Goal: Use online tool/utility: Utilize a website feature to perform a specific function

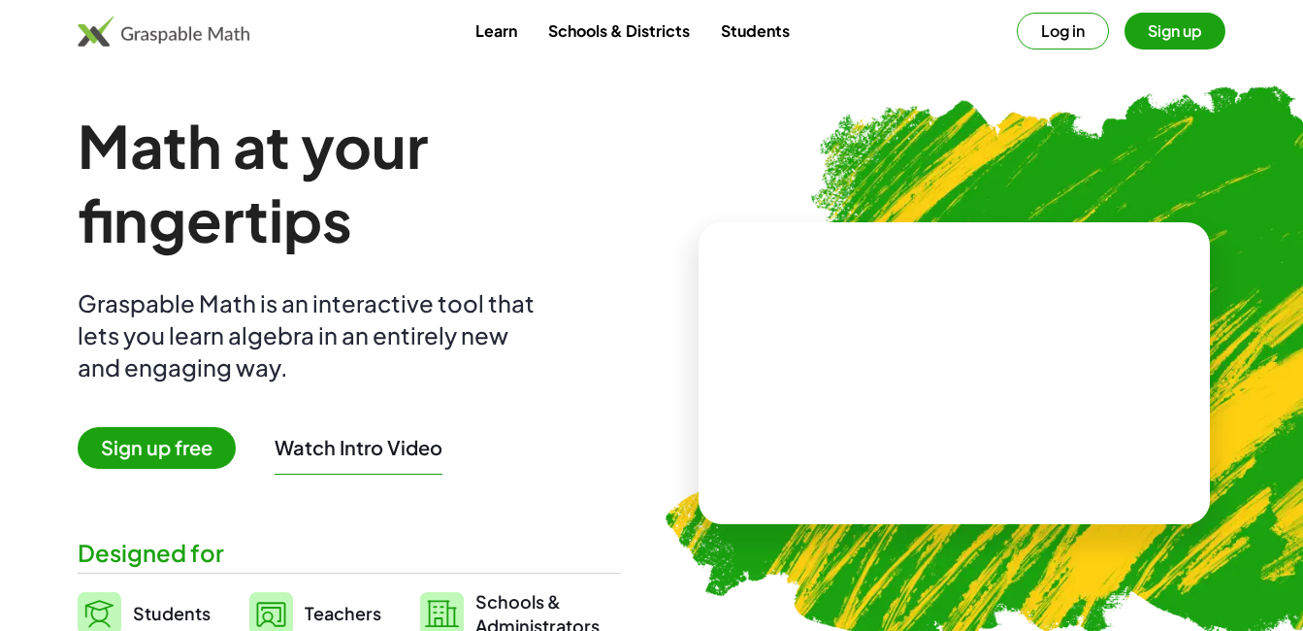
click at [152, 610] on span "Students" at bounding box center [172, 612] width 78 height 22
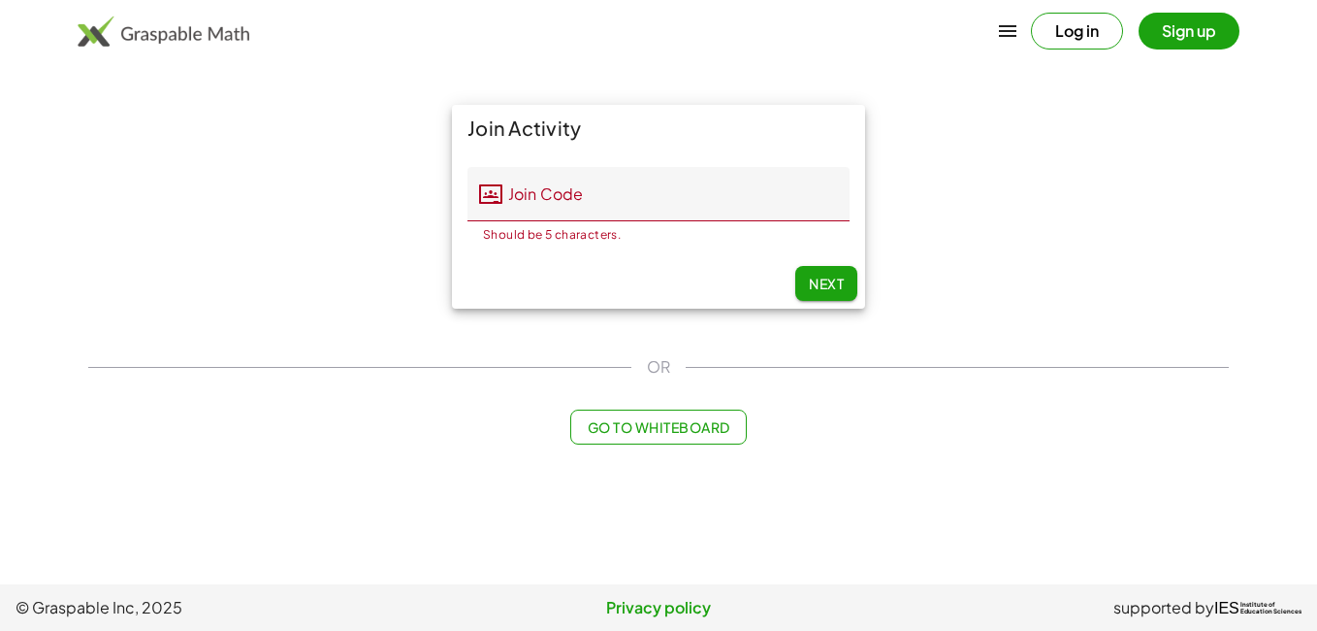
click at [1160, 29] on button "Sign up" at bounding box center [1189, 31] width 101 height 37
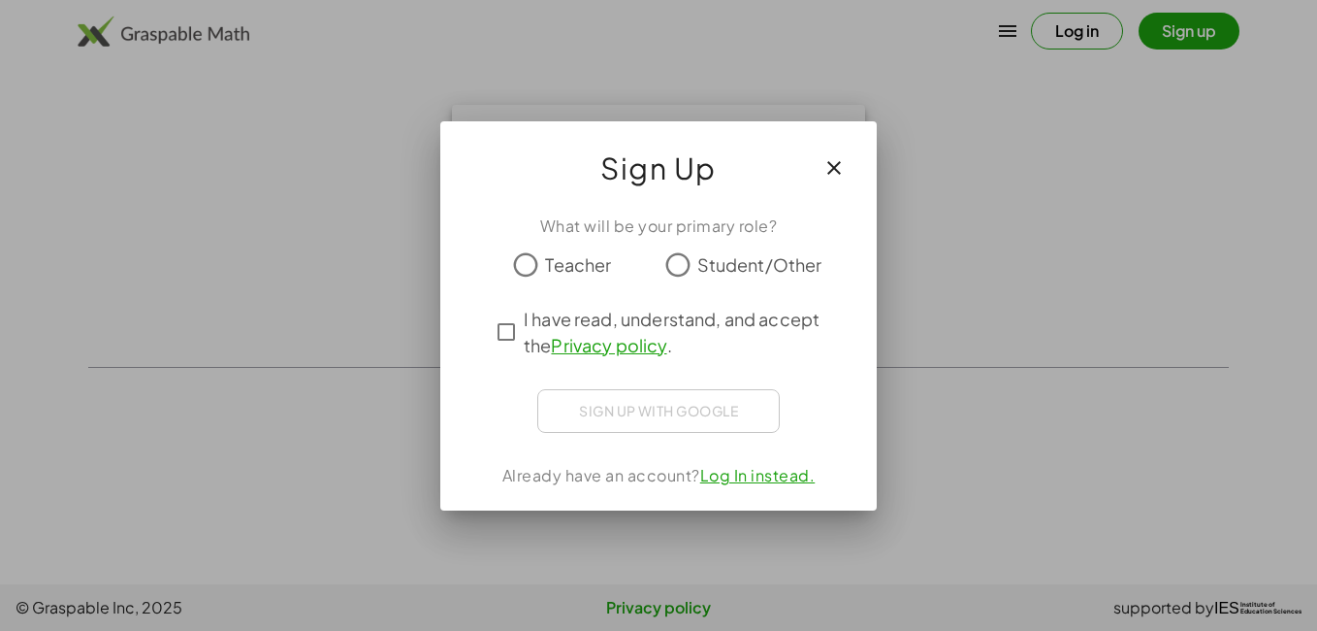
click at [833, 173] on icon "button" at bounding box center [834, 167] width 23 height 23
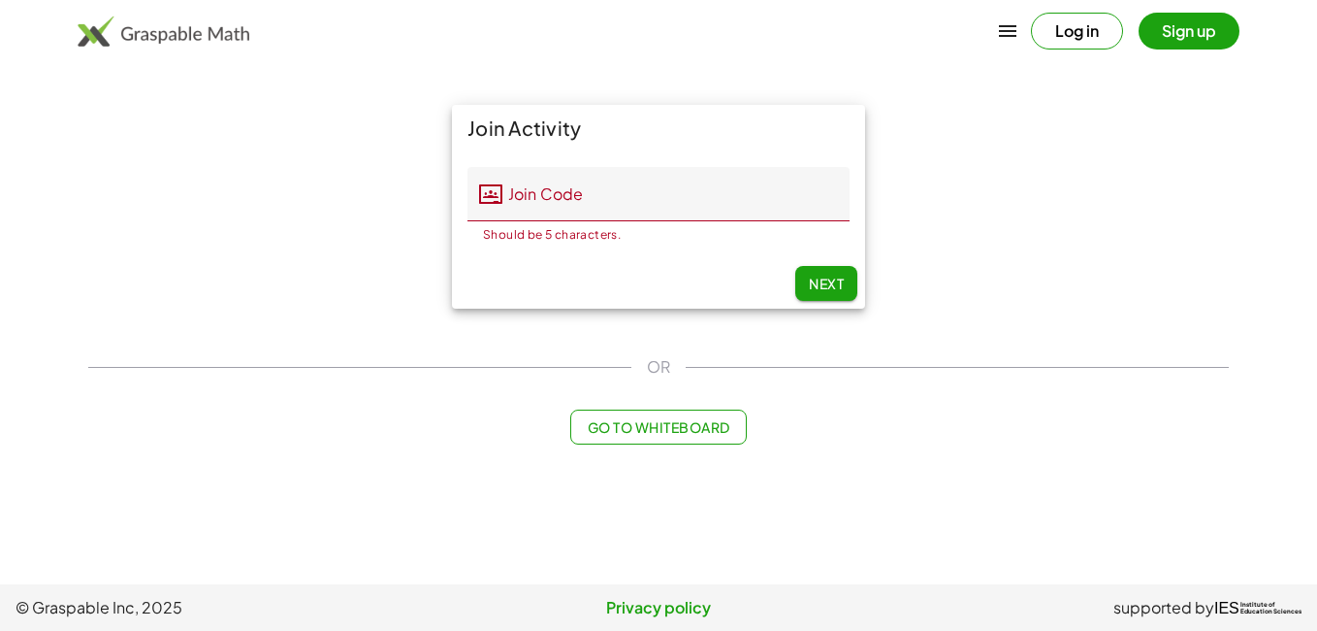
click at [1076, 29] on button "Log in" at bounding box center [1077, 31] width 92 height 37
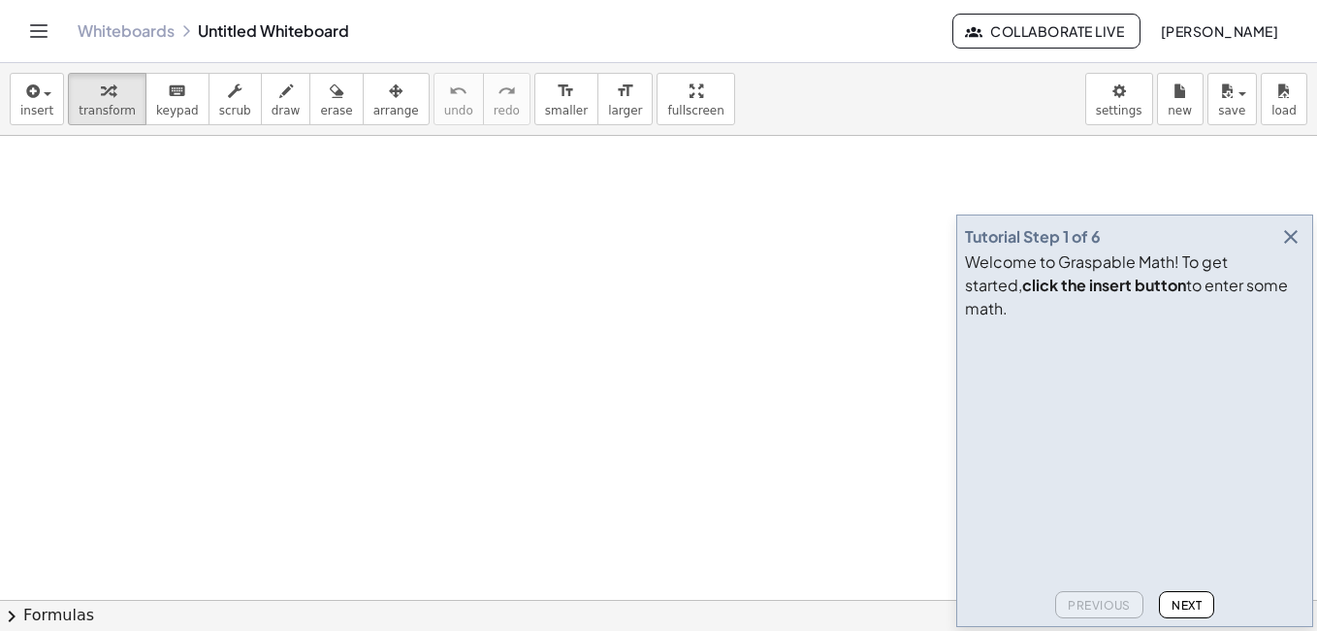
click at [1180, 600] on span "Next" at bounding box center [1187, 605] width 30 height 15
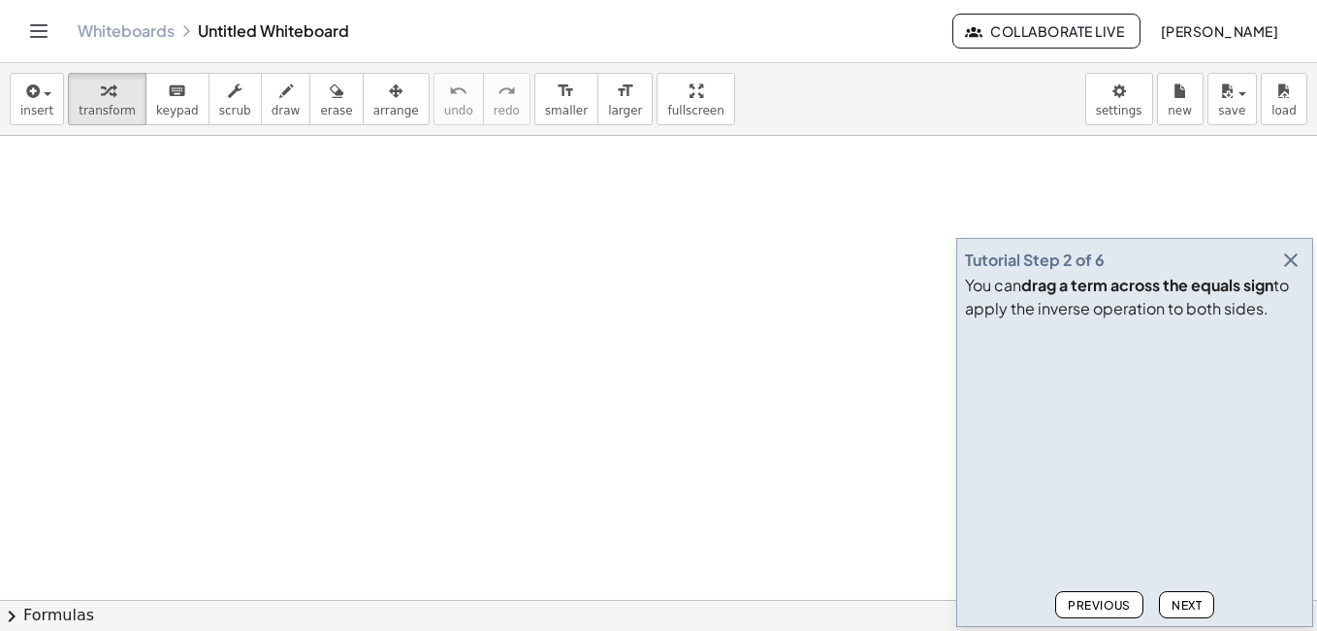
click at [1180, 600] on span "Next" at bounding box center [1187, 605] width 30 height 15
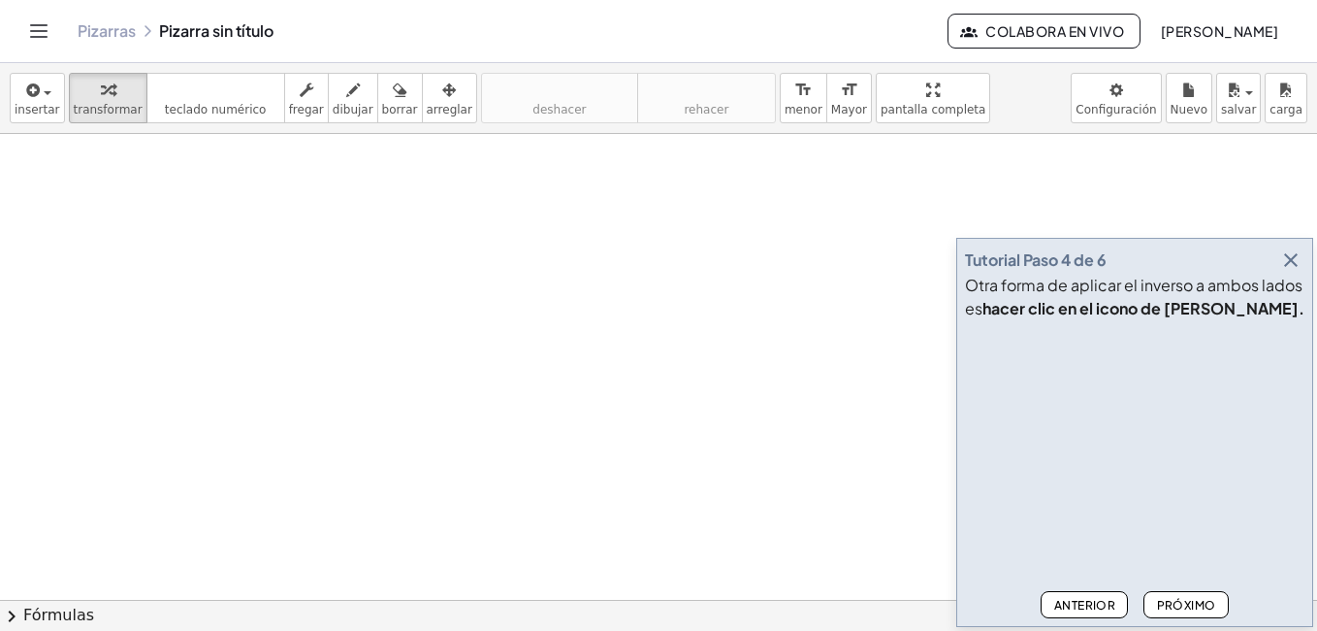
click at [1177, 601] on font "Próximo" at bounding box center [1185, 605] width 59 height 15
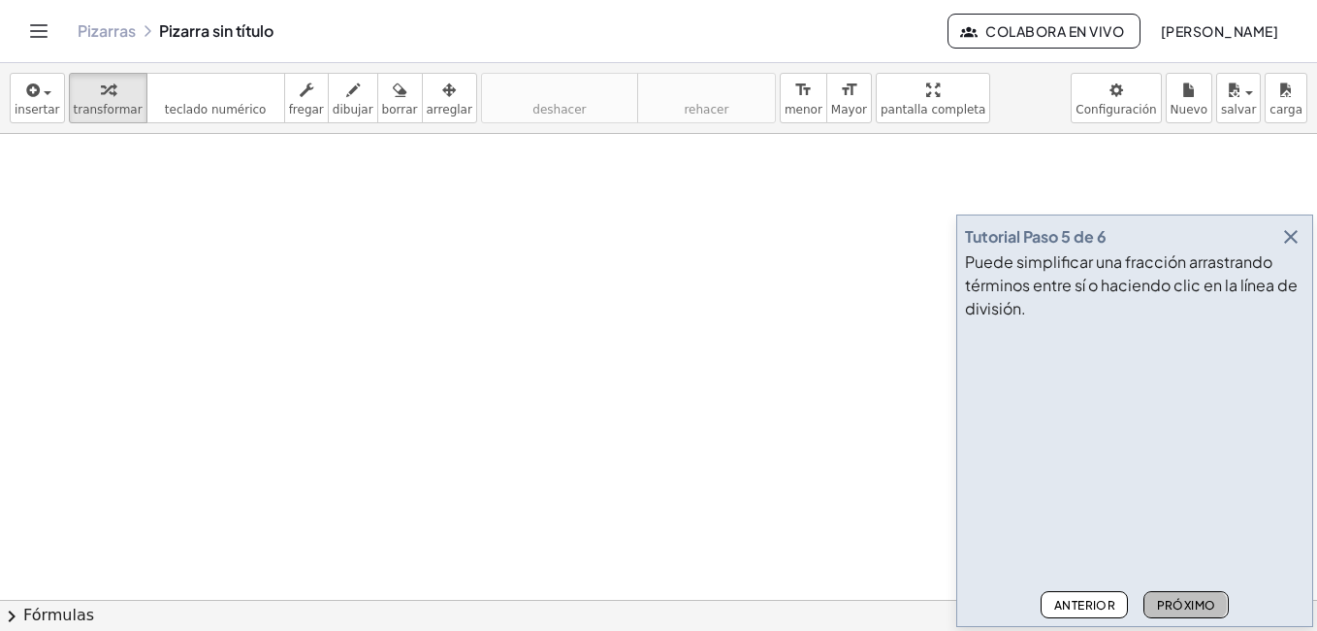
click at [1181, 602] on font "Próximo" at bounding box center [1185, 605] width 59 height 15
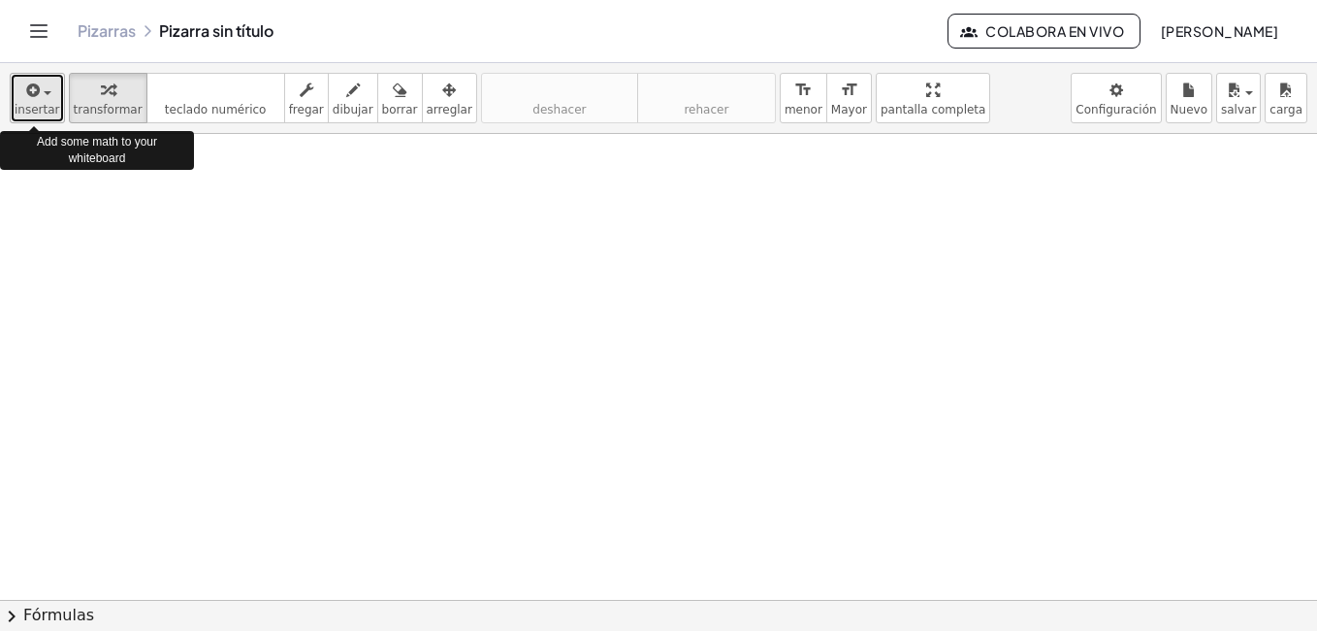
click at [41, 86] on div "button" at bounding box center [38, 89] width 46 height 23
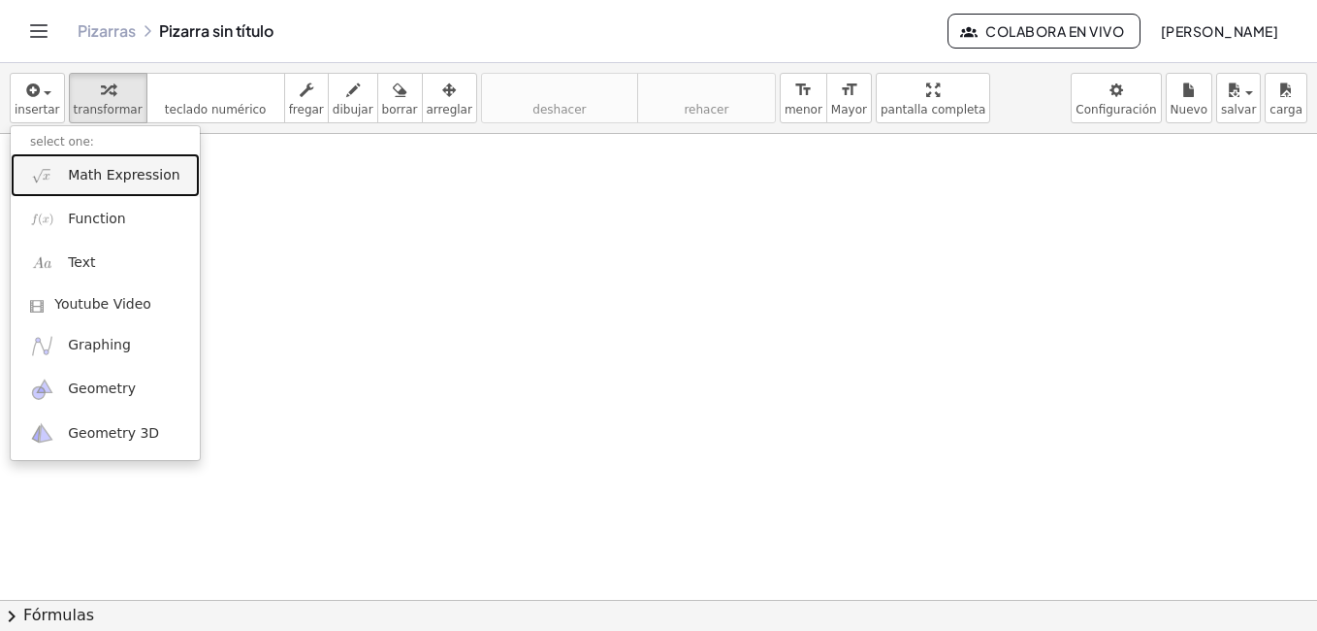
click at [94, 179] on span "Math Expression" at bounding box center [124, 175] width 112 height 19
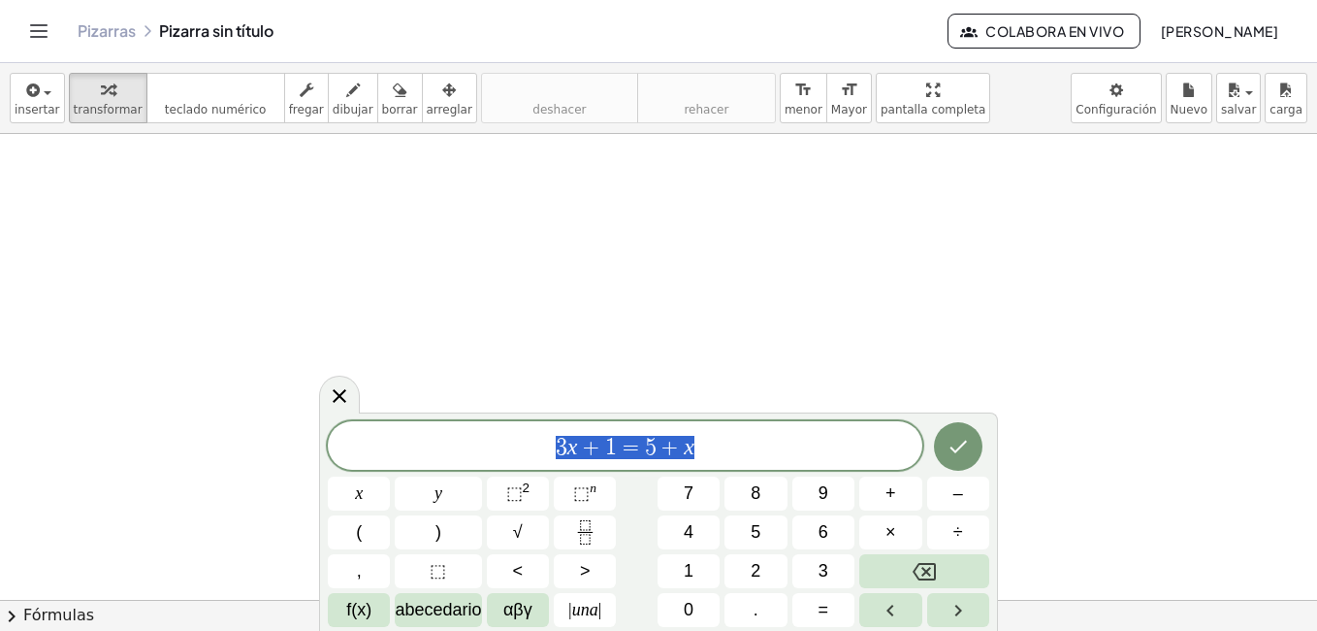
drag, startPoint x: 793, startPoint y: 440, endPoint x: 416, endPoint y: 431, distance: 376.5
click at [416, 431] on div "******** 3 x + 1 = 5 + x" at bounding box center [625, 445] width 595 height 49
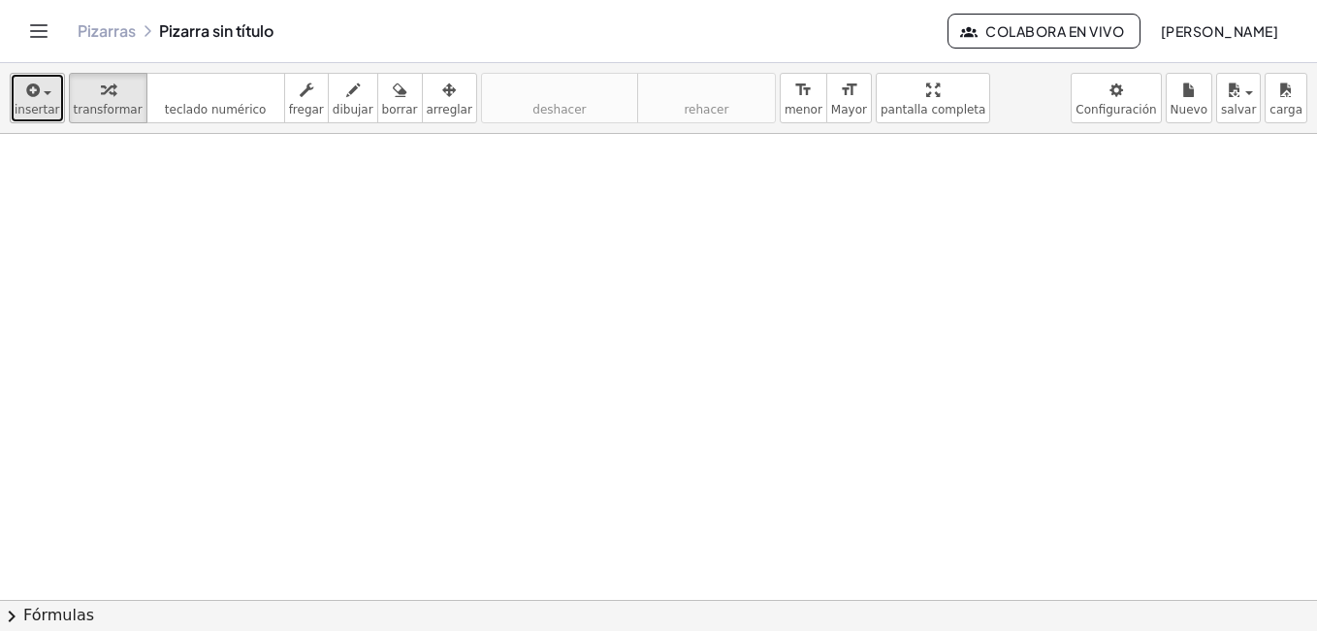
click at [31, 98] on icon "button" at bounding box center [31, 90] width 17 height 23
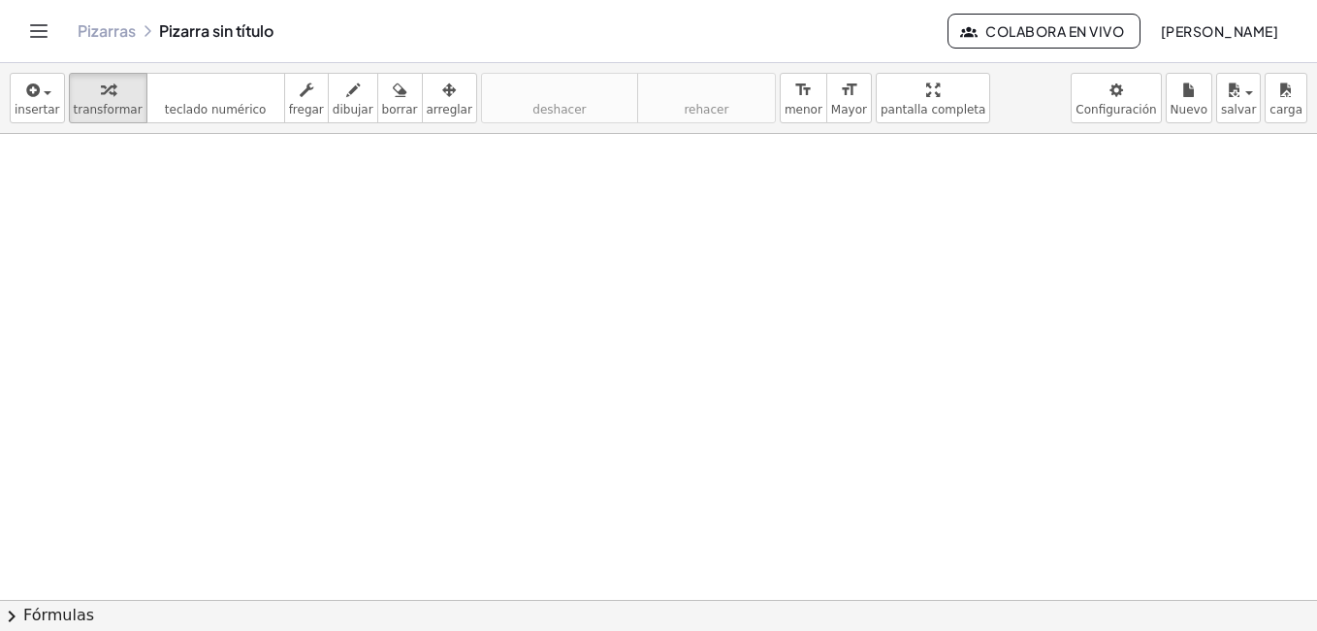
click at [45, 28] on icon "Alternar navegación" at bounding box center [38, 30] width 23 height 23
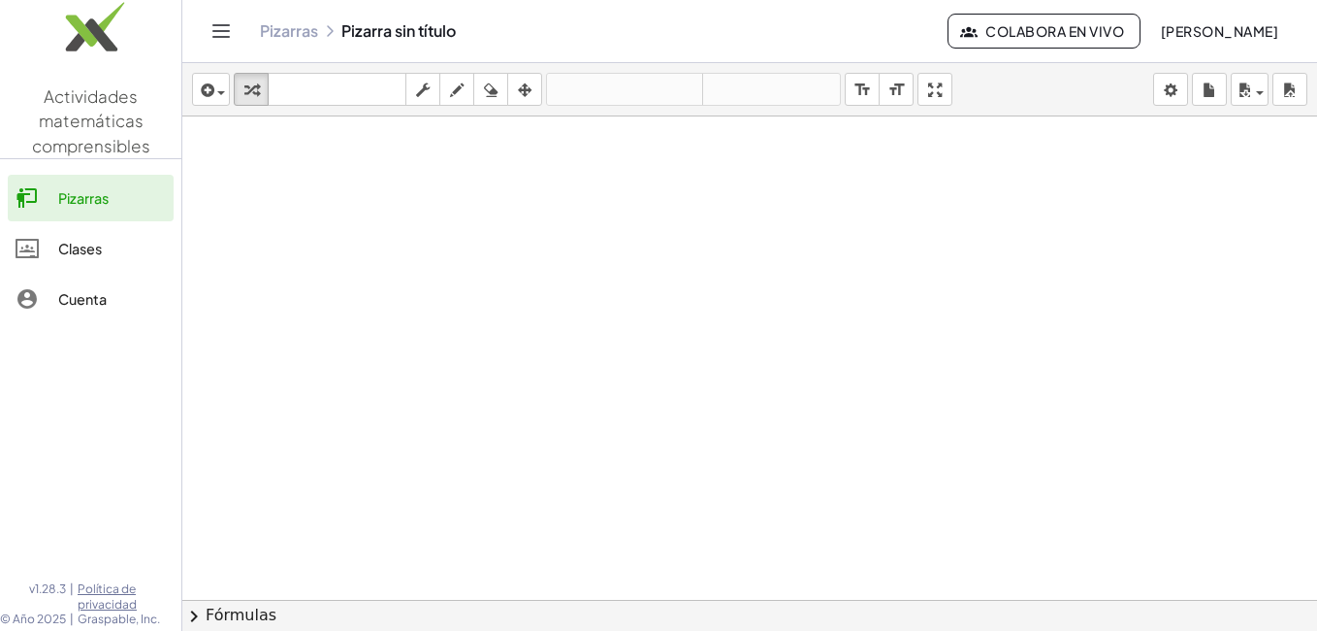
click at [371, 200] on div at bounding box center [749, 643] width 1135 height 1054
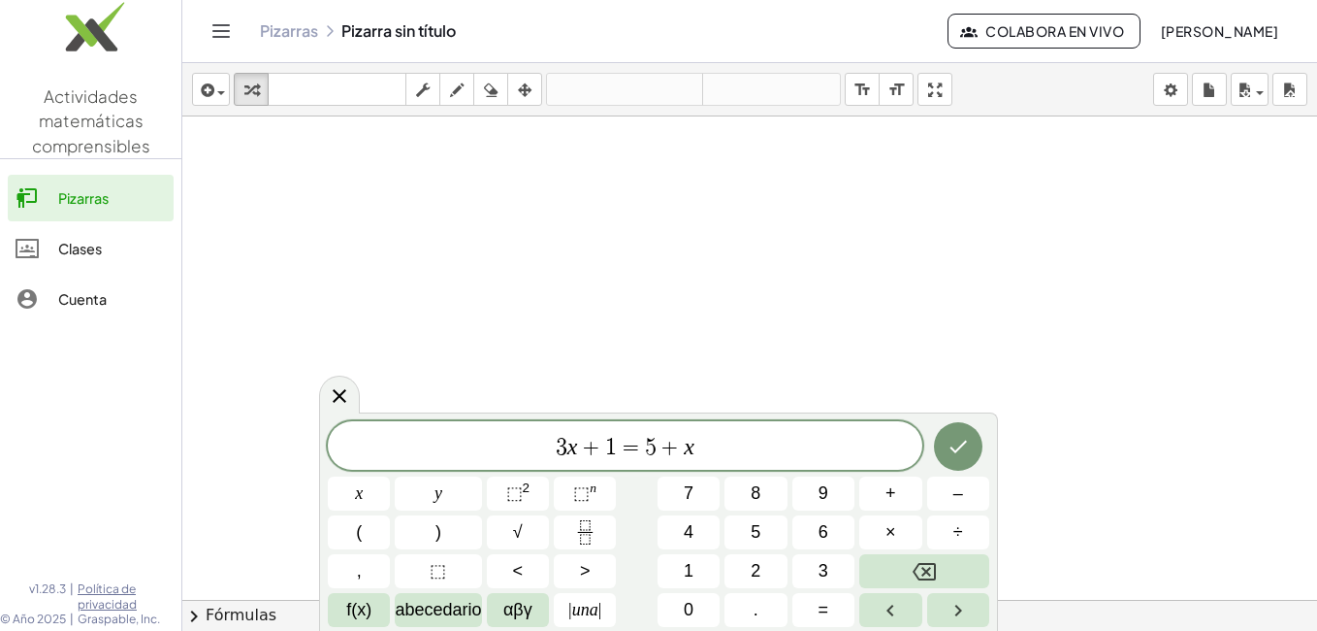
click at [973, 163] on div at bounding box center [749, 643] width 1135 height 1054
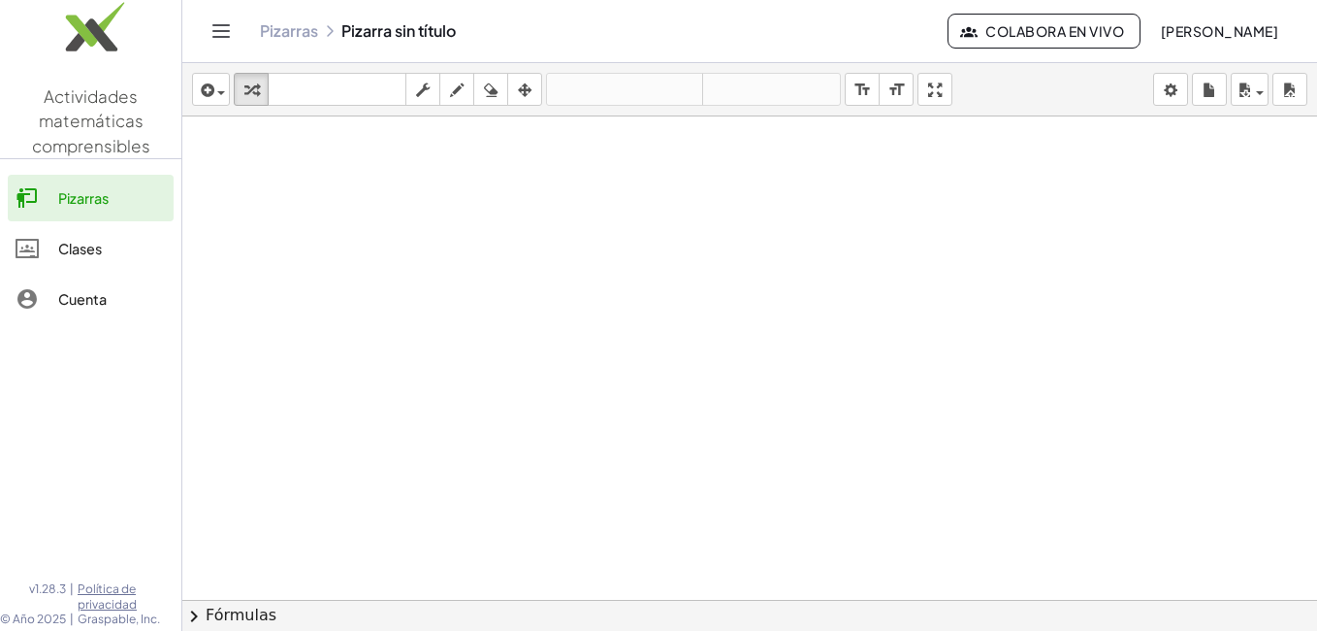
drag, startPoint x: 973, startPoint y: 162, endPoint x: 784, endPoint y: 188, distance: 191.0
click at [784, 188] on div at bounding box center [749, 643] width 1135 height 1054
click at [223, 90] on div "button" at bounding box center [211, 89] width 28 height 23
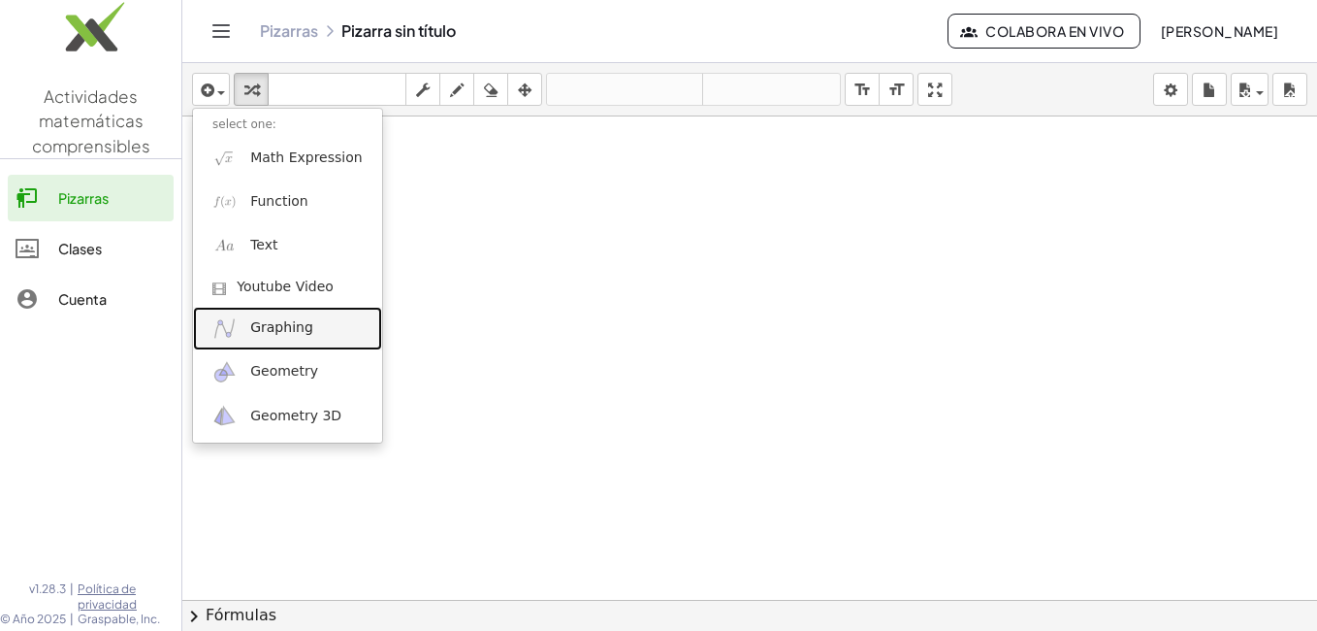
click at [249, 331] on link "Graphing" at bounding box center [287, 329] width 189 height 44
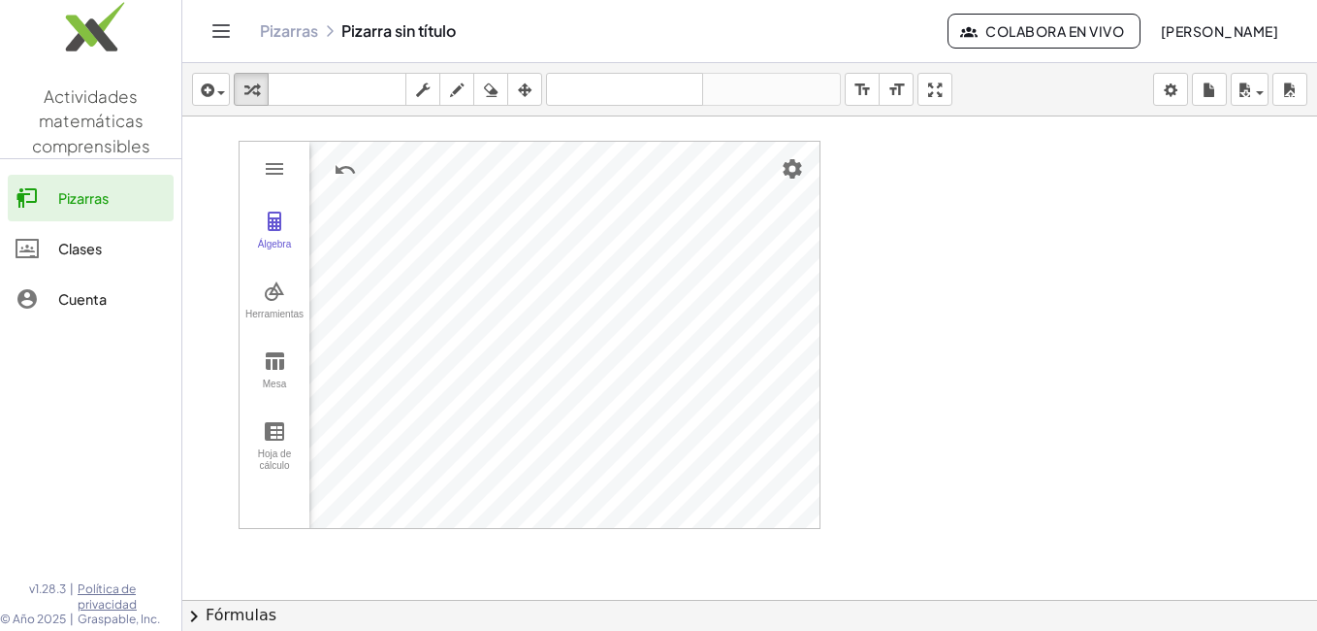
click at [1010, 232] on div at bounding box center [749, 643] width 1135 height 1054
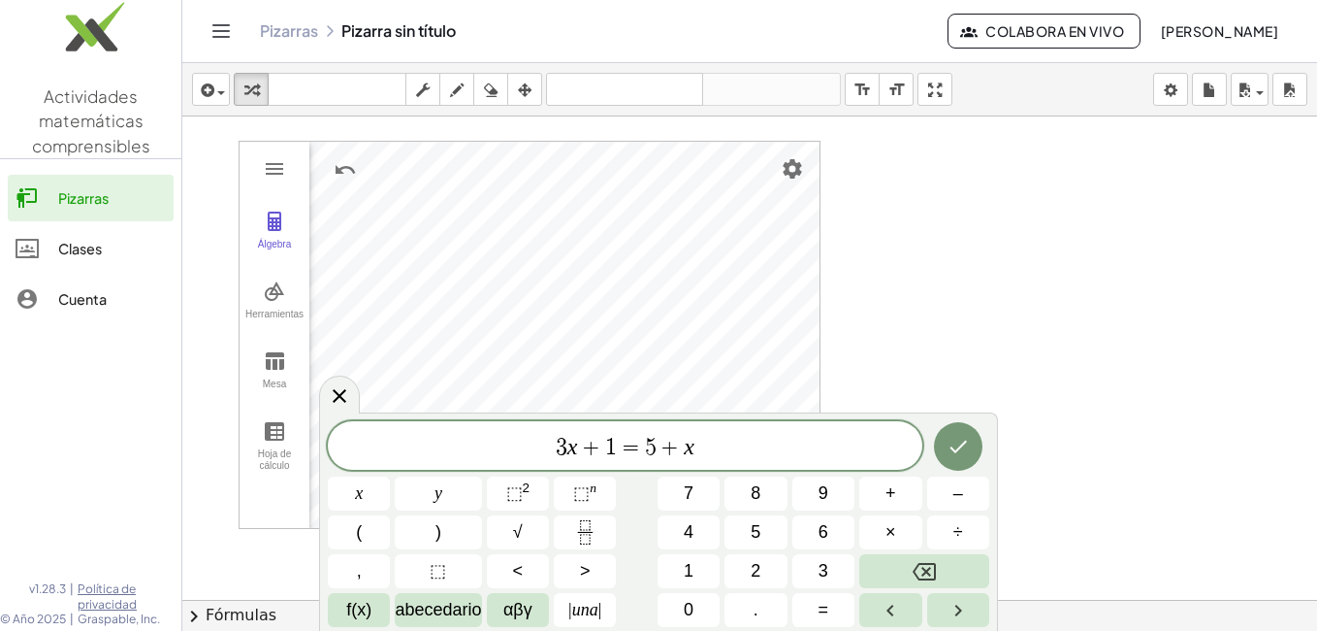
click at [915, 193] on div at bounding box center [749, 643] width 1135 height 1054
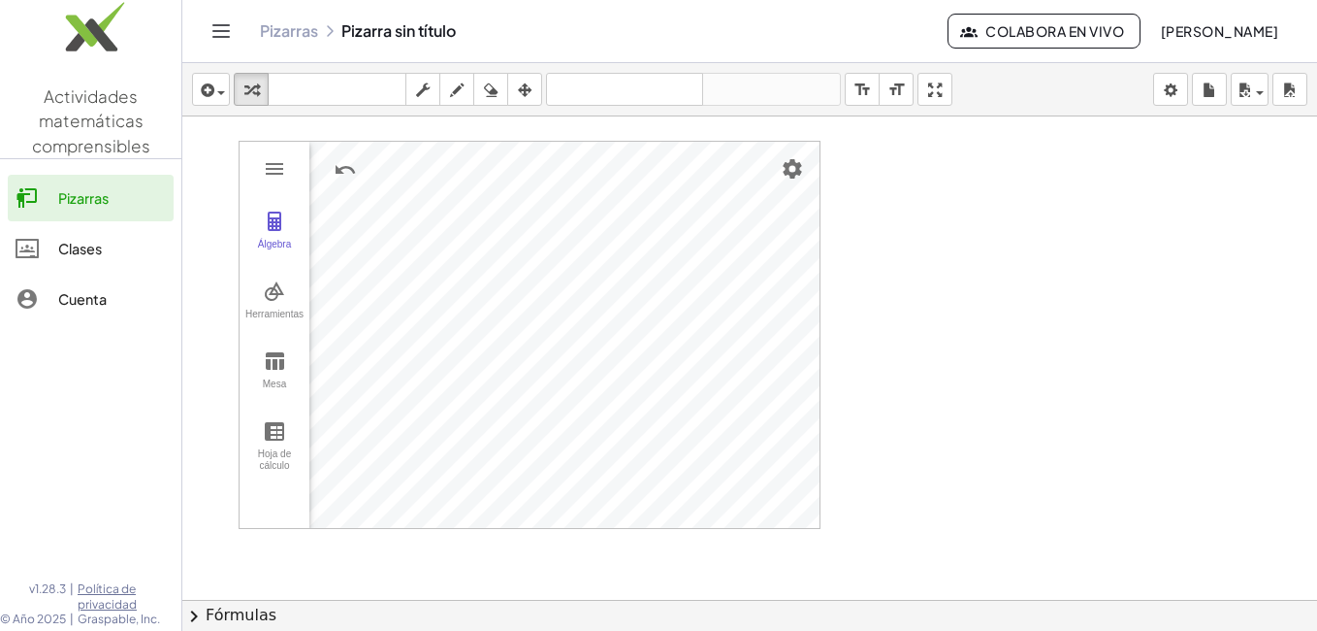
click at [721, 557] on div at bounding box center [749, 643] width 1135 height 1054
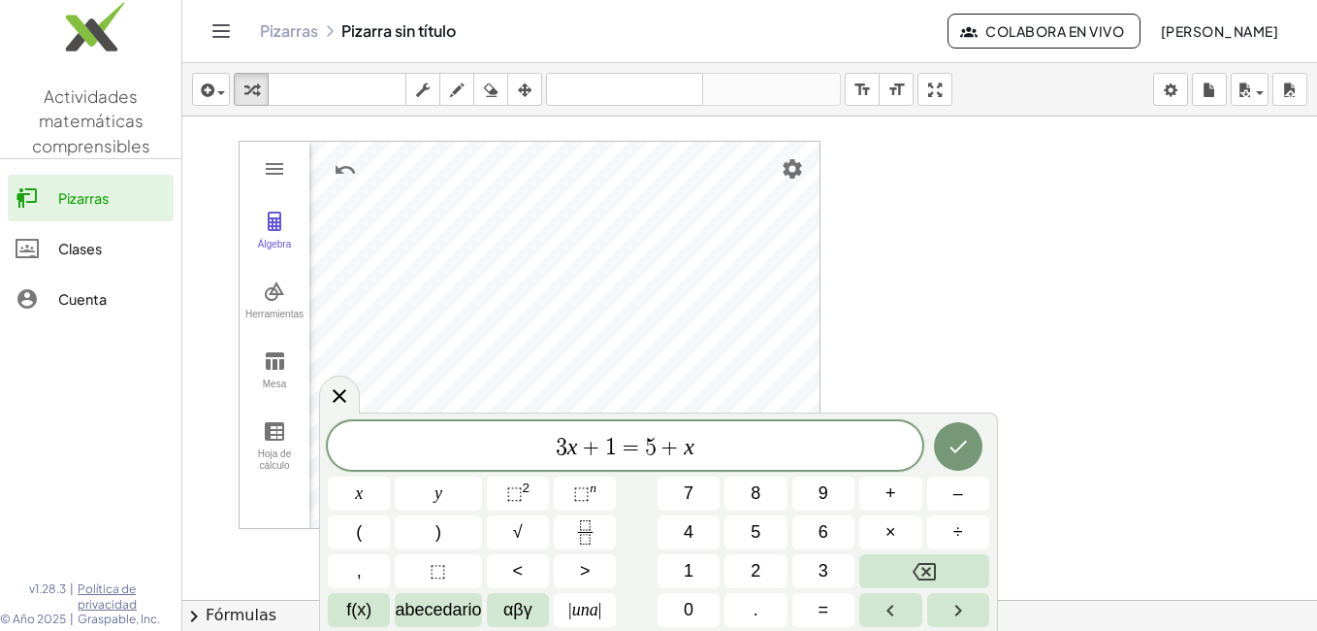
click at [1028, 334] on div at bounding box center [749, 643] width 1135 height 1054
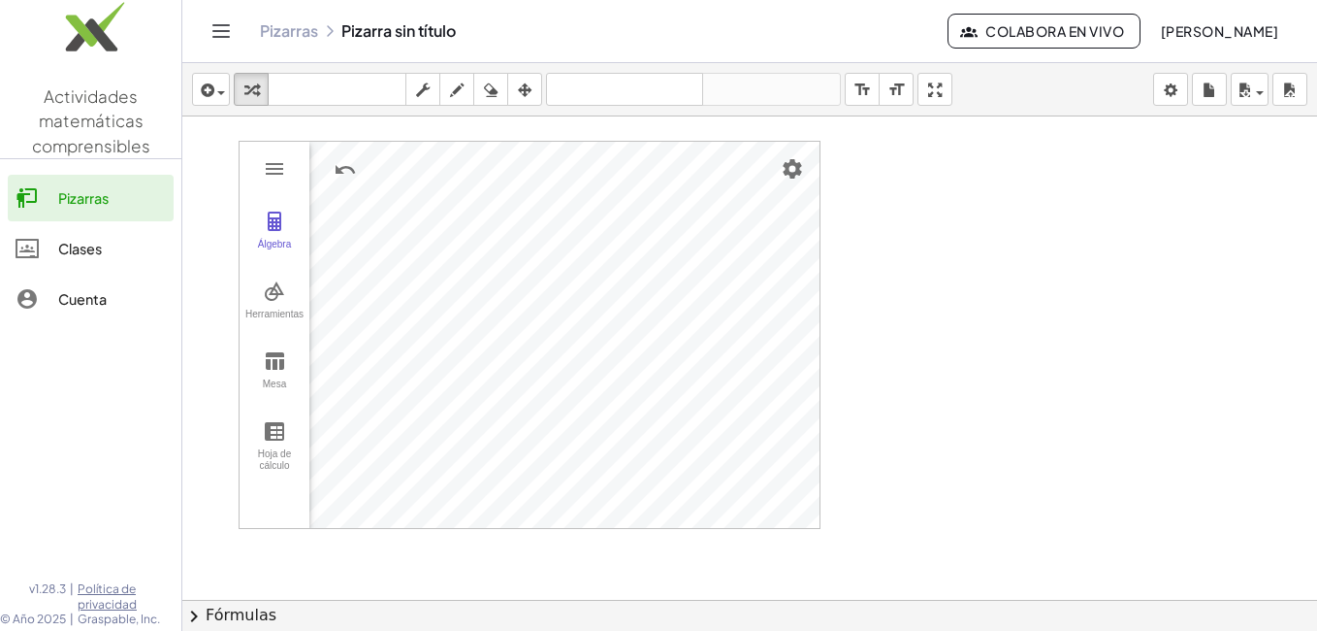
click at [774, 558] on div at bounding box center [749, 643] width 1135 height 1054
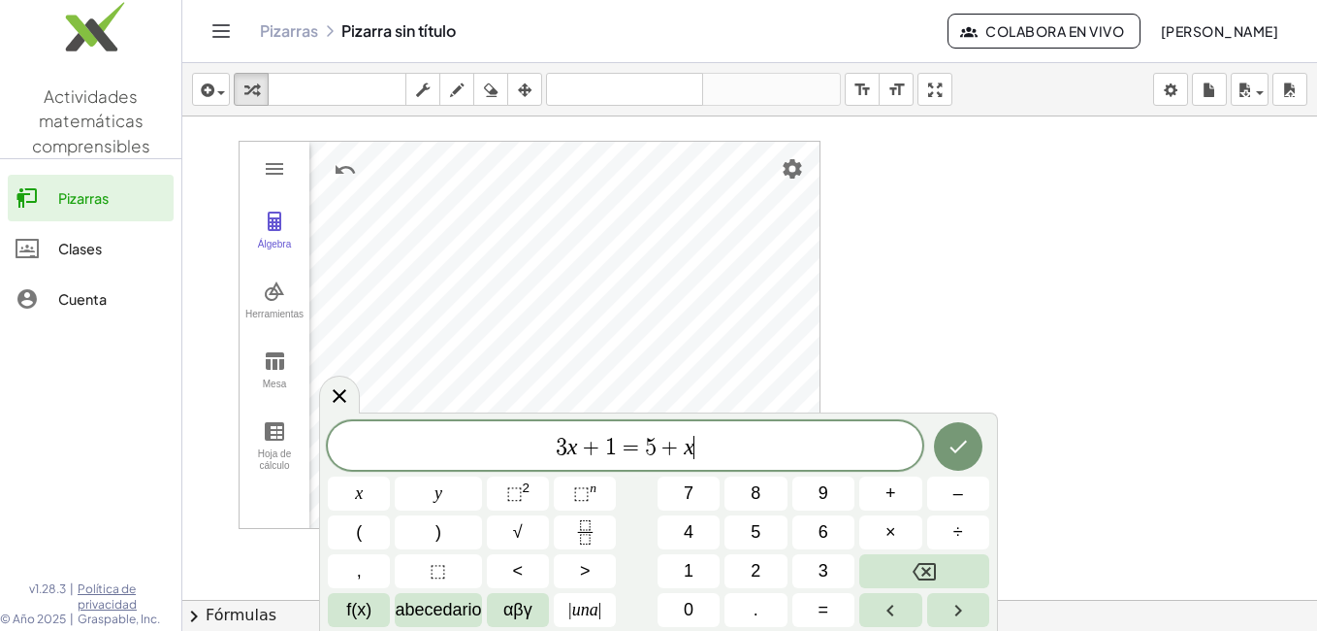
click at [914, 335] on div at bounding box center [749, 643] width 1135 height 1054
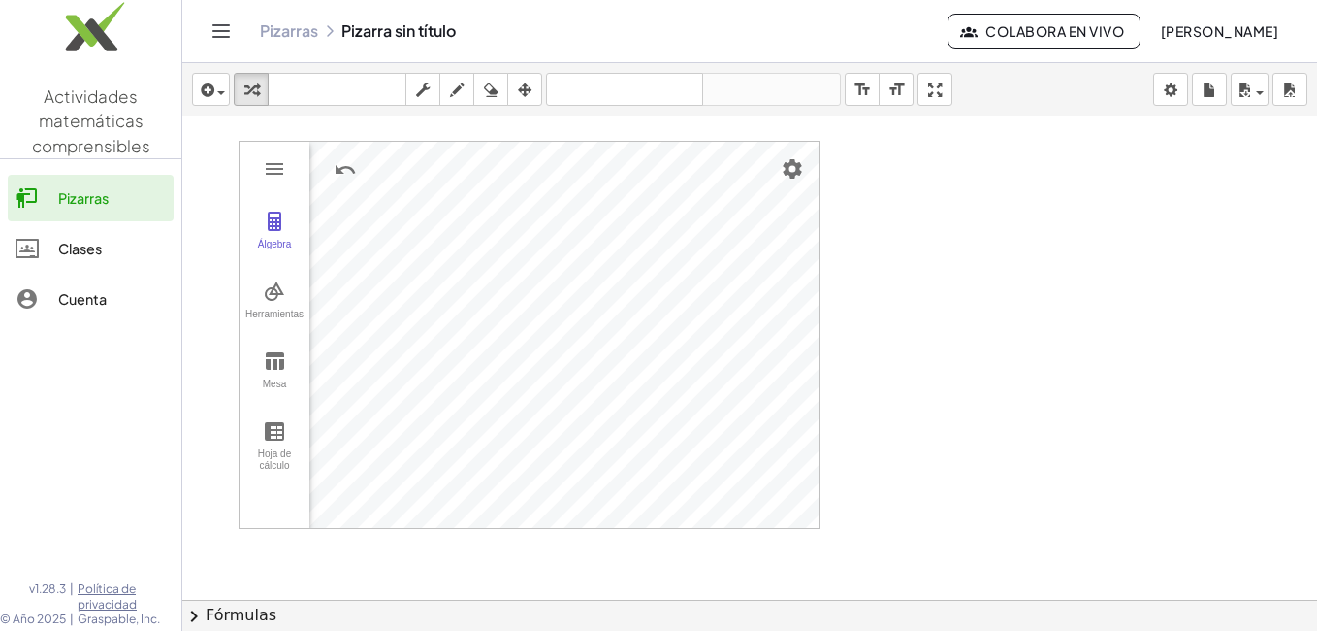
click at [868, 216] on div at bounding box center [749, 643] width 1135 height 1054
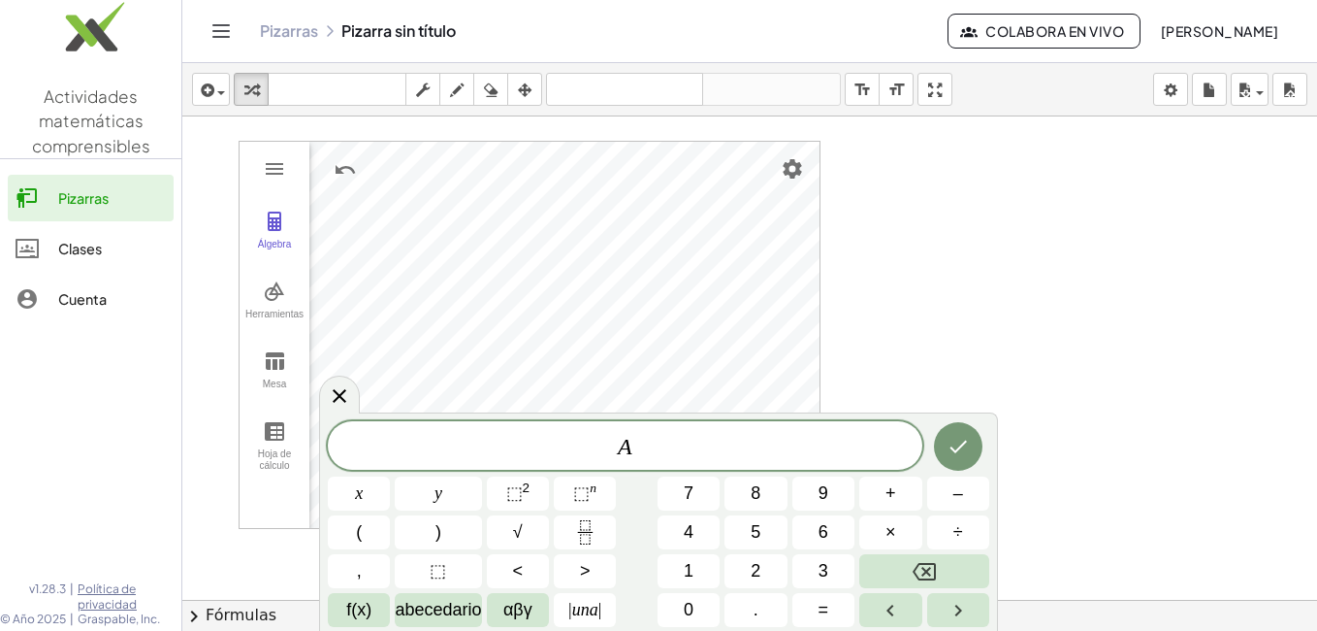
click at [936, 213] on div at bounding box center [749, 643] width 1135 height 1054
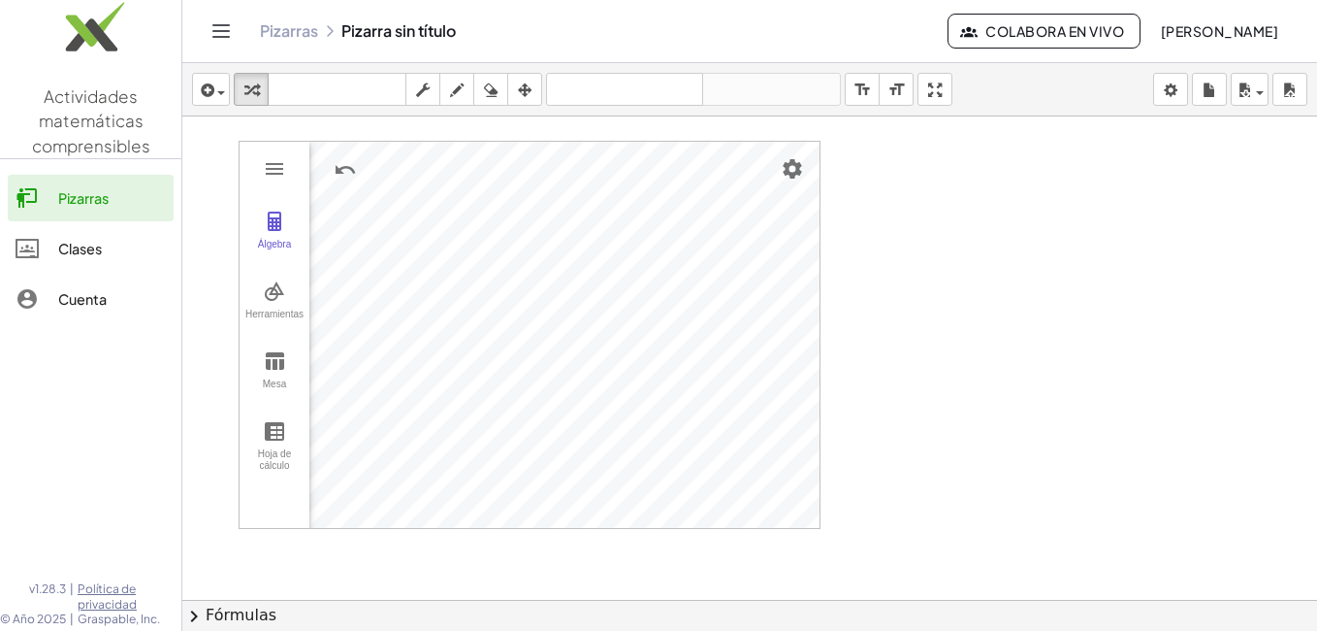
click at [902, 207] on div at bounding box center [749, 643] width 1135 height 1054
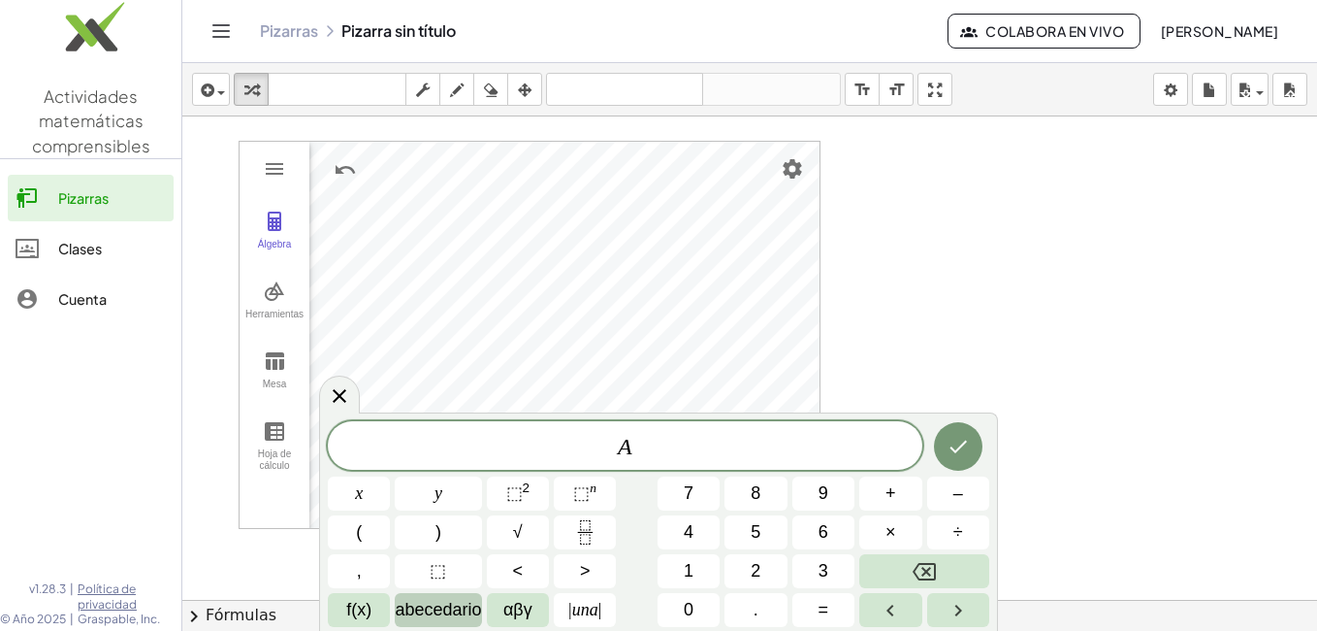
click at [456, 601] on span "abecedario" at bounding box center [438, 610] width 86 height 26
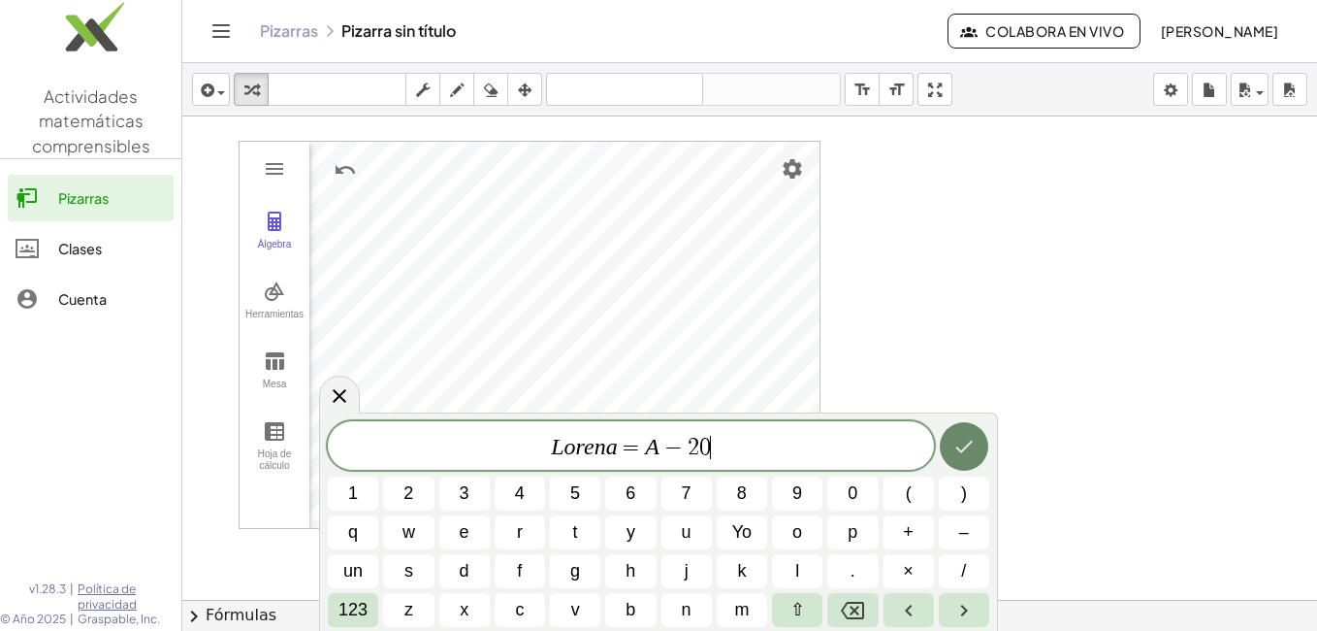
click at [973, 441] on icon "Hecho" at bounding box center [964, 446] width 23 height 23
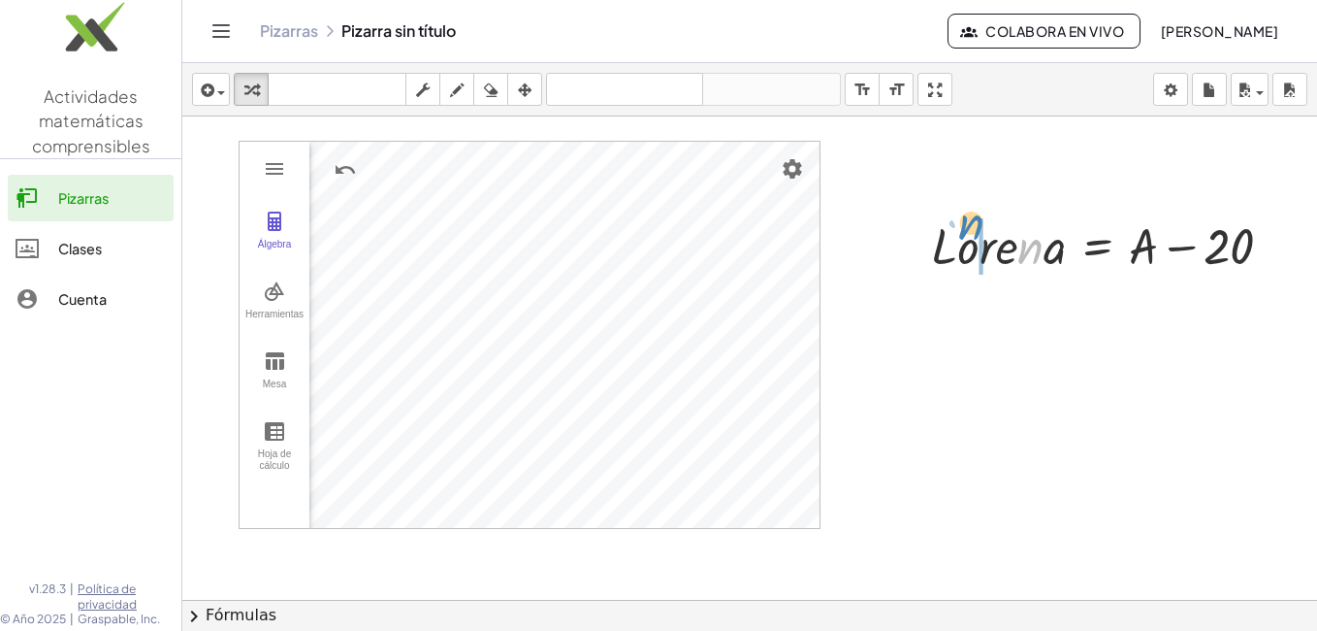
drag, startPoint x: 1031, startPoint y: 261, endPoint x: 972, endPoint y: 236, distance: 64.3
click at [972, 236] on div at bounding box center [1110, 244] width 377 height 66
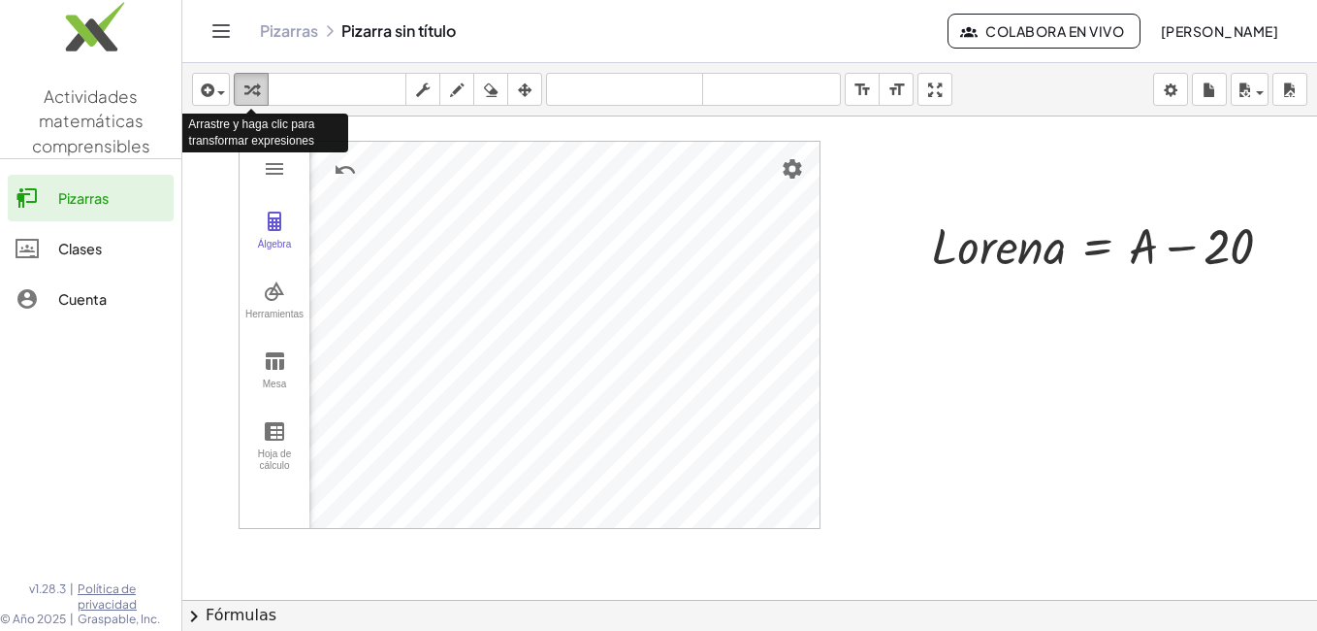
click at [257, 91] on icon "button" at bounding box center [251, 90] width 14 height 23
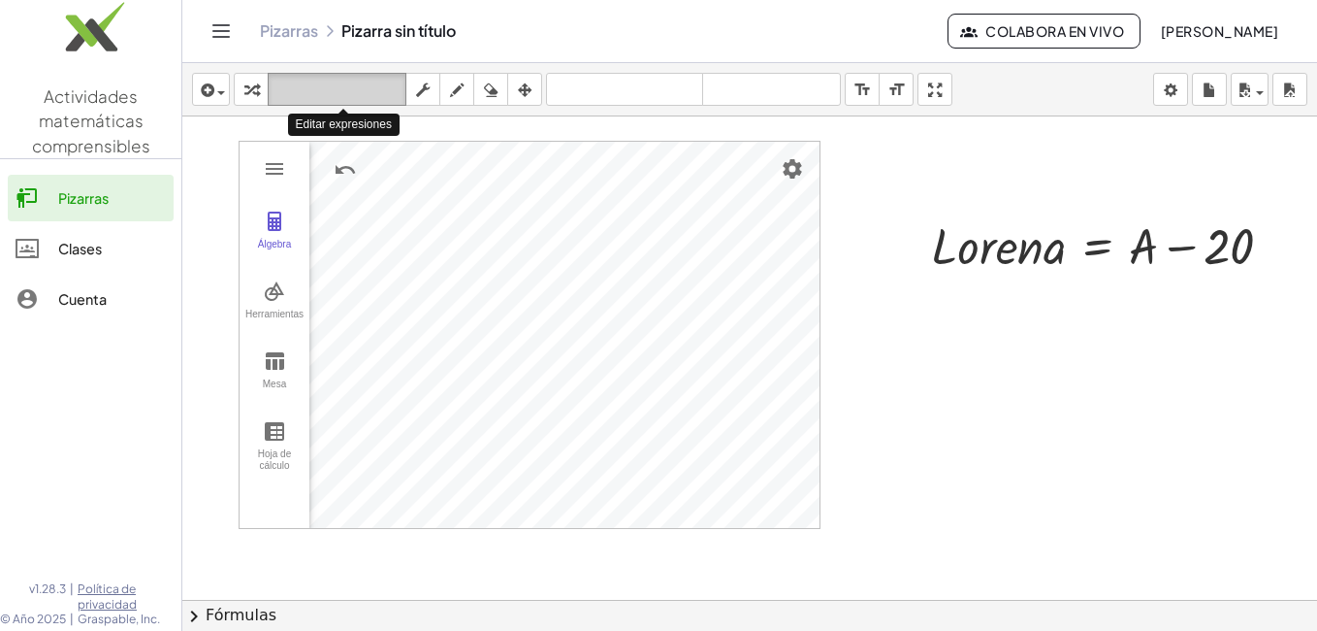
click at [315, 88] on icon "teclado" at bounding box center [337, 90] width 129 height 23
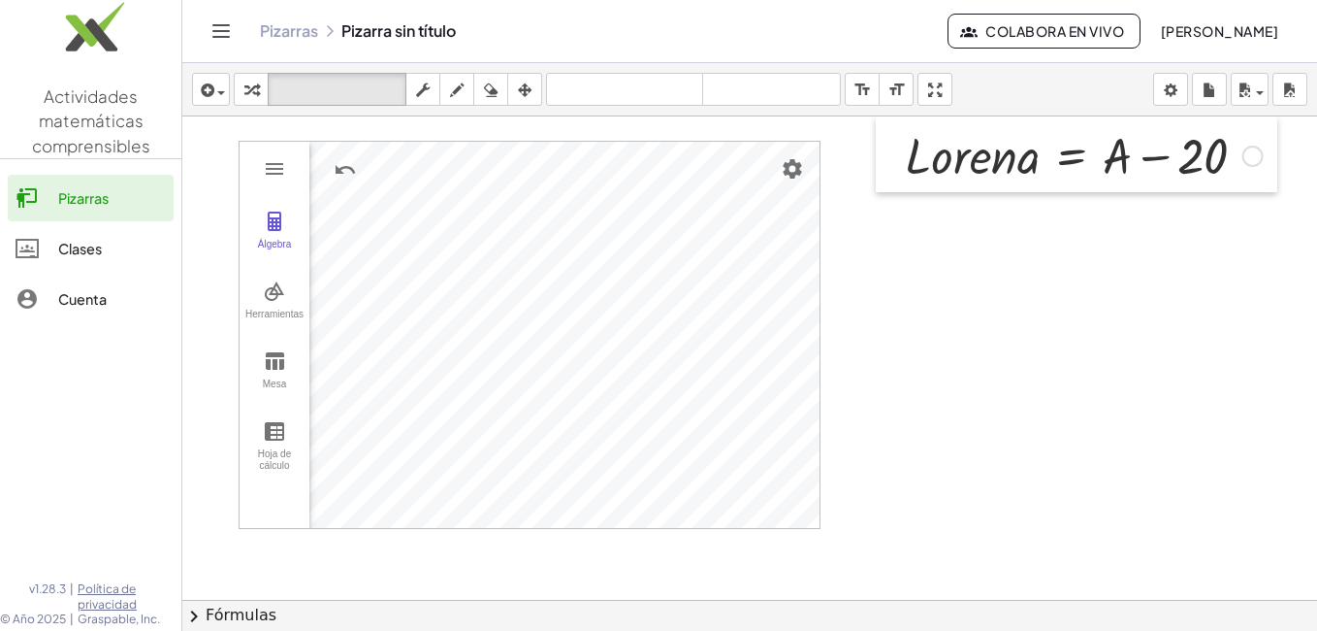
drag, startPoint x: 905, startPoint y: 210, endPoint x: 879, endPoint y: 114, distance: 98.6
click at [879, 114] on div "insertar select one: Math Expression Function Text Youtube Video Graphing Geome…" at bounding box center [749, 347] width 1135 height 568
click at [1005, 252] on div at bounding box center [749, 643] width 1135 height 1054
drag, startPoint x: 869, startPoint y: 254, endPoint x: 1079, endPoint y: 242, distance: 209.9
click at [1079, 242] on div at bounding box center [749, 643] width 1135 height 1054
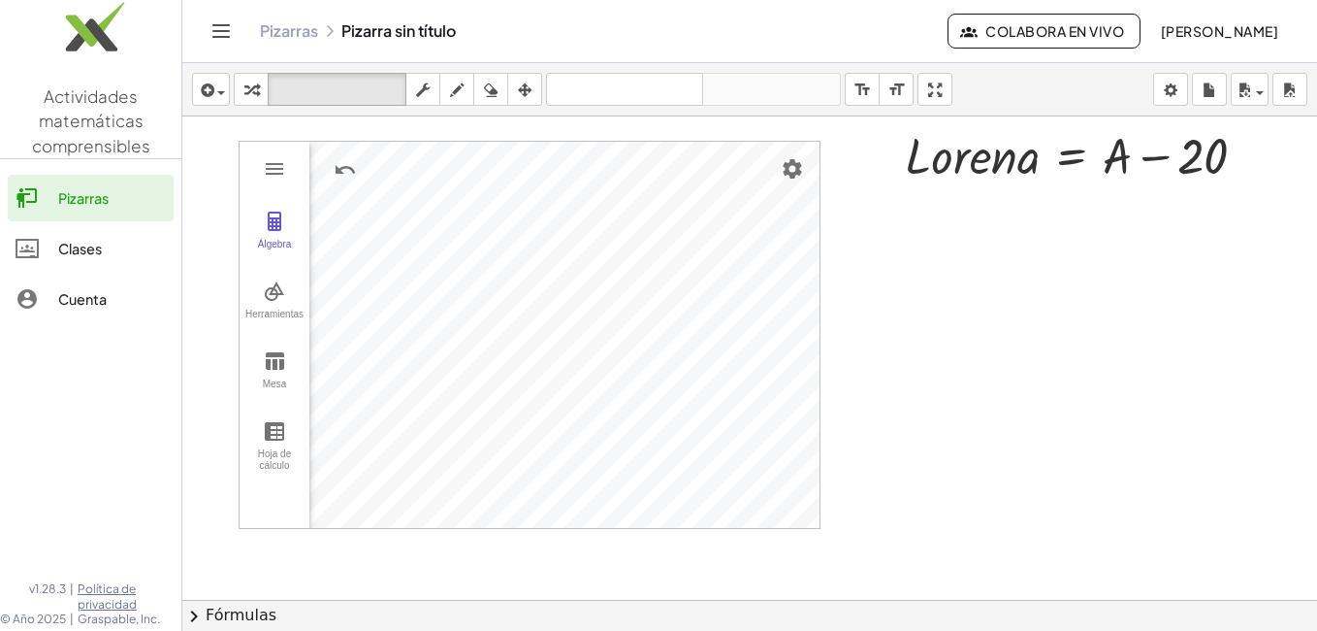
click at [1079, 242] on div at bounding box center [749, 643] width 1135 height 1054
click at [348, 92] on icon "teclado" at bounding box center [337, 90] width 129 height 23
drag, startPoint x: 863, startPoint y: 127, endPoint x: 907, endPoint y: 206, distance: 89.9
click at [907, 206] on div at bounding box center [749, 643] width 1135 height 1054
click at [1021, 154] on div at bounding box center [972, 156] width 135 height 56
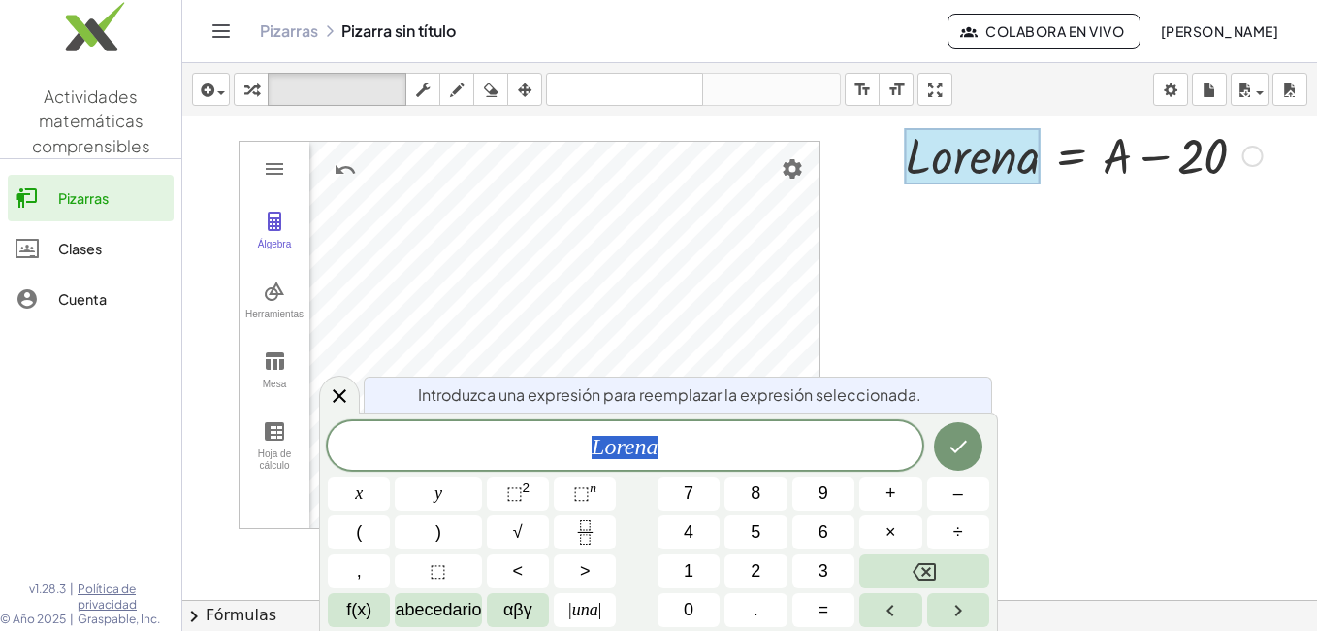
click at [1233, 164] on div at bounding box center [1083, 154] width 377 height 66
click at [1249, 159] on div at bounding box center [1253, 156] width 21 height 21
click at [1189, 286] on div at bounding box center [749, 643] width 1135 height 1054
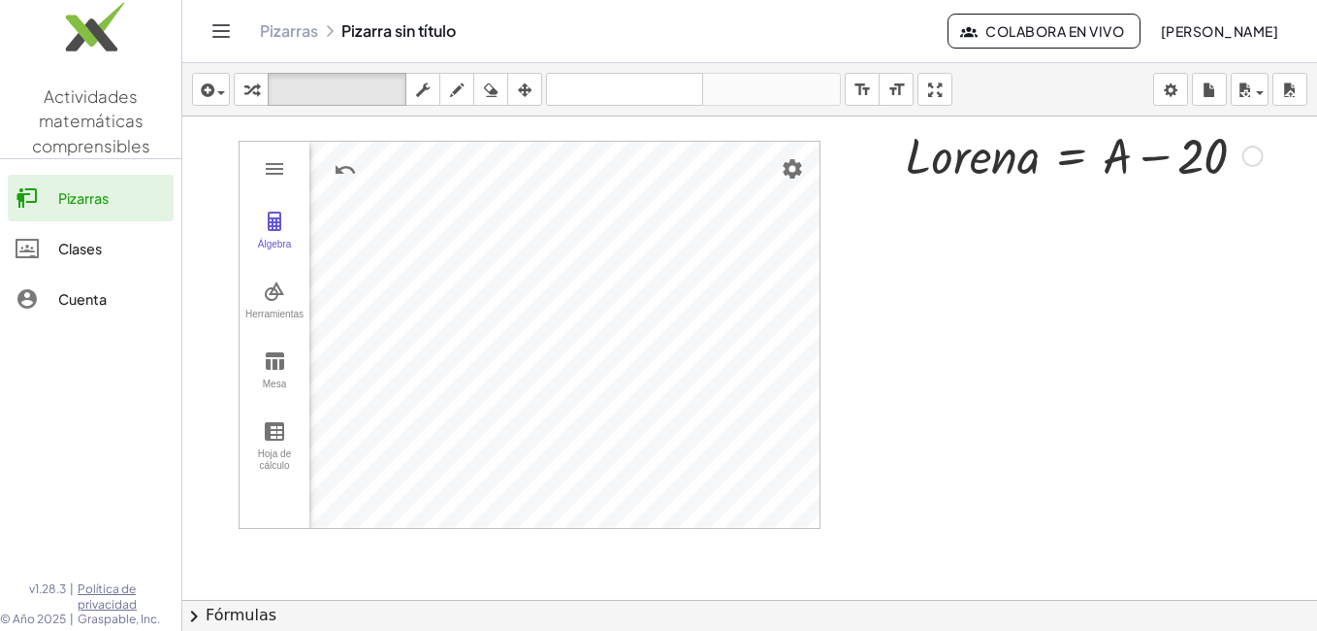
click at [1253, 156] on div "Fix a mistake Transform line Copy line as LaTeX Copy derivation as LaTeX Expand…" at bounding box center [1253, 156] width 21 height 21
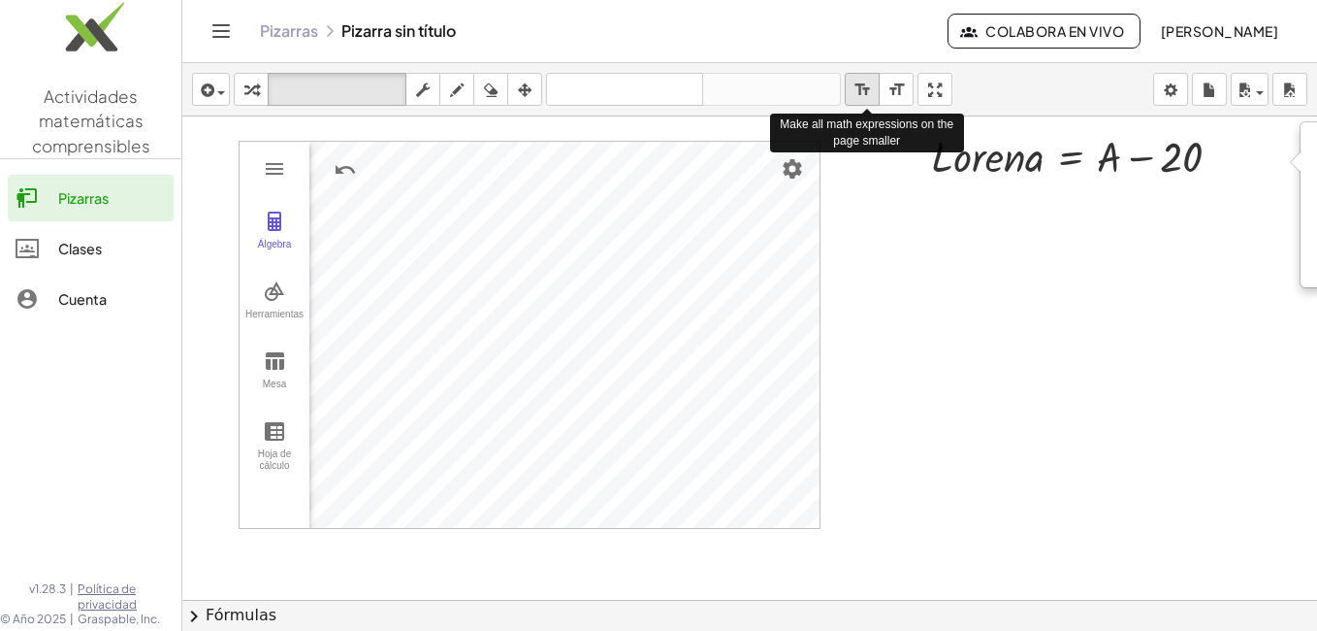
click at [863, 87] on icon "format_size" at bounding box center [863, 90] width 18 height 23
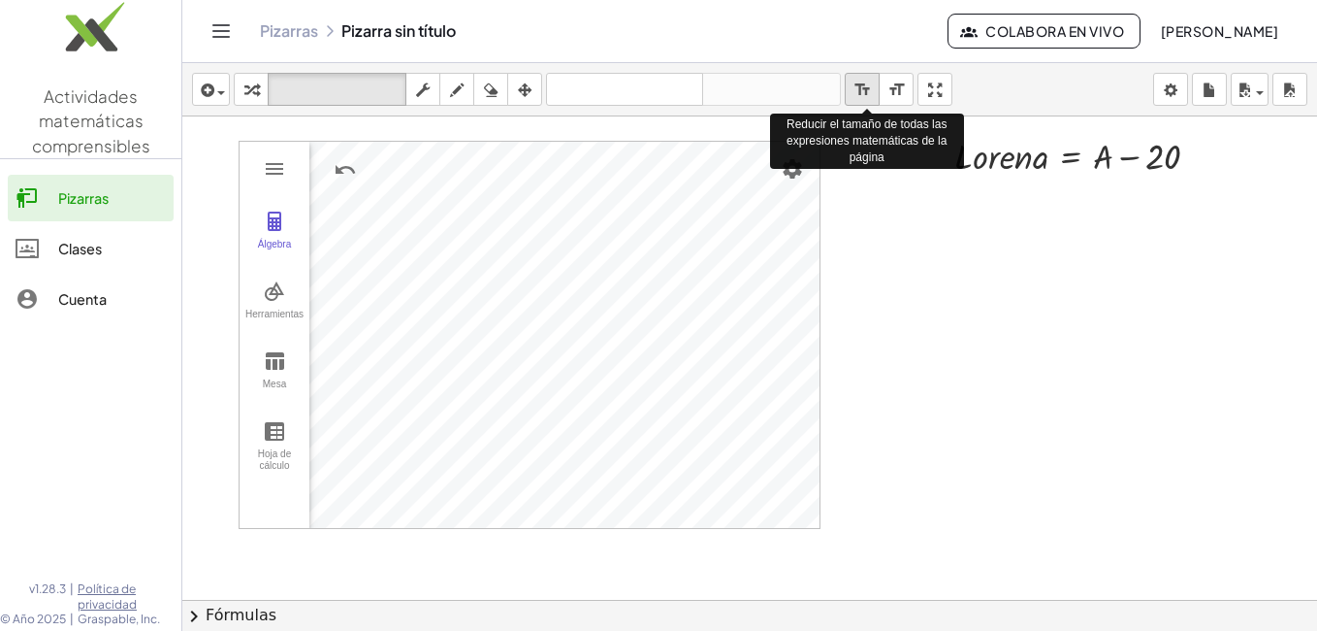
click at [863, 87] on icon "format_size" at bounding box center [863, 90] width 18 height 23
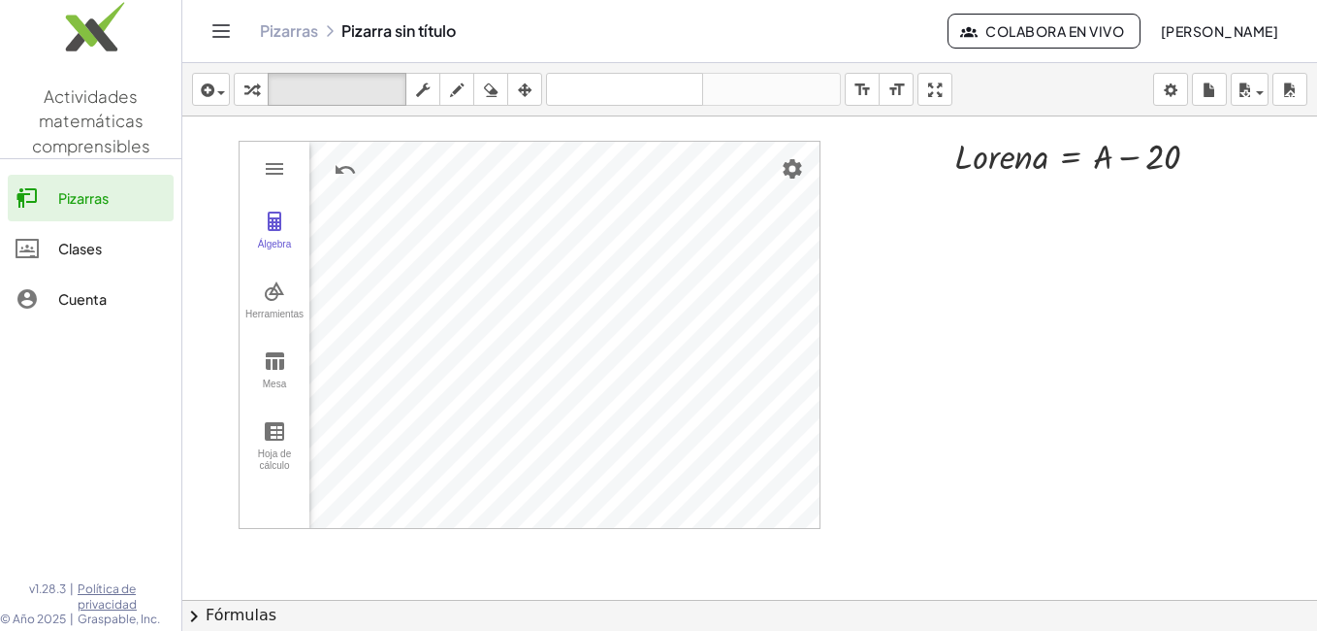
click at [1040, 276] on div at bounding box center [749, 643] width 1135 height 1054
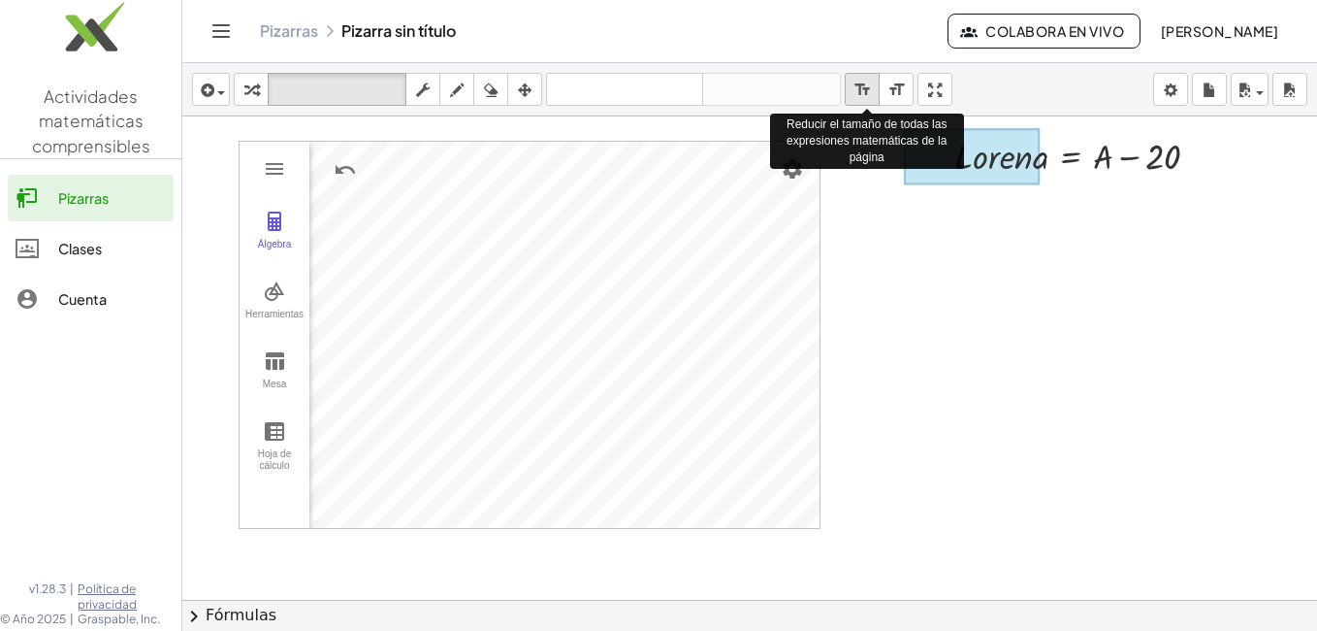
click at [869, 88] on icon "format_size" at bounding box center [863, 90] width 18 height 23
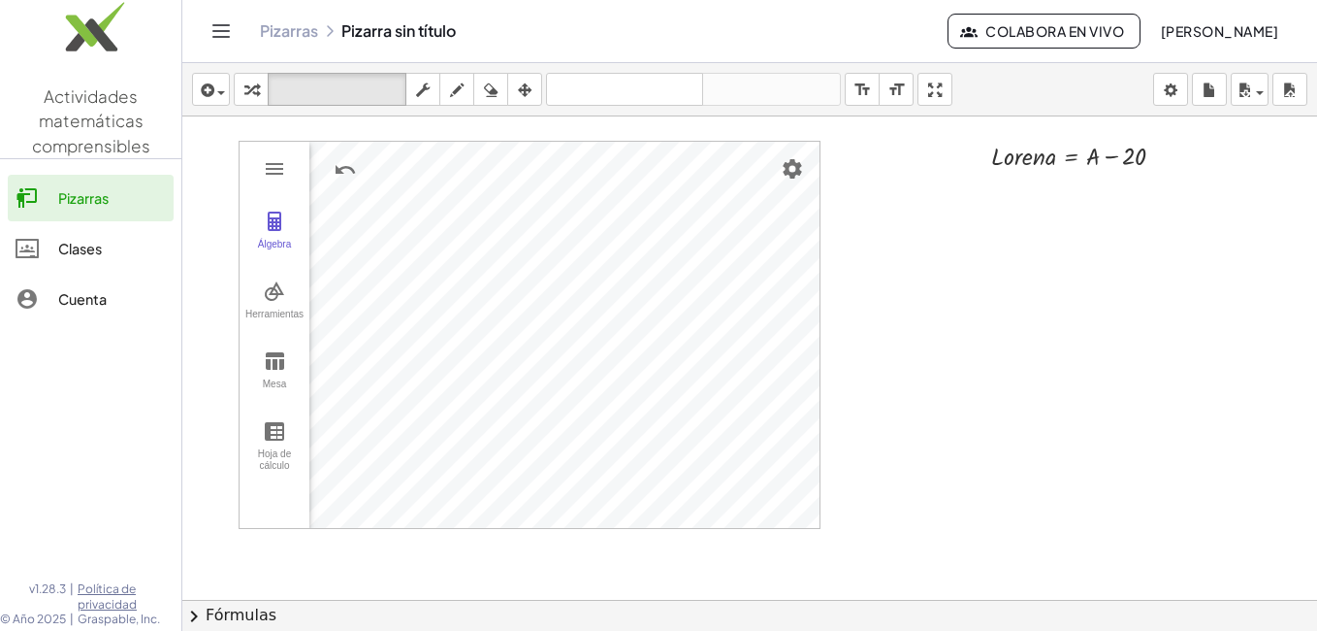
click at [1187, 358] on div at bounding box center [749, 643] width 1135 height 1054
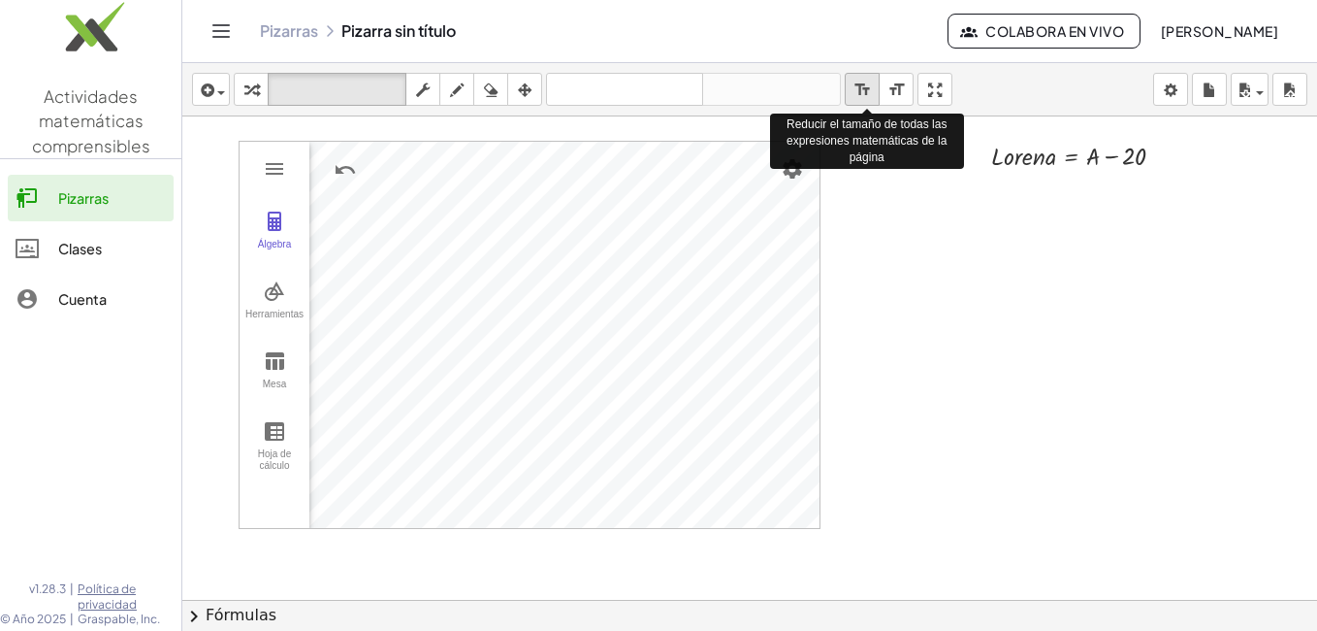
click at [872, 90] on icon "format_size" at bounding box center [863, 90] width 18 height 23
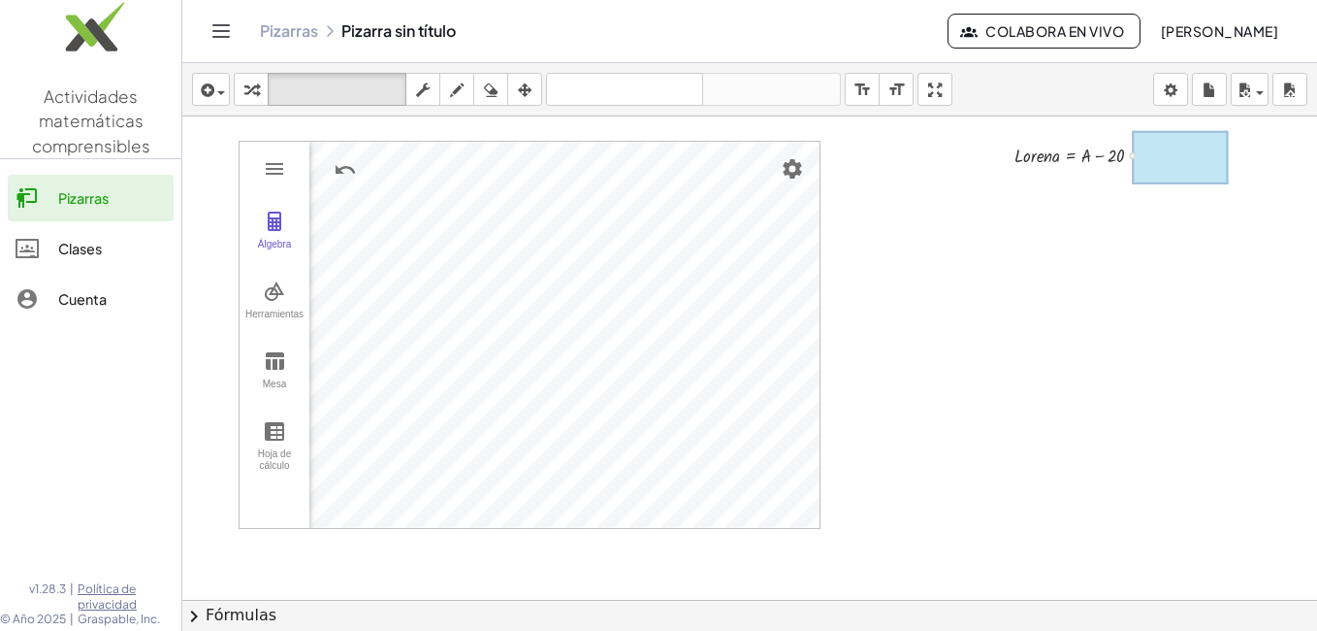
click at [1160, 164] on div at bounding box center [1180, 157] width 96 height 54
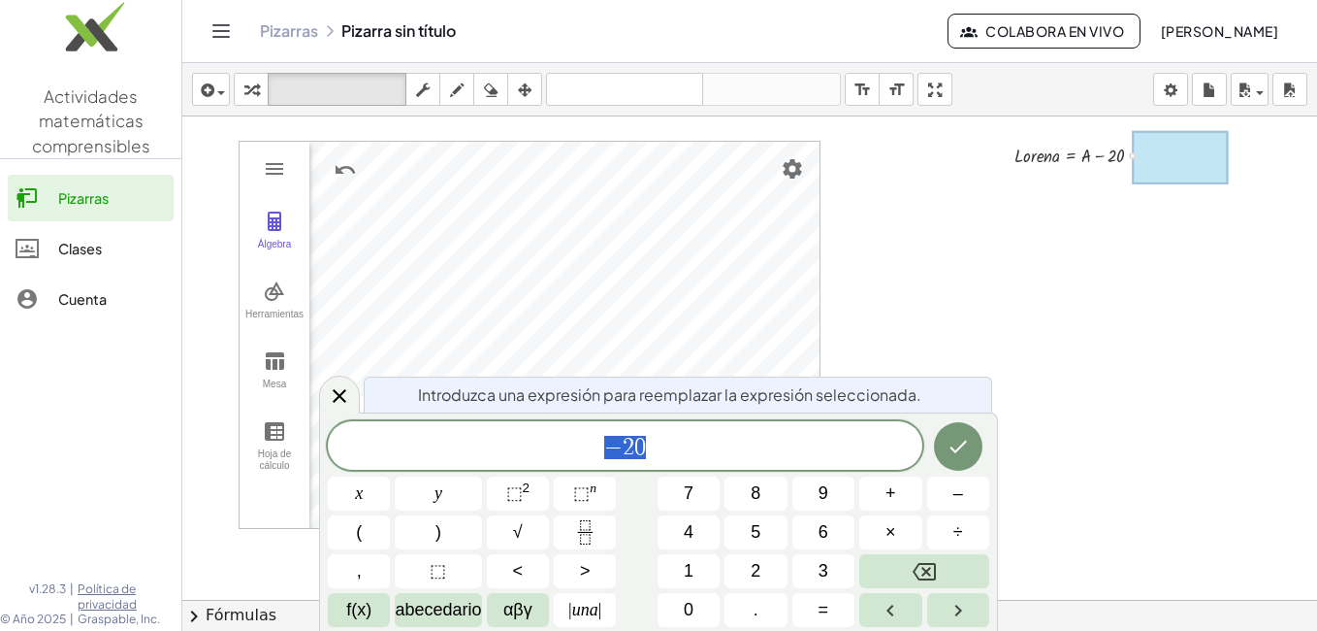
click at [1111, 263] on div at bounding box center [749, 643] width 1135 height 1054
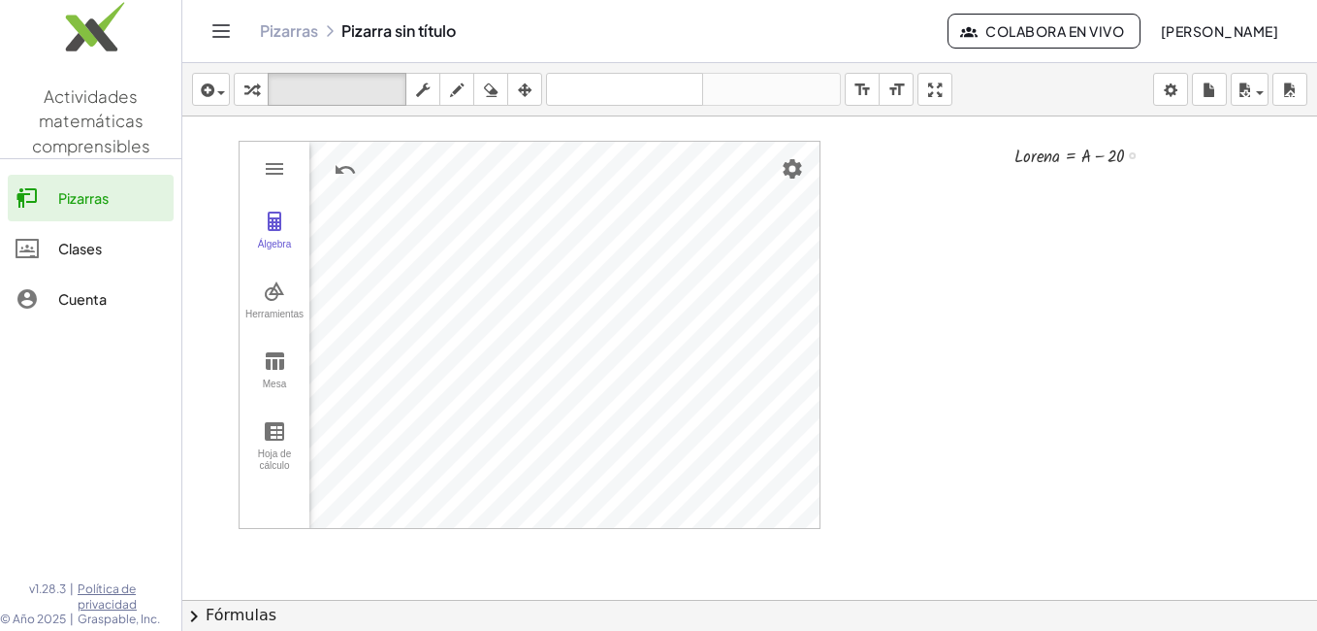
click at [1130, 157] on div "Fix a mistake Transform line Copy line as LaTeX Copy derivation as LaTeX Expand…" at bounding box center [1132, 155] width 7 height 7
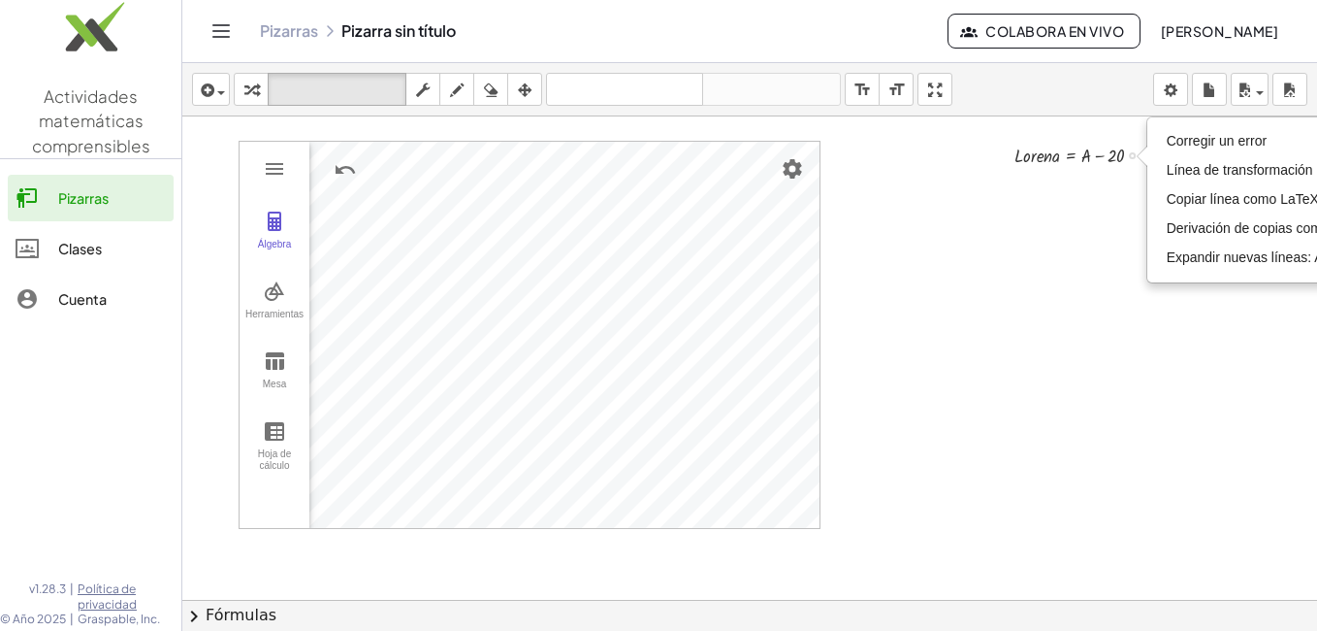
click at [1132, 157] on div "Fix a mistake Transform line Copy line as LaTeX Copy derivation as LaTeX Expand…" at bounding box center [1132, 155] width 7 height 7
click at [1095, 213] on div at bounding box center [749, 643] width 1135 height 1054
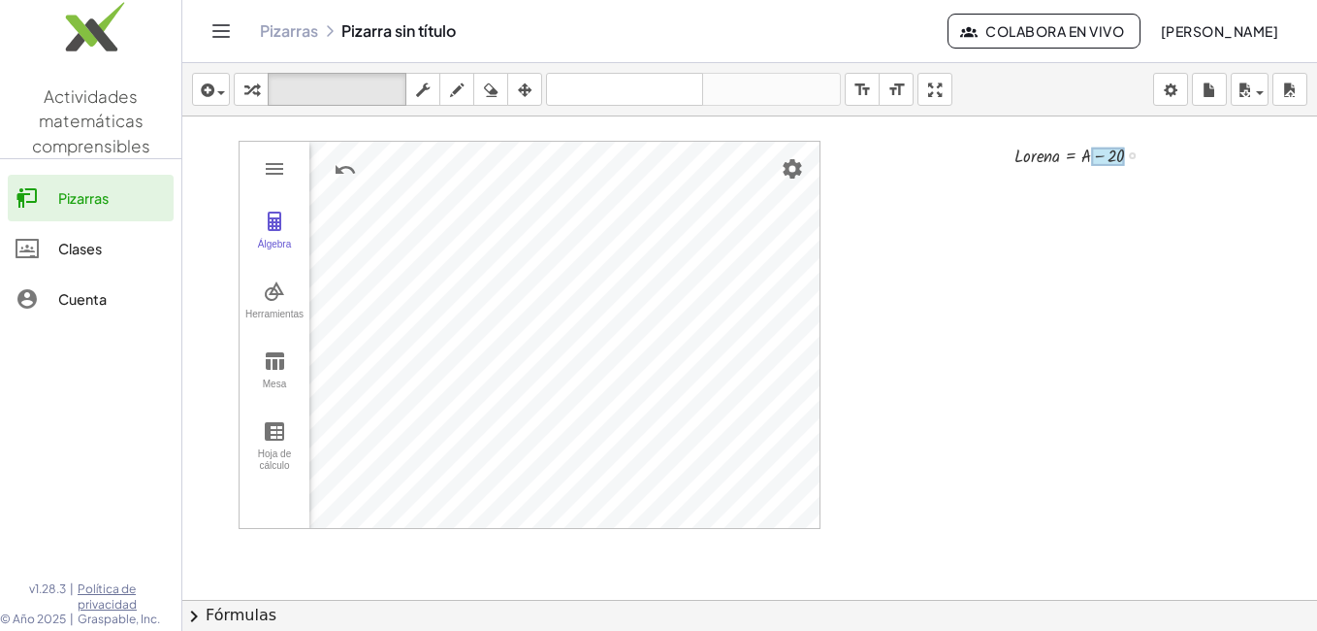
drag, startPoint x: 931, startPoint y: 139, endPoint x: 1093, endPoint y: 154, distance: 162.8
click at [1093, 154] on div "Álgebra Herramientas Mesa Hoja de cálculo A = (-4.38, 1.568) B = (2.964, 1.568)…" at bounding box center [749, 643] width 1135 height 1054
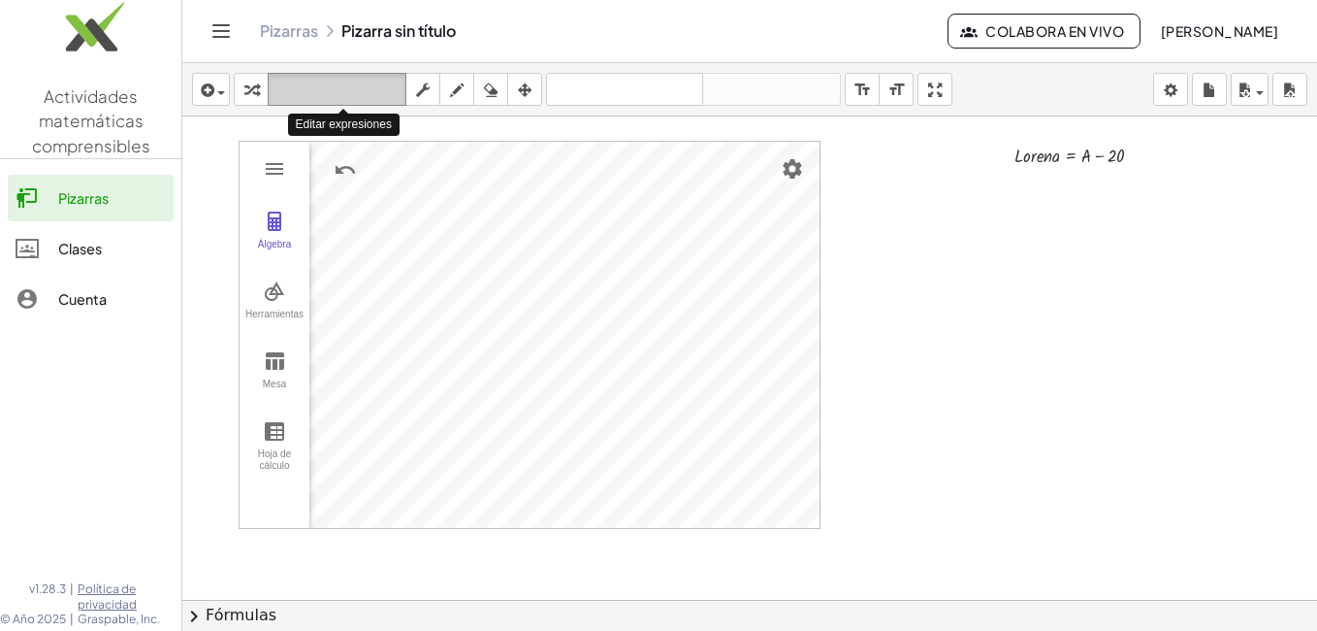
click at [384, 89] on icon "teclado" at bounding box center [337, 90] width 129 height 23
click at [1176, 157] on div at bounding box center [749, 643] width 1135 height 1054
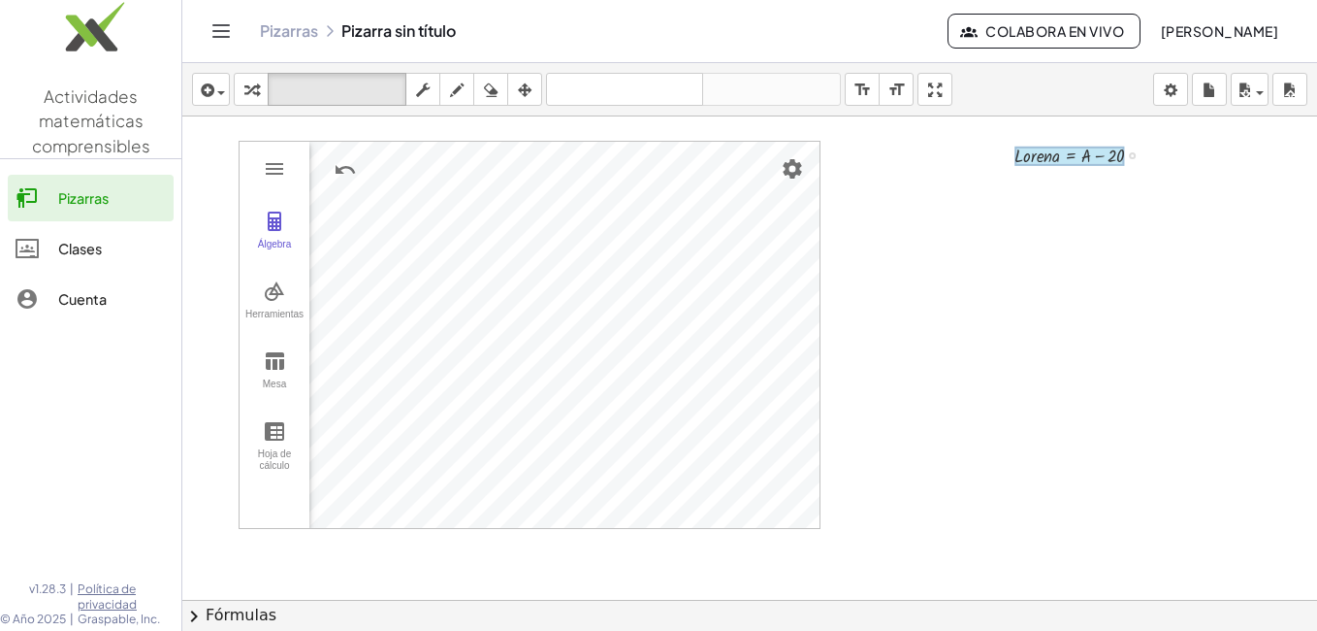
click at [1073, 154] on div at bounding box center [1070, 155] width 110 height 19
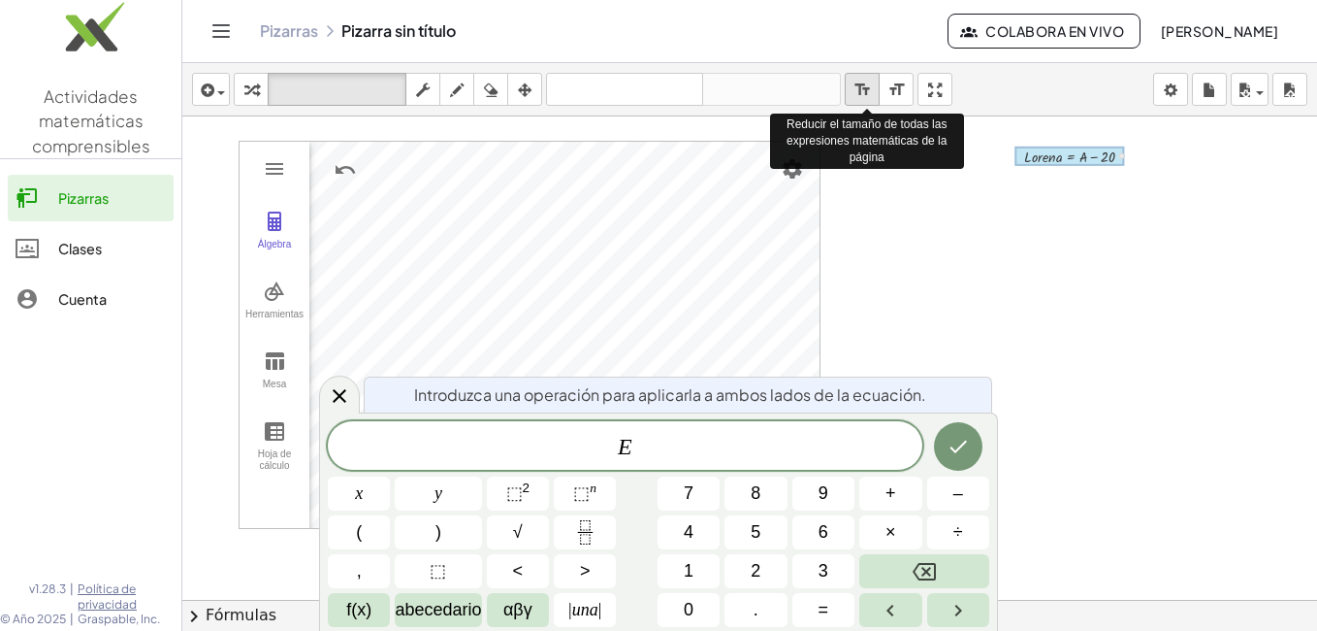
click at [872, 84] on icon "format_size" at bounding box center [863, 90] width 18 height 23
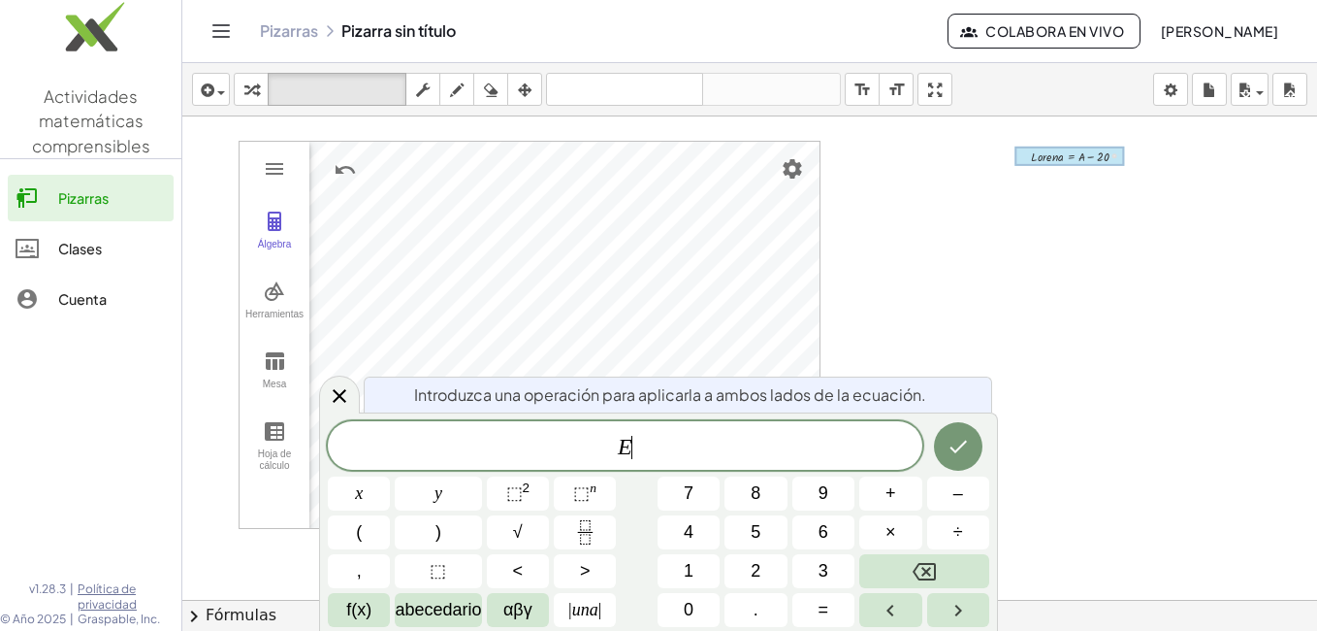
click at [1057, 201] on div at bounding box center [749, 643] width 1135 height 1054
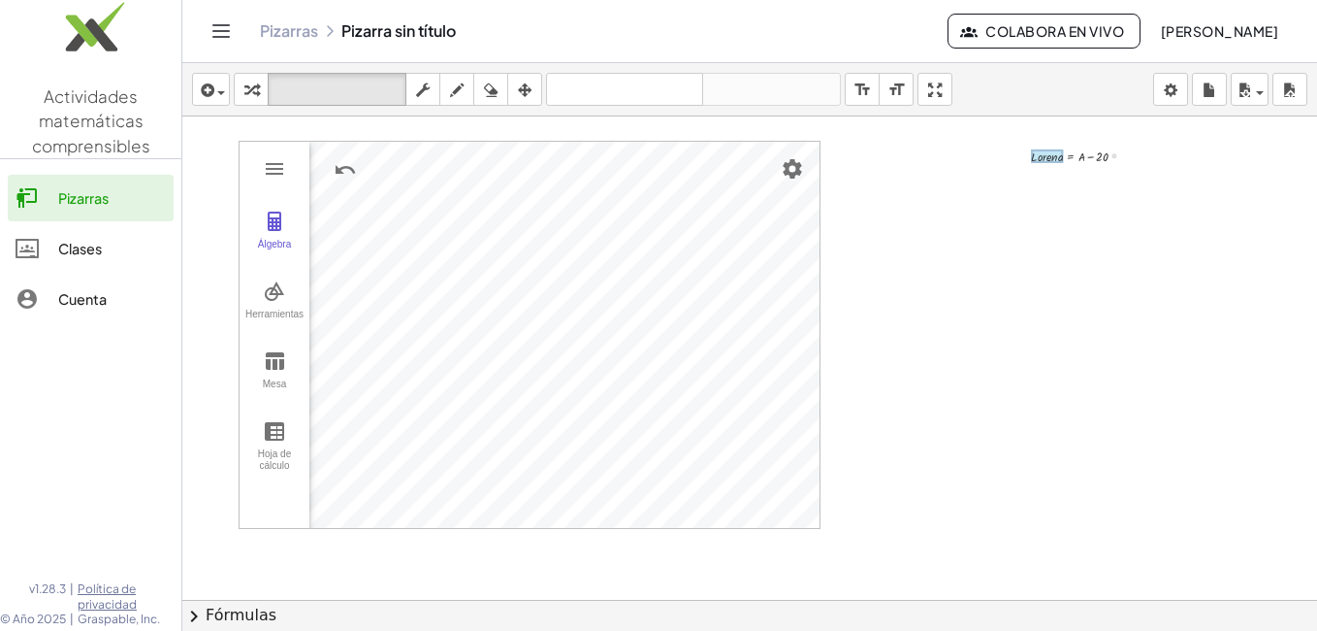
click at [1044, 154] on div at bounding box center [1047, 156] width 32 height 14
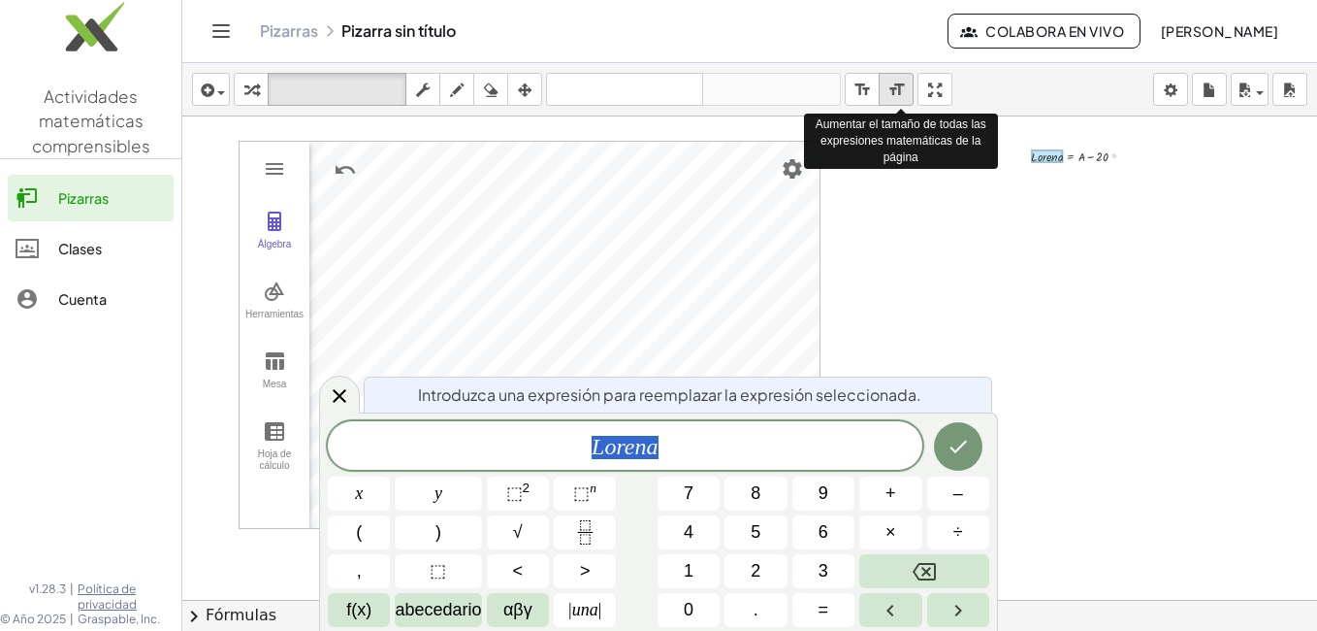
click at [897, 87] on icon "format_size" at bounding box center [897, 90] width 18 height 23
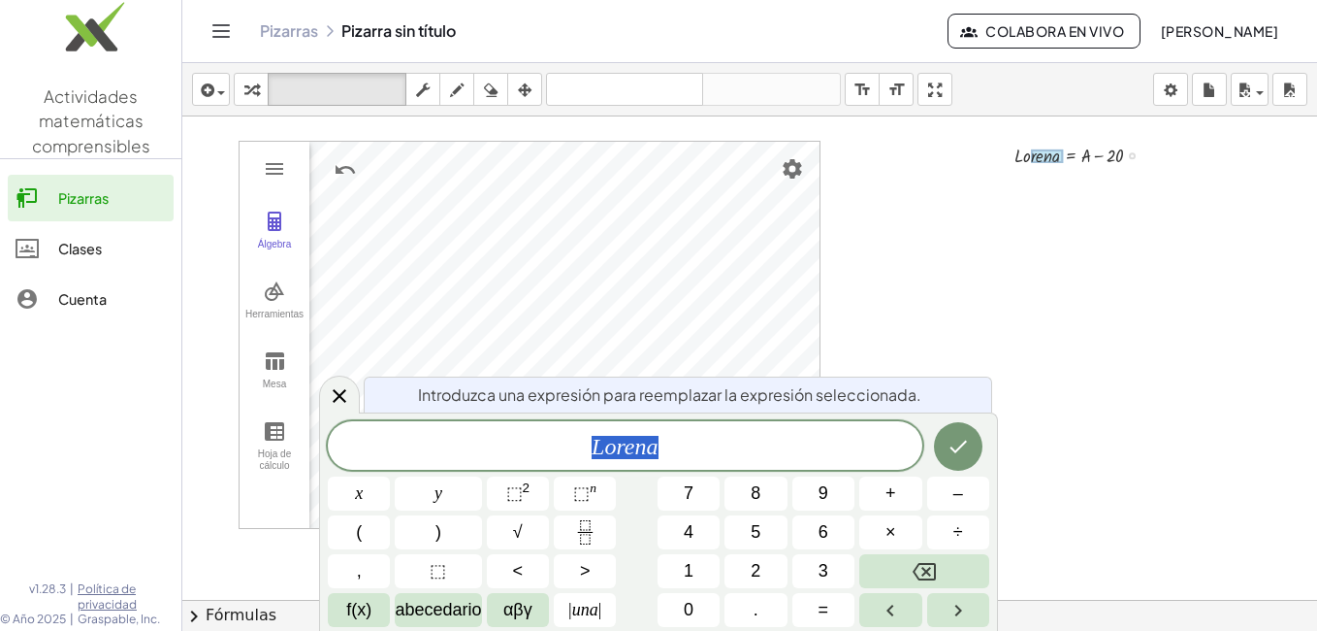
click at [1146, 292] on div at bounding box center [749, 643] width 1135 height 1054
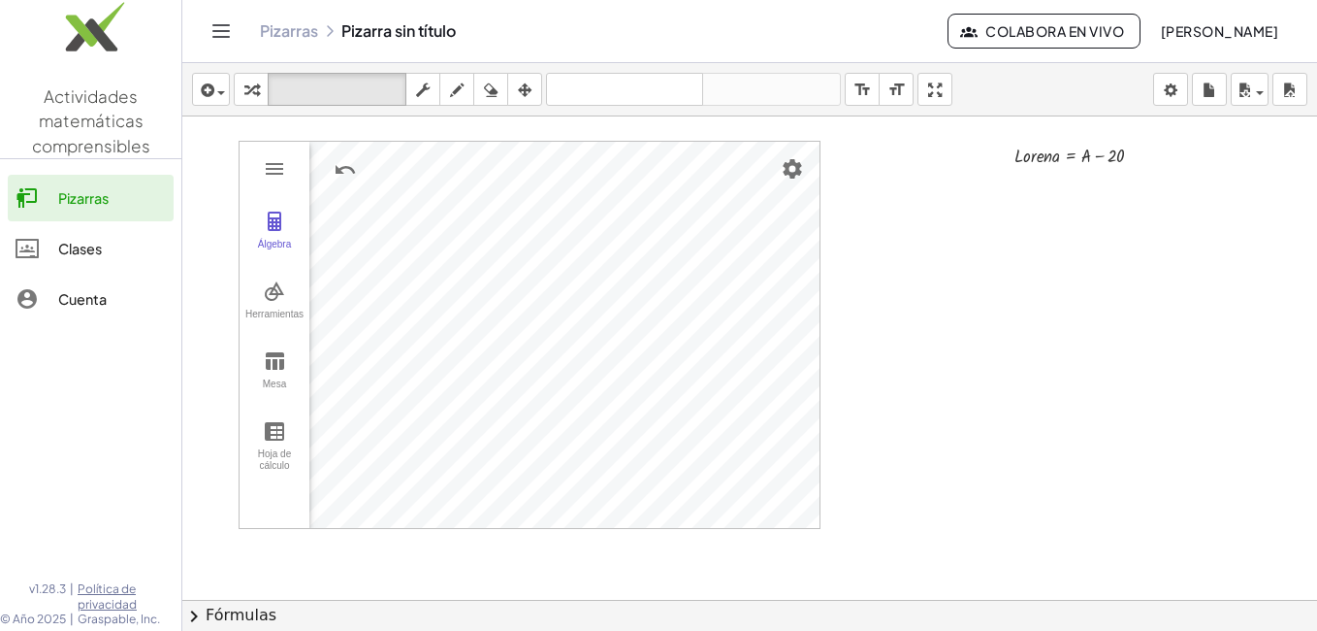
drag, startPoint x: 1023, startPoint y: 198, endPoint x: 1155, endPoint y: 132, distance: 148.4
click at [1155, 132] on div at bounding box center [749, 643] width 1135 height 1054
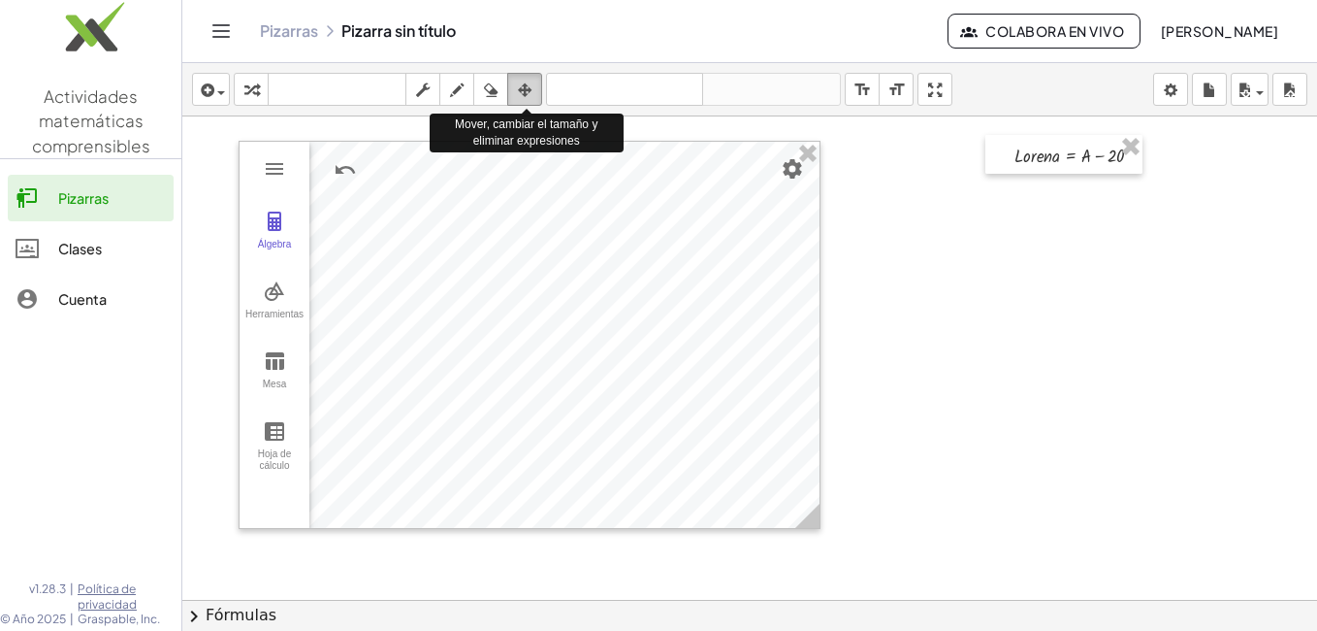
click at [529, 85] on icon "button" at bounding box center [525, 90] width 14 height 23
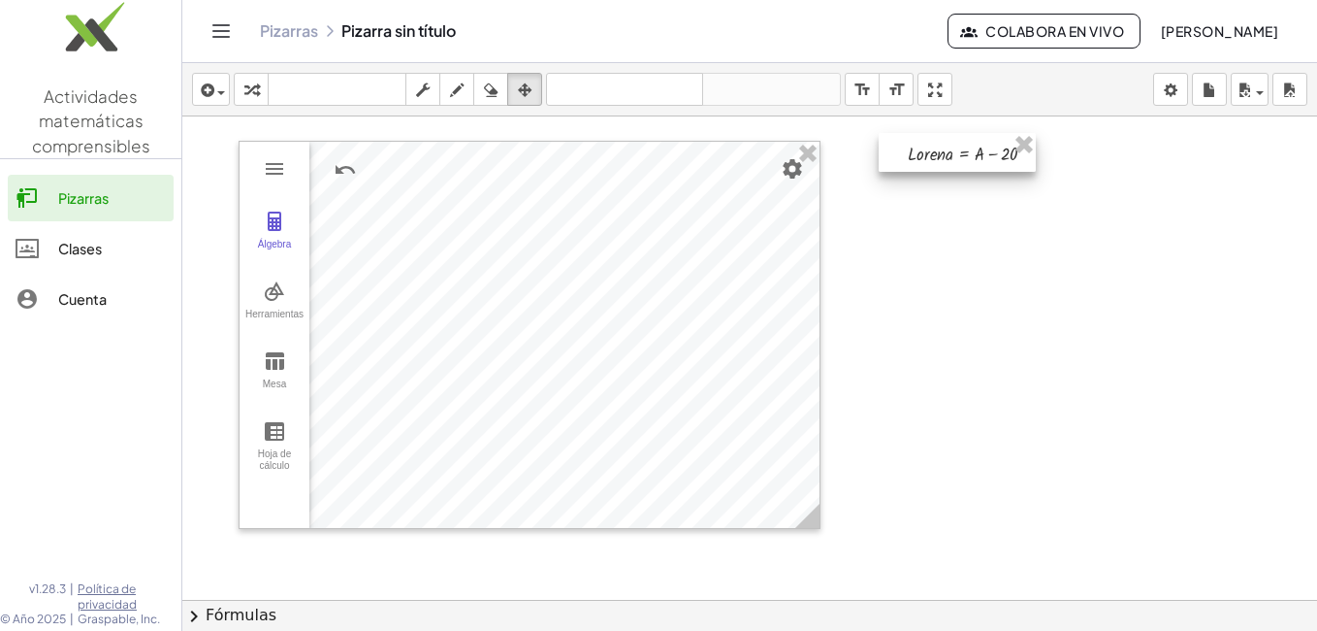
drag, startPoint x: 1002, startPoint y: 148, endPoint x: 895, endPoint y: 146, distance: 106.8
click at [895, 146] on div at bounding box center [957, 152] width 157 height 39
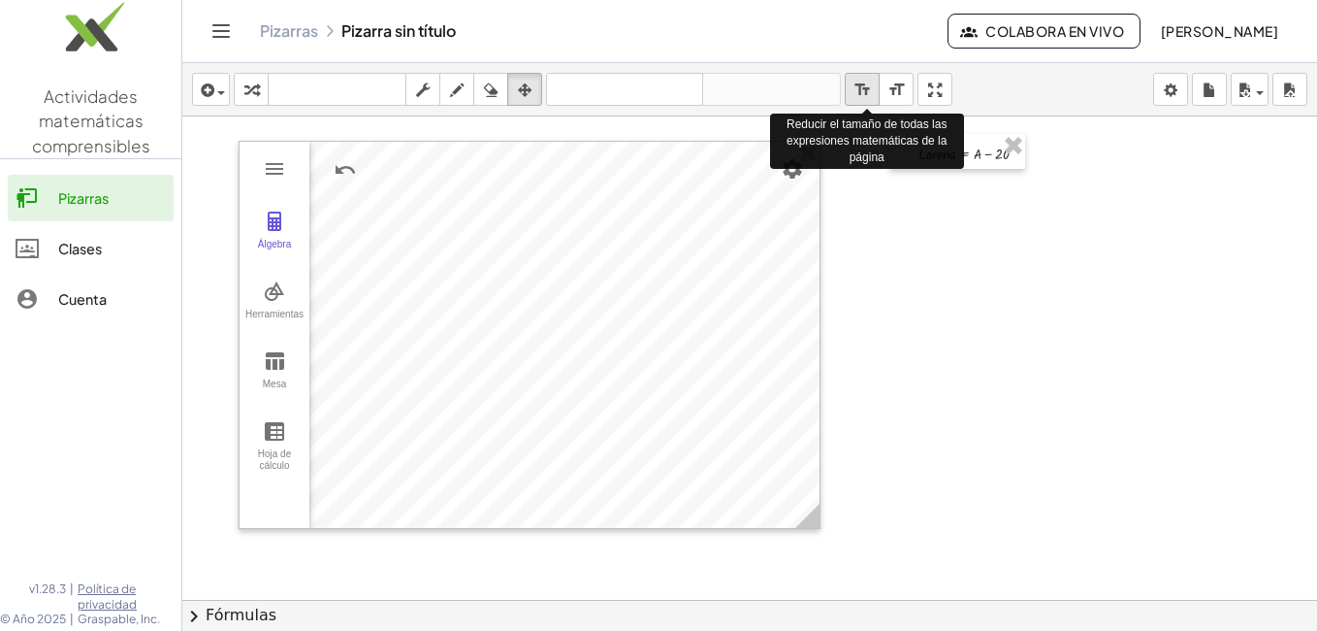
click at [868, 84] on icon "format_size" at bounding box center [863, 90] width 18 height 23
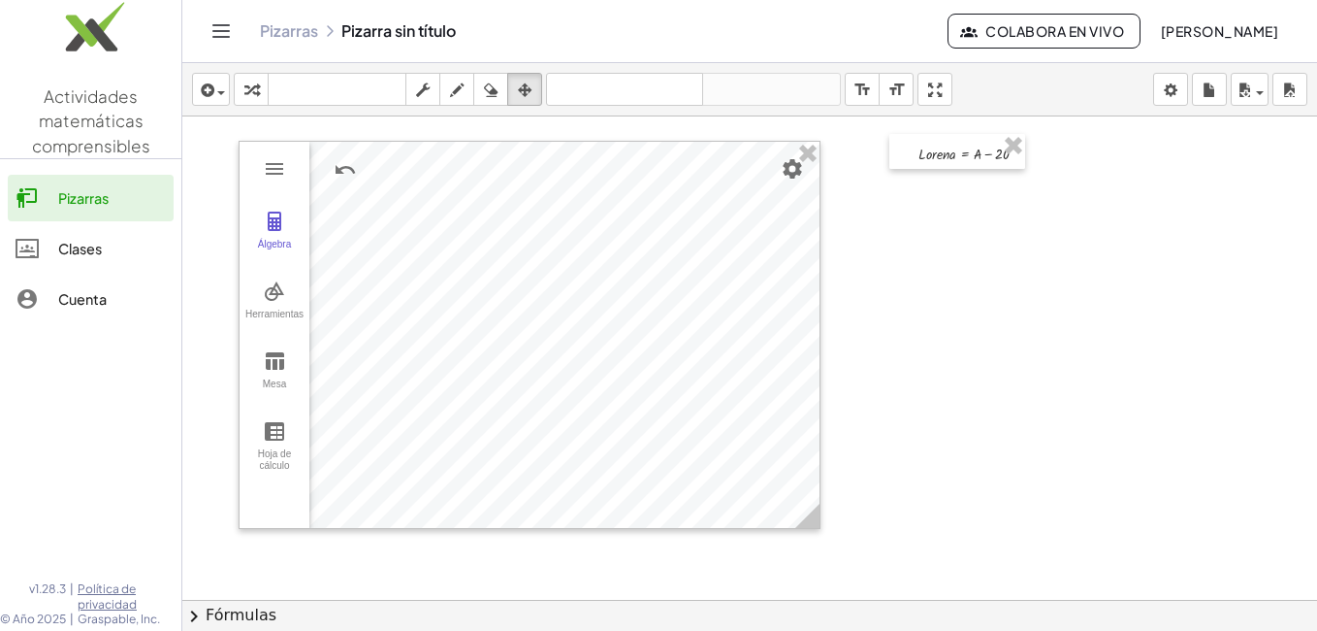
click at [1041, 246] on div at bounding box center [749, 643] width 1135 height 1054
click at [1137, 164] on div at bounding box center [749, 643] width 1135 height 1054
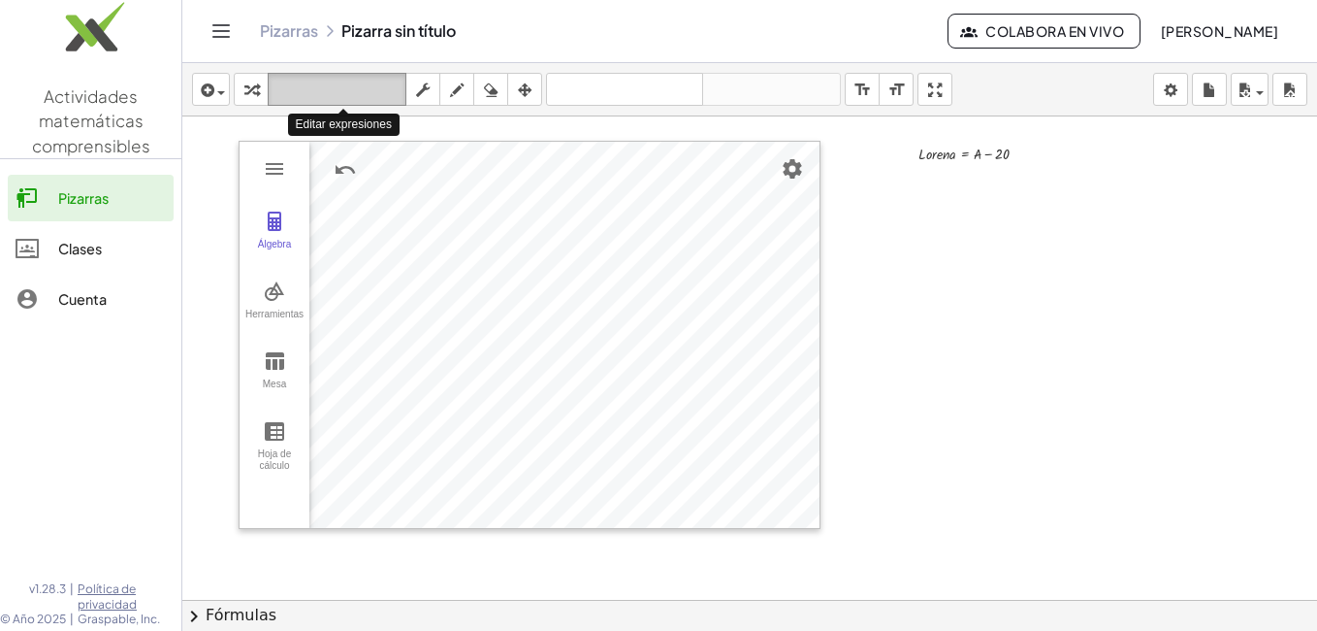
click at [302, 83] on icon "teclado" at bounding box center [337, 90] width 129 height 23
click at [377, 89] on icon "teclado" at bounding box center [337, 90] width 129 height 23
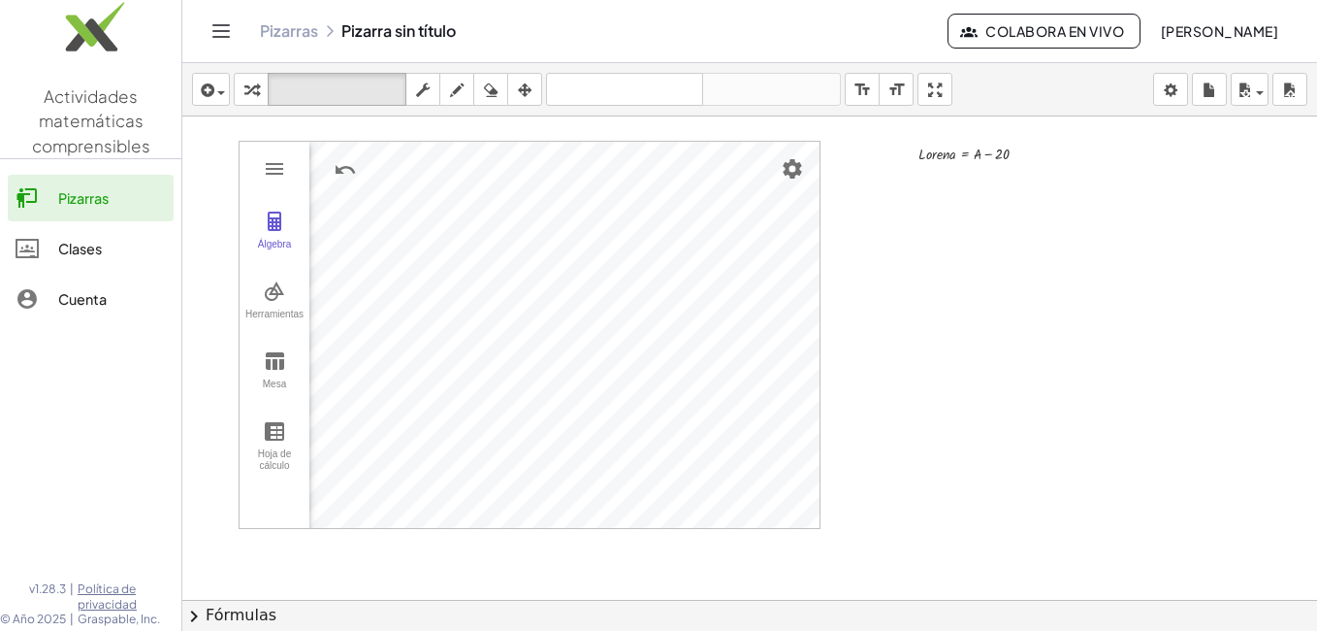
click at [919, 185] on div at bounding box center [749, 643] width 1135 height 1054
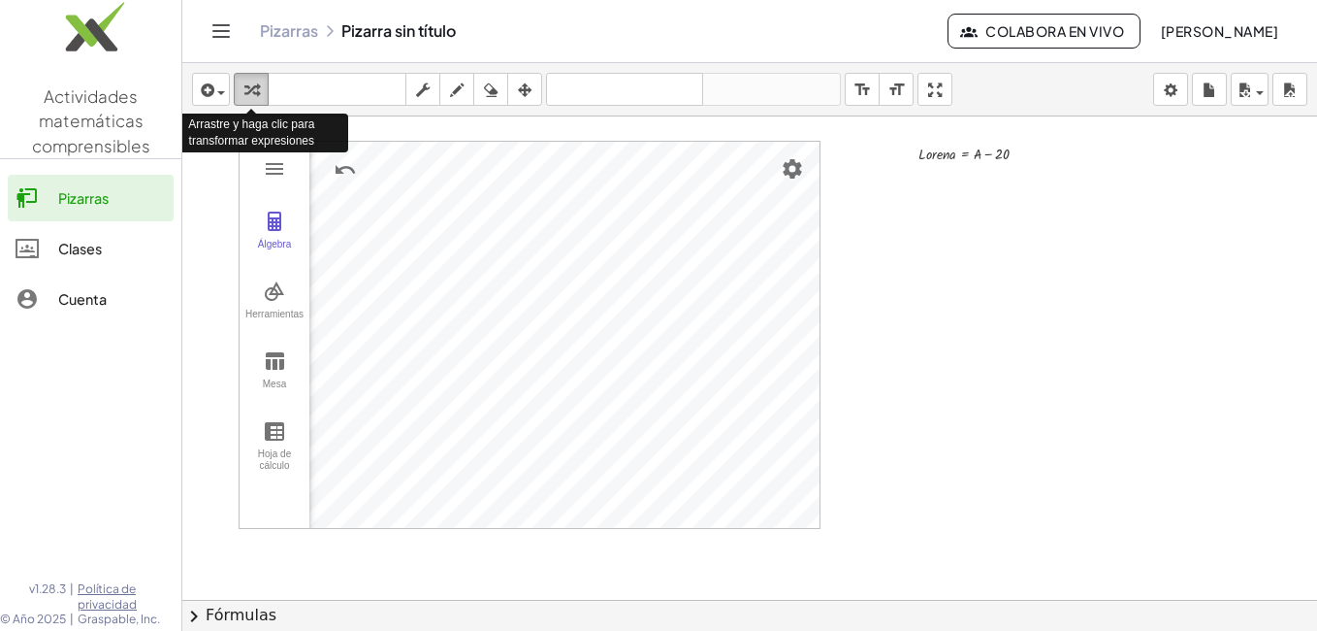
click at [247, 87] on icon "button" at bounding box center [251, 90] width 14 height 23
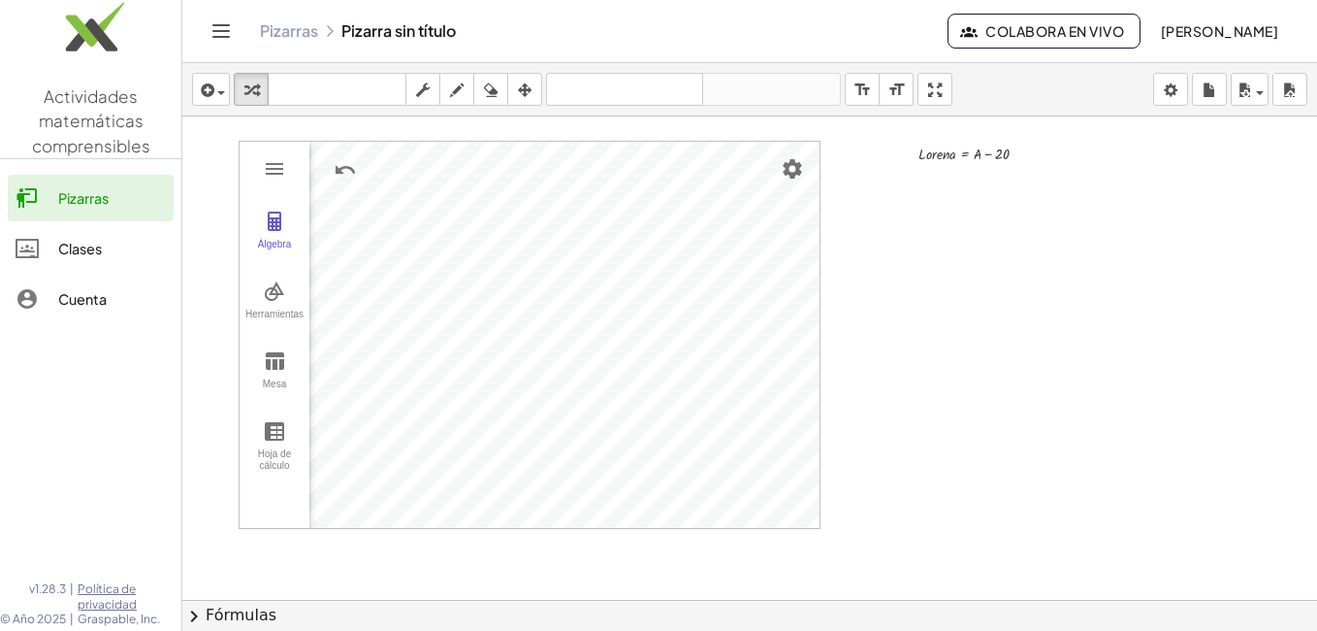
click at [932, 200] on div at bounding box center [749, 643] width 1135 height 1054
click at [1035, 216] on div at bounding box center [1017, 217] width 130 height 25
drag, startPoint x: 924, startPoint y: 208, endPoint x: 1040, endPoint y: 238, distance: 120.2
click at [1040, 238] on div at bounding box center [749, 643] width 1135 height 1054
click at [1002, 243] on icon at bounding box center [1002, 248] width 20 height 20
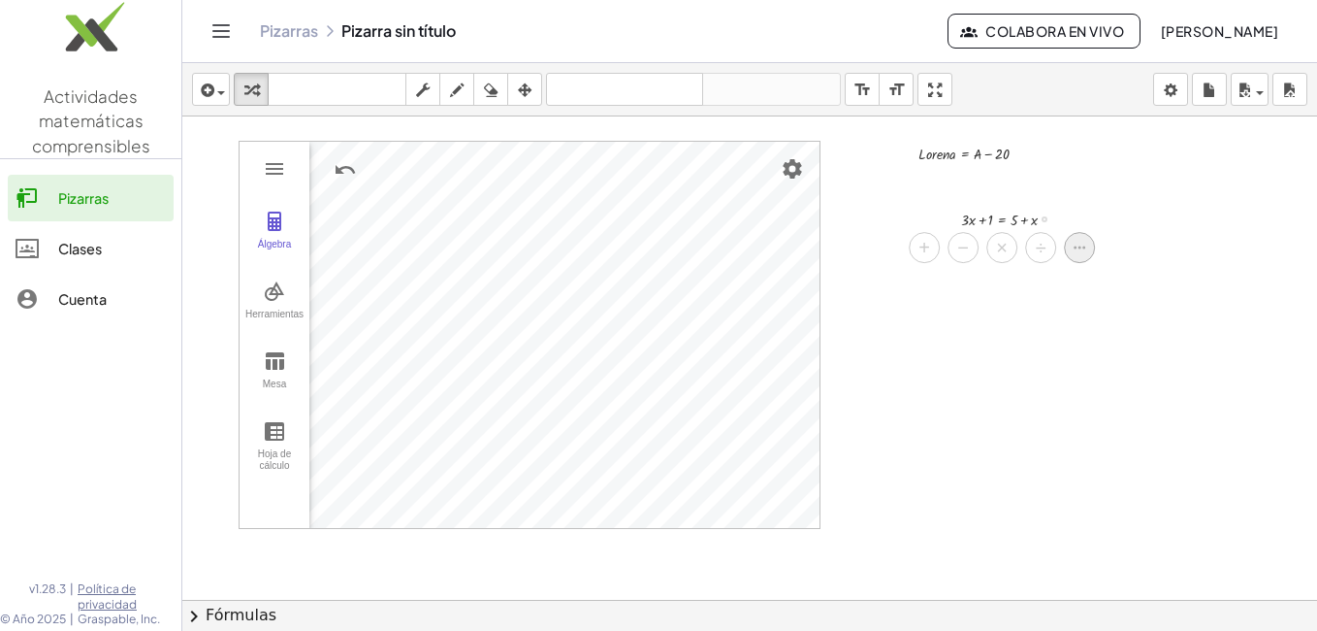
click at [1076, 248] on icon at bounding box center [1080, 247] width 12 height 3
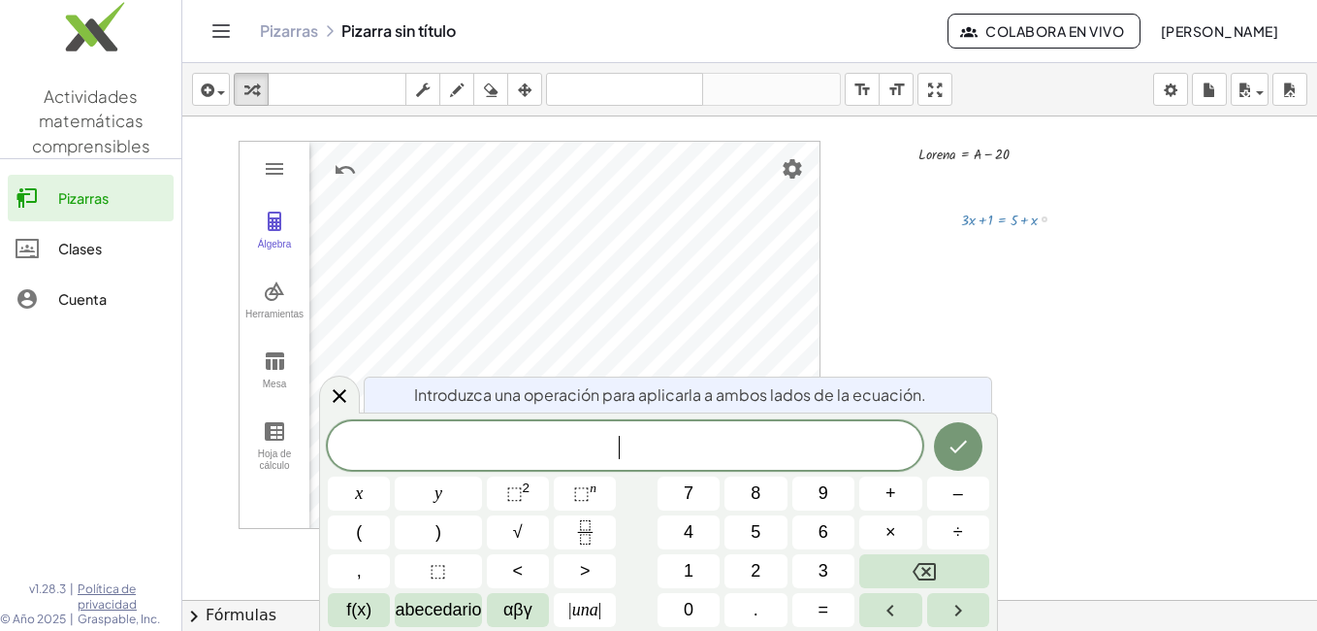
click at [727, 439] on span "​" at bounding box center [625, 447] width 595 height 27
click at [970, 446] on button "Hecho" at bounding box center [958, 446] width 49 height 49
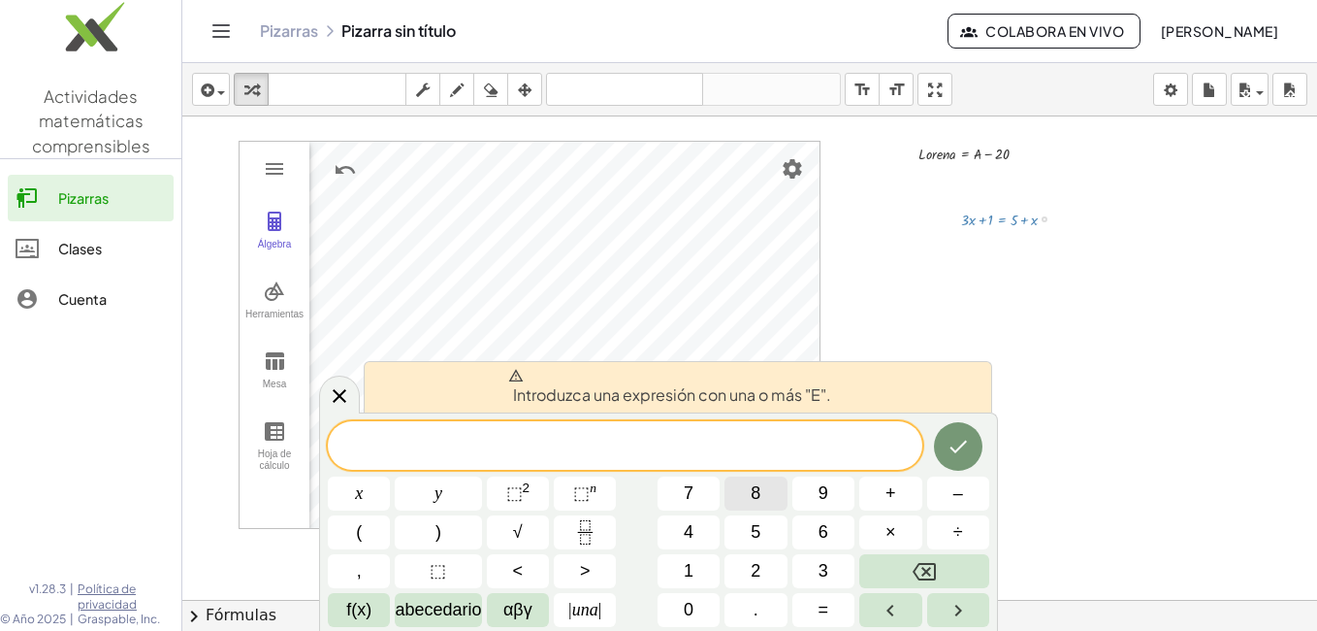
click at [775, 493] on button "8" at bounding box center [756, 493] width 62 height 34
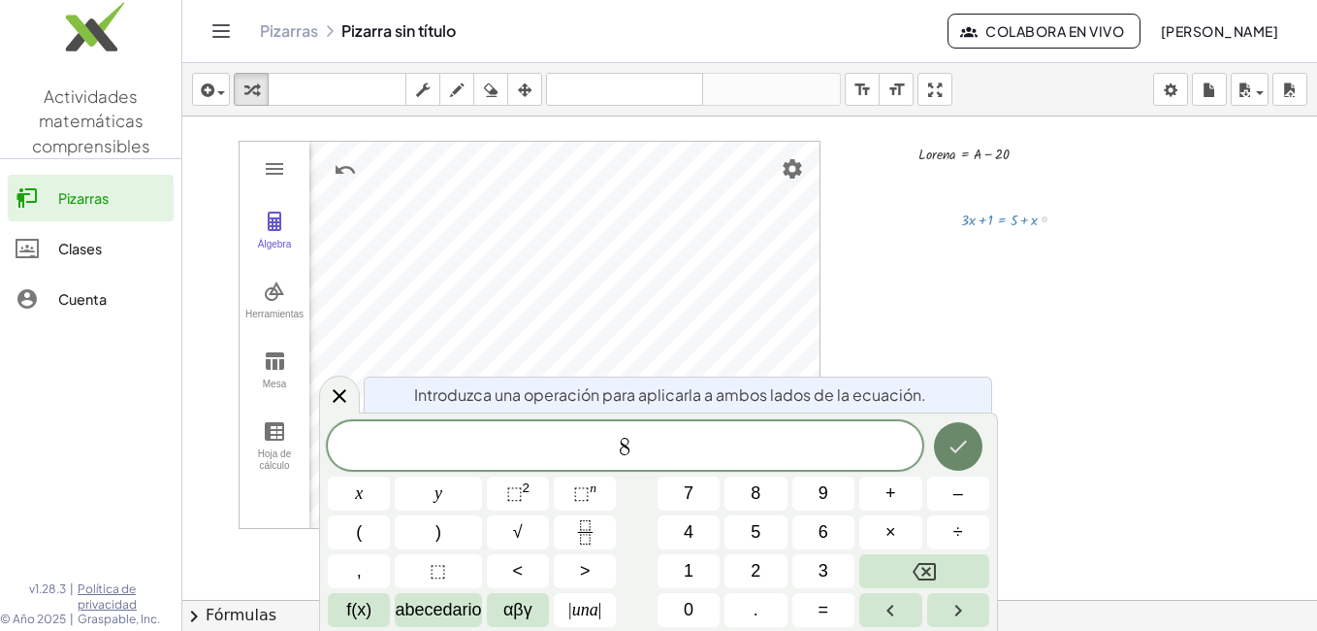
click at [973, 448] on button "Hecho" at bounding box center [958, 446] width 49 height 49
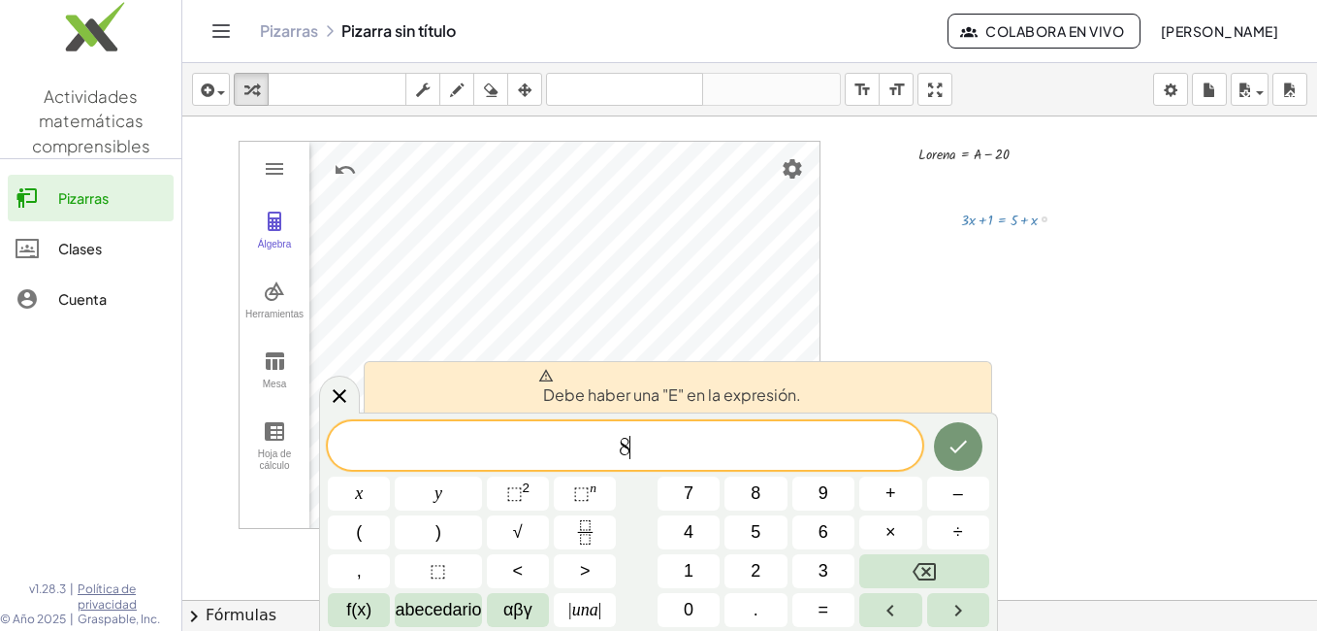
click at [1038, 455] on div at bounding box center [749, 643] width 1135 height 1054
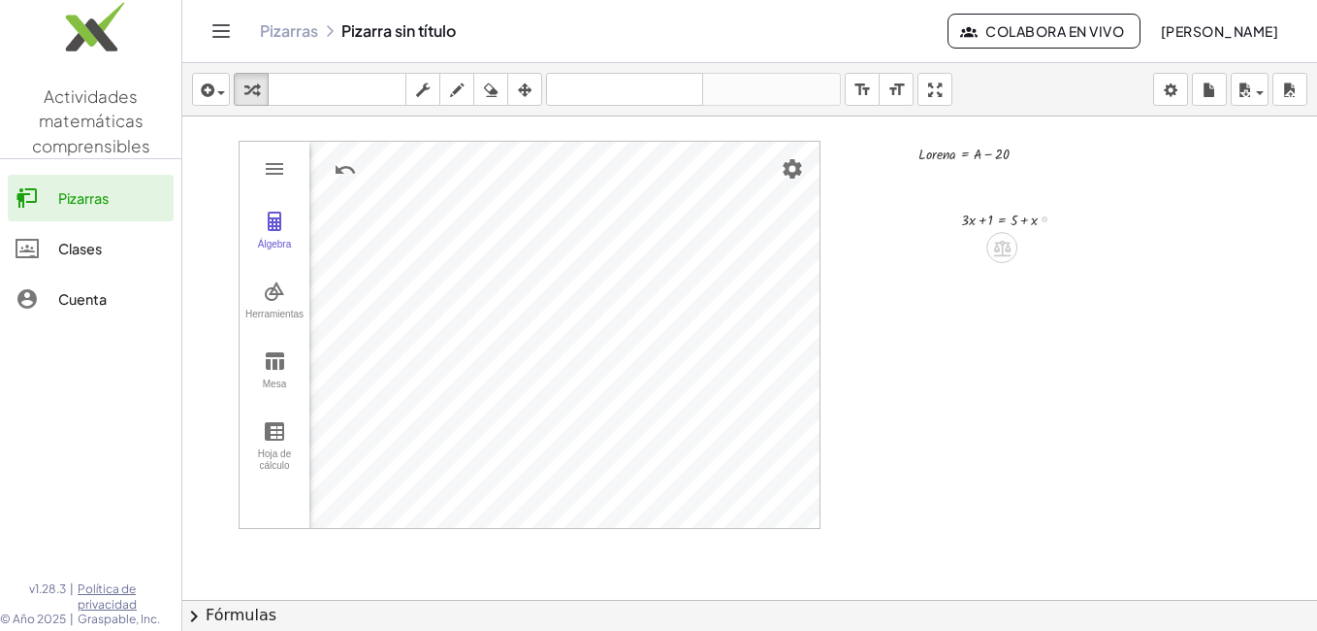
click at [1030, 219] on div at bounding box center [1017, 217] width 130 height 25
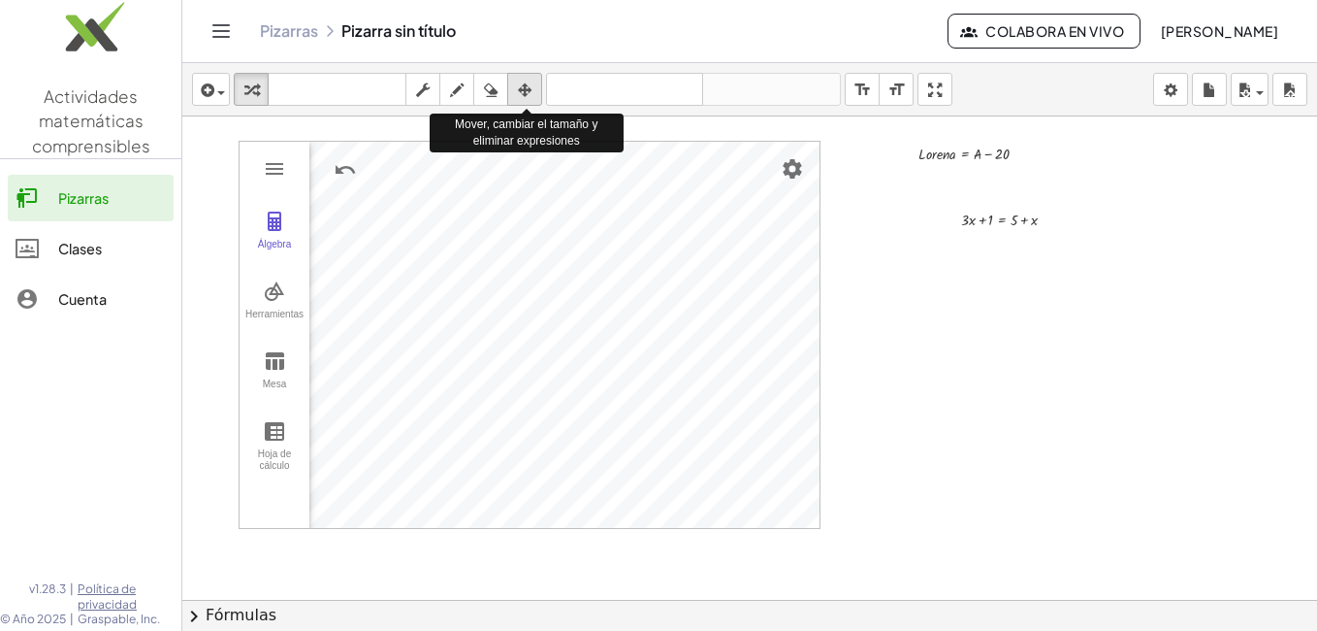
click at [518, 90] on div "button" at bounding box center [524, 89] width 25 height 23
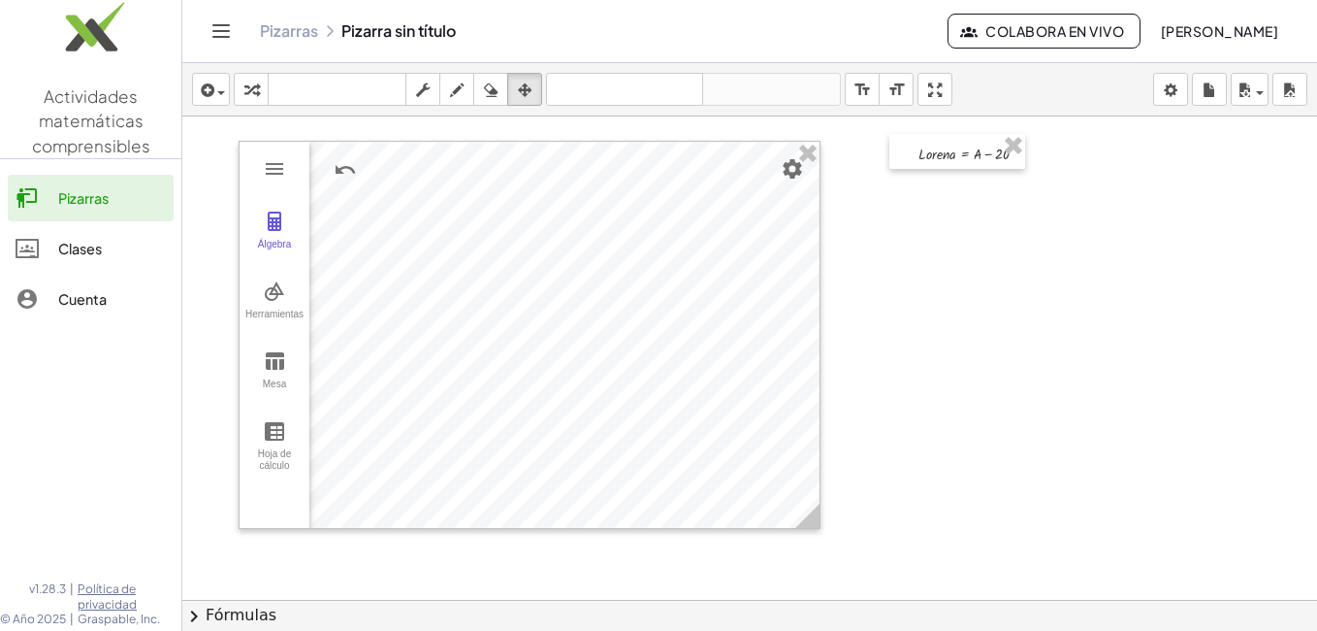
click at [977, 220] on div at bounding box center [749, 643] width 1135 height 1054
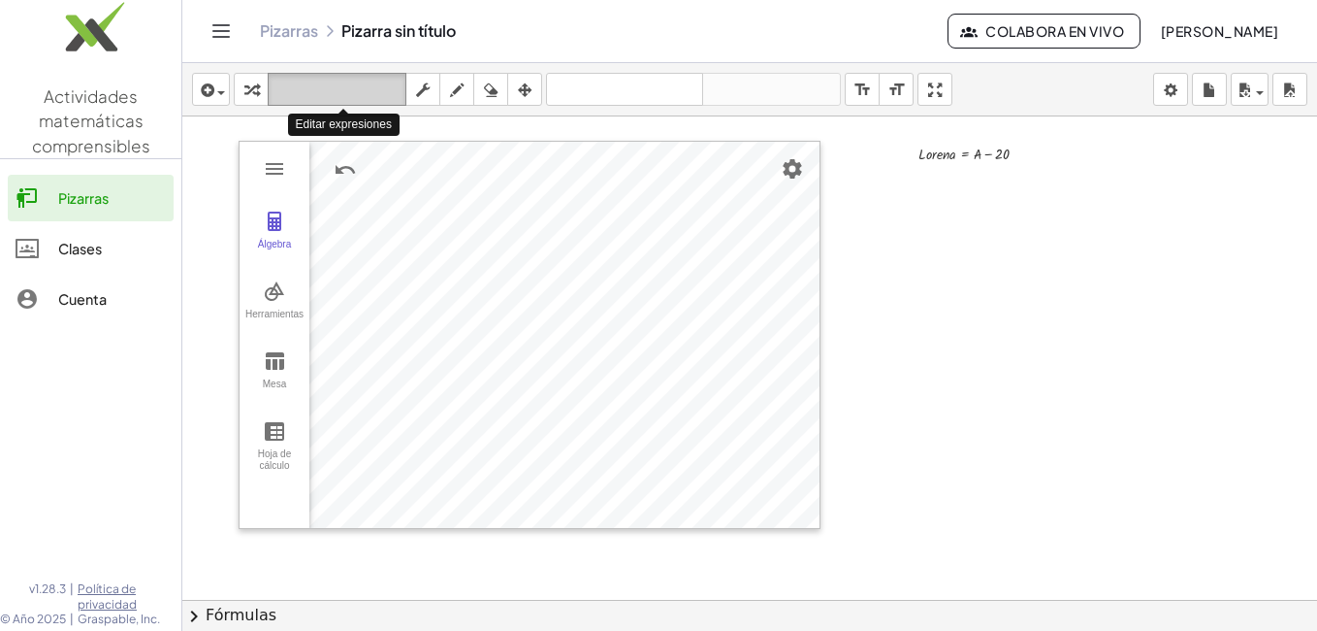
click at [342, 91] on icon "teclado" at bounding box center [337, 90] width 129 height 23
click at [323, 88] on icon "teclado" at bounding box center [337, 90] width 129 height 23
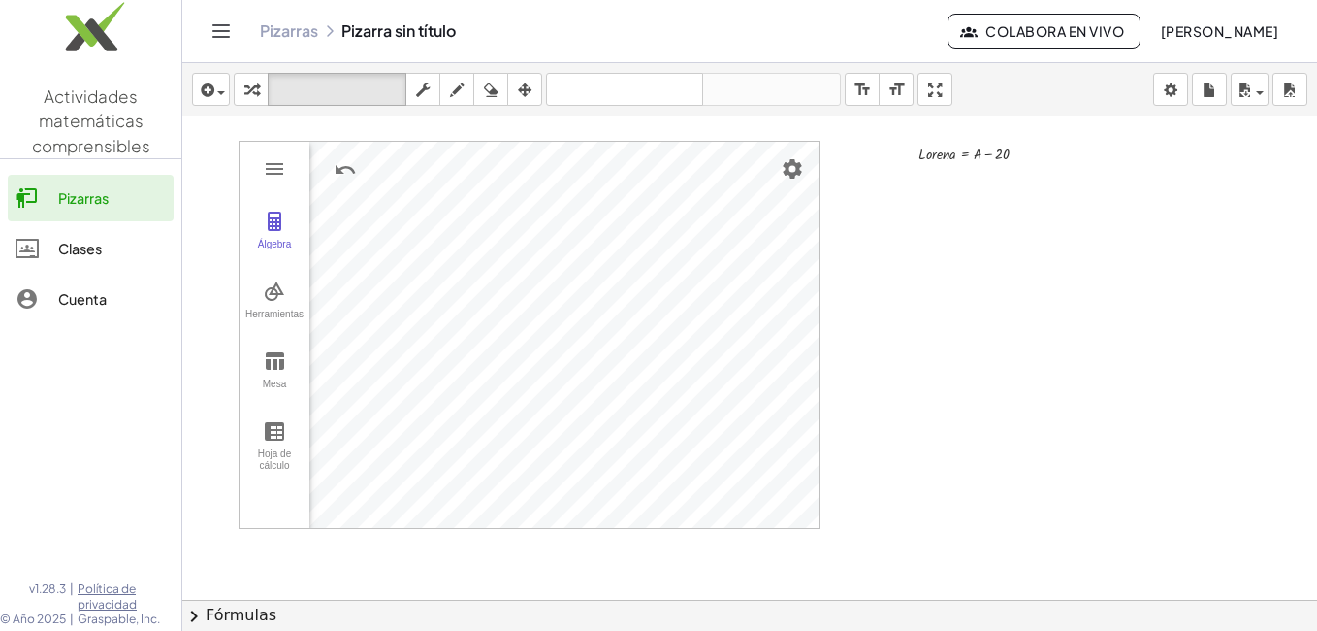
click at [895, 212] on div at bounding box center [749, 643] width 1135 height 1054
click at [207, 90] on icon "button" at bounding box center [205, 90] width 17 height 23
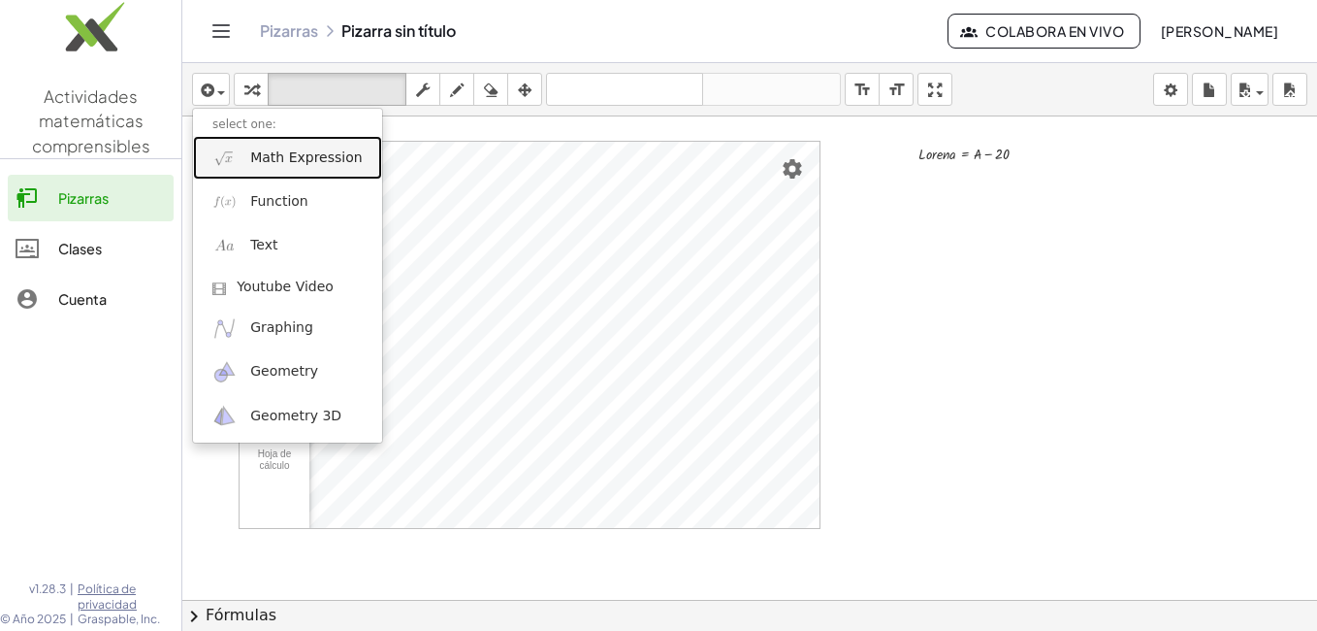
click at [267, 156] on span "Math Expression" at bounding box center [306, 157] width 112 height 19
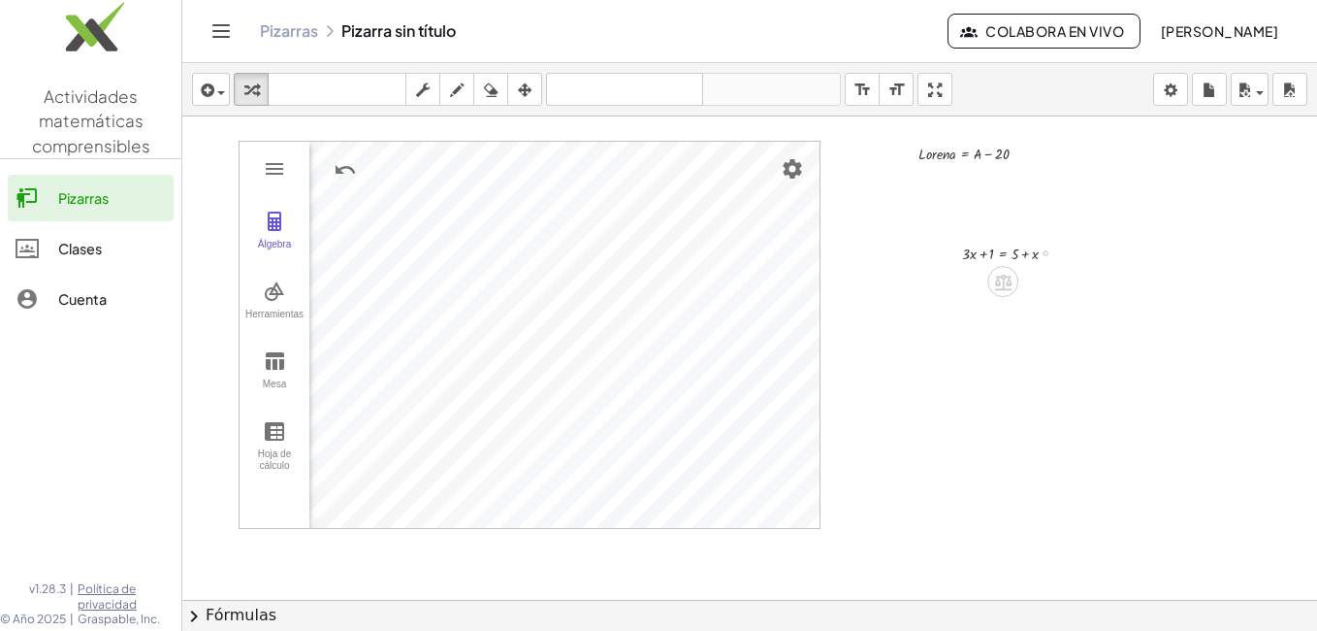
click at [1017, 257] on div at bounding box center [1018, 251] width 130 height 25
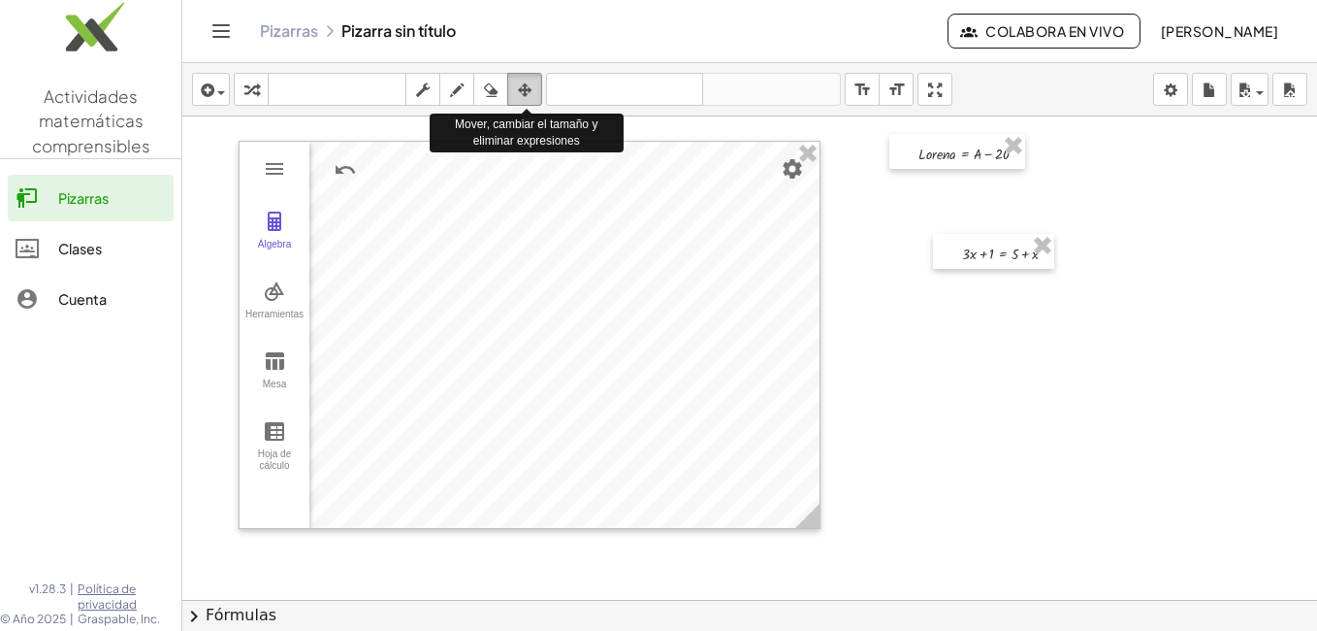
click at [532, 84] on icon "button" at bounding box center [525, 90] width 14 height 23
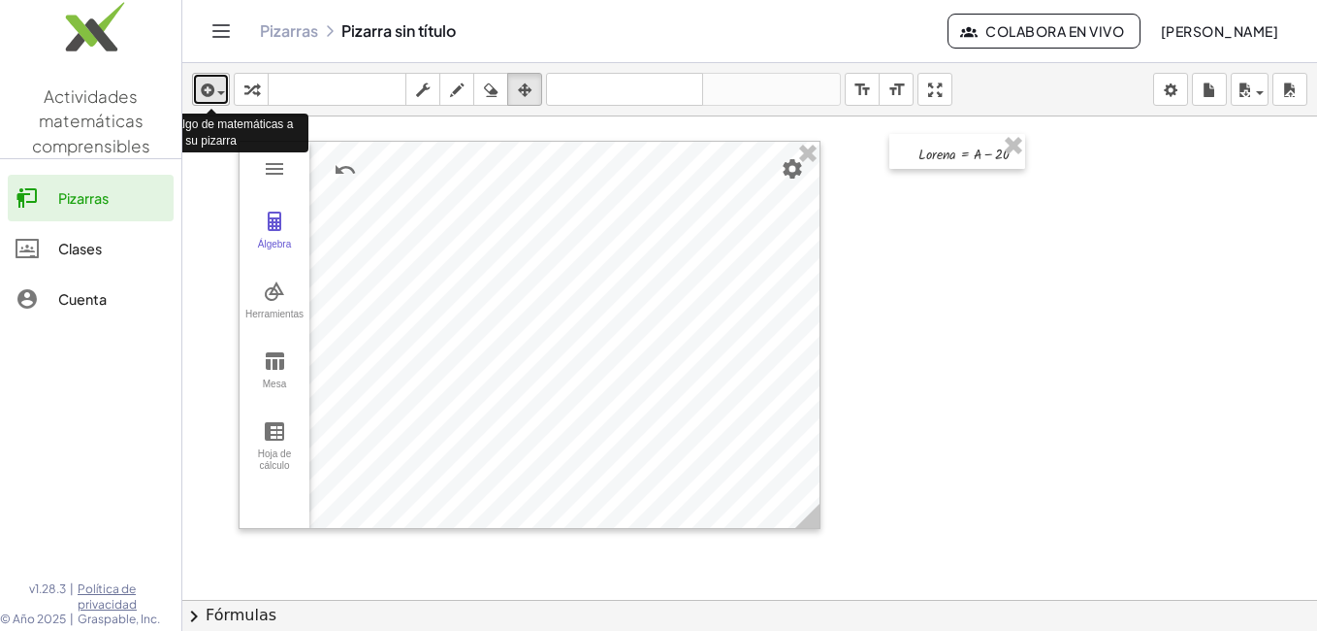
click at [203, 82] on icon "button" at bounding box center [205, 90] width 17 height 23
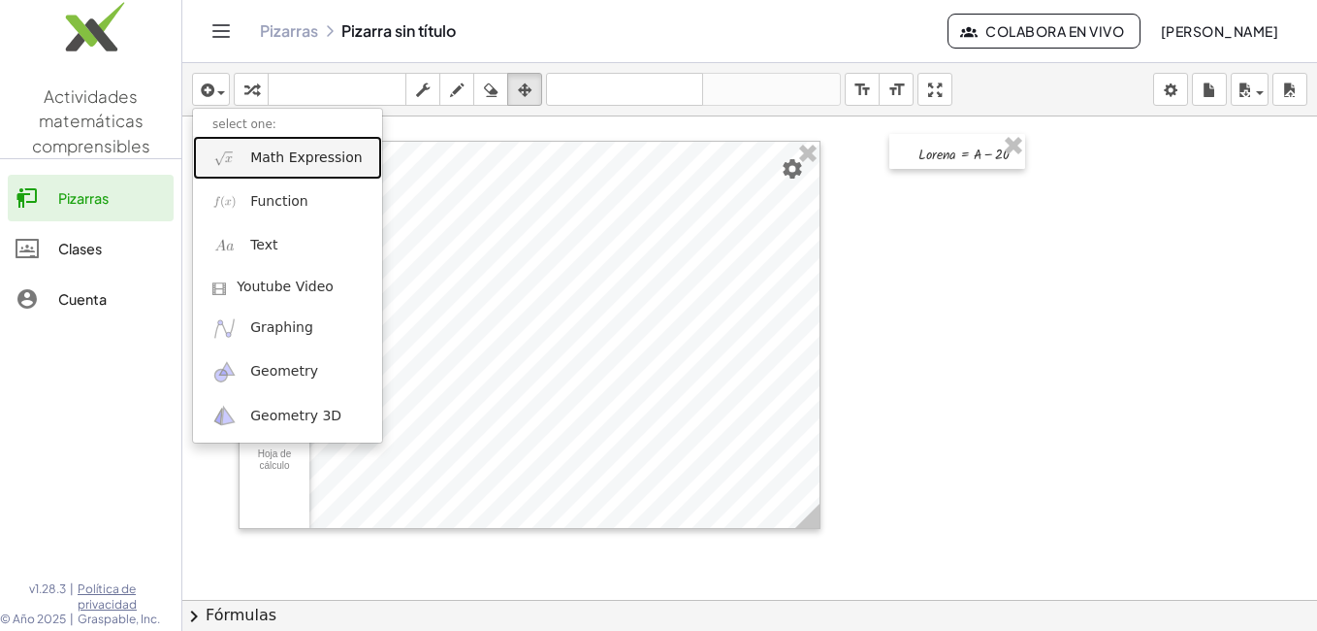
click at [258, 160] on span "Math Expression" at bounding box center [306, 157] width 112 height 19
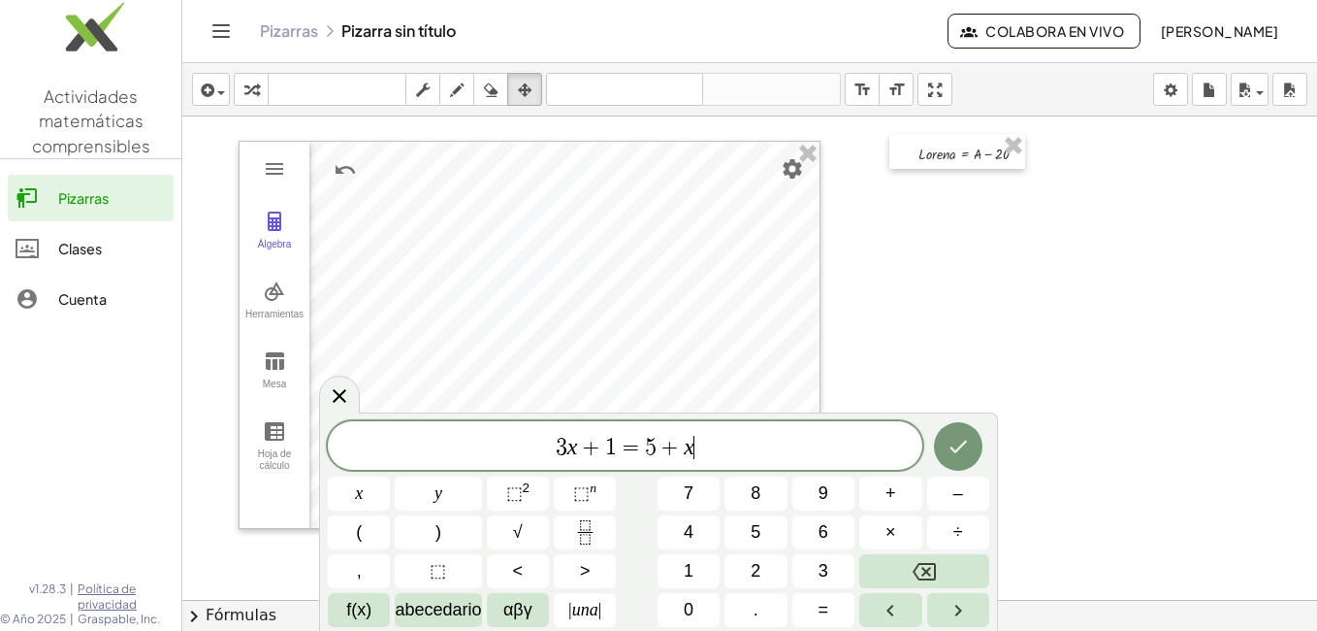
click at [710, 449] on span "3 x + 1 = 5 + x ​" at bounding box center [625, 447] width 595 height 27
click at [526, 566] on button "<" at bounding box center [518, 571] width 62 height 34
click at [957, 446] on icon "Hecho" at bounding box center [958, 446] width 23 height 23
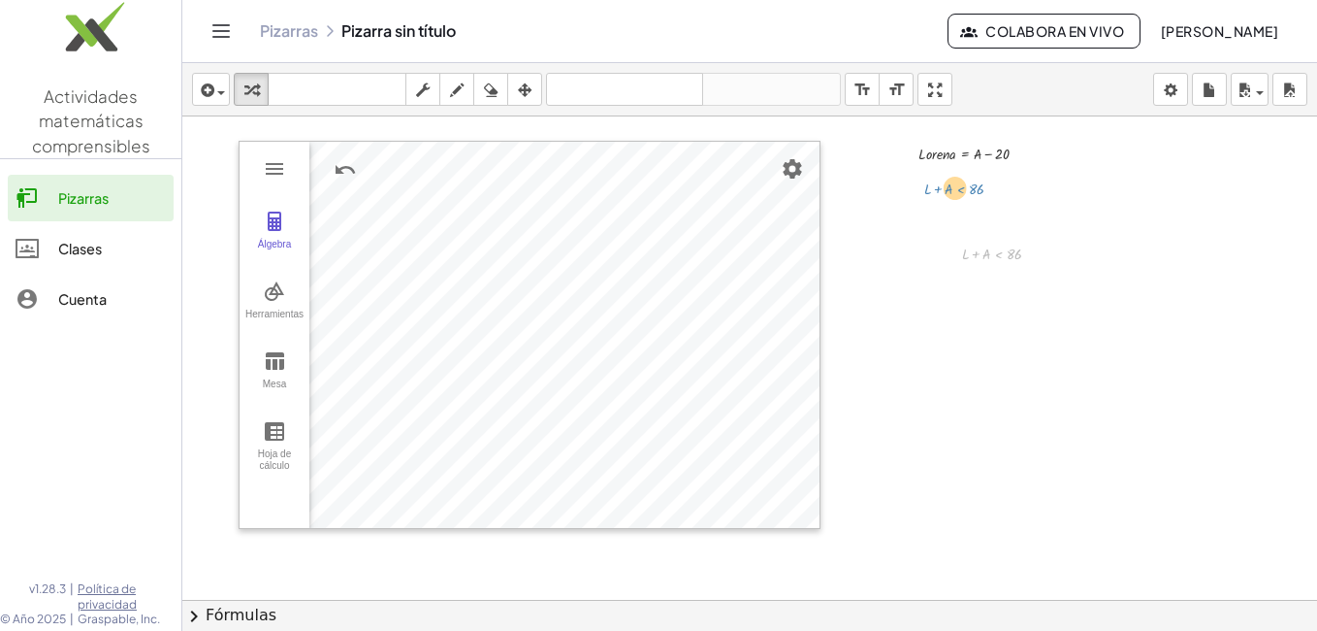
drag, startPoint x: 998, startPoint y: 256, endPoint x: 960, endPoint y: 192, distance: 74.4
click at [999, 254] on div at bounding box center [1010, 251] width 114 height 25
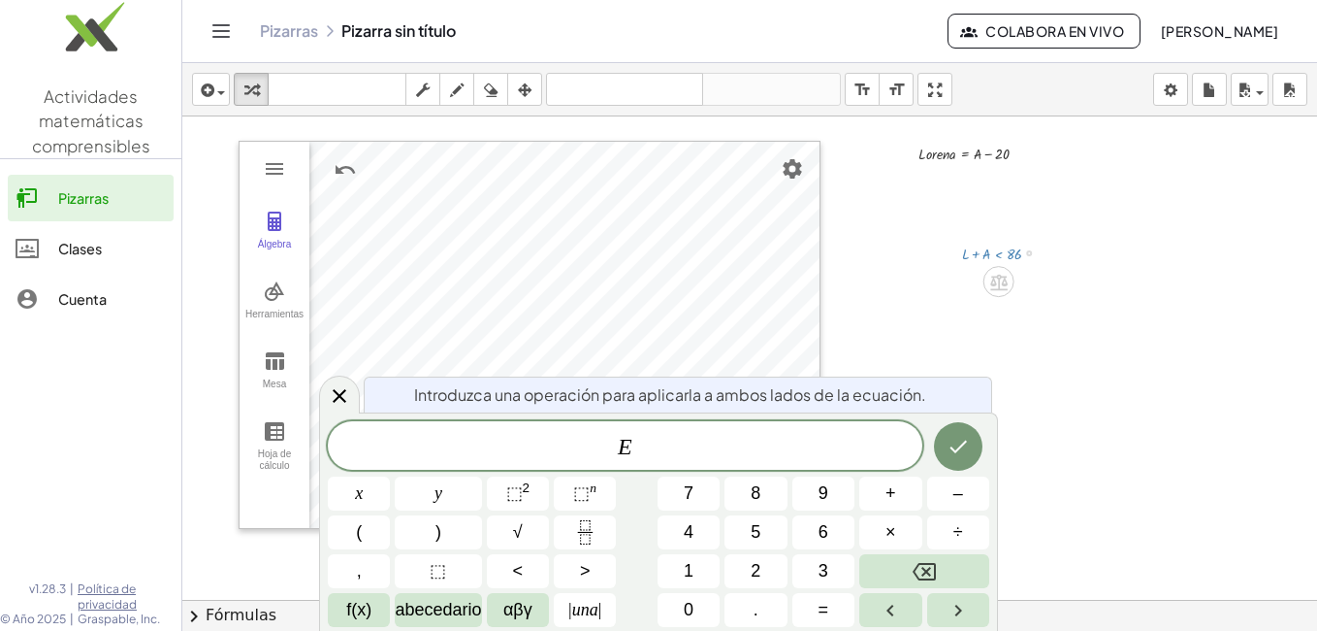
click at [999, 254] on div at bounding box center [1010, 251] width 114 height 25
click at [1131, 216] on div at bounding box center [749, 643] width 1135 height 1054
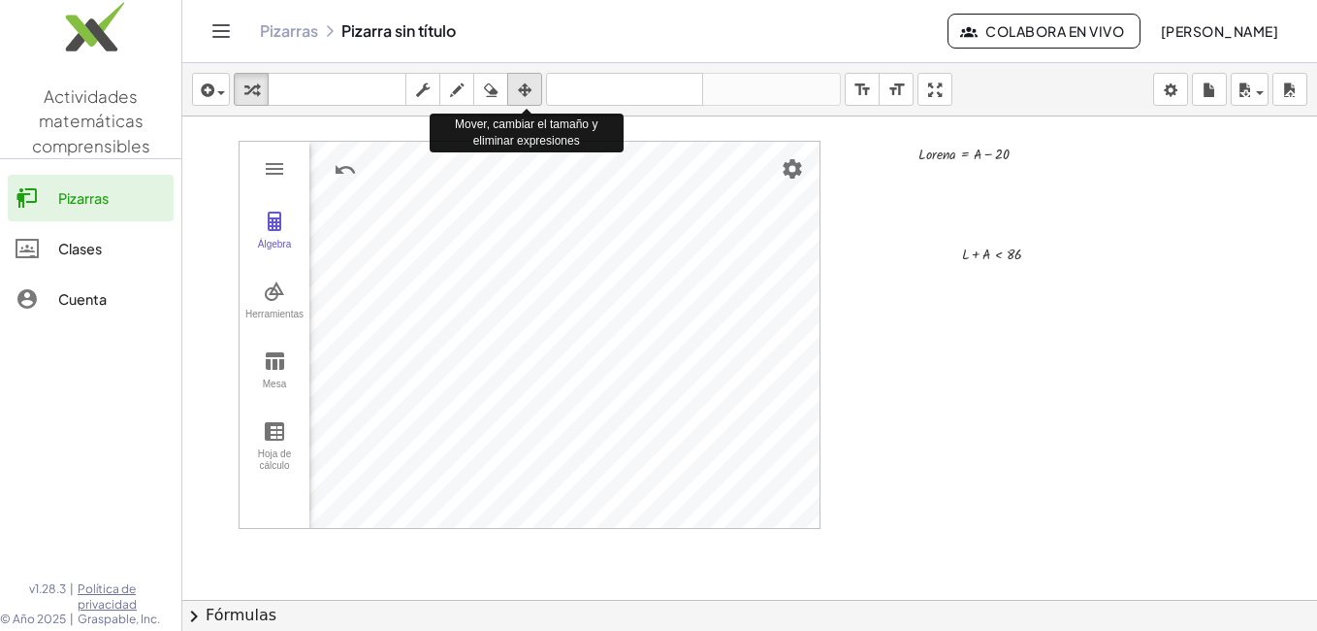
click at [524, 83] on icon "button" at bounding box center [525, 90] width 14 height 23
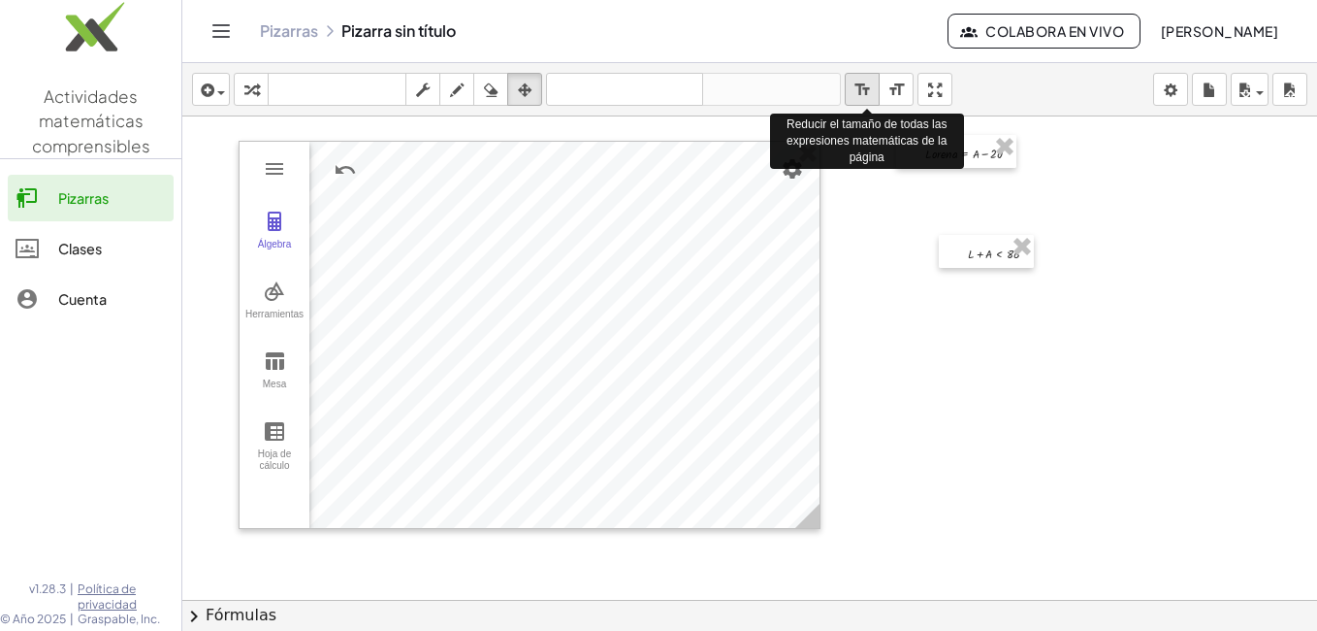
click at [865, 85] on icon "format_size" at bounding box center [863, 90] width 18 height 23
click at [894, 81] on icon "format_size" at bounding box center [897, 90] width 18 height 23
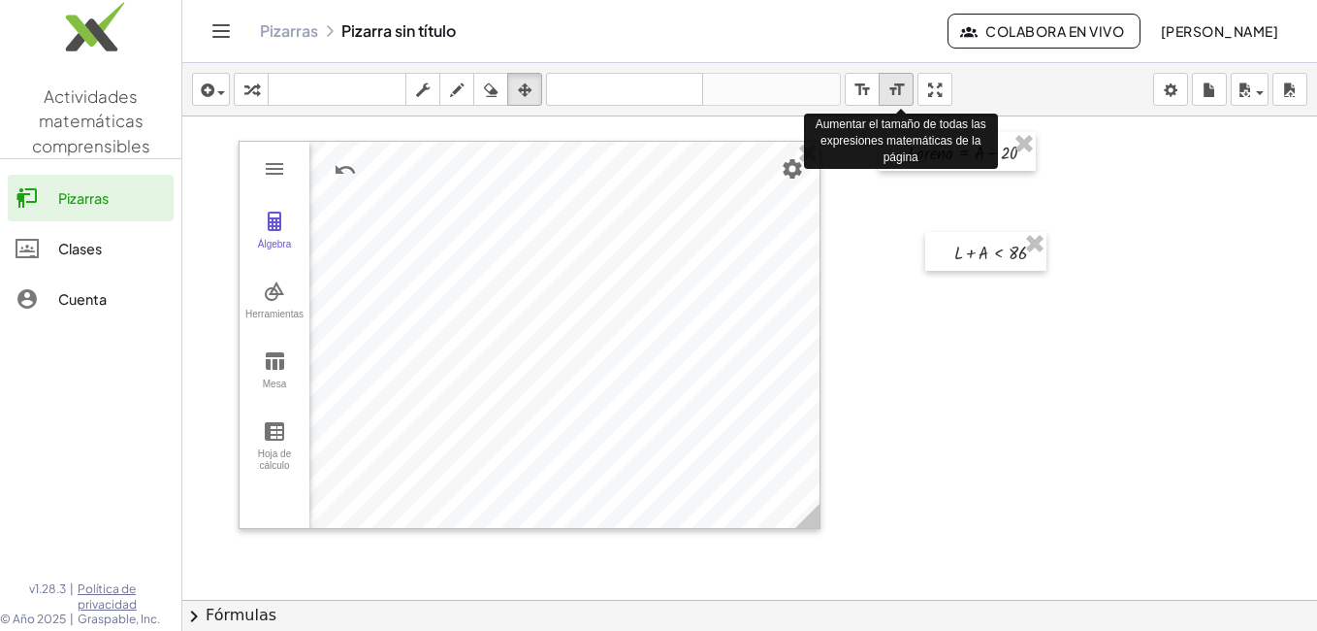
click at [894, 81] on icon "format_size" at bounding box center [897, 90] width 18 height 23
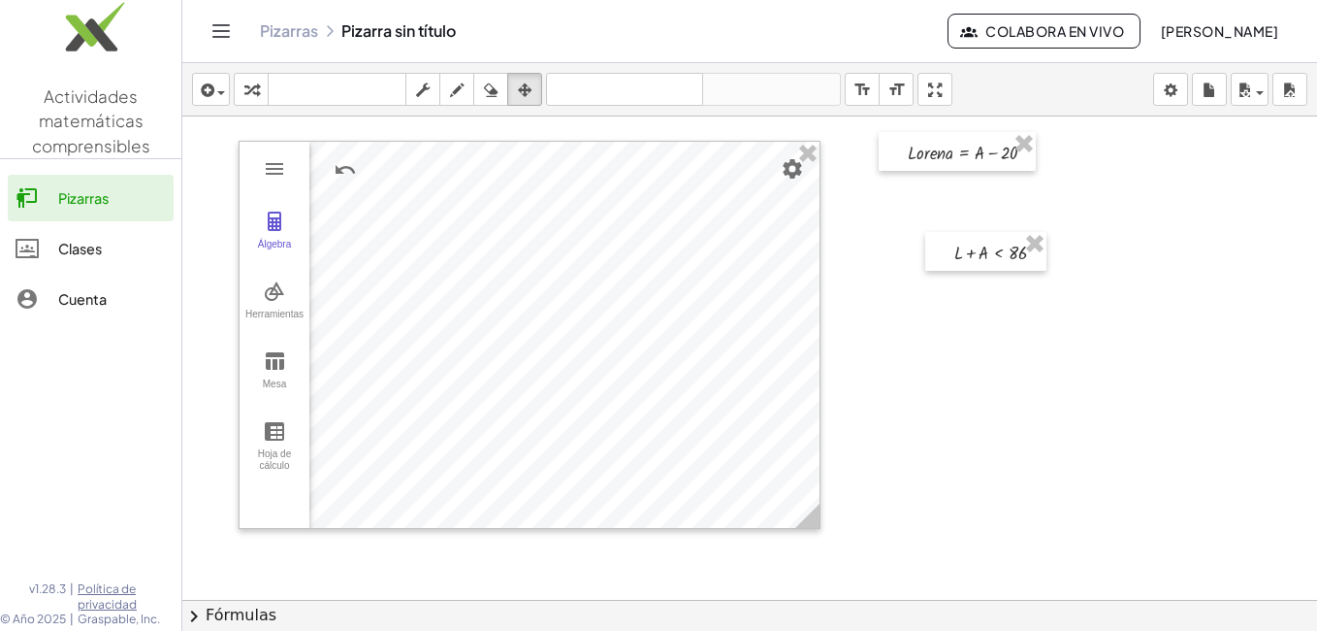
click at [1099, 232] on div at bounding box center [749, 643] width 1135 height 1054
drag, startPoint x: 961, startPoint y: 249, endPoint x: 916, endPoint y: 203, distance: 65.2
click at [916, 203] on div at bounding box center [941, 204] width 121 height 39
click at [1089, 255] on div at bounding box center [749, 643] width 1135 height 1054
click at [942, 208] on div at bounding box center [940, 204] width 121 height 39
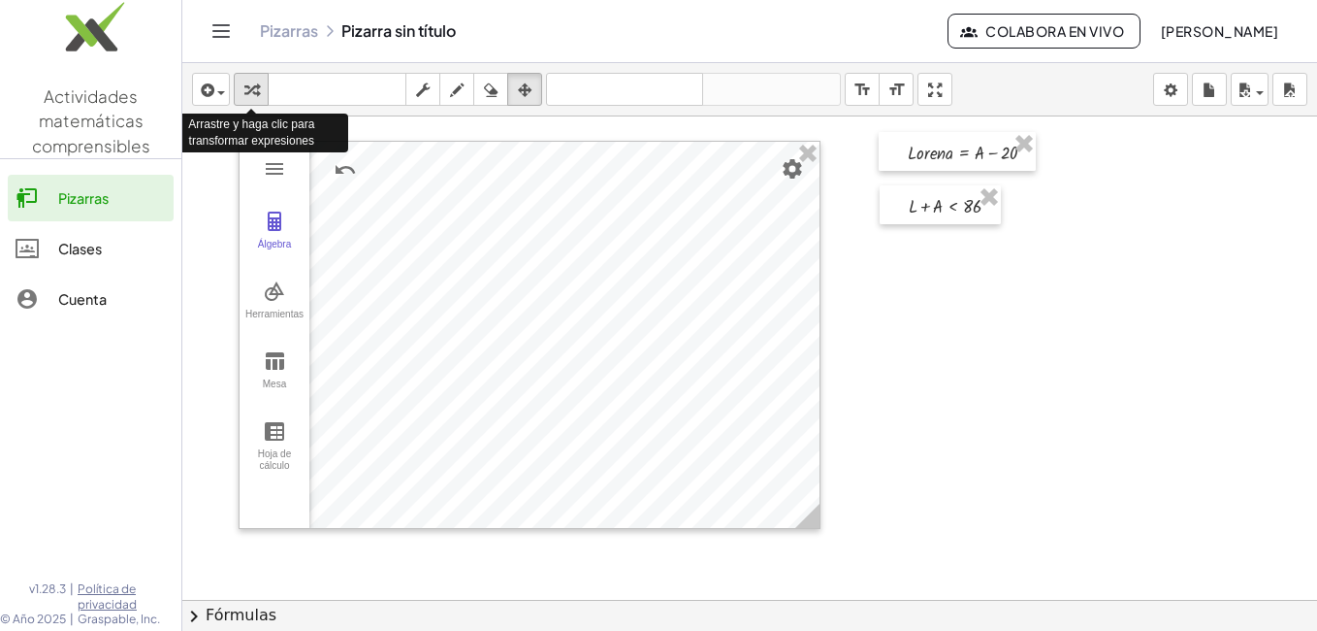
click at [256, 84] on icon "button" at bounding box center [251, 90] width 14 height 23
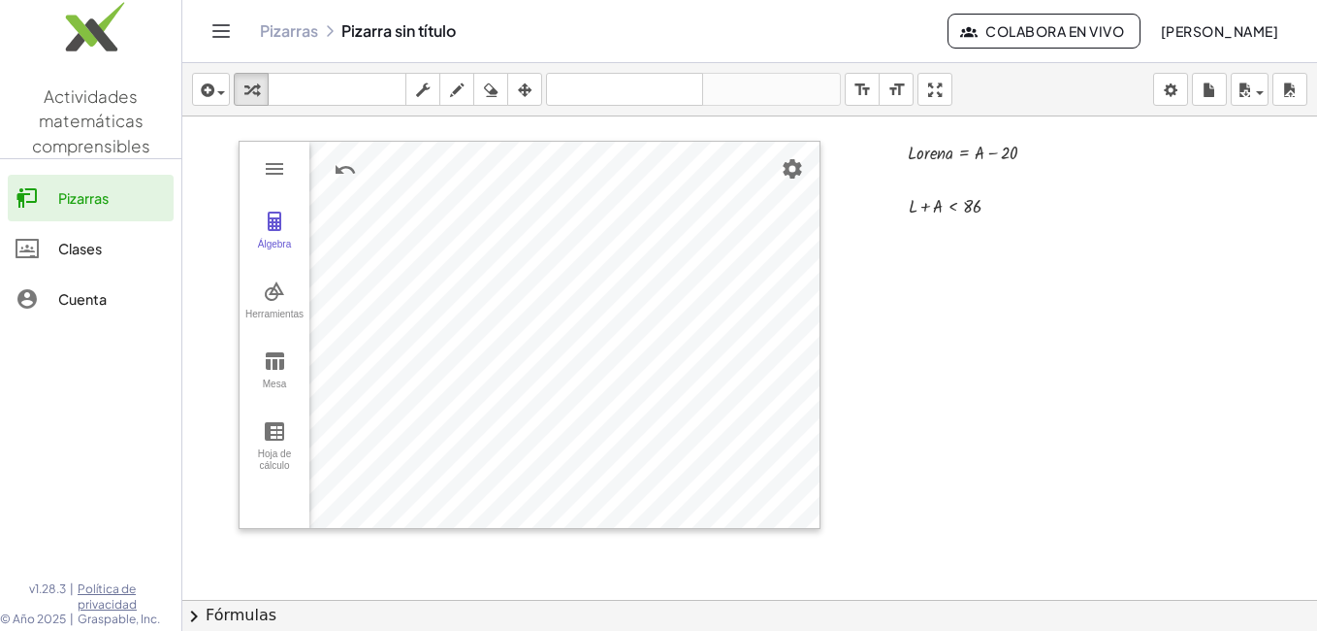
click at [916, 228] on div at bounding box center [749, 643] width 1135 height 1054
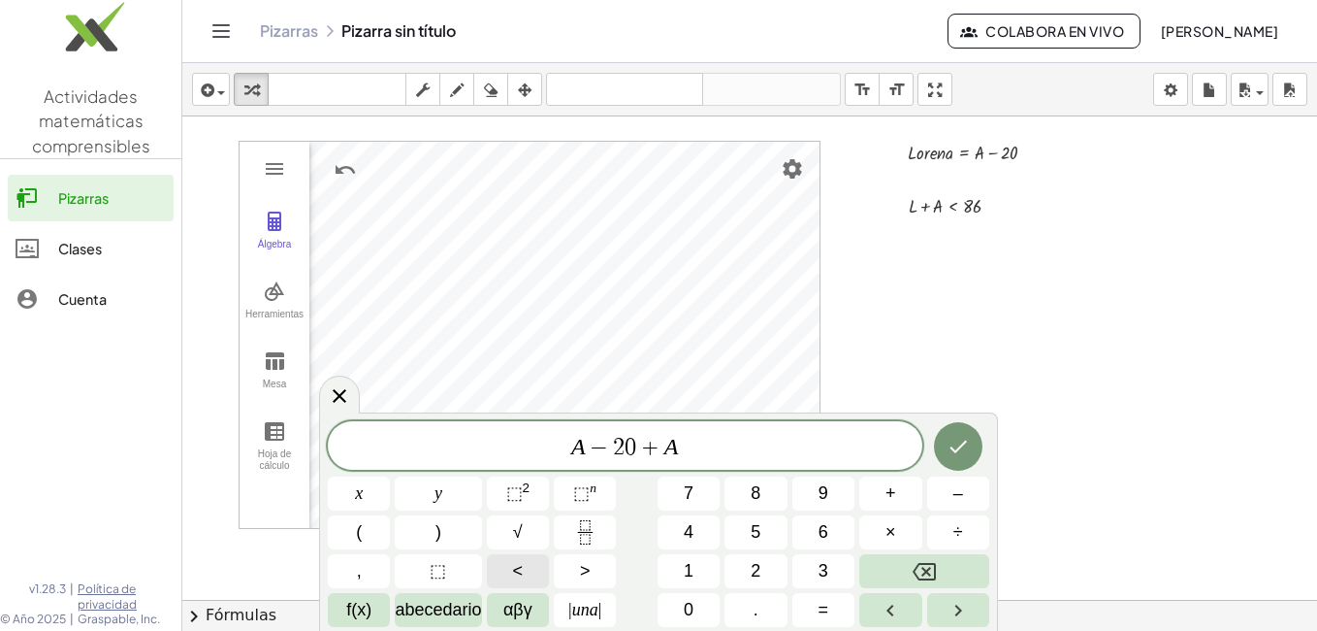
click at [518, 567] on span "<" at bounding box center [518, 571] width 11 height 26
click at [961, 442] on icon "Hecho" at bounding box center [958, 446] width 23 height 23
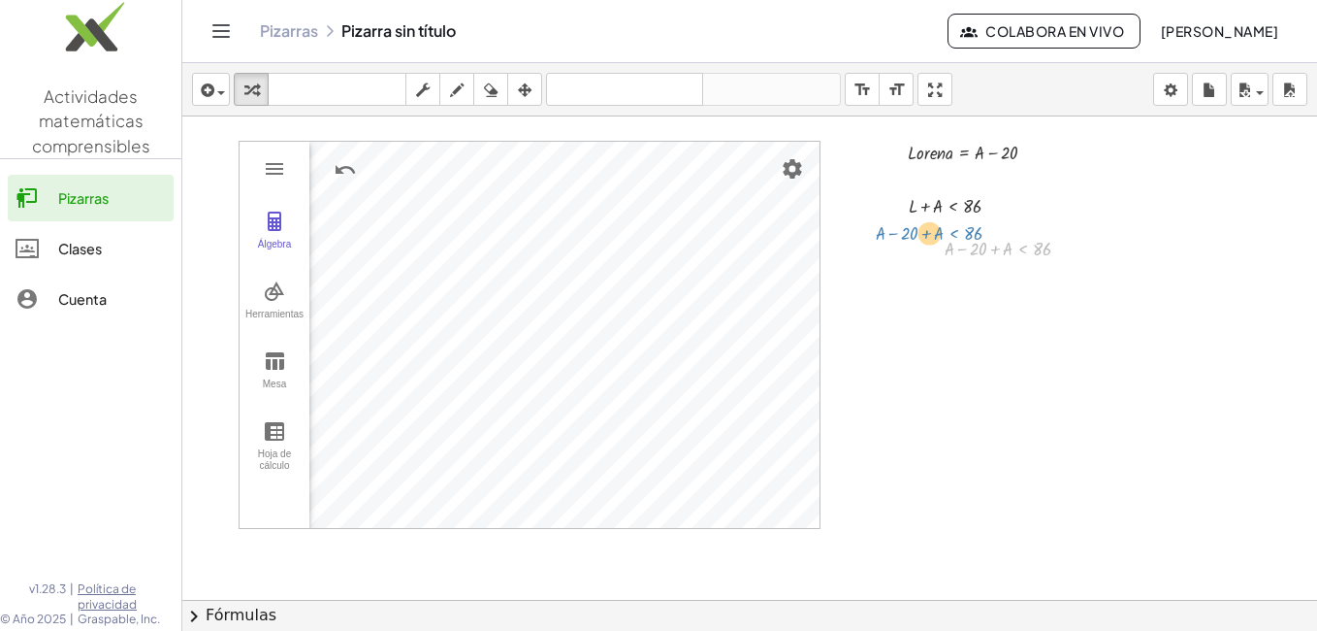
drag, startPoint x: 1030, startPoint y: 246, endPoint x: 961, endPoint y: 234, distance: 70.0
click at [961, 234] on div at bounding box center [1015, 247] width 160 height 29
drag, startPoint x: 1001, startPoint y: 247, endPoint x: 1009, endPoint y: 240, distance: 11.0
click at [1009, 240] on div at bounding box center [1015, 247] width 160 height 29
click at [963, 287] on div at bounding box center [749, 643] width 1135 height 1054
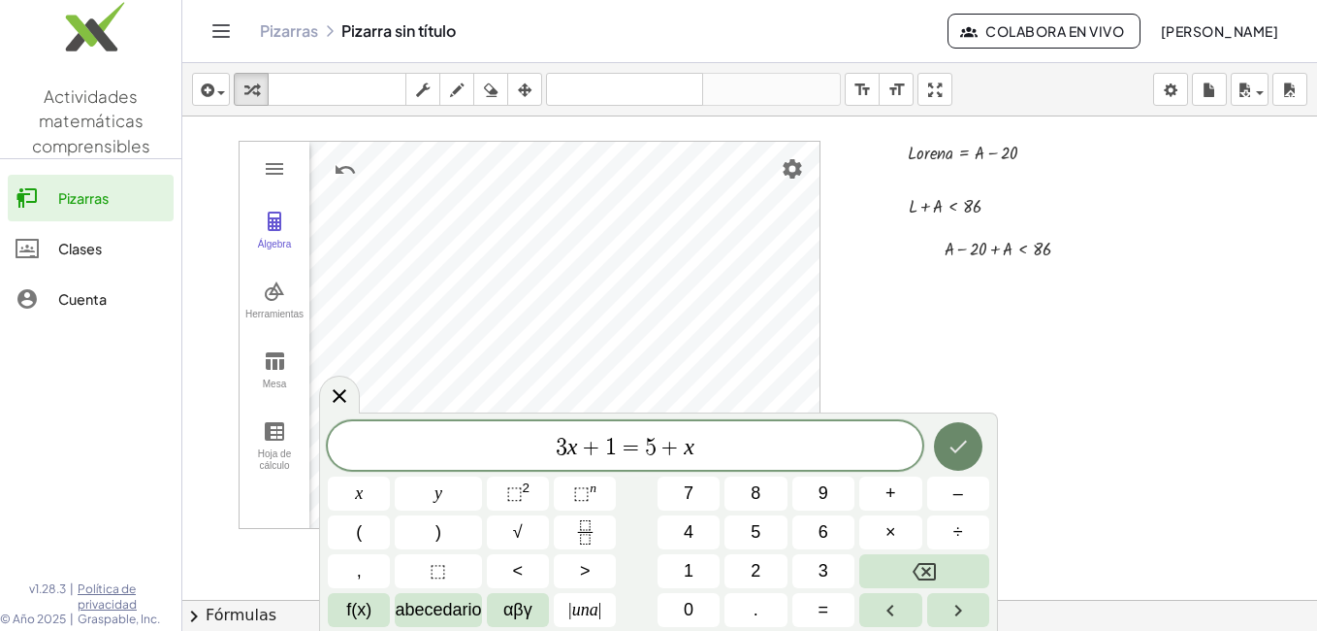
click at [951, 444] on icon "Hecho" at bounding box center [958, 446] width 23 height 23
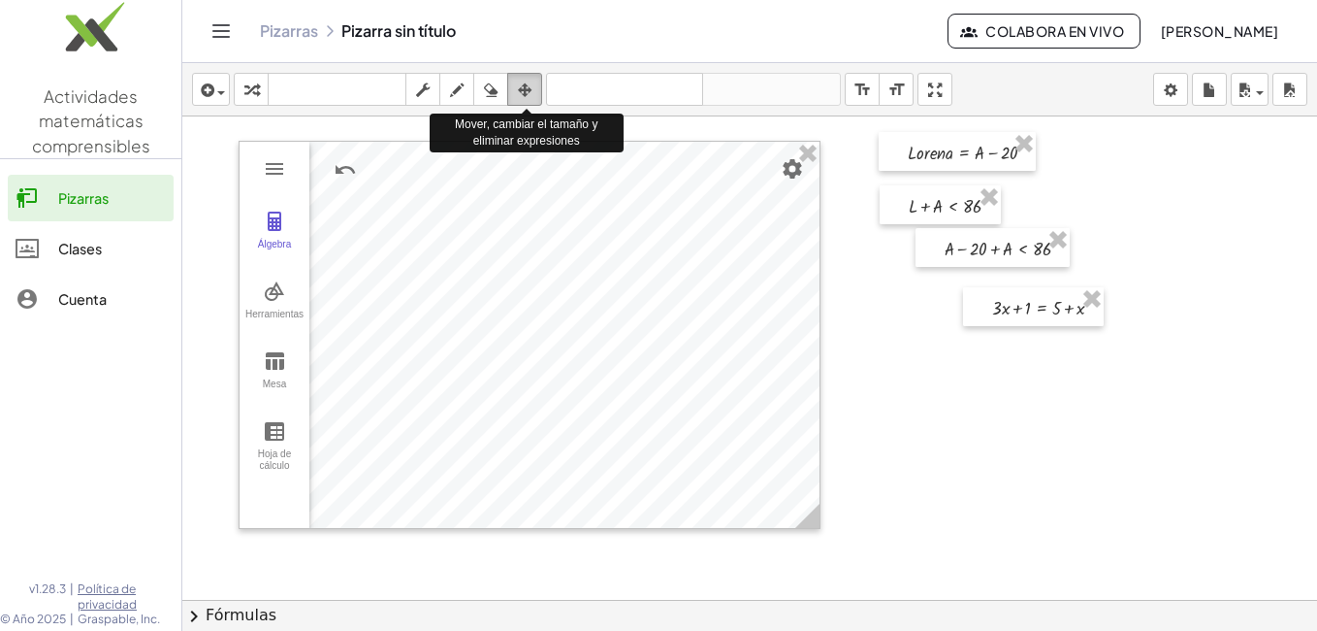
click at [529, 86] on icon "button" at bounding box center [525, 90] width 14 height 23
click at [523, 85] on icon "button" at bounding box center [525, 90] width 14 height 23
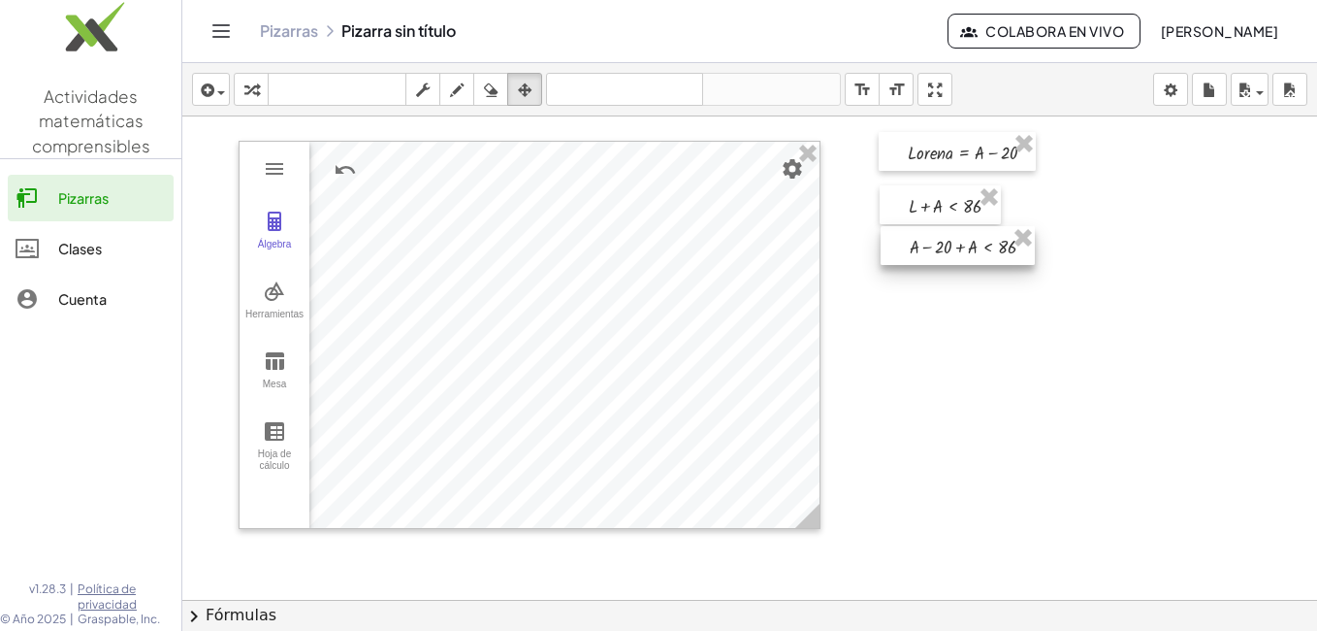
drag, startPoint x: 966, startPoint y: 249, endPoint x: 931, endPoint y: 247, distance: 35.0
click at [931, 247] on div at bounding box center [958, 245] width 154 height 39
drag, startPoint x: 949, startPoint y: 203, endPoint x: 949, endPoint y: 187, distance: 15.5
click at [949, 187] on div at bounding box center [939, 188] width 121 height 39
click at [1001, 325] on div at bounding box center [749, 643] width 1135 height 1054
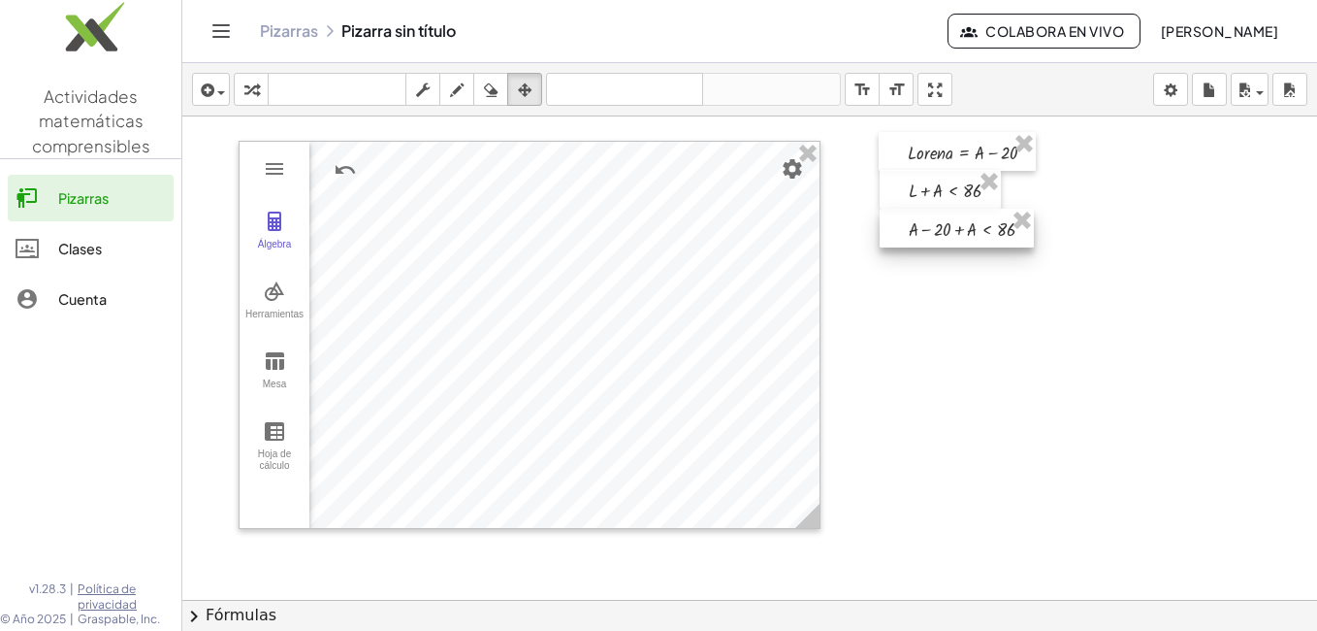
drag, startPoint x: 975, startPoint y: 245, endPoint x: 974, endPoint y: 228, distance: 17.5
click at [974, 228] on div at bounding box center [957, 228] width 154 height 39
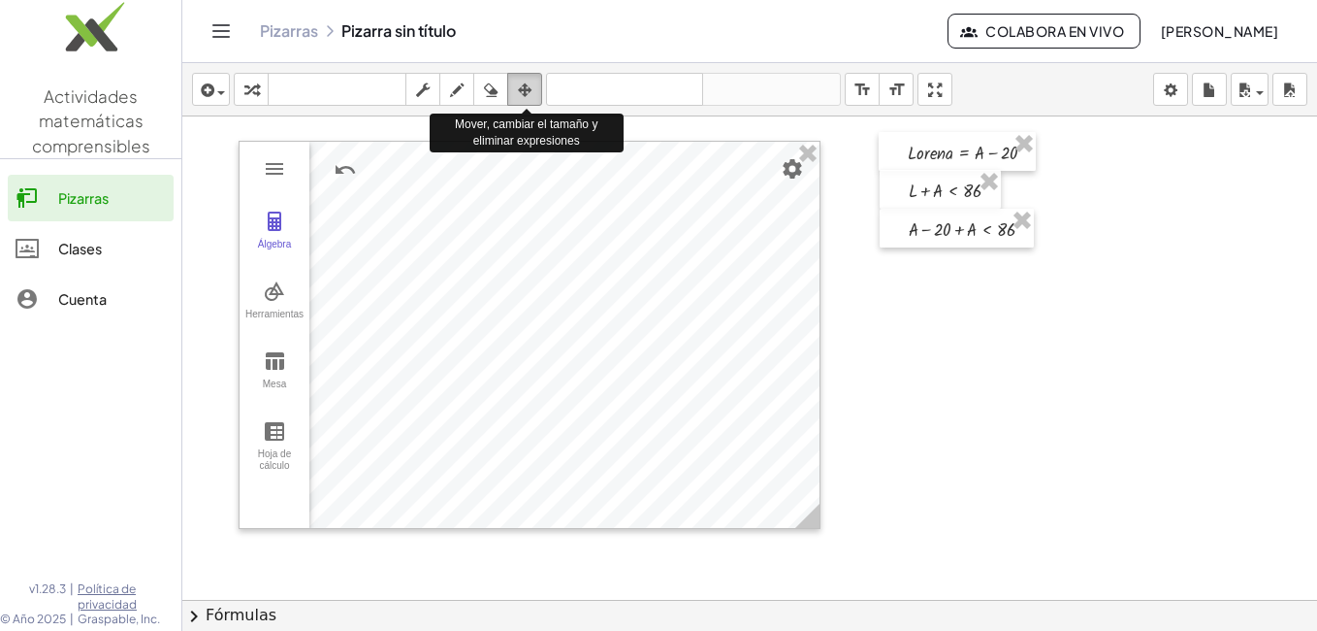
click at [532, 86] on icon "button" at bounding box center [525, 90] width 14 height 23
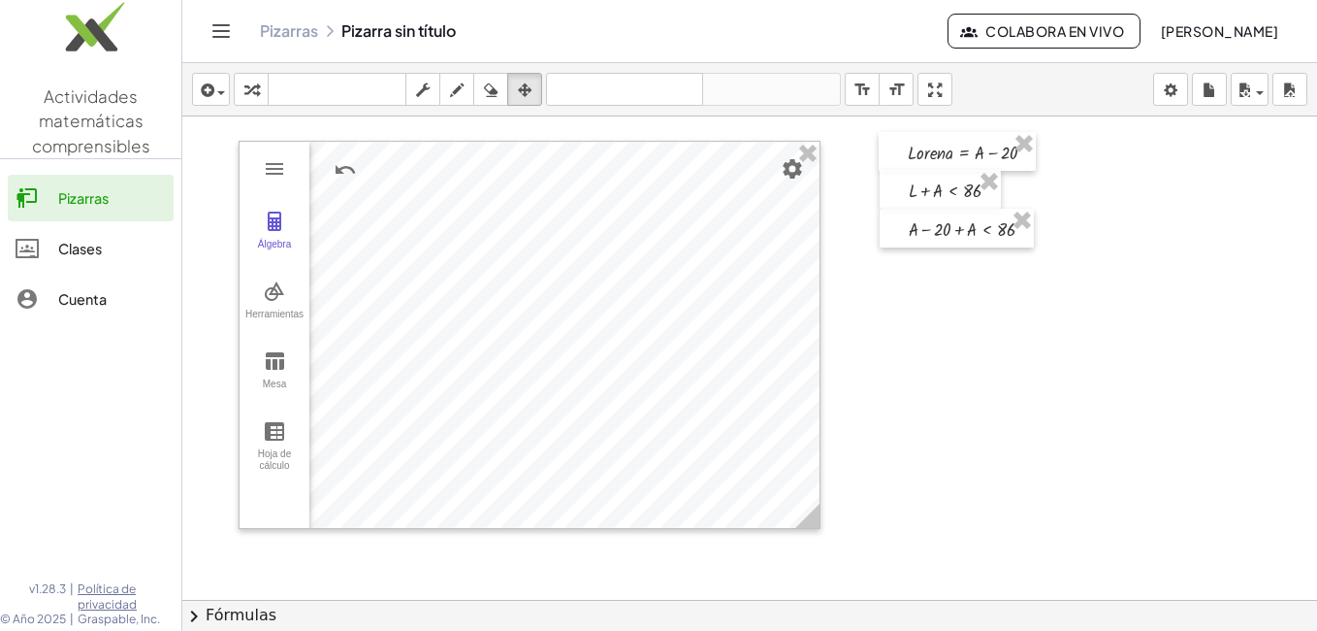
click at [982, 258] on div at bounding box center [749, 643] width 1135 height 1054
click at [522, 88] on icon "button" at bounding box center [525, 90] width 14 height 23
click at [254, 85] on icon "button" at bounding box center [251, 90] width 14 height 23
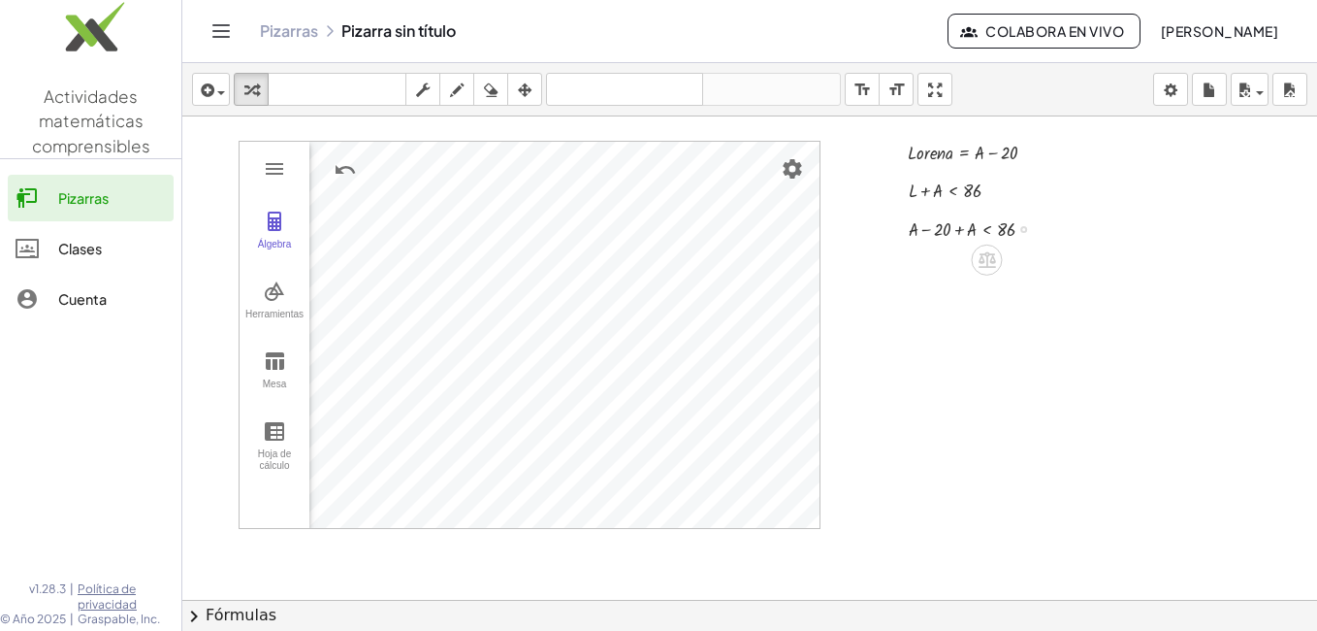
click at [957, 232] on div at bounding box center [979, 227] width 160 height 29
click at [965, 233] on div at bounding box center [979, 227] width 160 height 29
click at [885, 239] on div at bounding box center [894, 228] width 29 height 39
click at [897, 236] on div at bounding box center [894, 228] width 29 height 39
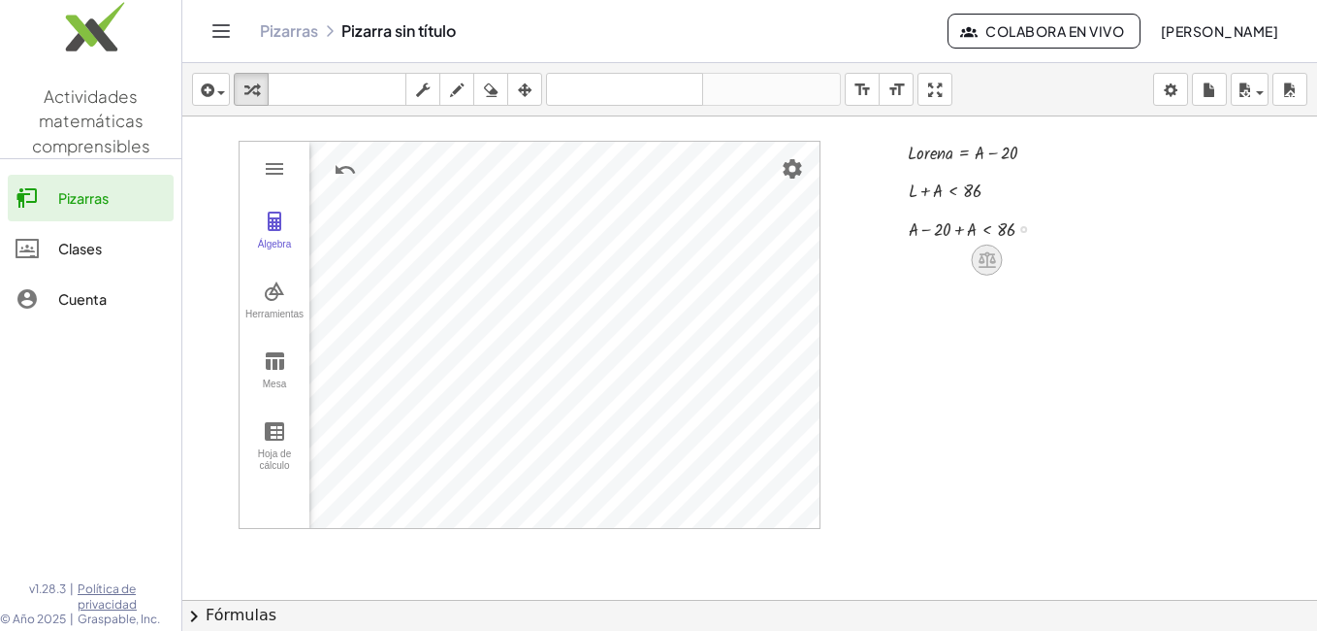
click at [982, 254] on icon at bounding box center [987, 260] width 17 height 16
click at [1059, 258] on icon at bounding box center [1064, 259] width 17 height 17
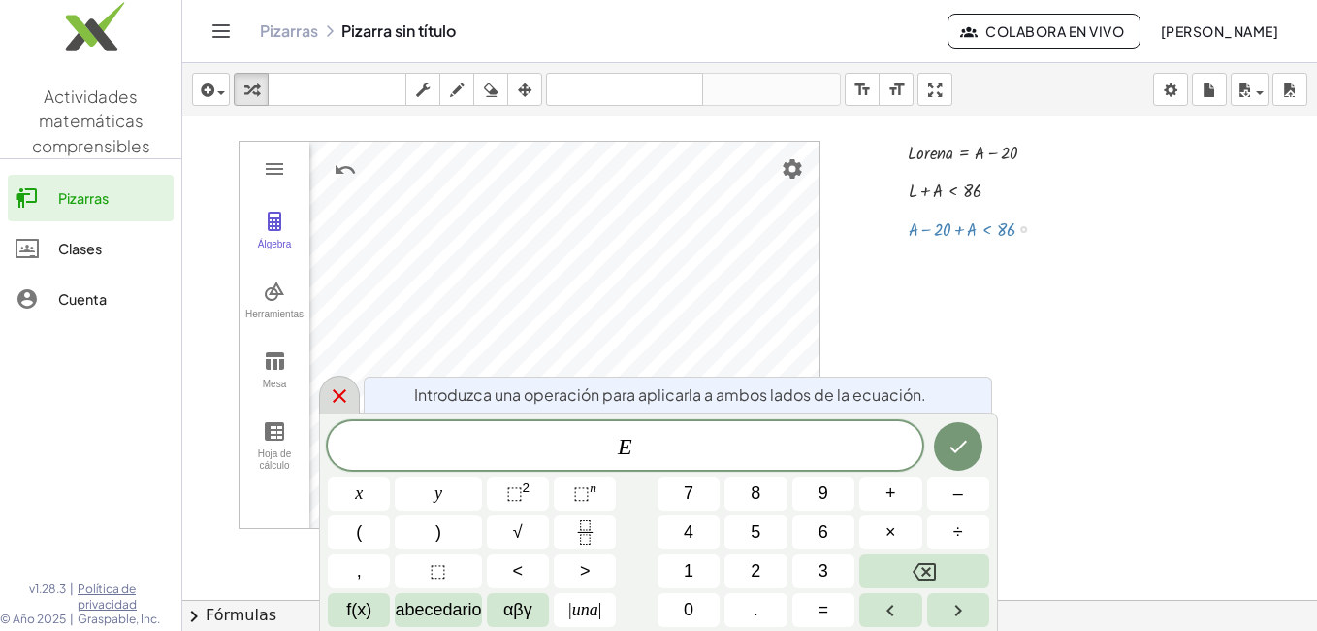
click at [340, 393] on icon at bounding box center [339, 395] width 23 height 23
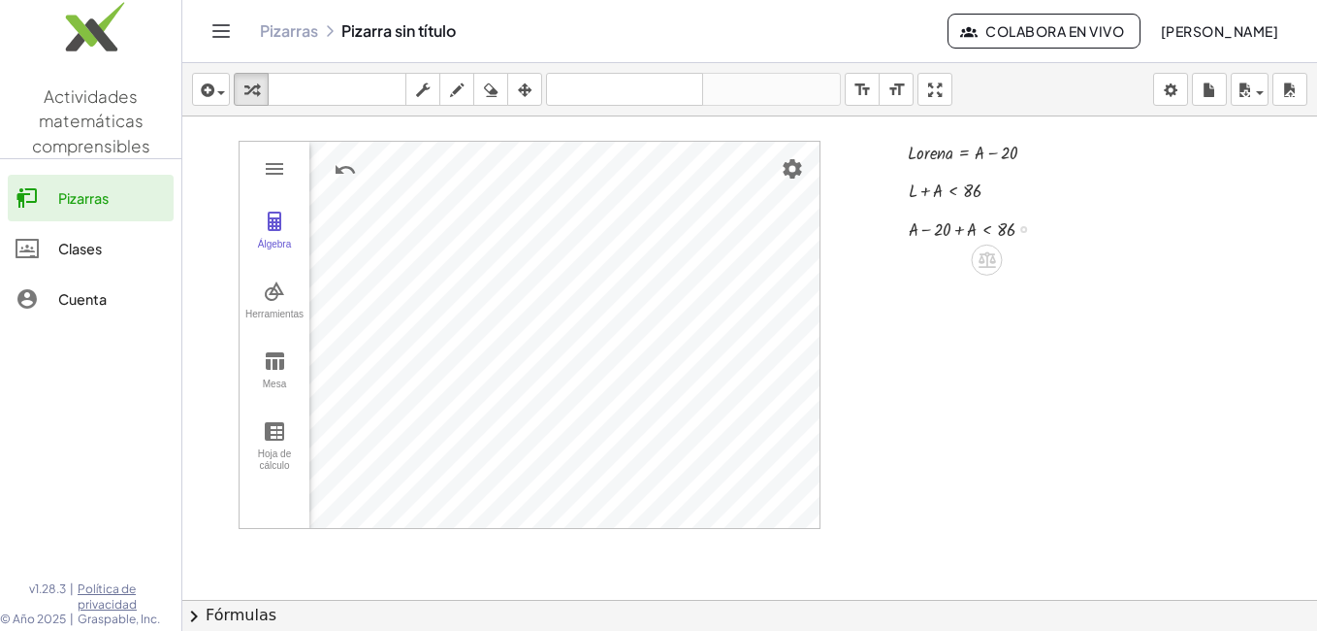
click at [915, 222] on div at bounding box center [979, 227] width 160 height 29
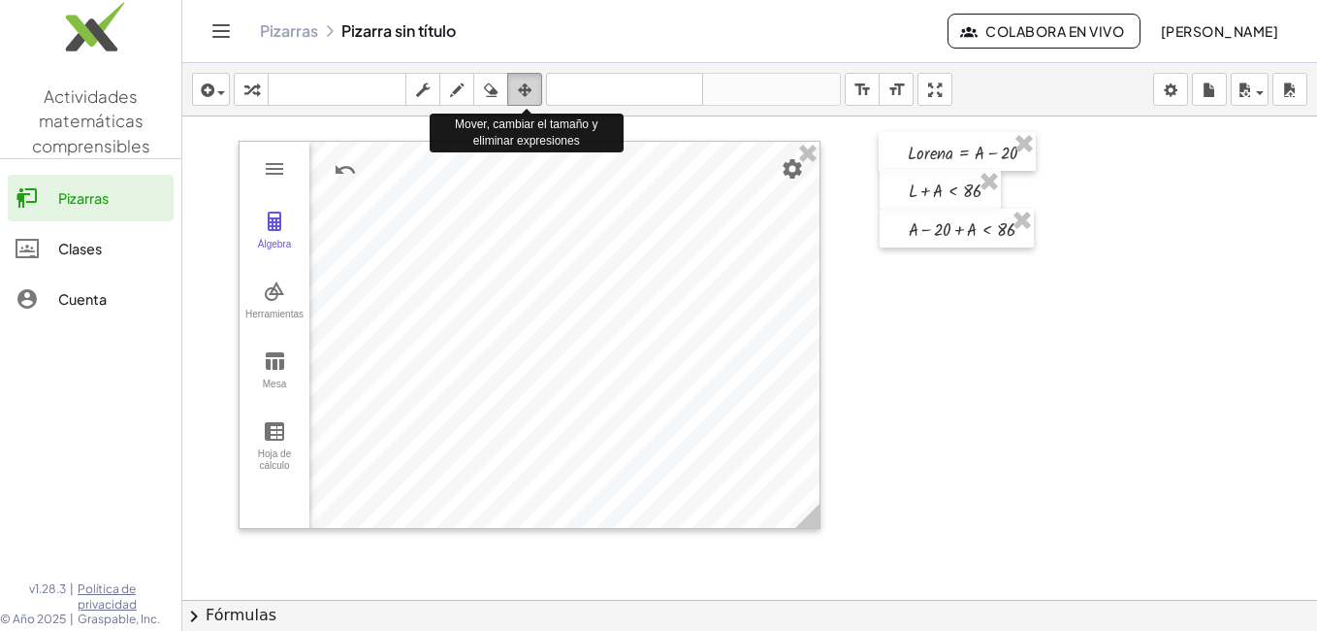
click at [522, 84] on icon "button" at bounding box center [525, 90] width 14 height 23
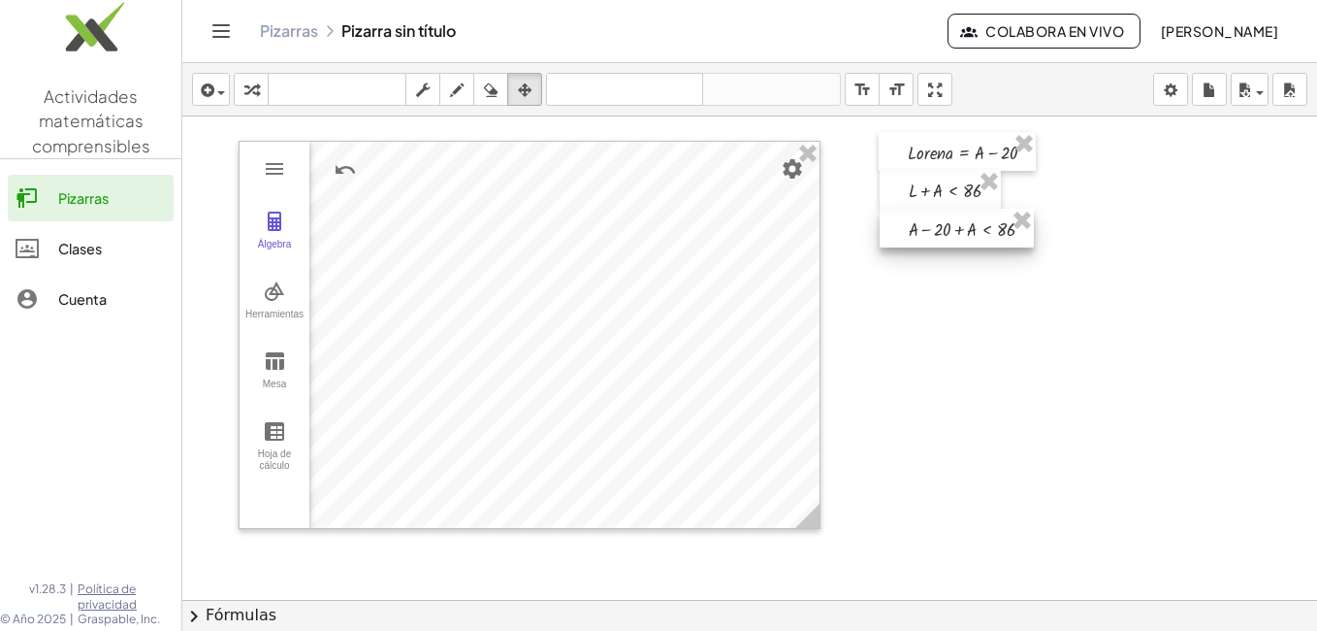
click at [914, 225] on div at bounding box center [957, 228] width 154 height 39
click at [1043, 314] on div at bounding box center [749, 643] width 1135 height 1054
click at [261, 90] on div "button" at bounding box center [251, 89] width 25 height 23
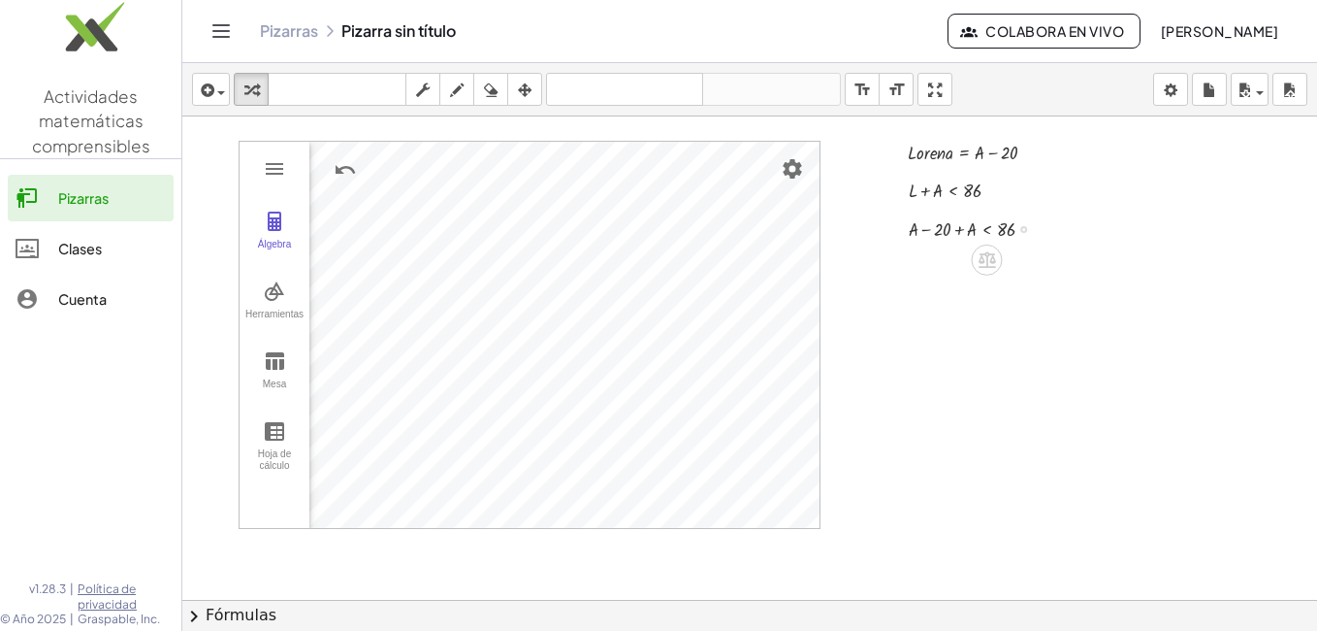
click at [970, 230] on div at bounding box center [979, 227] width 160 height 29
drag, startPoint x: 970, startPoint y: 230, endPoint x: 912, endPoint y: 234, distance: 58.3
click at [966, 259] on div at bounding box center [979, 257] width 160 height 29
drag, startPoint x: 966, startPoint y: 259, endPoint x: 1041, endPoint y: 258, distance: 74.7
click at [1041, 258] on div at bounding box center [979, 257] width 160 height 29
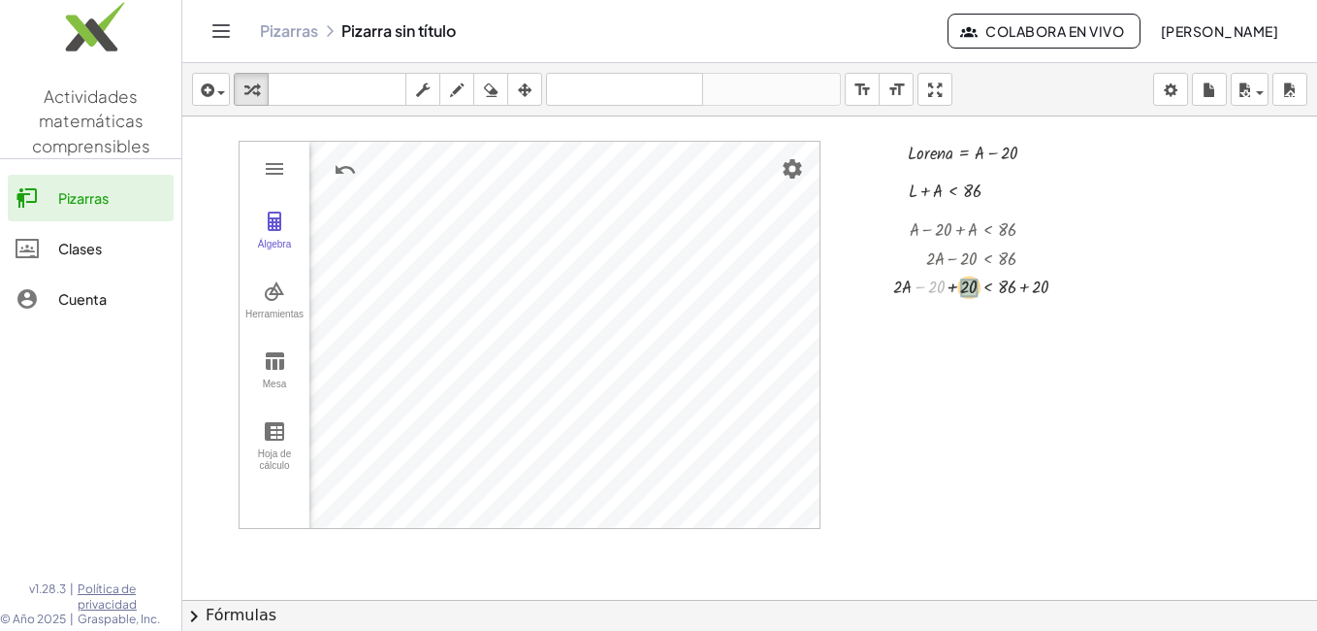
drag, startPoint x: 935, startPoint y: 290, endPoint x: 968, endPoint y: 287, distance: 33.1
drag, startPoint x: 1006, startPoint y: 313, endPoint x: 1097, endPoint y: 315, distance: 91.2
click at [1097, 315] on div "Álgebra Herramientas Mesa Hoja de cálculo A = (-4.38, 1.568) B = (2.964, 1.568)…" at bounding box center [749, 643] width 1135 height 1054
drag, startPoint x: 1040, startPoint y: 315, endPoint x: 1011, endPoint y: 316, distance: 29.1
click at [965, 350] on div at bounding box center [989, 343] width 210 height 29
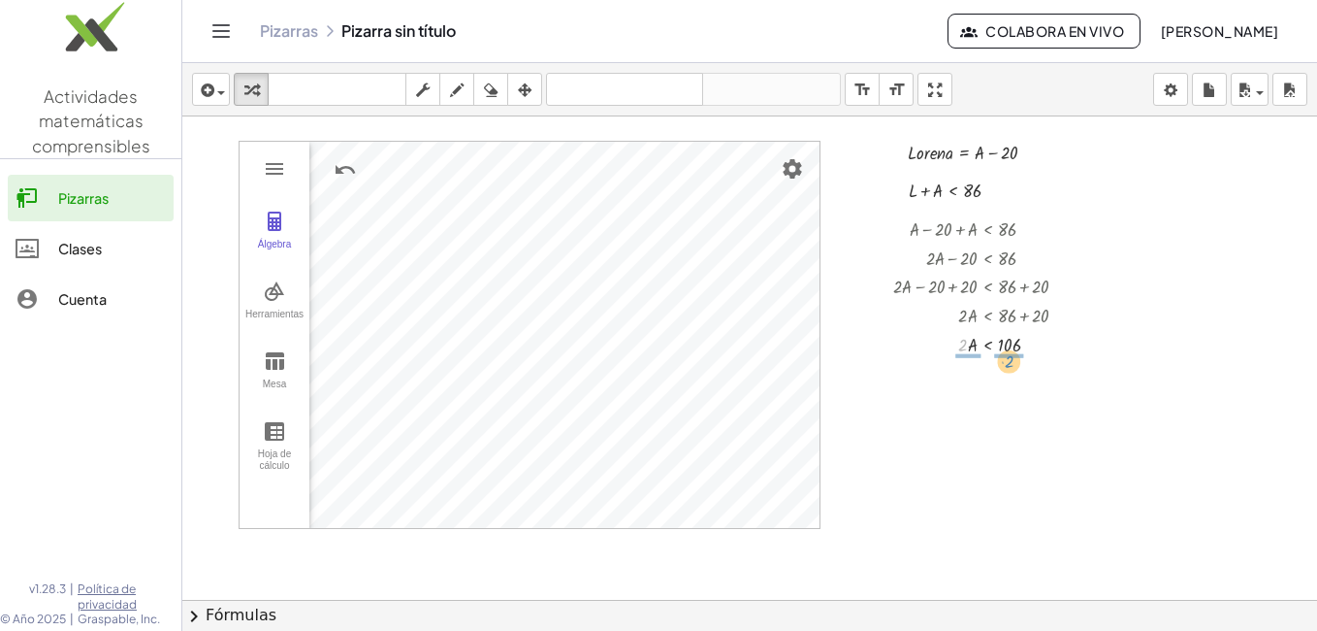
drag, startPoint x: 965, startPoint y: 350, endPoint x: 1012, endPoint y: 368, distance: 49.7
click at [968, 386] on div at bounding box center [989, 378] width 210 height 40
click at [1129, 431] on div at bounding box center [749, 643] width 1135 height 1054
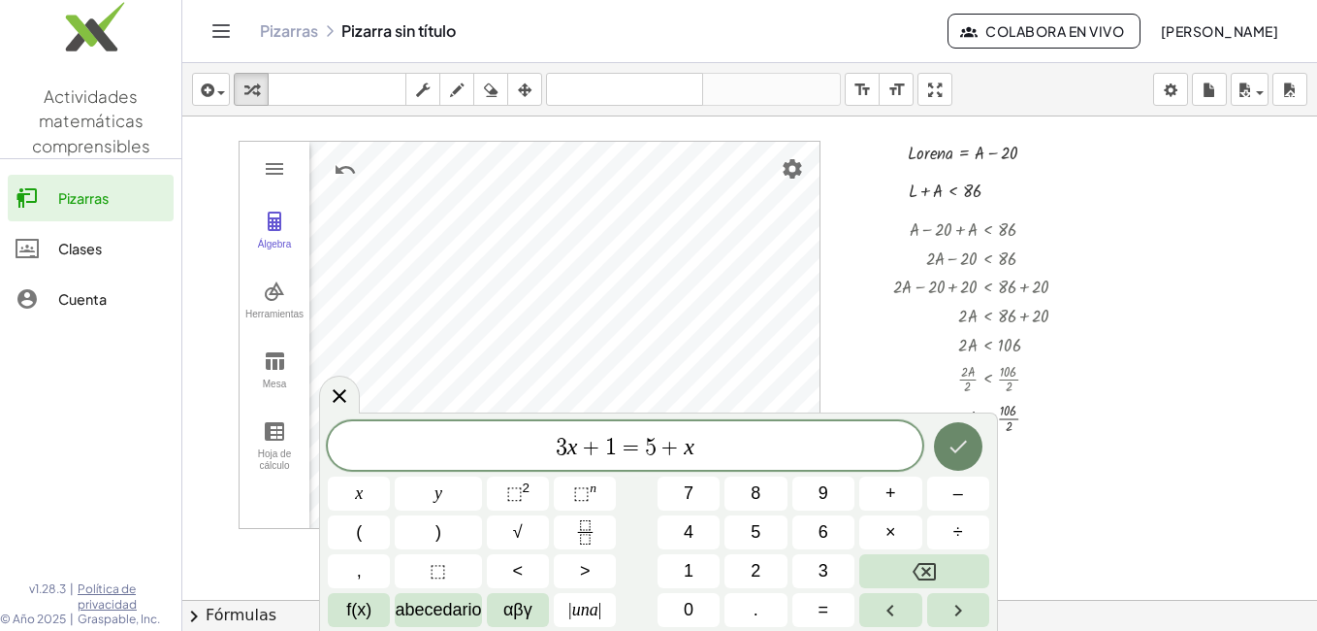
click at [955, 445] on icon "Hecho" at bounding box center [958, 446] width 23 height 23
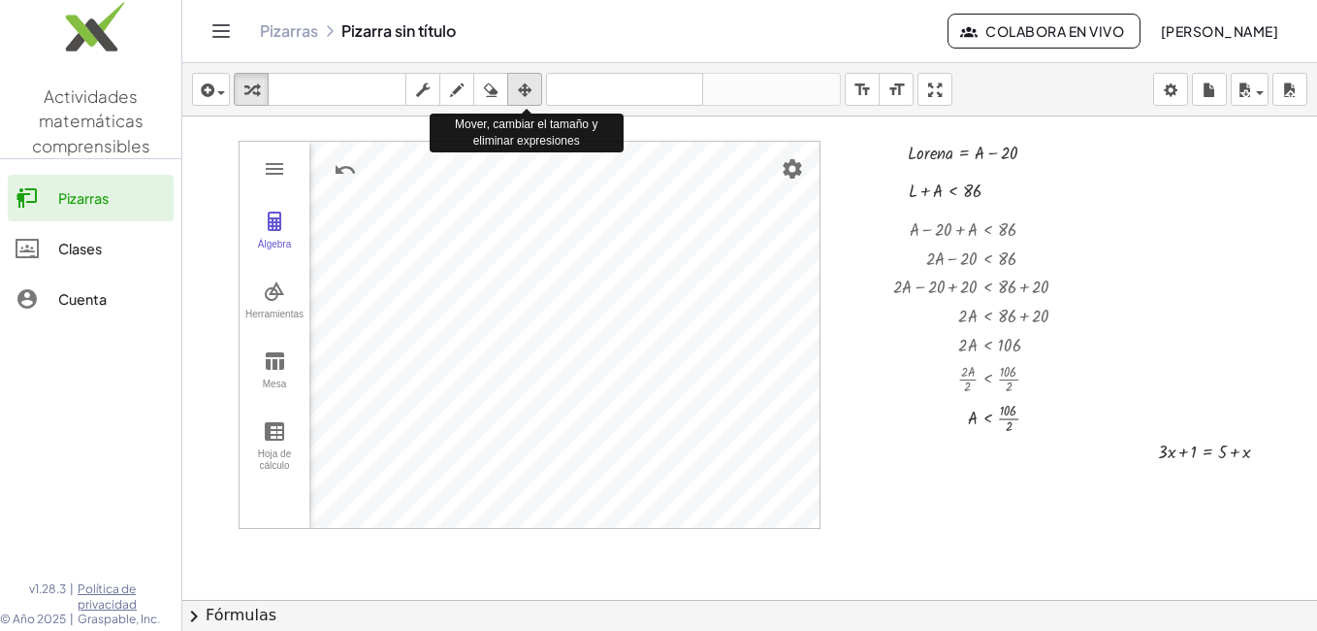
click at [532, 94] on icon "button" at bounding box center [525, 90] width 14 height 23
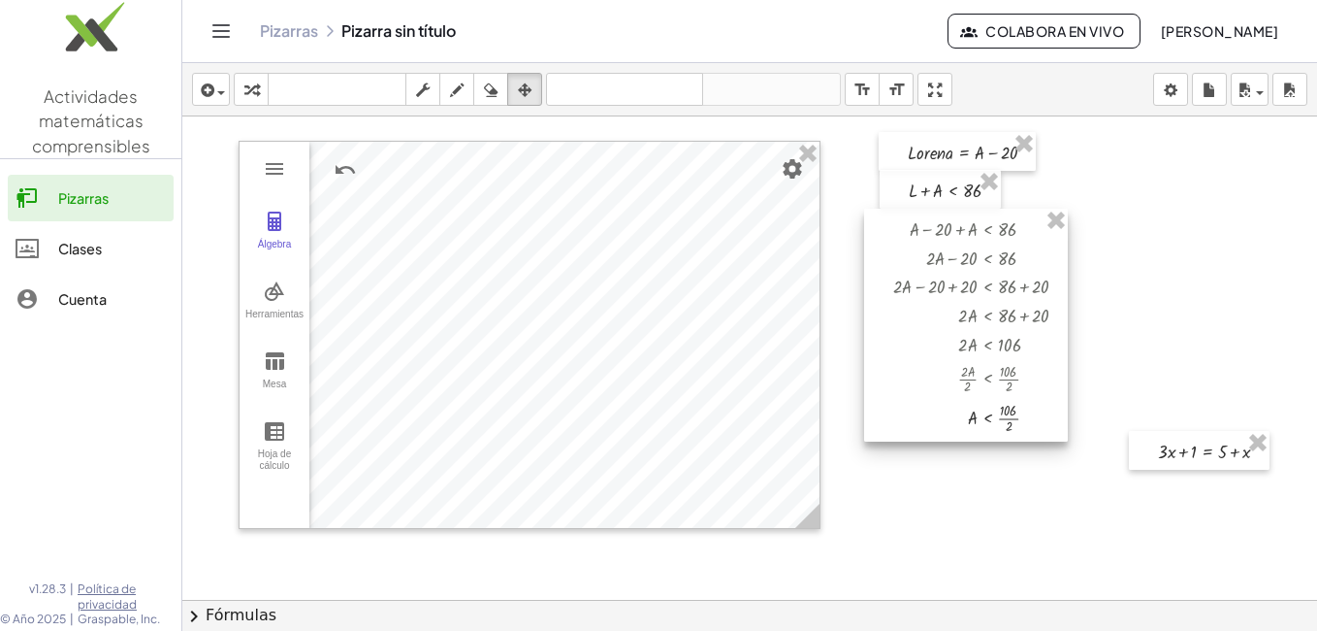
click at [1024, 259] on div at bounding box center [966, 325] width 204 height 233
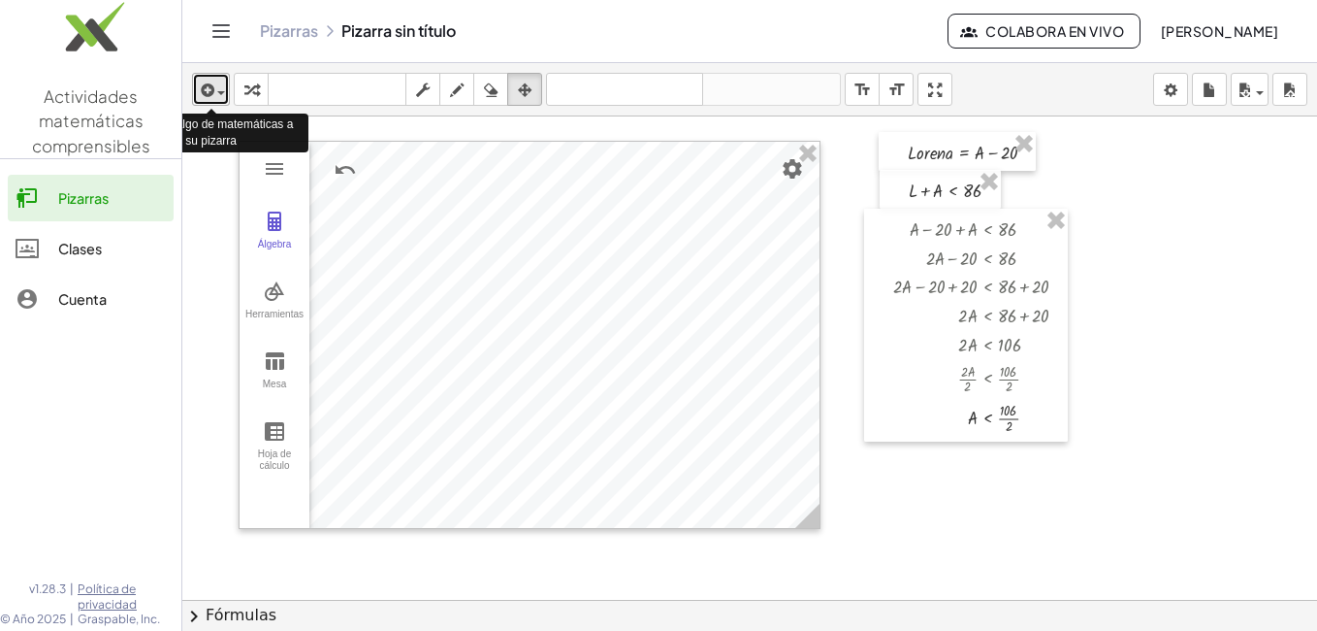
click at [224, 88] on div "button" at bounding box center [211, 89] width 28 height 23
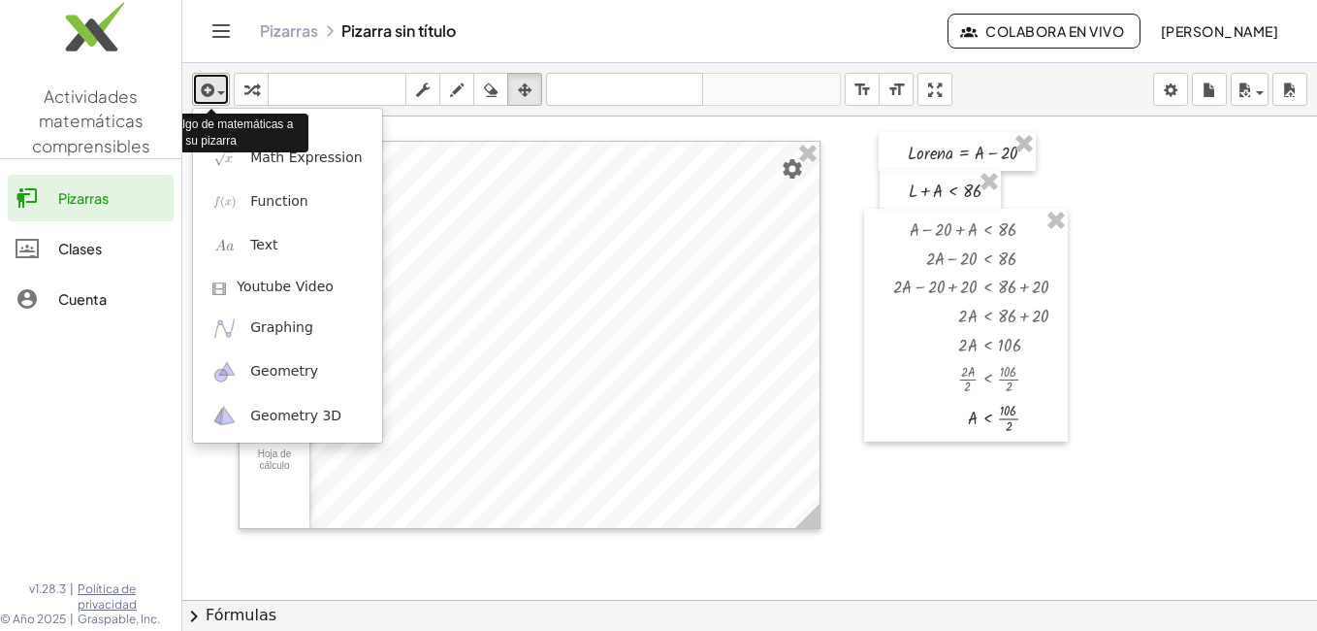
click at [224, 88] on div "button" at bounding box center [211, 89] width 28 height 23
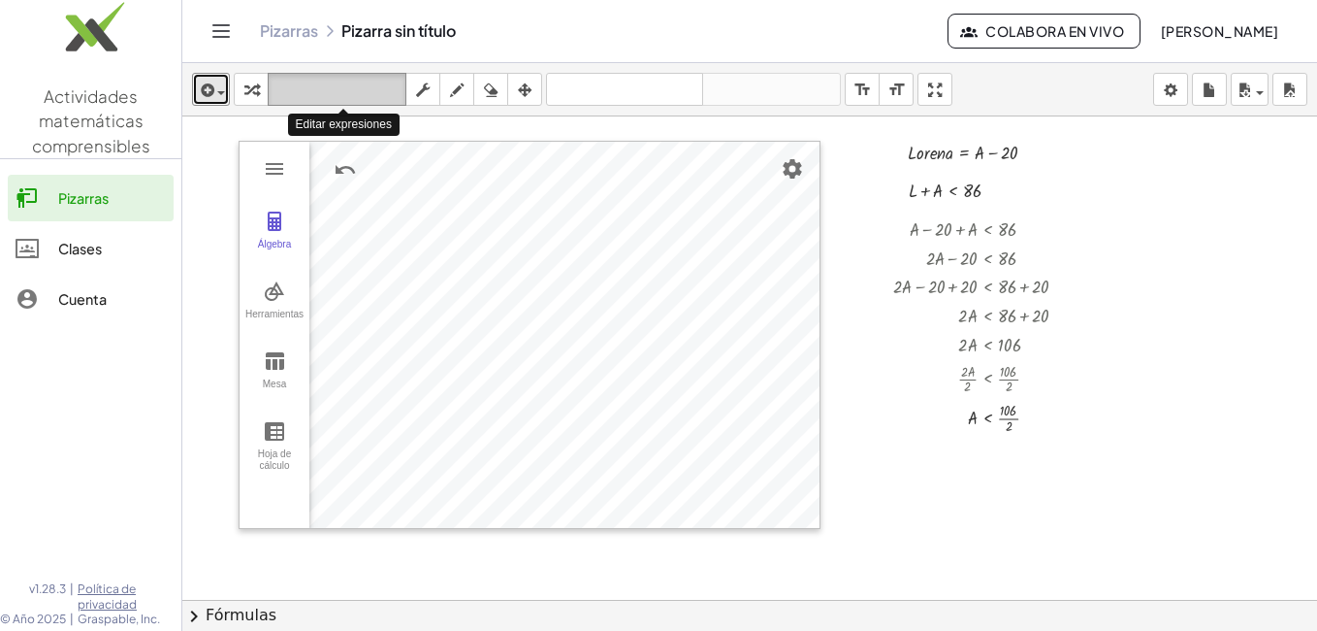
click at [311, 93] on icon "teclado" at bounding box center [337, 90] width 129 height 23
click at [347, 82] on icon "teclado" at bounding box center [337, 90] width 129 height 23
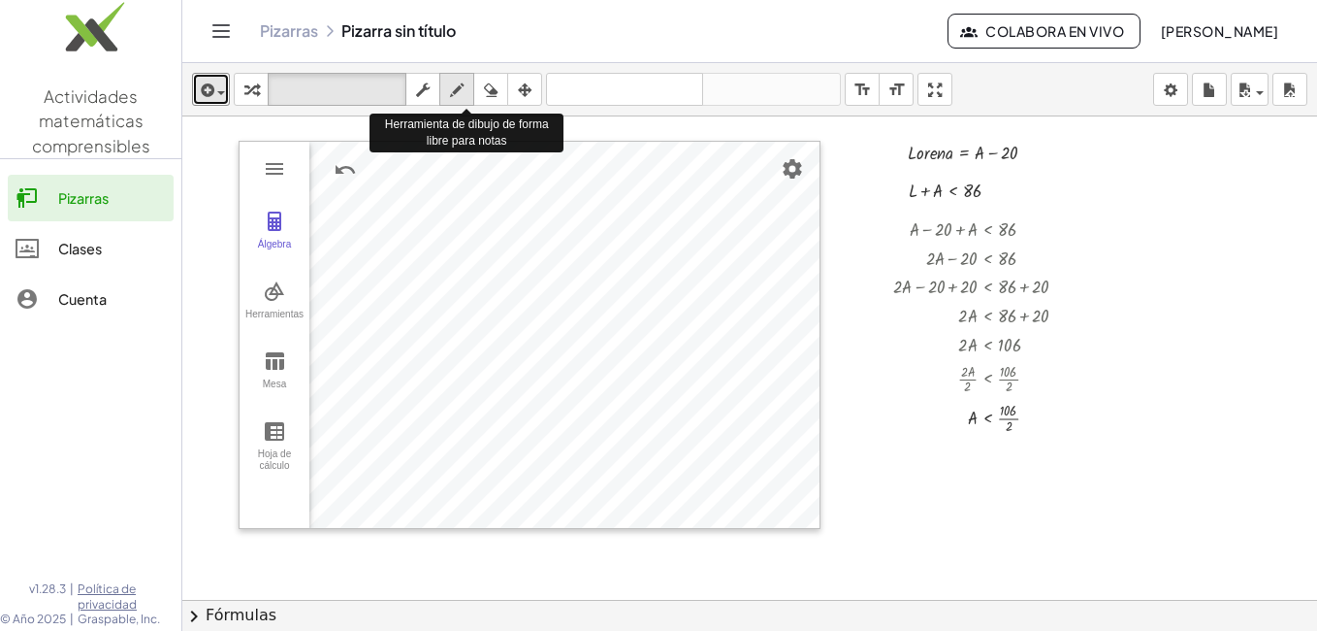
click at [457, 86] on icon "button" at bounding box center [457, 90] width 14 height 23
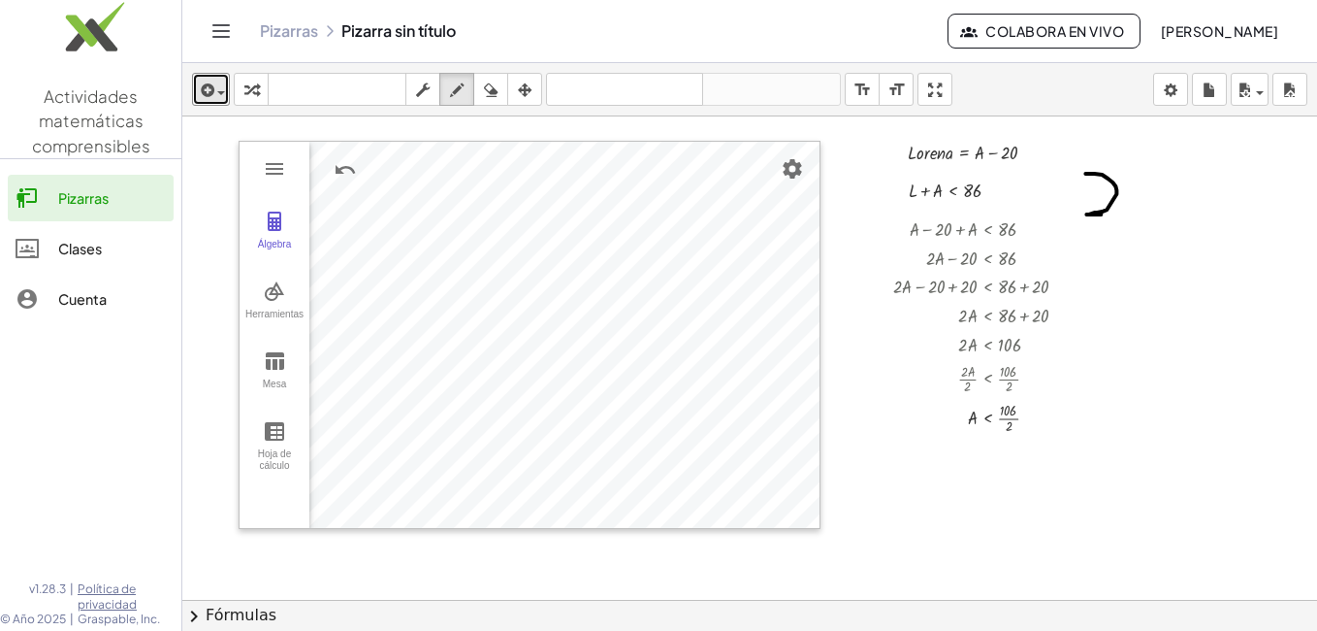
drag, startPoint x: 1086, startPoint y: 174, endPoint x: 1120, endPoint y: 213, distance: 52.3
click at [1120, 213] on div at bounding box center [749, 643] width 1135 height 1054
click at [1134, 185] on div at bounding box center [749, 643] width 1135 height 1054
drag, startPoint x: 1187, startPoint y: 178, endPoint x: 1190, endPoint y: 203, distance: 25.4
click at [1190, 203] on div at bounding box center [749, 643] width 1135 height 1054
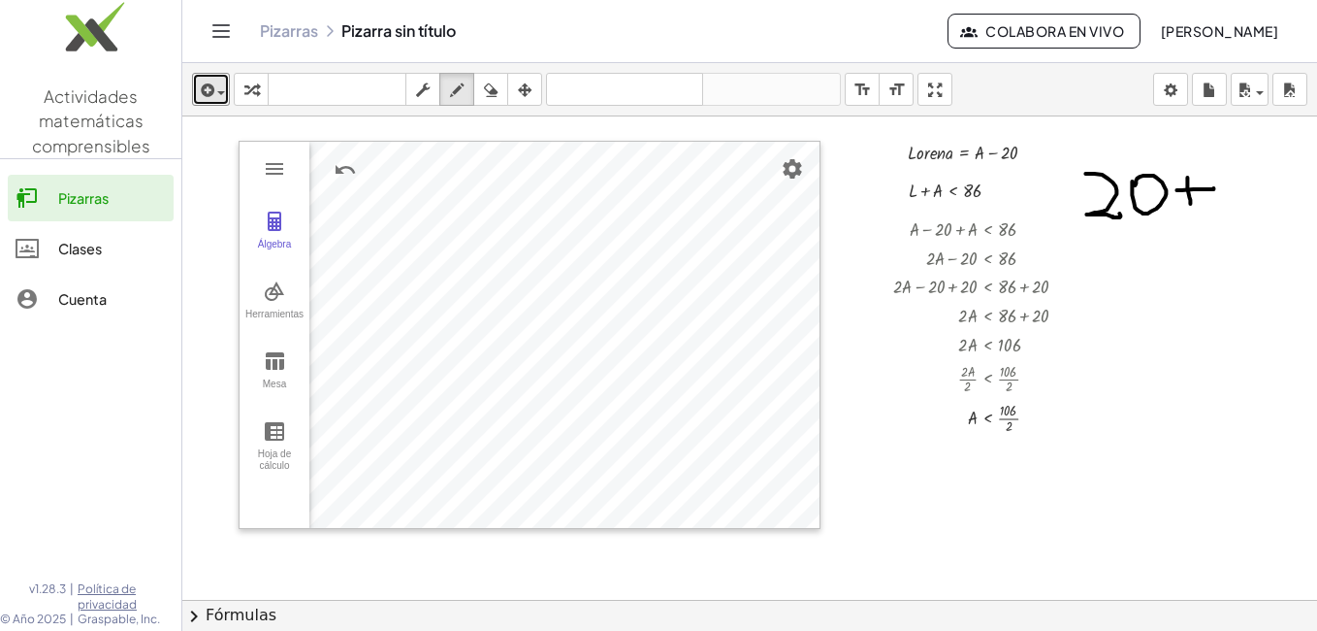
drag, startPoint x: 1177, startPoint y: 190, endPoint x: 1213, endPoint y: 187, distance: 36.0
click at [1213, 187] on div at bounding box center [749, 643] width 1135 height 1054
drag, startPoint x: 1221, startPoint y: 174, endPoint x: 1211, endPoint y: 216, distance: 44.0
click at [1211, 216] on div at bounding box center [749, 643] width 1135 height 1054
click at [1256, 178] on div at bounding box center [749, 643] width 1135 height 1054
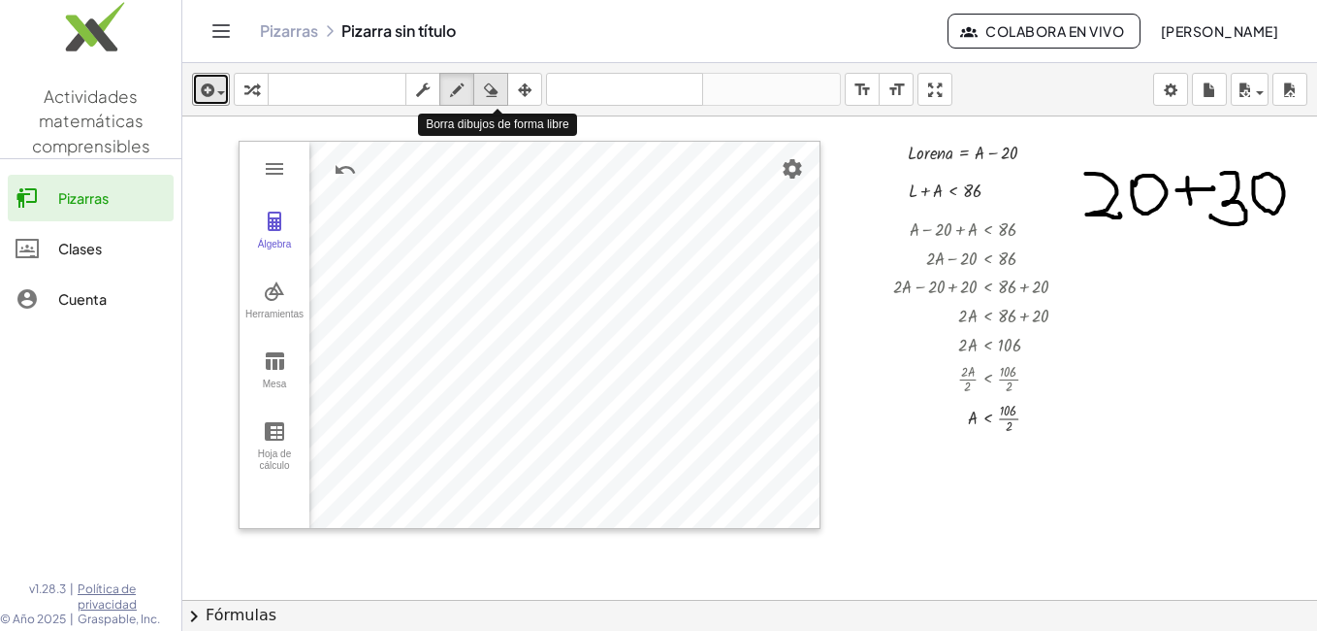
click at [491, 87] on icon "button" at bounding box center [491, 90] width 14 height 23
click at [1158, 185] on div at bounding box center [749, 643] width 1135 height 1054
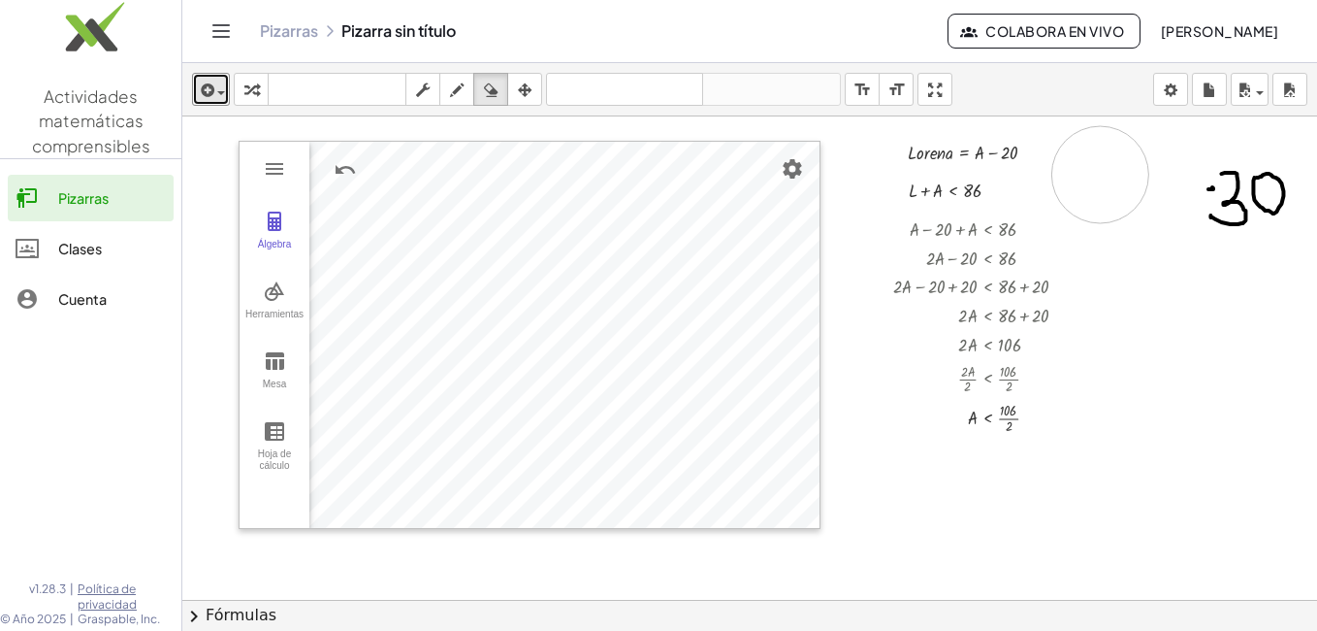
click at [1100, 175] on div at bounding box center [749, 643] width 1135 height 1054
click at [1236, 184] on div at bounding box center [749, 643] width 1135 height 1054
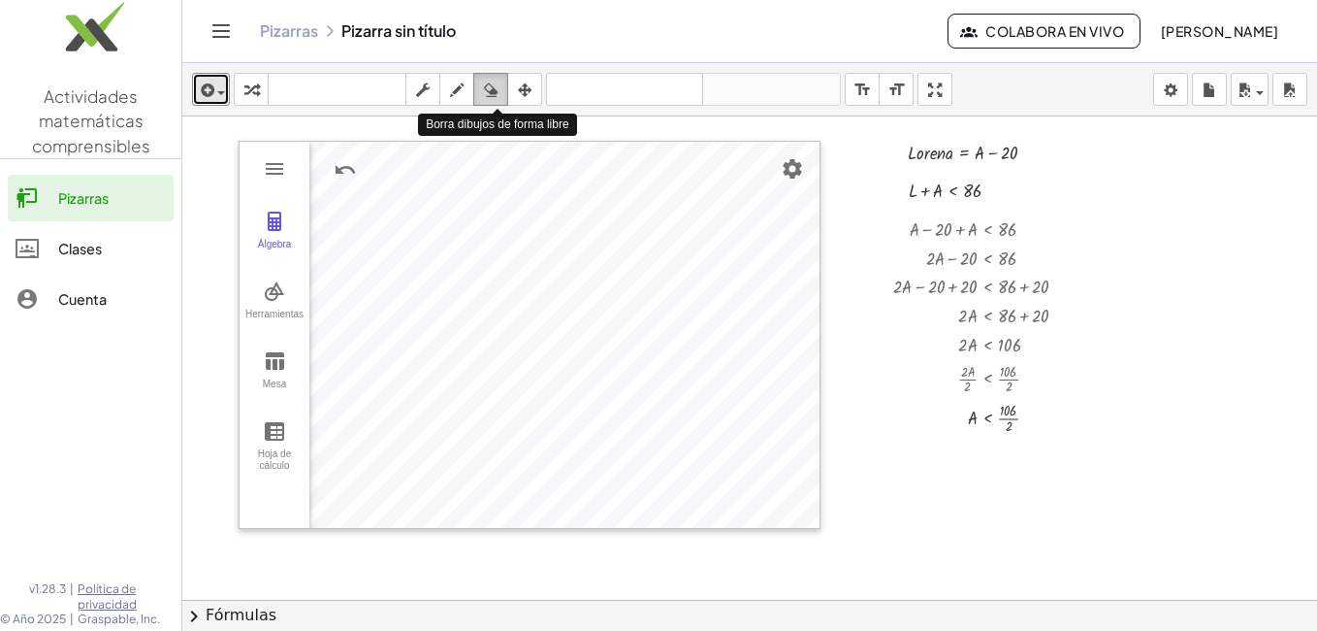
click at [495, 91] on icon "button" at bounding box center [491, 90] width 14 height 23
click at [1004, 282] on div at bounding box center [749, 643] width 1135 height 1054
click at [905, 286] on div at bounding box center [749, 643] width 1135 height 1054
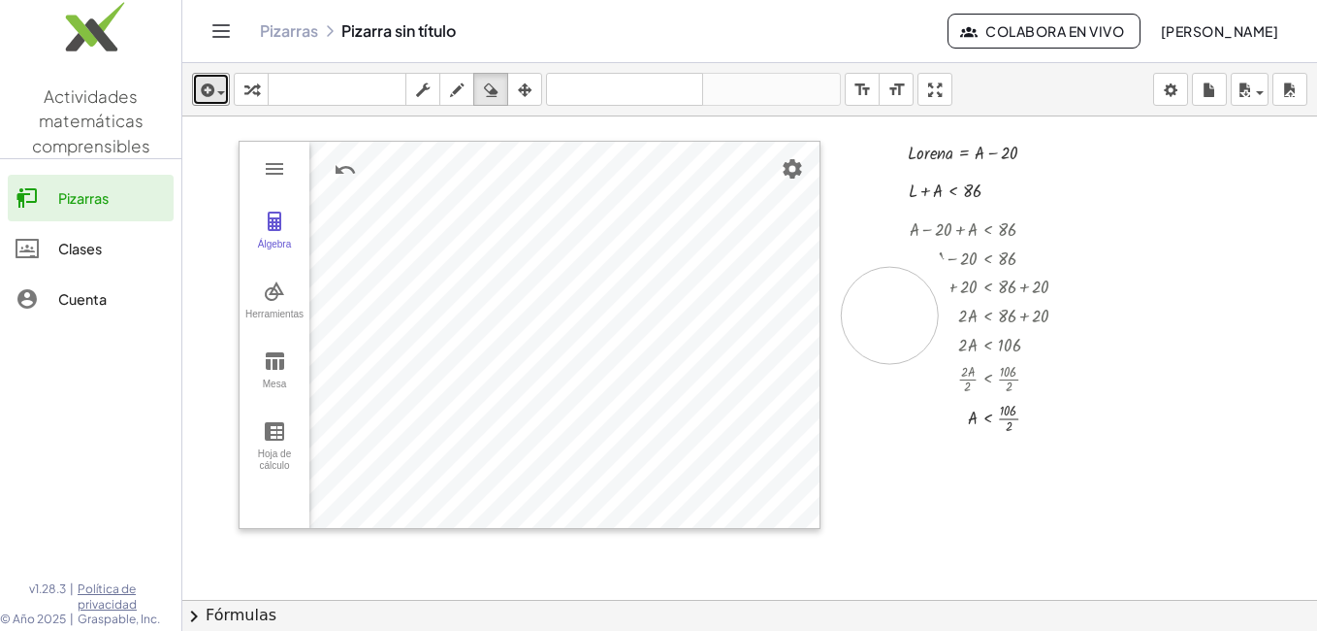
drag, startPoint x: 902, startPoint y: 285, endPoint x: 890, endPoint y: 314, distance: 31.7
click at [890, 314] on div at bounding box center [749, 643] width 1135 height 1054
click at [880, 313] on div at bounding box center [749, 643] width 1135 height 1054
click at [495, 91] on icon "button" at bounding box center [491, 90] width 14 height 23
drag, startPoint x: 899, startPoint y: 284, endPoint x: 855, endPoint y: 288, distance: 44.8
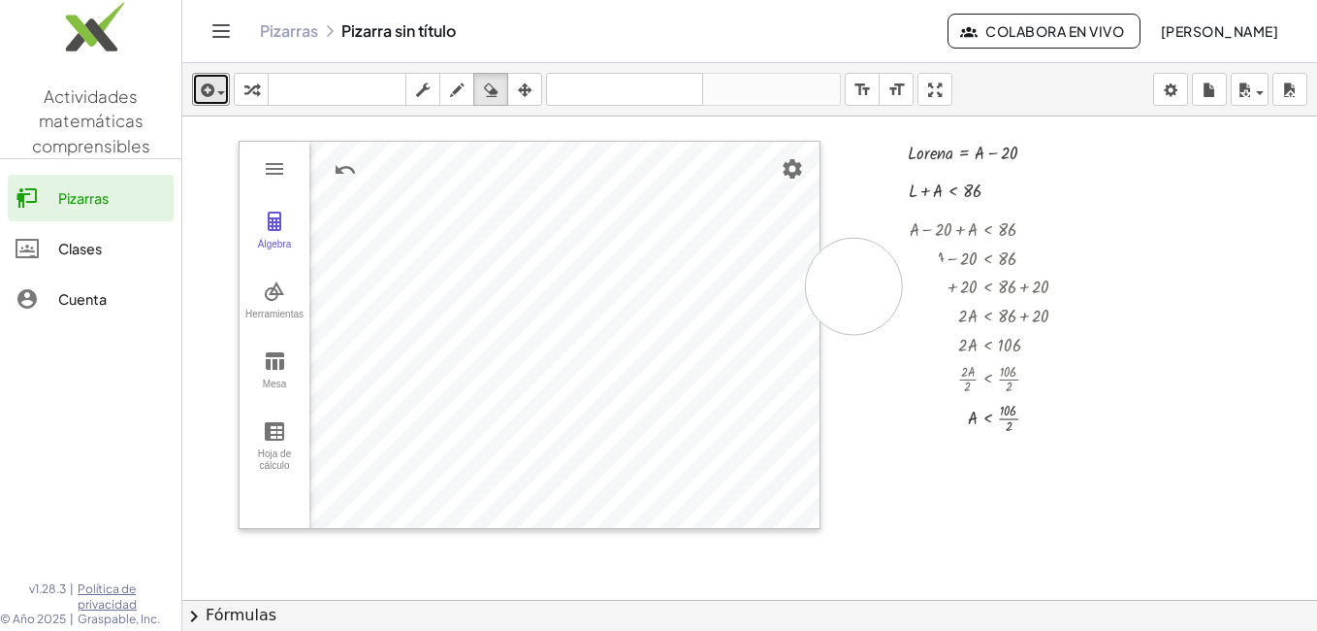
click at [855, 288] on div at bounding box center [749, 643] width 1135 height 1054
click at [1067, 278] on div at bounding box center [749, 643] width 1135 height 1054
click at [1138, 249] on div at bounding box center [749, 643] width 1135 height 1054
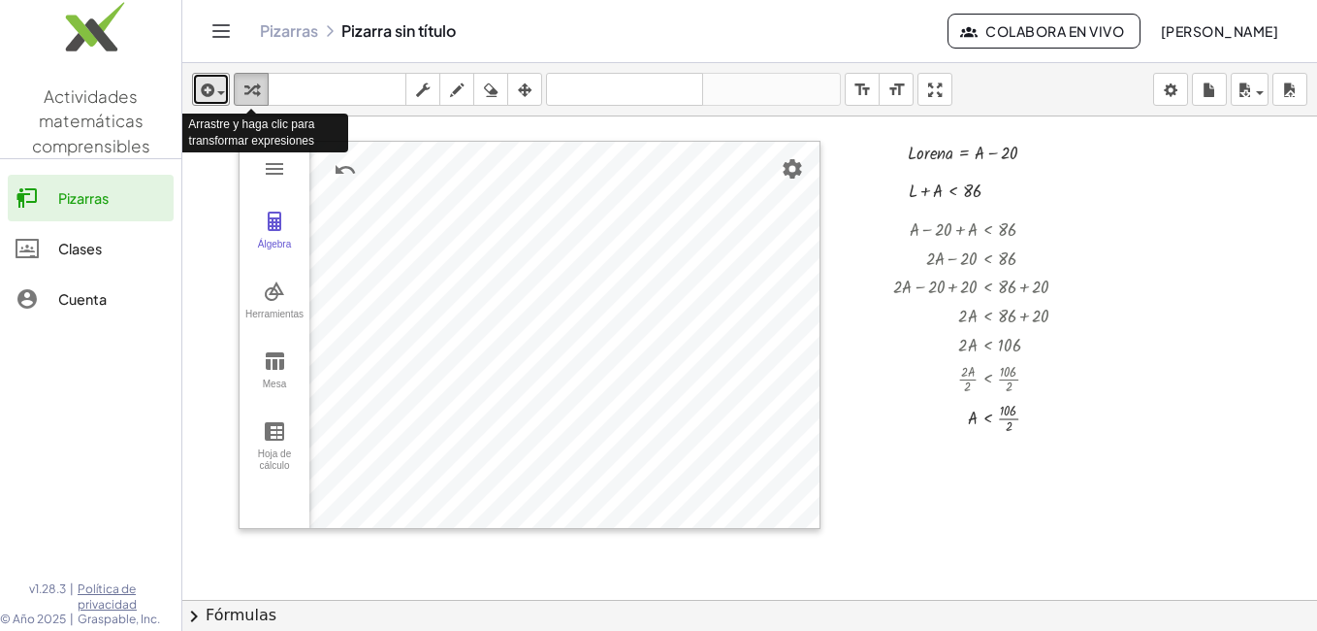
click at [260, 86] on div "button" at bounding box center [251, 89] width 25 height 23
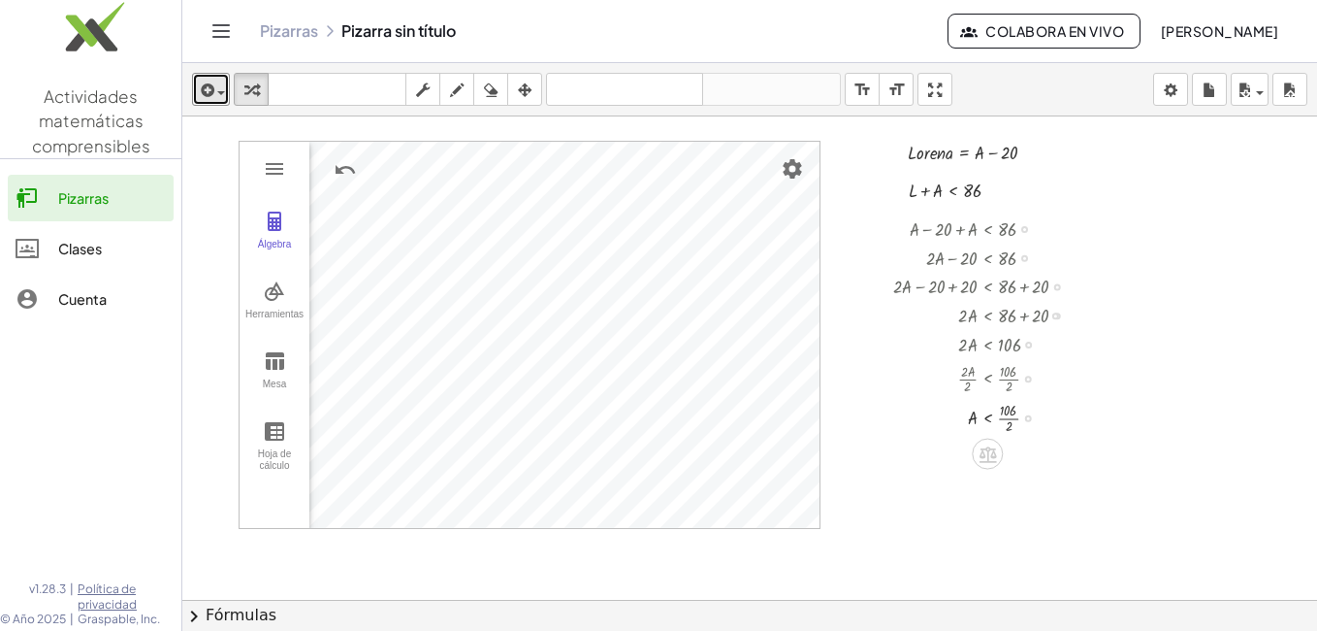
click at [1009, 420] on div at bounding box center [989, 417] width 210 height 40
click at [1009, 420] on div at bounding box center [989, 417] width 210 height 28
click at [1094, 411] on div at bounding box center [749, 643] width 1135 height 1054
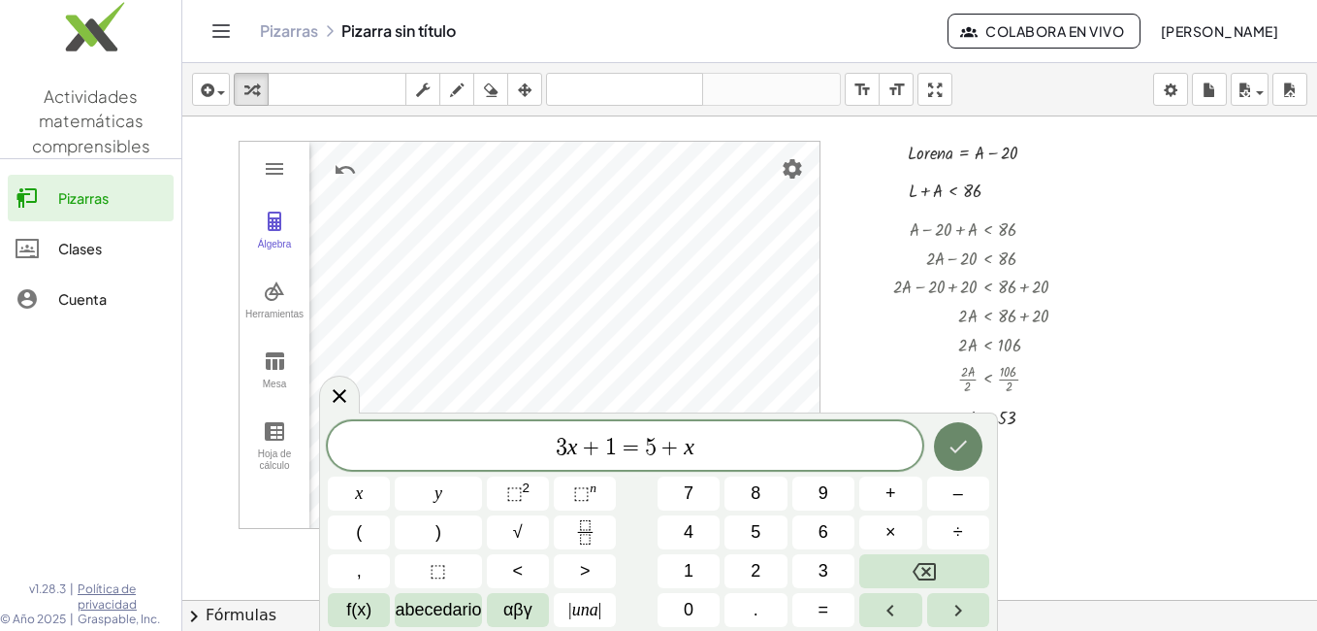
click at [966, 449] on icon "Hecho" at bounding box center [958, 446] width 23 height 23
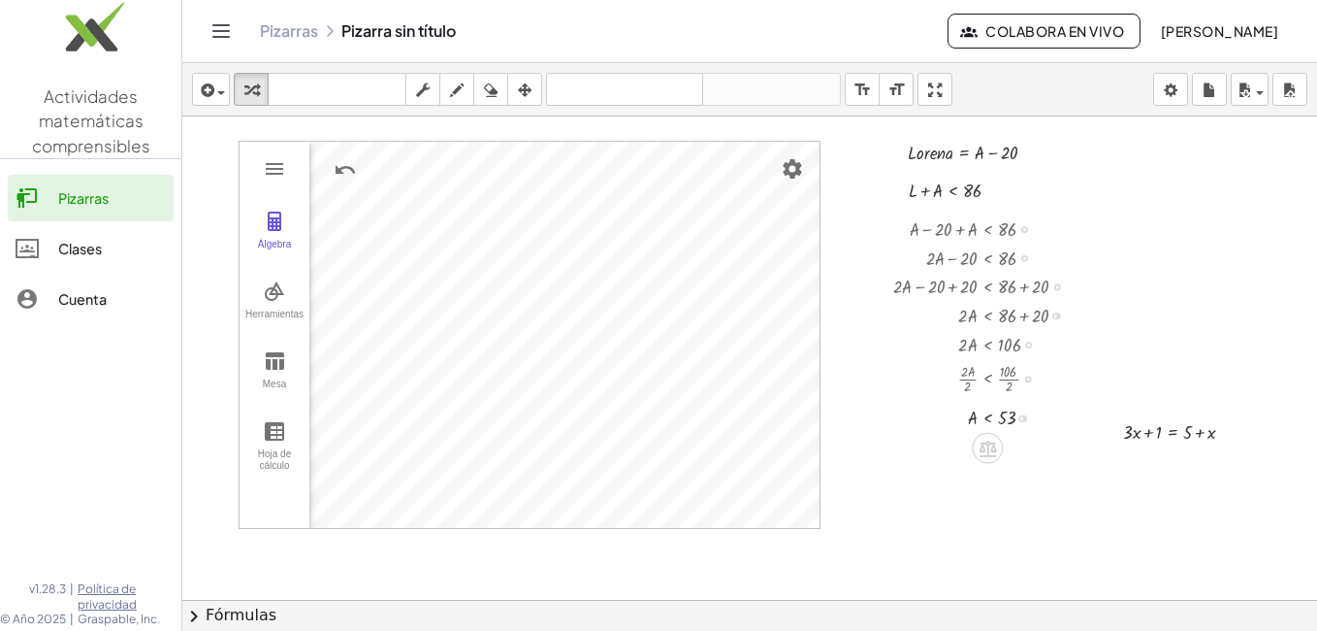
click at [934, 289] on div at bounding box center [989, 285] width 210 height 29
drag, startPoint x: 934, startPoint y: 289, endPoint x: 860, endPoint y: 396, distance: 130.3
click at [860, 396] on div at bounding box center [749, 643] width 1135 height 1054
click at [1057, 286] on div at bounding box center [1058, 287] width 7 height 7
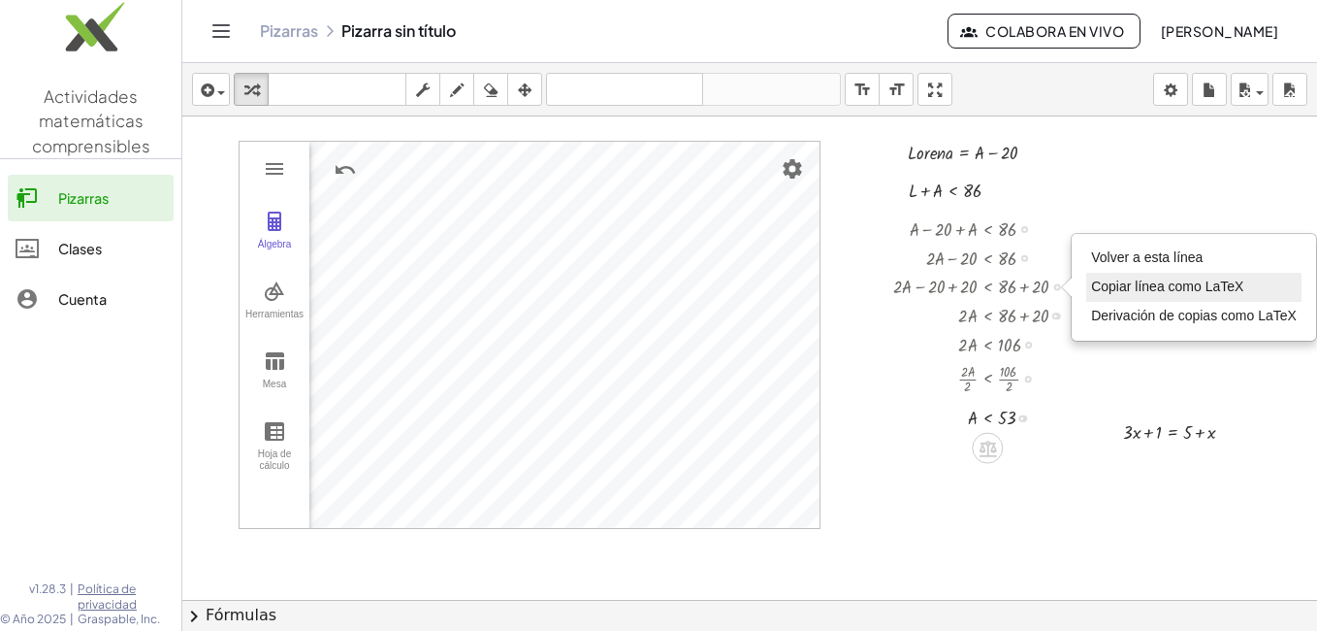
click at [1091, 287] on span "Copiar línea como LaTeX" at bounding box center [1167, 286] width 152 height 16
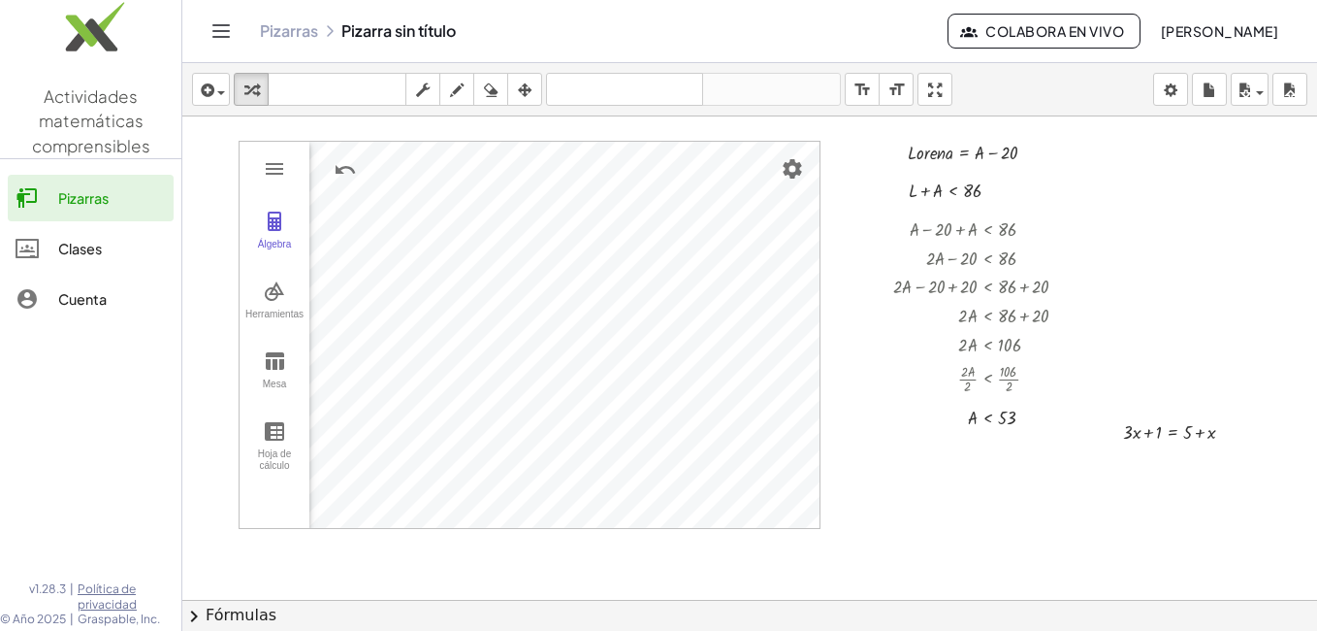
click at [1096, 354] on div at bounding box center [749, 643] width 1135 height 1054
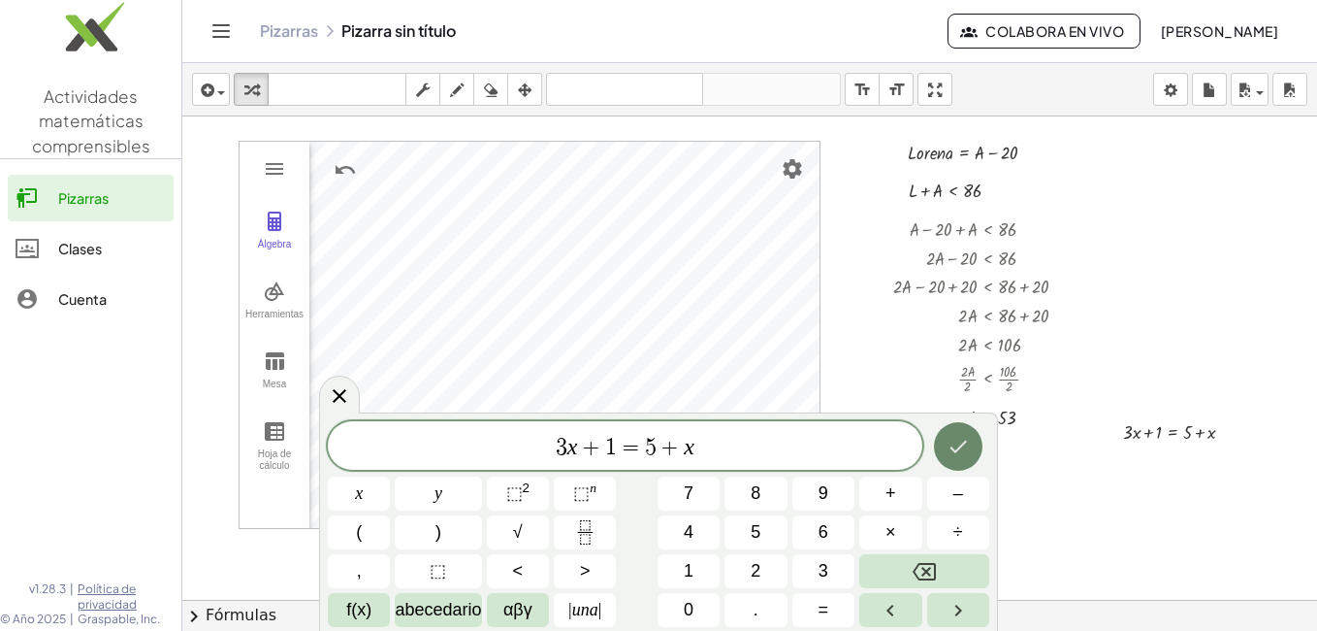
click at [961, 451] on icon "Hecho" at bounding box center [958, 446] width 23 height 23
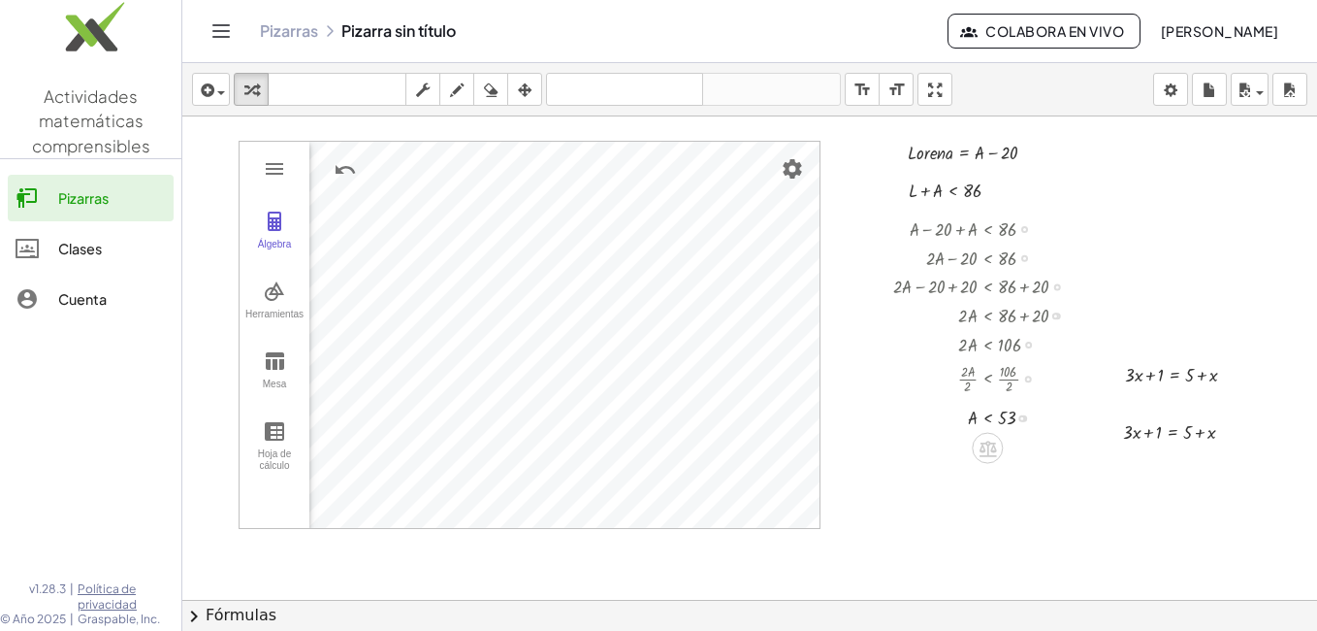
click at [1056, 286] on div "Copied done" at bounding box center [1058, 287] width 7 height 7
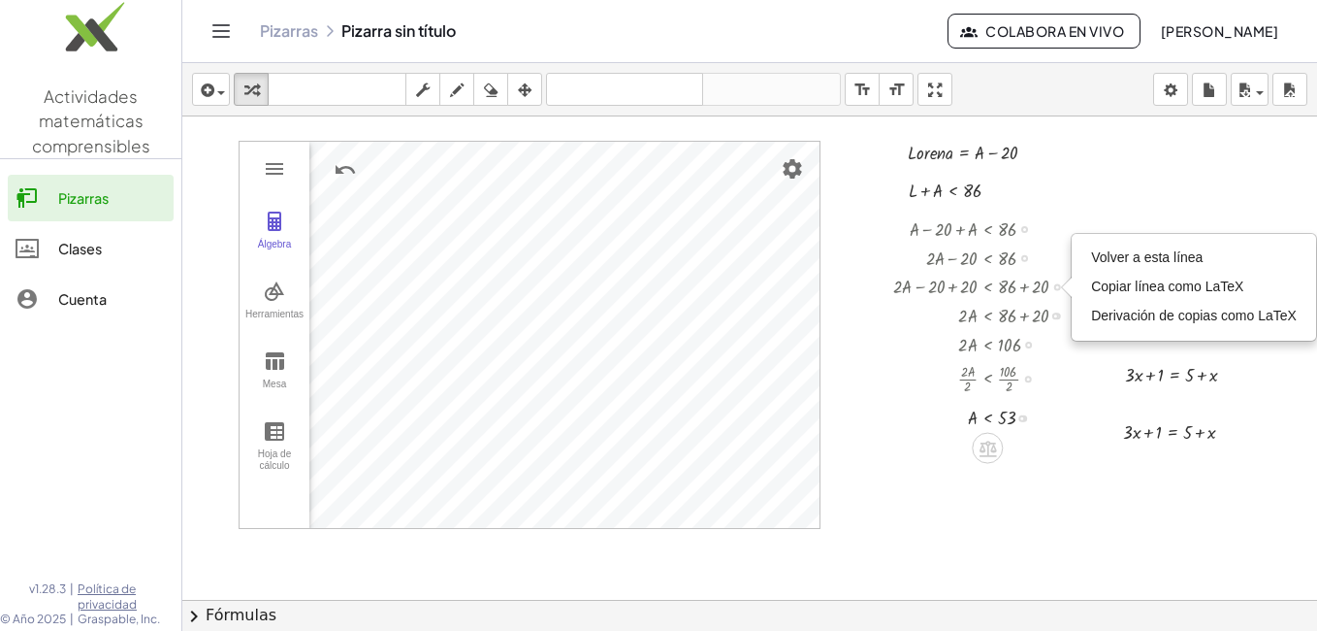
click at [1032, 286] on div at bounding box center [989, 285] width 210 height 29
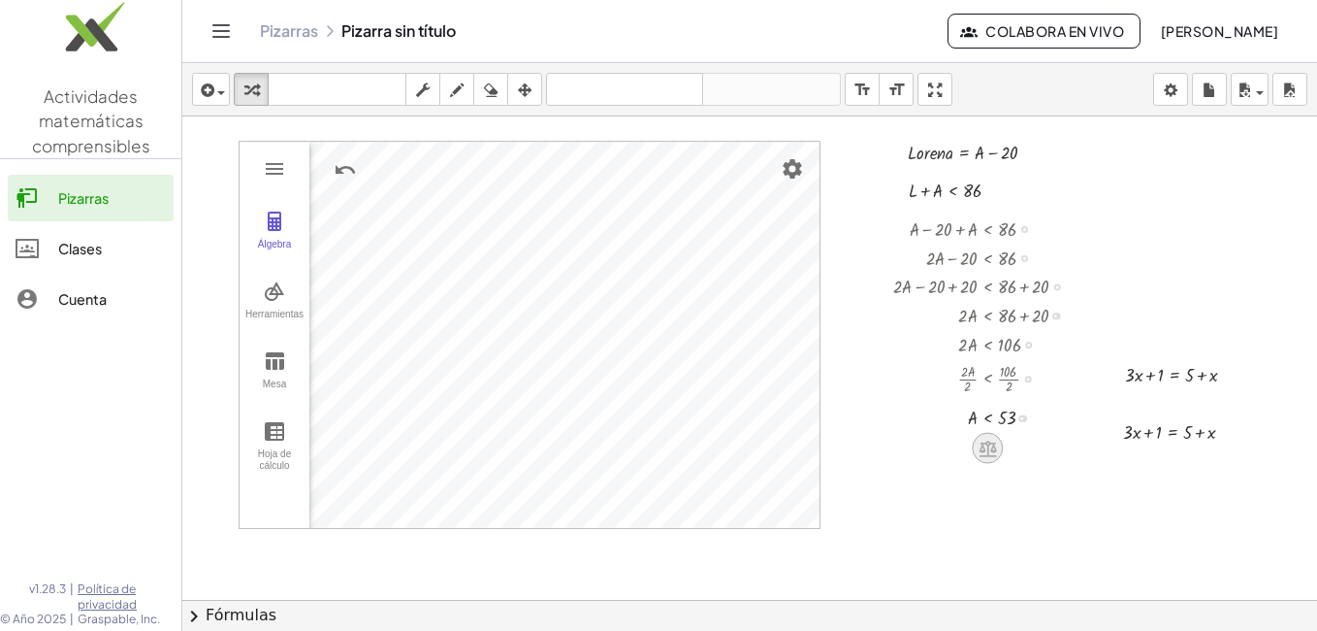
click at [986, 443] on icon at bounding box center [987, 448] width 17 height 16
click at [1064, 446] on icon at bounding box center [1064, 447] width 17 height 17
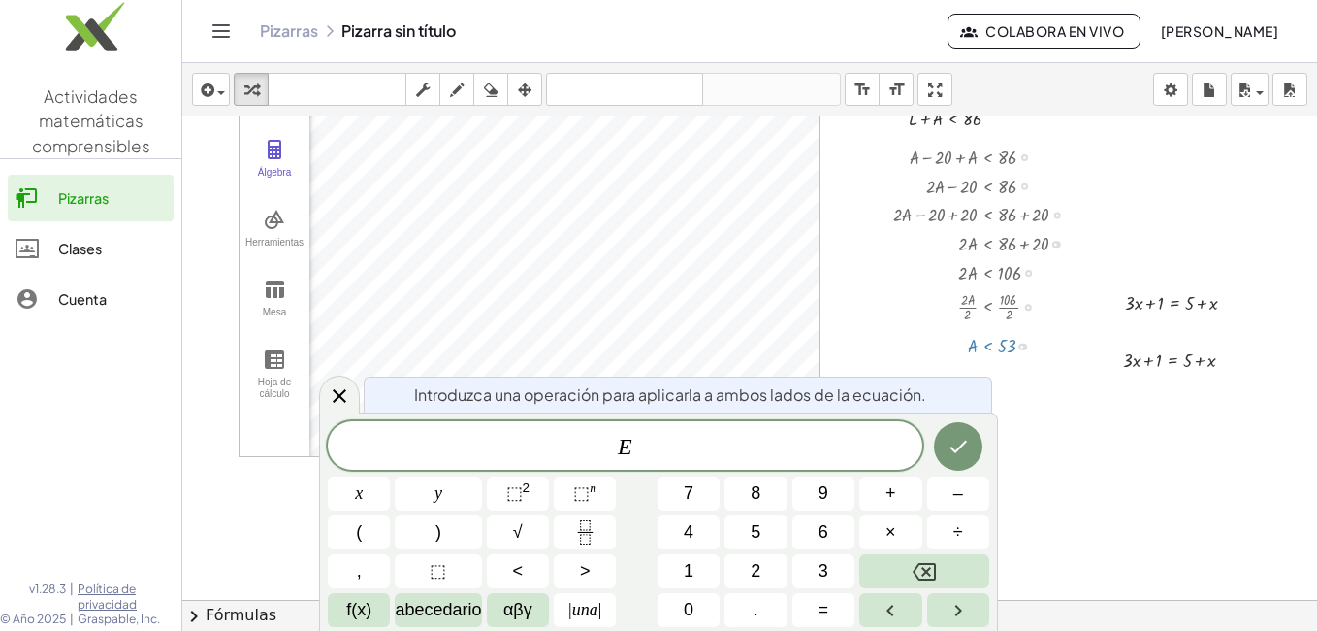
scroll to position [72, 0]
click at [1056, 213] on div "Go back to this line Copy line as LaTeX Copy derivation as LaTeX" at bounding box center [1058, 215] width 7 height 7
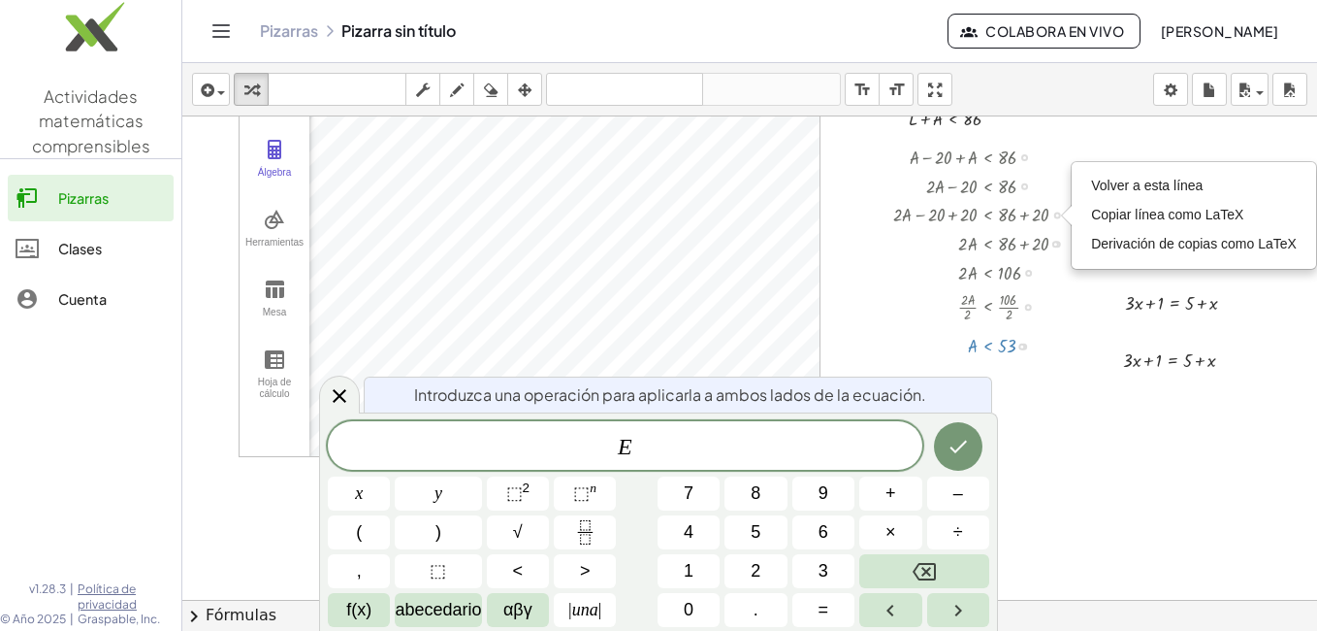
click at [1024, 186] on div at bounding box center [1025, 186] width 7 height 7
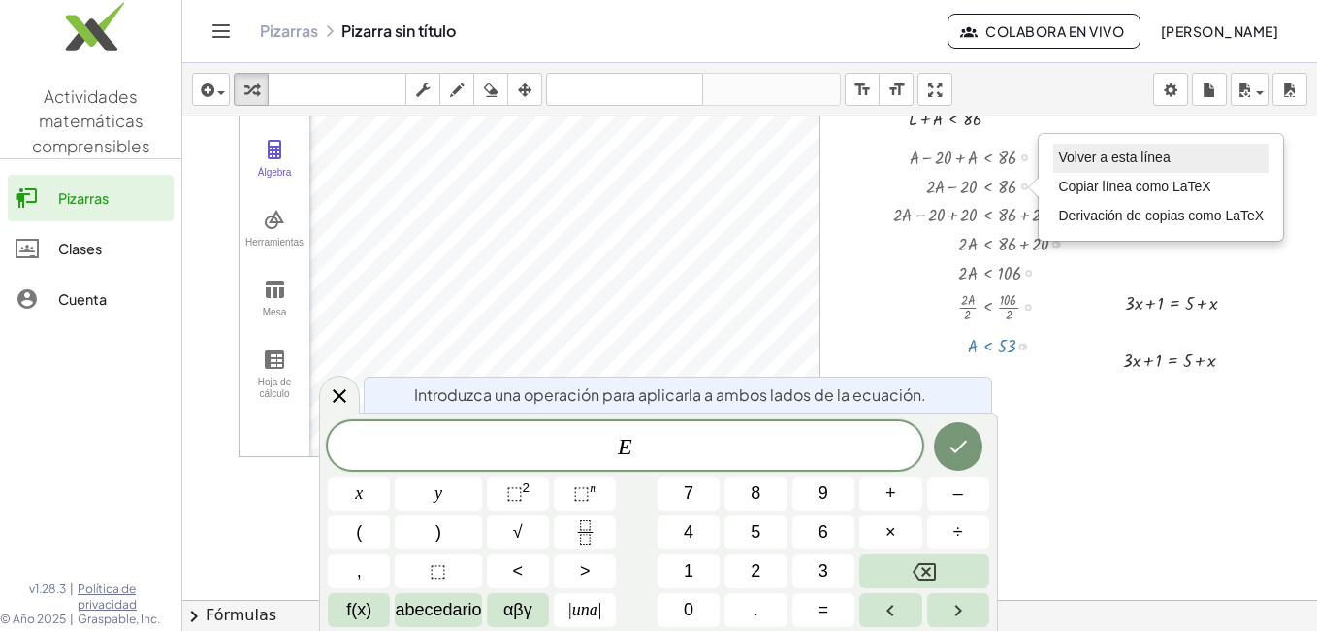
click at [1096, 164] on span "Volver a esta línea" at bounding box center [1114, 157] width 112 height 16
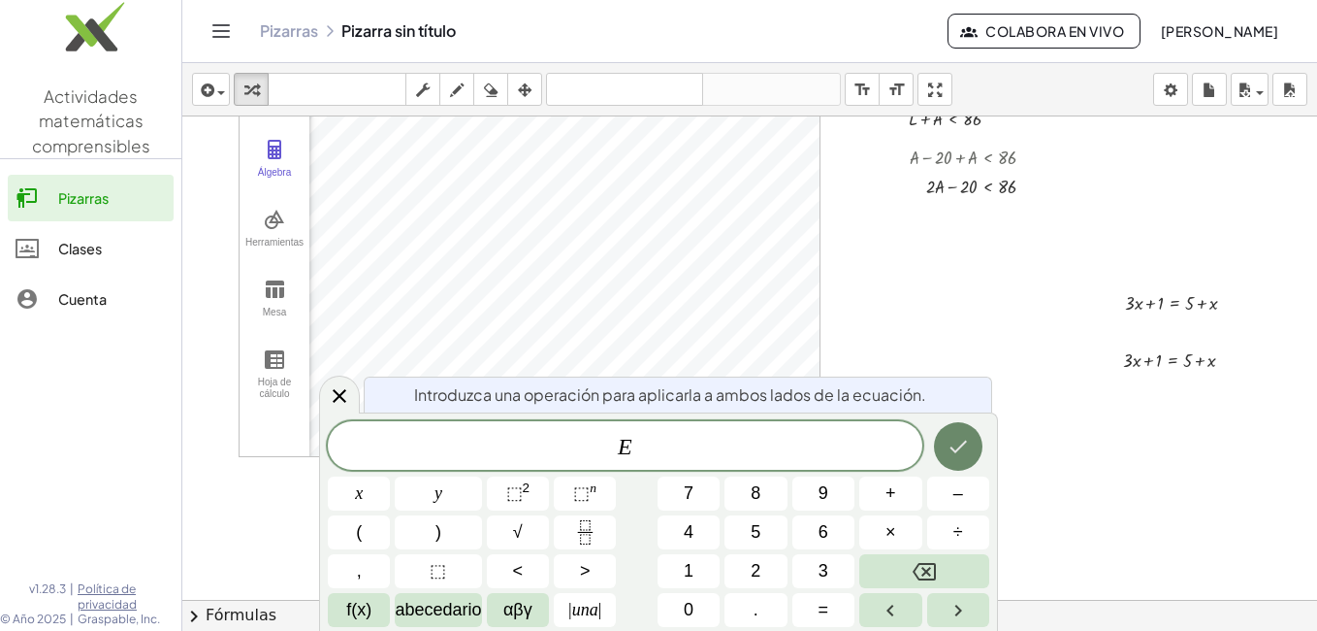
click at [961, 442] on icon "Hecho" at bounding box center [958, 446] width 23 height 23
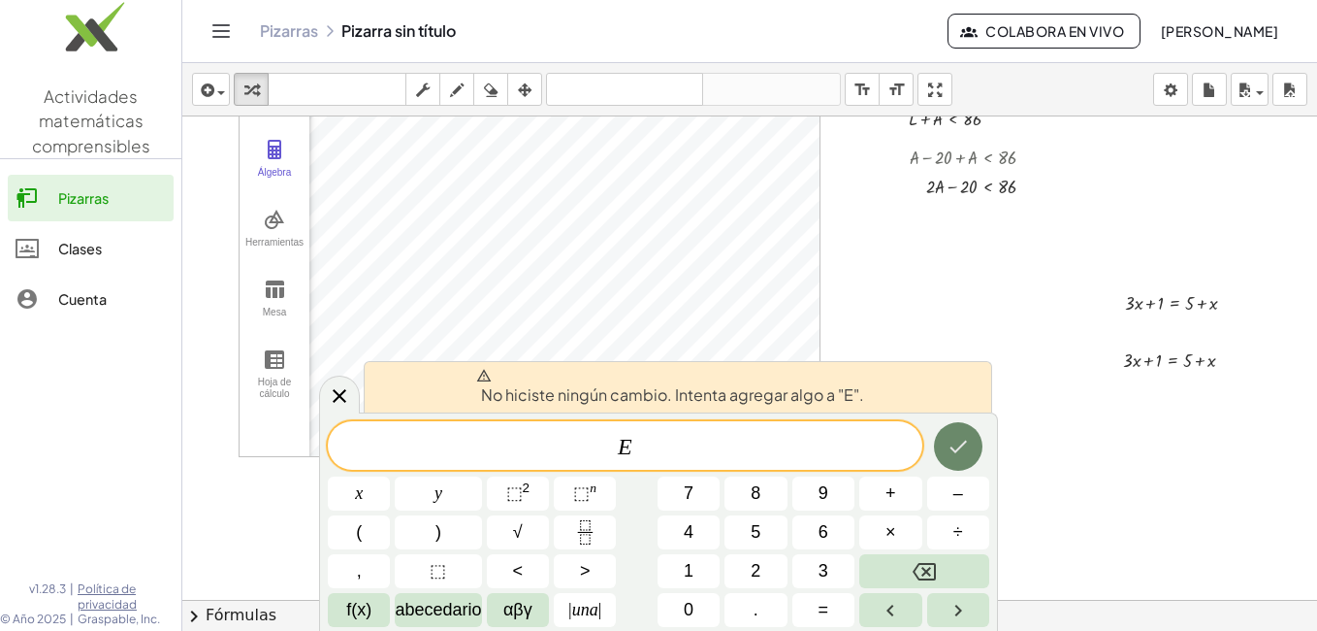
click at [964, 437] on icon "Hecho" at bounding box center [958, 446] width 23 height 23
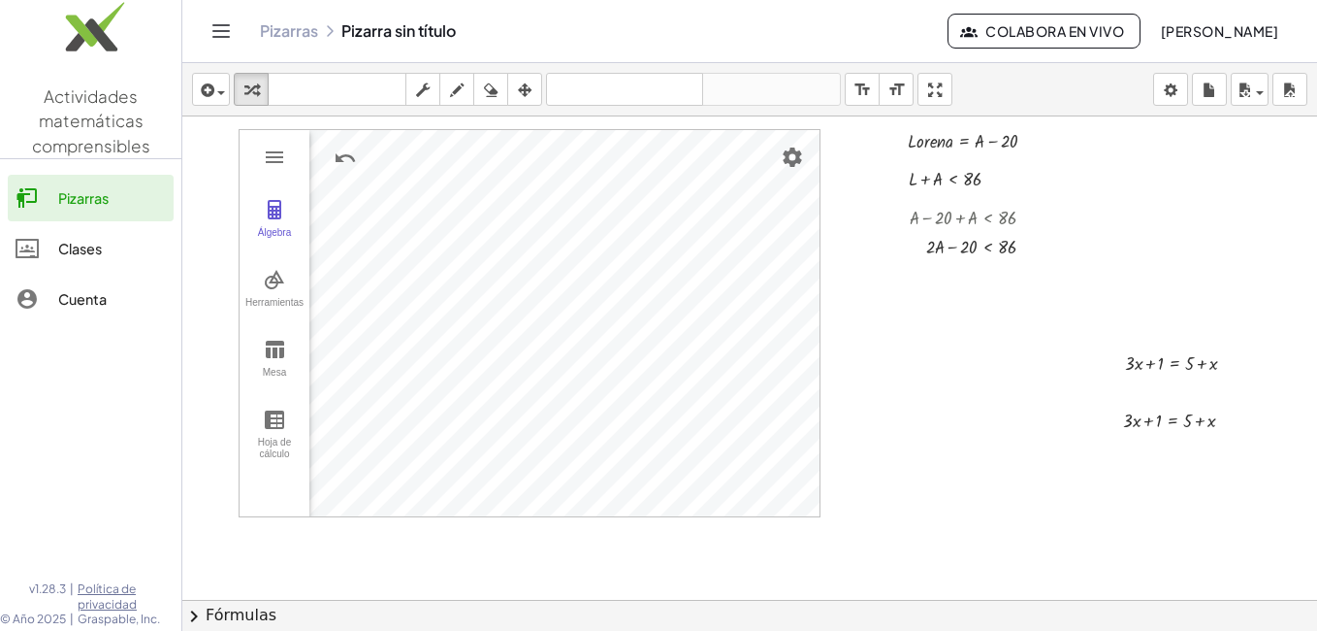
scroll to position [0, 0]
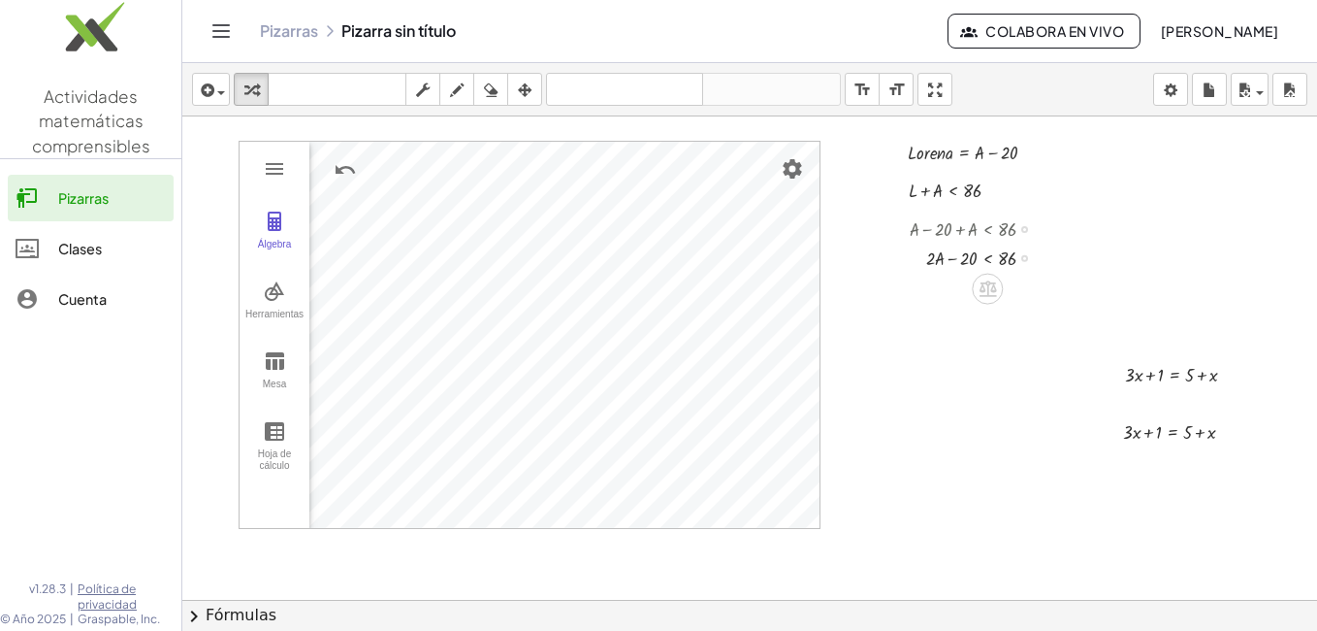
click at [970, 262] on div at bounding box center [989, 257] width 210 height 29
drag, startPoint x: 970, startPoint y: 262, endPoint x: 1004, endPoint y: 260, distance: 34.0
click at [1004, 260] on div at bounding box center [989, 257] width 210 height 29
click at [935, 290] on div at bounding box center [989, 285] width 210 height 29
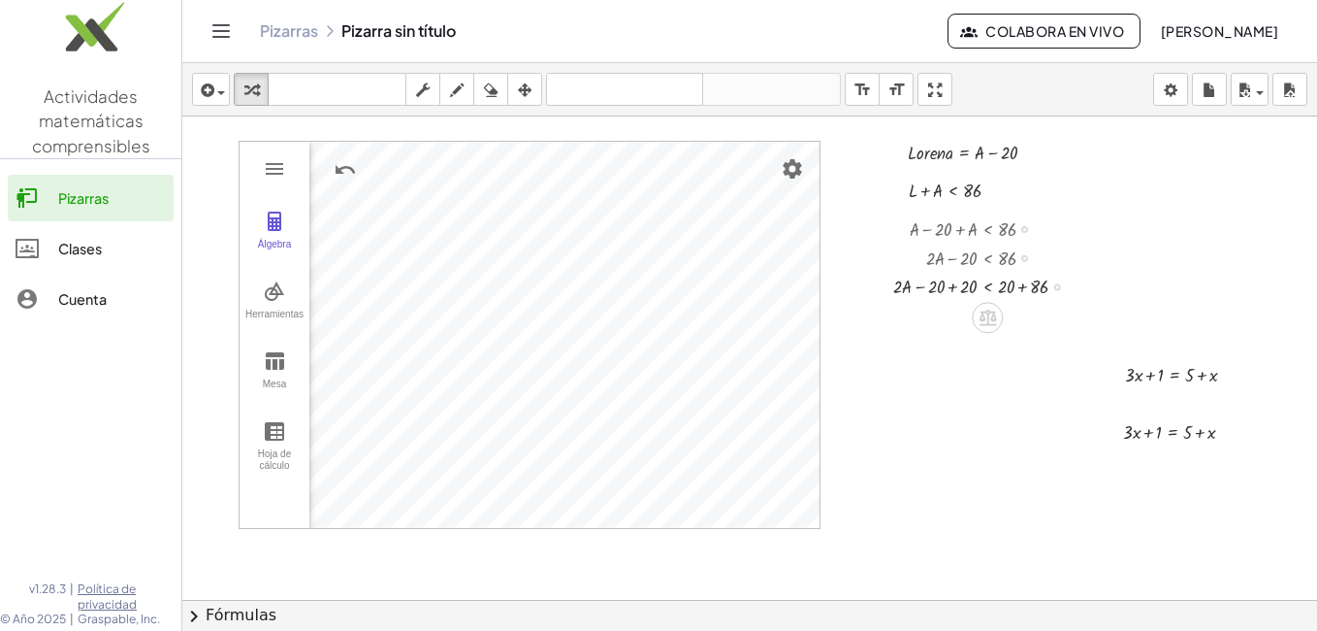
click at [935, 290] on div at bounding box center [989, 285] width 210 height 29
drag, startPoint x: 965, startPoint y: 288, endPoint x: 934, endPoint y: 285, distance: 31.2
click at [1056, 288] on div at bounding box center [1058, 287] width 7 height 7
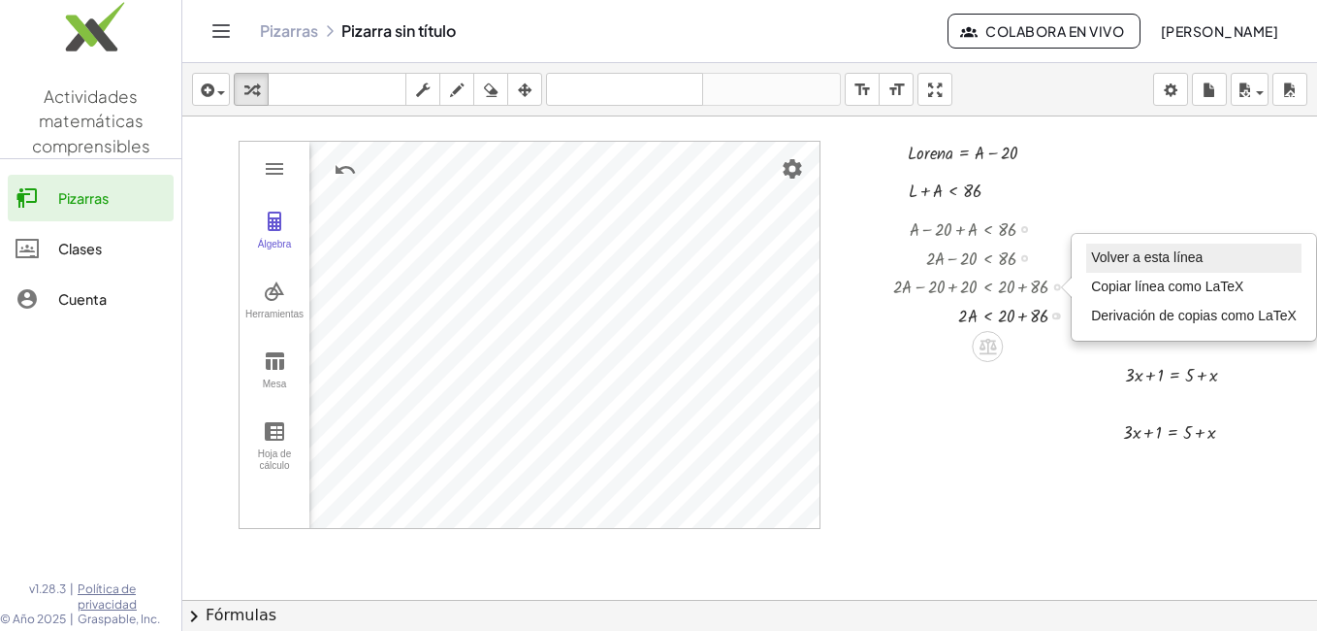
click at [1132, 256] on span "Volver a esta línea" at bounding box center [1147, 257] width 112 height 16
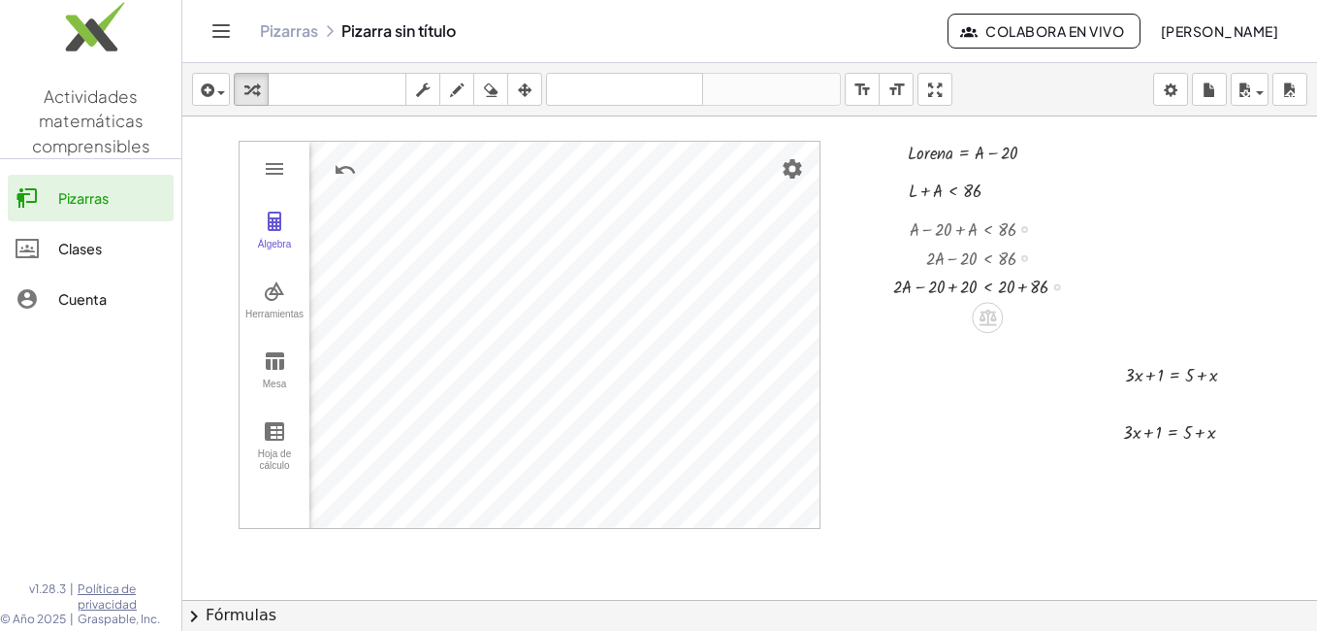
click at [1056, 288] on div "Go back to this line Copy line as LaTeX Copy derivation as LaTeX" at bounding box center [1058, 287] width 7 height 7
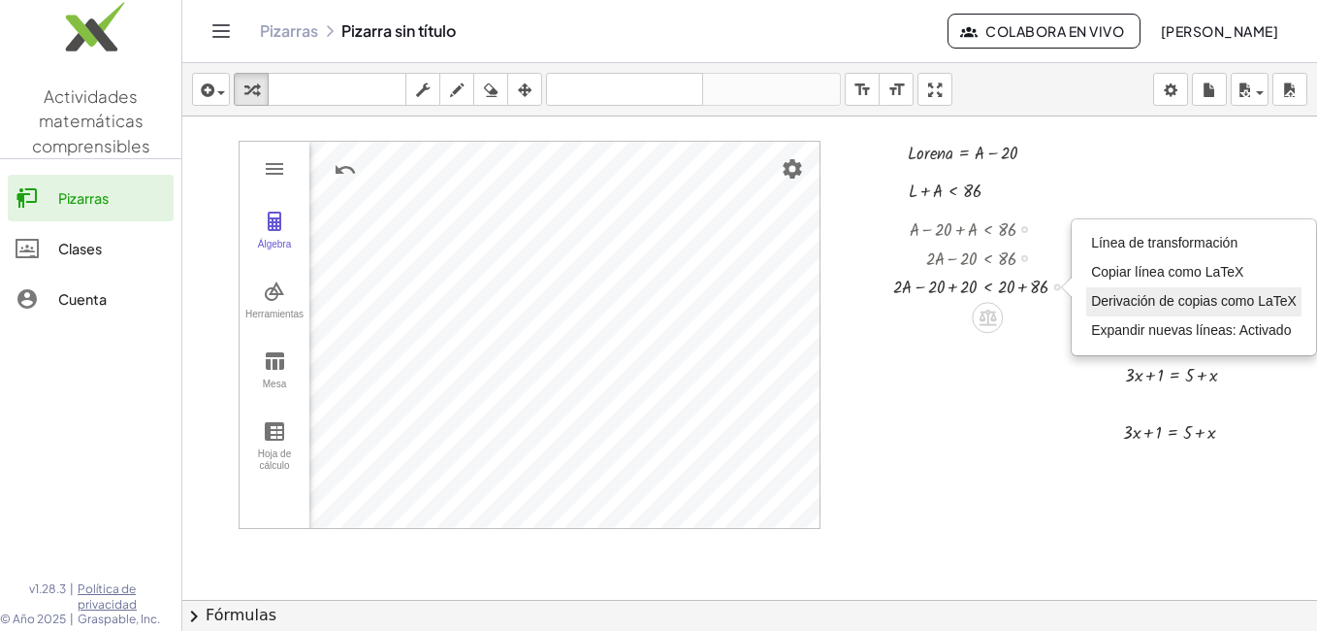
click at [1126, 303] on span "Derivación de copias como LaTeX" at bounding box center [1194, 301] width 206 height 16
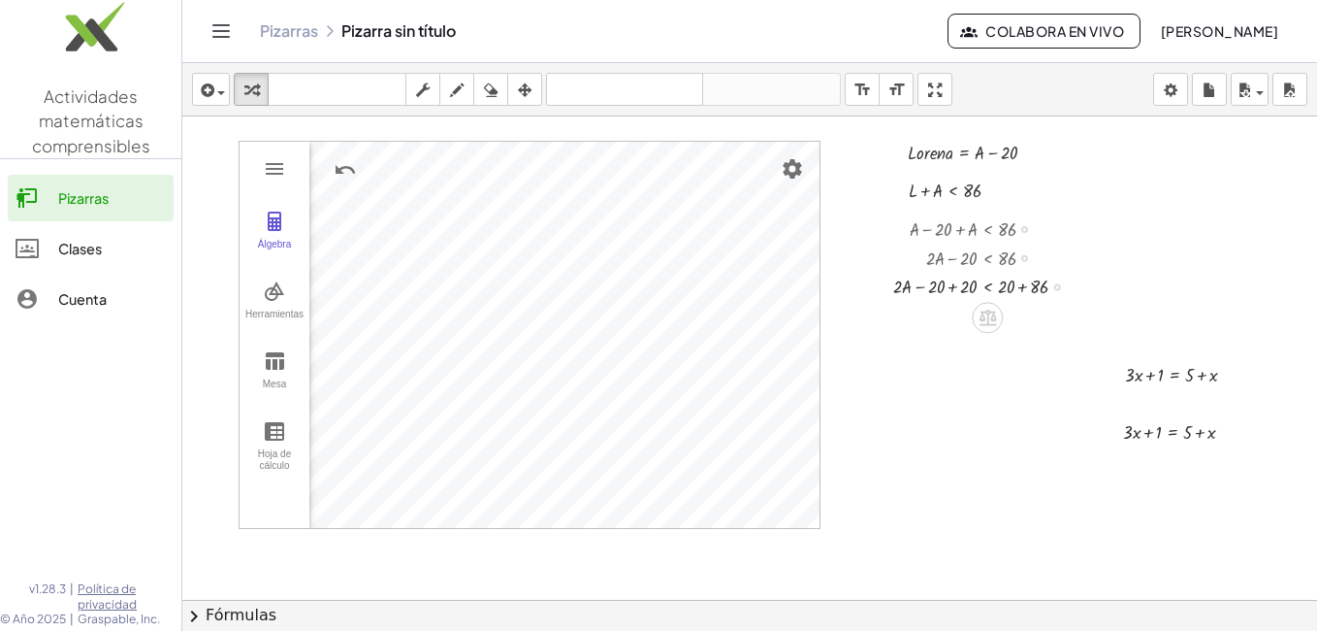
click at [1056, 286] on div "Copied done" at bounding box center [1058, 287] width 7 height 7
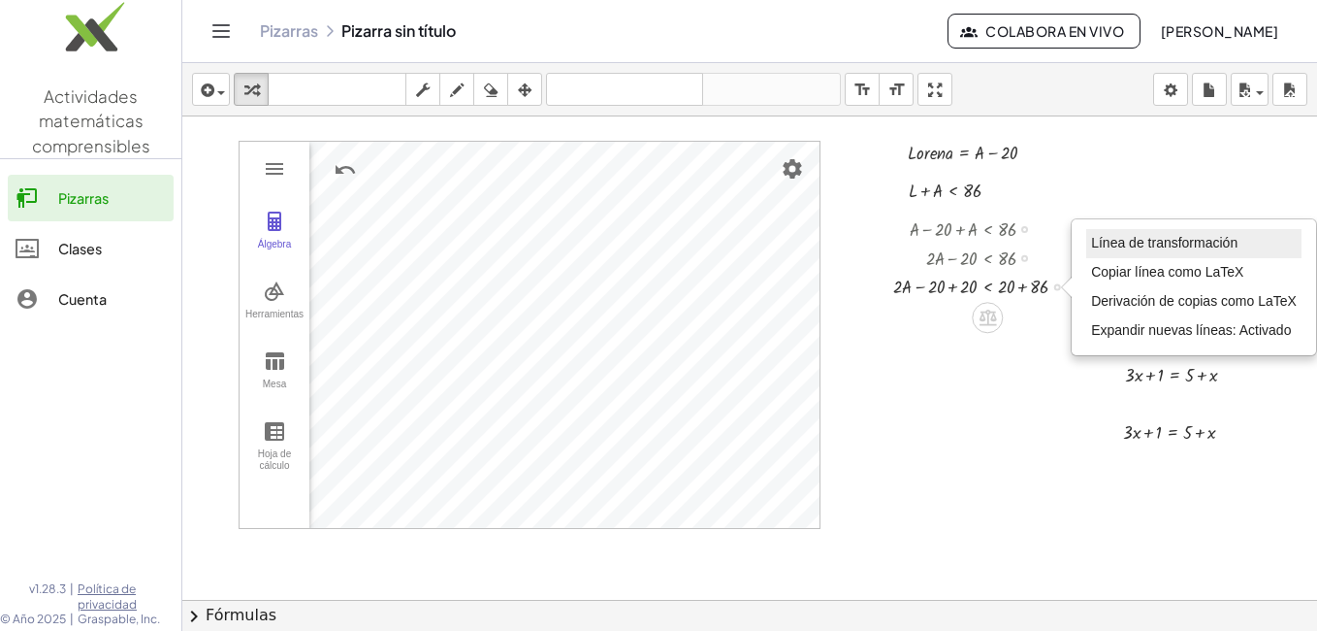
click at [1112, 240] on span "Línea de transformación" at bounding box center [1164, 243] width 146 height 16
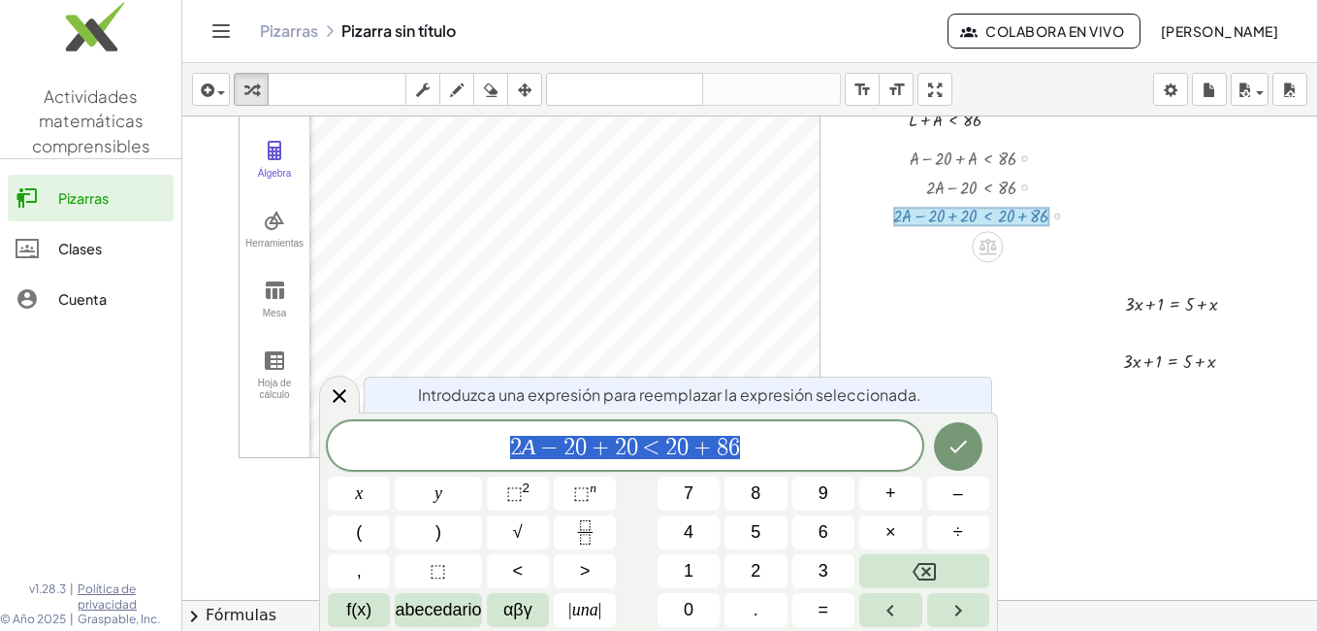
scroll to position [72, 0]
click at [966, 443] on icon "Hecho" at bounding box center [958, 446] width 23 height 23
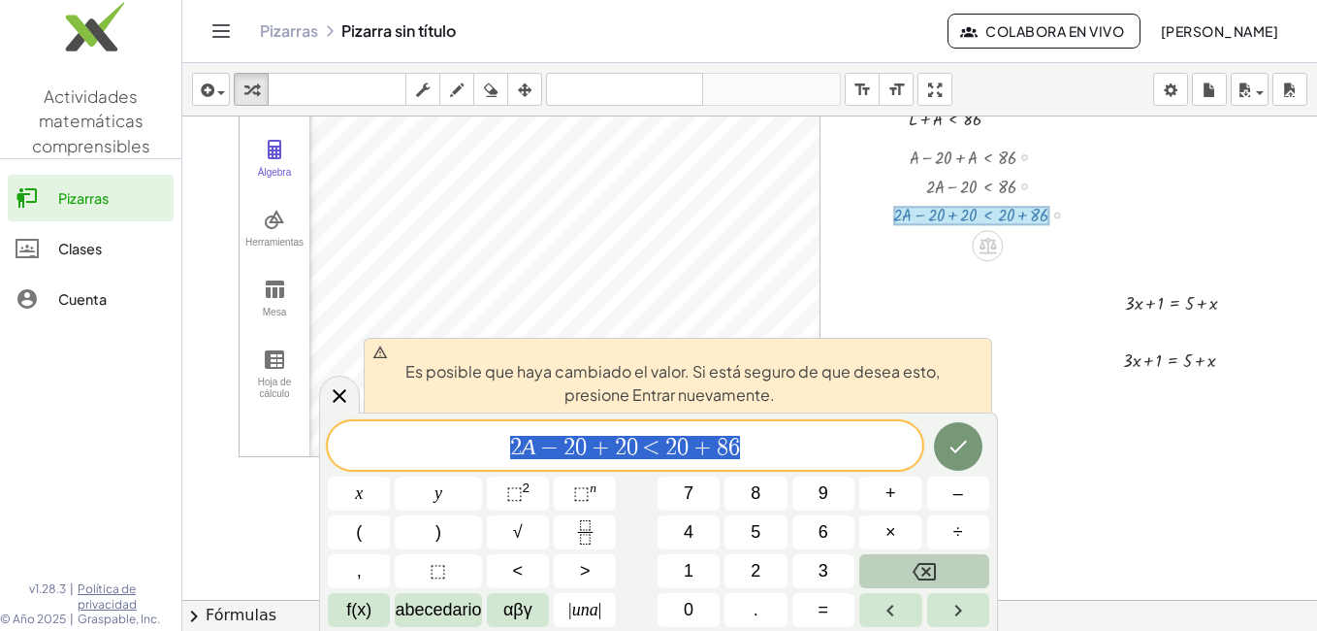
click at [932, 571] on icon "Retroceso" at bounding box center [924, 571] width 23 height 23
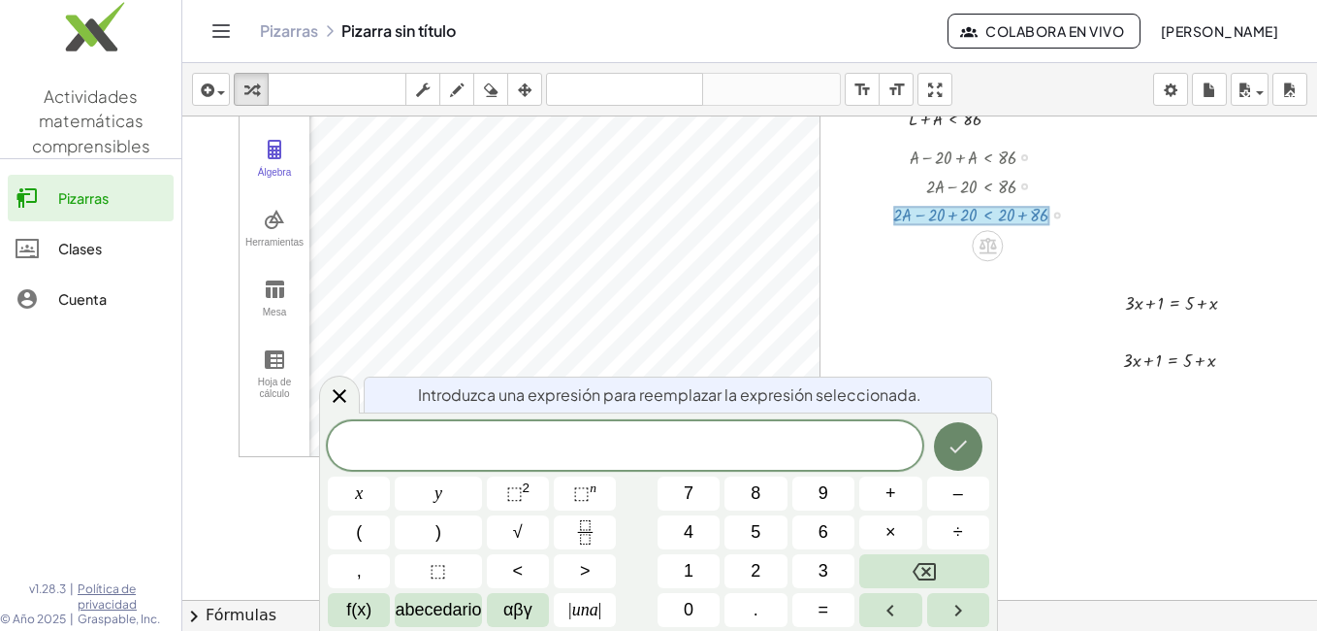
click at [955, 446] on icon "Hecho" at bounding box center [958, 446] width 23 height 23
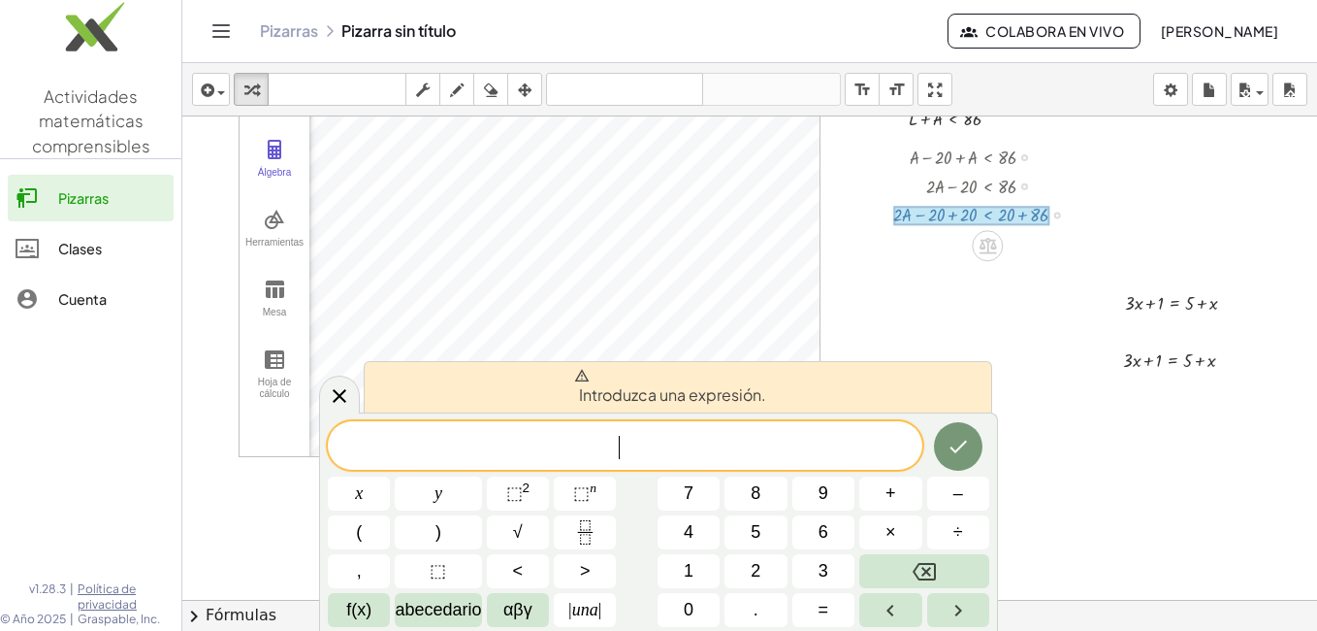
click at [1072, 234] on div at bounding box center [749, 572] width 1135 height 1054
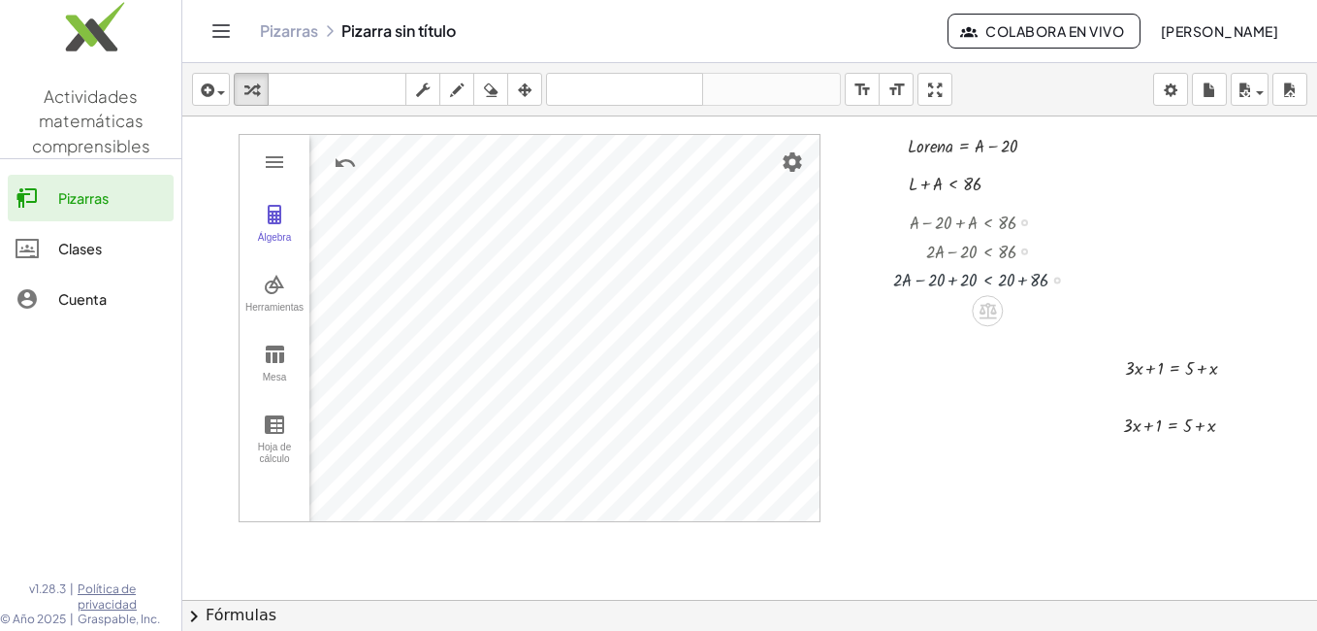
scroll to position [0, 0]
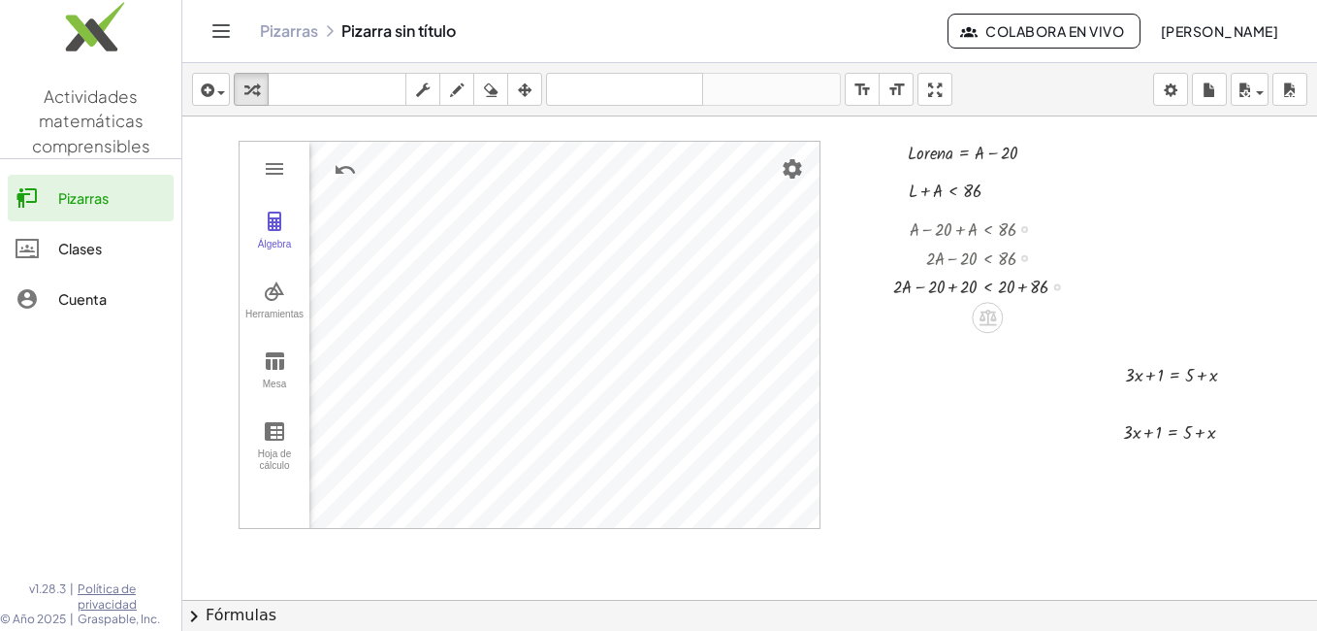
click at [1056, 284] on div "Transform line Copy line as LaTeX Copy derivation as LaTeX Expand new lines: On" at bounding box center [1058, 287] width 7 height 7
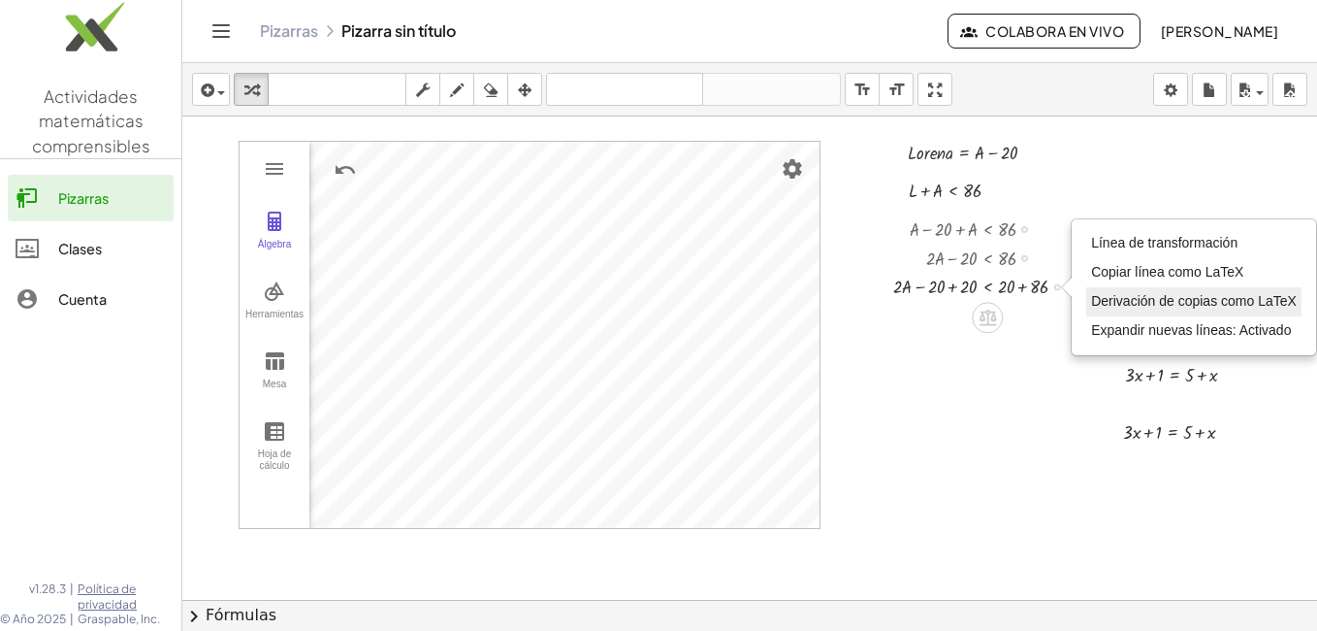
click at [1108, 297] on span "Derivación de copias como LaTeX" at bounding box center [1194, 301] width 206 height 16
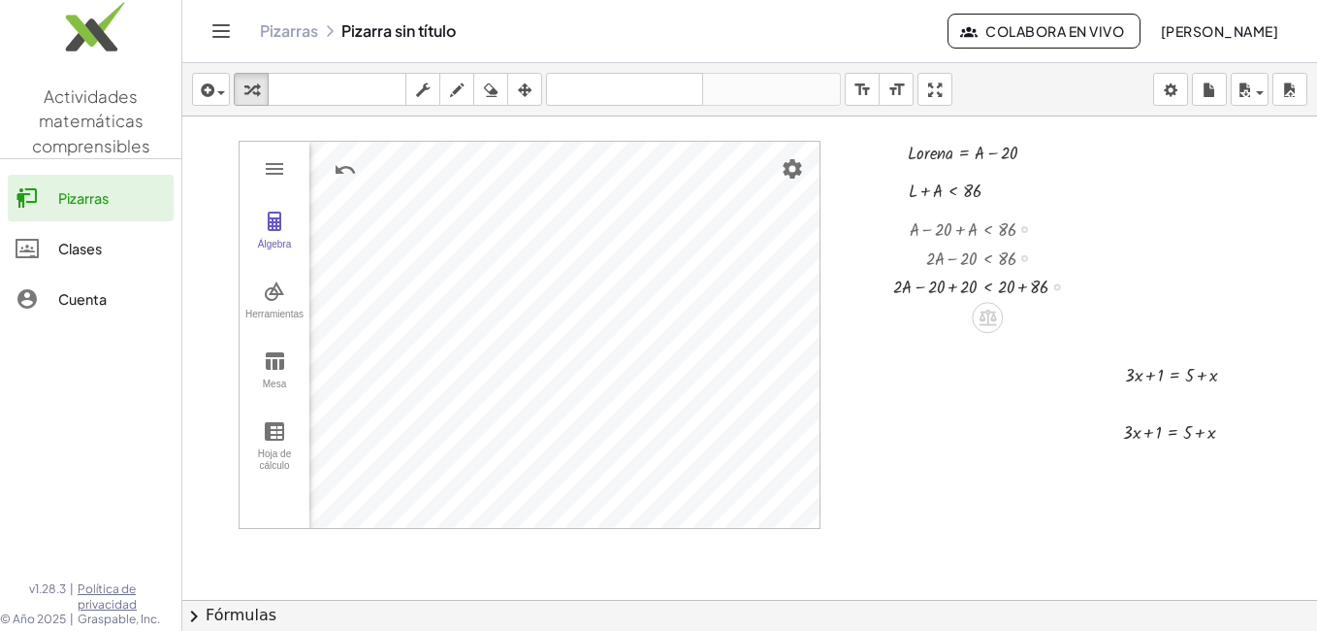
click at [1059, 284] on div "Copied done" at bounding box center [1058, 287] width 7 height 7
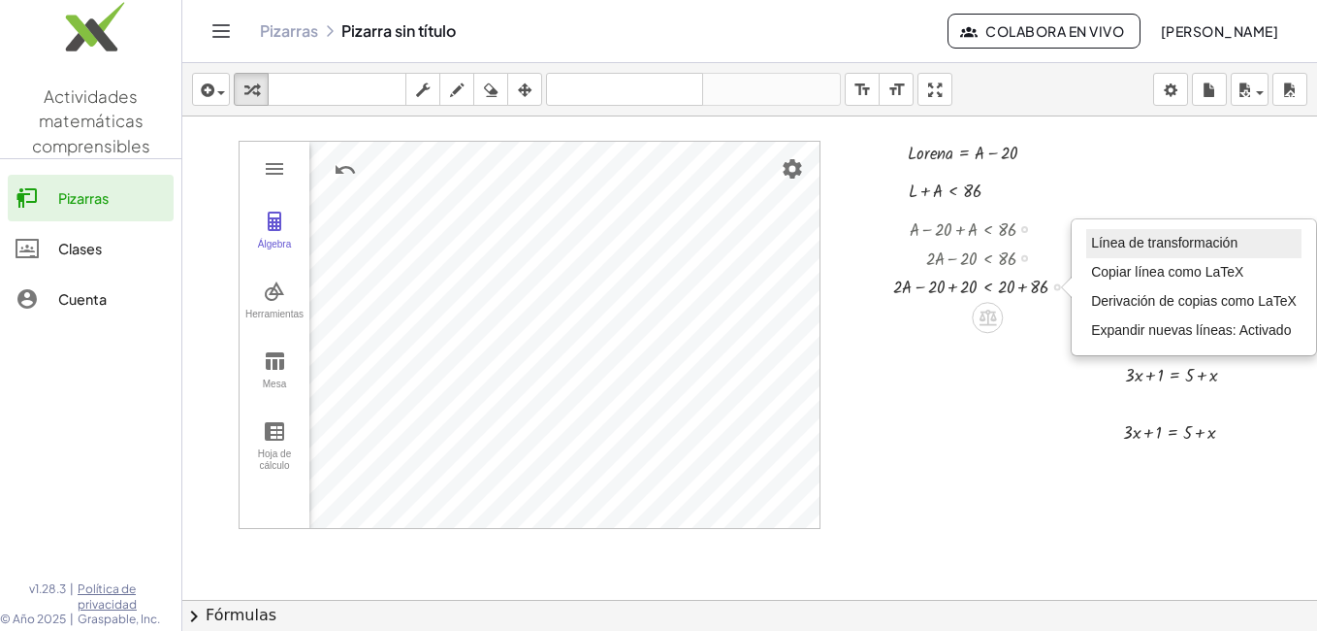
click at [1116, 246] on span "Línea de transformación" at bounding box center [1164, 243] width 146 height 16
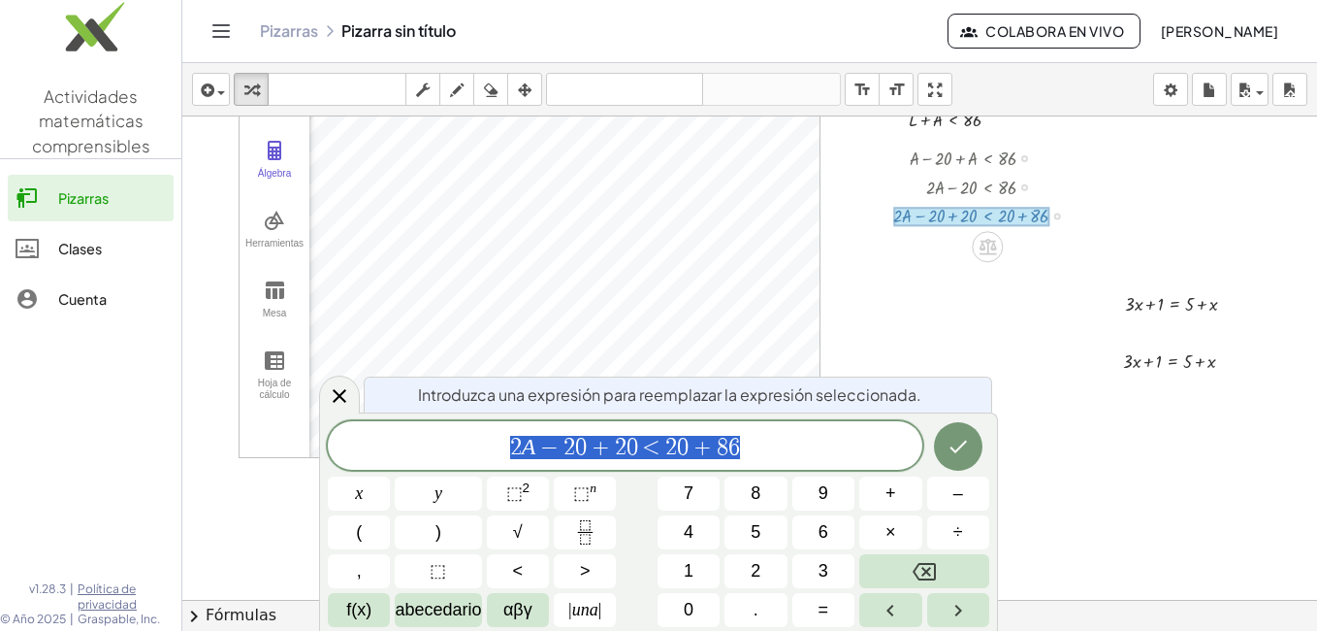
scroll to position [72, 0]
click at [950, 214] on div at bounding box center [972, 215] width 156 height 19
click at [971, 456] on button "Hecho" at bounding box center [958, 446] width 49 height 49
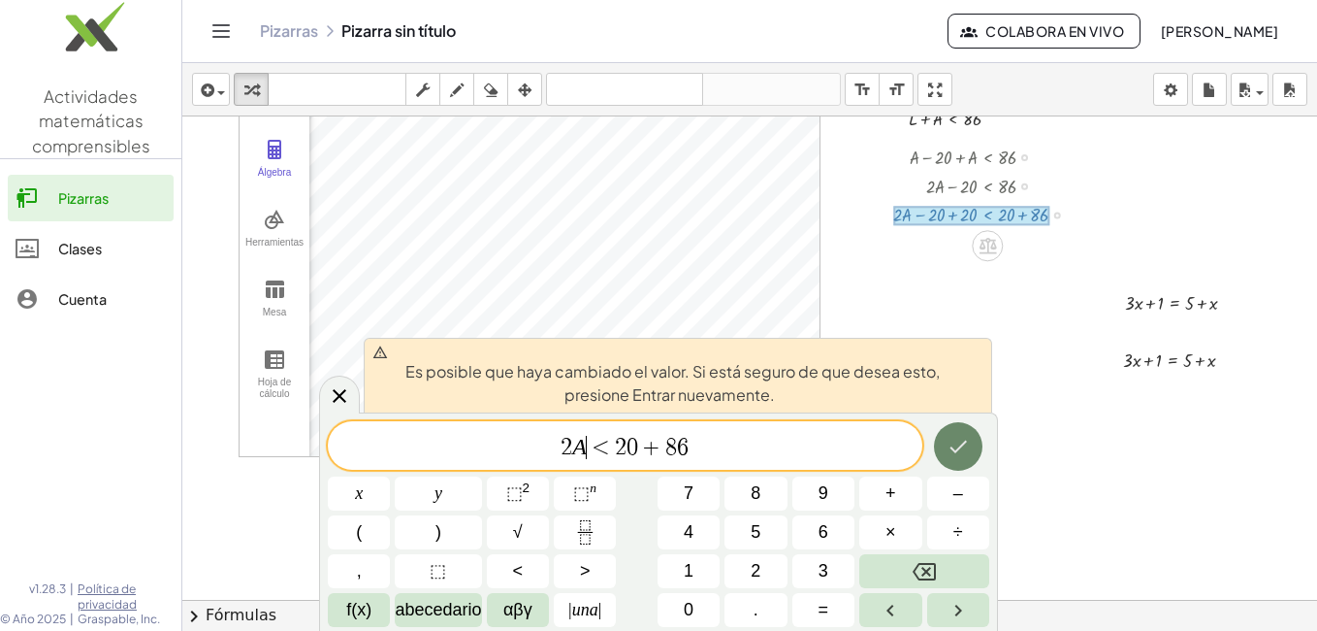
click at [954, 444] on icon "Hecho" at bounding box center [958, 446] width 23 height 23
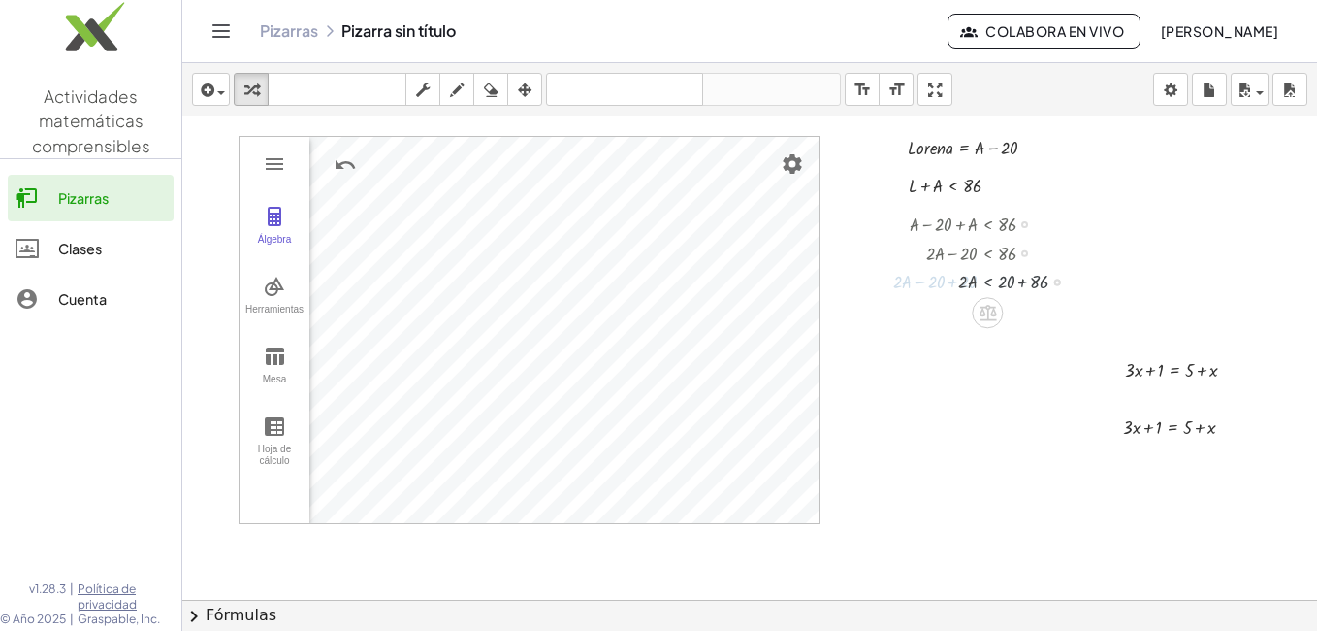
scroll to position [0, 0]
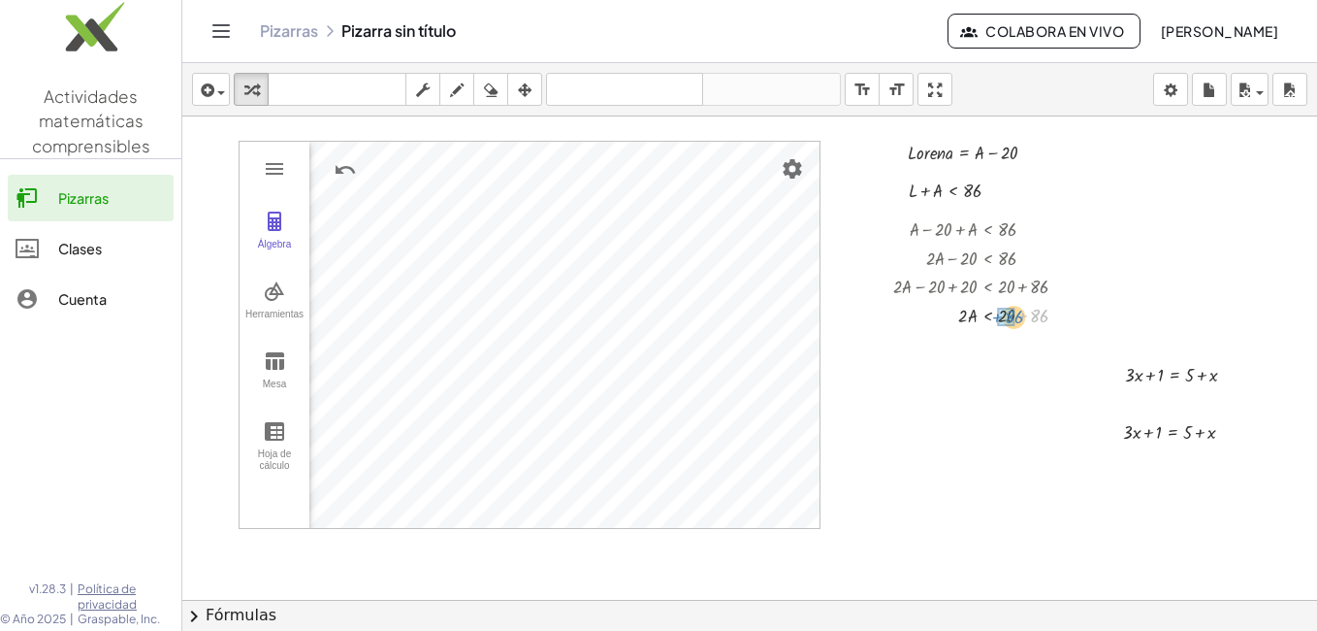
drag, startPoint x: 1033, startPoint y: 315, endPoint x: 1008, endPoint y: 316, distance: 25.2
drag, startPoint x: 962, startPoint y: 348, endPoint x: 1009, endPoint y: 347, distance: 46.6
click at [1009, 347] on div at bounding box center [989, 343] width 210 height 29
click at [1008, 374] on div at bounding box center [989, 378] width 210 height 40
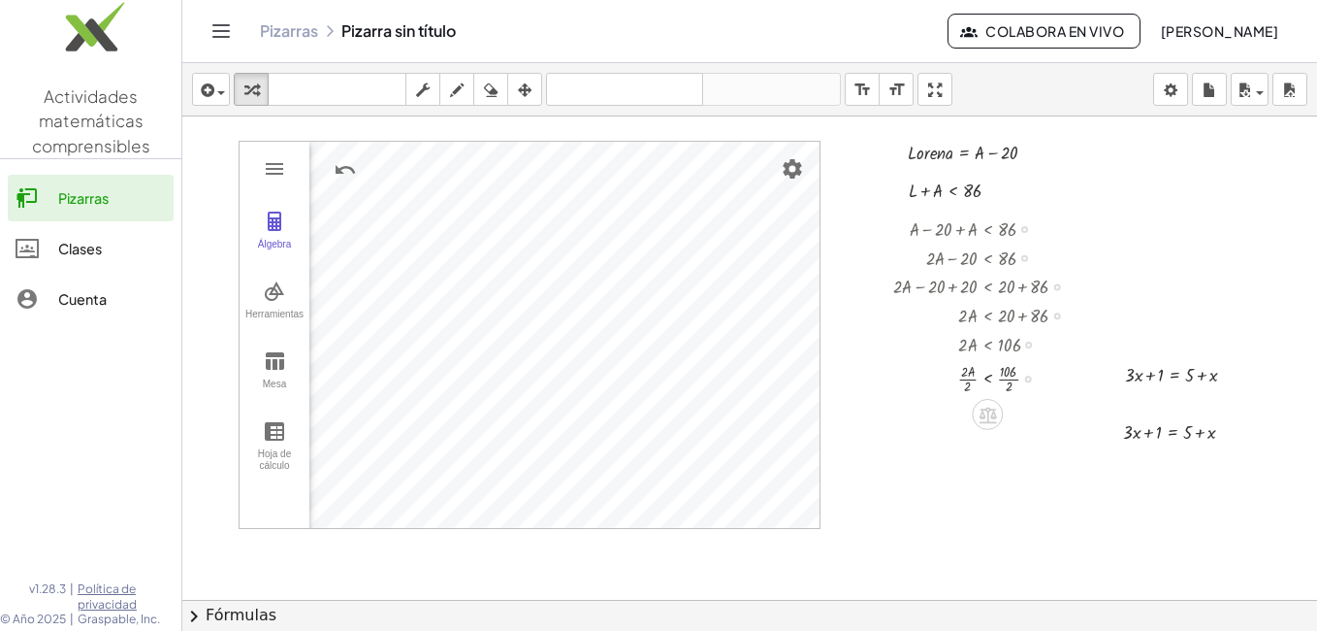
click at [970, 385] on div at bounding box center [989, 378] width 210 height 40
click at [1011, 426] on div at bounding box center [989, 417] width 210 height 40
click at [1035, 489] on div at bounding box center [749, 643] width 1135 height 1054
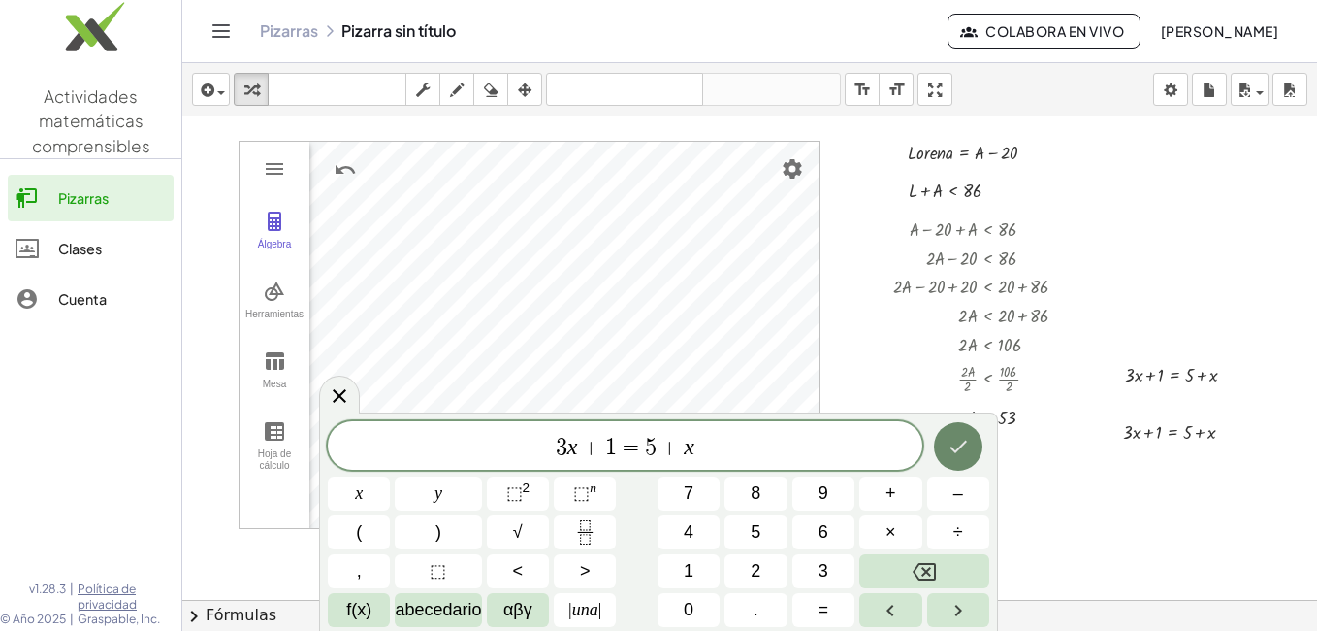
click at [956, 456] on icon "Hecho" at bounding box center [958, 446] width 23 height 23
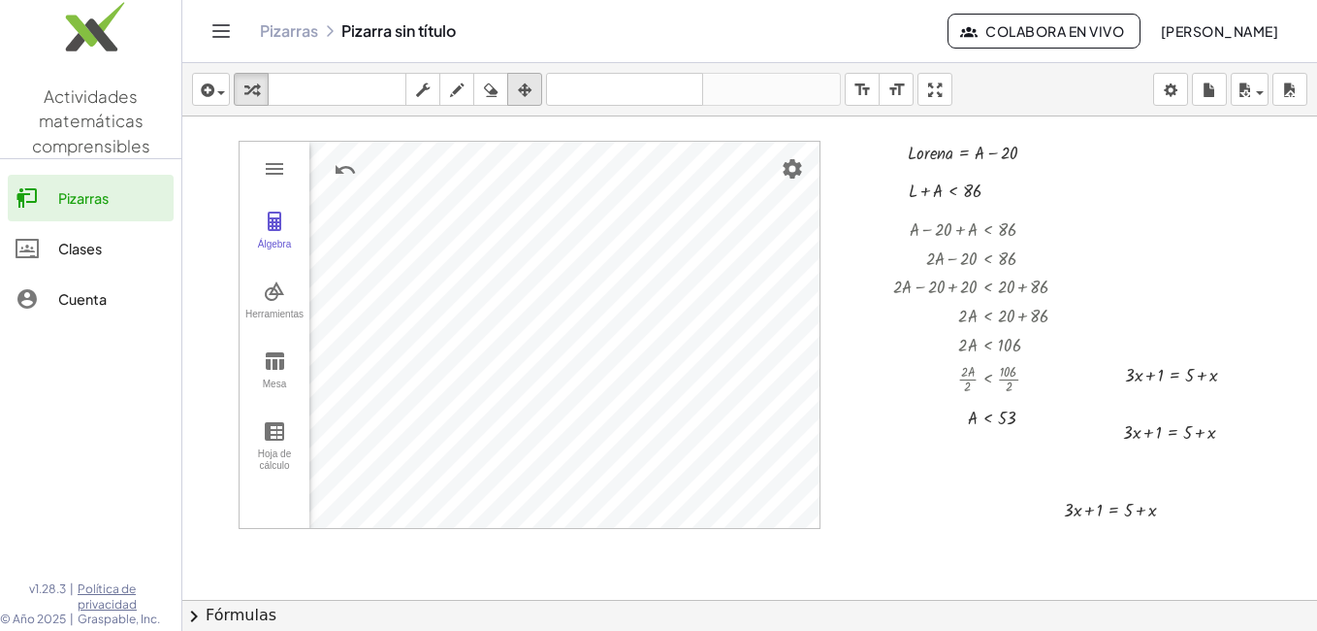
click at [526, 87] on icon "button" at bounding box center [525, 90] width 14 height 23
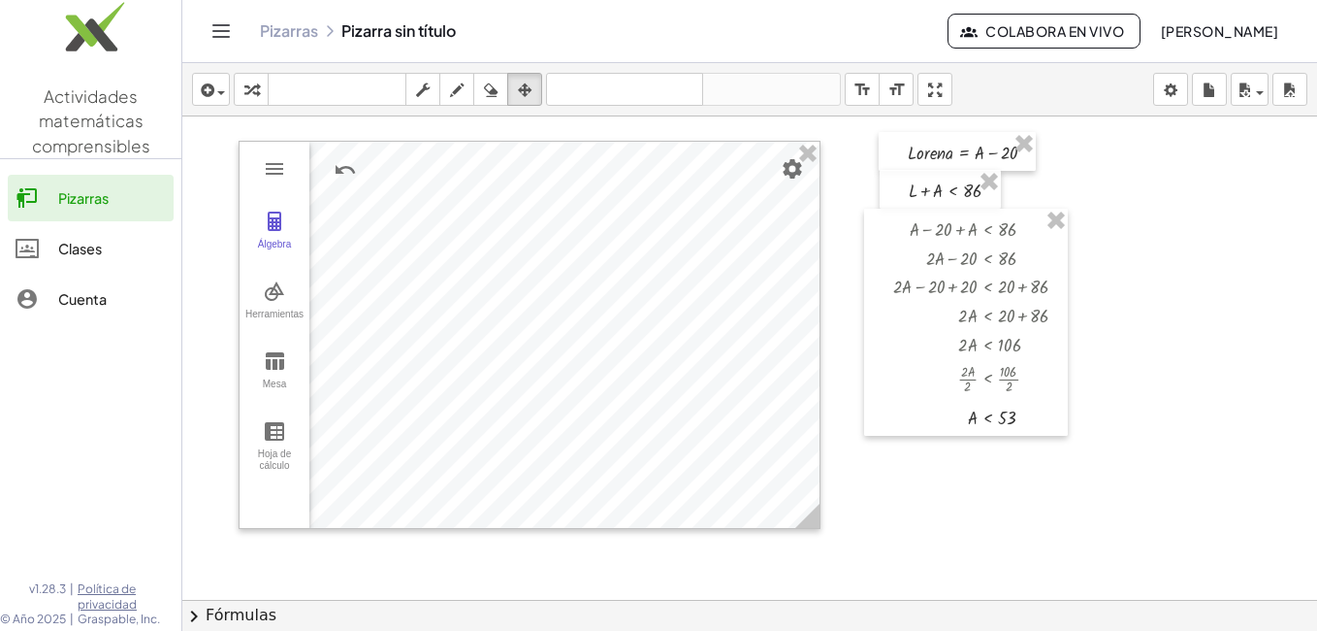
click at [1167, 503] on div at bounding box center [749, 643] width 1135 height 1054
click at [1234, 375] on div at bounding box center [749, 643] width 1135 height 1054
click at [956, 480] on div at bounding box center [749, 643] width 1135 height 1054
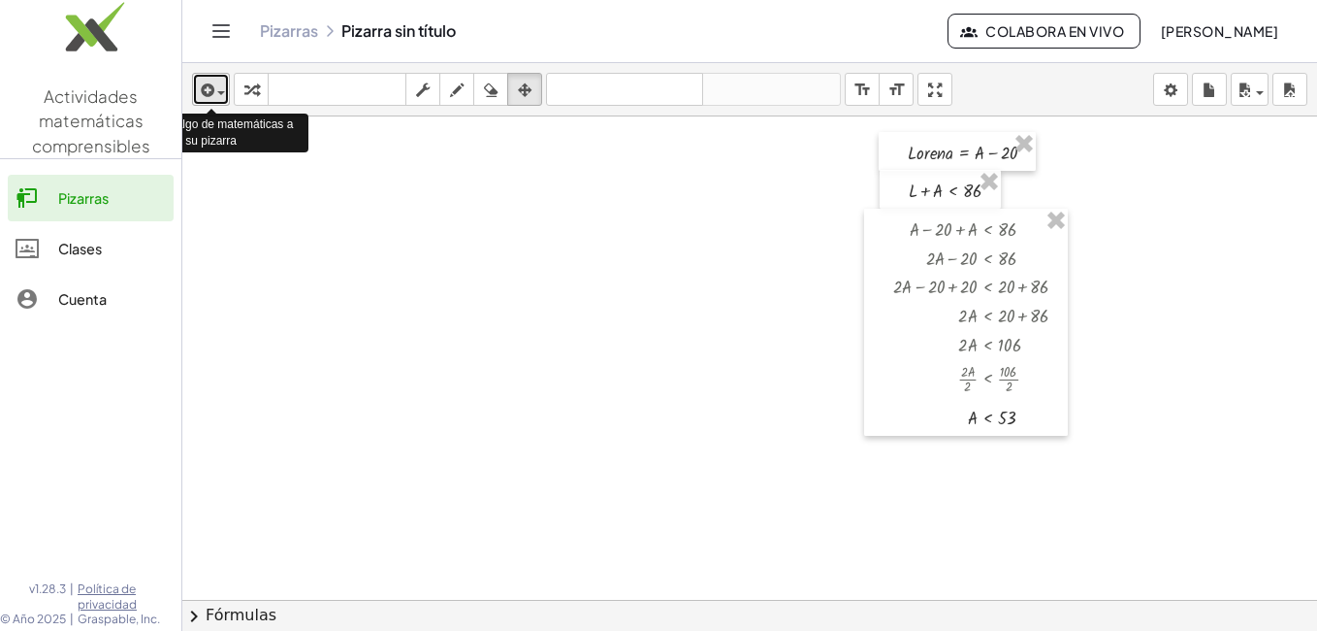
click at [215, 85] on span "button" at bounding box center [216, 92] width 4 height 14
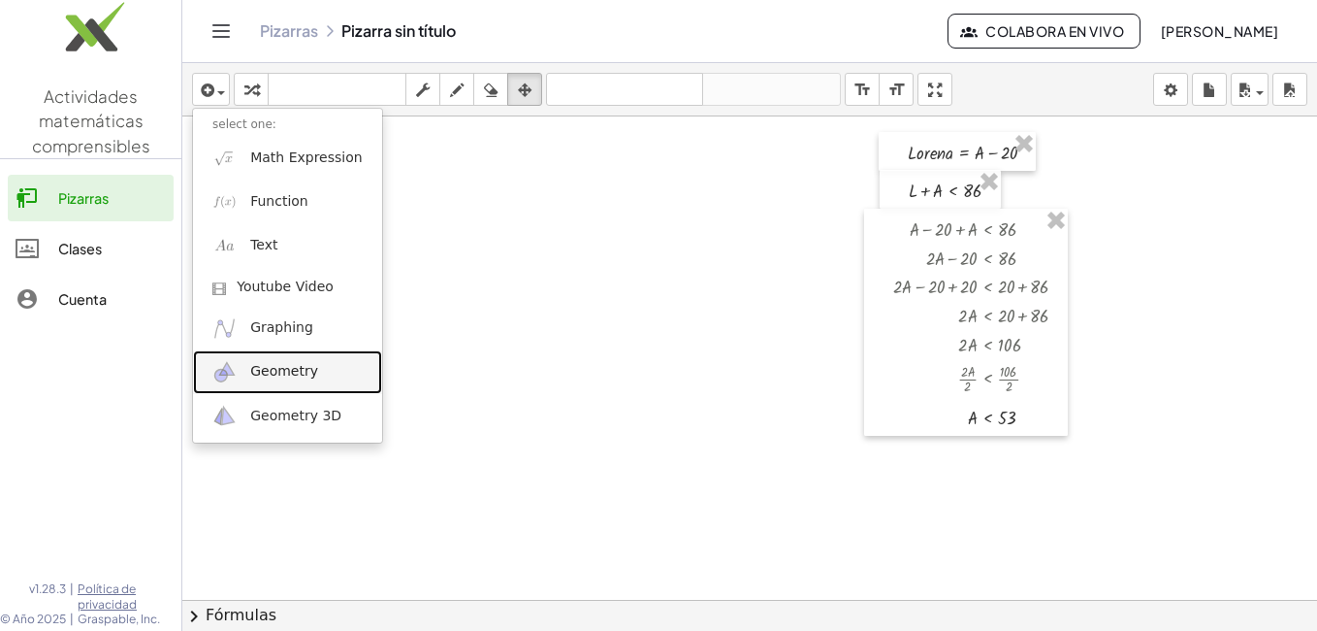
click at [256, 369] on span "Geometry" at bounding box center [284, 371] width 68 height 19
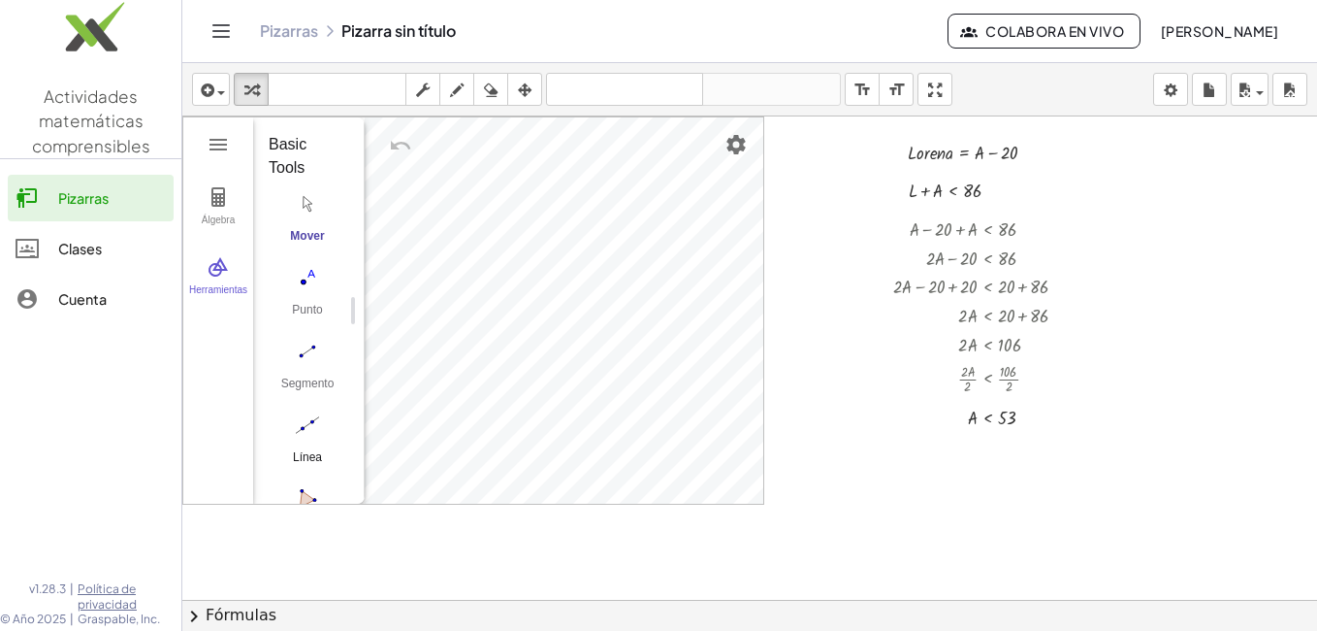
click at [304, 420] on img "Line. Select two points or positions" at bounding box center [308, 424] width 78 height 31
click at [398, 144] on img "Deshacer" at bounding box center [400, 145] width 23 height 23
click at [307, 380] on div "Segmento" at bounding box center [308, 389] width 78 height 27
click at [313, 223] on button "Mover" at bounding box center [308, 222] width 78 height 70
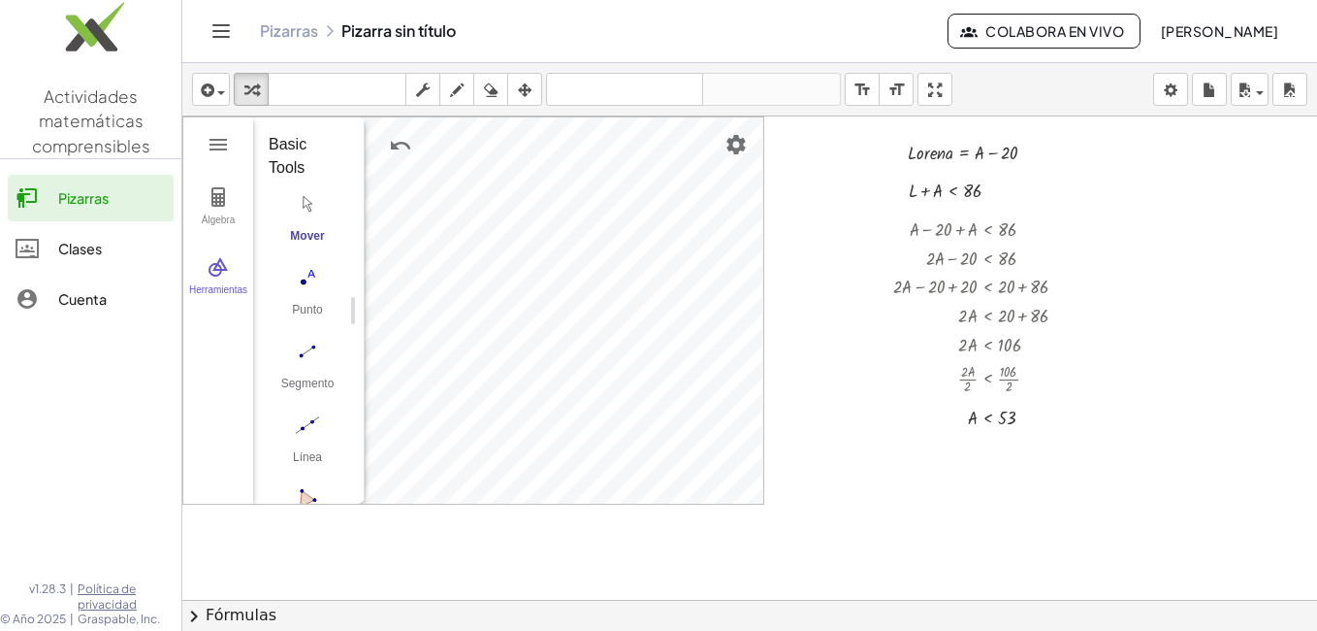
click at [313, 223] on button "Mover" at bounding box center [308, 222] width 78 height 70
click at [396, 144] on img "Deshacer" at bounding box center [400, 145] width 23 height 23
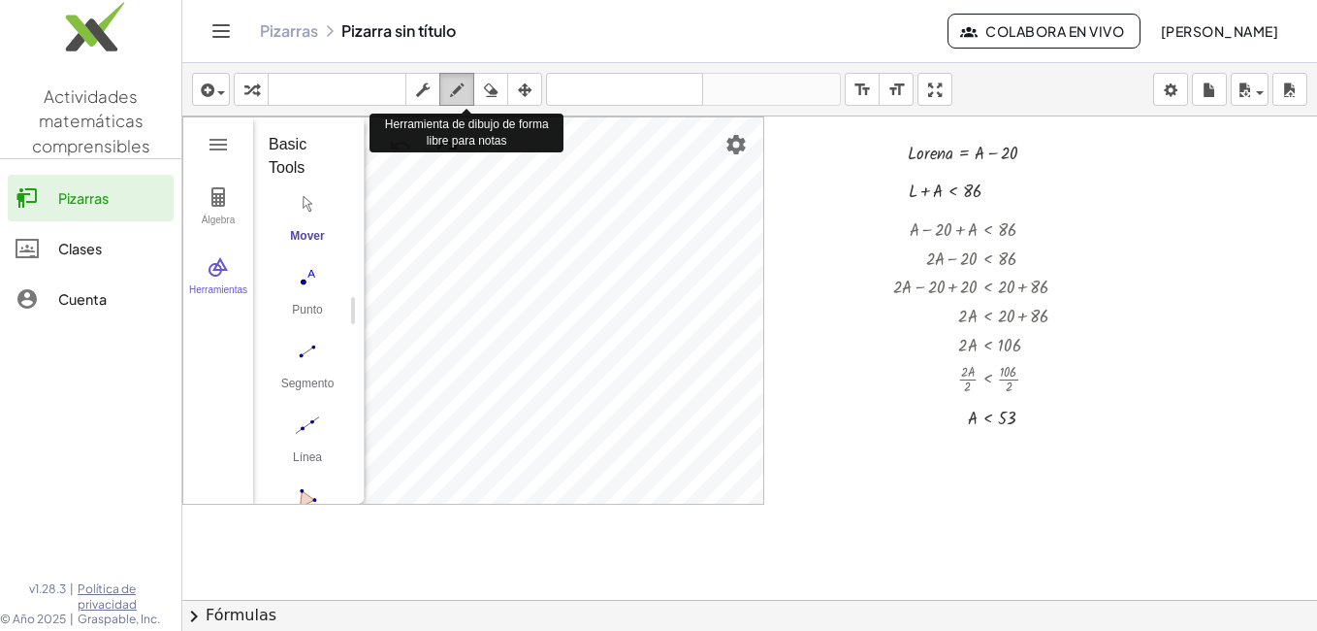
click at [455, 89] on icon "button" at bounding box center [457, 90] width 14 height 23
click at [456, 94] on icon "button" at bounding box center [457, 90] width 14 height 23
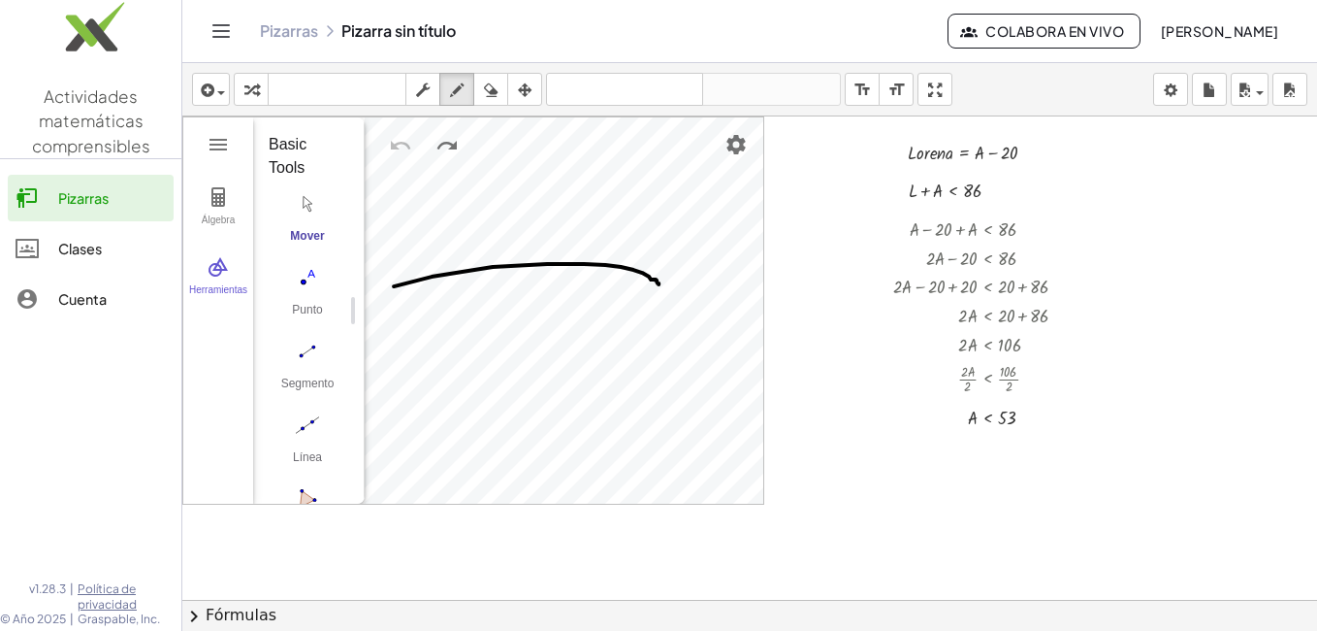
drag, startPoint x: 394, startPoint y: 286, endPoint x: 654, endPoint y: 282, distance: 260.0
click at [654, 282] on div at bounding box center [749, 643] width 1135 height 1054
click at [446, 145] on div at bounding box center [749, 643] width 1135 height 1054
click at [398, 146] on div at bounding box center [749, 643] width 1135 height 1054
click at [432, 312] on div at bounding box center [749, 643] width 1135 height 1054
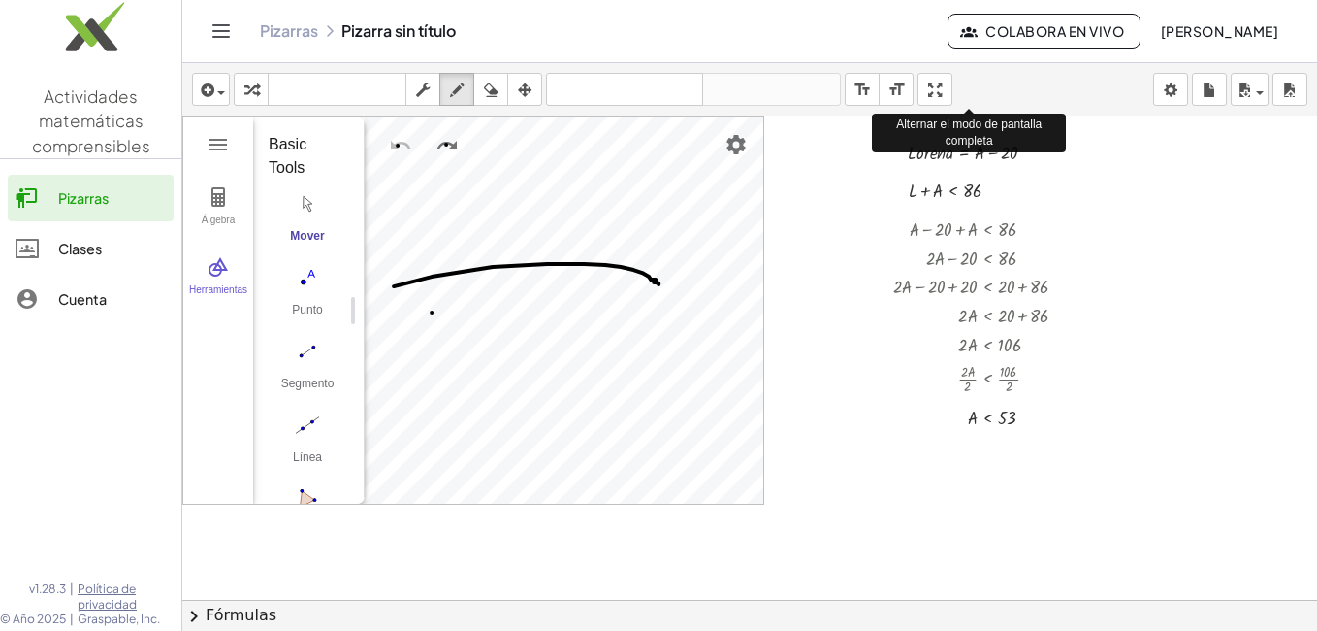
drag, startPoint x: 944, startPoint y: 84, endPoint x: 948, endPoint y: 156, distance: 71.9
click at [948, 156] on div "insertar select one: Math Expression Function Text Youtube Video Graphing Geome…" at bounding box center [749, 347] width 1135 height 568
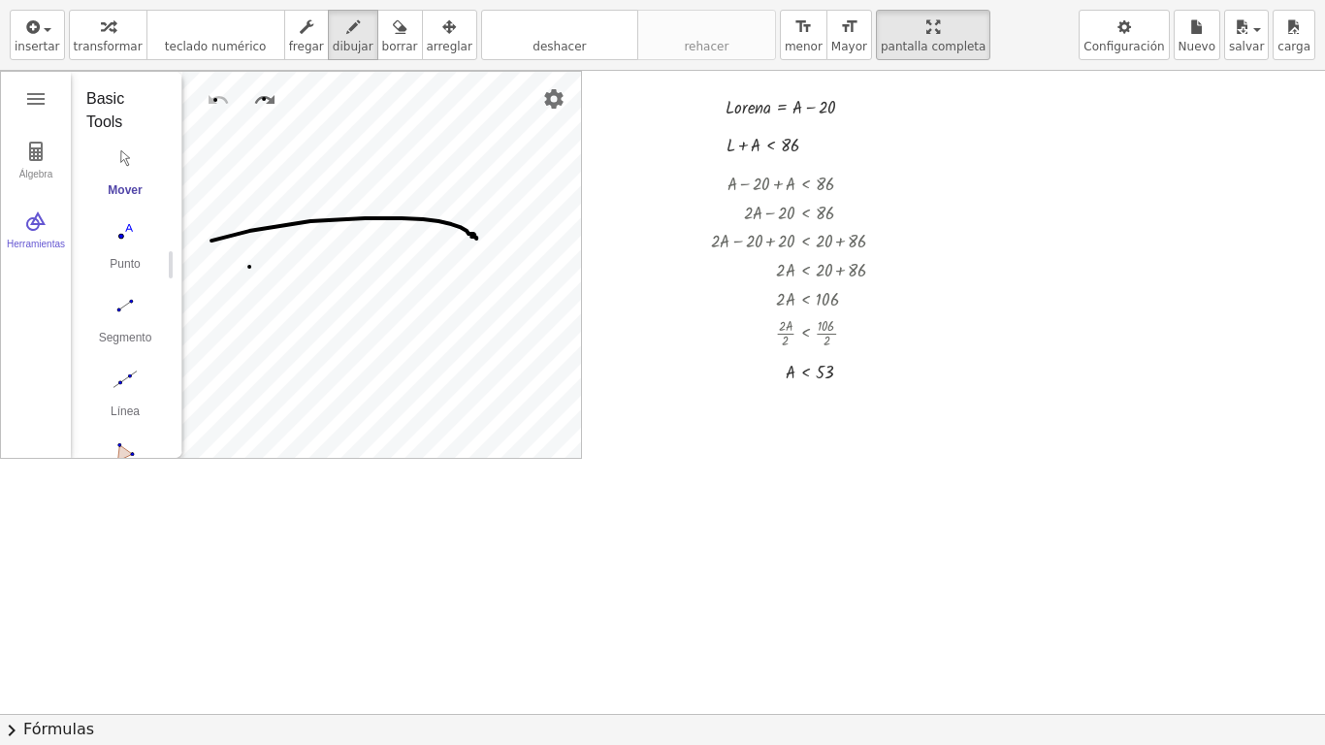
click at [560, 212] on div at bounding box center [662, 714] width 1325 height 1286
click at [41, 97] on div at bounding box center [662, 714] width 1325 height 1286
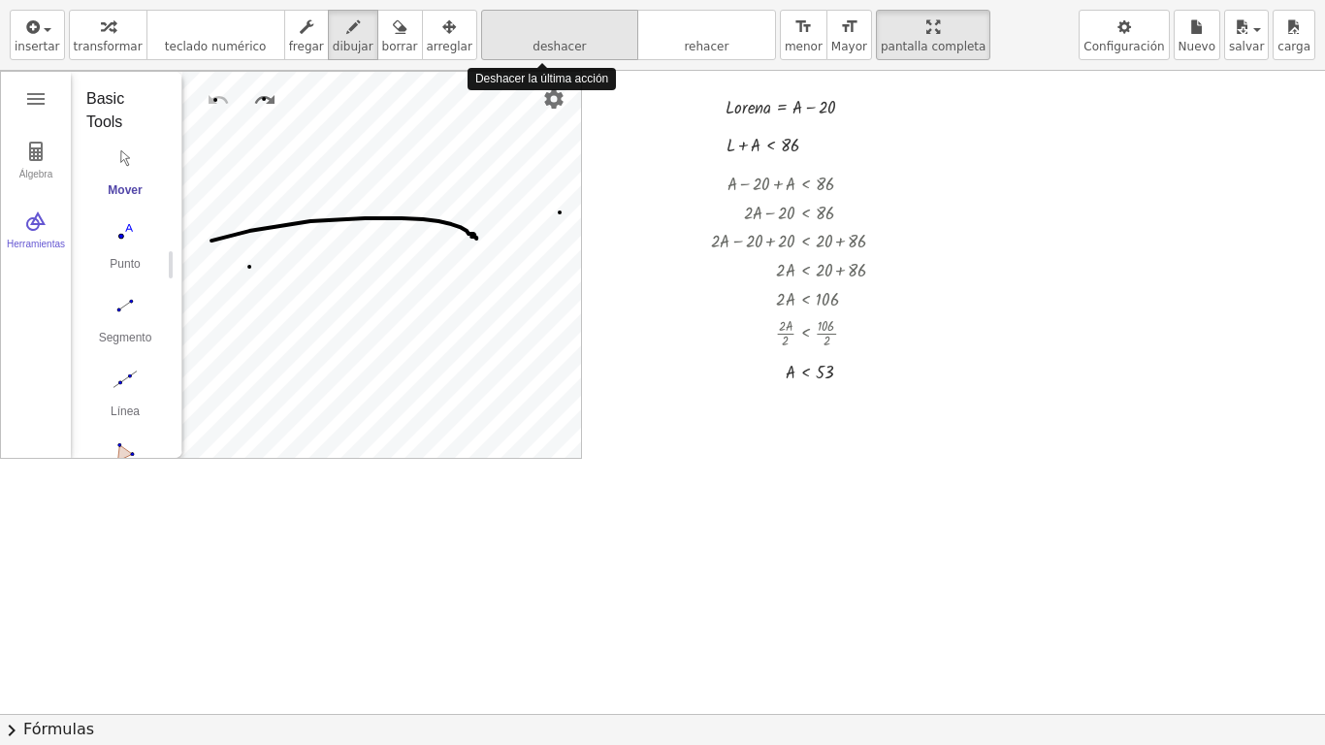
click at [516, 26] on icon "deshacer" at bounding box center [559, 27] width 147 height 23
click at [510, 32] on icon "deshacer" at bounding box center [559, 27] width 147 height 23
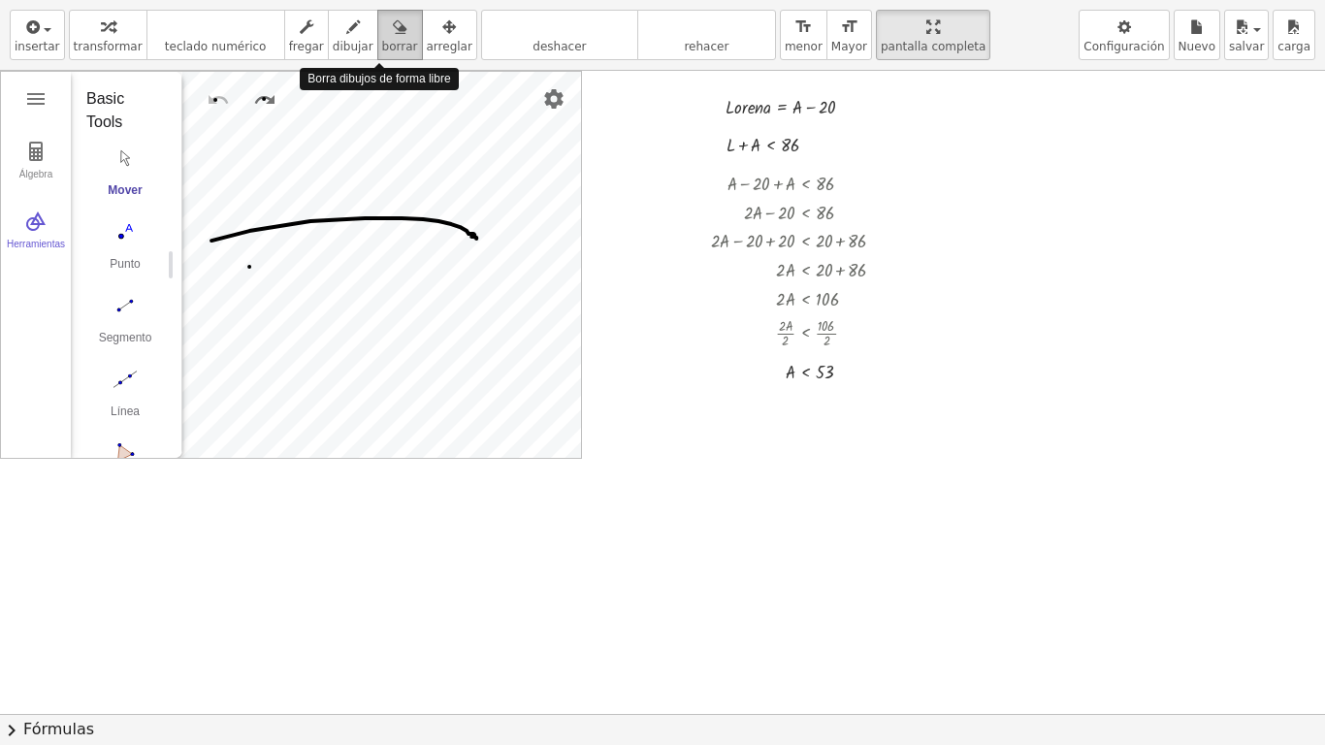
click at [382, 29] on div "button" at bounding box center [400, 26] width 36 height 23
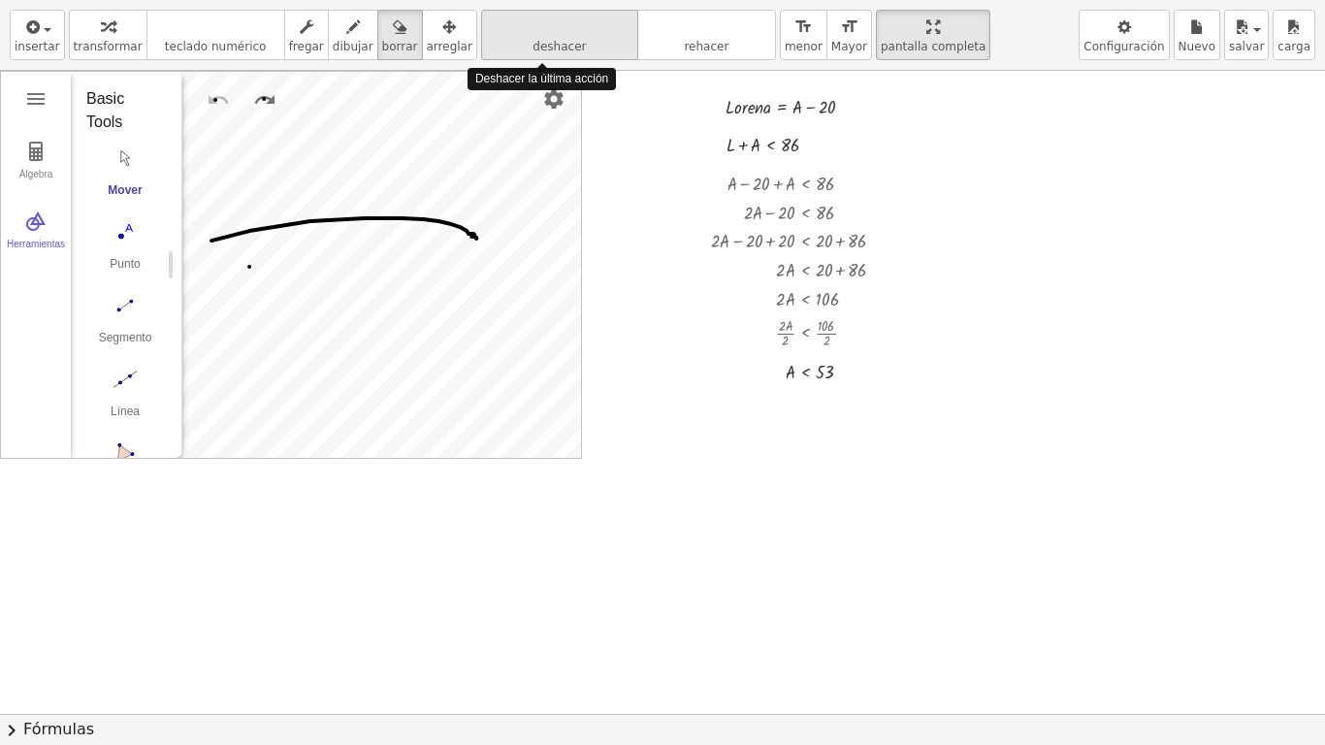
click at [510, 27] on icon "deshacer" at bounding box center [559, 27] width 147 height 23
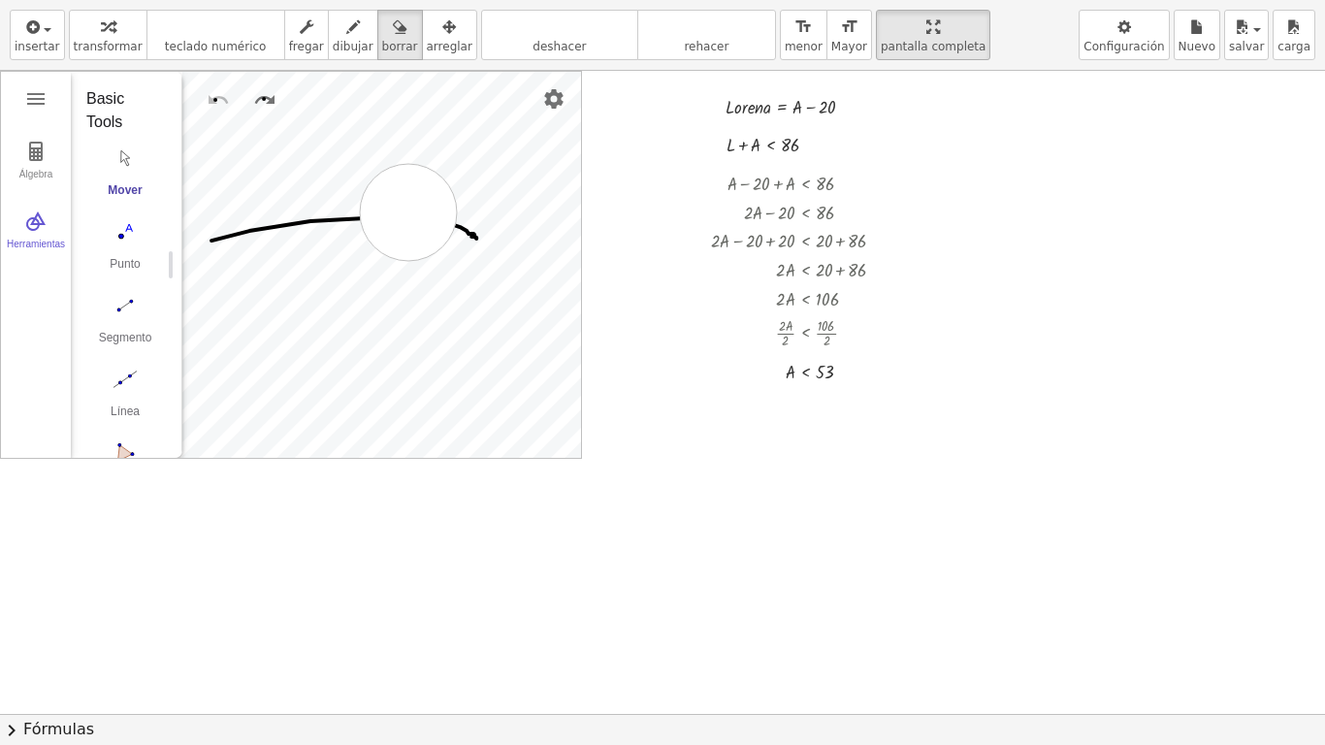
click at [408, 212] on div at bounding box center [662, 714] width 1325 height 1286
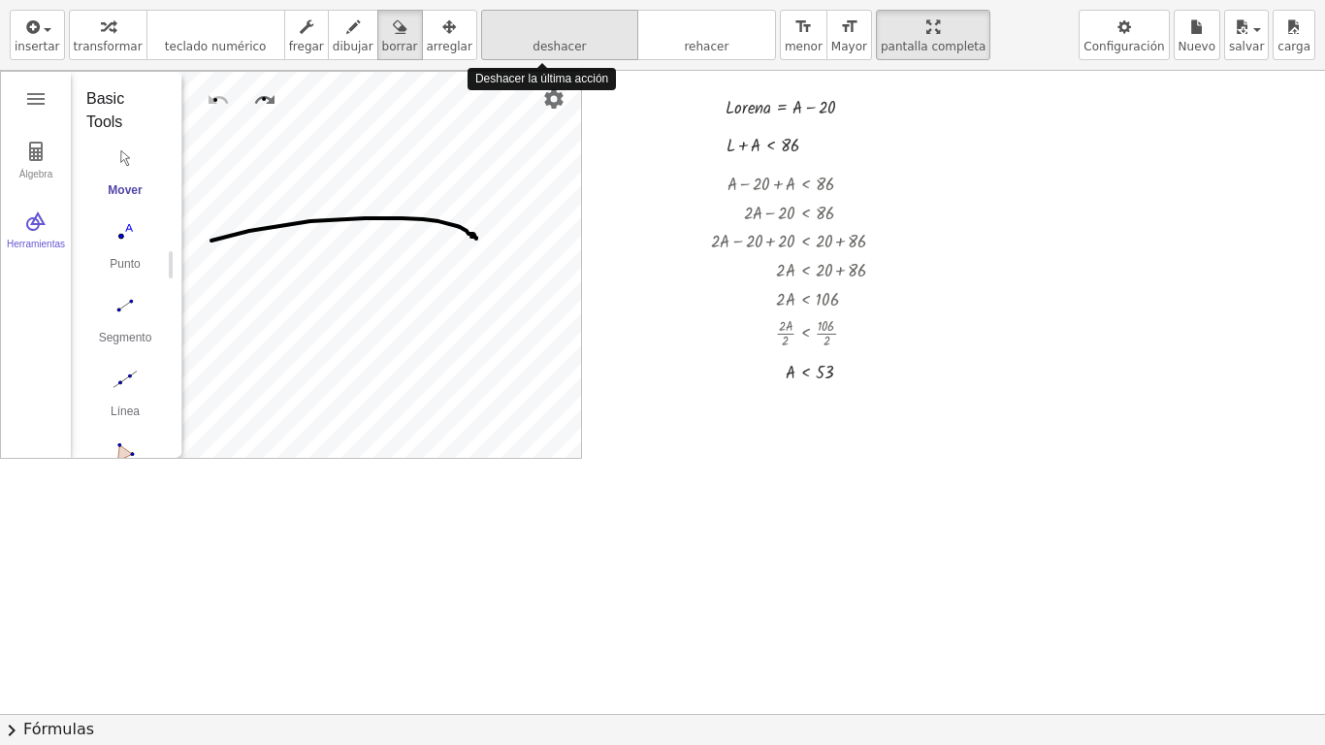
click at [533, 49] on span "deshacer" at bounding box center [559, 47] width 53 height 14
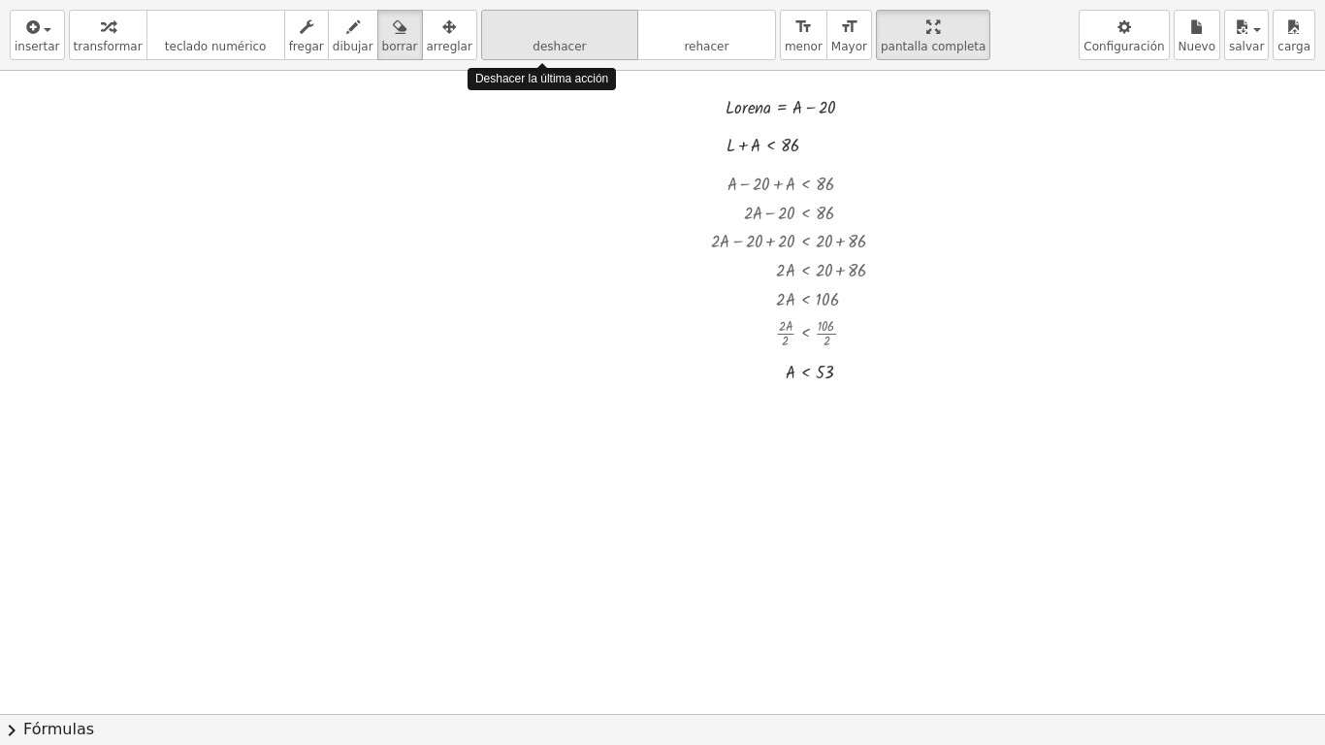
click at [533, 49] on span "deshacer" at bounding box center [559, 47] width 53 height 14
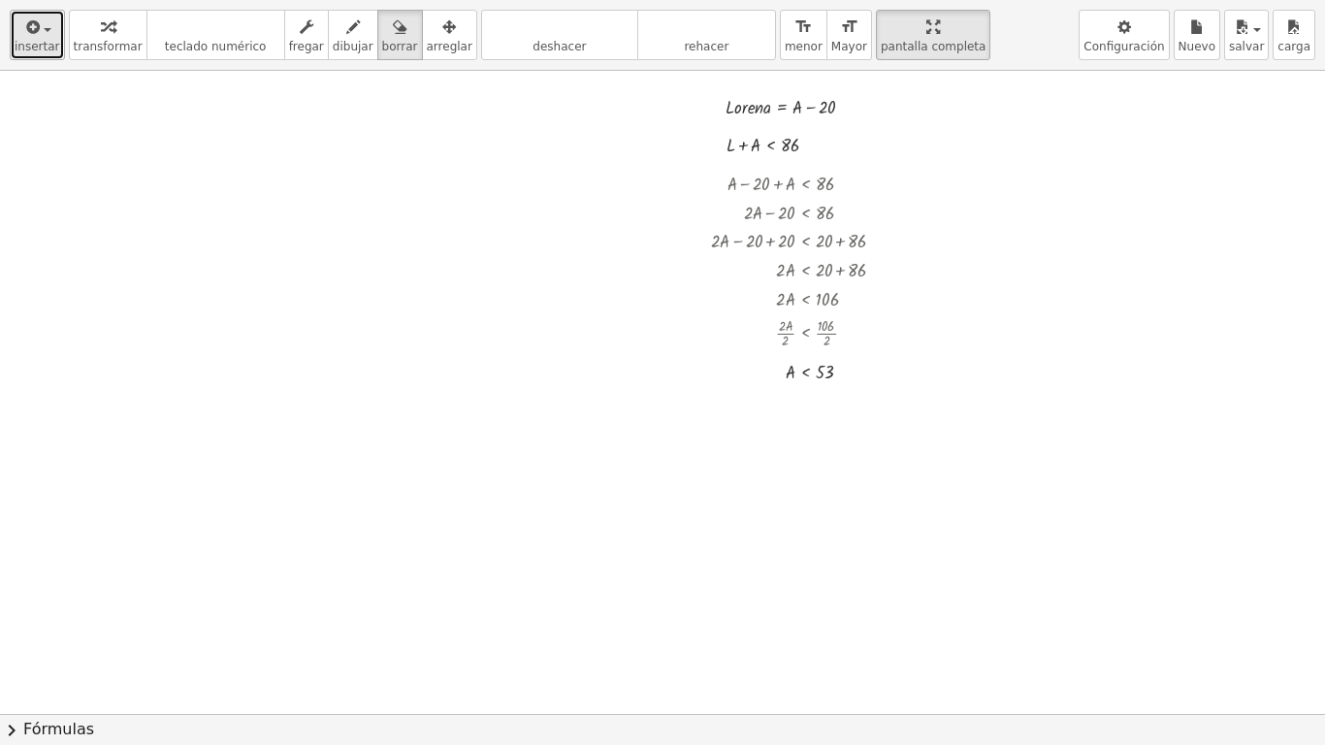
click at [48, 31] on span "button" at bounding box center [48, 30] width 8 height 4
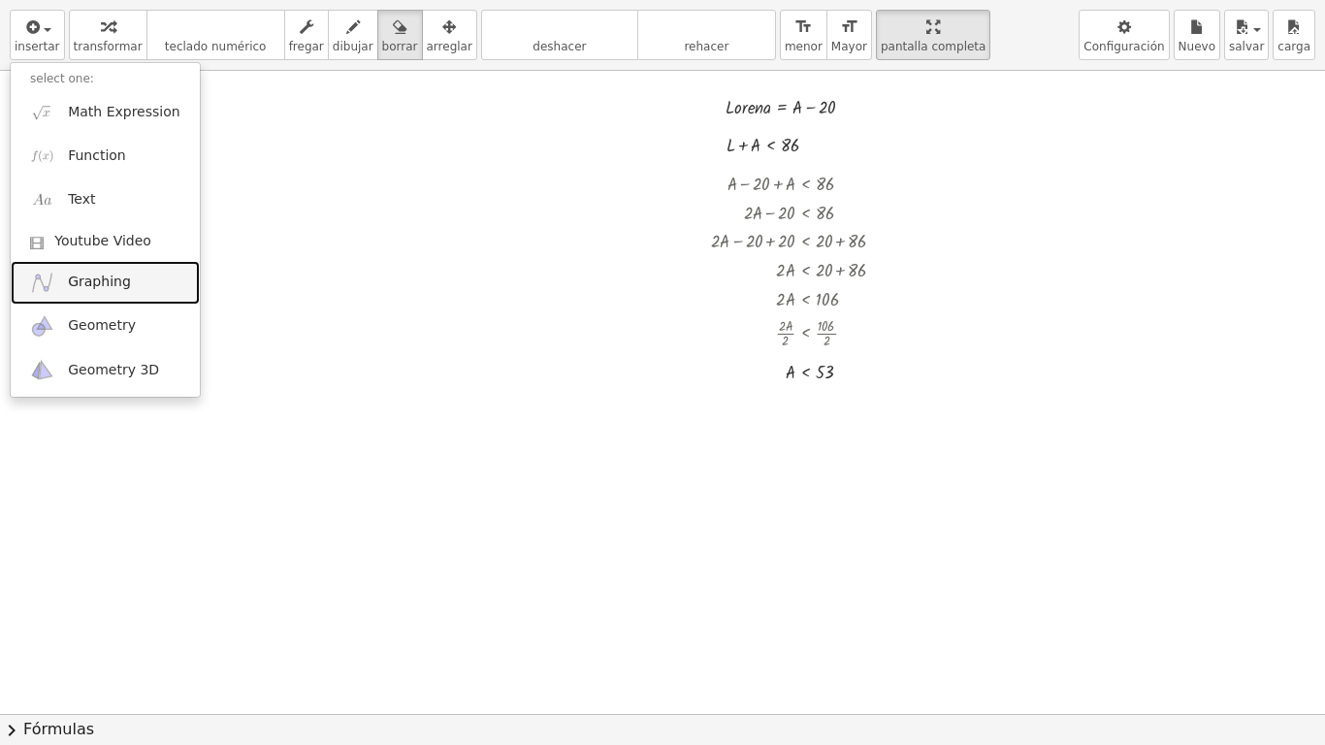
click at [87, 278] on span "Graphing" at bounding box center [99, 282] width 63 height 19
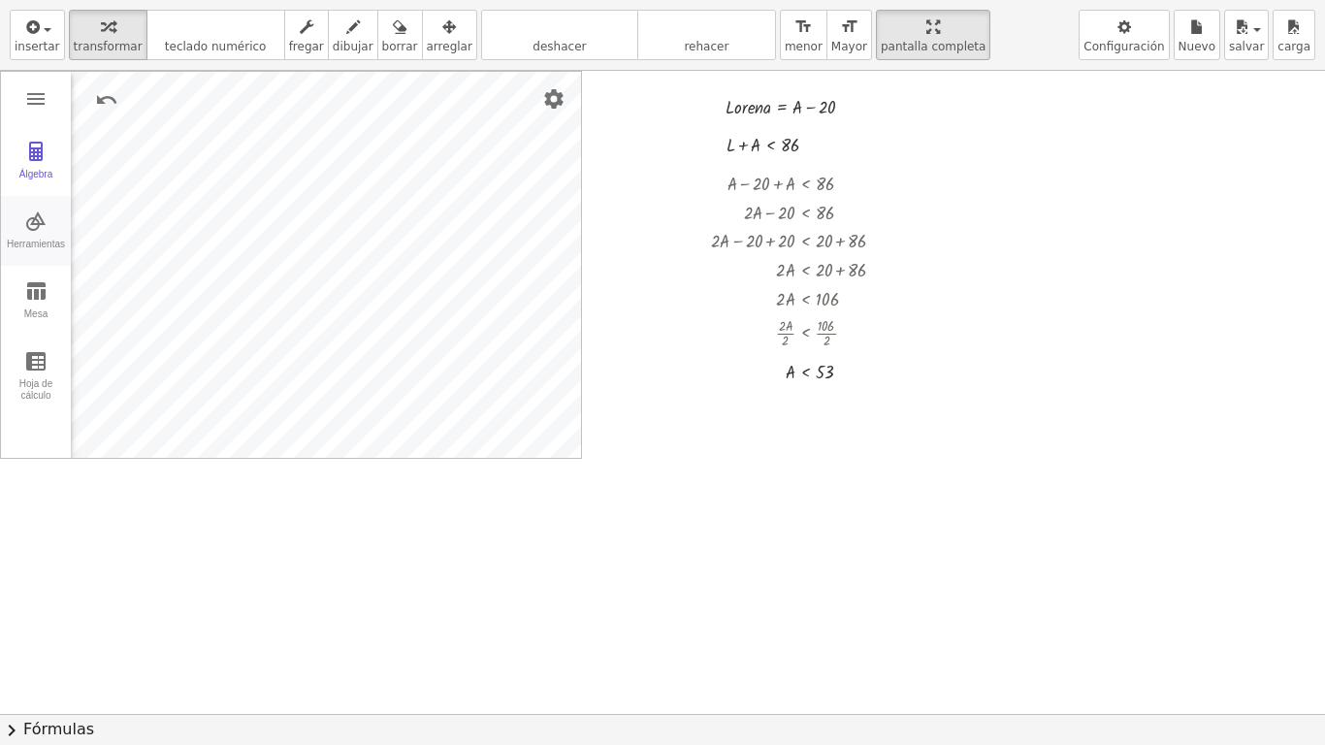
click at [58, 253] on div "Álgebra Herramientas Mesa Hoja de cálculo Calculadora gráfica GeoGebra Basic To…" at bounding box center [291, 265] width 580 height 386
click at [0, 325] on div "Álgebra Herramientas Mesa Hoja de cálculo Calculadora gráfica GeoGebra Basic To…" at bounding box center [291, 265] width 582 height 388
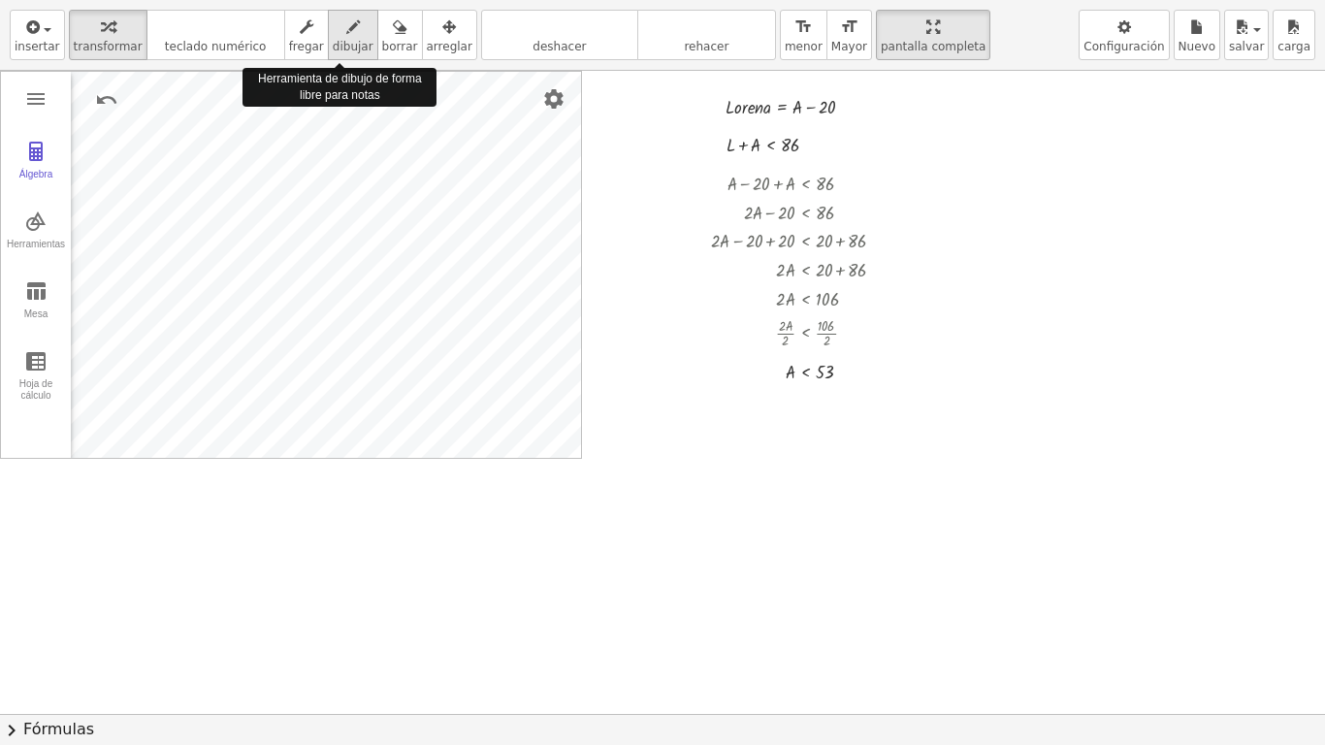
click at [333, 42] on span "dibujar" at bounding box center [353, 47] width 41 height 14
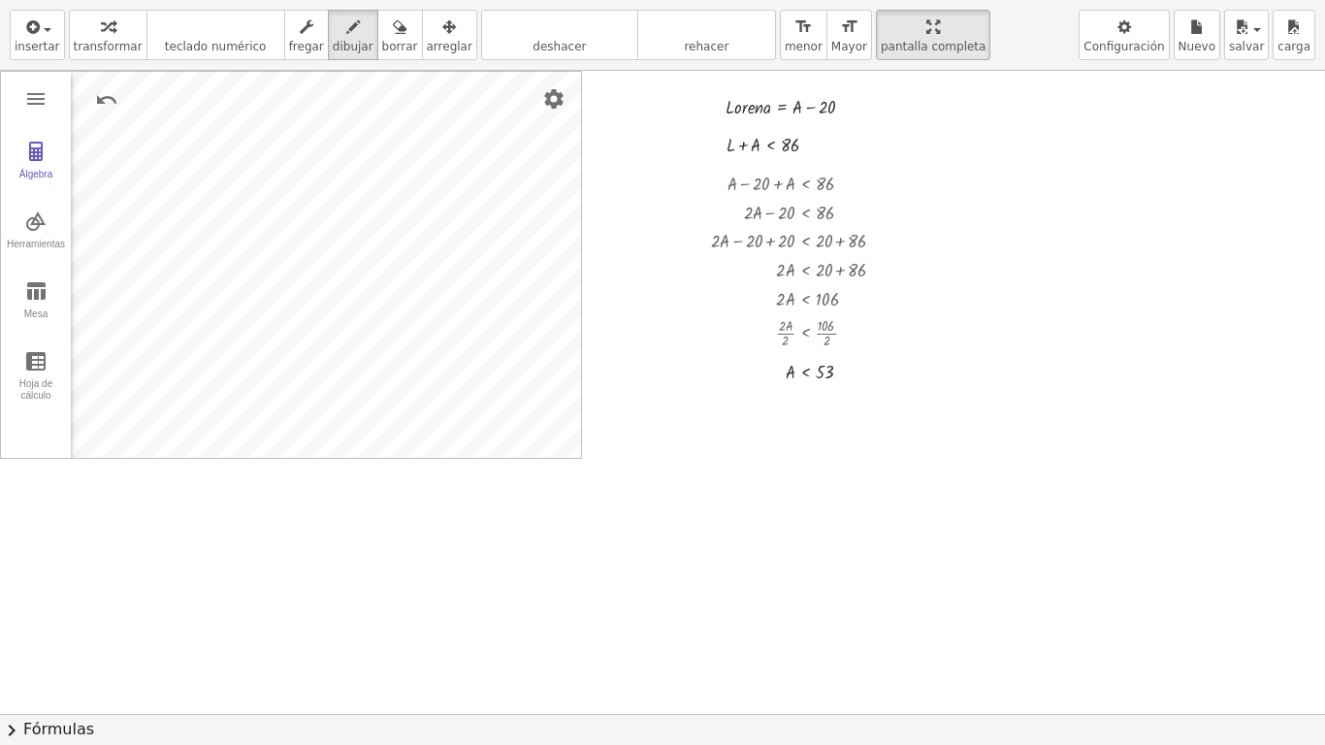
click at [396, 264] on div at bounding box center [662, 714] width 1325 height 1286
click at [394, 258] on div at bounding box center [662, 714] width 1325 height 1286
drag, startPoint x: 383, startPoint y: 248, endPoint x: 384, endPoint y: 262, distance: 13.6
click at [384, 262] on div at bounding box center [662, 714] width 1325 height 1286
drag, startPoint x: 130, startPoint y: 240, endPoint x: 348, endPoint y: 227, distance: 218.6
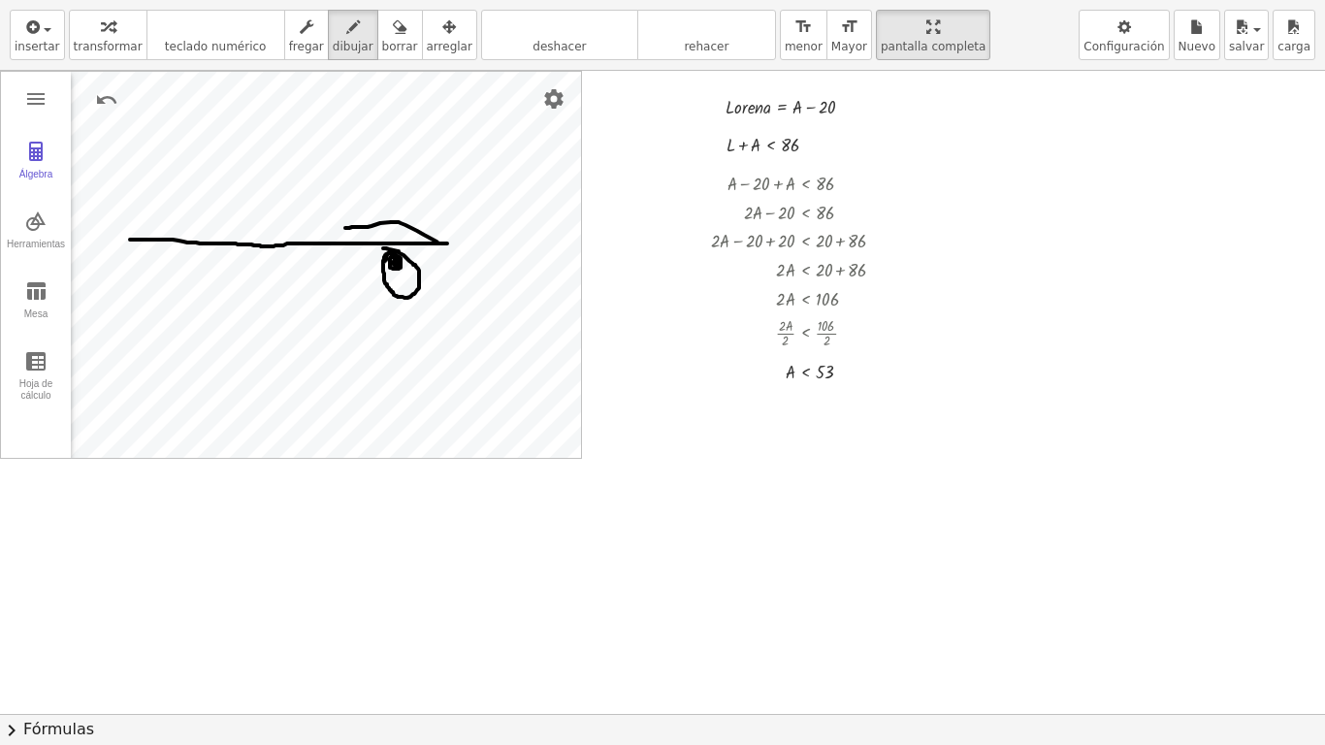
click at [348, 227] on div at bounding box center [662, 714] width 1325 height 1286
click at [105, 96] on div at bounding box center [662, 714] width 1325 height 1286
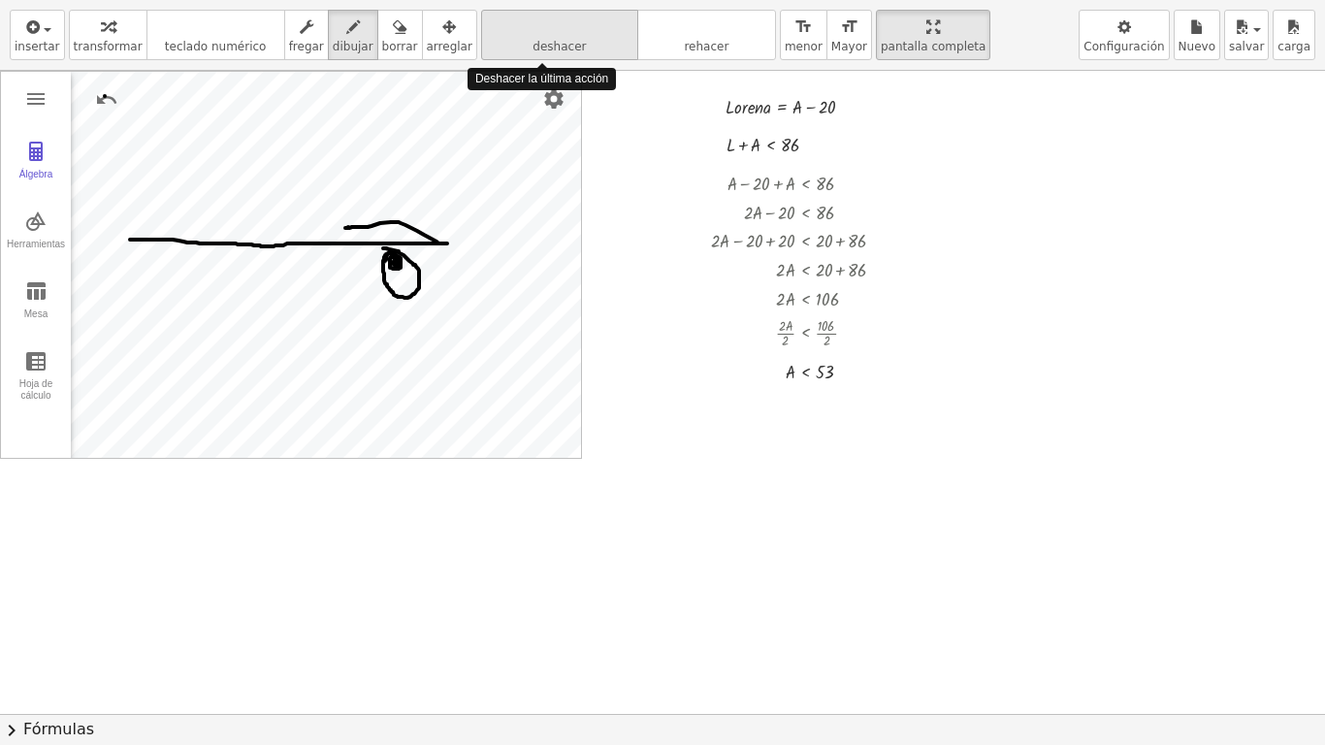
click at [533, 44] on span "deshacer" at bounding box center [559, 47] width 53 height 14
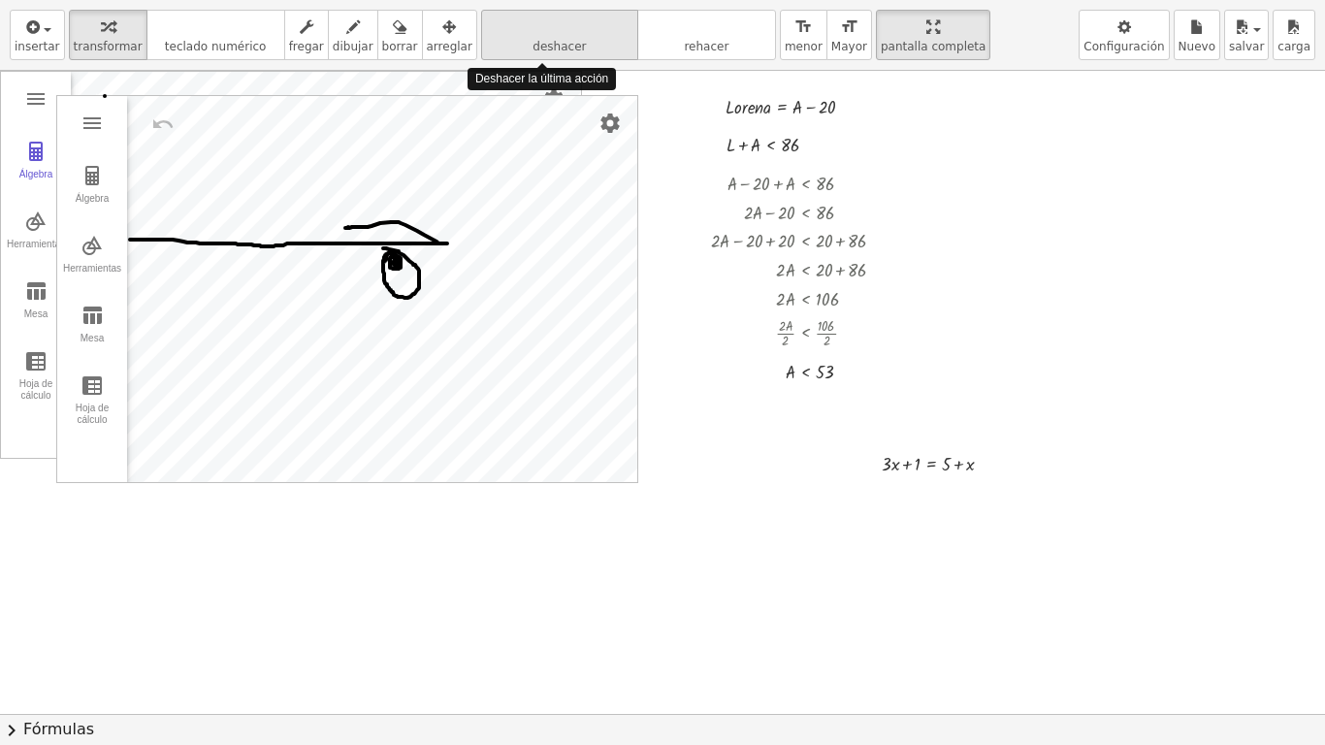
click at [533, 44] on span "deshacer" at bounding box center [559, 47] width 53 height 14
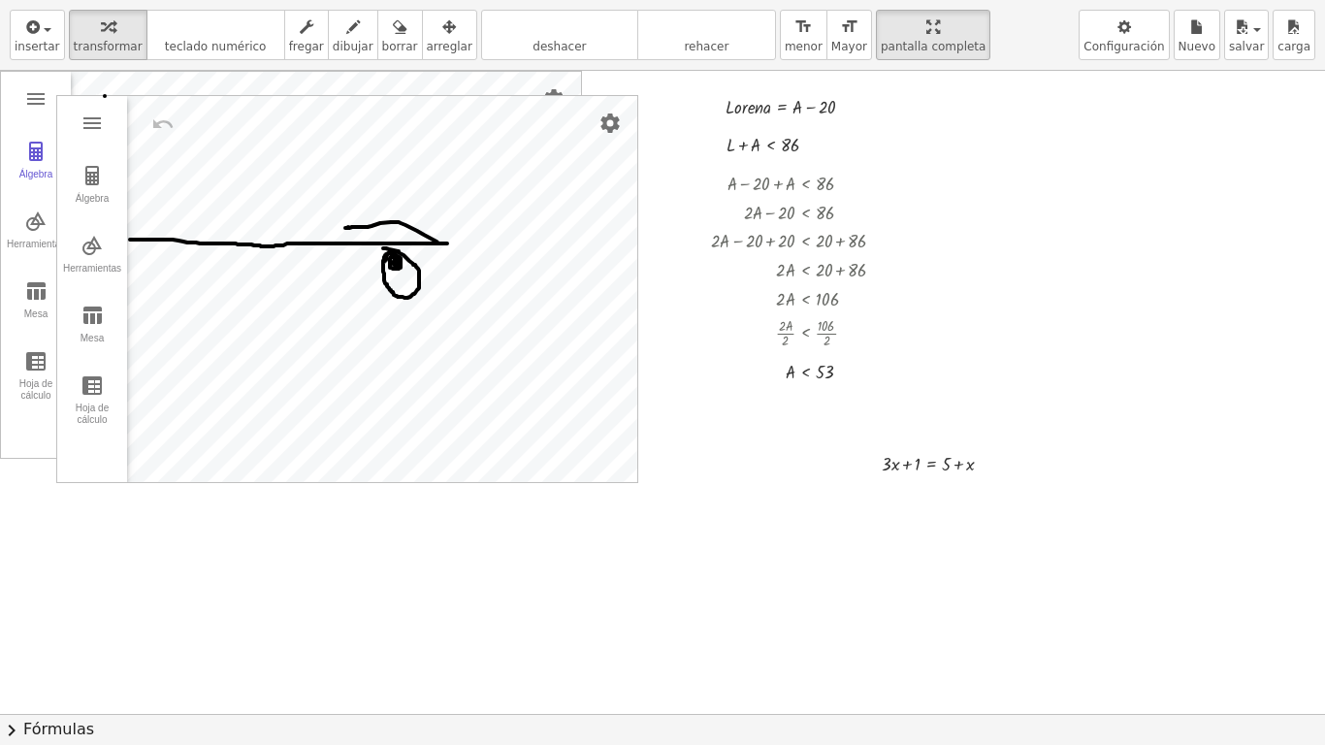
drag, startPoint x: 889, startPoint y: 29, endPoint x: 885, endPoint y: -43, distance: 71.9
click at [885, 0] on html "Actividades matemáticas comprensibles Pizarras Clases Cuenta v1.28.3 | Política…" at bounding box center [662, 372] width 1325 height 745
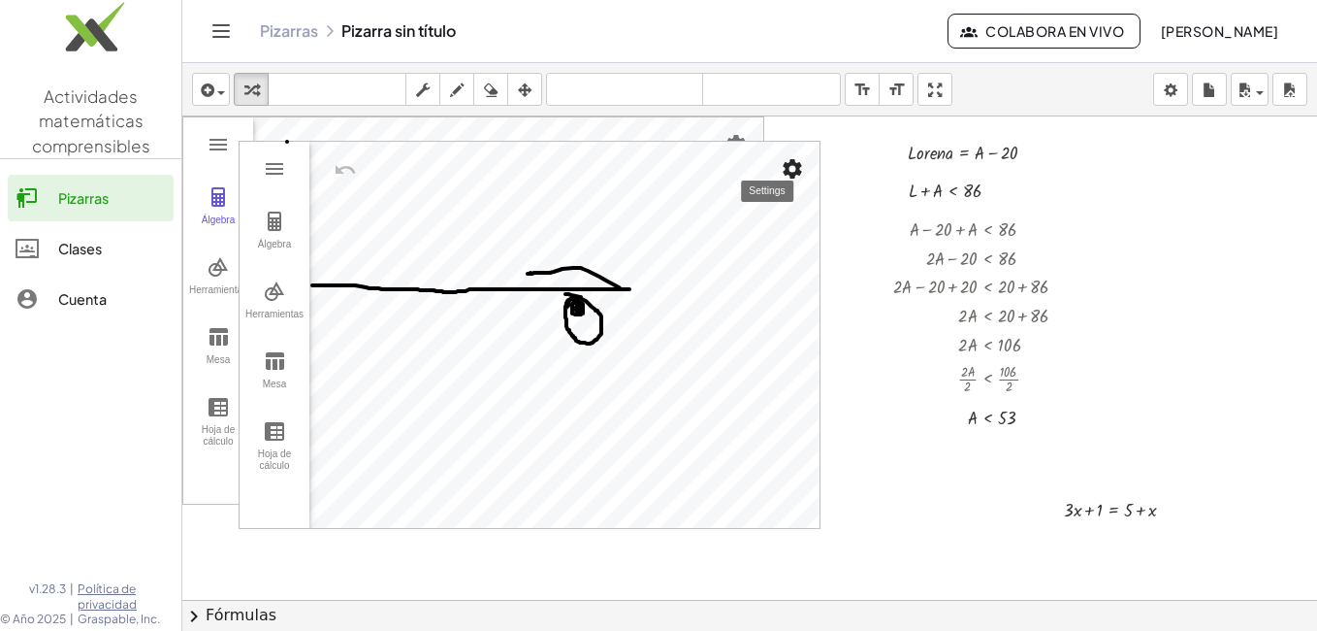
click at [791, 165] on img "Configuración" at bounding box center [792, 168] width 23 height 23
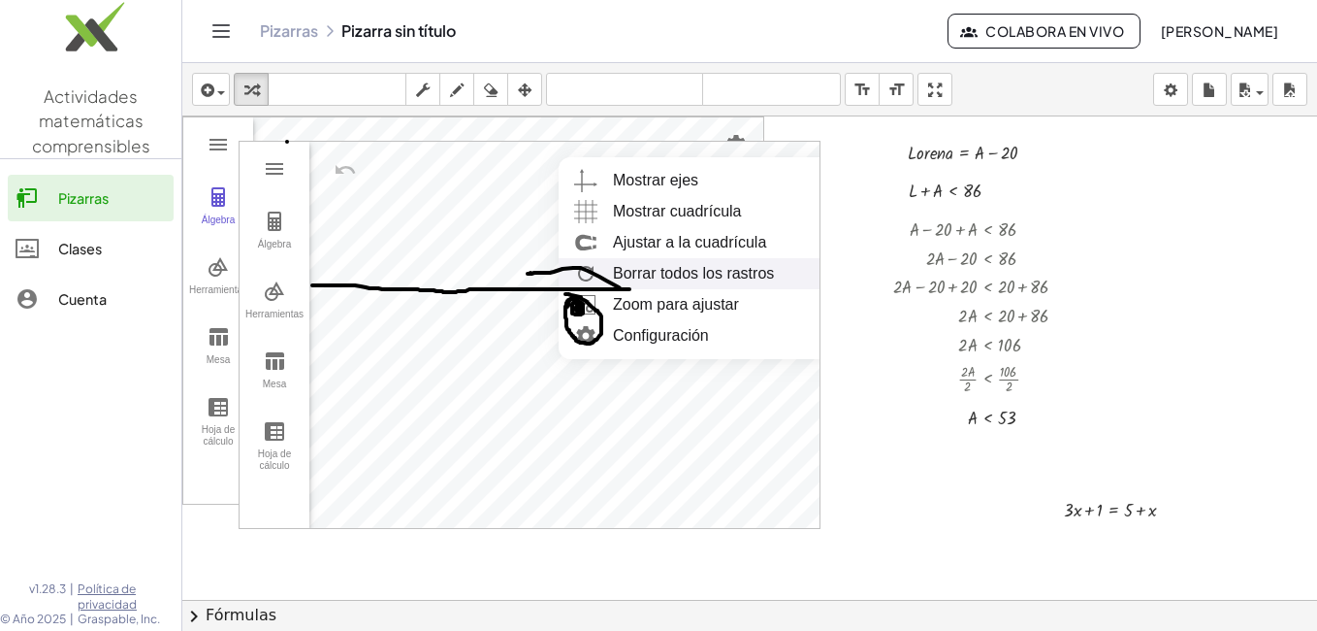
click at [710, 276] on font "Borrar todos los rastros" at bounding box center [693, 273] width 161 height 16
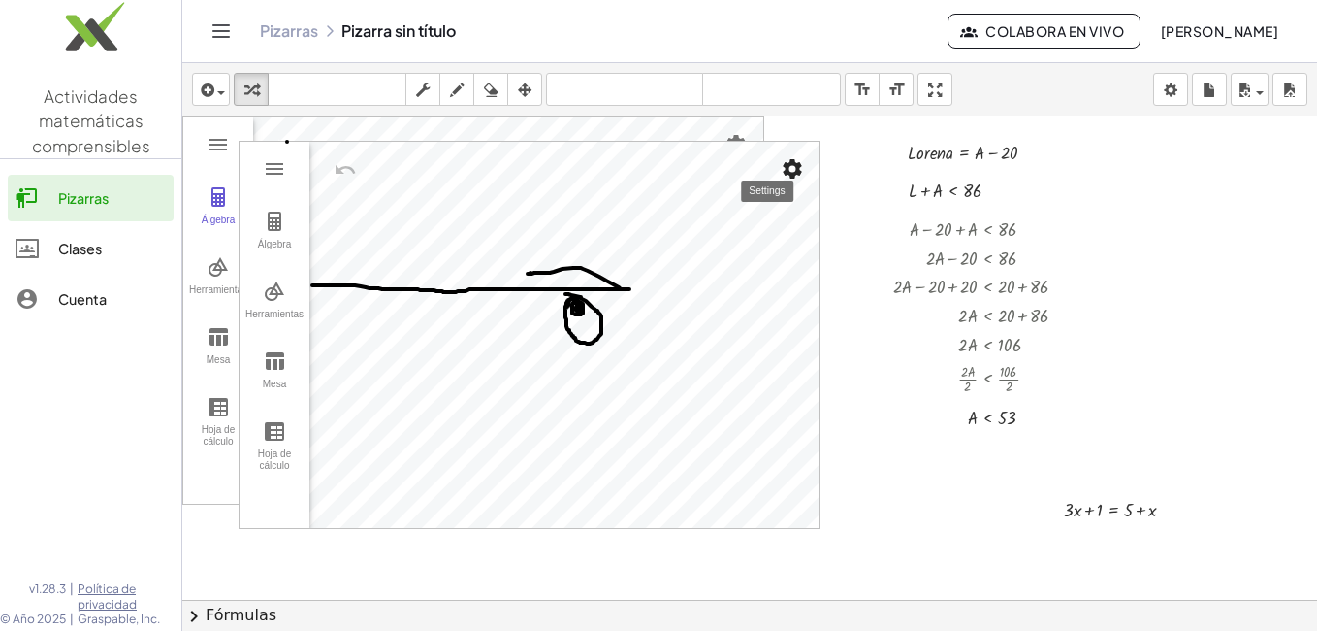
click at [797, 170] on img "Configuración" at bounding box center [792, 168] width 23 height 23
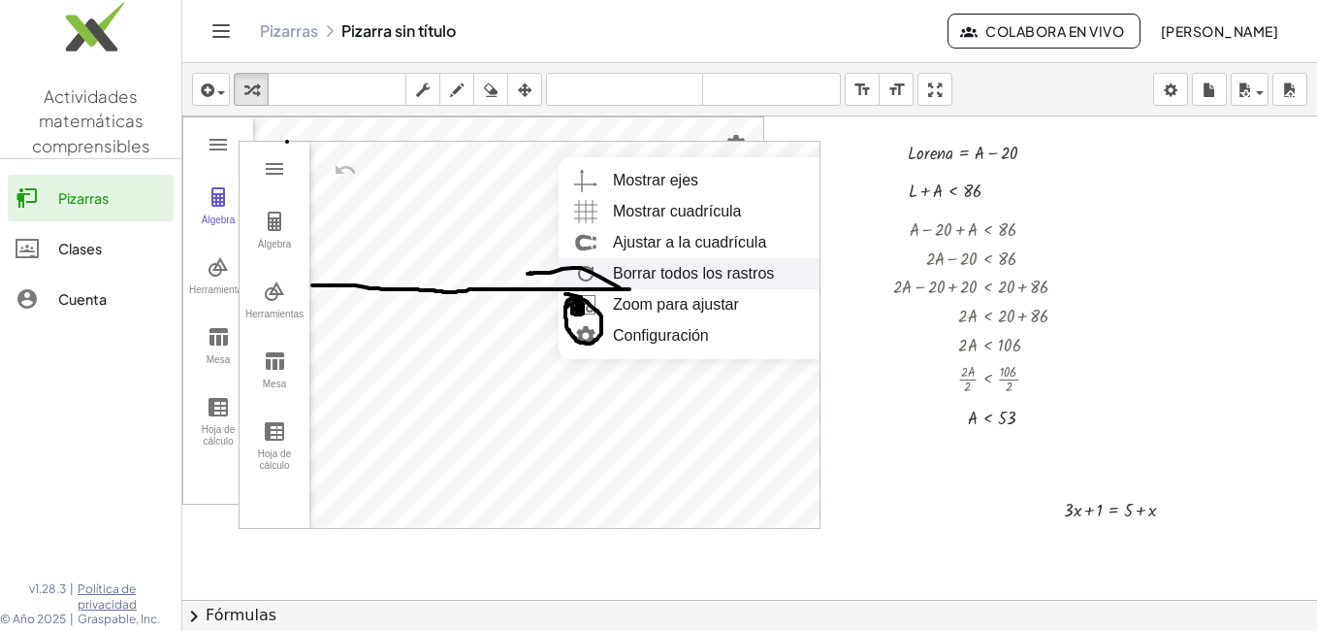
click at [709, 269] on font "Borrar todos los rastros" at bounding box center [693, 273] width 161 height 16
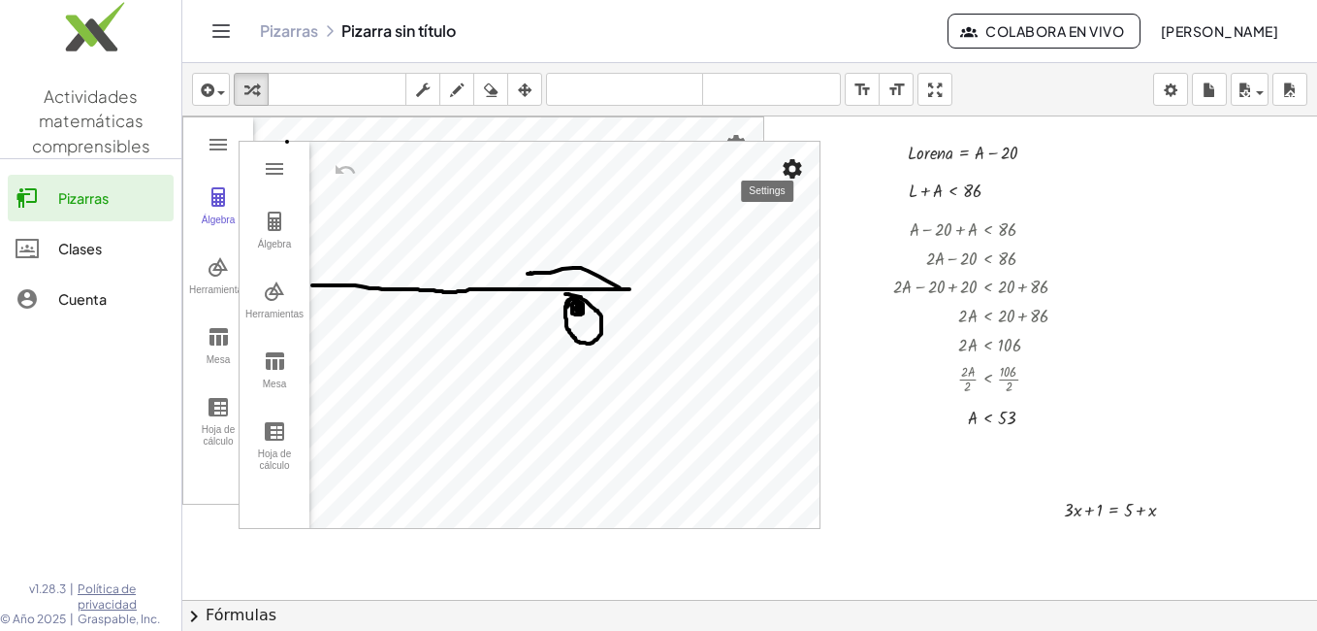
click at [645, 179] on div "Calculadora gráfica" at bounding box center [564, 335] width 510 height 386
drag, startPoint x: 790, startPoint y: 162, endPoint x: 299, endPoint y: 114, distance: 493.2
click at [299, 114] on div "insertar select one: Math Expression Function Text Youtube Video Graphing Geome…" at bounding box center [749, 347] width 1135 height 568
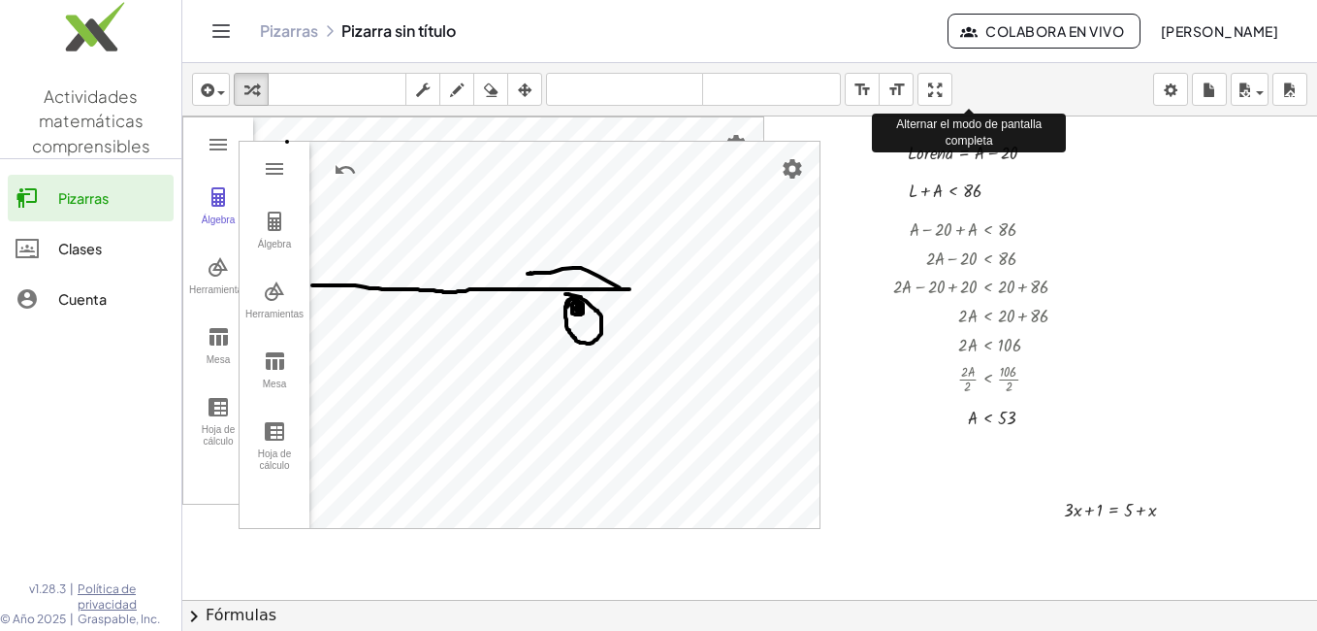
drag, startPoint x: 946, startPoint y: 87, endPoint x: 950, endPoint y: 159, distance: 71.9
click at [950, 159] on div "insertar select one: Math Expression Function Text Youtube Video Graphing Geome…" at bounding box center [749, 347] width 1135 height 568
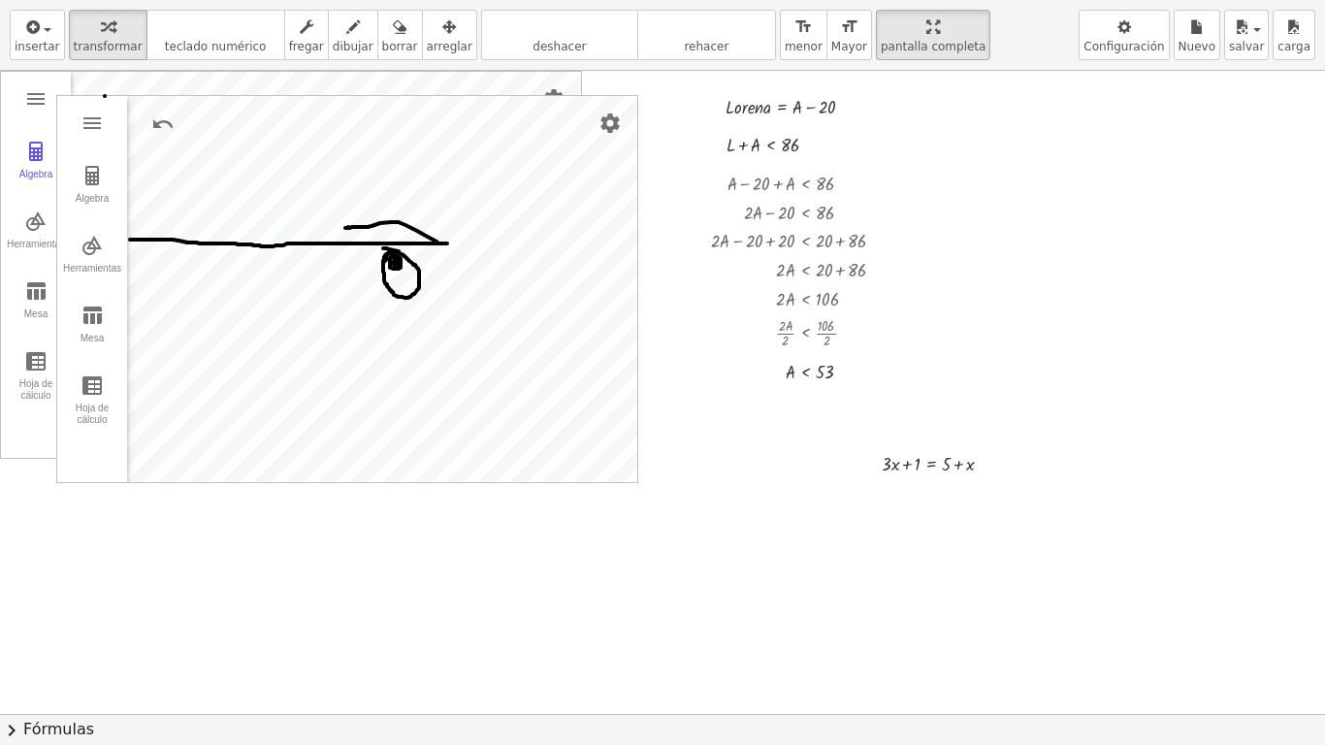
drag, startPoint x: 899, startPoint y: 31, endPoint x: 895, endPoint y: -41, distance: 71.9
click at [895, 0] on html "Actividades matemáticas comprensibles Pizarras Clases Cuenta v1.28.3 | Política…" at bounding box center [662, 372] width 1325 height 745
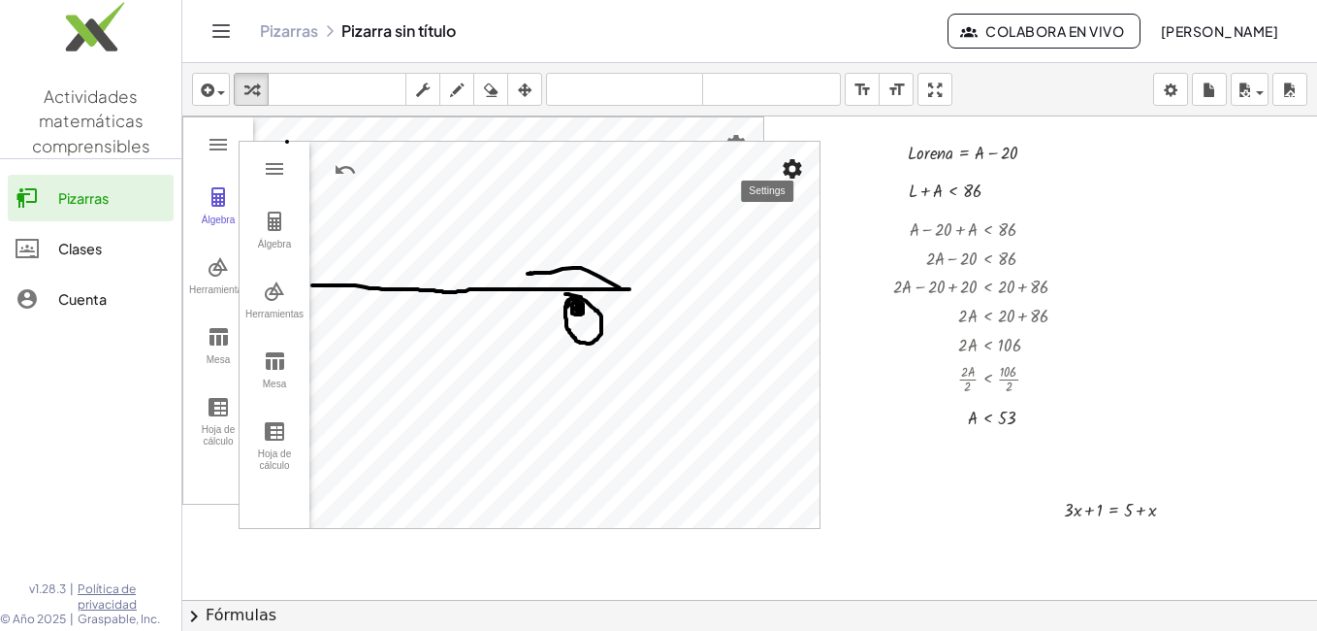
click at [784, 171] on img "Configuración" at bounding box center [792, 168] width 23 height 23
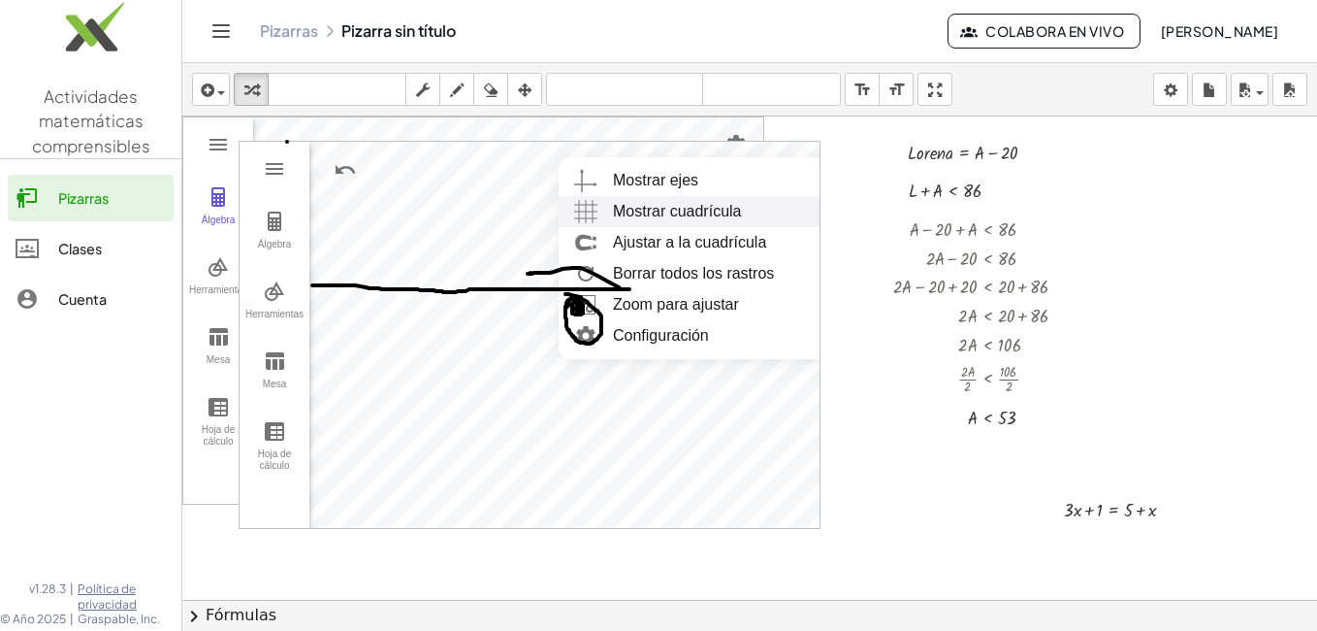
click at [274, 501] on div "Álgebra Herramientas Mesa Hoja de cálculo" at bounding box center [275, 335] width 70 height 386
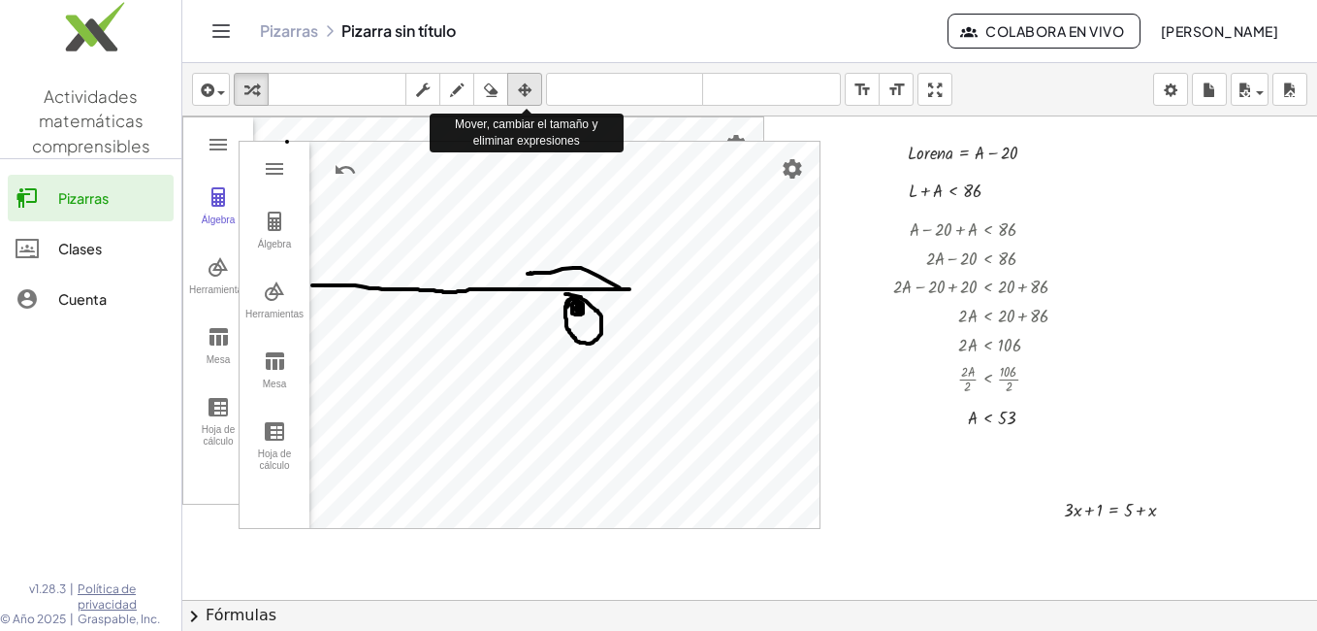
click at [529, 88] on icon "button" at bounding box center [525, 90] width 14 height 23
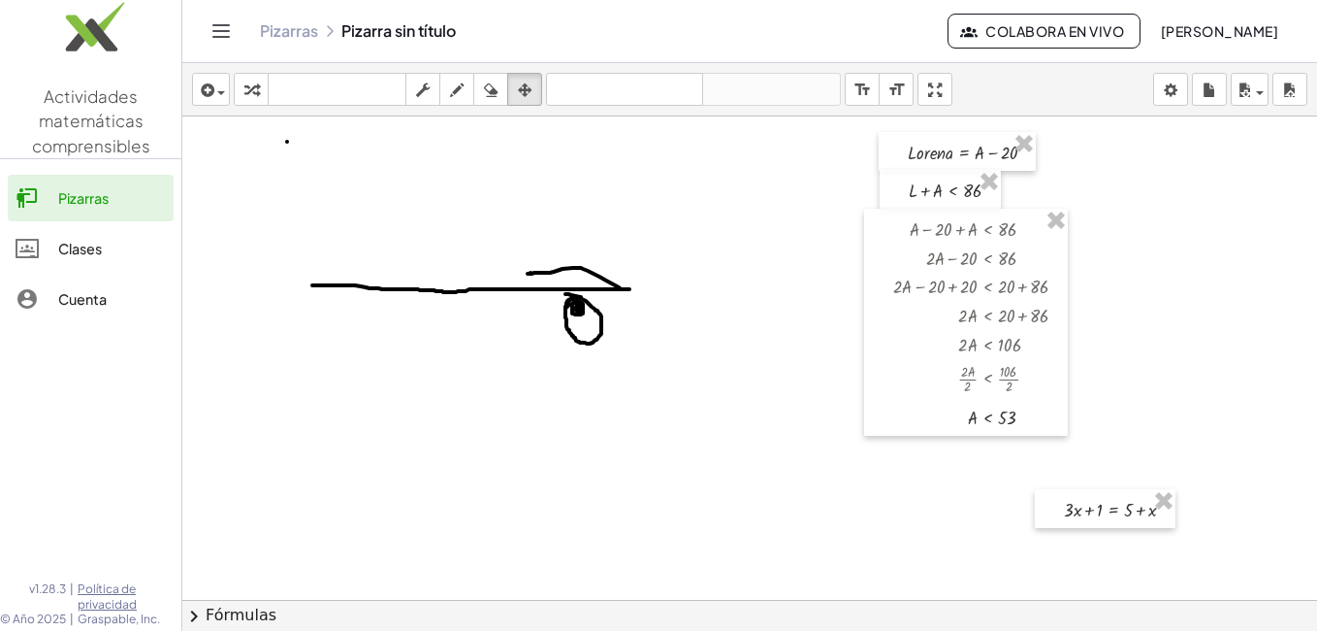
click at [548, 298] on div at bounding box center [749, 643] width 1135 height 1054
click at [495, 92] on icon "button" at bounding box center [491, 90] width 14 height 23
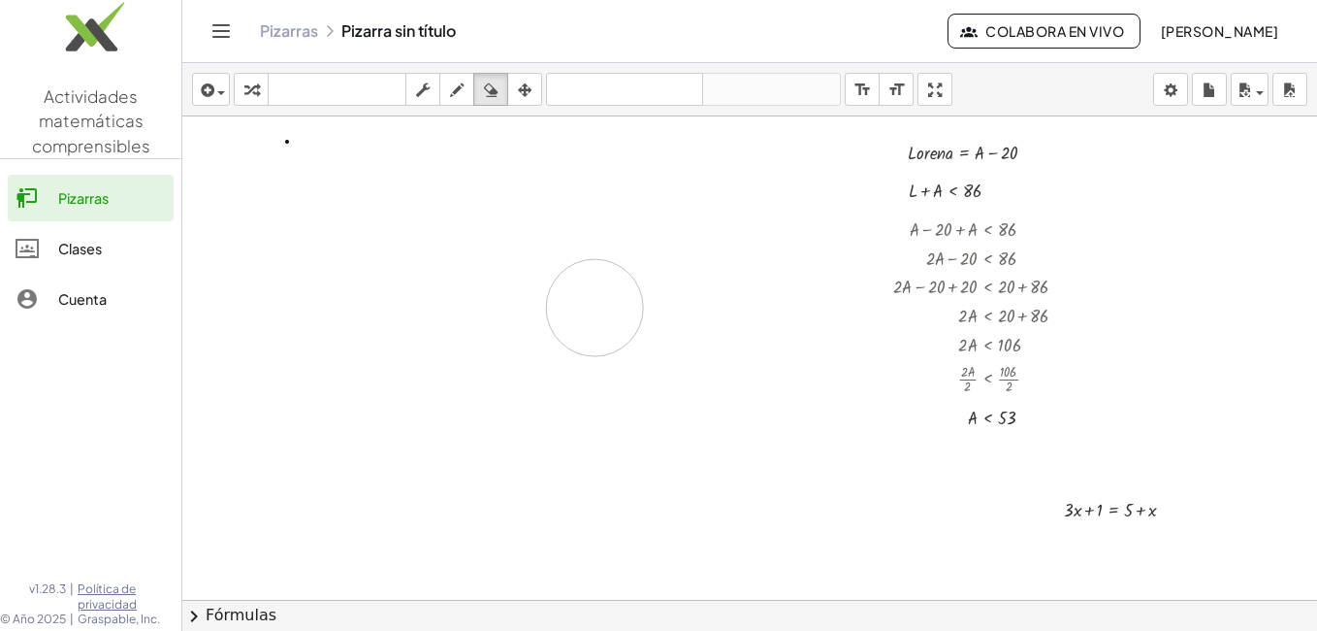
drag, startPoint x: 318, startPoint y: 275, endPoint x: 589, endPoint y: 322, distance: 274.8
click at [589, 322] on div at bounding box center [749, 643] width 1135 height 1054
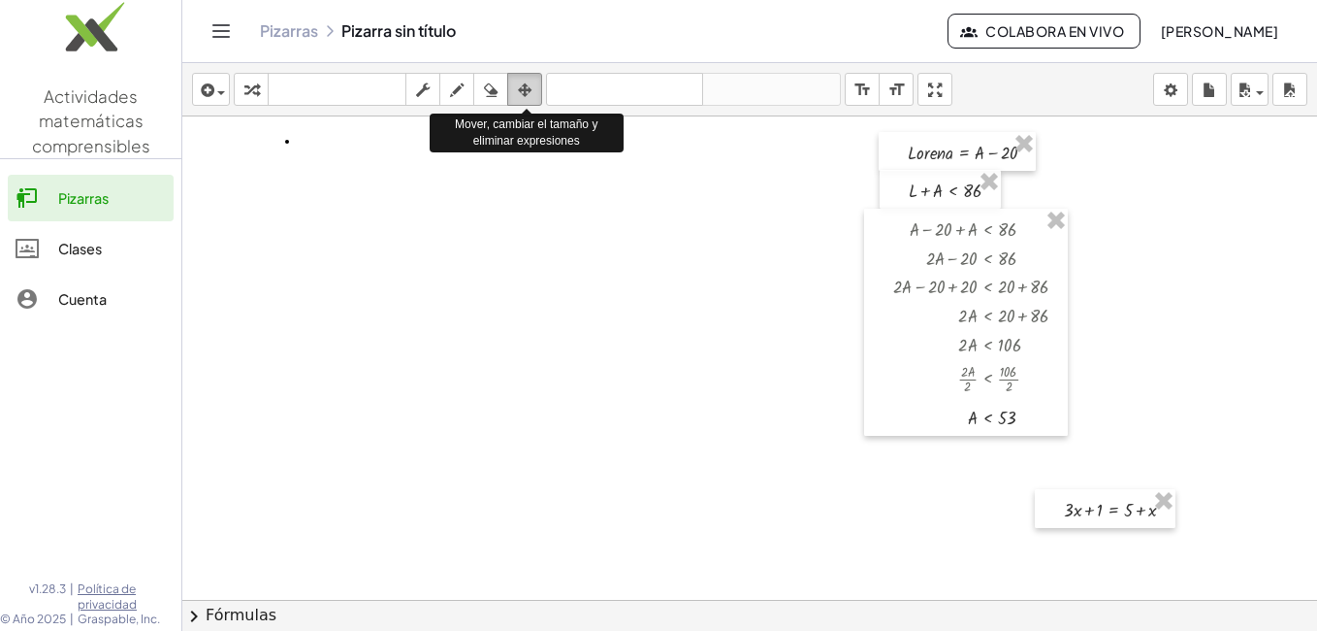
click at [528, 94] on icon "button" at bounding box center [525, 90] width 14 height 23
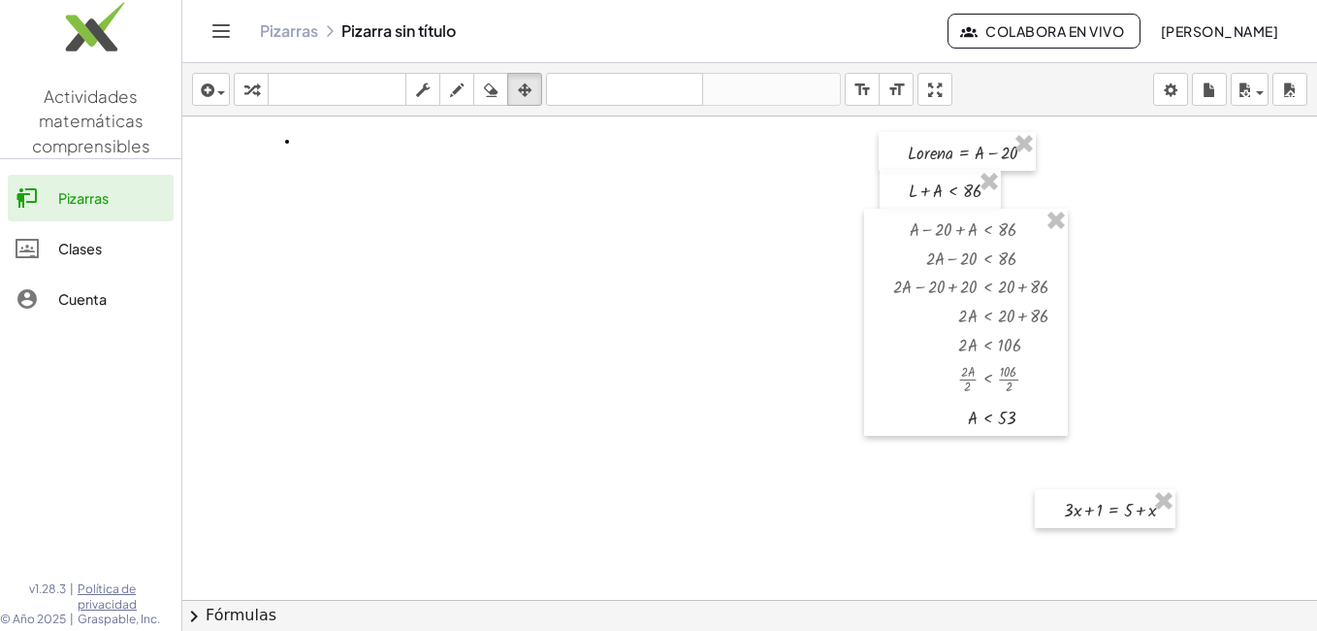
click at [451, 267] on div at bounding box center [749, 643] width 1135 height 1054
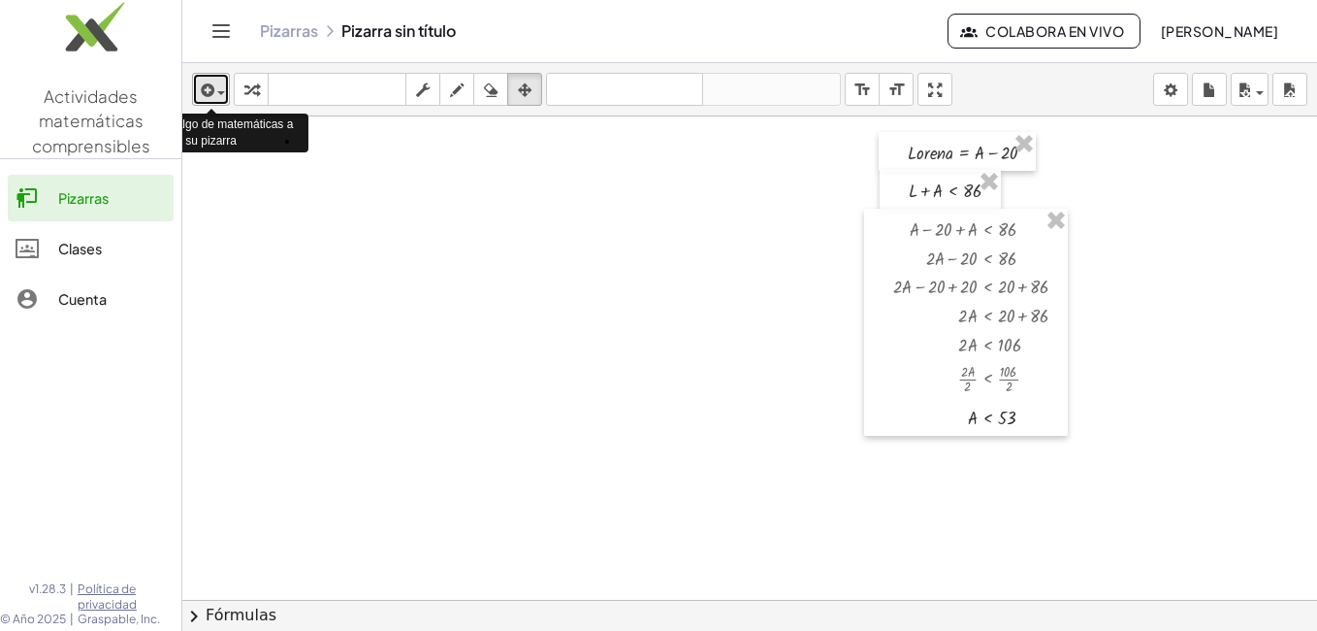
click at [224, 93] on span "button" at bounding box center [221, 93] width 8 height 4
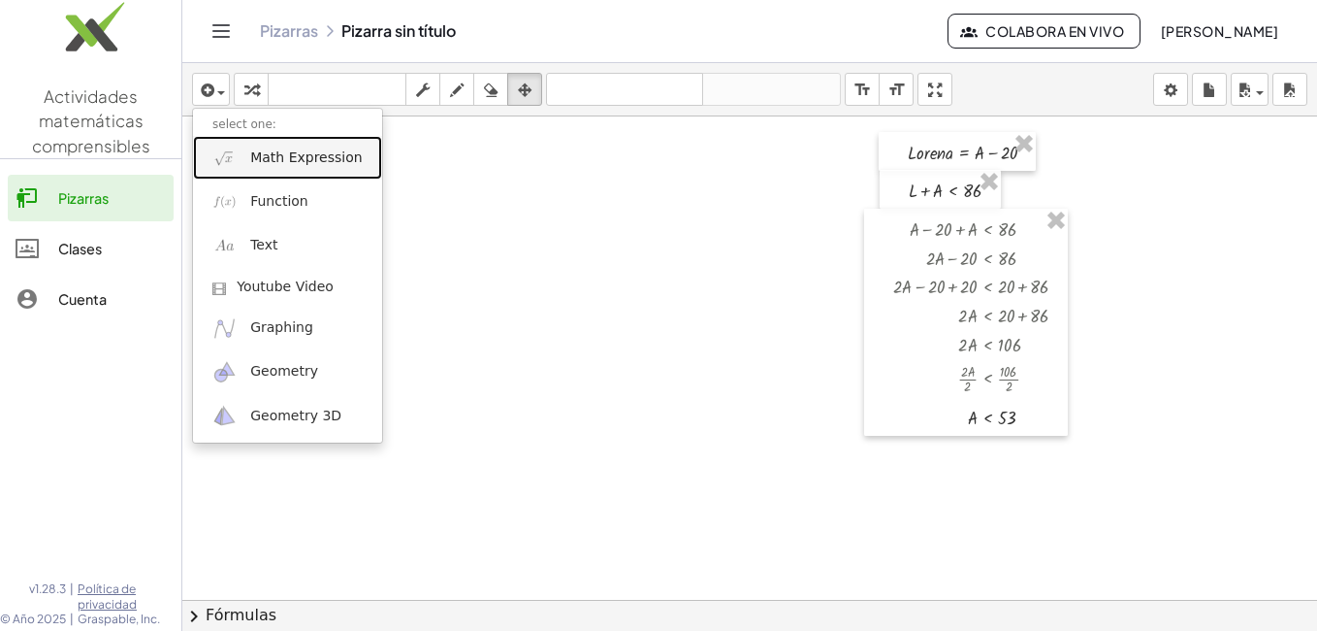
click at [270, 157] on span "Math Expression" at bounding box center [306, 157] width 112 height 19
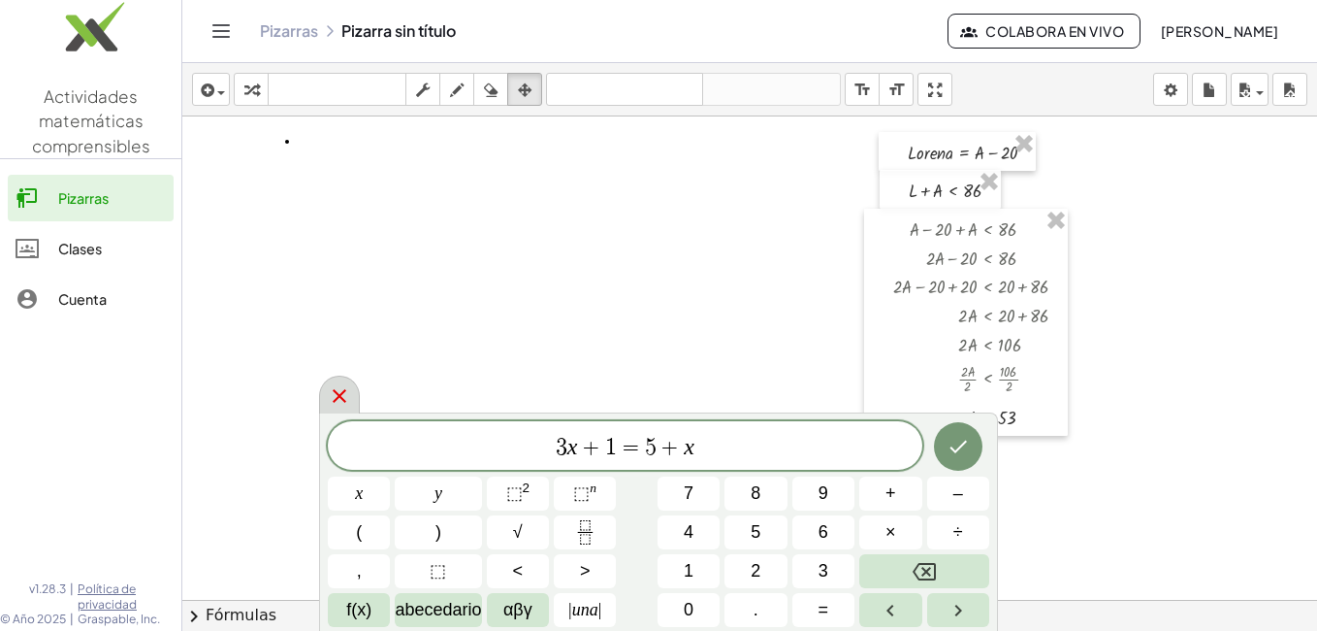
click at [341, 392] on icon at bounding box center [339, 395] width 23 height 23
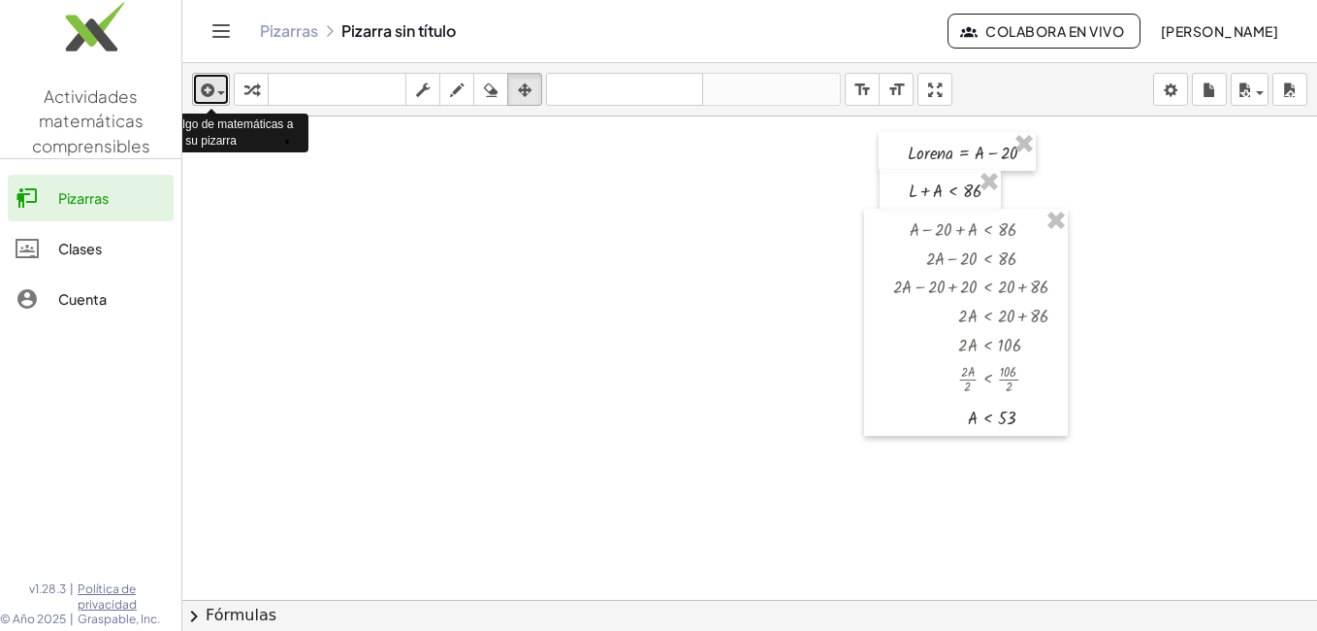
click at [212, 85] on icon "button" at bounding box center [205, 90] width 17 height 23
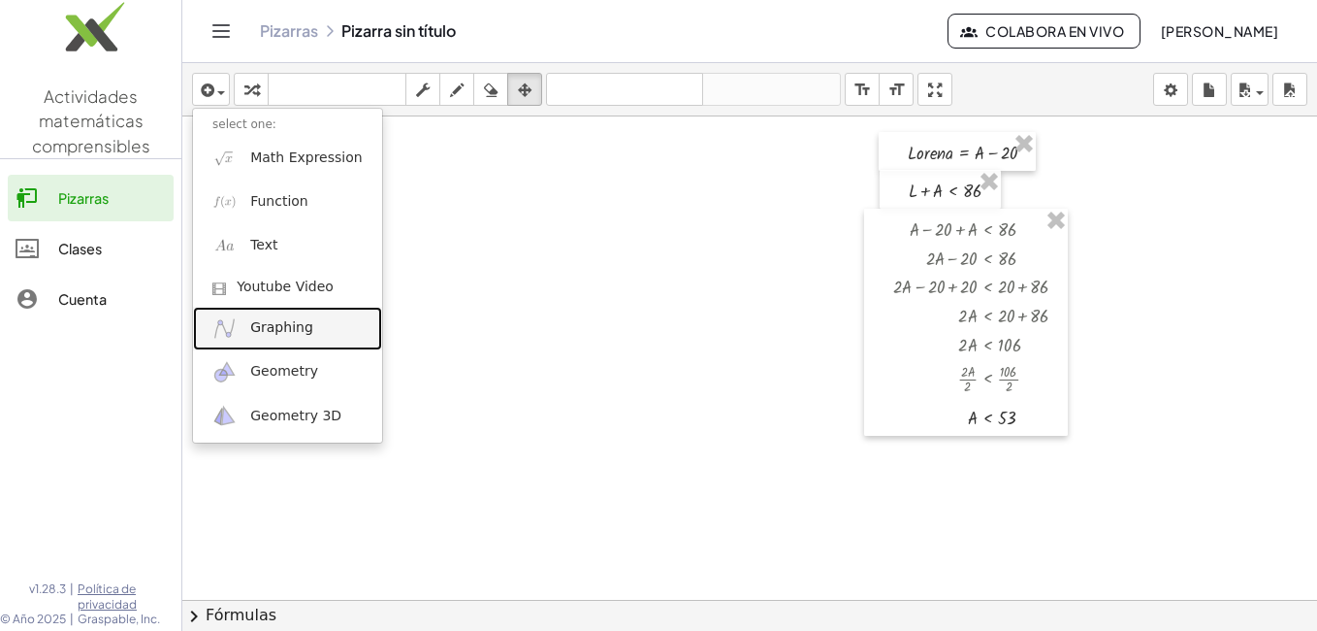
click at [269, 327] on span "Graphing" at bounding box center [281, 327] width 63 height 19
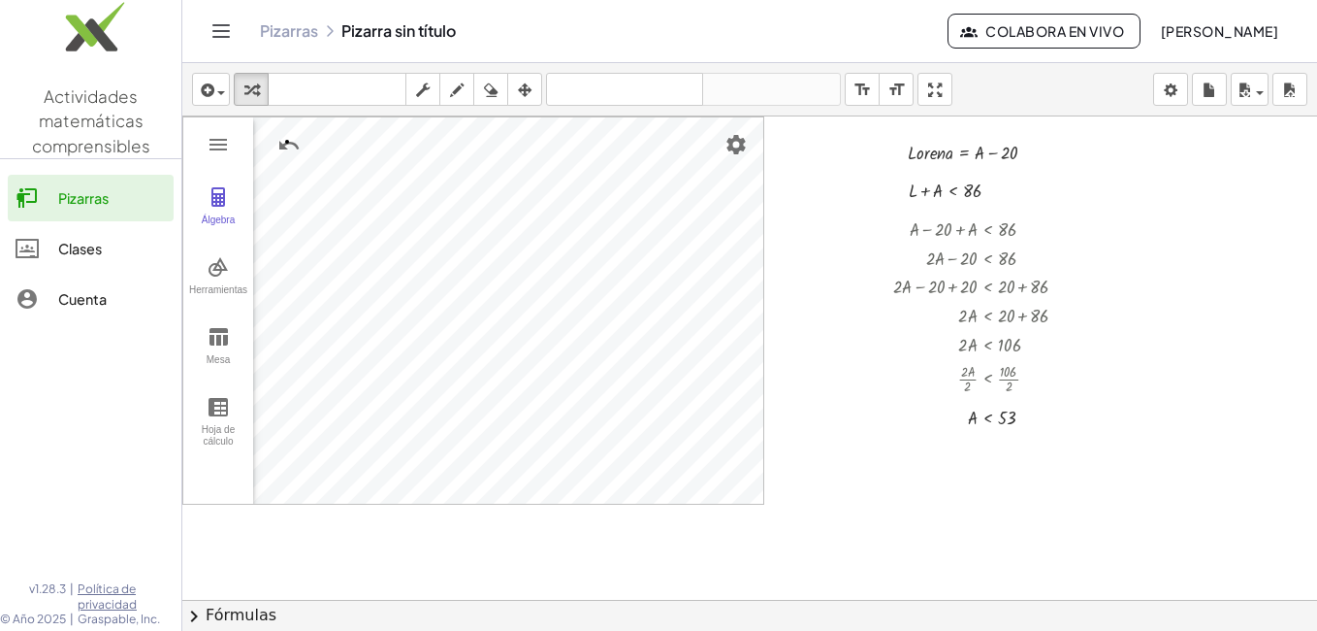
click at [167, 306] on div "Actividades matemáticas comprensibles Pizarras Clases Cuenta v1.28.3 | Política…" at bounding box center [658, 315] width 1317 height 631
click at [147, 311] on div "Actividades matemáticas comprensibles Pizarras Clases Cuenta v1.28.3 | Política…" at bounding box center [658, 315] width 1317 height 631
click at [234, 294] on div "Álgebra Herramientas Mesa Hoja de cálculo Calculadora gráfica GeoGebra Basic To…" at bounding box center [473, 310] width 580 height 386
click at [116, 319] on div "Actividades matemáticas comprensibles Pizarras Clases Cuenta v1.28.3 | Política…" at bounding box center [658, 315] width 1317 height 631
click at [155, 303] on div "Actividades matemáticas comprensibles Pizarras Clases Cuenta v1.28.3 | Política…" at bounding box center [658, 315] width 1317 height 631
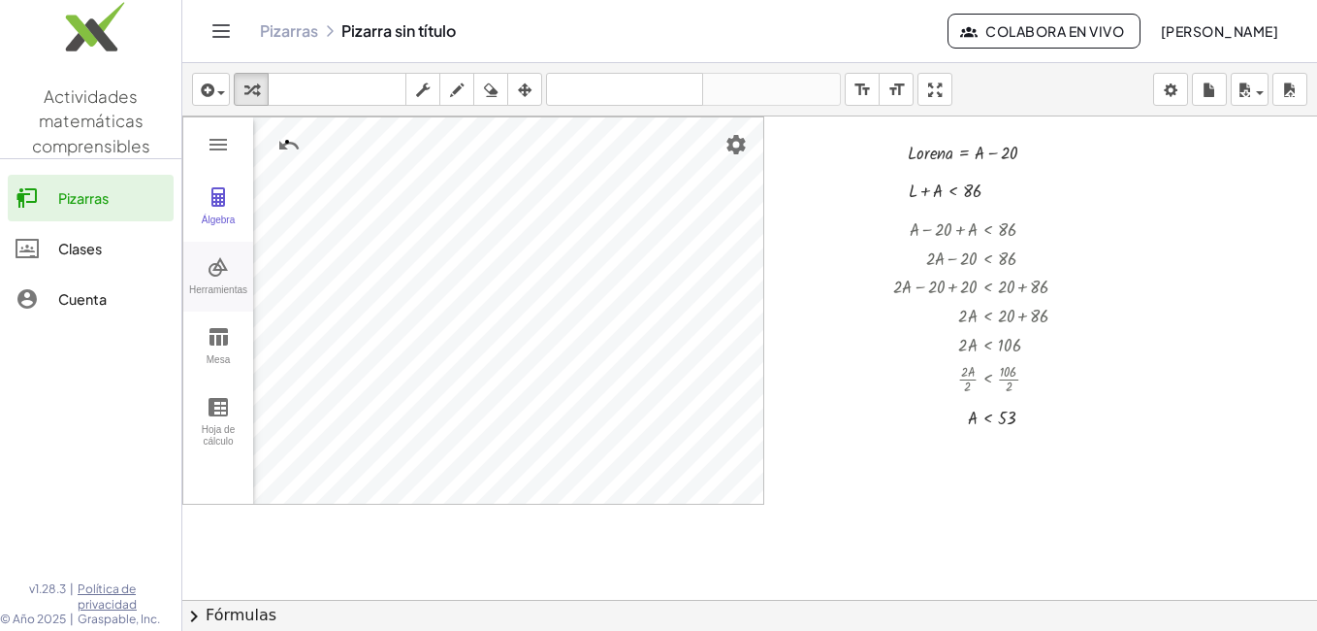
click at [217, 274] on img "Calculadora gráfica" at bounding box center [218, 266] width 23 height 23
click at [304, 281] on img "Punto. Seleccionar posición o línea, función o curva" at bounding box center [308, 277] width 78 height 31
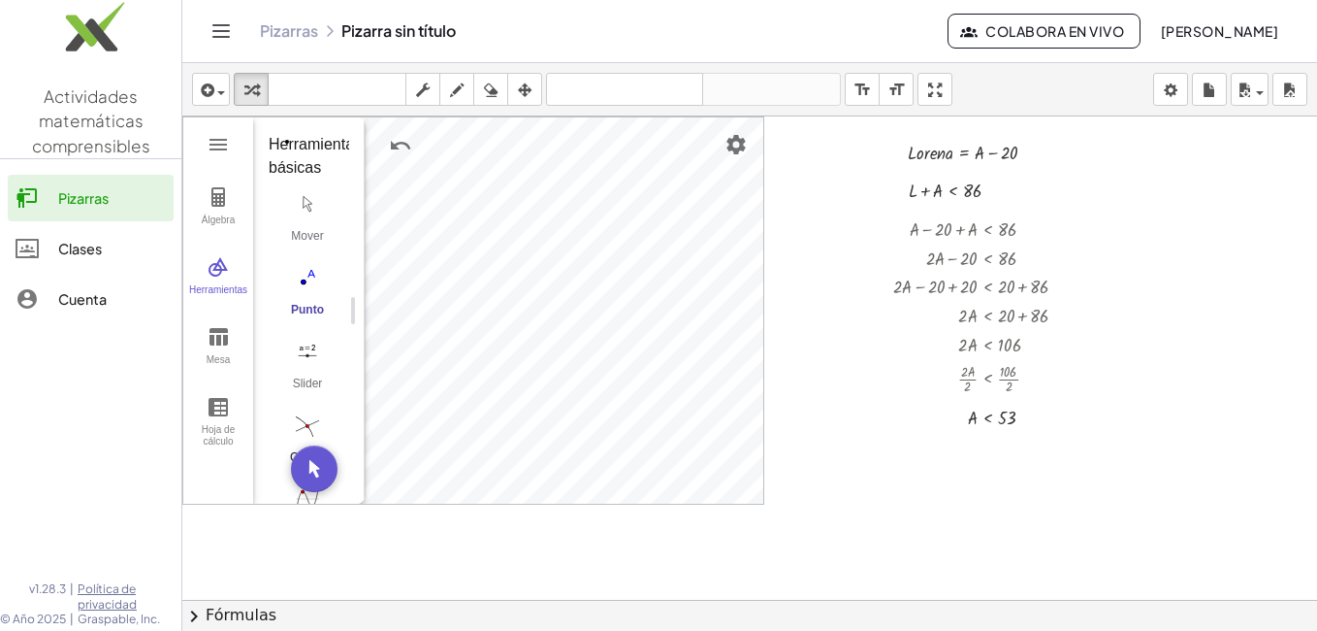
click at [304, 422] on img "Cruzar. Seleccione la intersección o dos objetos sucesivamente" at bounding box center [308, 424] width 78 height 31
click at [313, 384] on img "Raya. Seleccione el punto de inicio y, a continuación, apunte al rayo" at bounding box center [308, 393] width 78 height 31
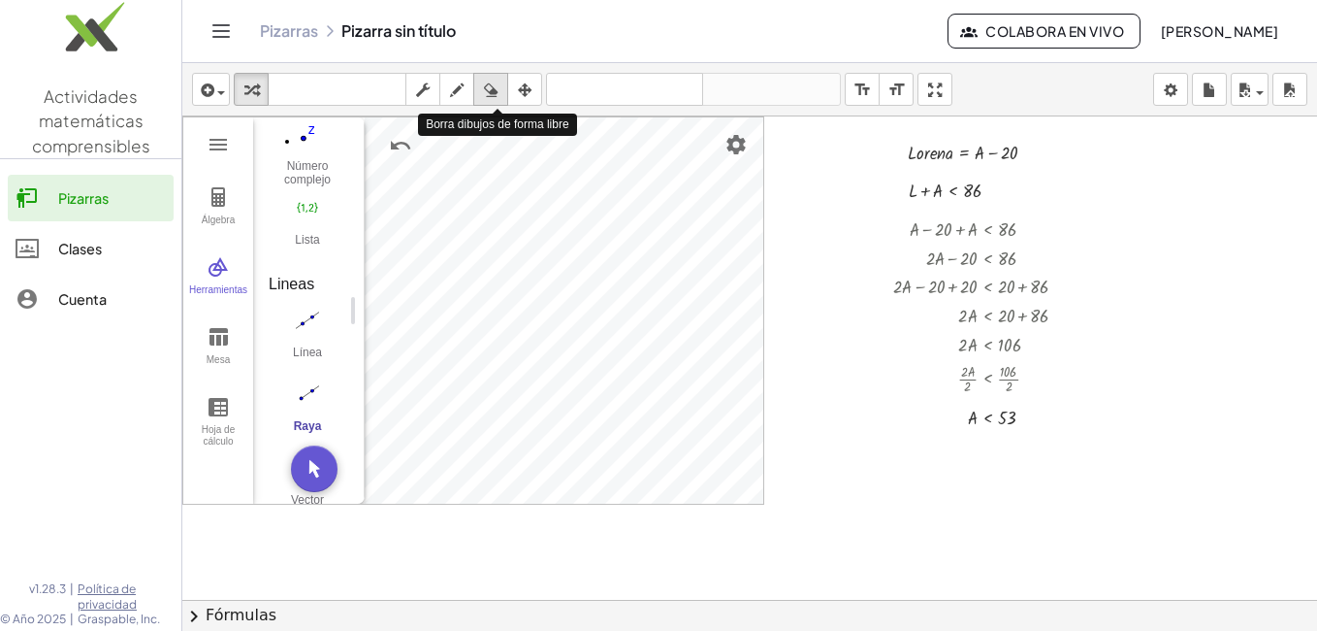
click at [496, 85] on icon "button" at bounding box center [491, 90] width 14 height 23
click at [479, 176] on div at bounding box center [749, 643] width 1135 height 1054
click at [424, 237] on div at bounding box center [749, 643] width 1135 height 1054
click at [487, 85] on icon "button" at bounding box center [491, 90] width 14 height 23
click at [413, 241] on div at bounding box center [749, 643] width 1135 height 1054
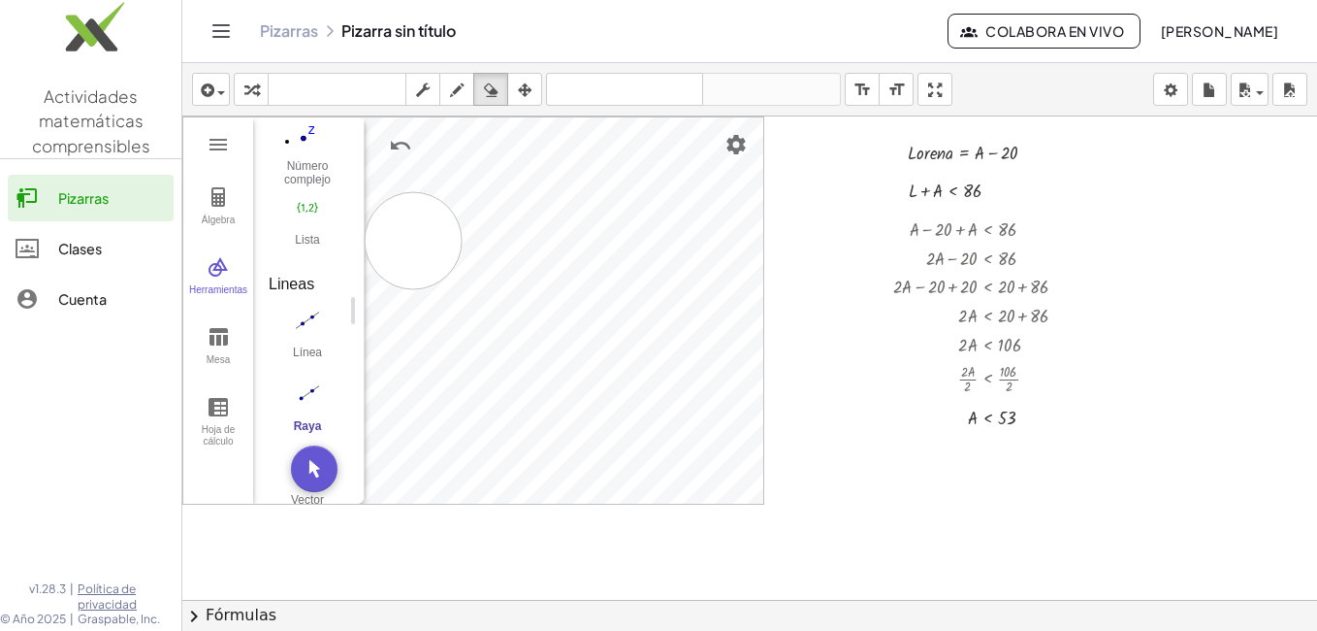
click at [413, 241] on div at bounding box center [749, 643] width 1135 height 1054
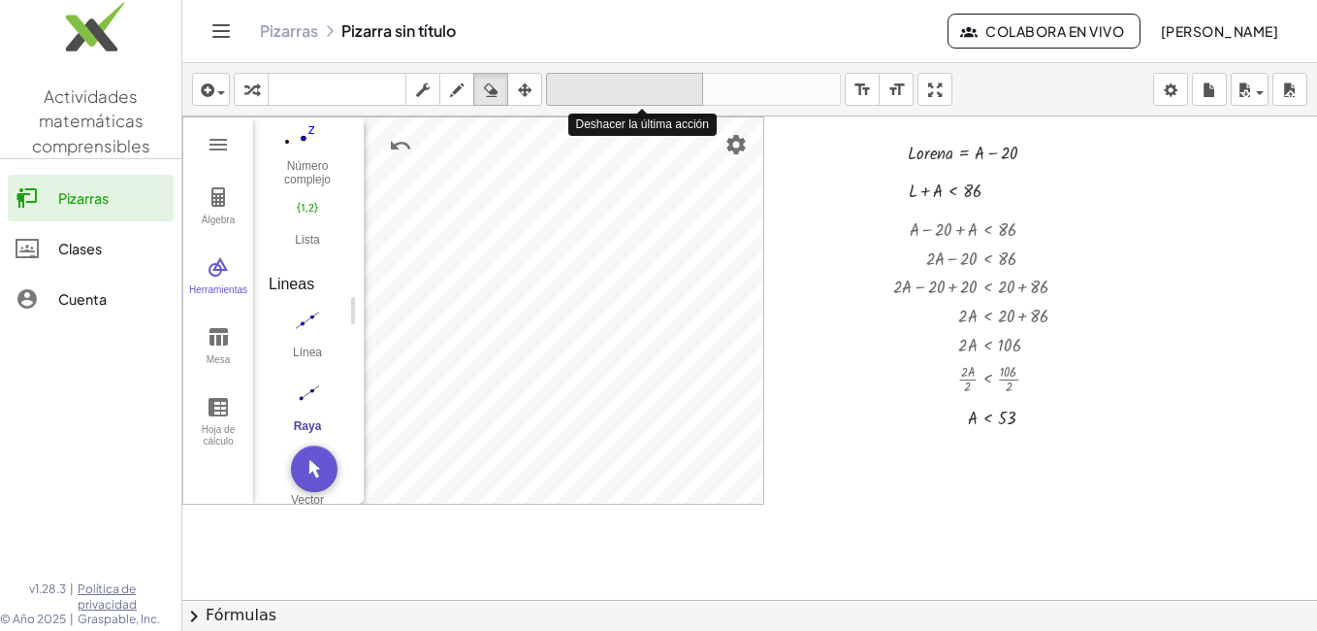
click at [664, 88] on icon "deshacer" at bounding box center [624, 90] width 147 height 23
click at [572, 88] on icon "deshacer" at bounding box center [624, 90] width 147 height 23
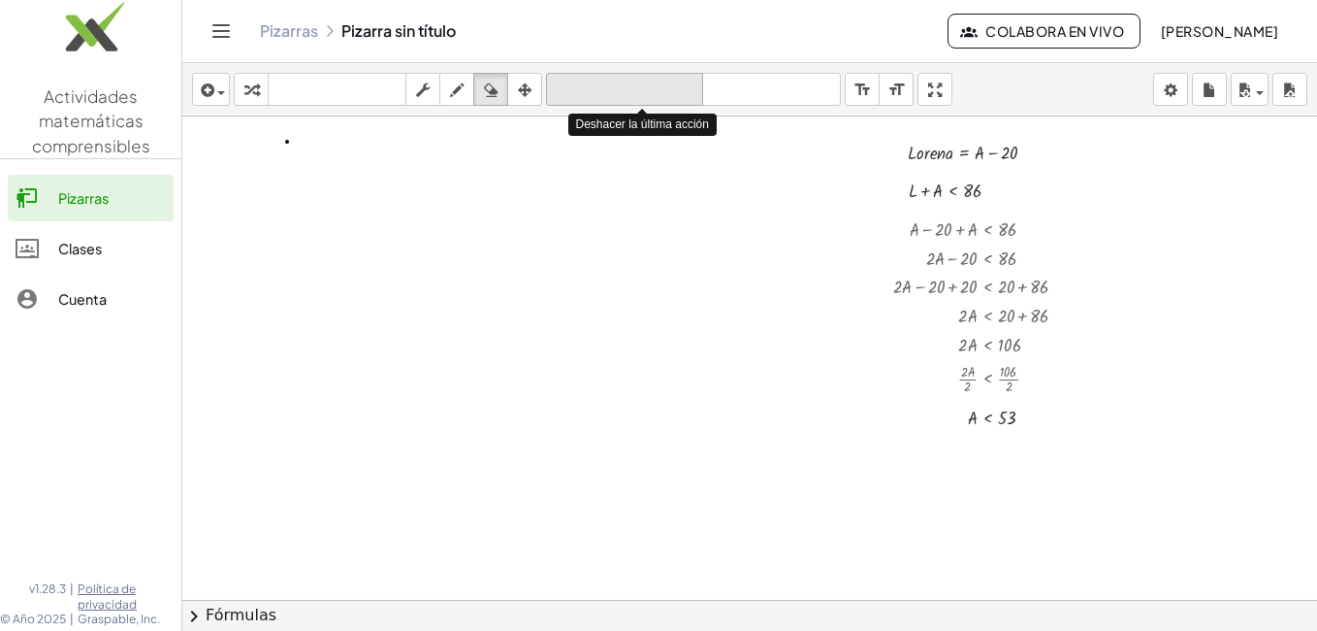
click at [572, 88] on icon "deshacer" at bounding box center [624, 90] width 147 height 23
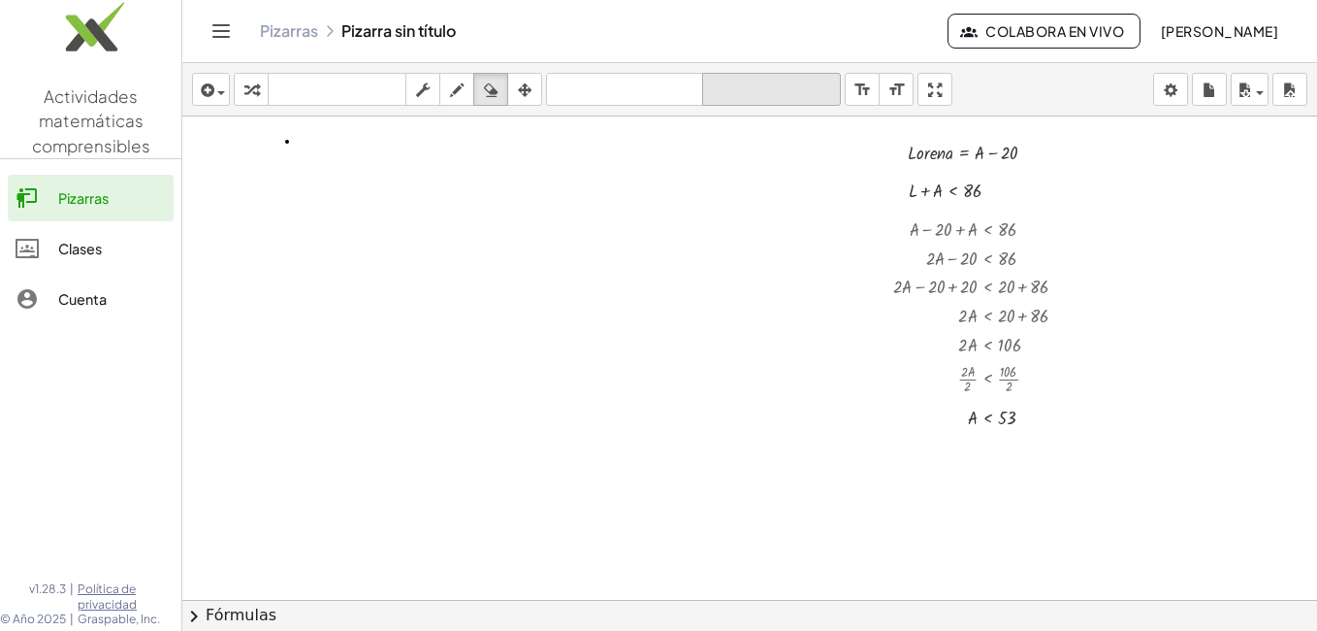
click at [756, 81] on icon "rehacer" at bounding box center [771, 90] width 129 height 23
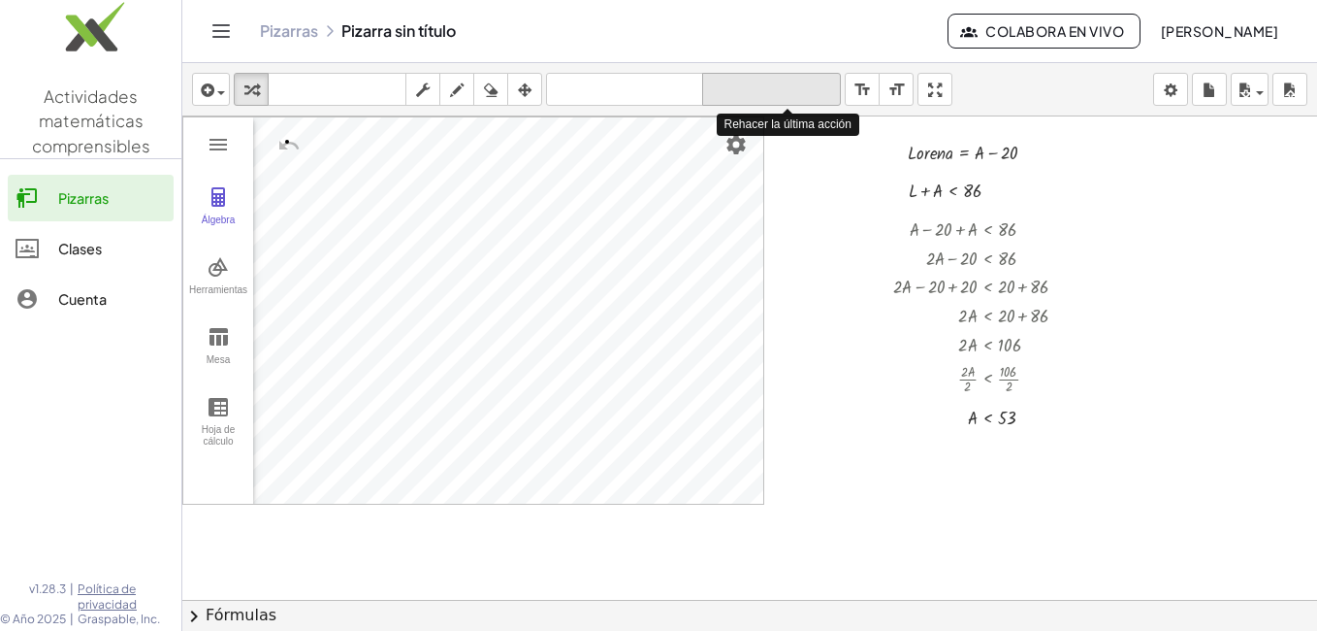
click at [756, 81] on icon "rehacer" at bounding box center [771, 90] width 129 height 23
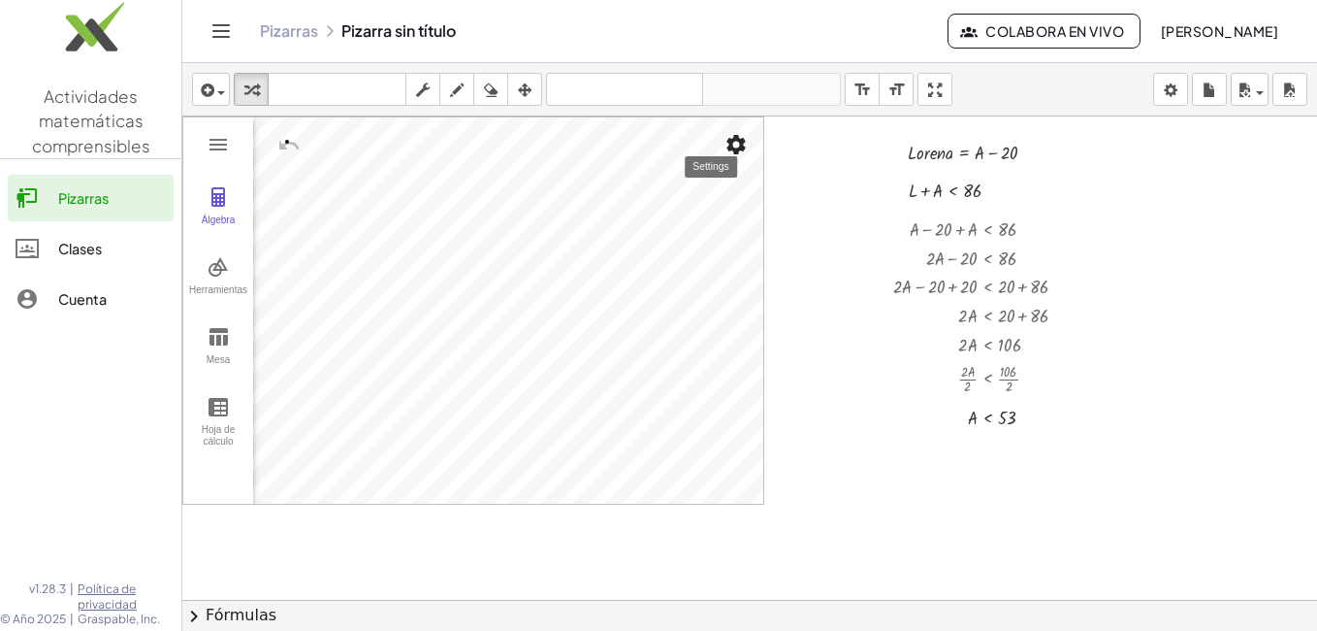
click at [733, 143] on img "Configuración" at bounding box center [736, 144] width 23 height 23
click at [530, 85] on icon "button" at bounding box center [525, 90] width 14 height 23
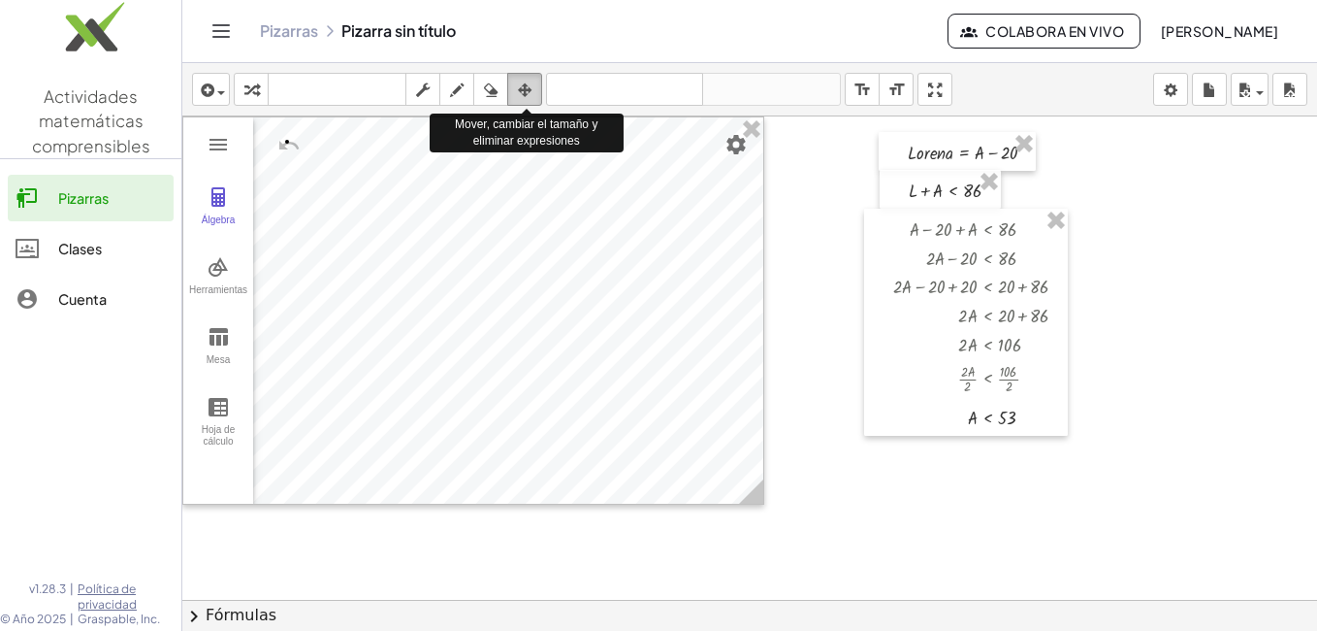
click at [530, 85] on icon "button" at bounding box center [525, 90] width 14 height 23
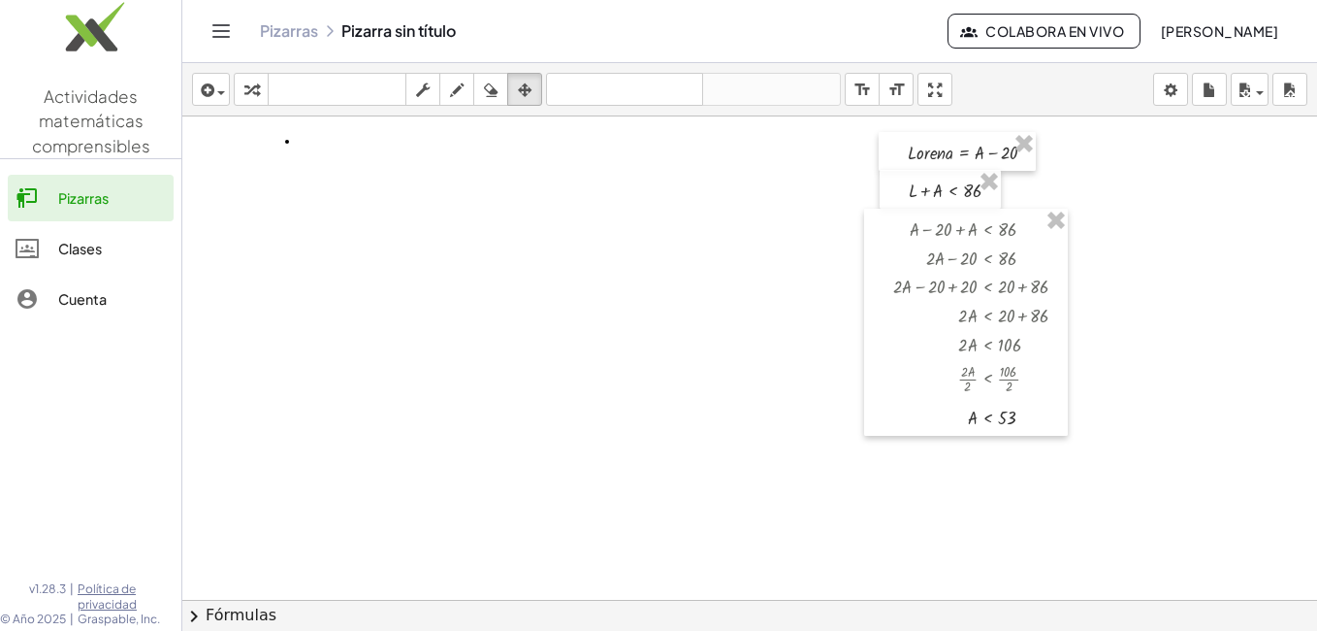
click at [426, 216] on div at bounding box center [749, 643] width 1135 height 1054
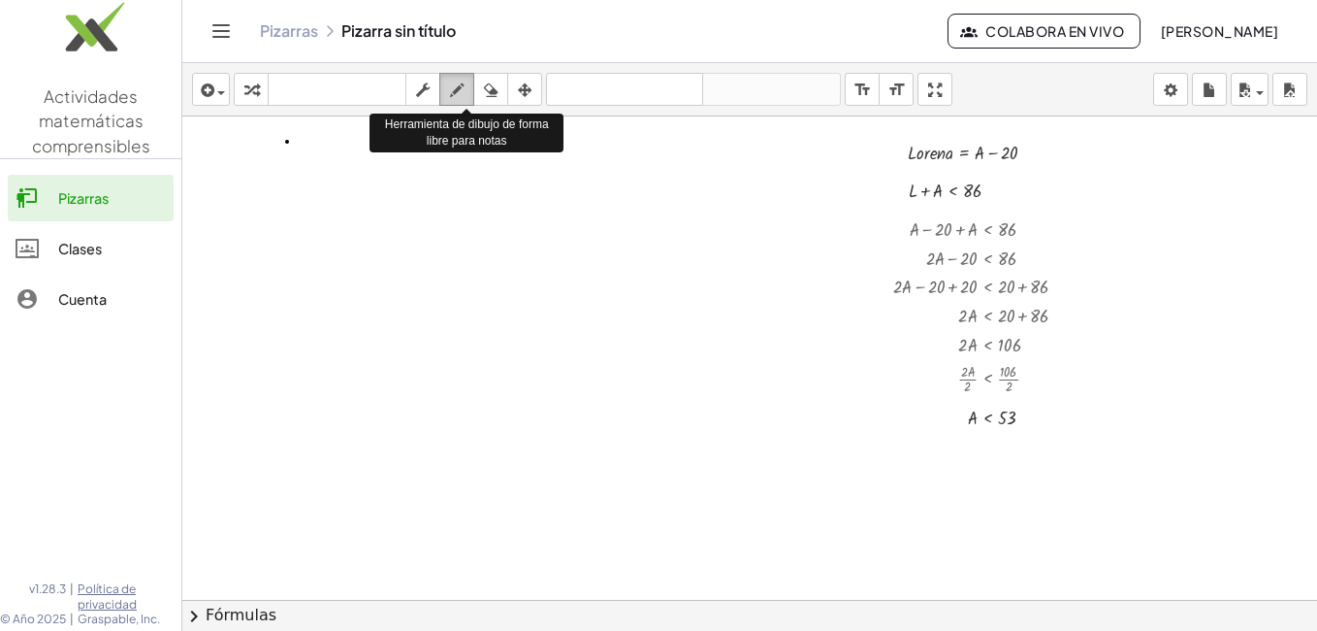
click at [464, 84] on icon "button" at bounding box center [457, 90] width 14 height 23
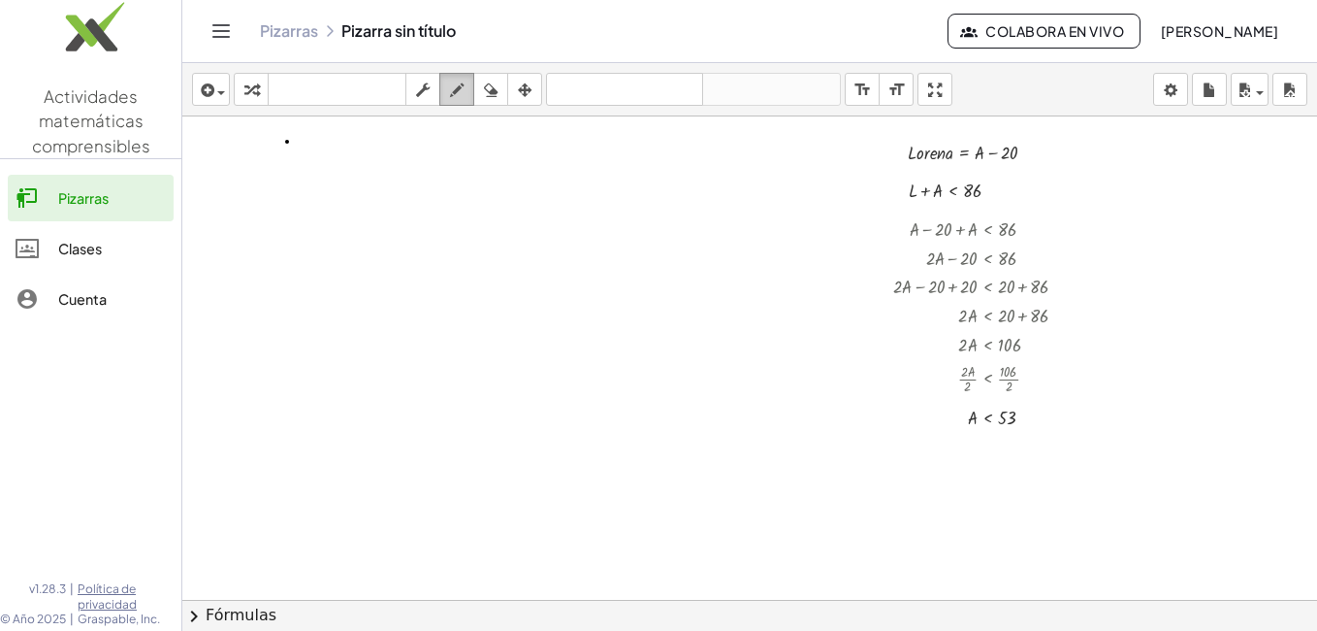
click at [456, 88] on icon "button" at bounding box center [457, 90] width 14 height 23
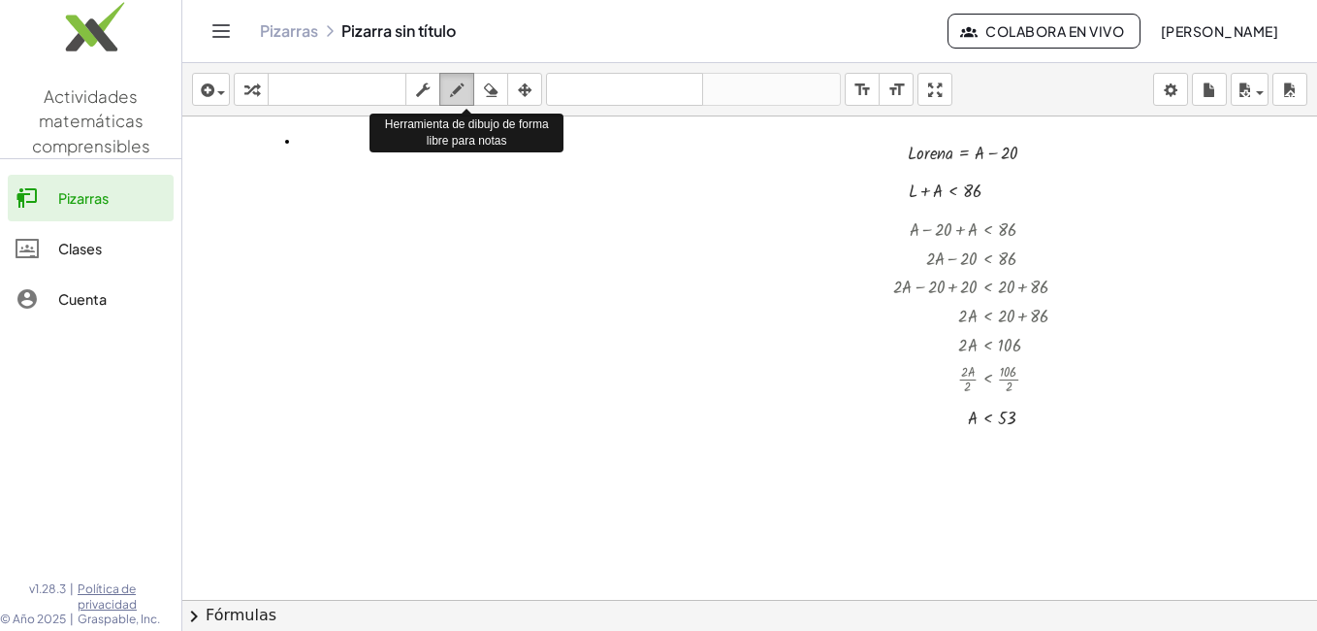
click at [457, 94] on icon "button" at bounding box center [457, 90] width 14 height 23
click at [463, 91] on icon "button" at bounding box center [457, 90] width 14 height 23
click at [468, 96] on div "button" at bounding box center [456, 89] width 25 height 23
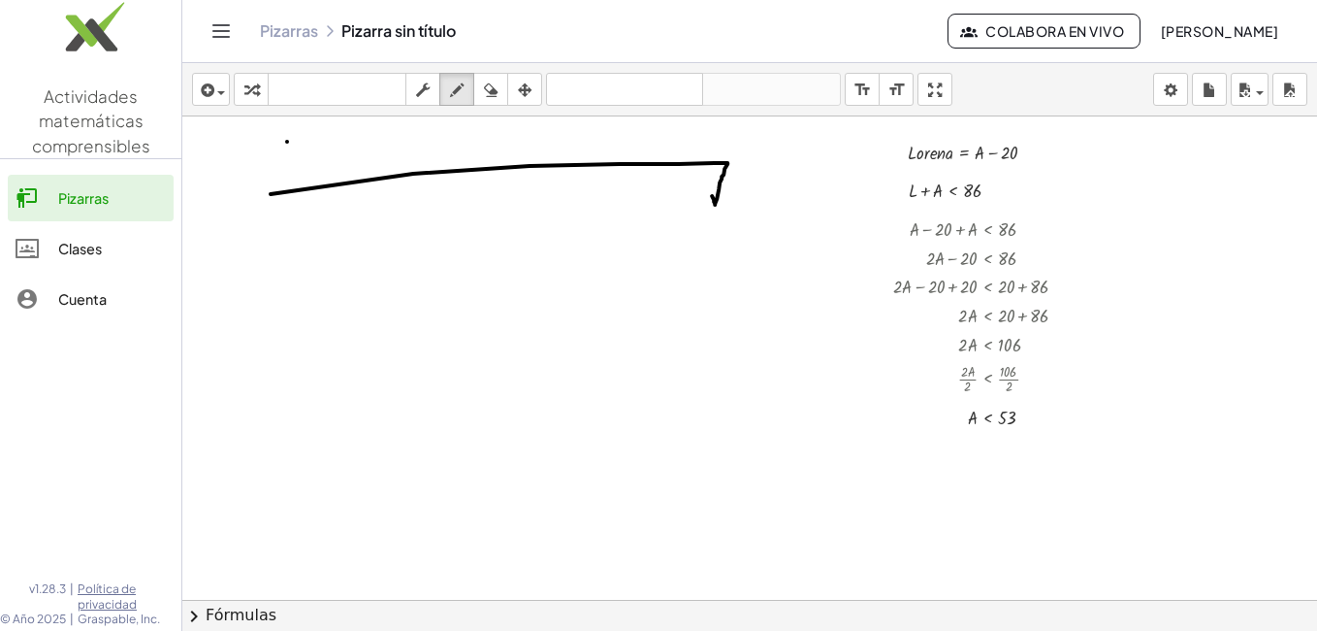
drag, startPoint x: 271, startPoint y: 194, endPoint x: 706, endPoint y: 190, distance: 435.6
click at [706, 190] on div at bounding box center [749, 643] width 1135 height 1054
click at [487, 90] on icon "button" at bounding box center [491, 90] width 14 height 23
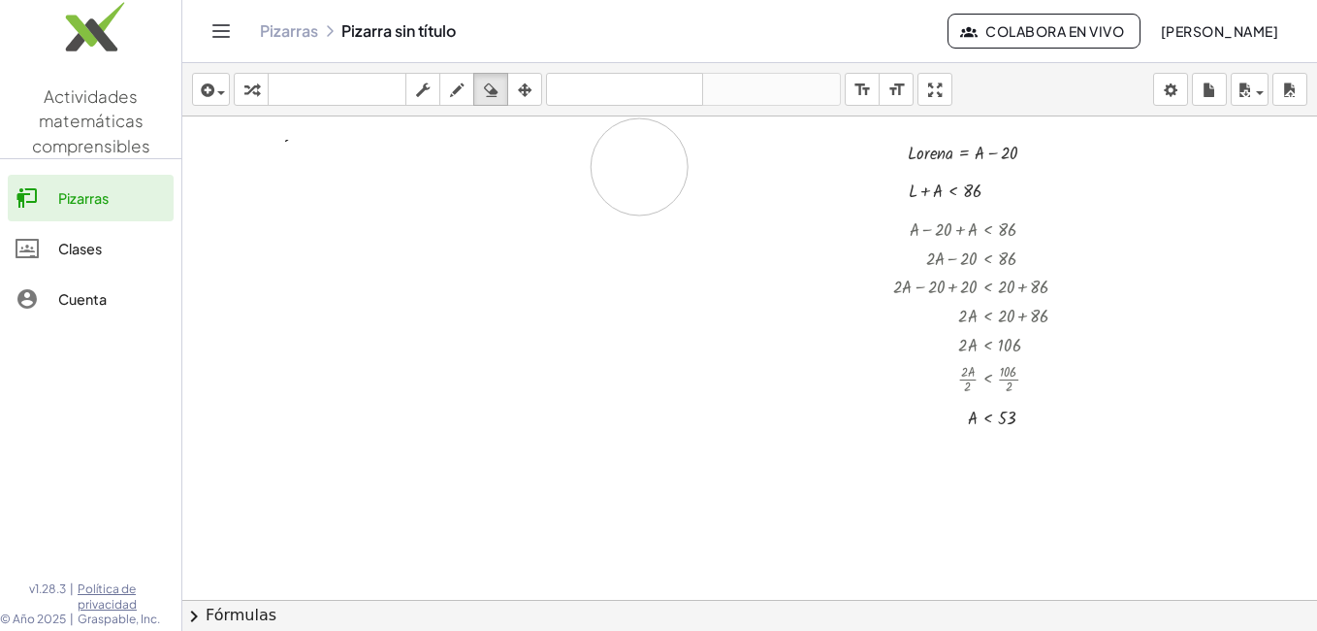
drag, startPoint x: 260, startPoint y: 213, endPoint x: 688, endPoint y: 221, distance: 427.9
click at [688, 221] on div at bounding box center [749, 643] width 1135 height 1054
click at [222, 93] on span "button" at bounding box center [221, 93] width 8 height 4
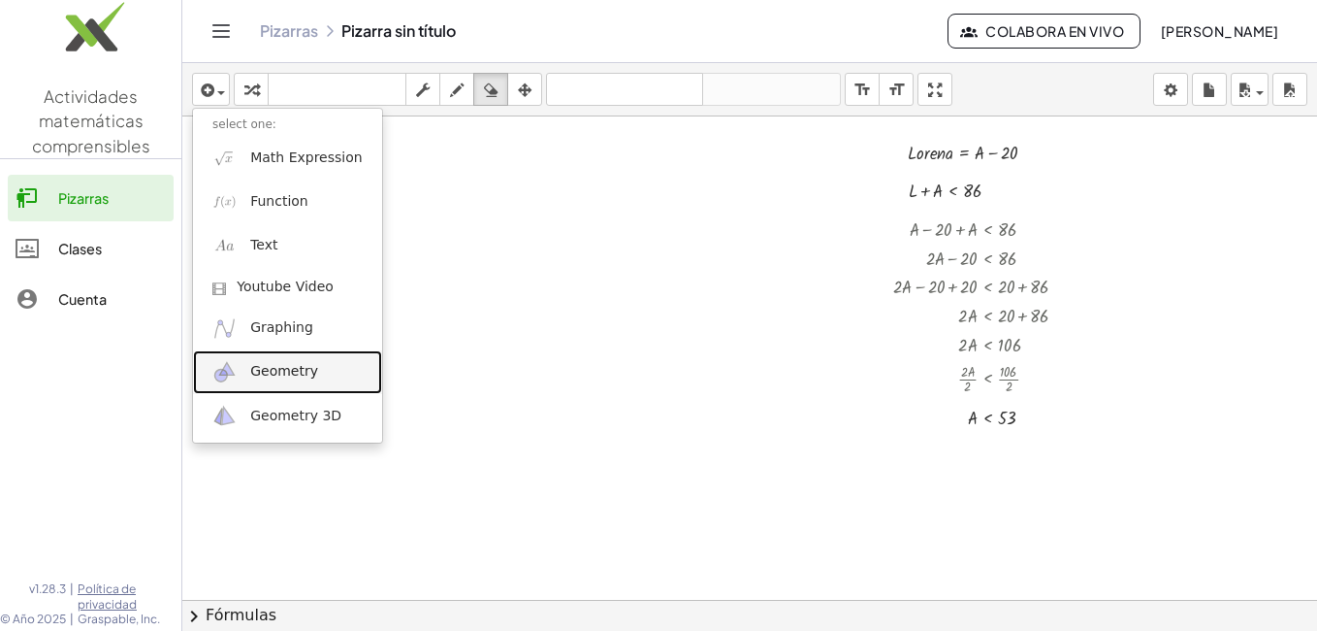
click at [273, 368] on span "Geometry" at bounding box center [284, 371] width 68 height 19
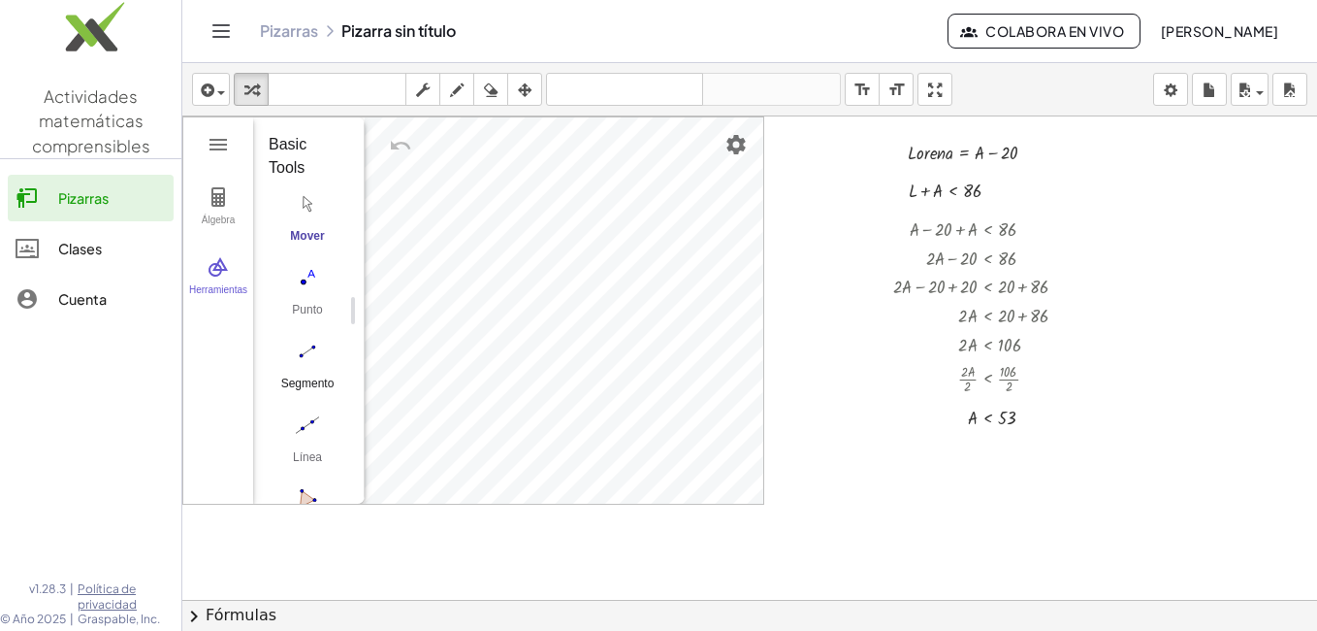
click at [314, 348] on img "Segment. Select two points or positions" at bounding box center [308, 351] width 78 height 31
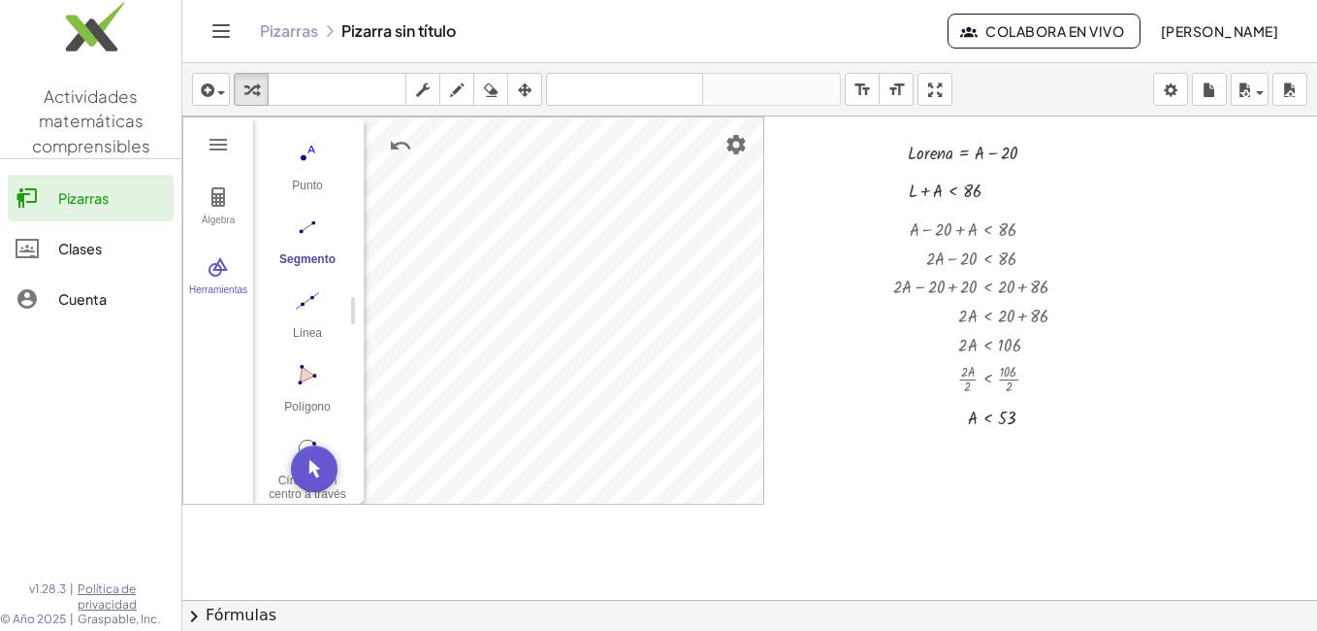
scroll to position [200, 0]
click at [306, 374] on img "Circle with Center through Point. Select center point, then point on circle" at bounding box center [308, 382] width 78 height 31
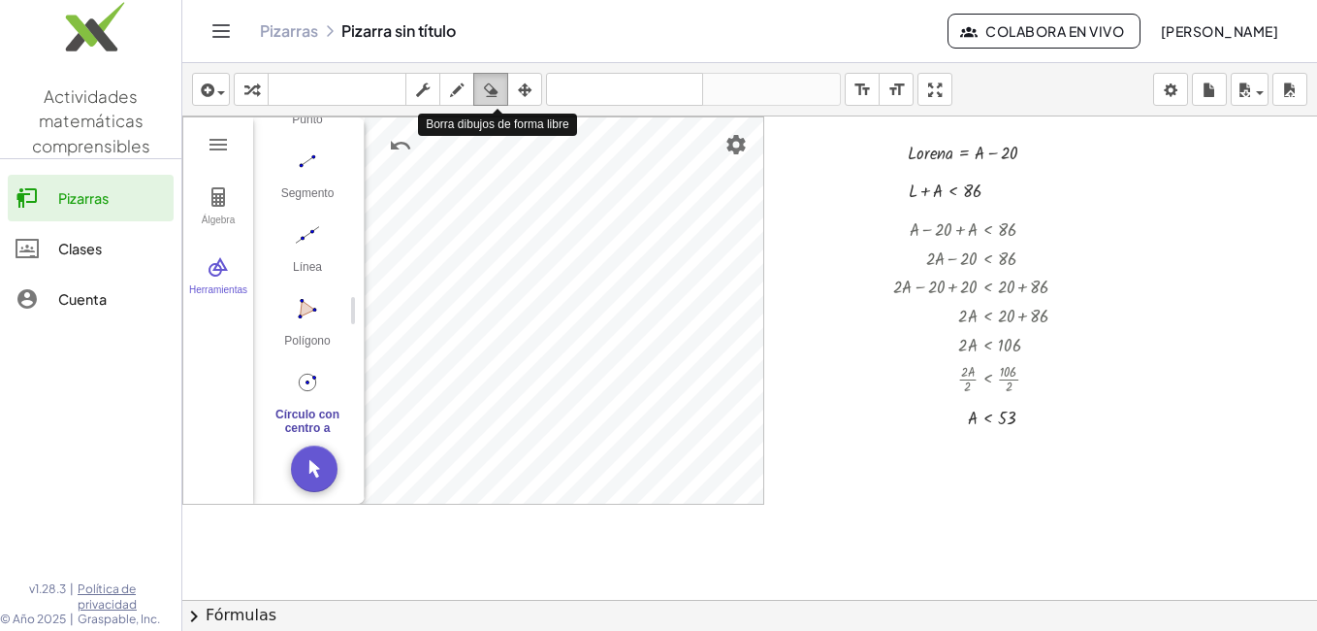
click at [491, 88] on icon "button" at bounding box center [491, 90] width 14 height 23
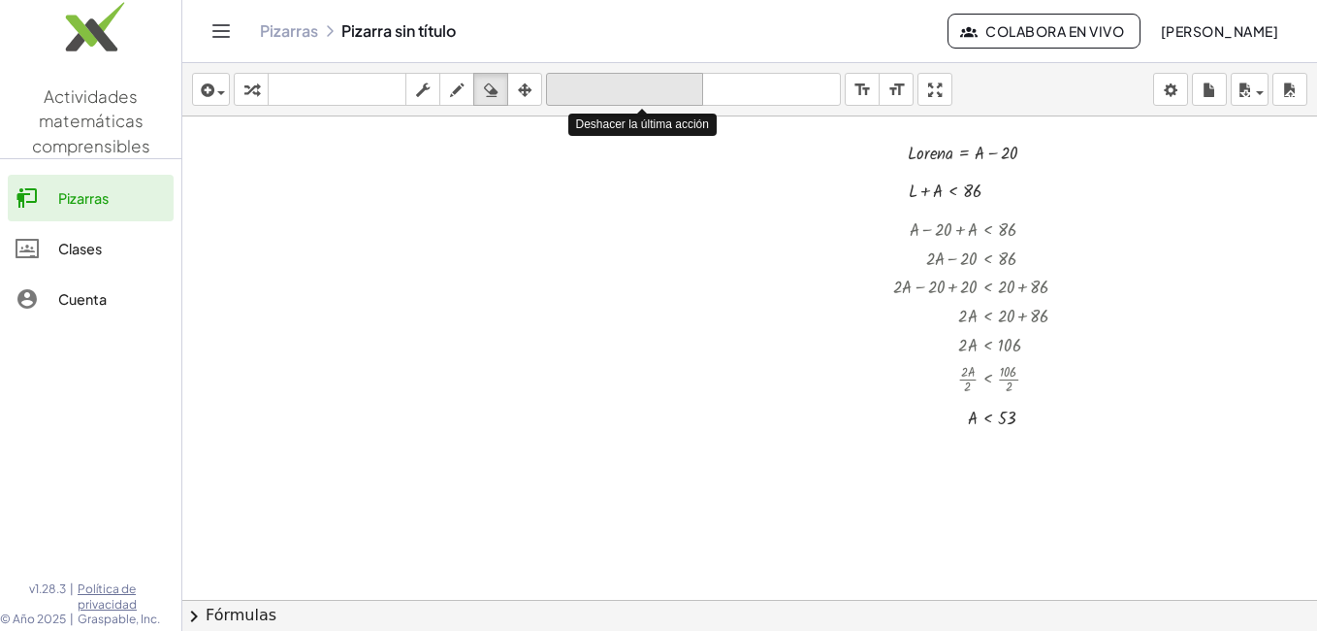
click at [598, 81] on icon "deshacer" at bounding box center [624, 90] width 147 height 23
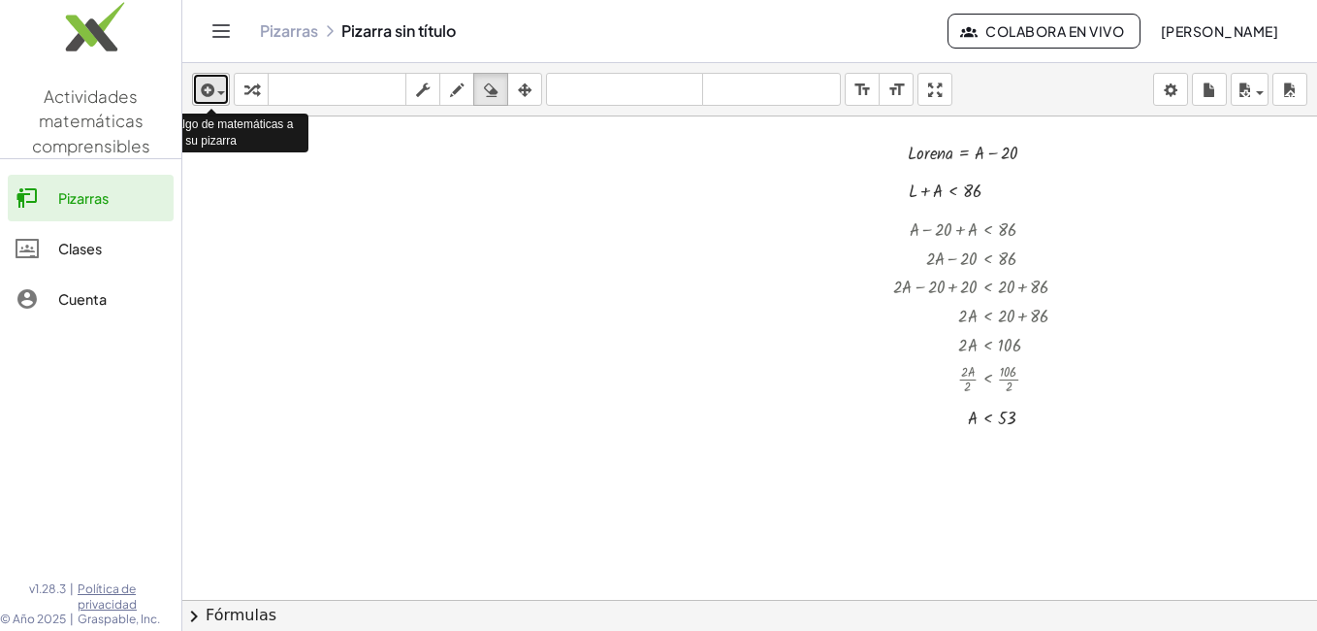
click at [225, 88] on div "button" at bounding box center [211, 89] width 28 height 23
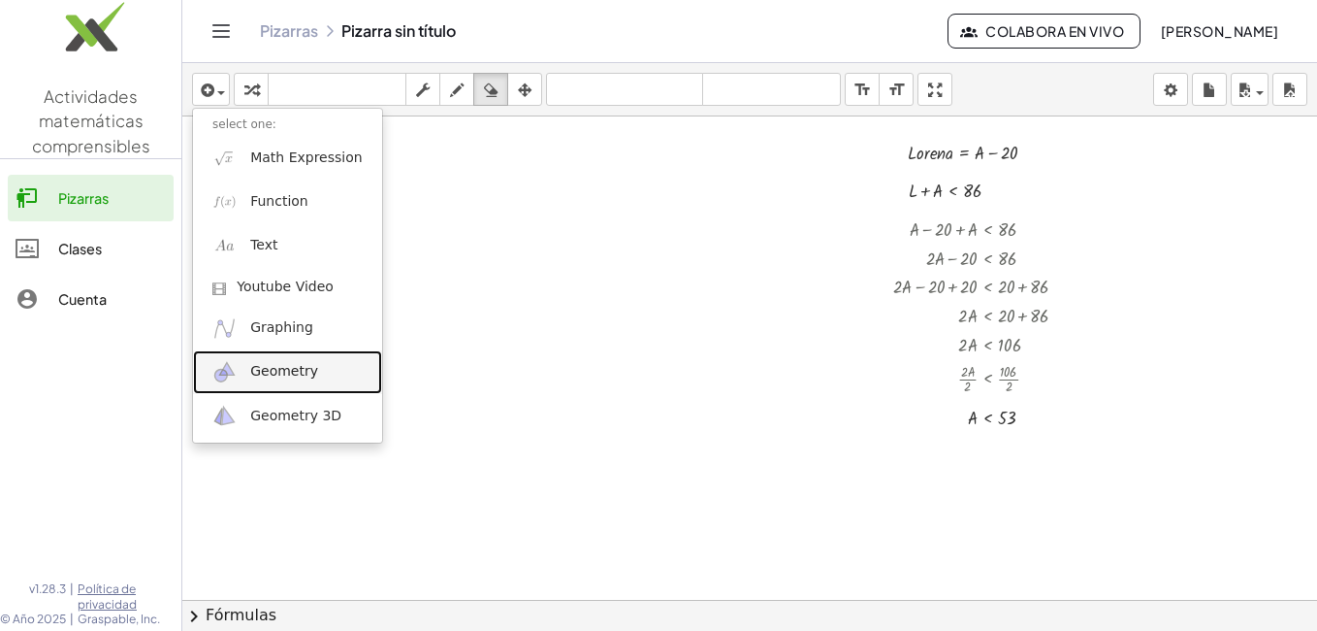
click at [280, 369] on span "Geometry" at bounding box center [284, 371] width 68 height 19
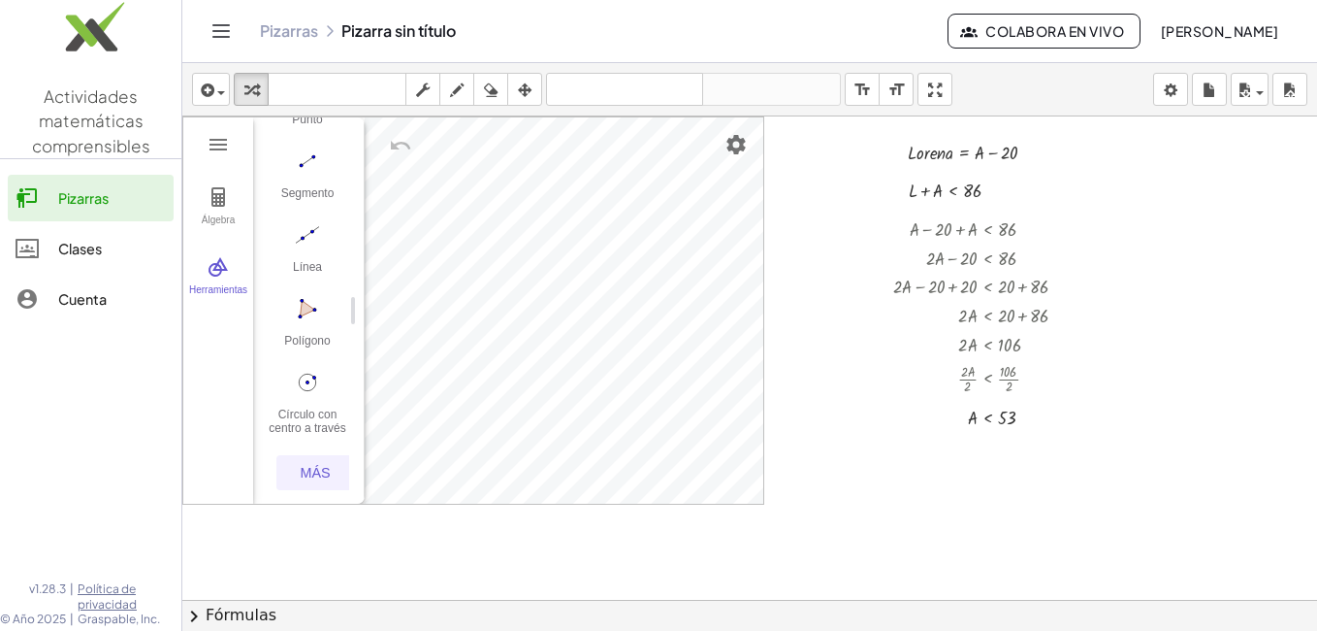
click at [317, 465] on div "Más" at bounding box center [315, 473] width 62 height 16
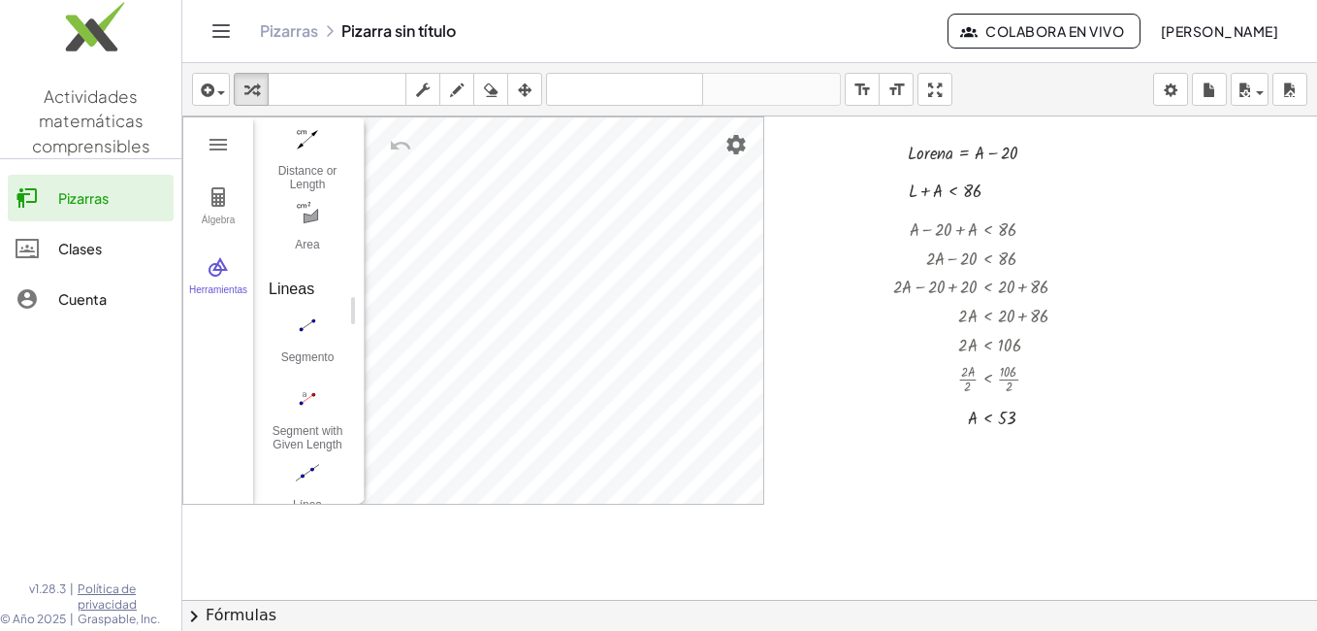
scroll to position [1537, 0]
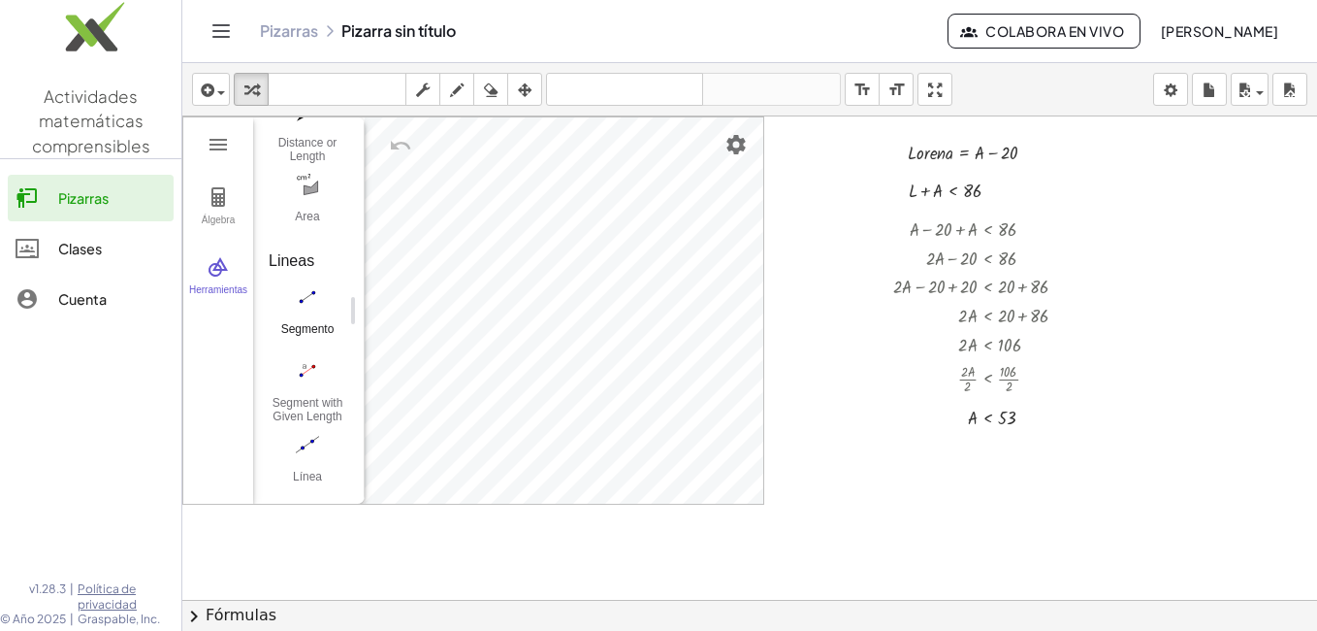
click at [300, 314] on button "Segmento" at bounding box center [308, 315] width 78 height 70
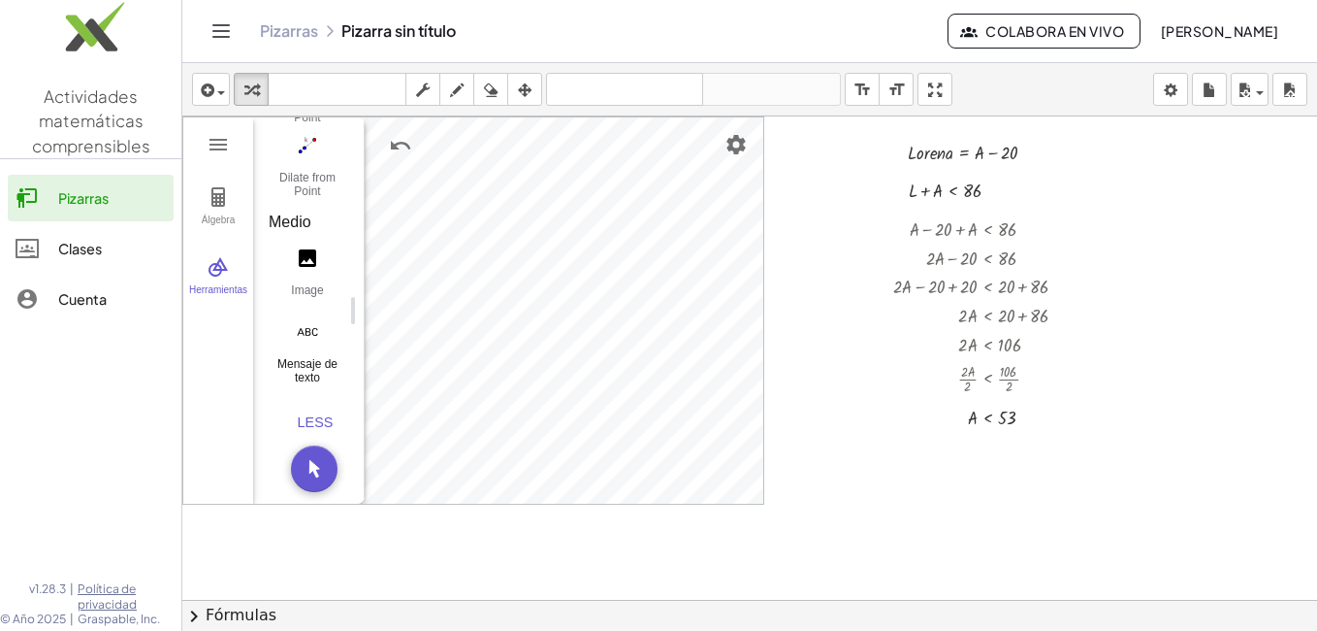
click at [309, 323] on img "Mensaje de texto. Seleccionar posición o punto existente" at bounding box center [308, 331] width 78 height 31
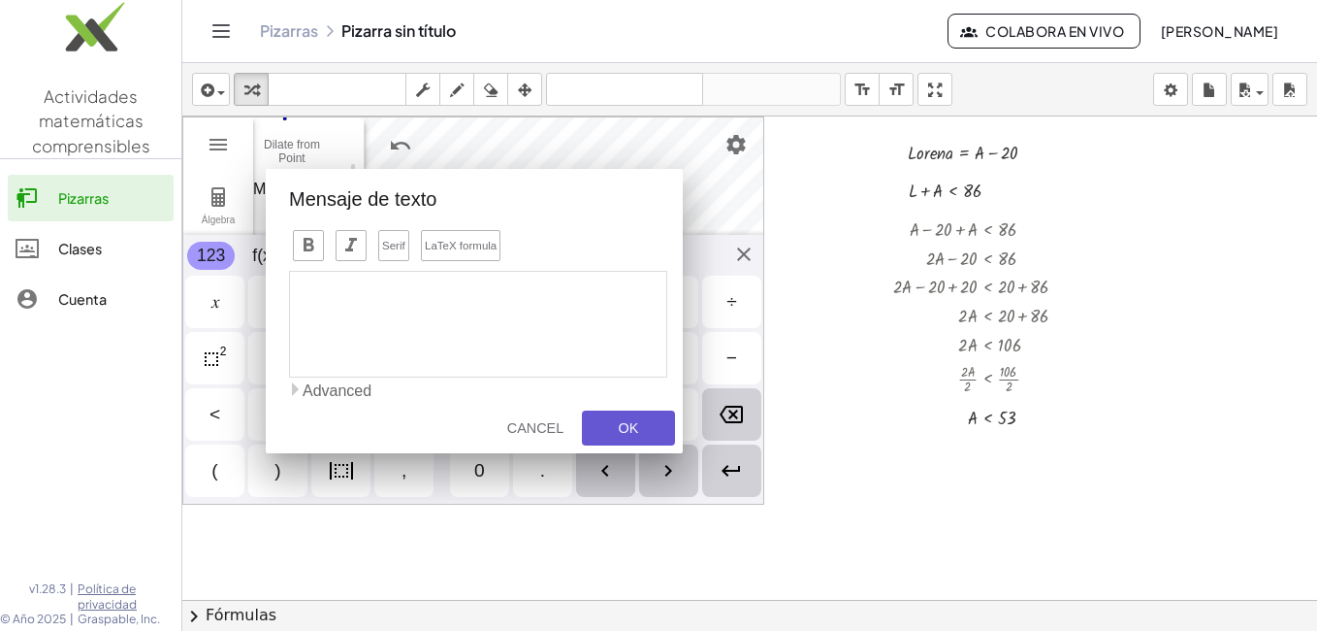
scroll to position [2984, 0]
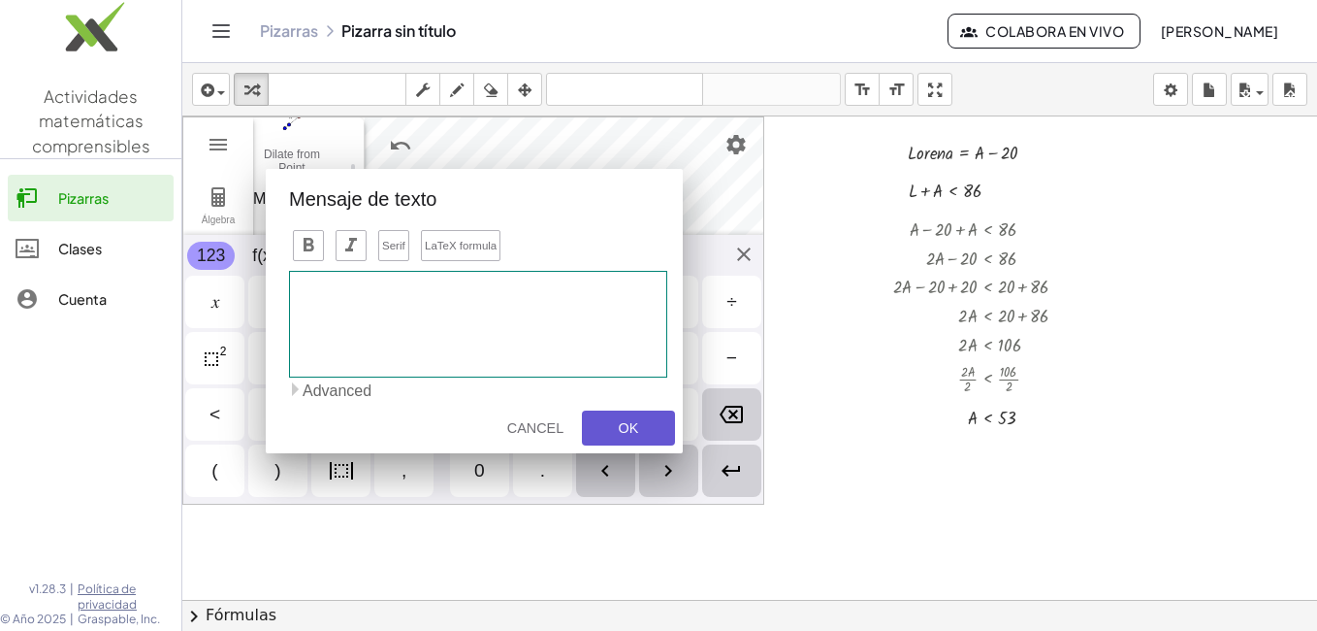
click at [562, 353] on div "Geometría" at bounding box center [478, 324] width 378 height 107
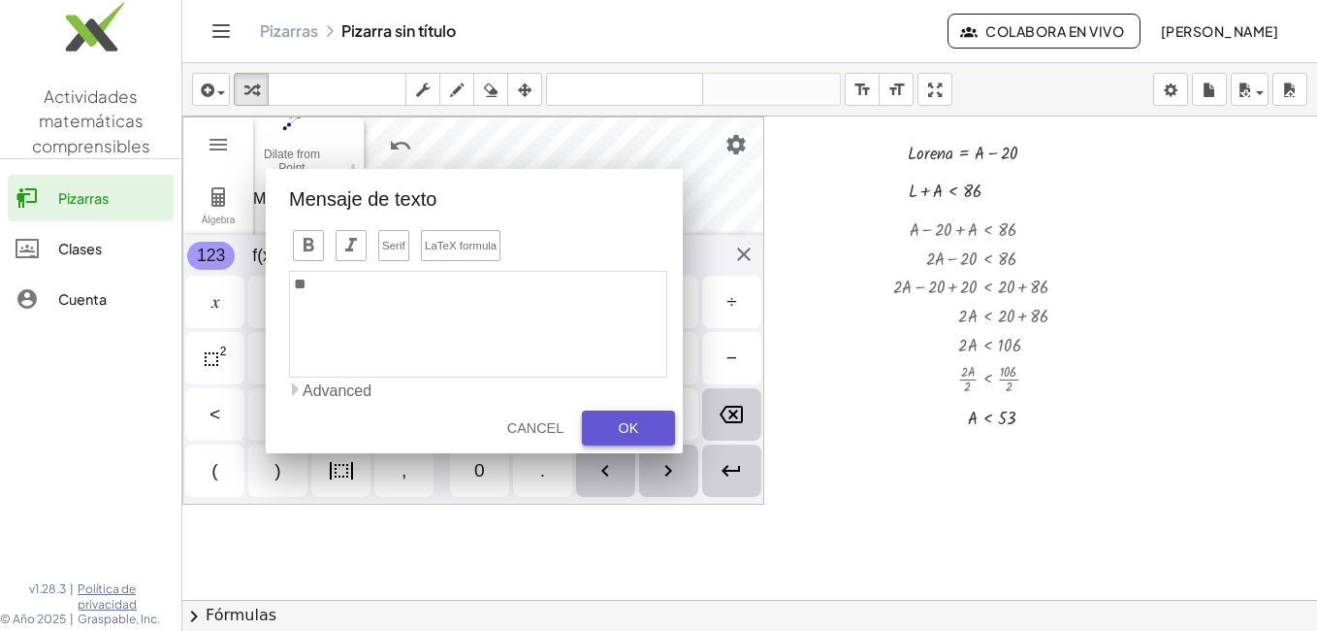
click at [623, 413] on button "OK" at bounding box center [628, 427] width 93 height 35
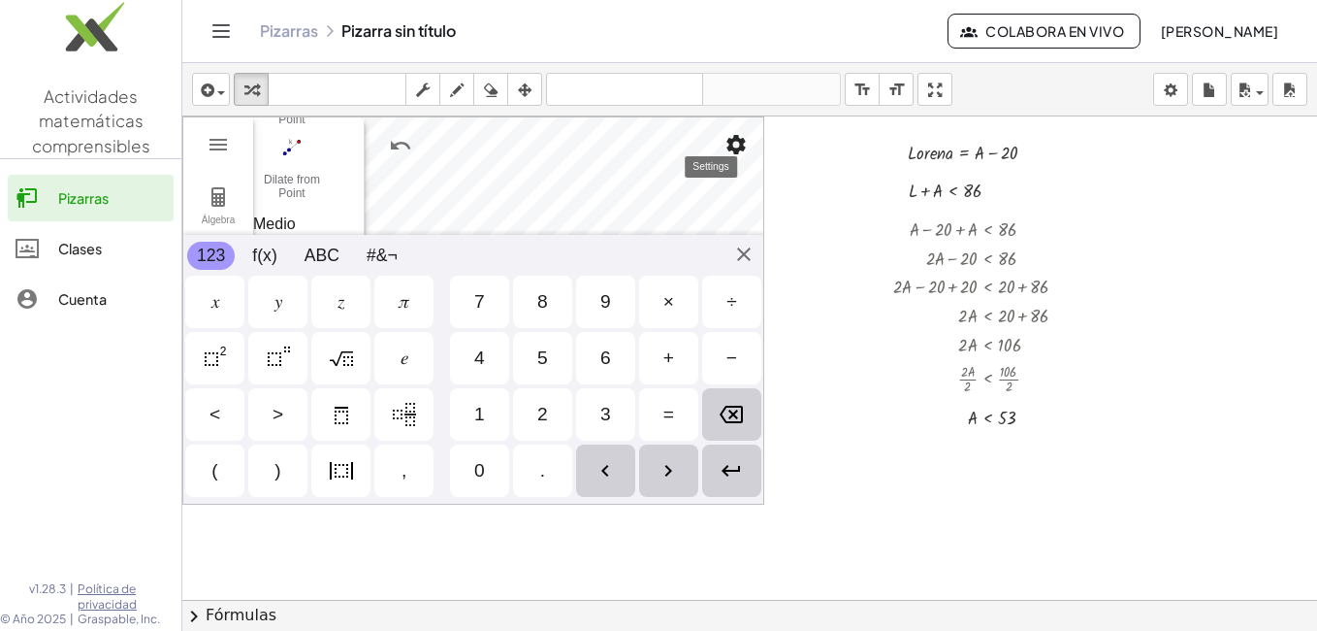
scroll to position [2982, 0]
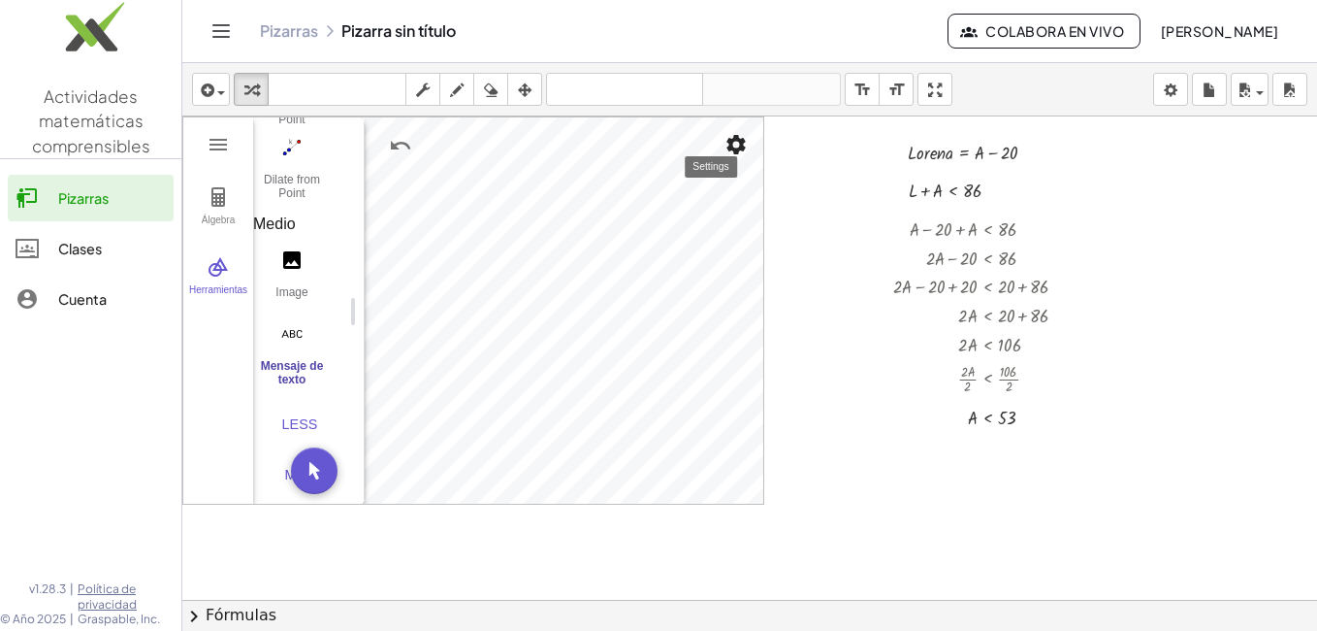
drag, startPoint x: 731, startPoint y: 156, endPoint x: 721, endPoint y: 152, distance: 10.4
click at [721, 152] on button "Configuración" at bounding box center [736, 144] width 35 height 35
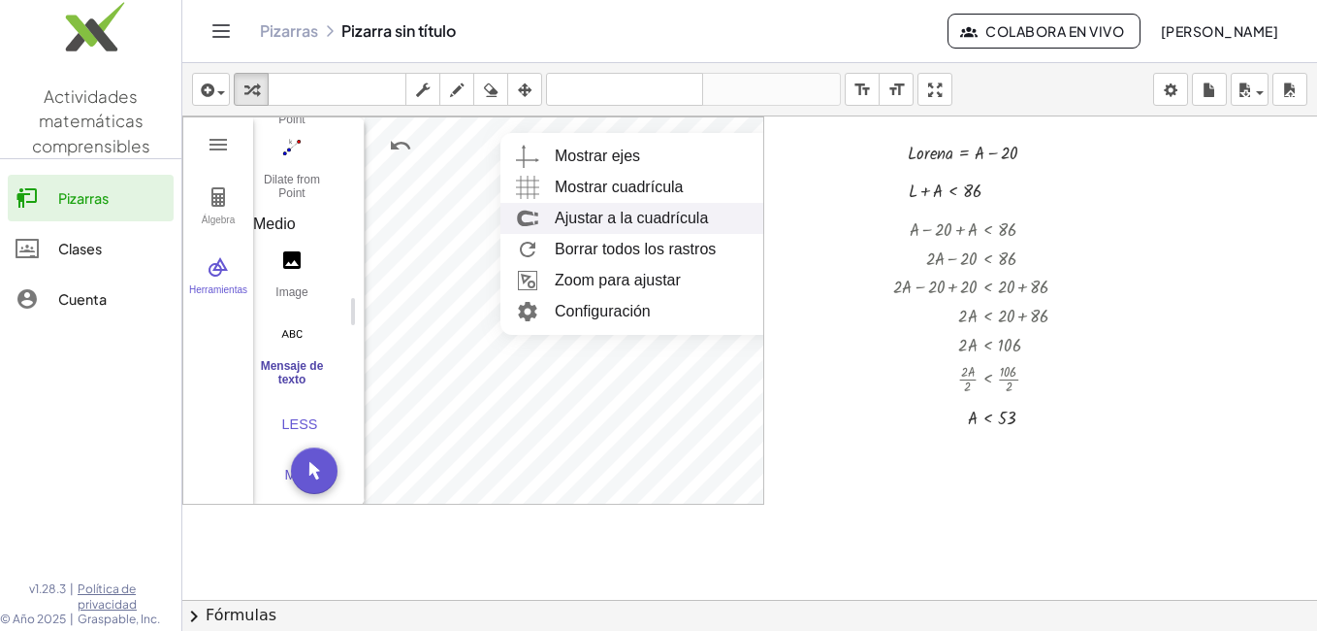
click at [800, 219] on div at bounding box center [749, 643] width 1135 height 1054
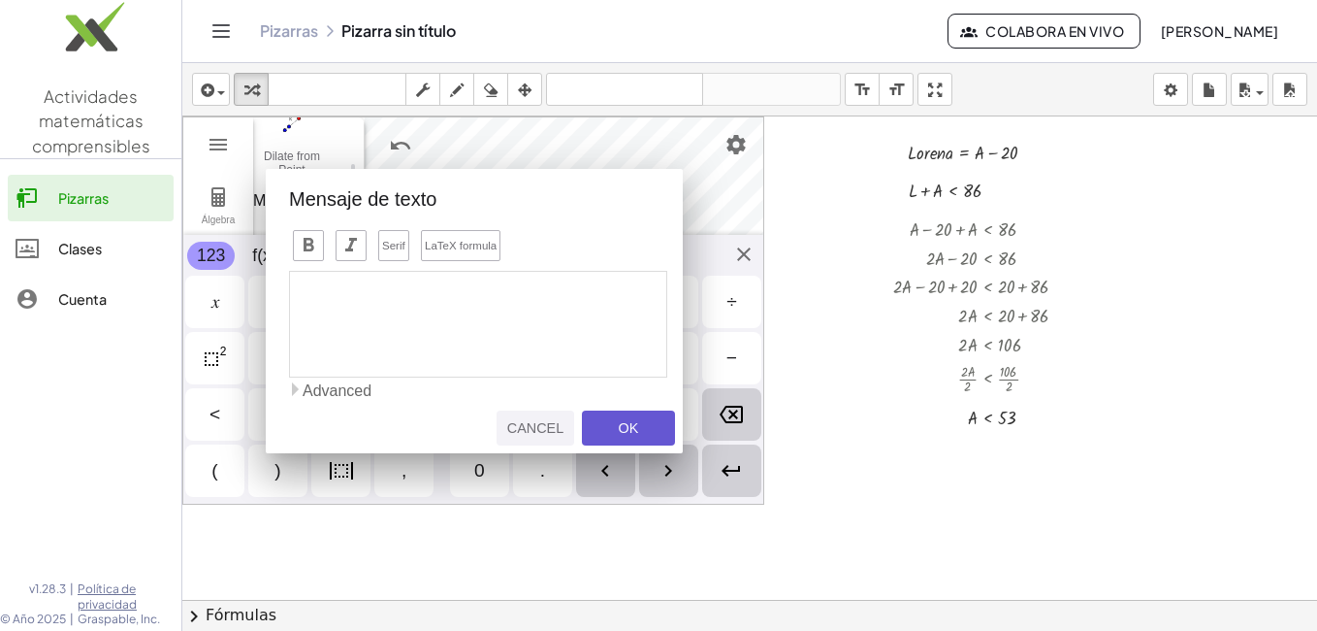
click at [541, 425] on div "Cancel" at bounding box center [535, 428] width 62 height 16
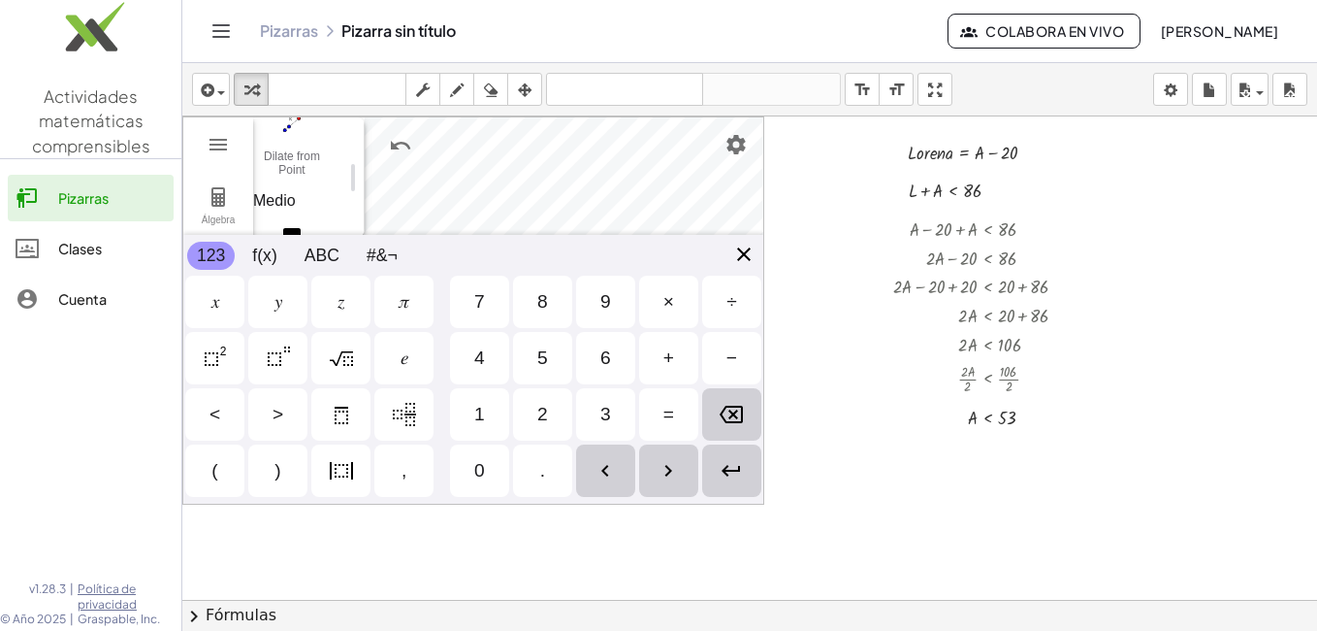
click at [744, 254] on div "Álgebra Herramientas Point A Point B f = Segment A, B 6.3 53 GeoGebra Geometry …" at bounding box center [473, 310] width 582 height 388
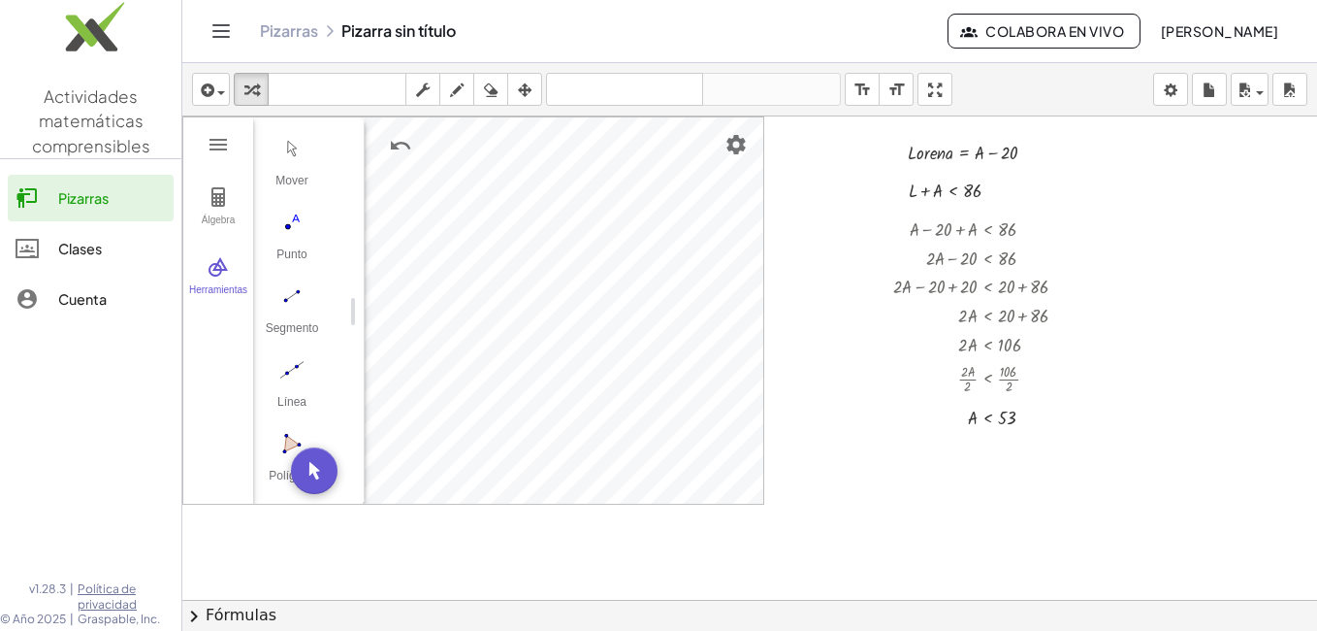
scroll to position [0, 0]
click at [294, 214] on img "Mover. Arrastrar o seleccionar objeto" at bounding box center [292, 203] width 78 height 31
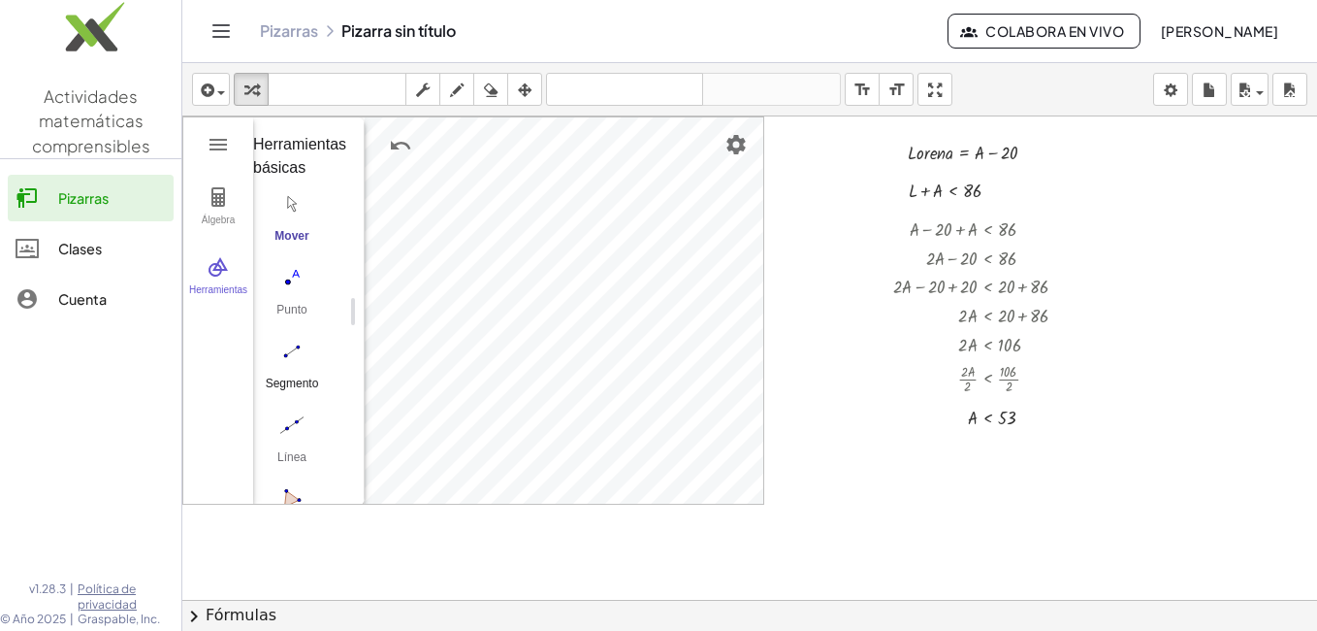
click at [297, 348] on img "Segment. Select two points or positions" at bounding box center [292, 351] width 78 height 31
click at [398, 145] on img "Deshacer" at bounding box center [400, 145] width 23 height 23
click at [290, 346] on img "Segment. Select two points or positions" at bounding box center [292, 351] width 78 height 31
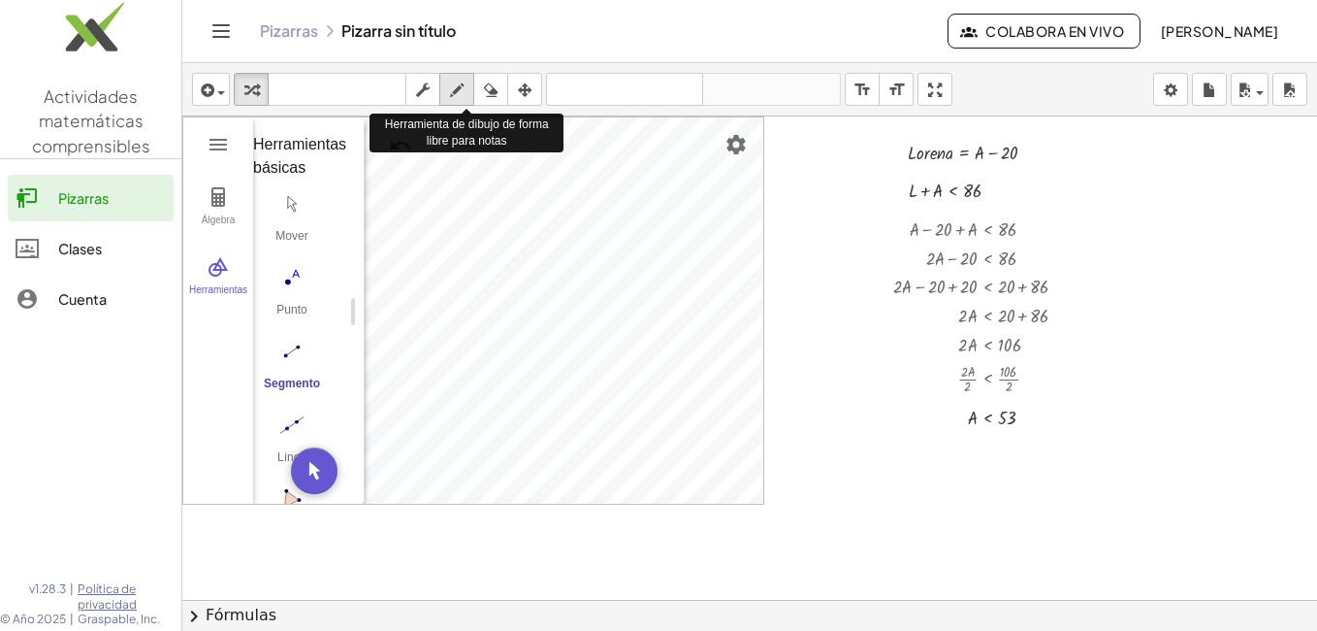
click at [462, 81] on icon "button" at bounding box center [457, 90] width 14 height 23
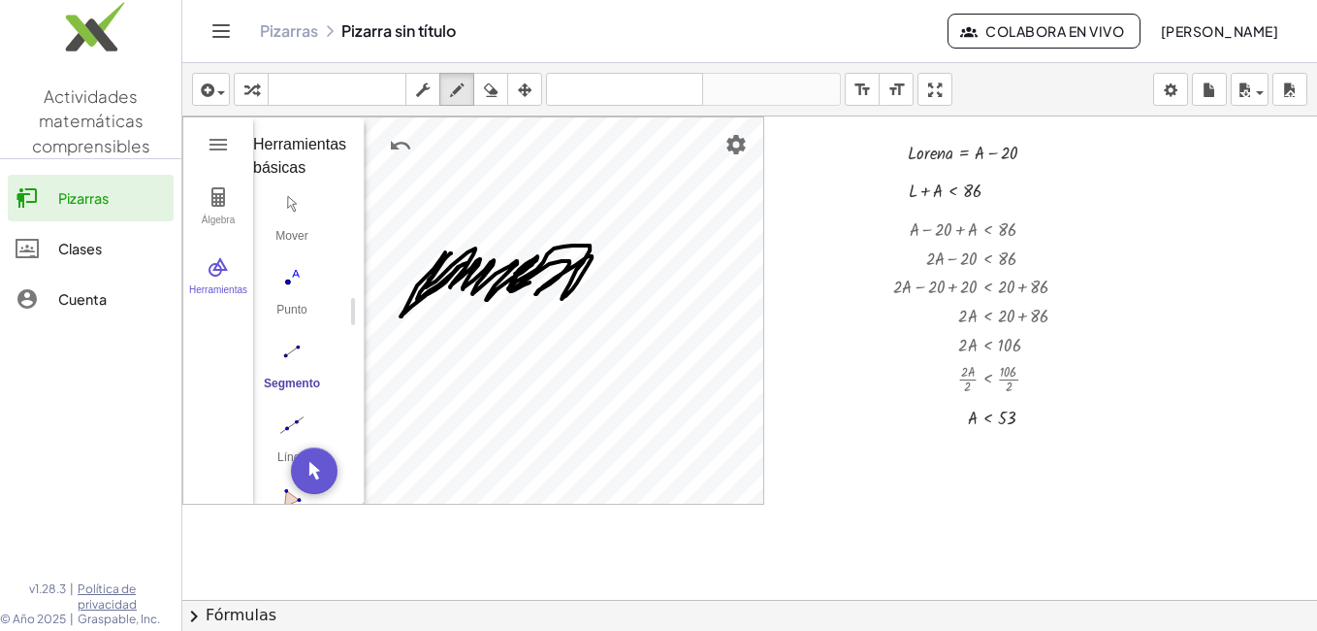
drag, startPoint x: 445, startPoint y: 252, endPoint x: 543, endPoint y: 273, distance: 100.1
click at [543, 273] on div at bounding box center [749, 643] width 1135 height 1054
drag, startPoint x: 683, startPoint y: 251, endPoint x: 527, endPoint y: 294, distance: 161.9
click at [527, 294] on div at bounding box center [749, 643] width 1135 height 1054
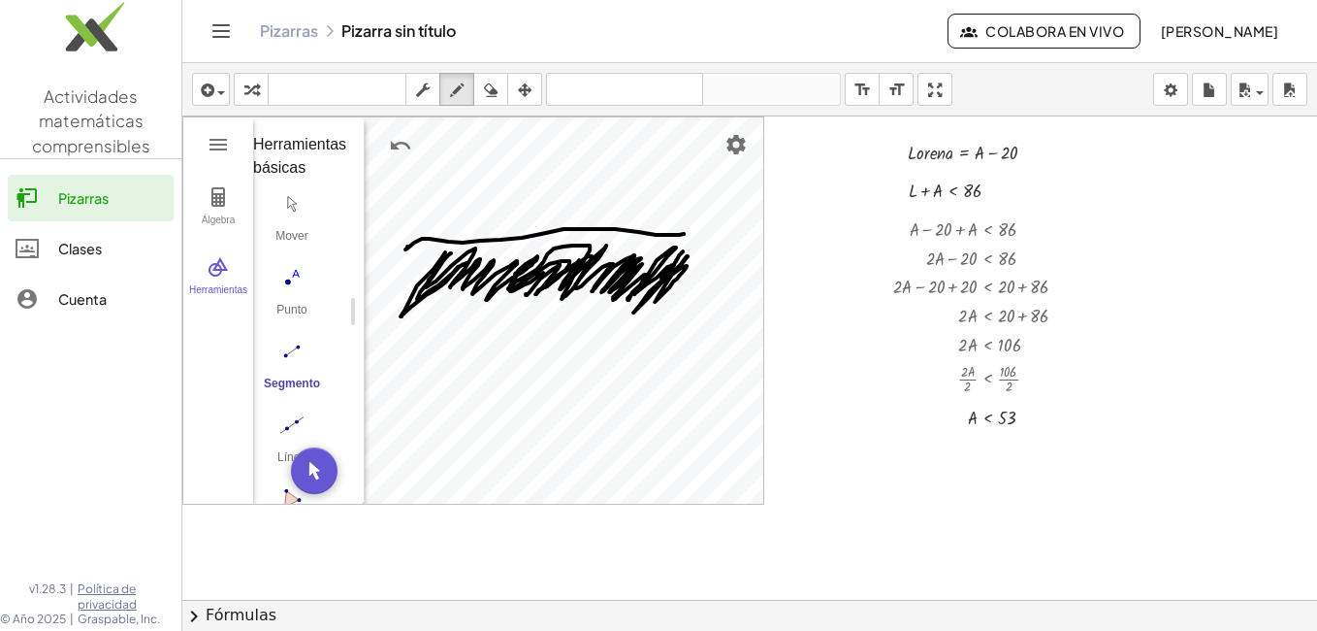
drag, startPoint x: 684, startPoint y: 234, endPoint x: 410, endPoint y: 247, distance: 273.9
click at [410, 247] on div at bounding box center [749, 643] width 1135 height 1054
drag, startPoint x: 428, startPoint y: 218, endPoint x: 436, endPoint y: 260, distance: 42.4
click at [436, 260] on div at bounding box center [749, 643] width 1135 height 1054
drag, startPoint x: 706, startPoint y: 231, endPoint x: 691, endPoint y: 254, distance: 28.0
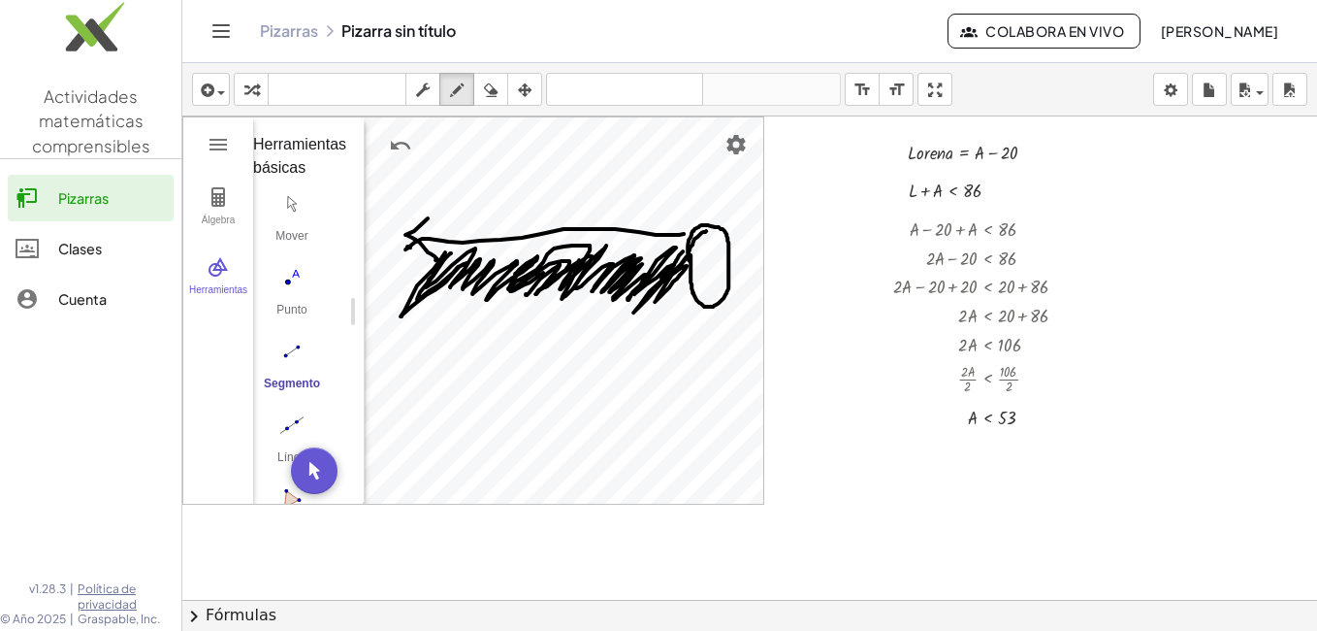
click at [691, 254] on div at bounding box center [749, 643] width 1135 height 1054
click at [459, 251] on div at bounding box center [749, 643] width 1135 height 1054
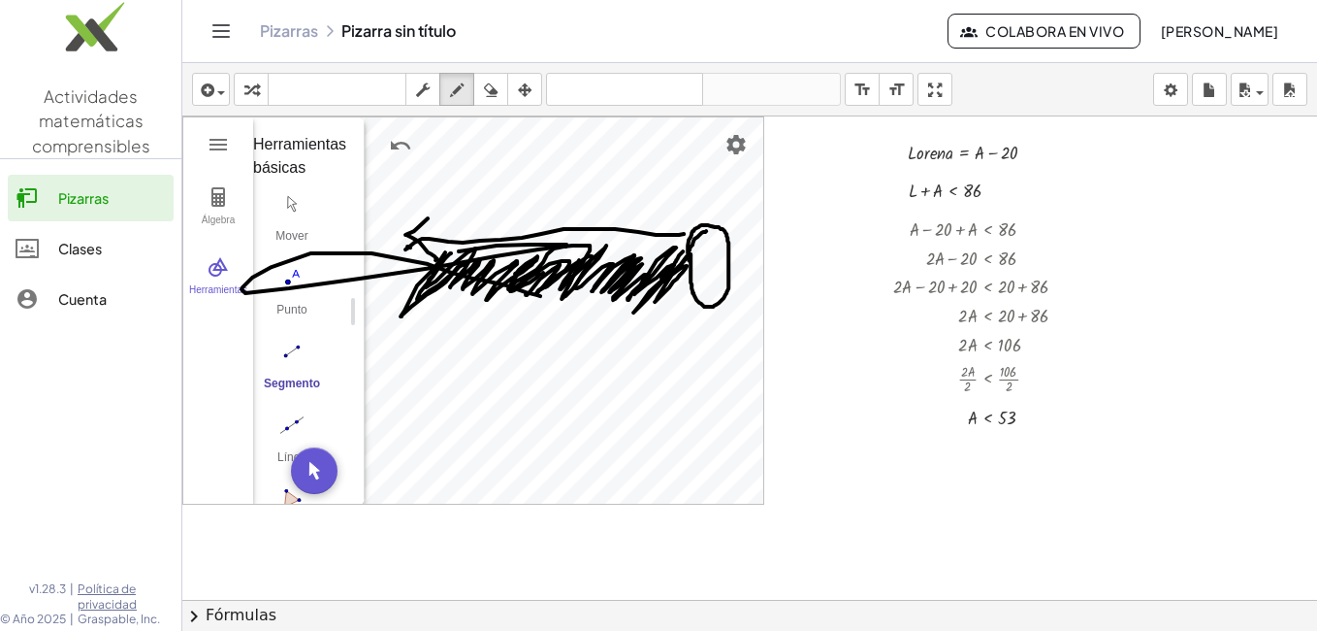
drag, startPoint x: 459, startPoint y: 251, endPoint x: 532, endPoint y: 293, distance: 83.9
click at [532, 293] on div at bounding box center [749, 643] width 1135 height 1054
click at [398, 141] on div at bounding box center [749, 643] width 1135 height 1054
click at [396, 148] on div at bounding box center [749, 643] width 1135 height 1054
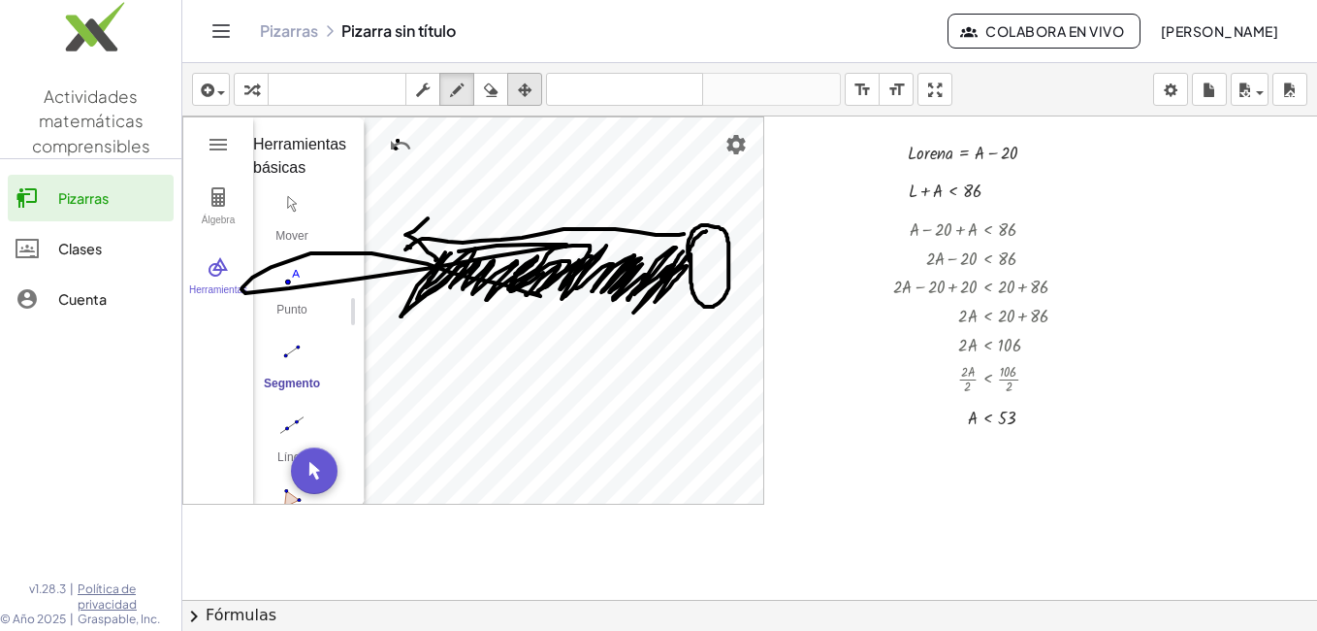
click at [531, 93] on icon "button" at bounding box center [525, 90] width 14 height 23
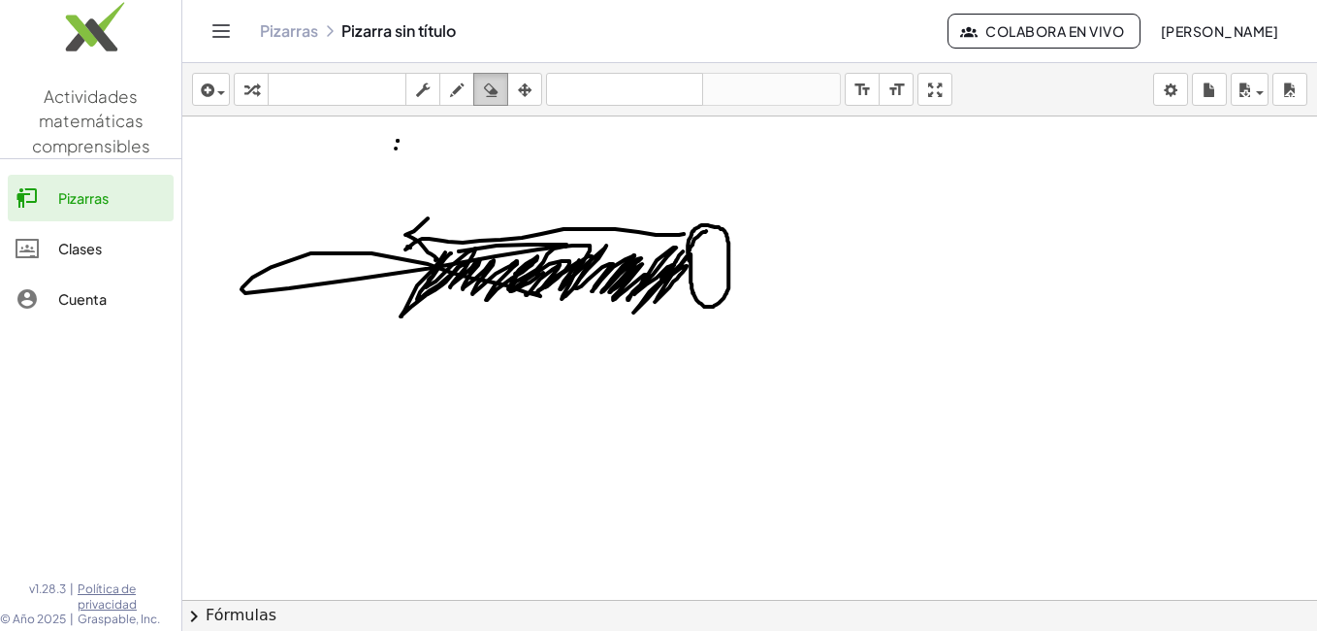
click at [493, 87] on icon "button" at bounding box center [491, 90] width 14 height 23
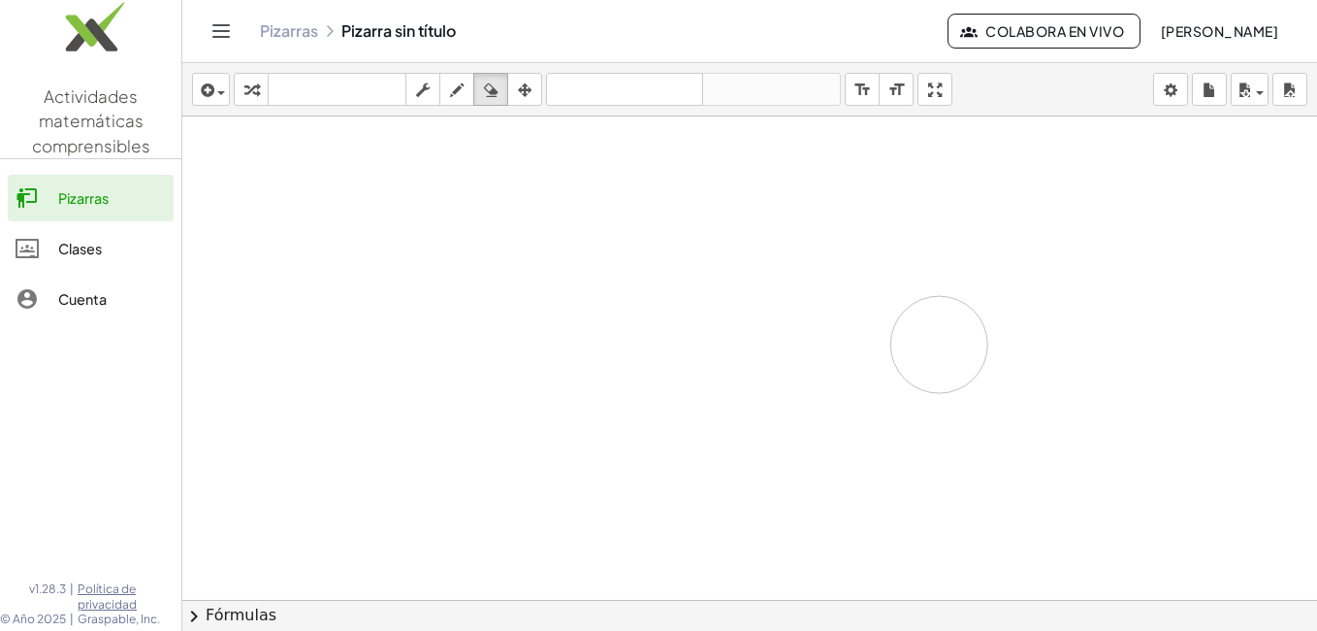
drag, startPoint x: 342, startPoint y: 221, endPoint x: 886, endPoint y: 283, distance: 546.8
click at [886, 283] on div at bounding box center [749, 643] width 1135 height 1054
click at [221, 95] on div "button" at bounding box center [211, 89] width 28 height 23
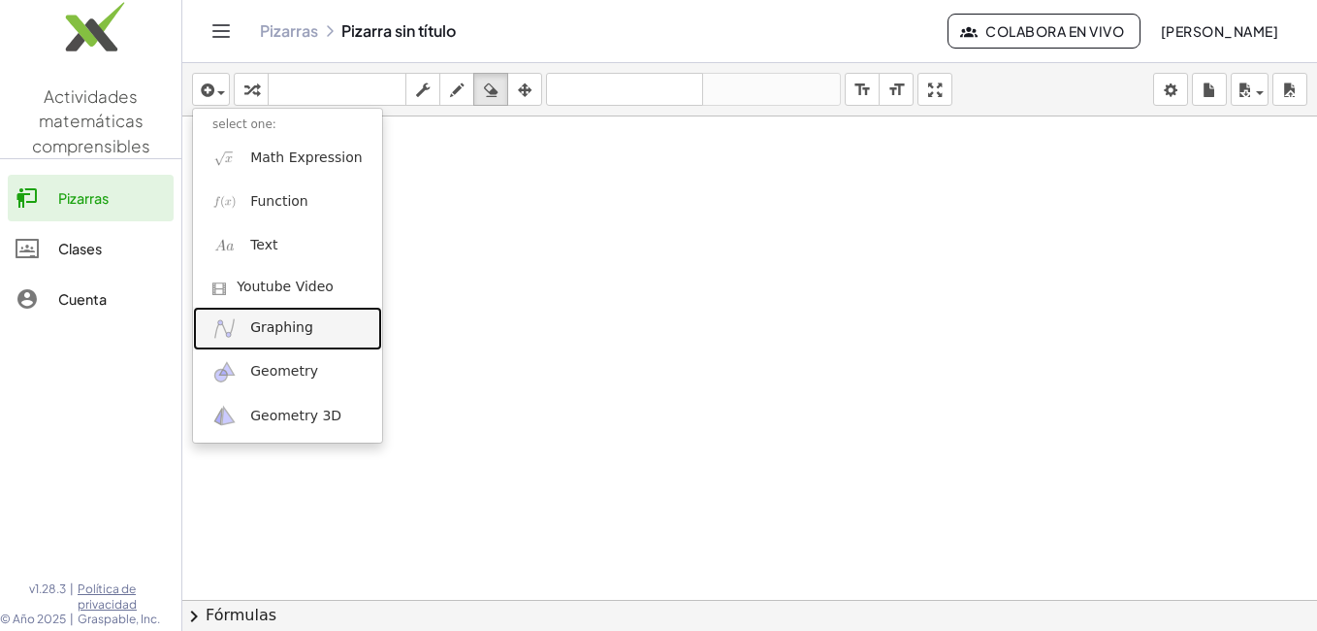
click at [257, 325] on span "Graphing" at bounding box center [281, 327] width 63 height 19
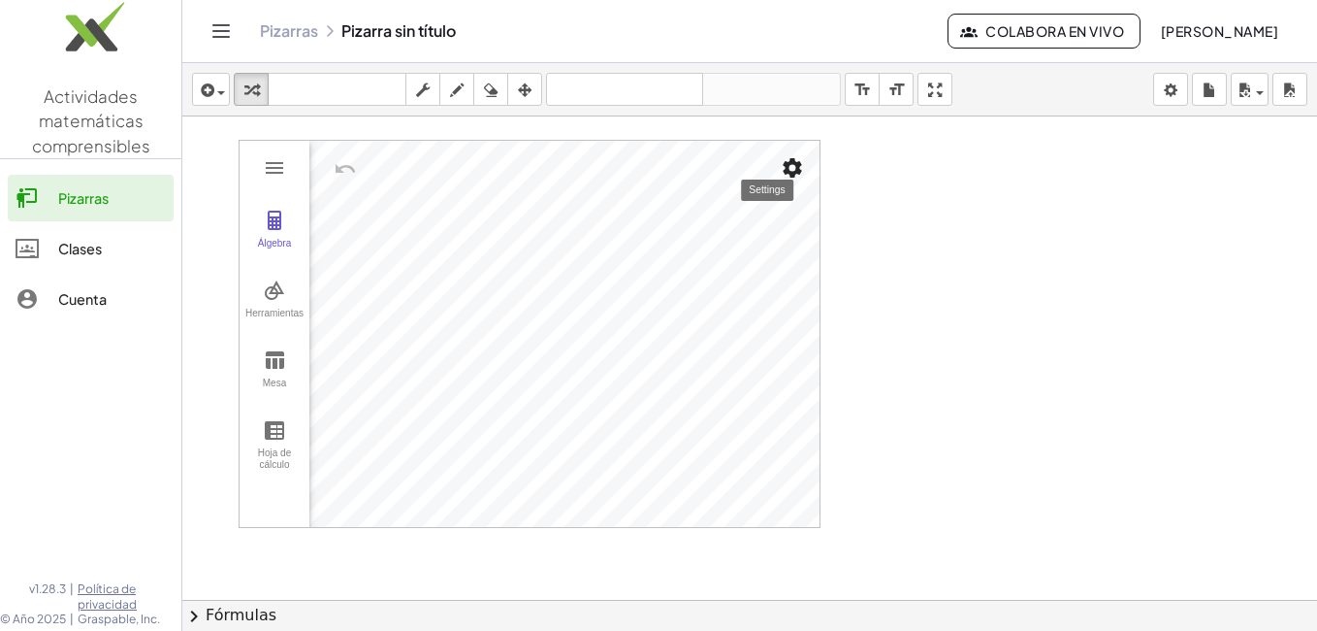
click at [789, 164] on img "Configuración" at bounding box center [792, 167] width 23 height 23
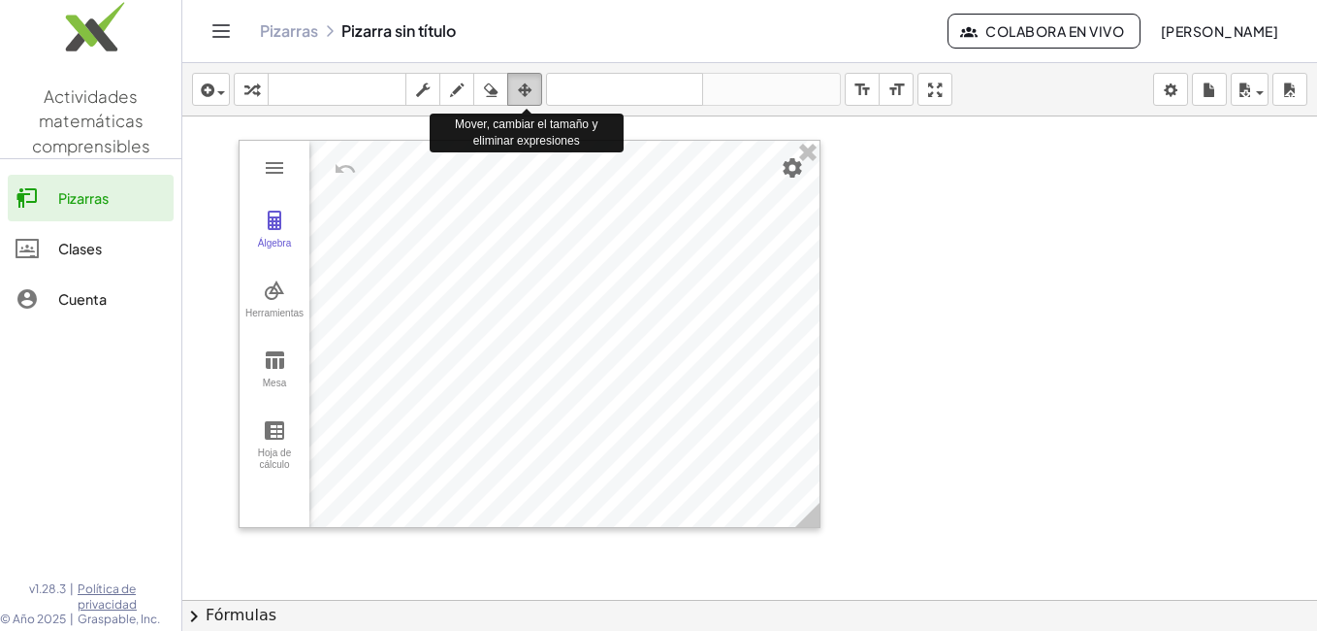
click at [526, 84] on icon "button" at bounding box center [525, 90] width 14 height 23
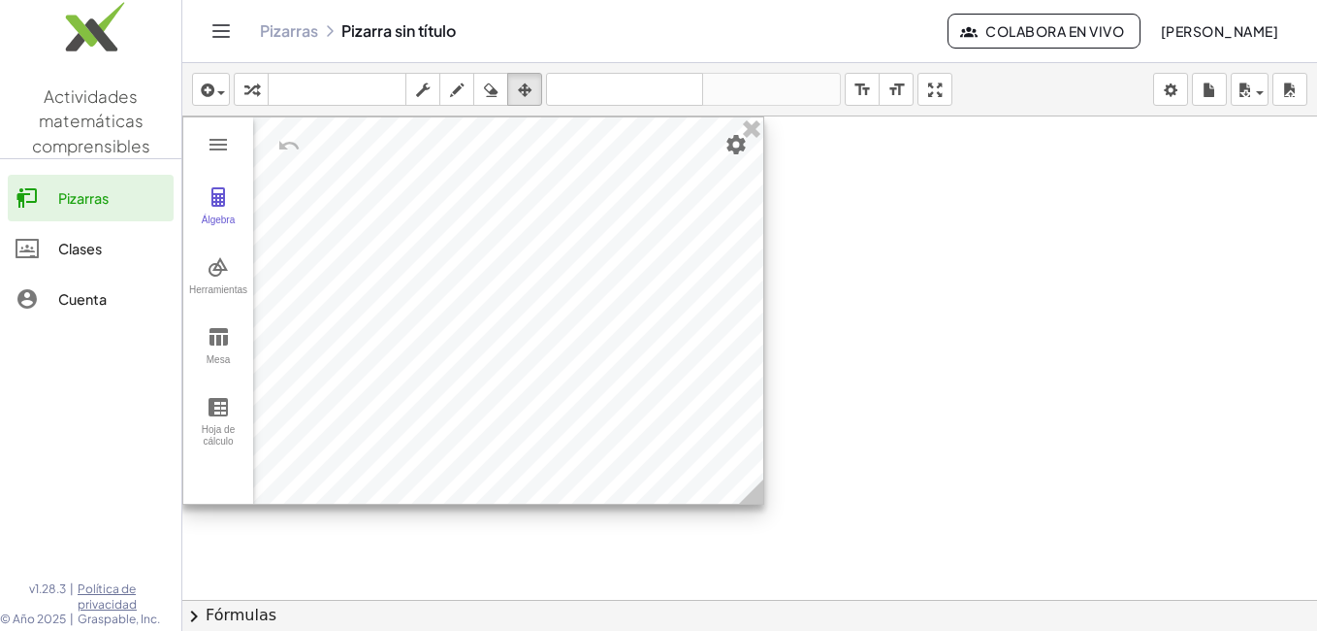
drag, startPoint x: 694, startPoint y: 244, endPoint x: 553, endPoint y: 211, distance: 144.7
click at [553, 211] on div at bounding box center [473, 310] width 580 height 386
drag, startPoint x: 496, startPoint y: 348, endPoint x: 488, endPoint y: 163, distance: 185.5
click at [488, 163] on div at bounding box center [473, 310] width 580 height 386
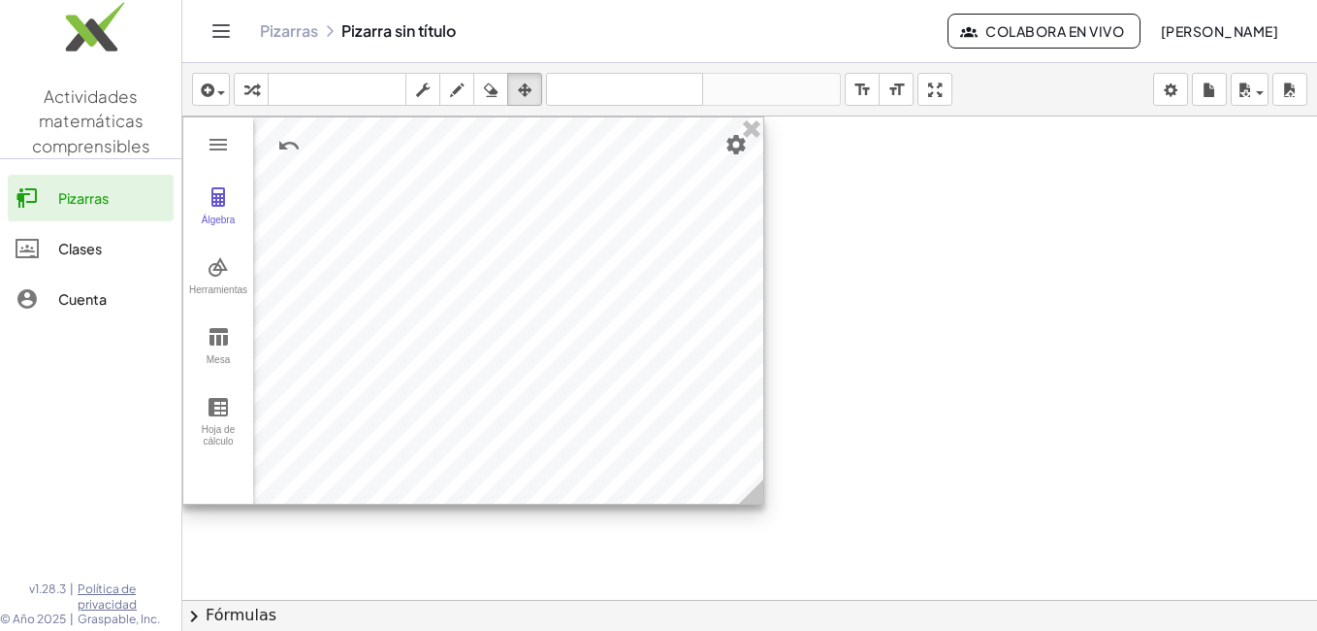
drag, startPoint x: 481, startPoint y: 335, endPoint x: 434, endPoint y: 236, distance: 109.8
click at [434, 236] on div at bounding box center [473, 310] width 580 height 386
click at [536, 373] on div at bounding box center [473, 310] width 580 height 386
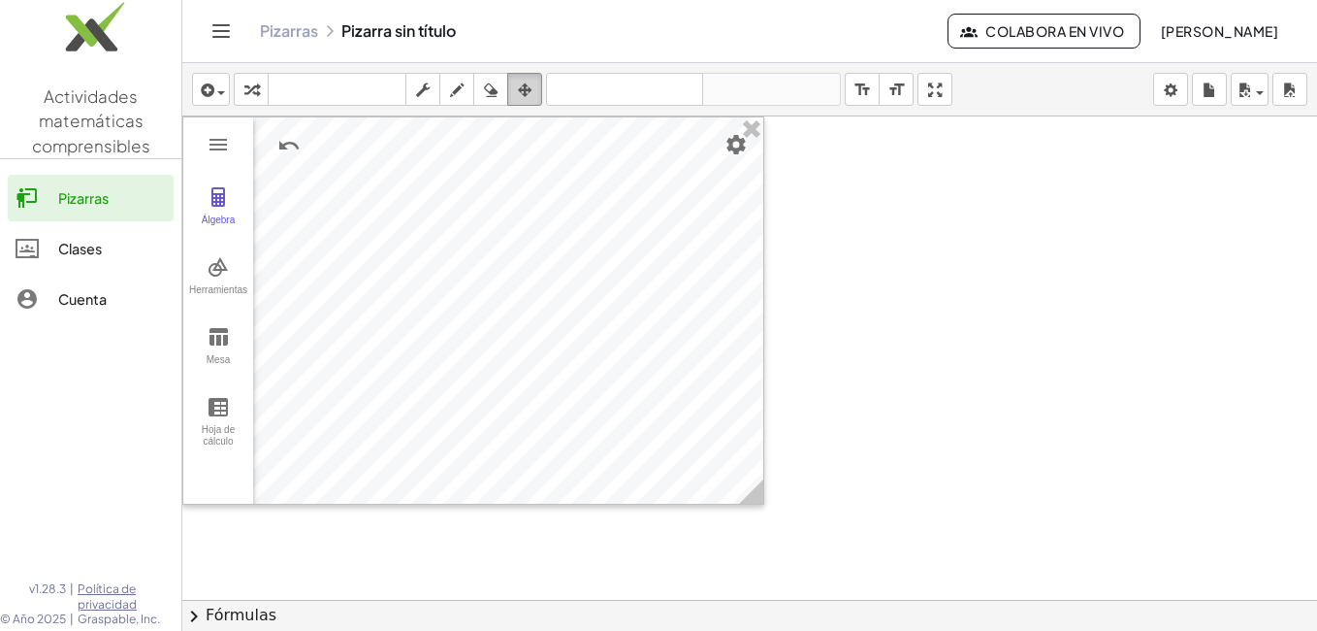
click at [526, 83] on icon "button" at bounding box center [525, 90] width 14 height 23
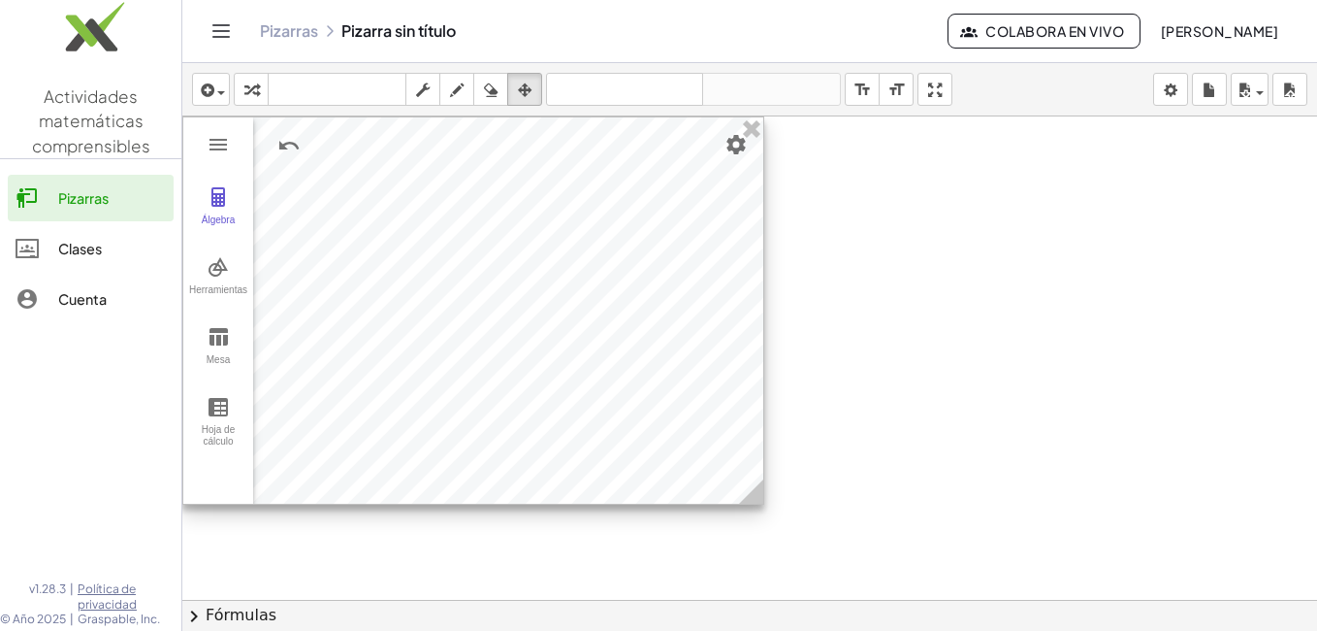
drag, startPoint x: 544, startPoint y: 352, endPoint x: 532, endPoint y: 282, distance: 71.0
click at [532, 282] on div at bounding box center [473, 310] width 580 height 386
click at [692, 270] on div at bounding box center [473, 310] width 580 height 386
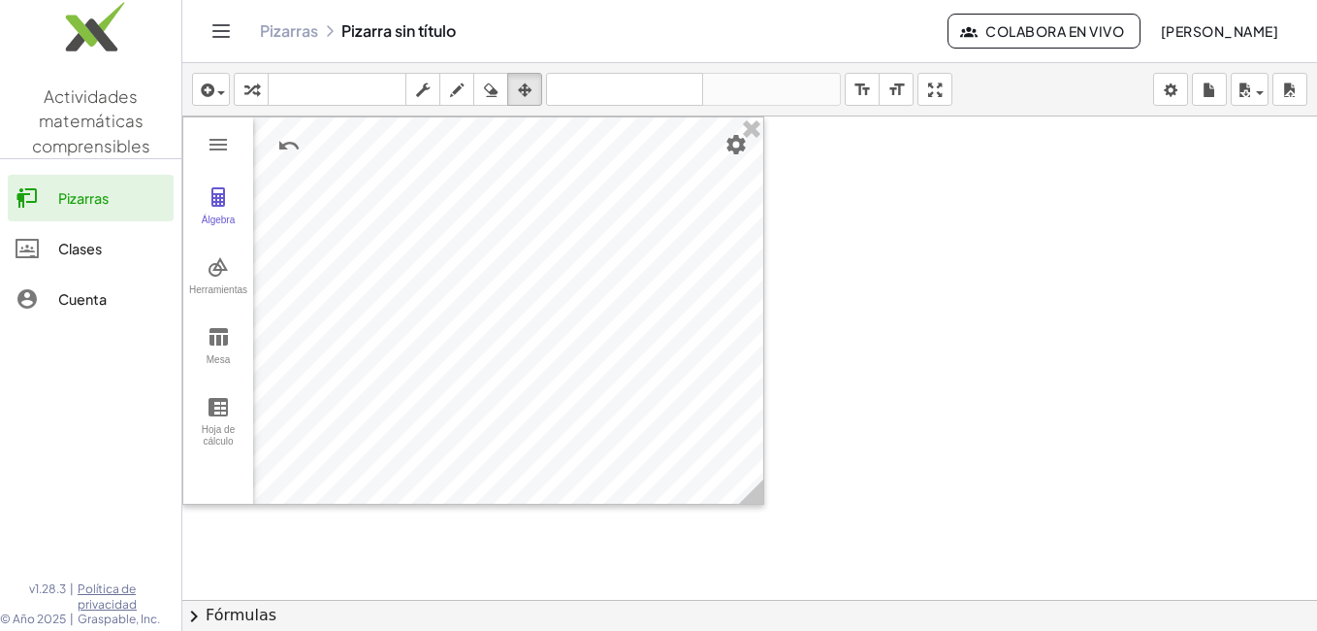
click at [890, 202] on div at bounding box center [749, 643] width 1135 height 1054
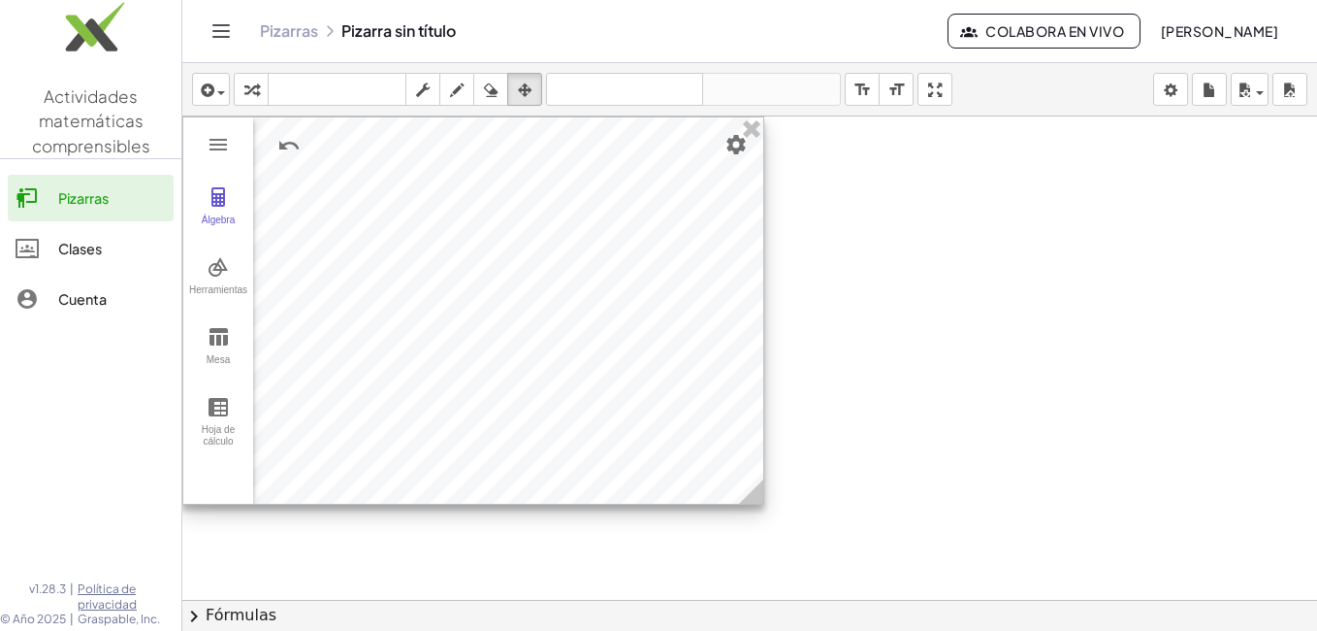
click at [674, 179] on div at bounding box center [473, 310] width 580 height 386
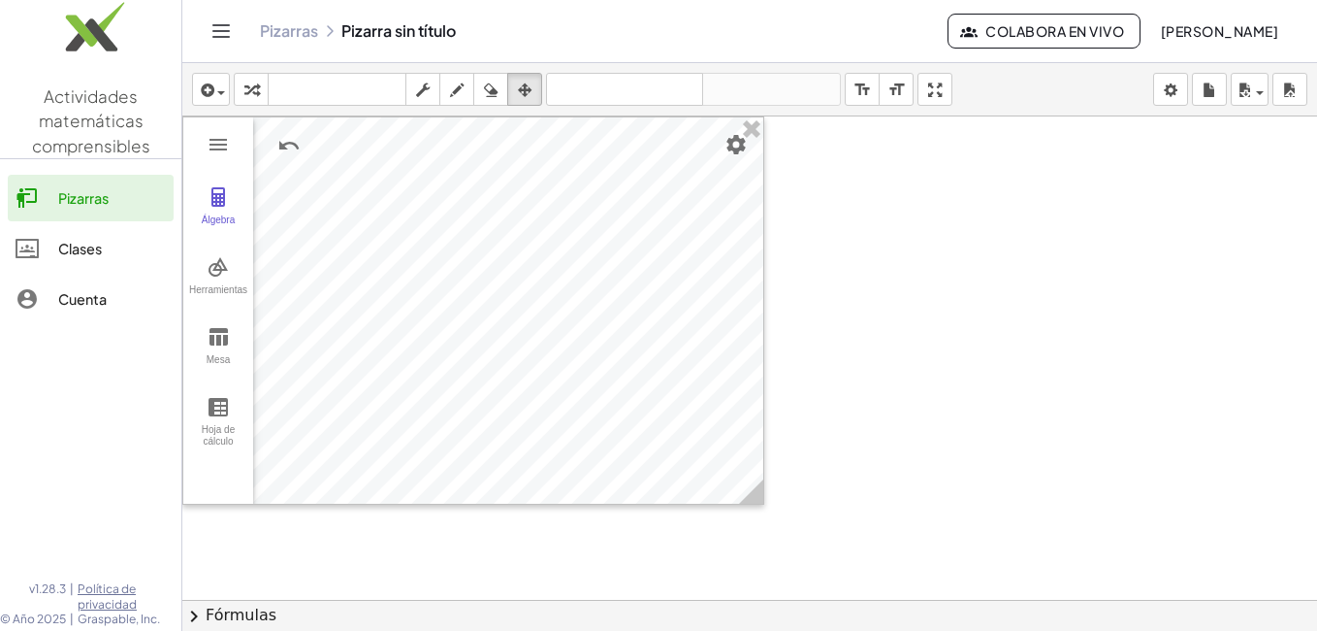
click at [805, 320] on div at bounding box center [749, 643] width 1135 height 1054
click at [212, 88] on icon "button" at bounding box center [205, 90] width 17 height 23
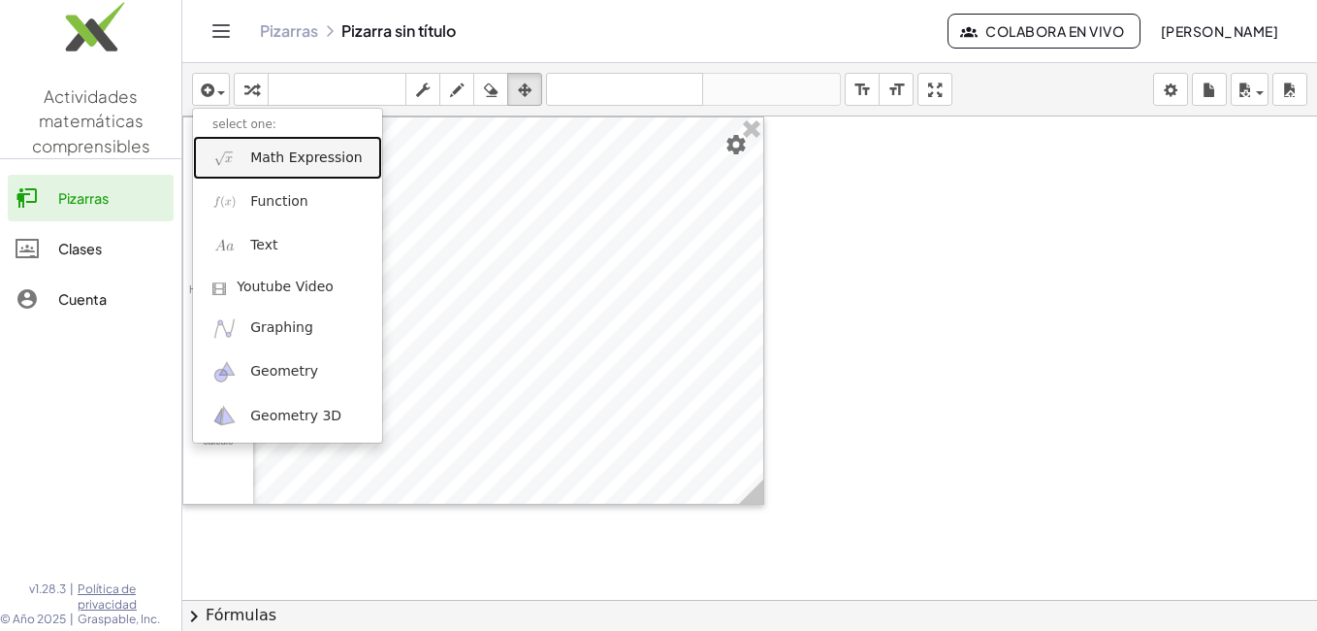
click at [265, 153] on span "Math Expression" at bounding box center [306, 157] width 112 height 19
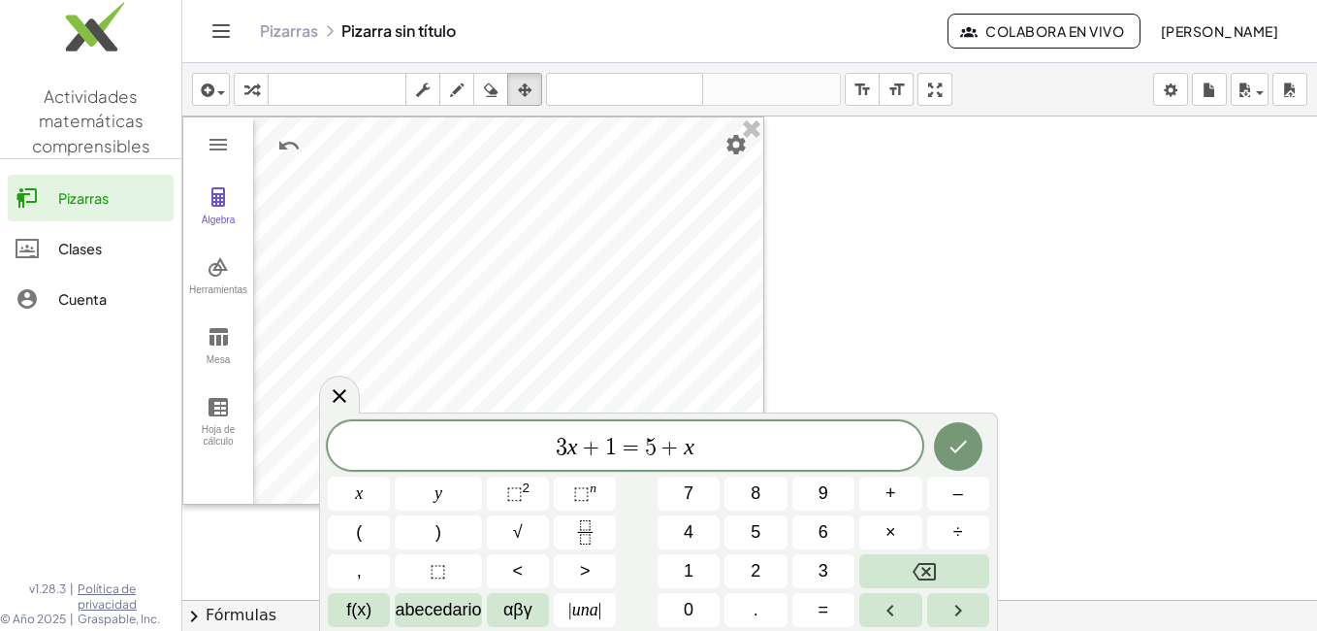
drag, startPoint x: 921, startPoint y: 422, endPoint x: 904, endPoint y: 445, distance: 28.5
click at [904, 445] on div "3 x + 1 = 5 + x x y ⬚ 2 ⬚ n 7 8 9 + – ( ) √ 4 5 6 × ÷ , ⬚ < > 1 2 3 f(x) abeced…" at bounding box center [659, 524] width 662 height 206
click at [711, 460] on span "3 x + 1 = 5 + x" at bounding box center [625, 447] width 595 height 27
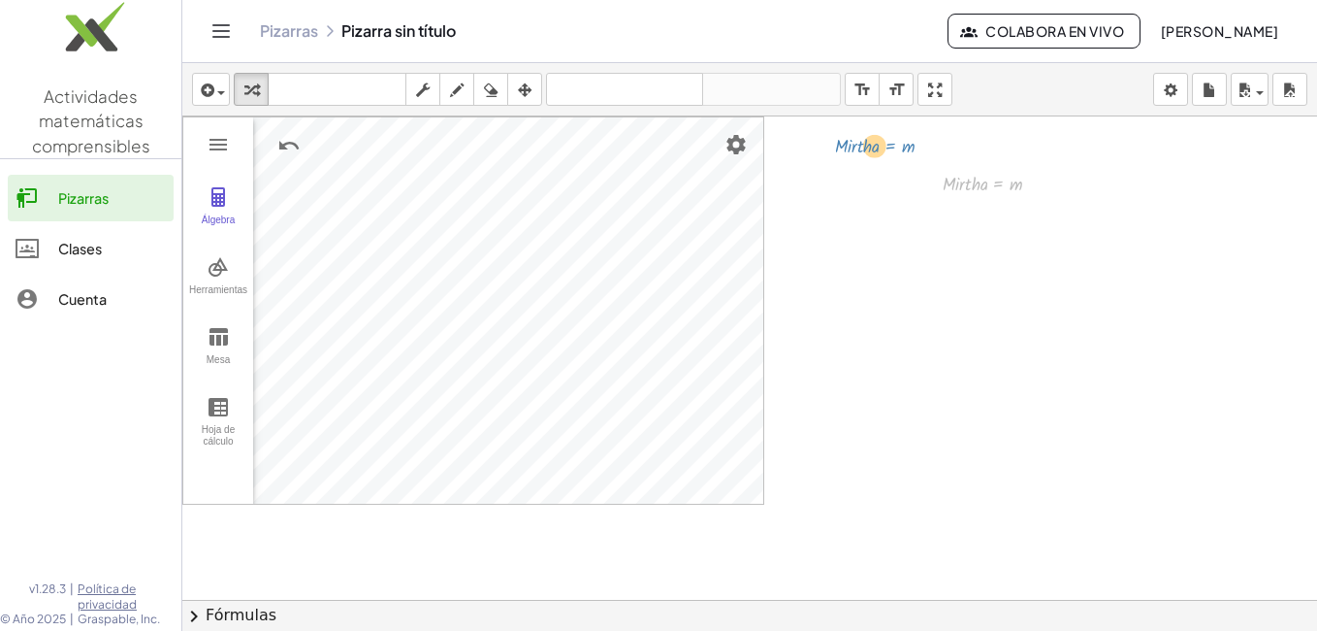
drag, startPoint x: 989, startPoint y: 182, endPoint x: 882, endPoint y: 148, distance: 112.0
click at [1028, 184] on div at bounding box center [1030, 183] width 7 height 7
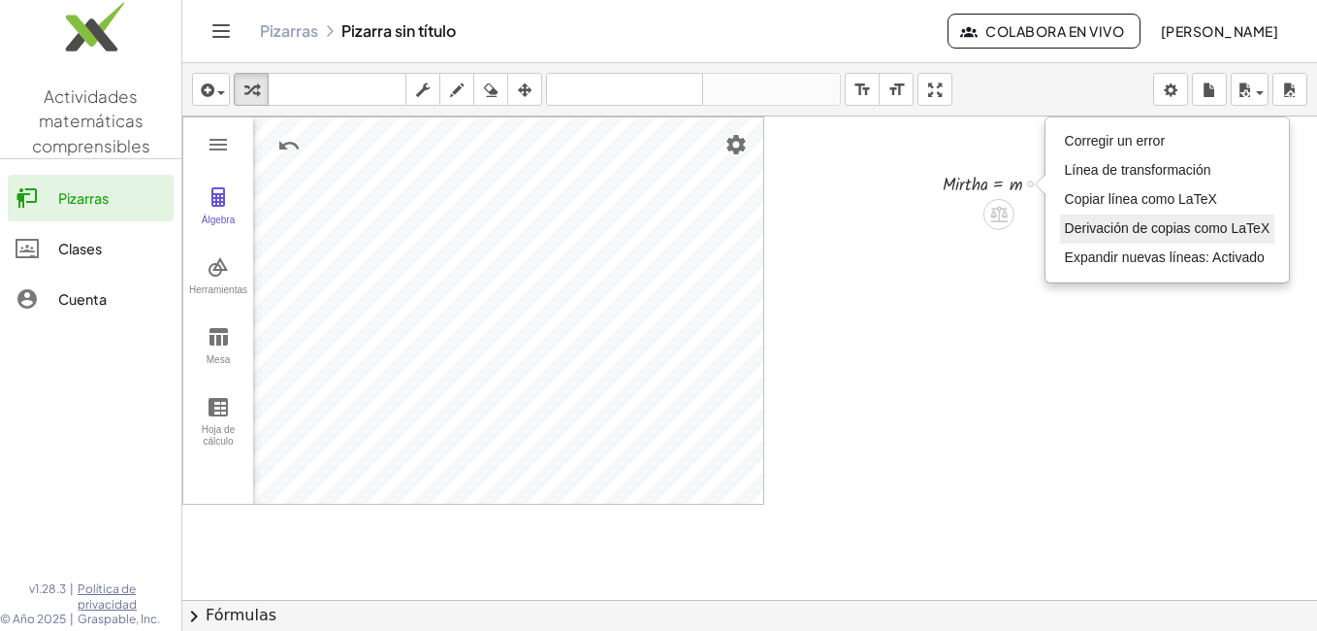
click at [1086, 218] on li "Derivación de copias como LaTeX" at bounding box center [1167, 228] width 215 height 29
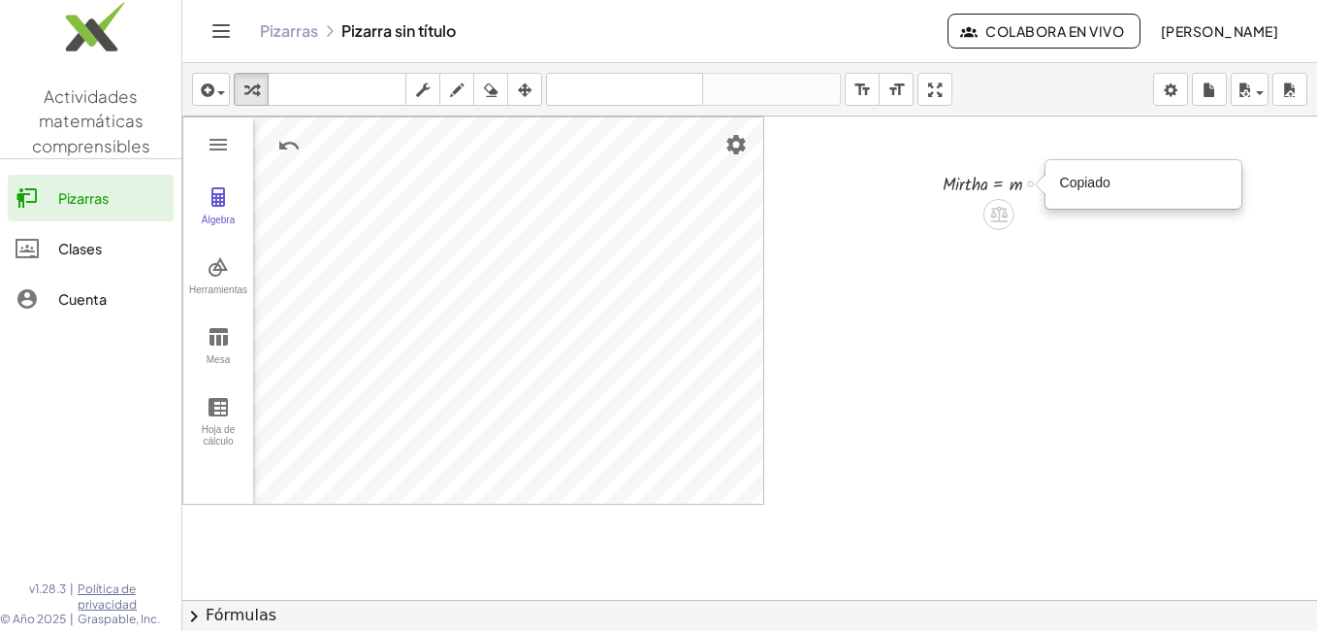
click at [1092, 193] on div "Copiado hecho" at bounding box center [1143, 184] width 167 height 29
click at [1033, 184] on div "Copied done" at bounding box center [1030, 183] width 7 height 7
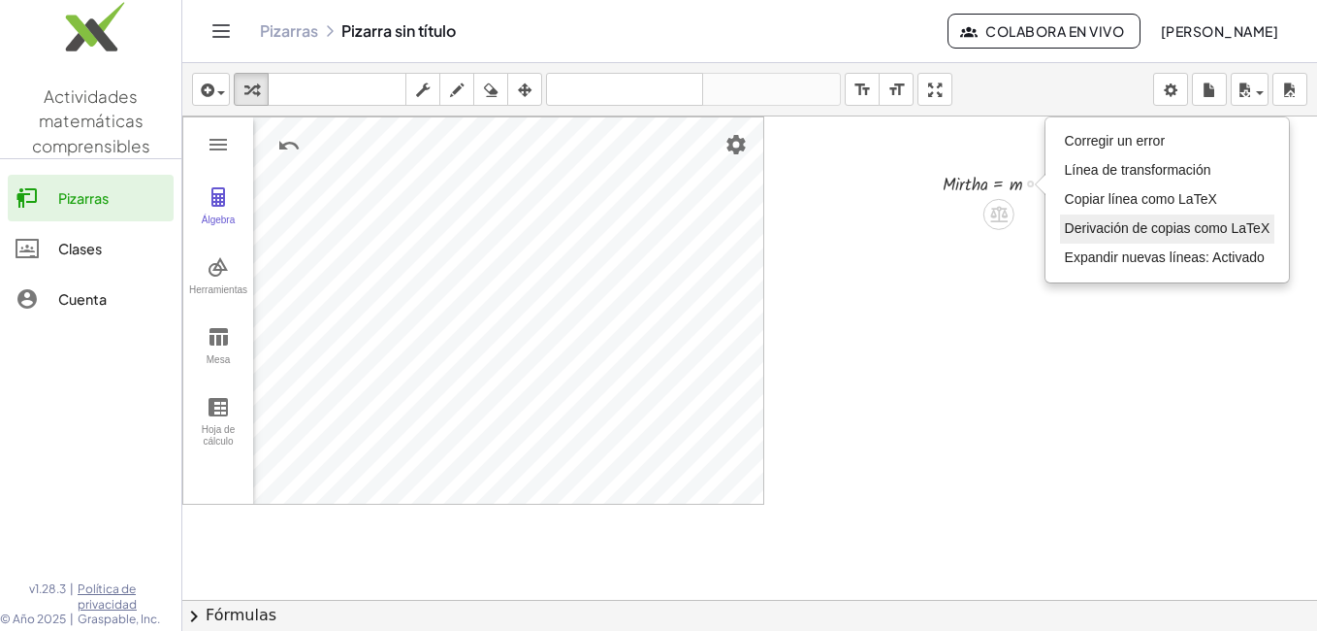
click at [1098, 229] on span "Derivación de copias como LaTeX" at bounding box center [1168, 228] width 206 height 16
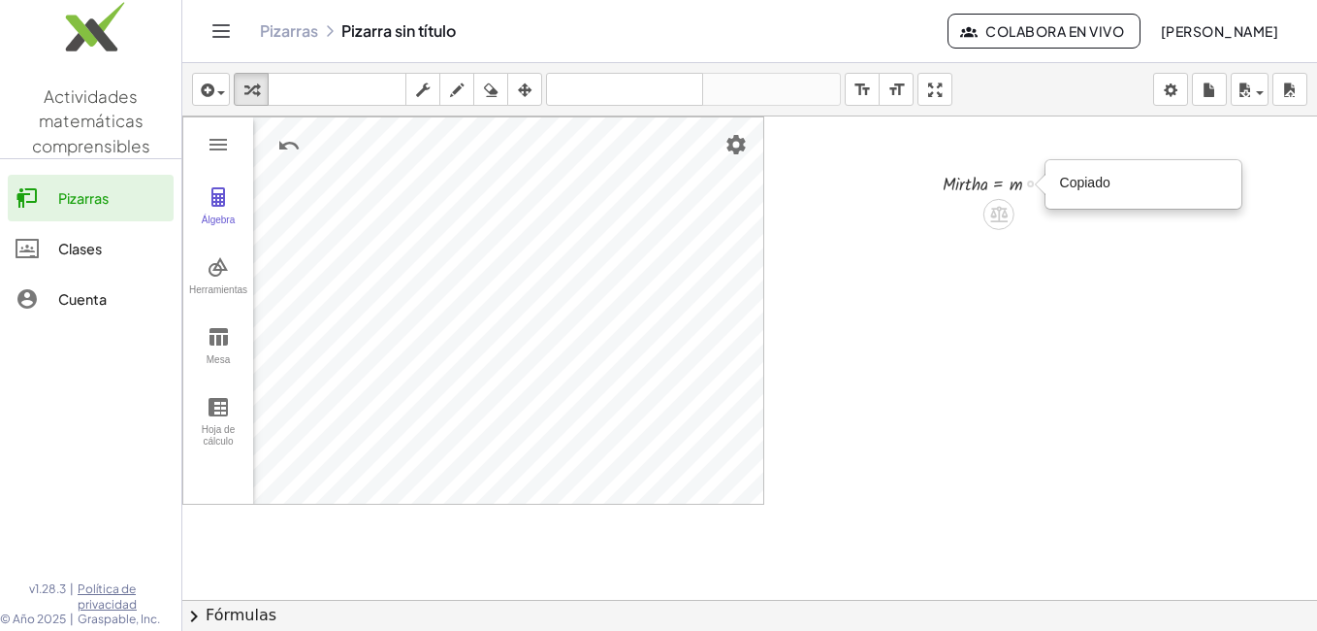
click at [1030, 182] on div "Copied done" at bounding box center [1030, 183] width 7 height 7
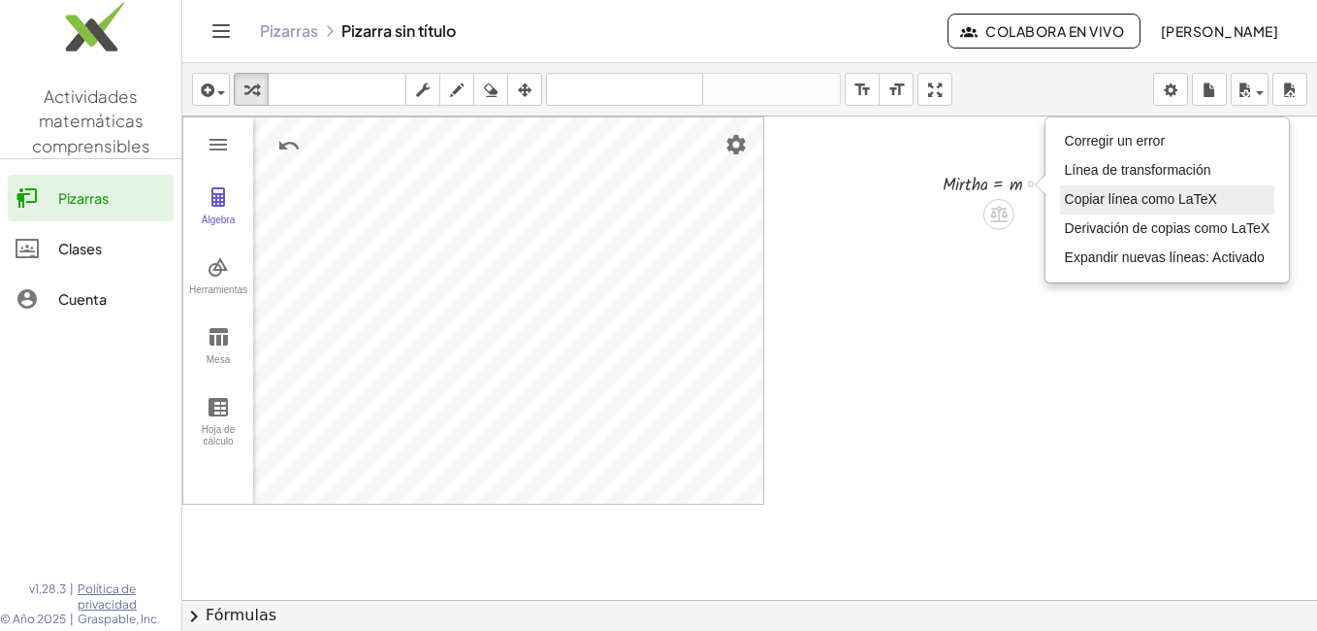
click at [1080, 198] on span "Copiar línea como LaTeX" at bounding box center [1141, 199] width 152 height 16
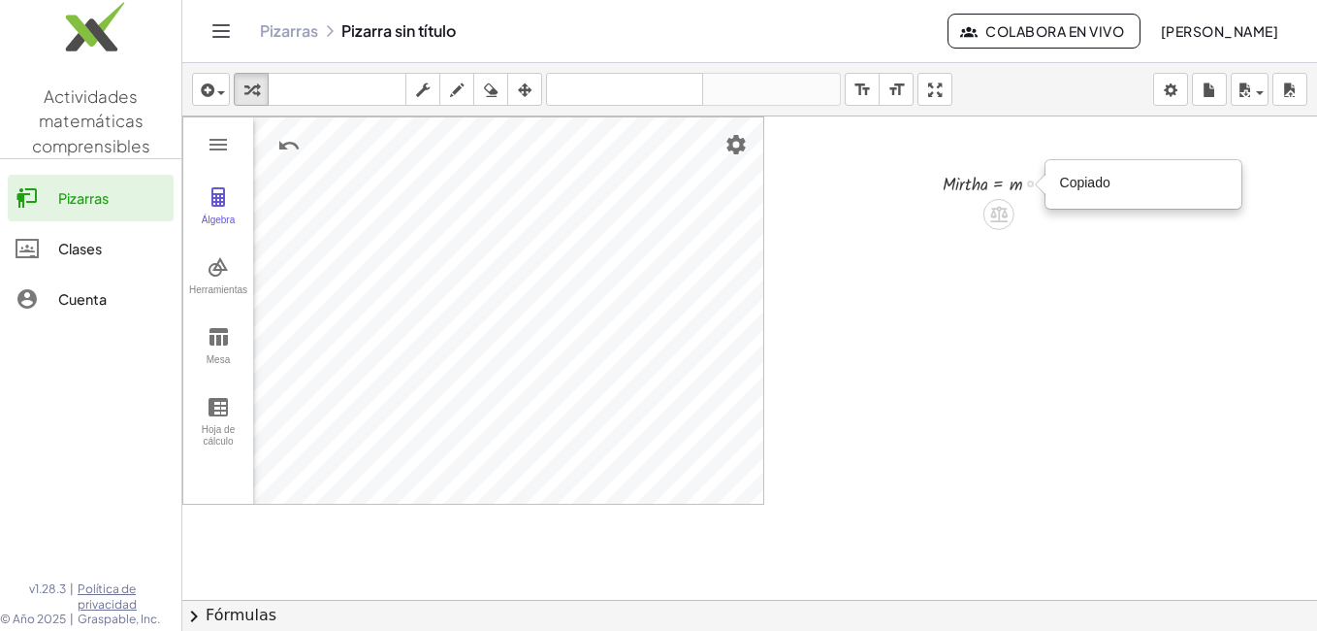
click at [1030, 184] on div "Copied done" at bounding box center [1030, 183] width 7 height 7
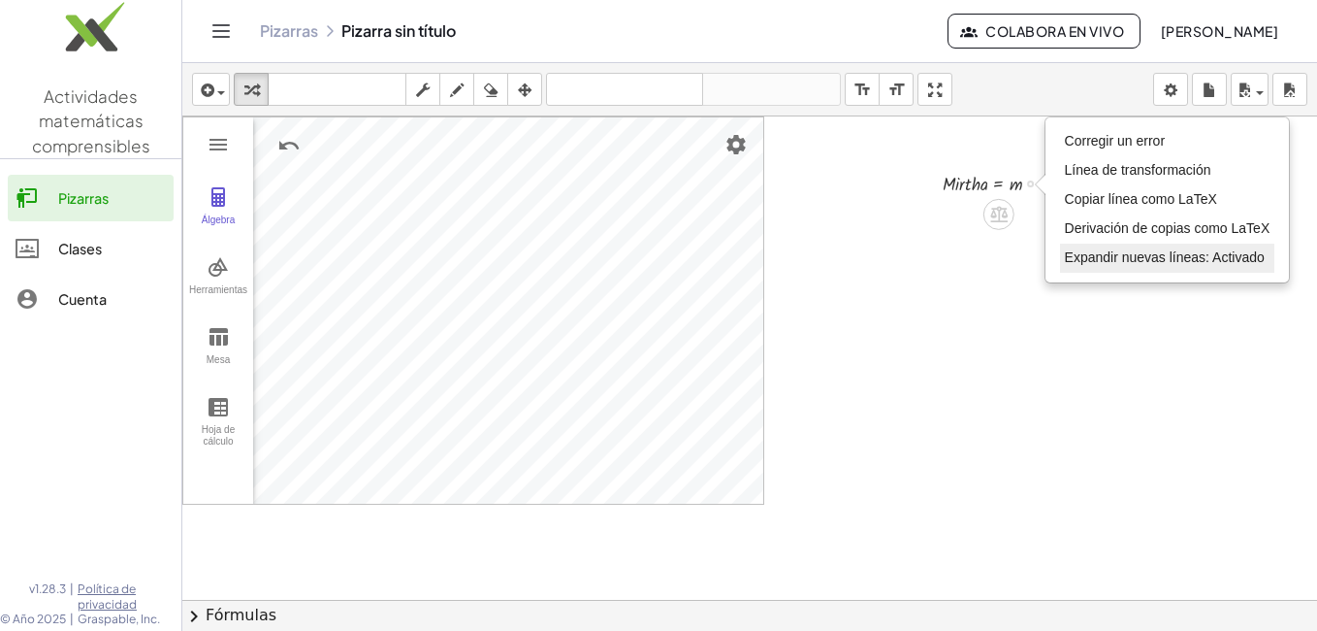
click at [1084, 256] on span "Expandir nuevas líneas: Activado" at bounding box center [1165, 257] width 200 height 16
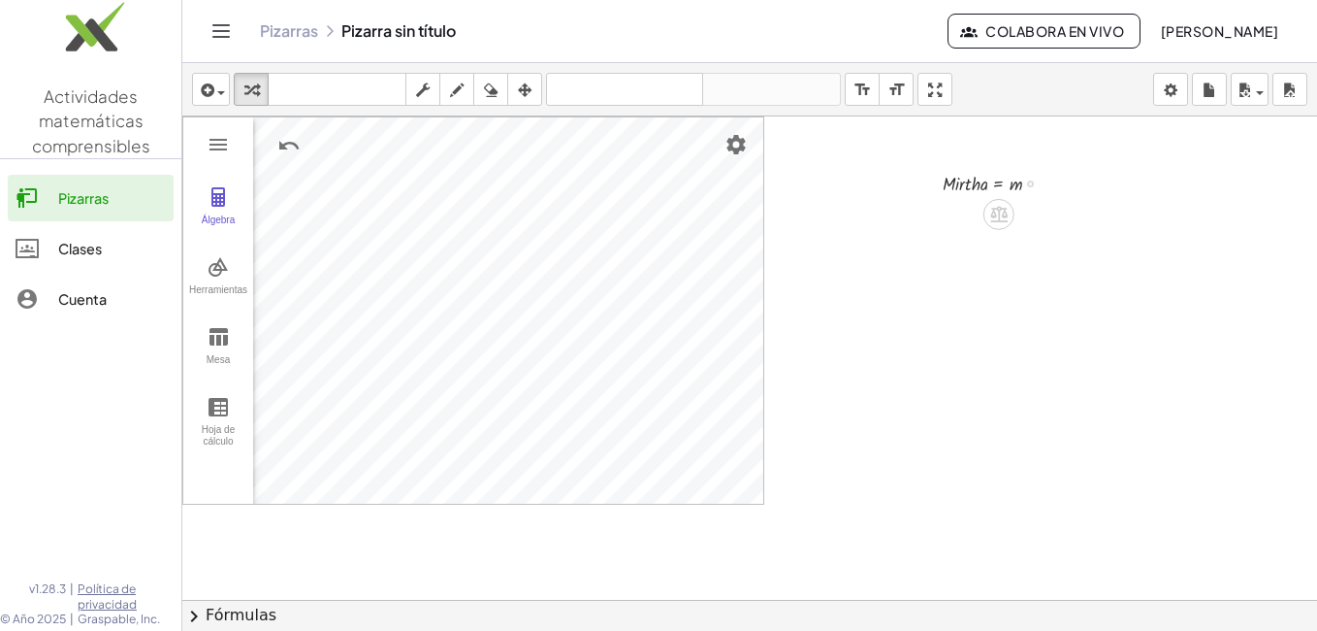
click at [1028, 184] on div "Fix a mistake Transform line Copy line as LaTeX Copy derivation as LaTeX Expand…" at bounding box center [1030, 183] width 7 height 7
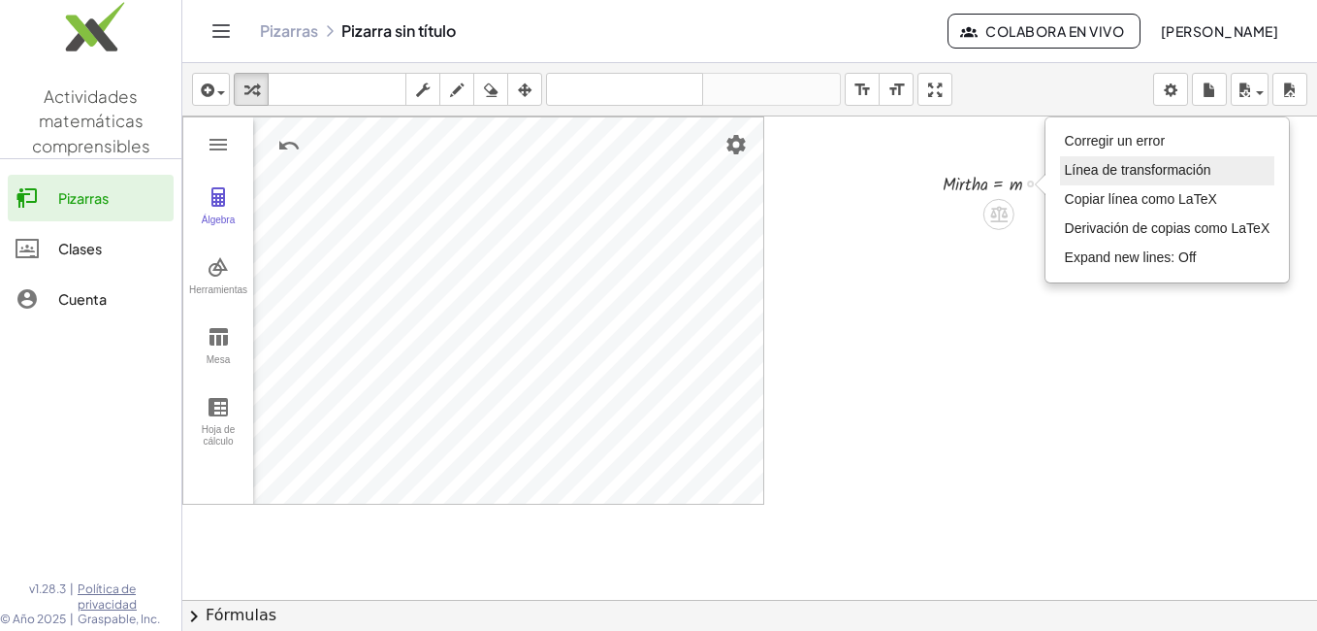
click at [1077, 174] on span "Línea de transformación" at bounding box center [1138, 170] width 146 height 16
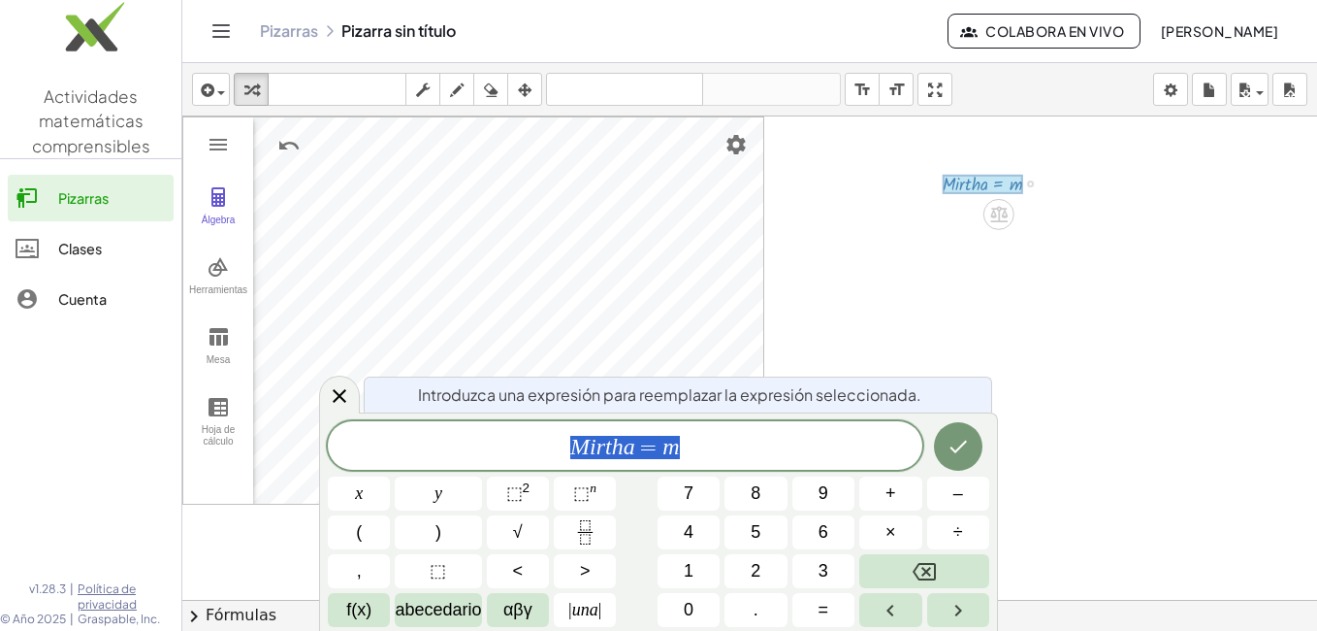
click at [1032, 185] on div "Fix a mistake Transform line Copy line as LaTeX Copy derivation as LaTeX Expand…" at bounding box center [1030, 183] width 7 height 7
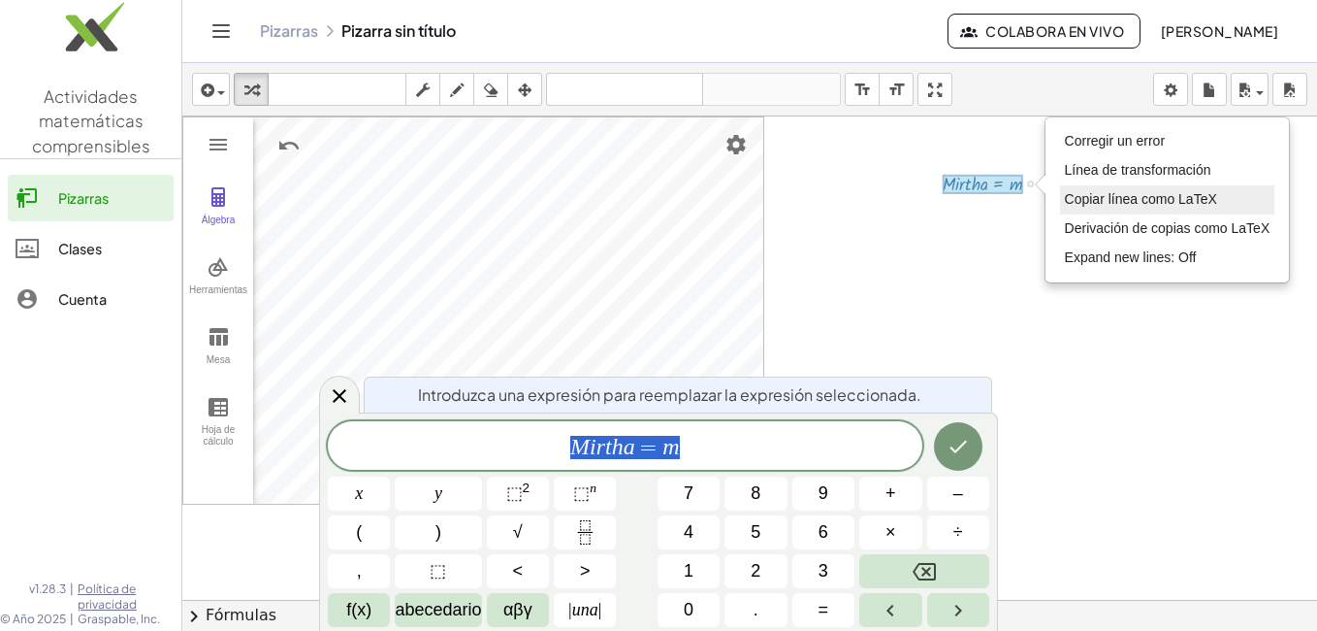
click at [1109, 196] on span "Copiar línea como LaTeX" at bounding box center [1141, 199] width 152 height 16
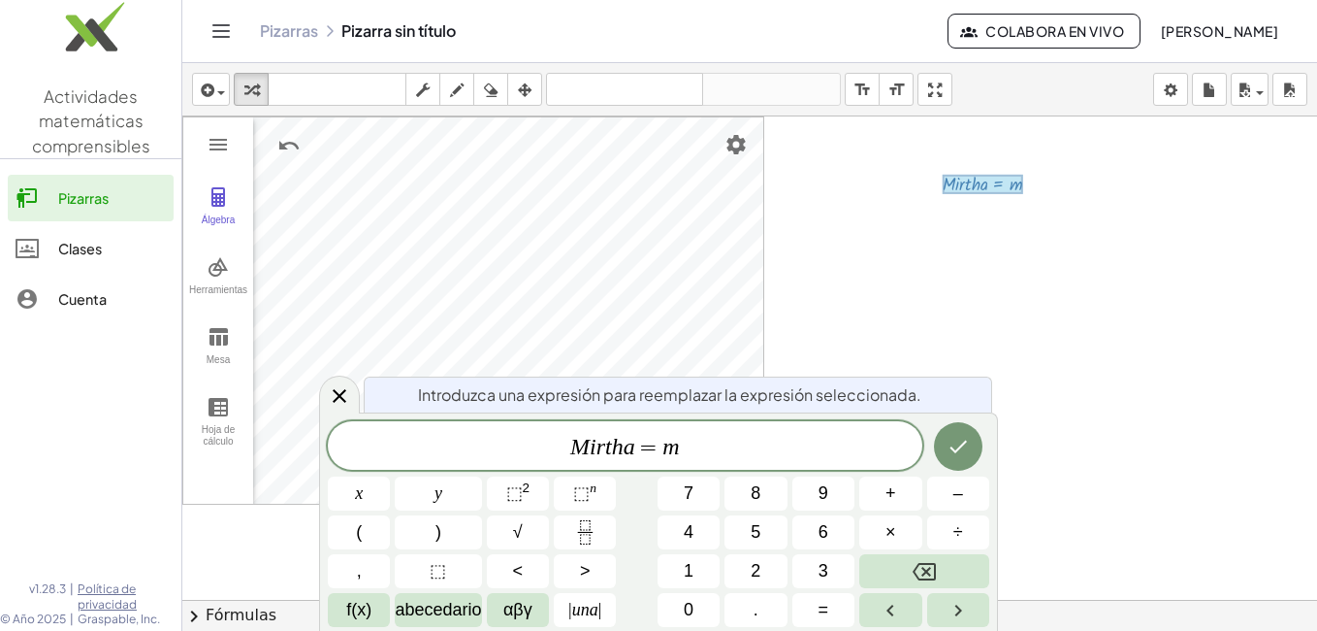
click at [1040, 216] on div at bounding box center [749, 643] width 1135 height 1054
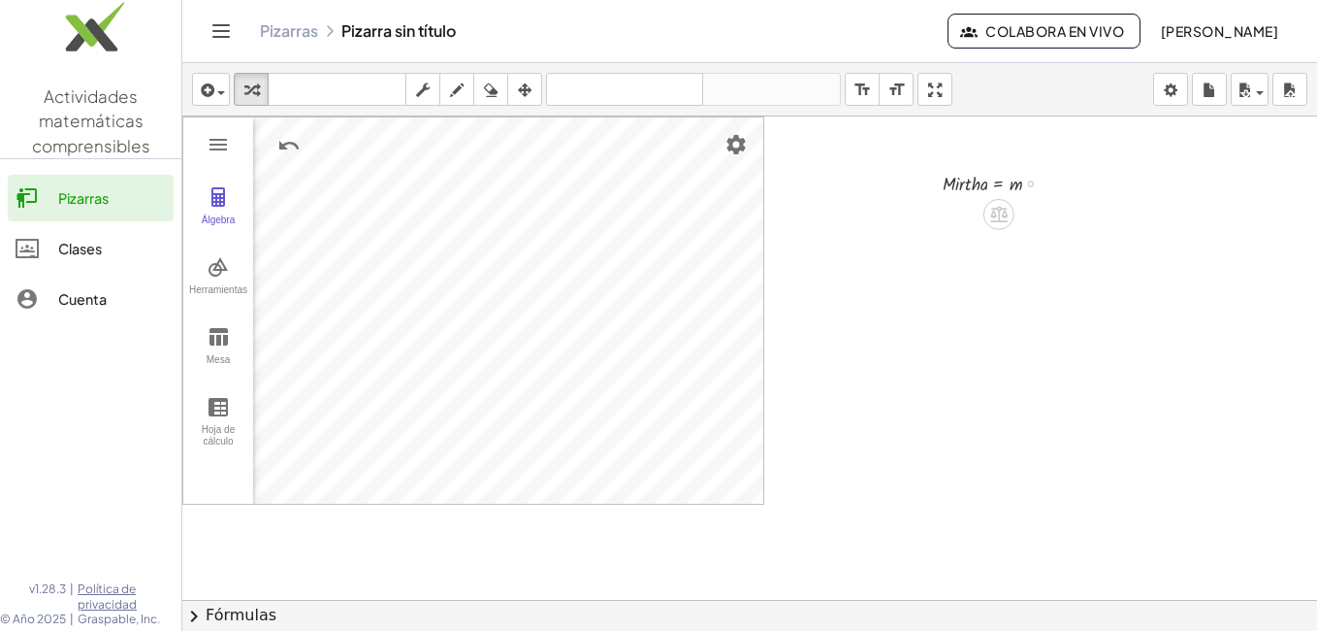
click at [1024, 186] on div at bounding box center [999, 182] width 133 height 29
click at [1031, 184] on div "Copied done" at bounding box center [1030, 183] width 7 height 7
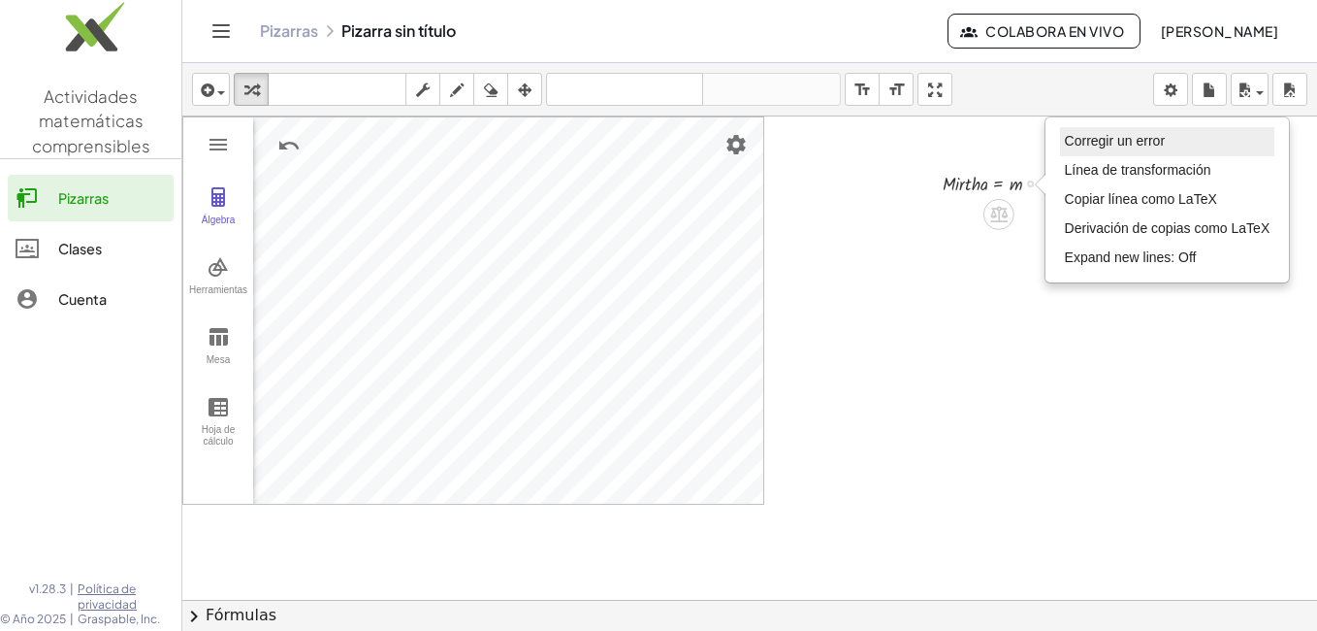
click at [1094, 143] on span "Corregir un error" at bounding box center [1115, 141] width 100 height 16
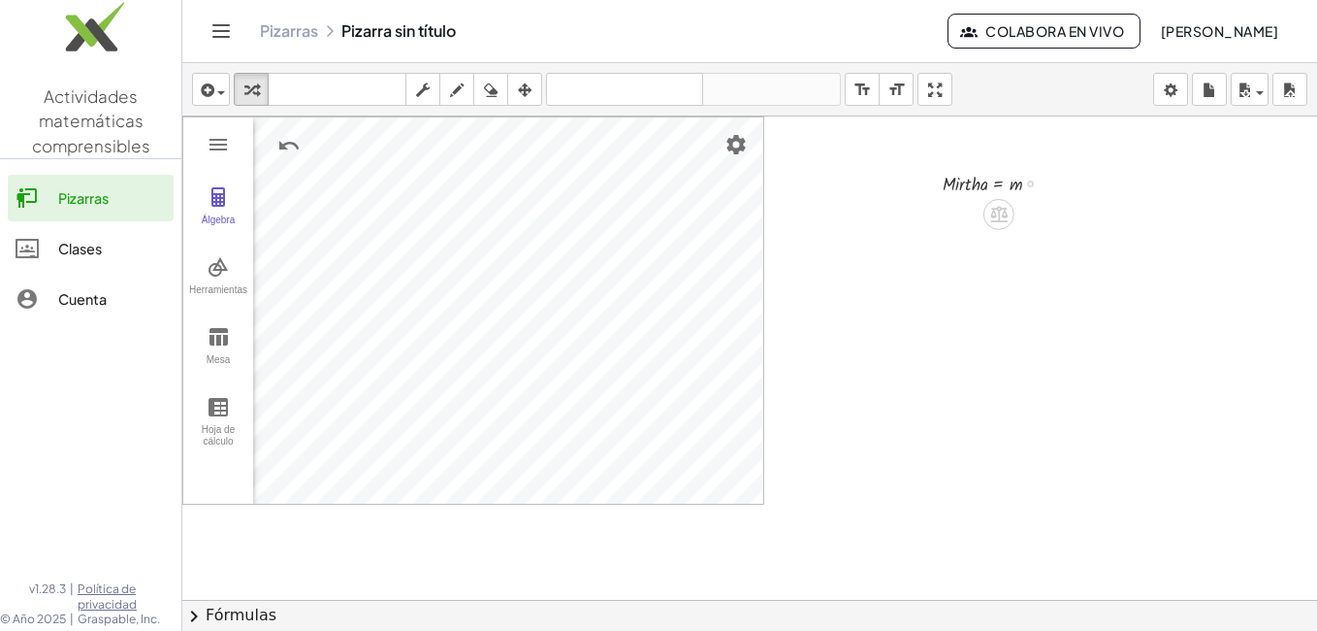
click at [953, 343] on div at bounding box center [749, 643] width 1135 height 1054
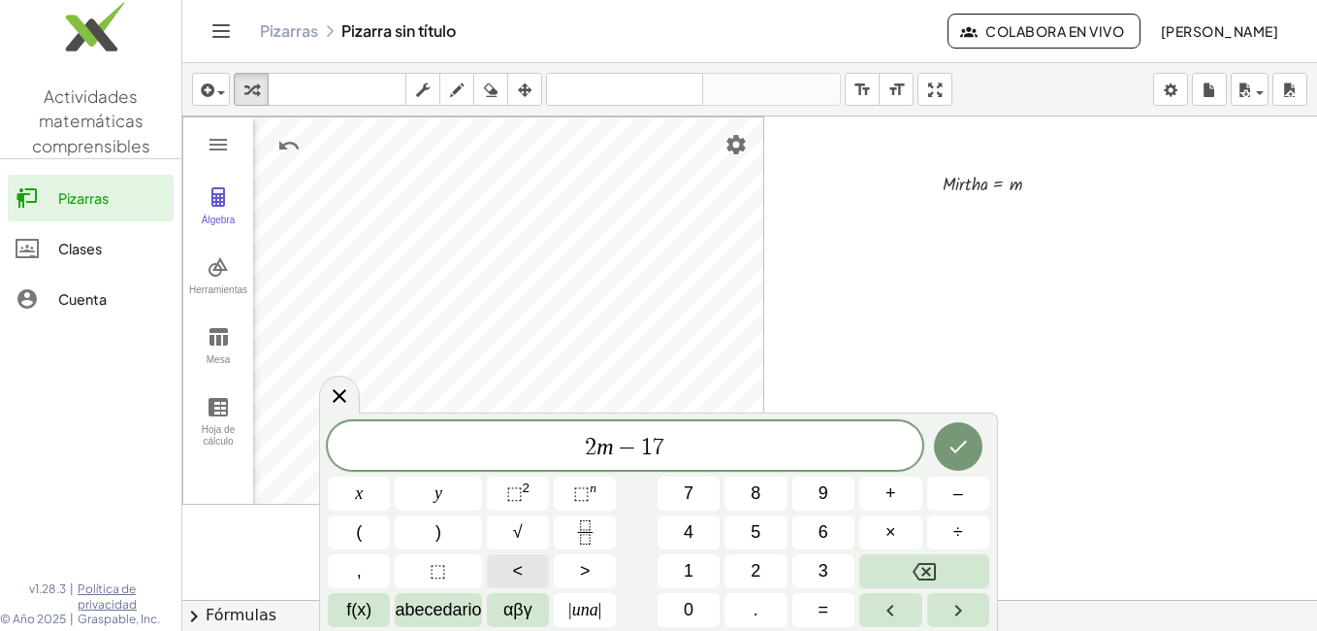
click at [520, 568] on span "<" at bounding box center [518, 571] width 11 height 26
click at [957, 446] on icon "Hecho" at bounding box center [958, 446] width 23 height 23
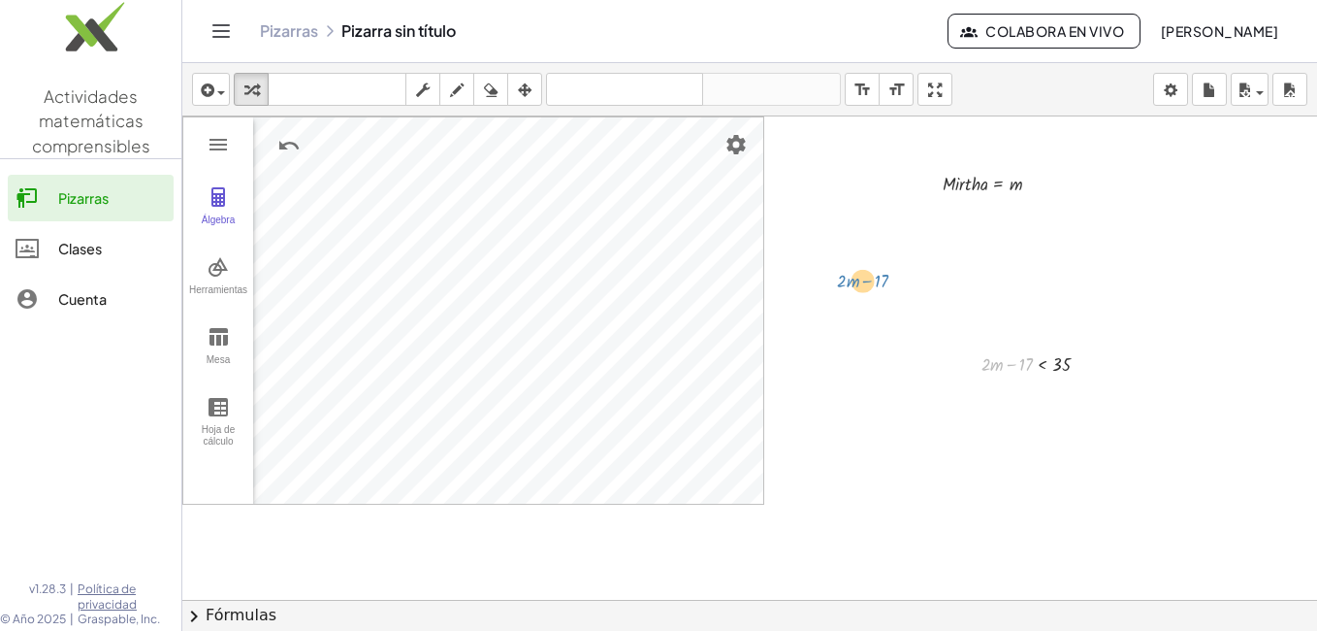
drag, startPoint x: 1031, startPoint y: 363, endPoint x: 889, endPoint y: 278, distance: 165.7
click at [889, 278] on div "Álgebra Herramientas Mesa Hoja de cálculo A = (-3.06, -2.292) B = (4.284, -2.29…" at bounding box center [749, 643] width 1135 height 1054
drag, startPoint x: 1079, startPoint y: 365, endPoint x: 1073, endPoint y: 338, distance: 27.8
click at [1073, 338] on div "Álgebra Herramientas Mesa Hoja de cálculo A = (-3.06, -2.292) B = (4.284, -2.29…" at bounding box center [749, 643] width 1135 height 1054
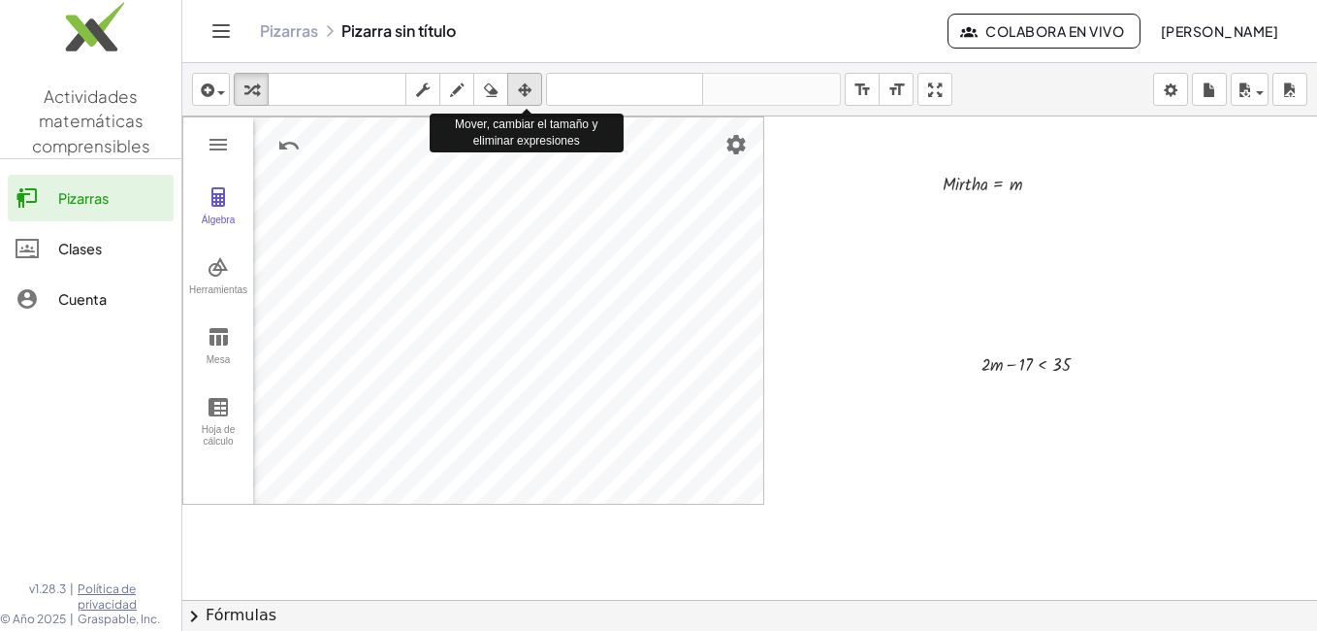
click at [535, 76] on button "arreglar" at bounding box center [524, 89] width 35 height 33
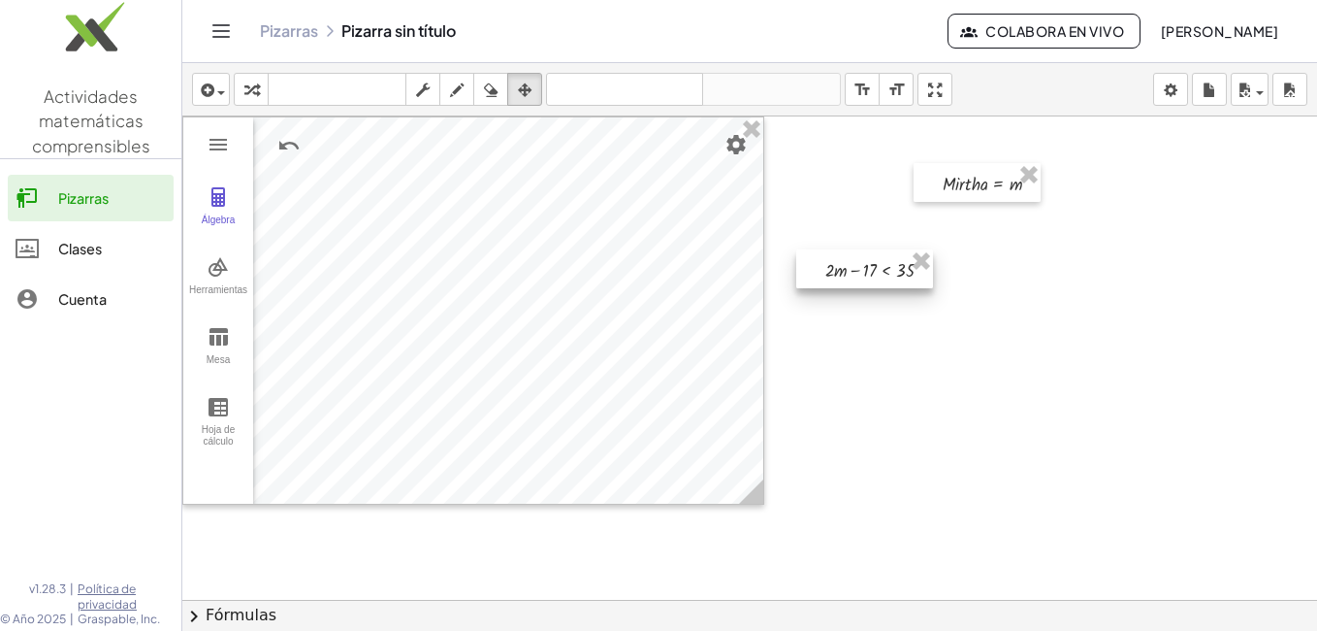
drag, startPoint x: 986, startPoint y: 359, endPoint x: 830, endPoint y: 265, distance: 181.5
click at [830, 265] on div at bounding box center [864, 268] width 137 height 39
click at [948, 373] on div at bounding box center [749, 643] width 1135 height 1054
click at [532, 92] on icon "button" at bounding box center [525, 90] width 14 height 23
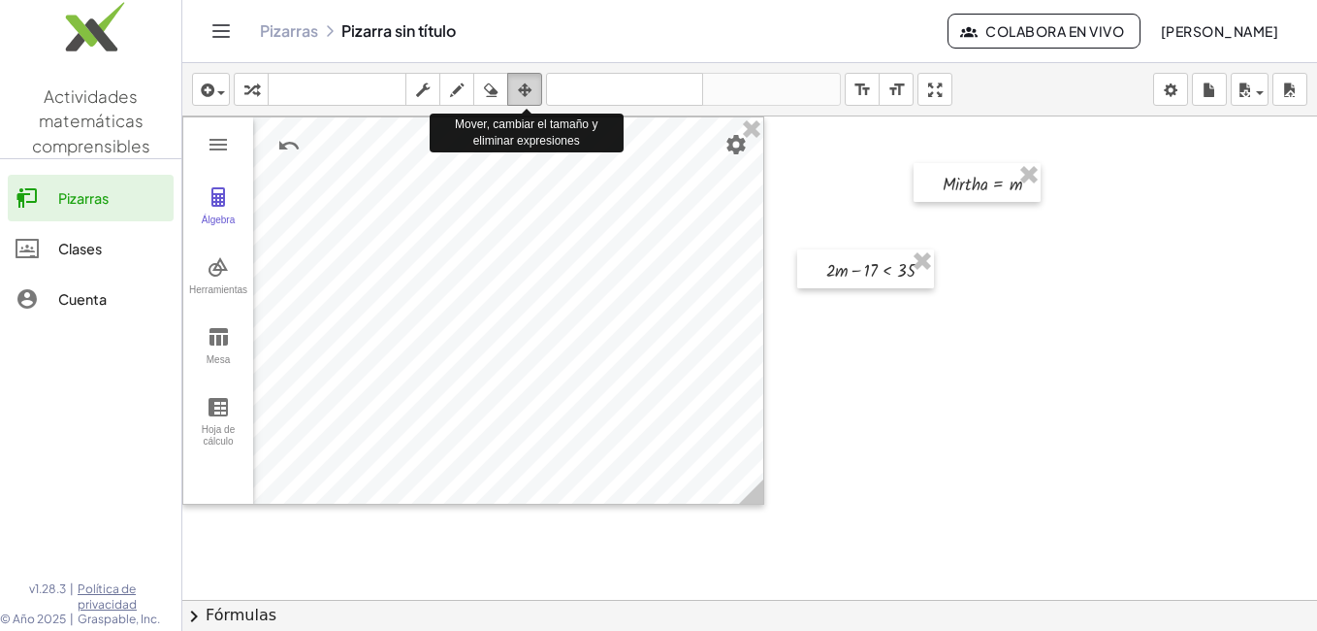
click at [532, 92] on icon "button" at bounding box center [525, 90] width 14 height 23
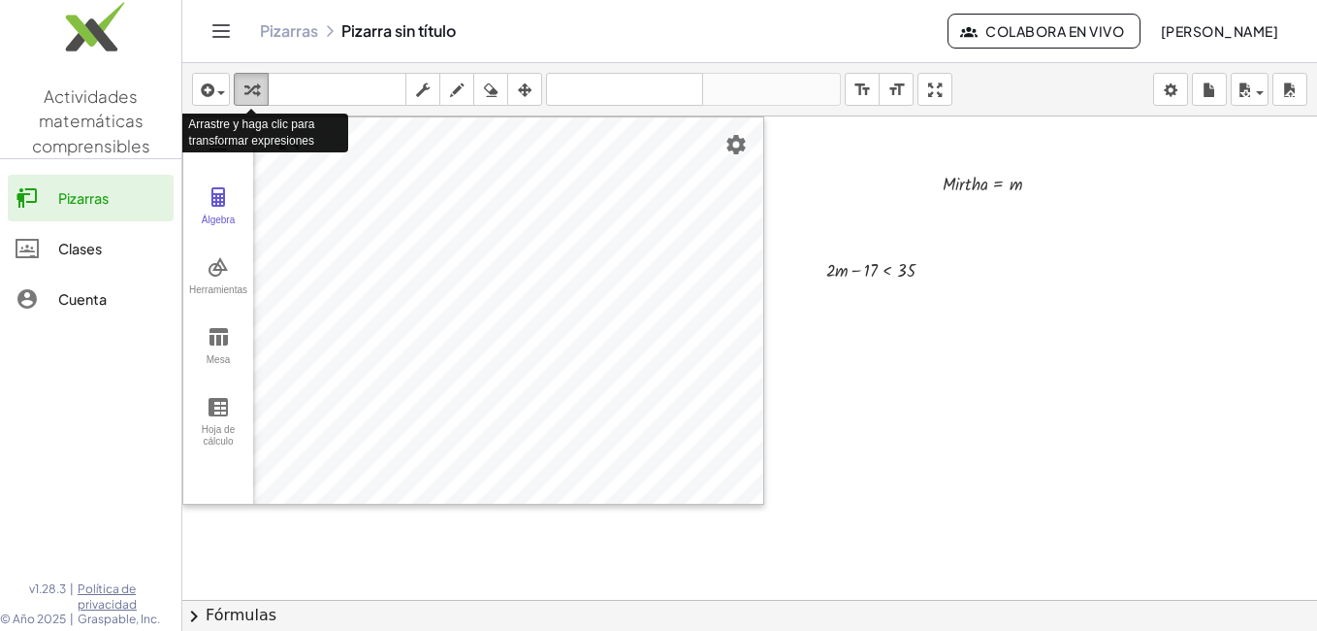
click at [262, 92] on div "button" at bounding box center [251, 89] width 25 height 23
click at [249, 77] on button "transformar" at bounding box center [251, 89] width 35 height 33
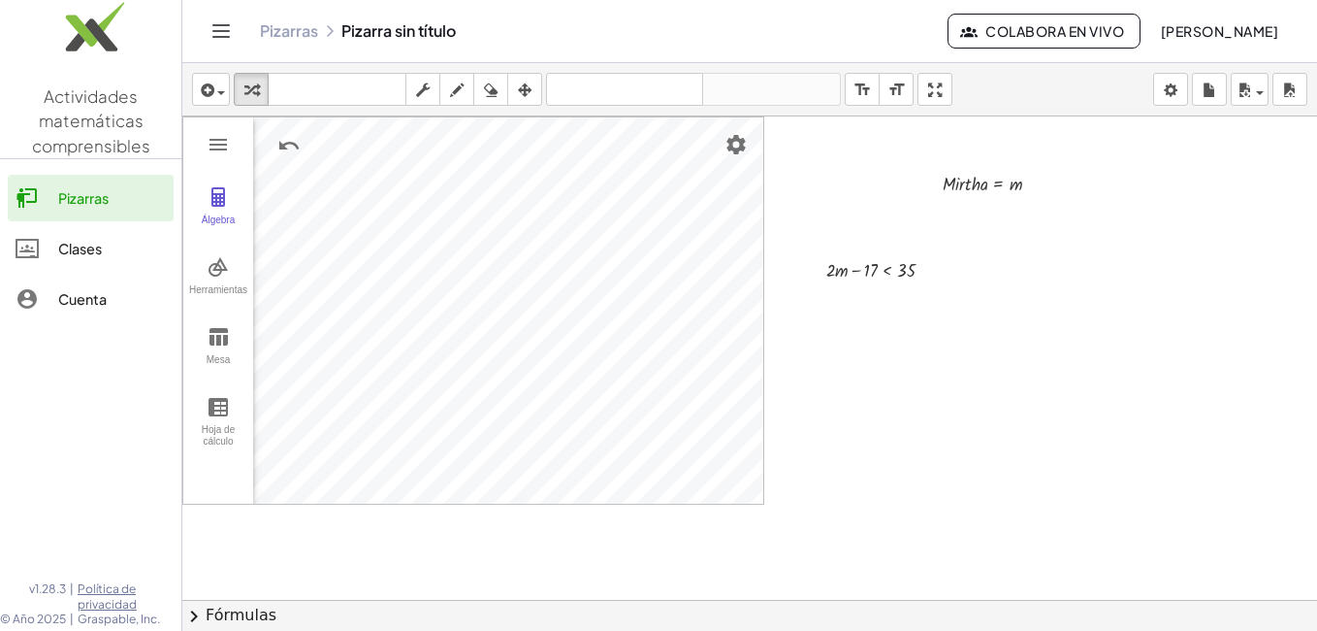
click at [847, 447] on div at bounding box center [749, 643] width 1135 height 1054
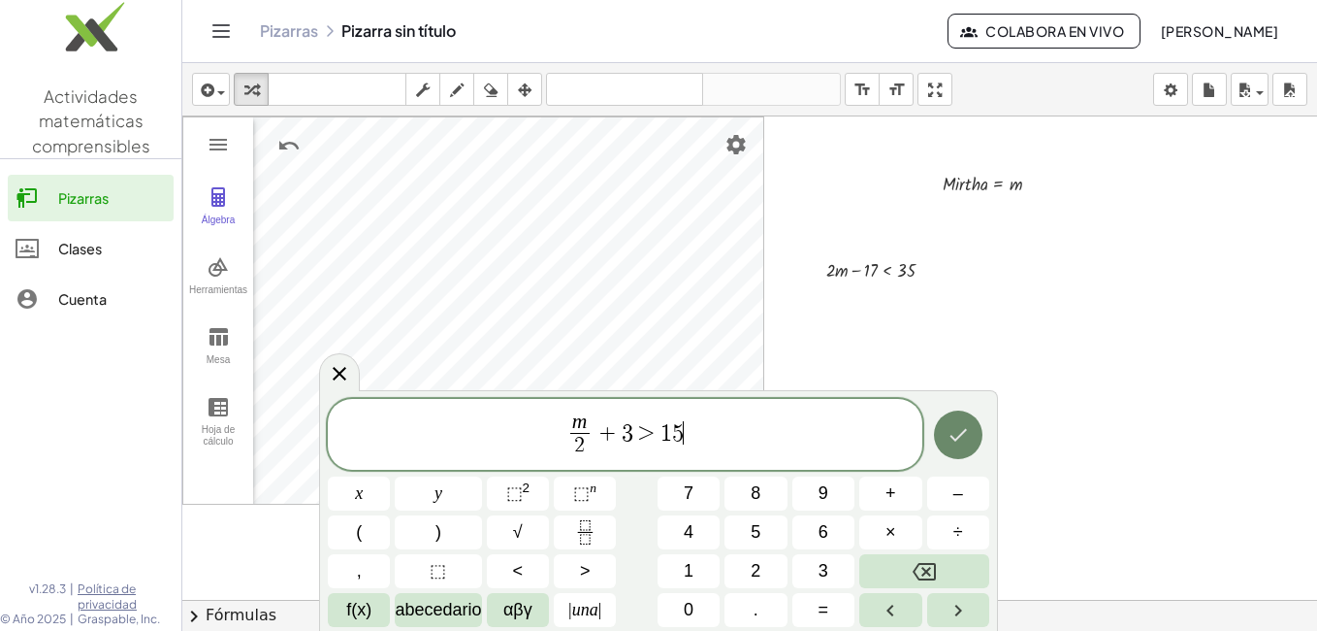
click at [954, 435] on icon "Hecho" at bounding box center [958, 434] width 23 height 23
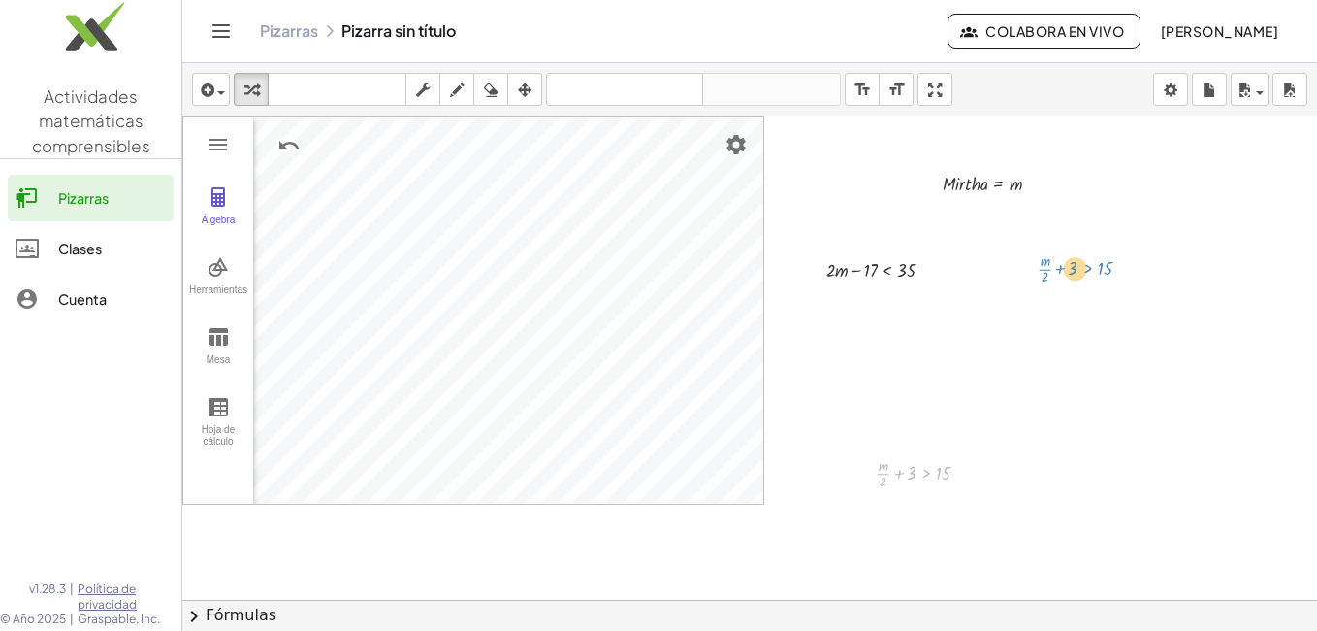
drag, startPoint x: 917, startPoint y: 474, endPoint x: 1079, endPoint y: 269, distance: 261.8
click at [528, 88] on icon "button" at bounding box center [525, 90] width 14 height 23
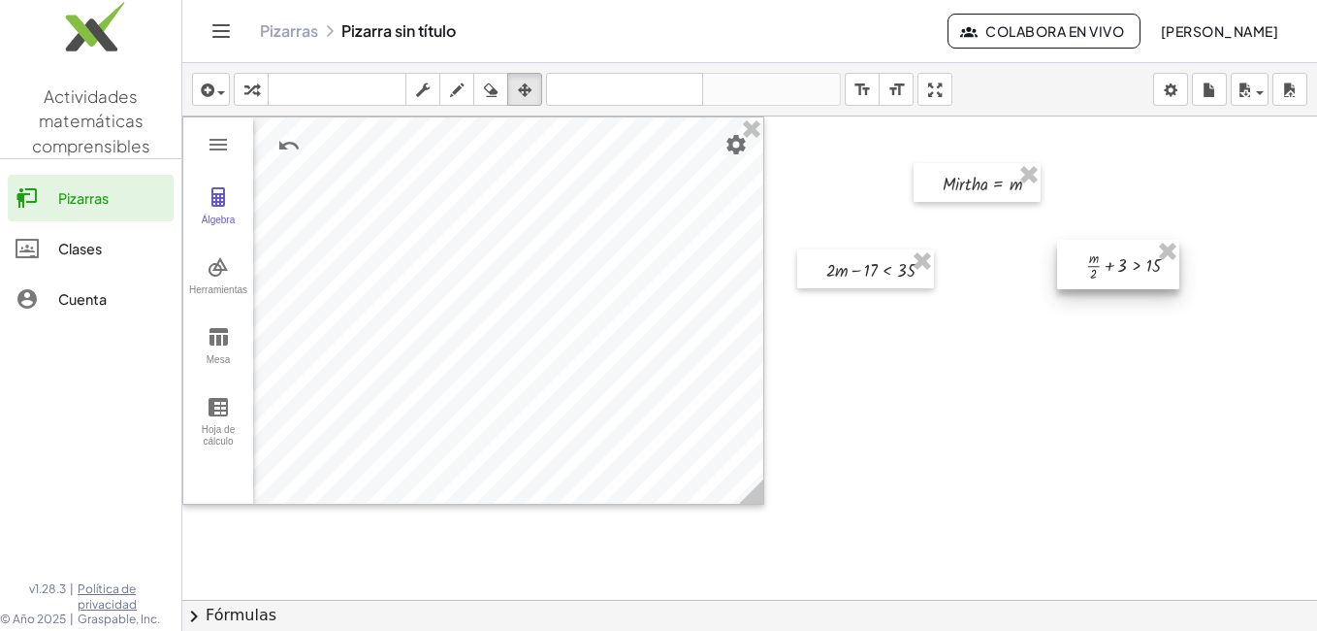
drag, startPoint x: 888, startPoint y: 468, endPoint x: 1098, endPoint y: 259, distance: 296.4
click at [1098, 259] on div at bounding box center [1118, 264] width 122 height 49
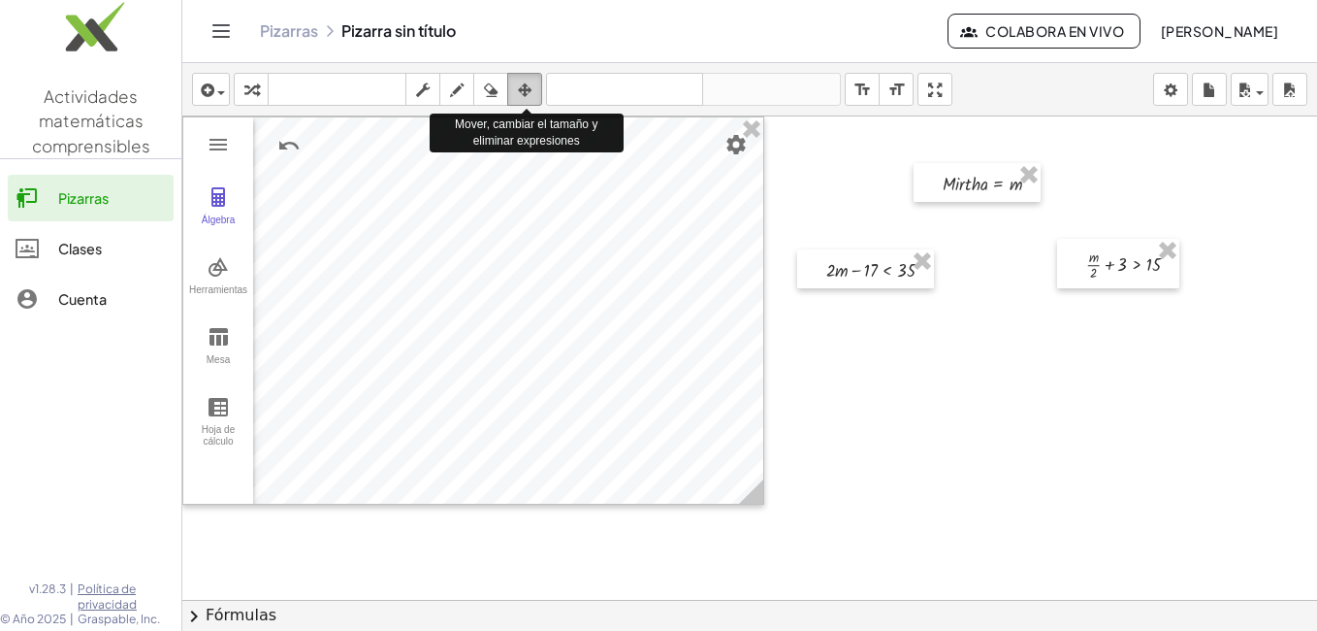
click at [529, 97] on icon "button" at bounding box center [525, 90] width 14 height 23
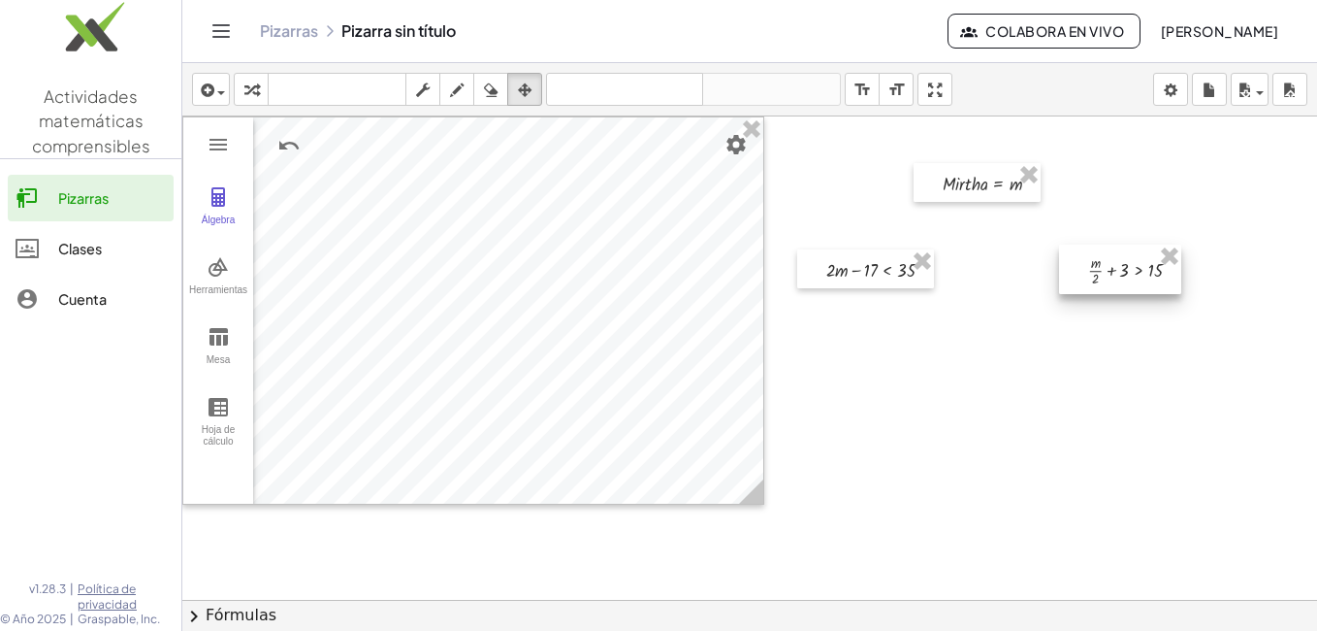
click at [1101, 275] on div at bounding box center [1120, 268] width 122 height 49
click at [1073, 342] on div at bounding box center [749, 643] width 1135 height 1054
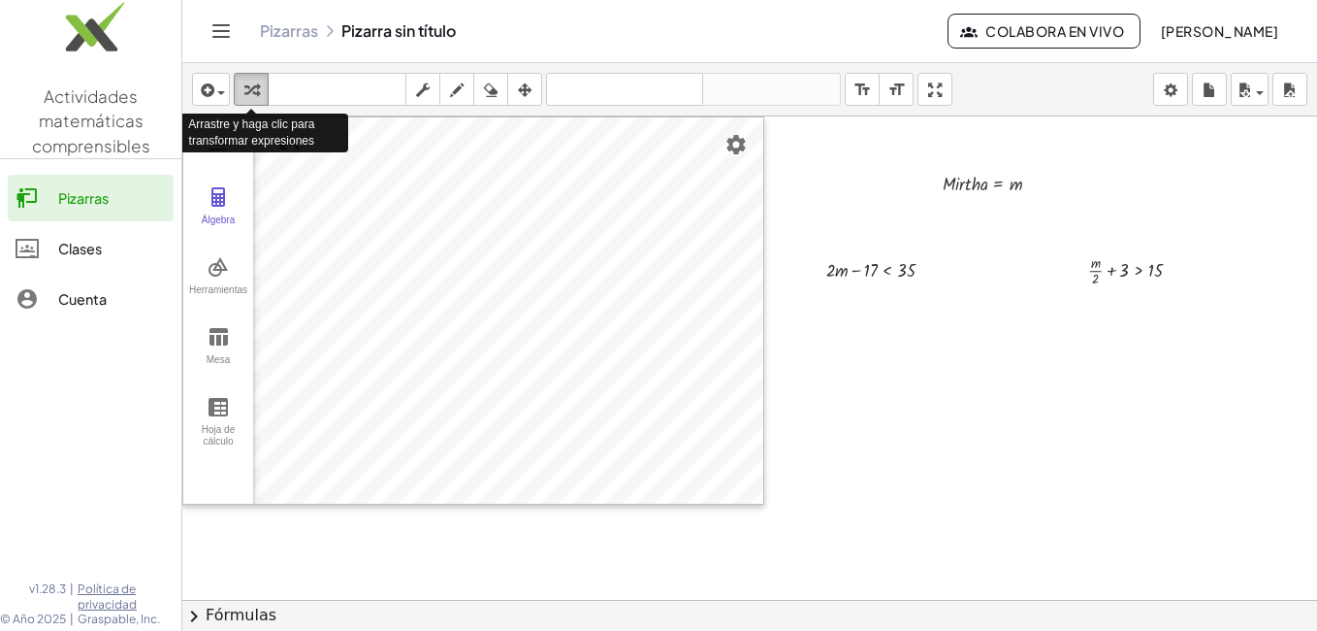
click at [254, 91] on icon "button" at bounding box center [251, 90] width 14 height 23
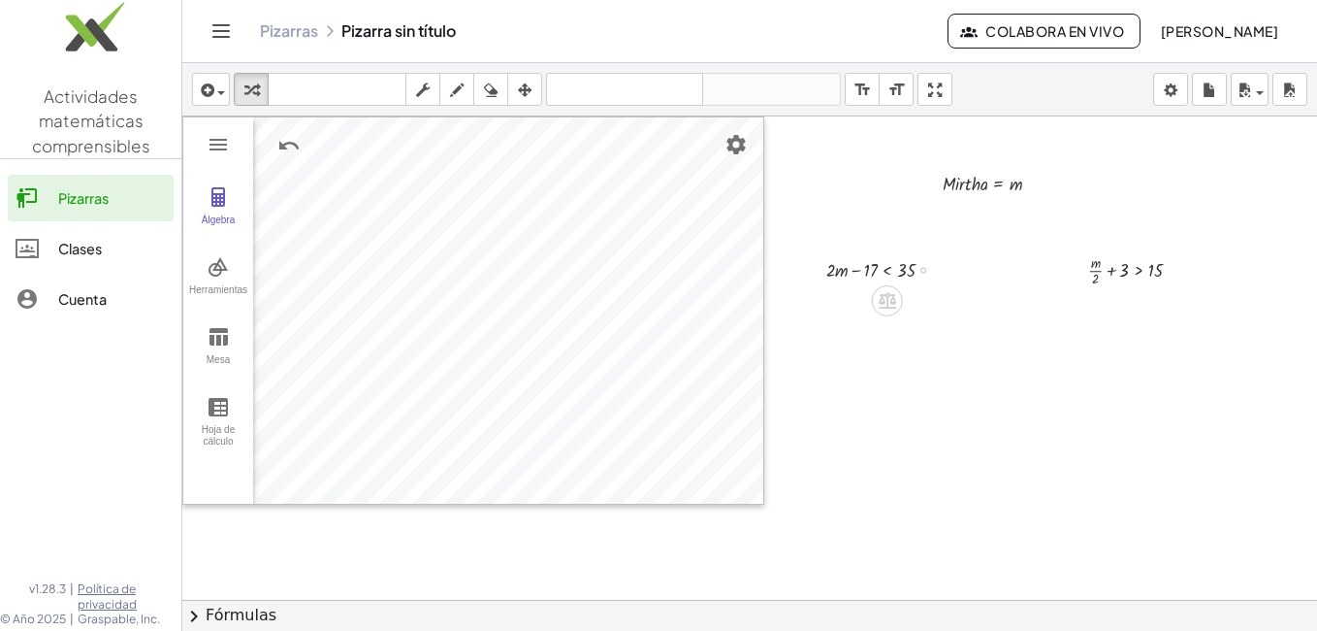
click at [840, 273] on div at bounding box center [888, 268] width 143 height 29
click at [874, 266] on div at bounding box center [888, 268] width 143 height 29
click at [874, 271] on div at bounding box center [888, 268] width 143 height 29
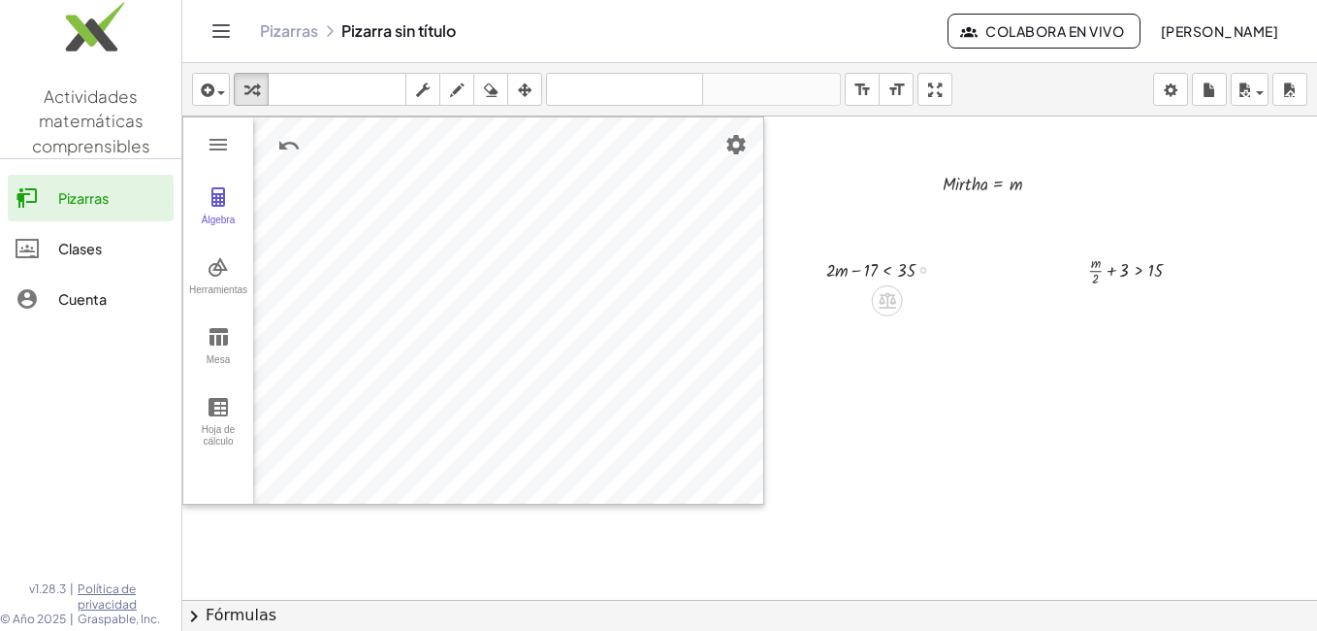
click at [874, 271] on div at bounding box center [888, 268] width 143 height 29
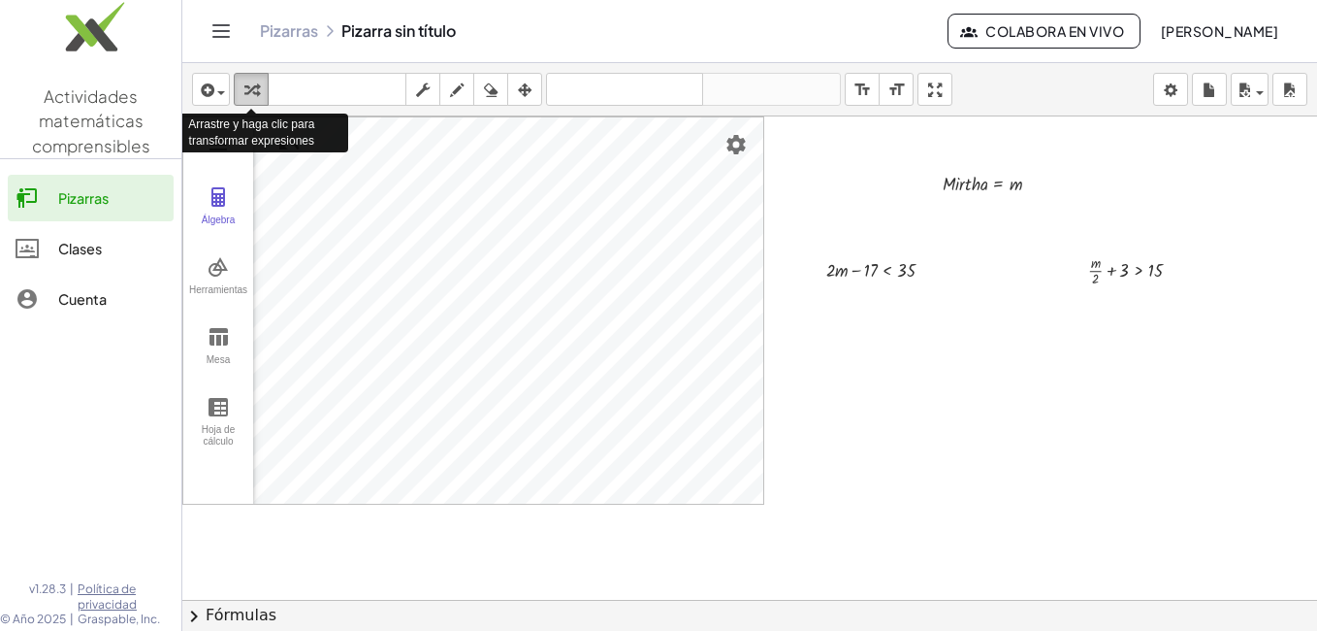
click at [249, 87] on icon "button" at bounding box center [251, 90] width 14 height 23
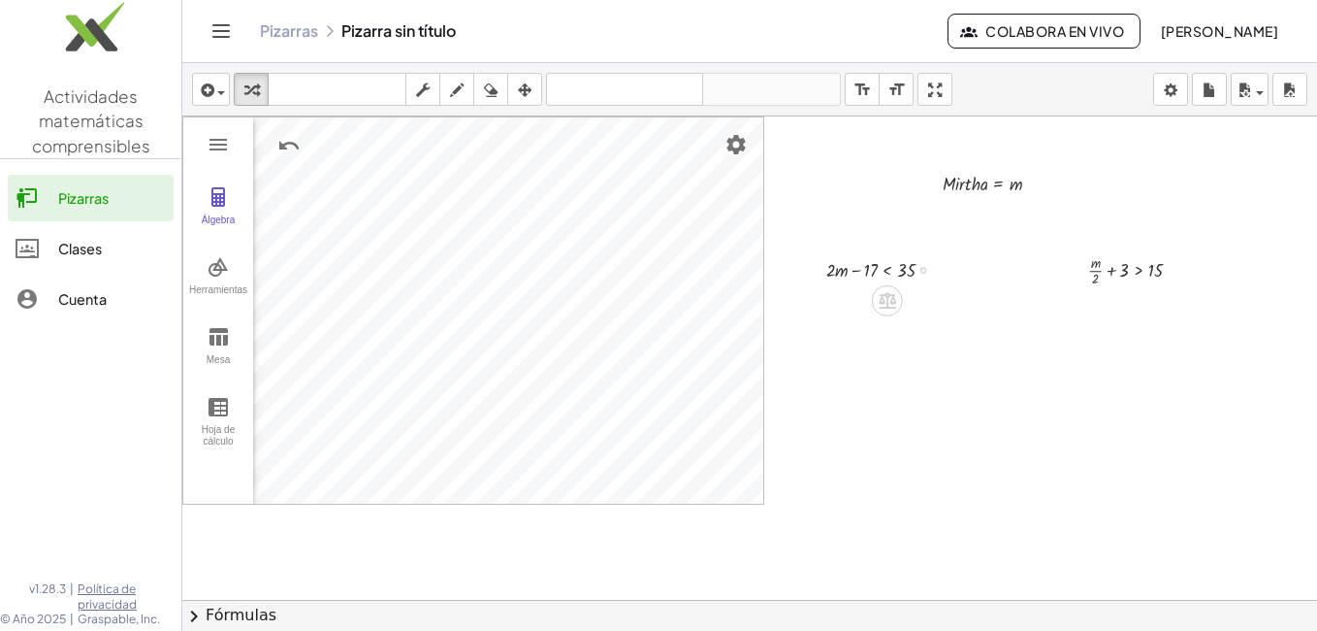
click at [854, 270] on div at bounding box center [888, 268] width 143 height 29
drag, startPoint x: 869, startPoint y: 270, endPoint x: 918, endPoint y: 269, distance: 48.5
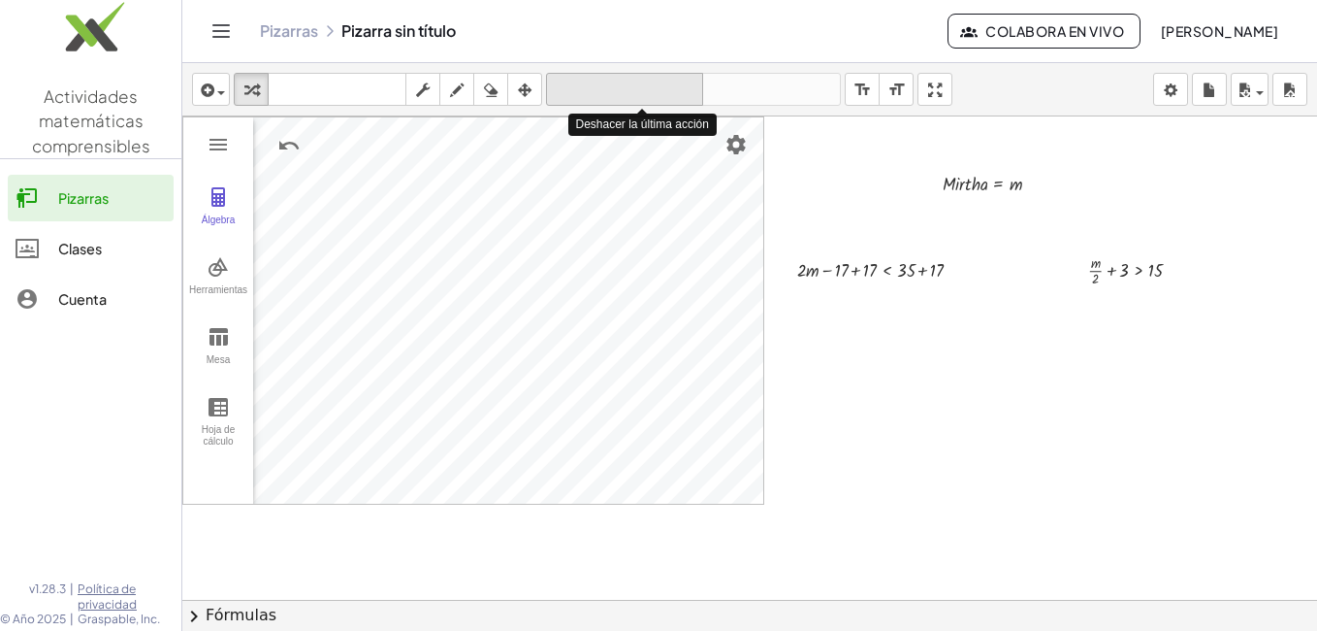
click at [588, 84] on icon "deshacer" at bounding box center [624, 90] width 147 height 23
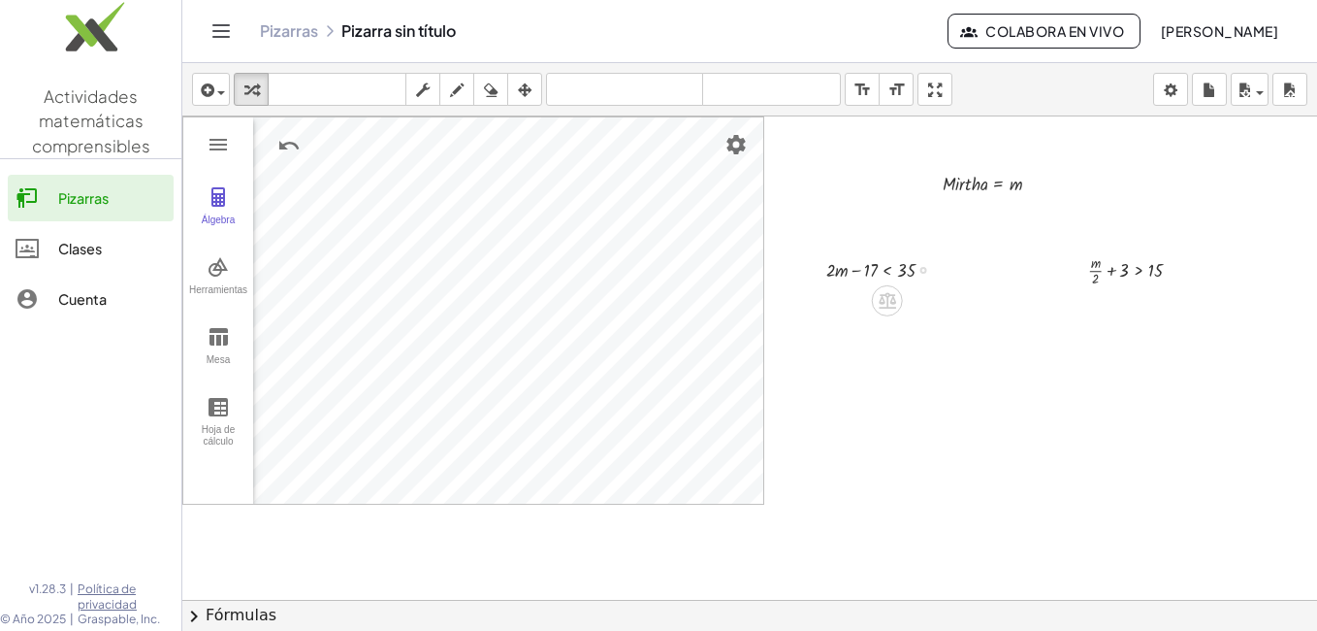
click at [925, 270] on div at bounding box center [924, 270] width 7 height 7
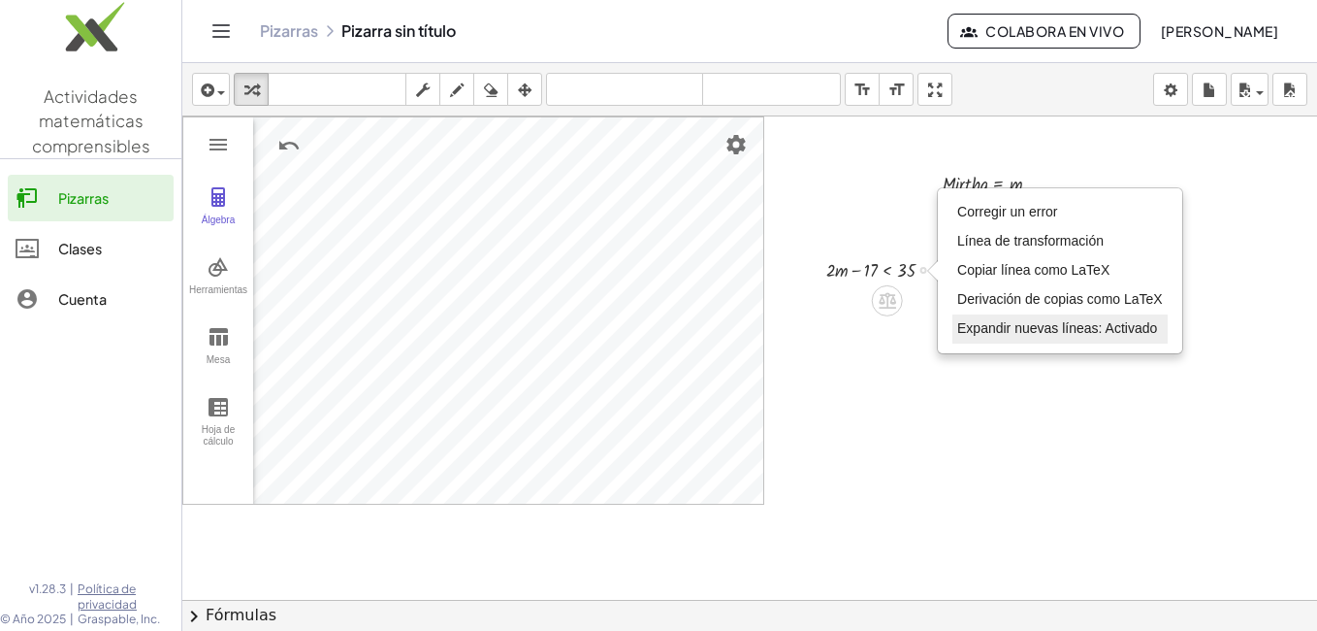
click at [988, 330] on span "Expandir nuevas líneas: Activado" at bounding box center [1058, 328] width 200 height 16
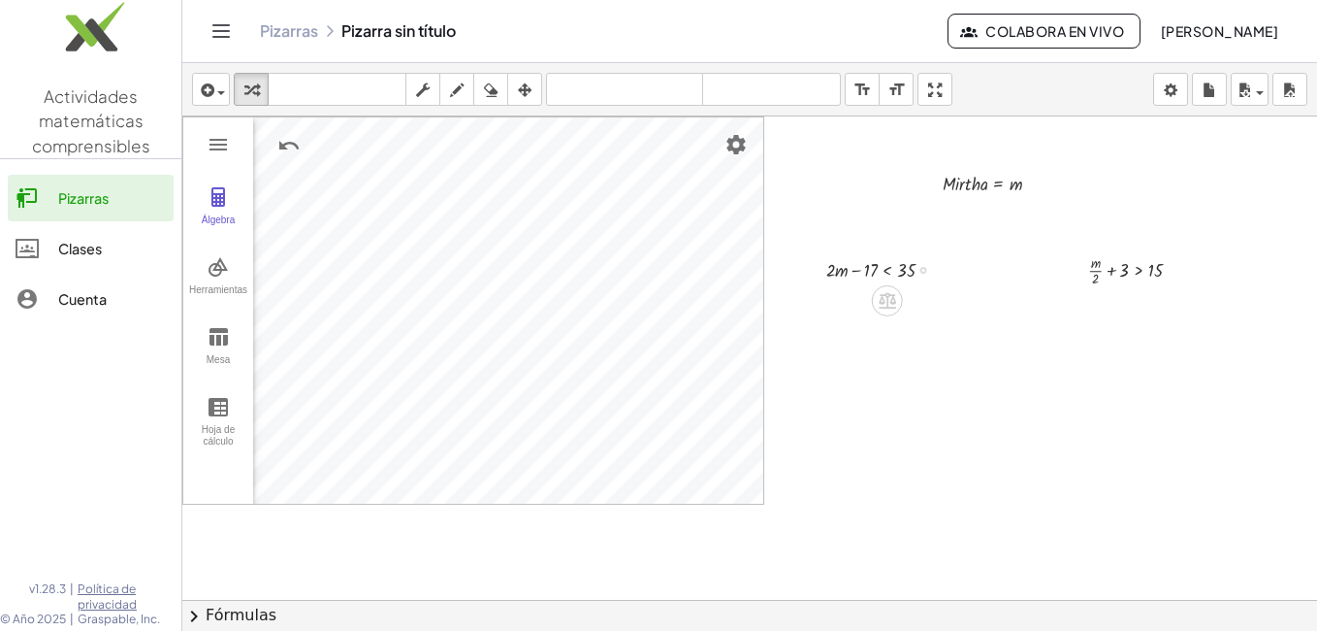
click at [865, 272] on div at bounding box center [888, 268] width 143 height 29
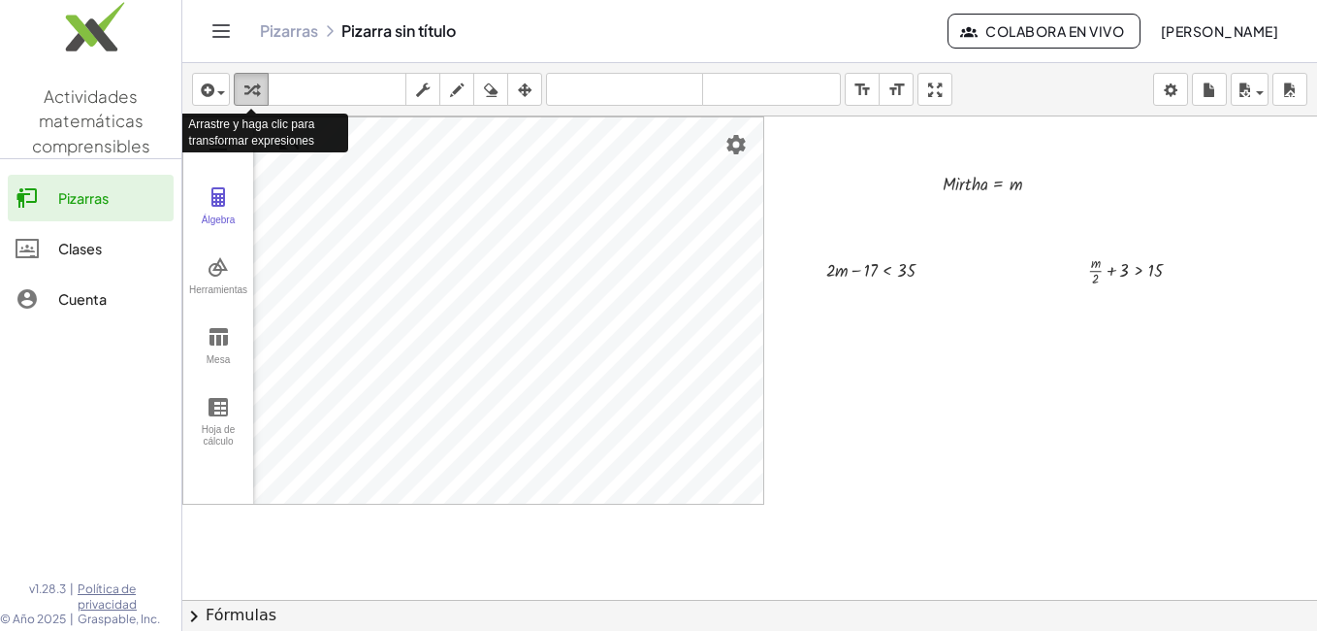
click at [254, 85] on icon "button" at bounding box center [251, 90] width 14 height 23
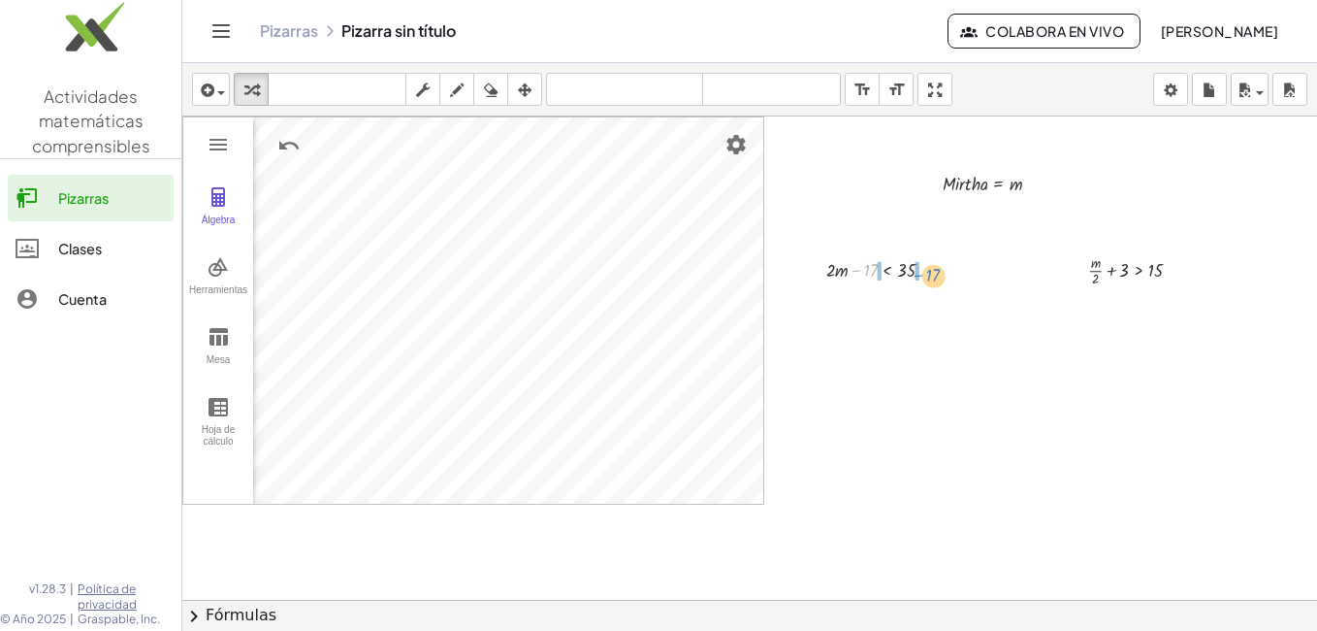
drag, startPoint x: 870, startPoint y: 272, endPoint x: 934, endPoint y: 276, distance: 64.1
click at [934, 276] on div at bounding box center [888, 268] width 143 height 29
drag, startPoint x: 869, startPoint y: 271, endPoint x: 839, endPoint y: 271, distance: 30.1
drag, startPoint x: 939, startPoint y: 271, endPoint x: 915, endPoint y: 273, distance: 24.3
click at [922, 270] on div at bounding box center [922, 270] width 7 height 7
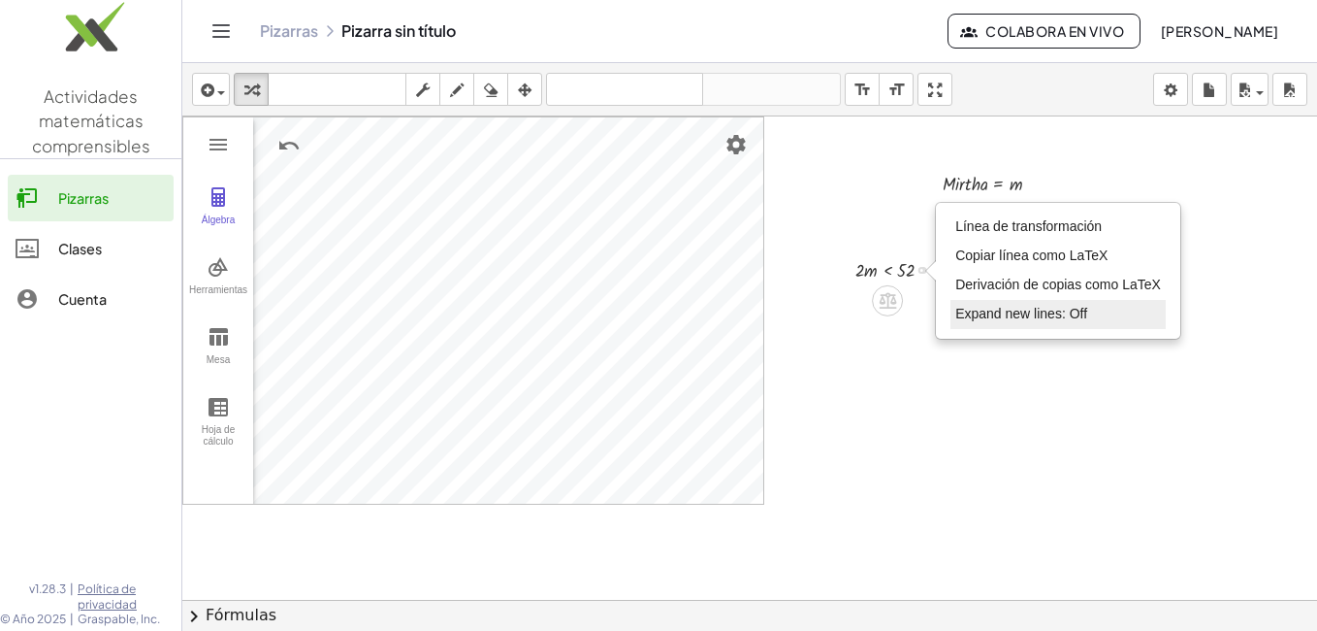
click at [1085, 317] on span "Expand new lines: Off" at bounding box center [1022, 314] width 132 height 16
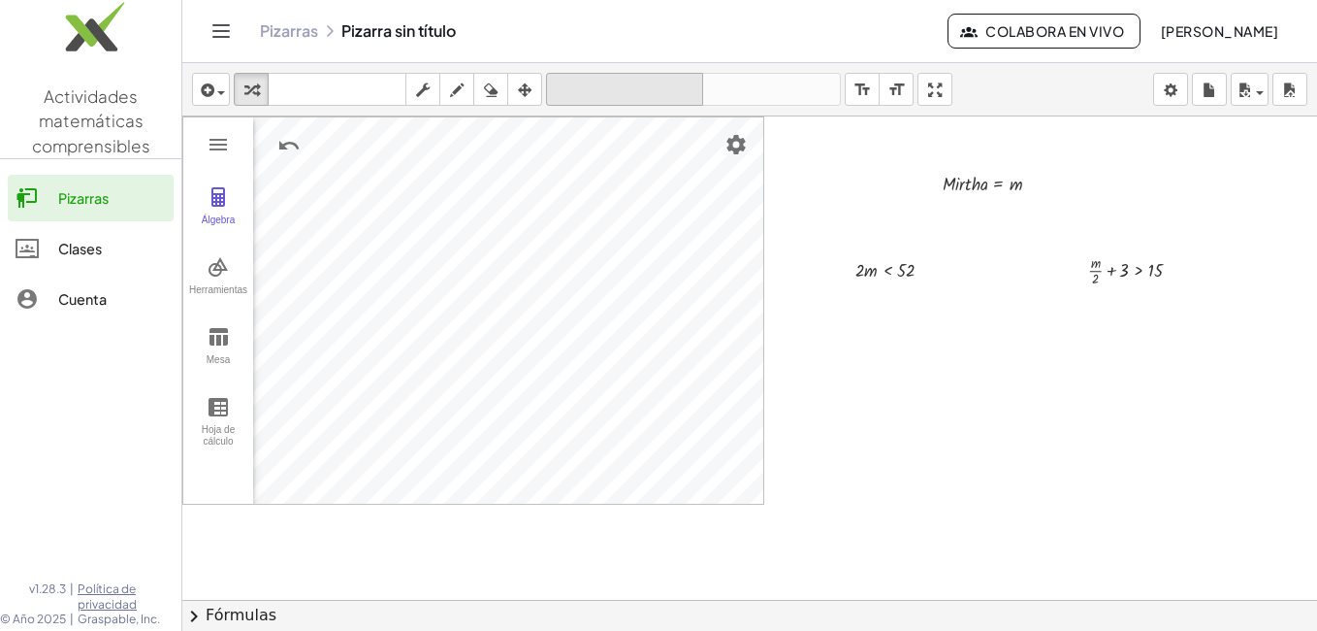
click at [611, 82] on icon "deshacer" at bounding box center [624, 90] width 147 height 23
click at [924, 271] on div at bounding box center [924, 270] width 7 height 7
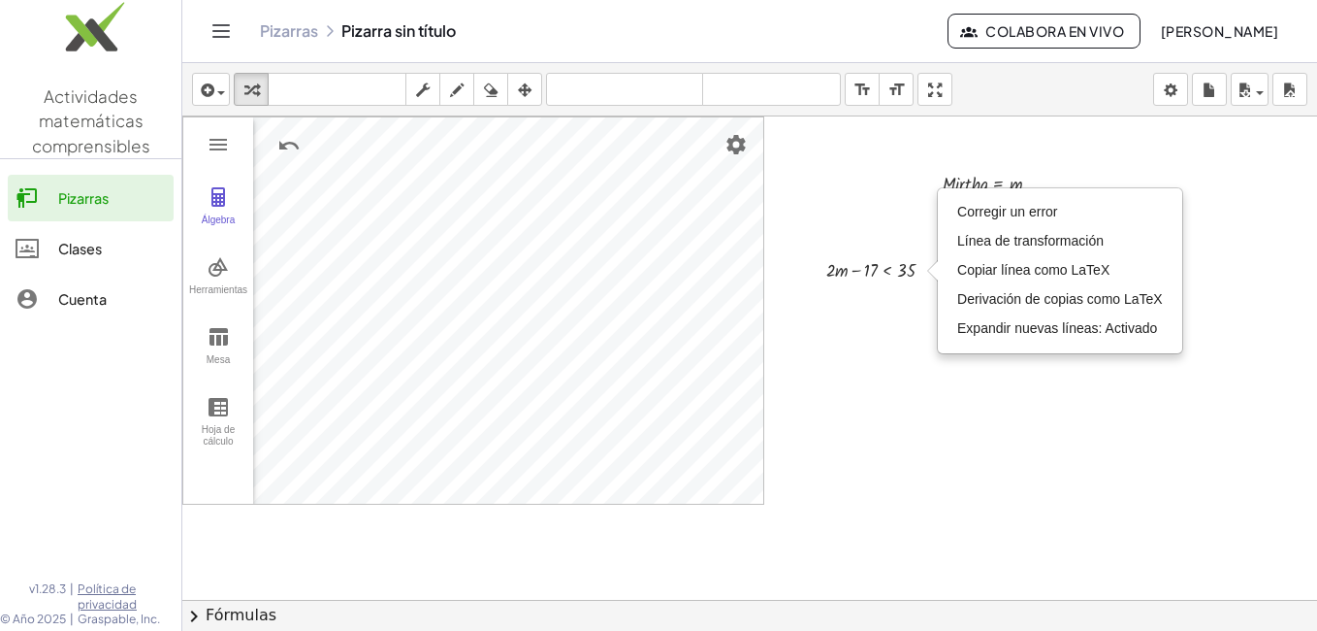
click at [898, 331] on div at bounding box center [749, 643] width 1135 height 1054
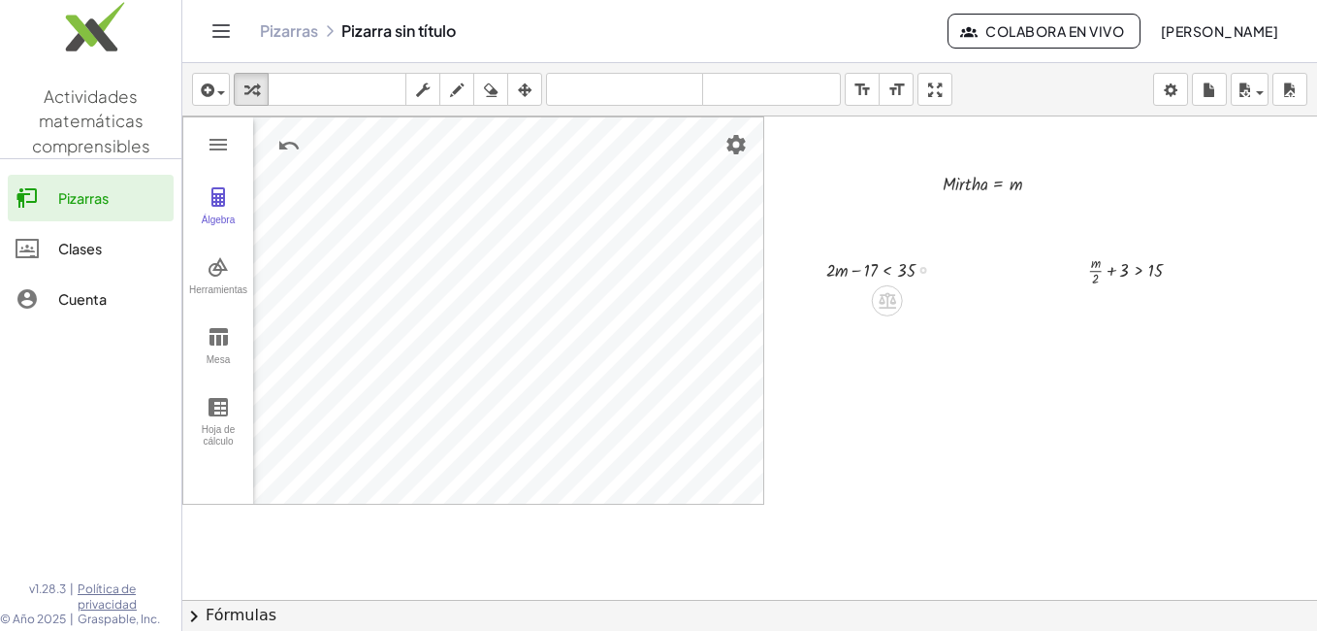
click at [871, 274] on div at bounding box center [888, 268] width 143 height 29
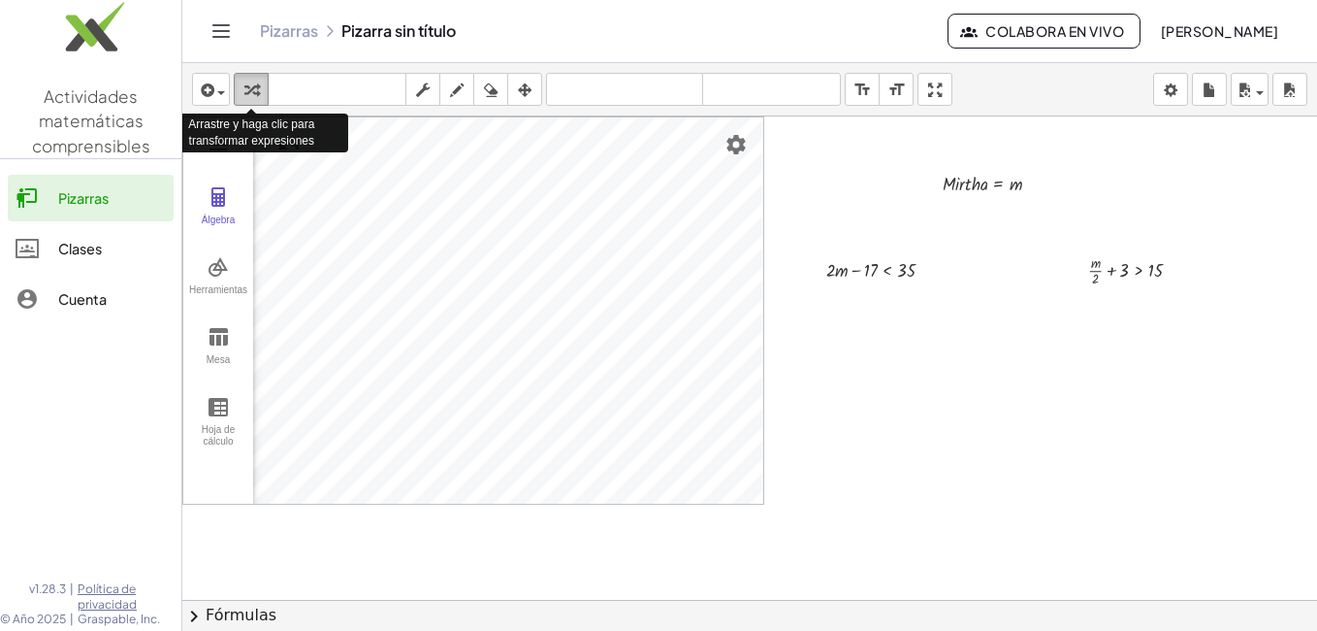
click at [259, 92] on div "button" at bounding box center [251, 89] width 25 height 23
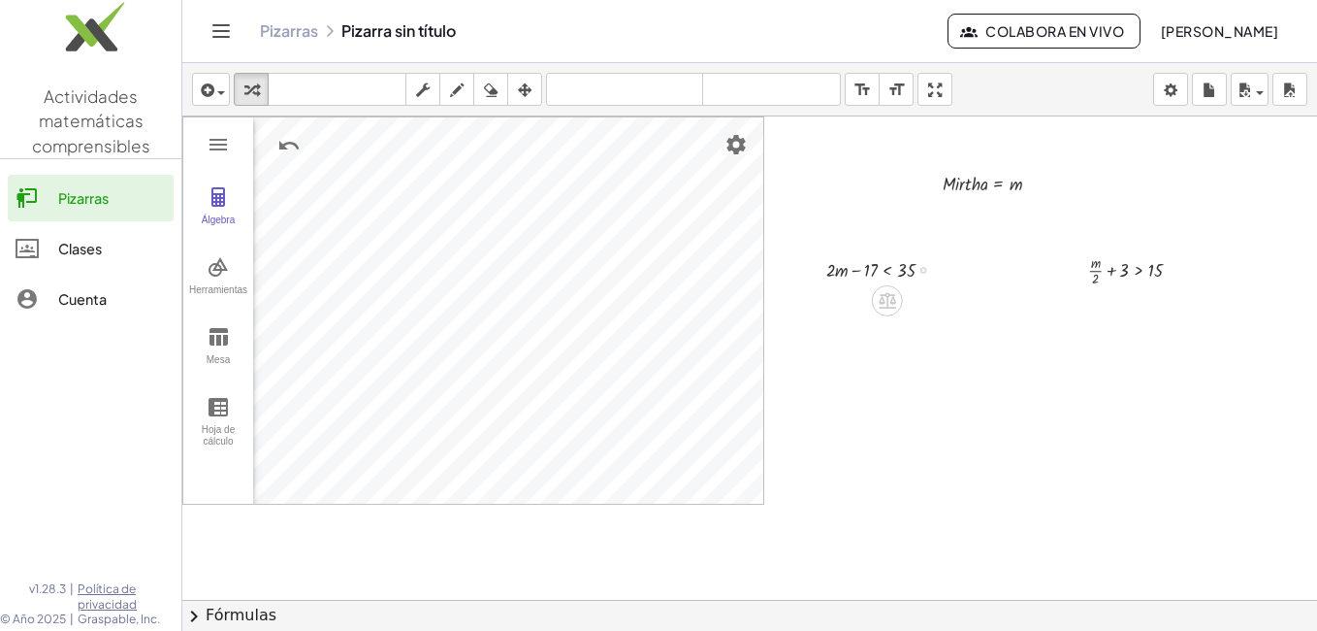
click at [923, 269] on div "Fix a mistake Transform line Copy line as LaTeX Copy derivation as LaTeX Expand…" at bounding box center [924, 270] width 7 height 7
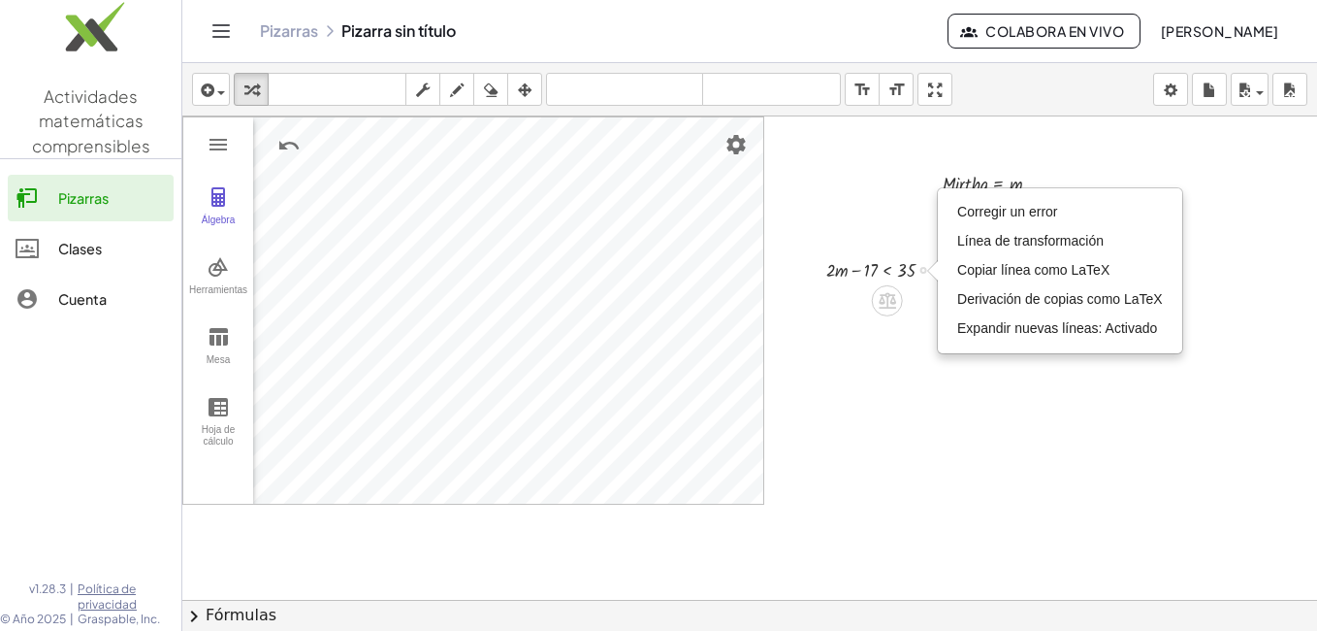
click at [871, 269] on div at bounding box center [888, 268] width 143 height 29
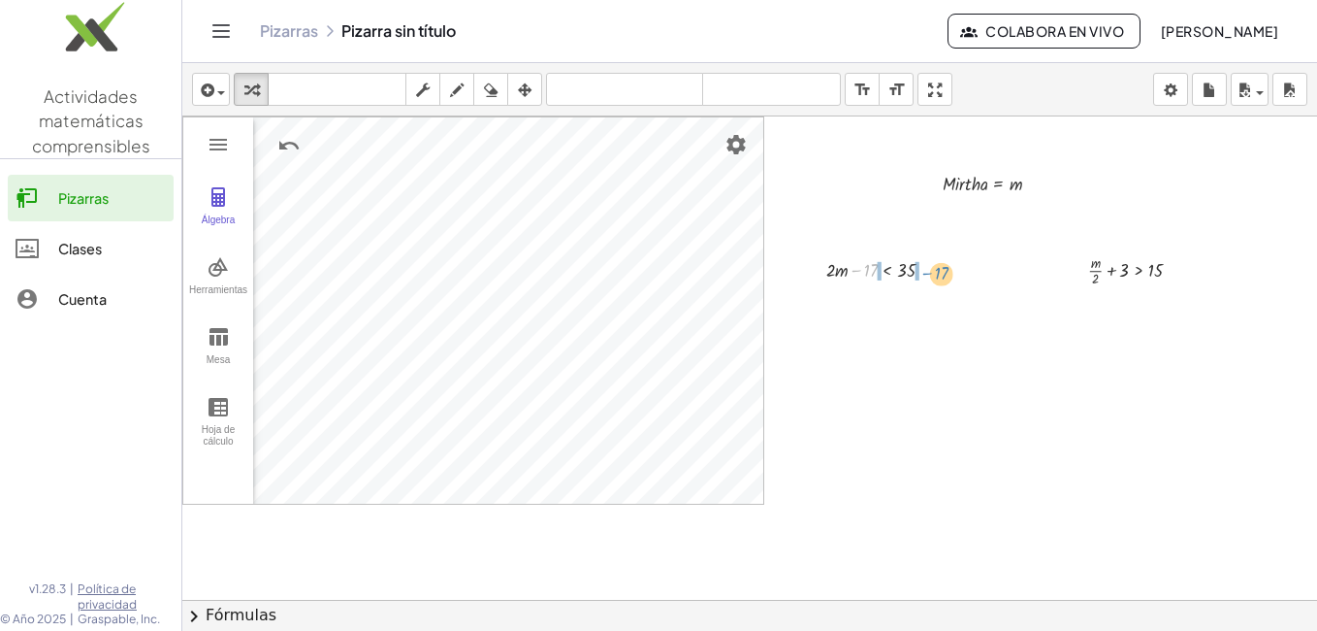
drag, startPoint x: 871, startPoint y: 269, endPoint x: 940, endPoint y: 271, distance: 68.9
click at [940, 271] on div at bounding box center [888, 268] width 143 height 29
drag, startPoint x: 869, startPoint y: 270, endPoint x: 850, endPoint y: 270, distance: 19.4
click at [850, 270] on div at bounding box center [888, 268] width 200 height 29
click at [951, 270] on div at bounding box center [950, 270] width 7 height 7
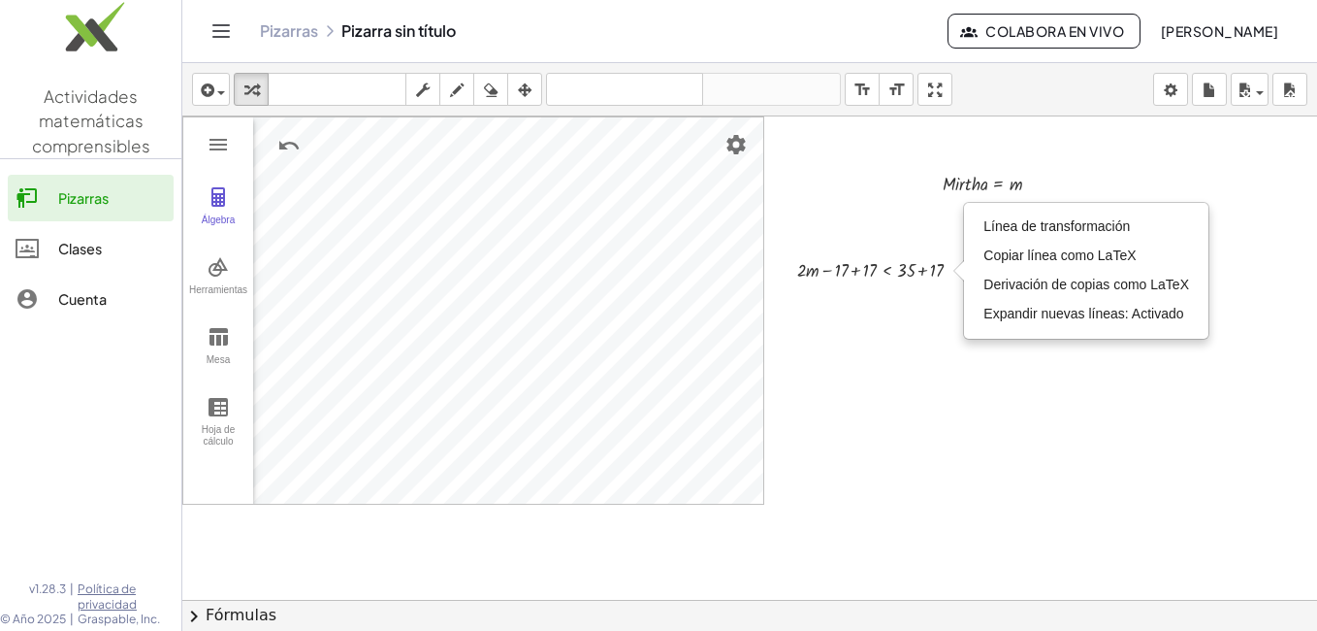
click at [838, 295] on div at bounding box center [749, 643] width 1135 height 1054
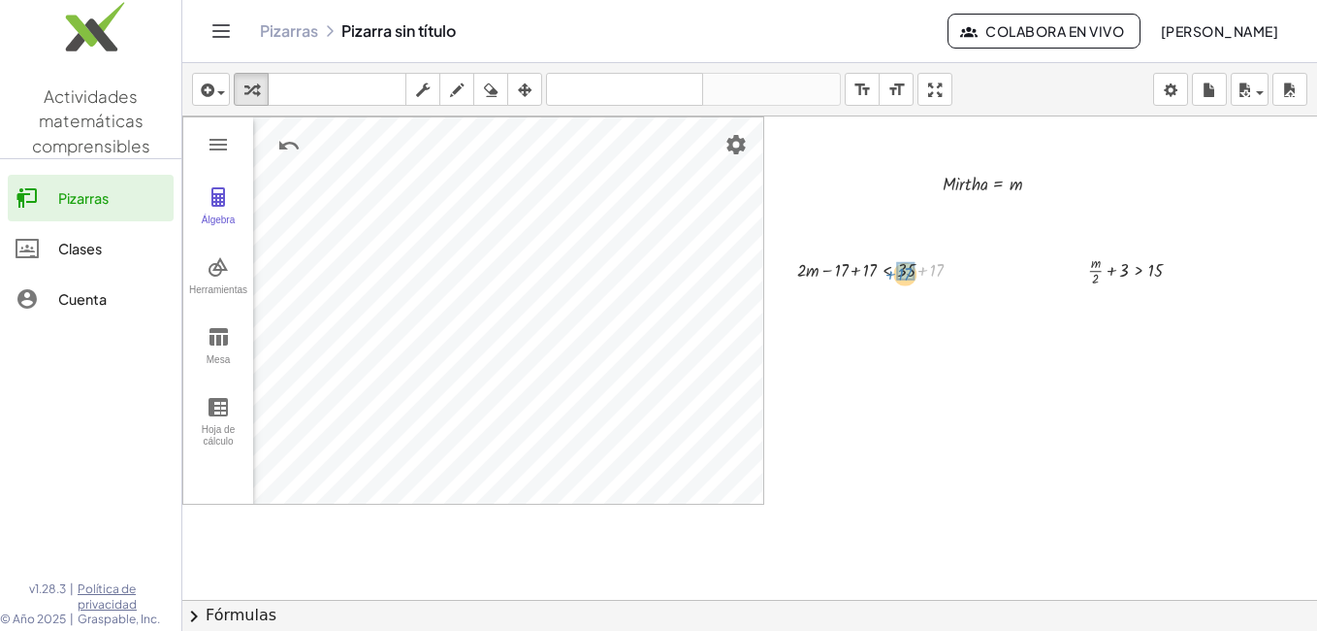
drag, startPoint x: 937, startPoint y: 267, endPoint x: 908, endPoint y: 268, distance: 29.1
click at [924, 271] on div "Transform line Copy line as LaTeX Copy derivation as LaTeX Expand new lines: On" at bounding box center [921, 270] width 7 height 7
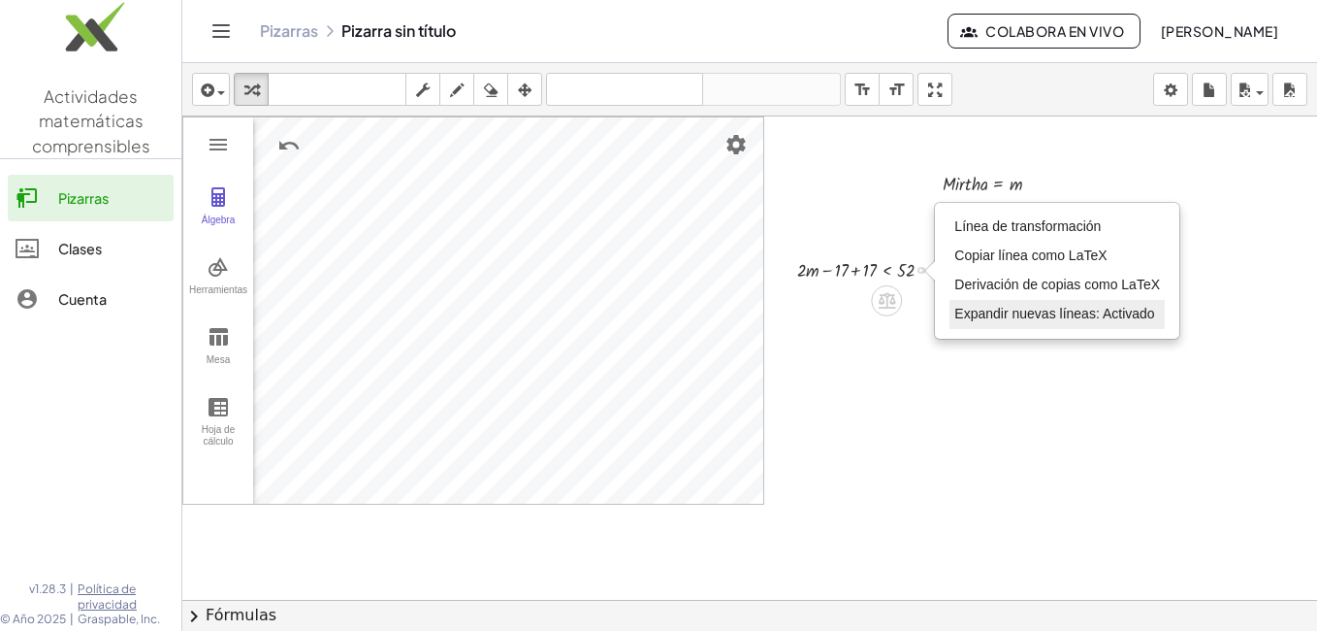
click at [1008, 318] on span "Expandir nuevas líneas: Activado" at bounding box center [1055, 314] width 200 height 16
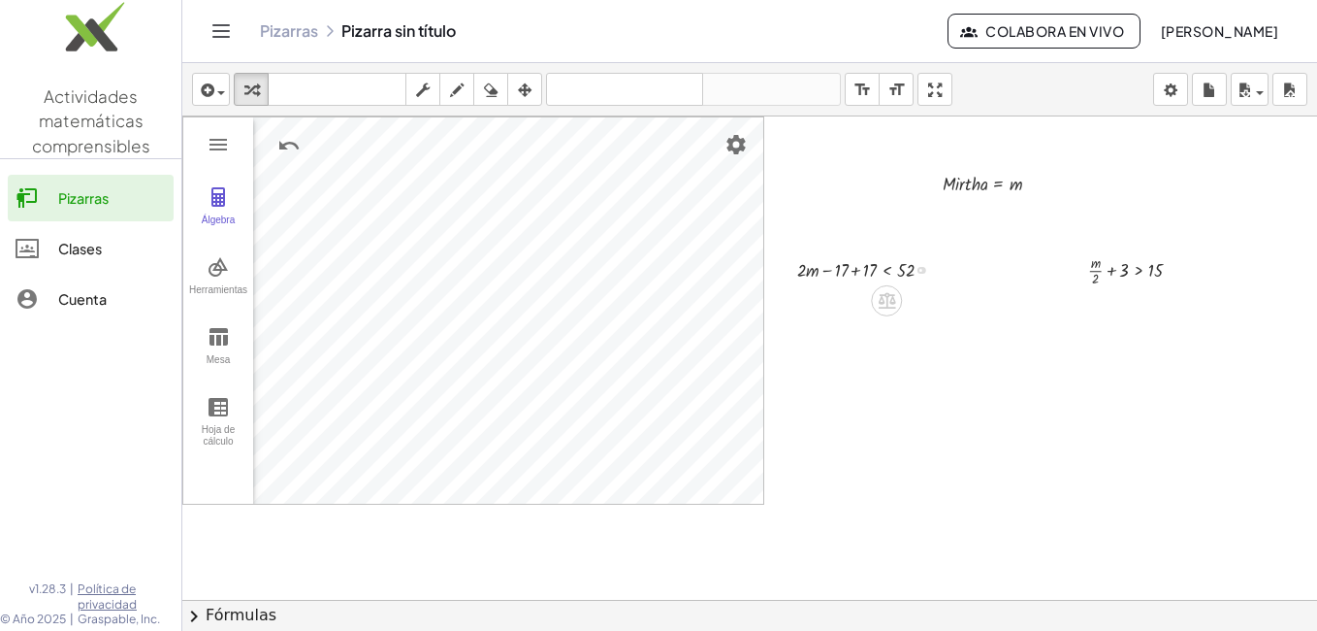
click at [924, 268] on div "Transform line Copy line as LaTeX Copy derivation as LaTeX Expand new lines: On" at bounding box center [921, 270] width 7 height 7
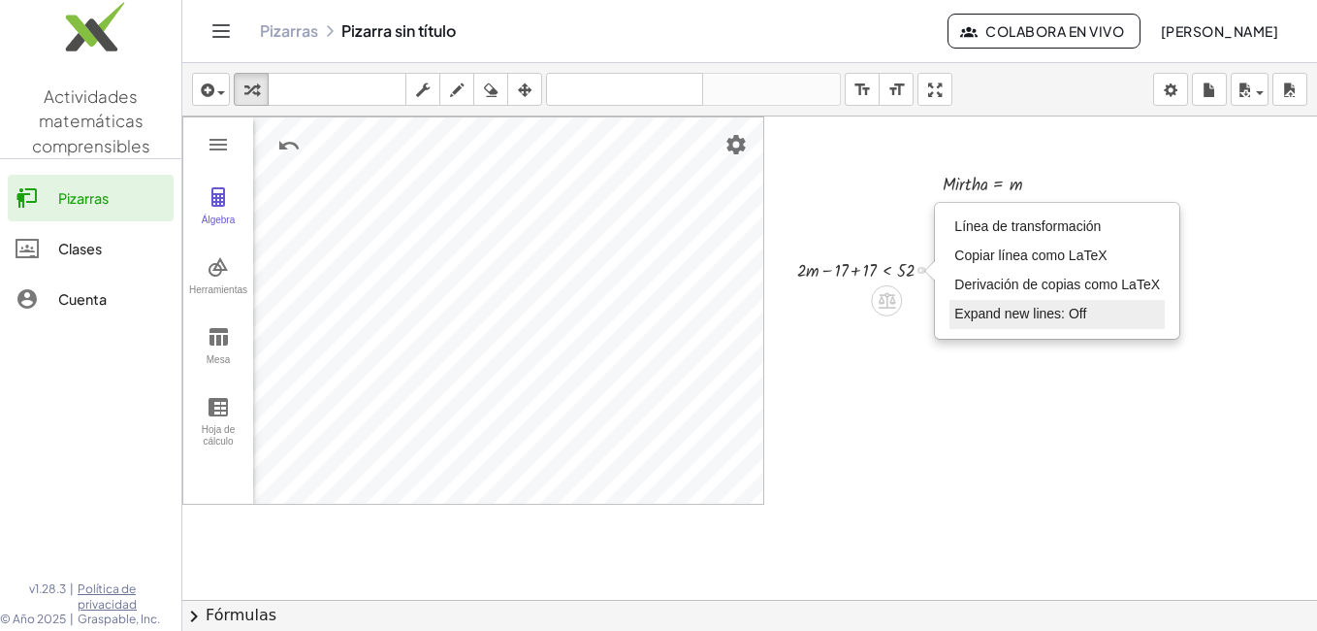
click at [1032, 310] on span "Expand new lines: Off" at bounding box center [1021, 314] width 132 height 16
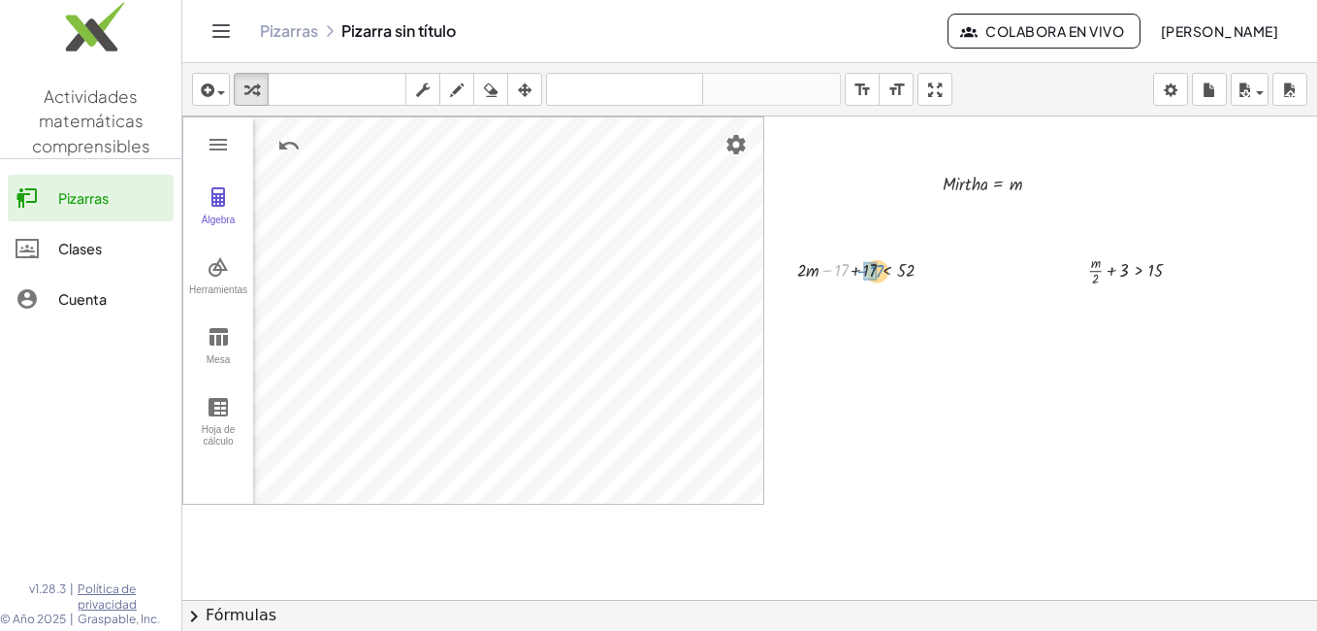
drag, startPoint x: 841, startPoint y: 265, endPoint x: 874, endPoint y: 265, distance: 33.0
drag, startPoint x: 861, startPoint y: 273, endPoint x: 911, endPoint y: 272, distance: 50.5
click at [911, 272] on div at bounding box center [903, 268] width 114 height 29
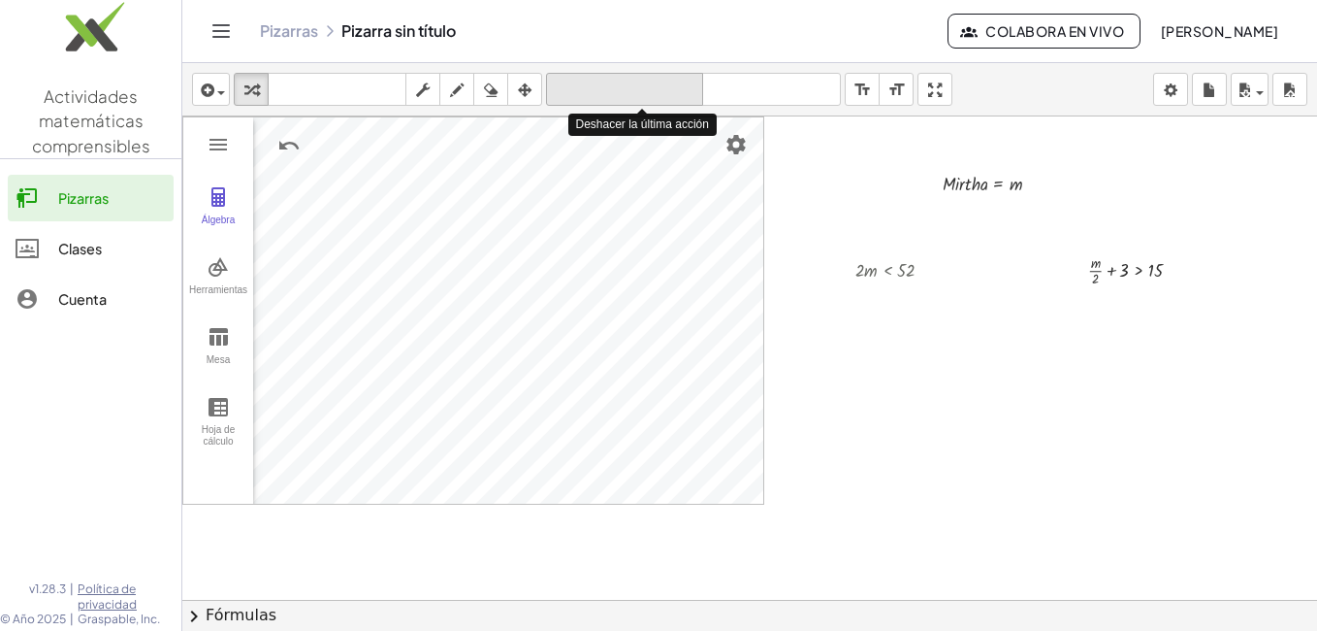
click at [570, 83] on icon "deshacer" at bounding box center [624, 90] width 147 height 23
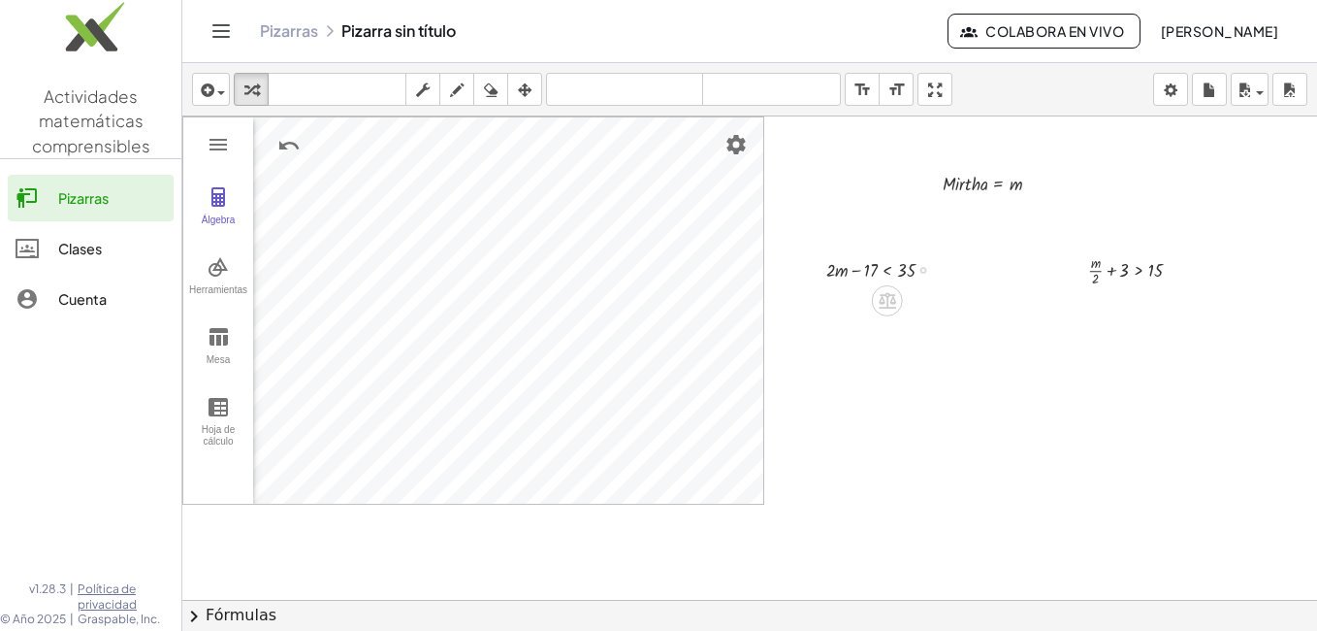
click at [924, 271] on div at bounding box center [924, 270] width 7 height 7
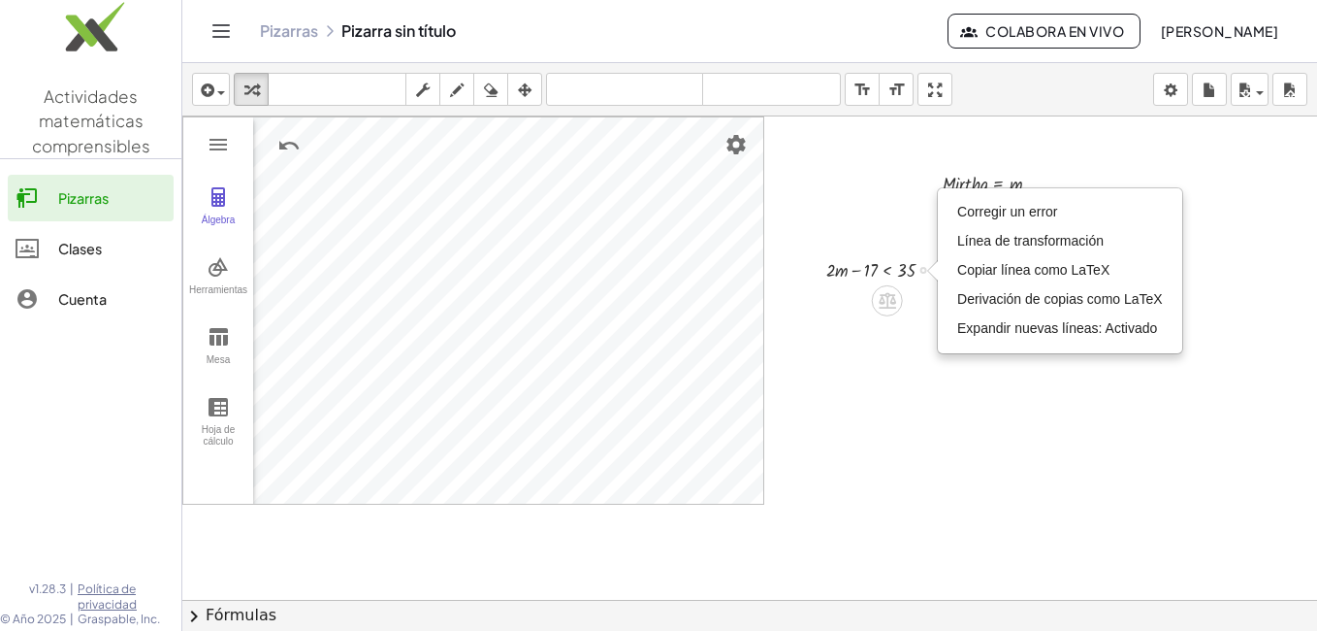
click at [864, 272] on div at bounding box center [888, 268] width 143 height 29
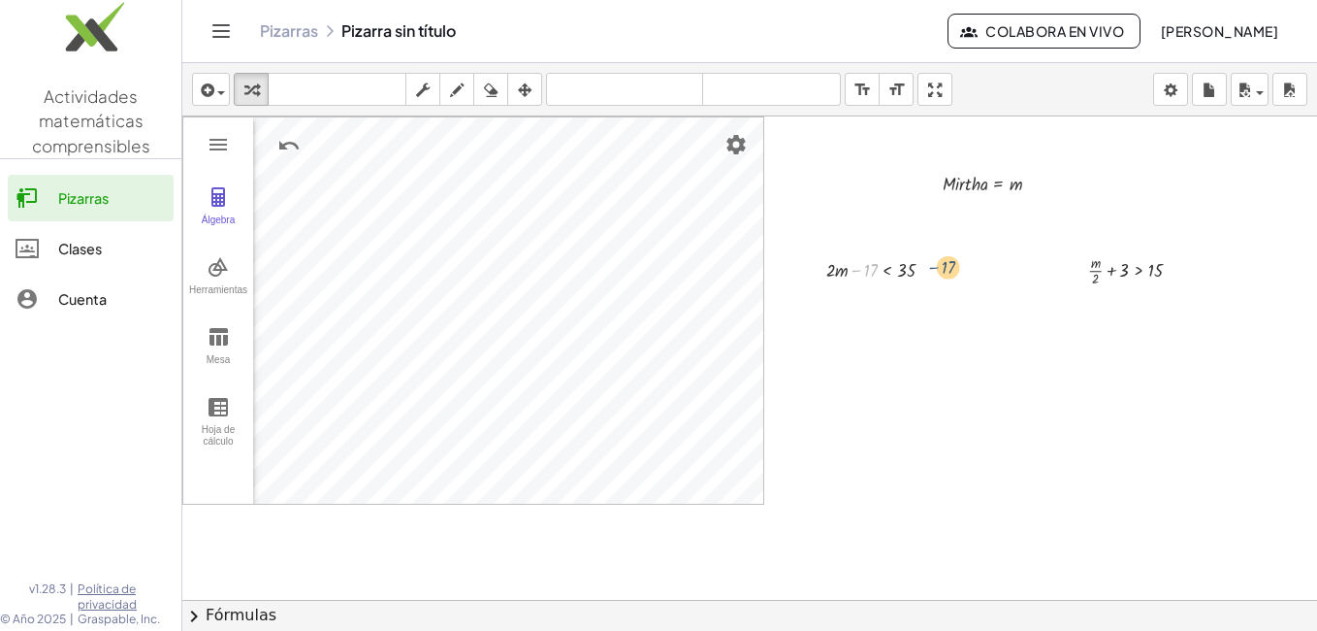
drag, startPoint x: 864, startPoint y: 272, endPoint x: 941, endPoint y: 266, distance: 76.9
click at [941, 266] on div at bounding box center [888, 268] width 143 height 29
drag, startPoint x: 872, startPoint y: 267, endPoint x: 845, endPoint y: 269, distance: 27.2
drag, startPoint x: 943, startPoint y: 298, endPoint x: 915, endPoint y: 295, distance: 28.3
drag, startPoint x: 859, startPoint y: 302, endPoint x: 905, endPoint y: 301, distance: 46.6
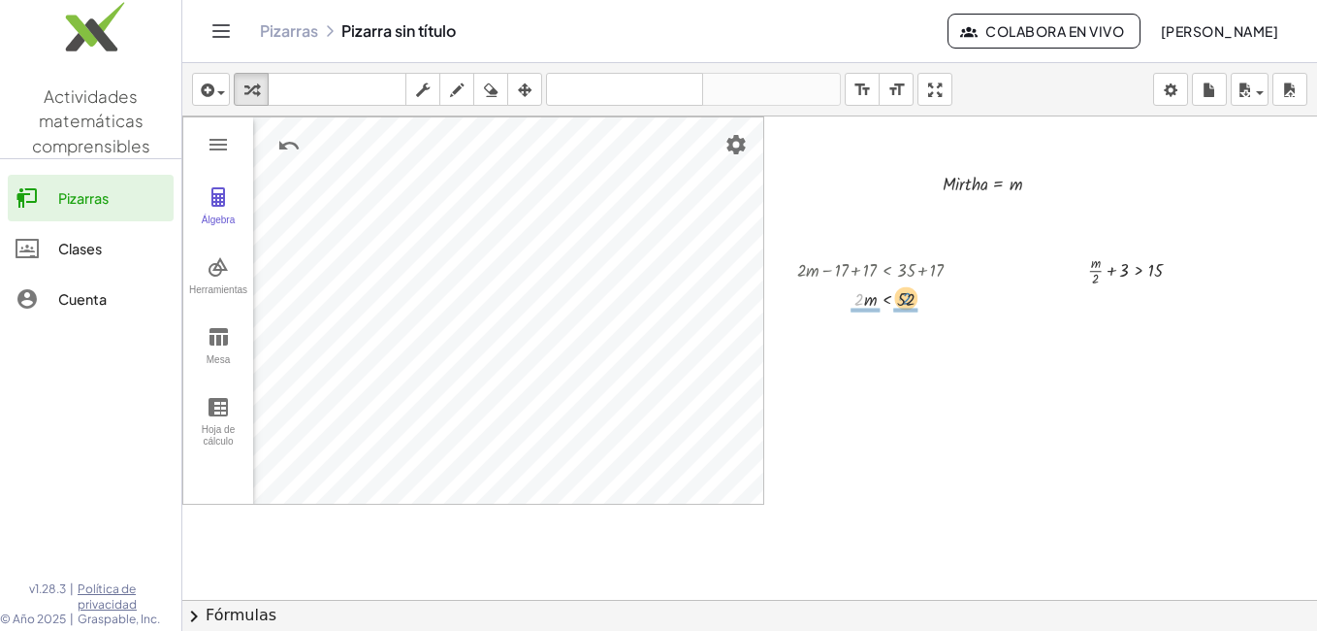
click at [905, 301] on div at bounding box center [888, 297] width 200 height 29
click at [866, 309] on div at bounding box center [888, 297] width 200 height 40
click at [905, 308] on div at bounding box center [888, 297] width 200 height 40
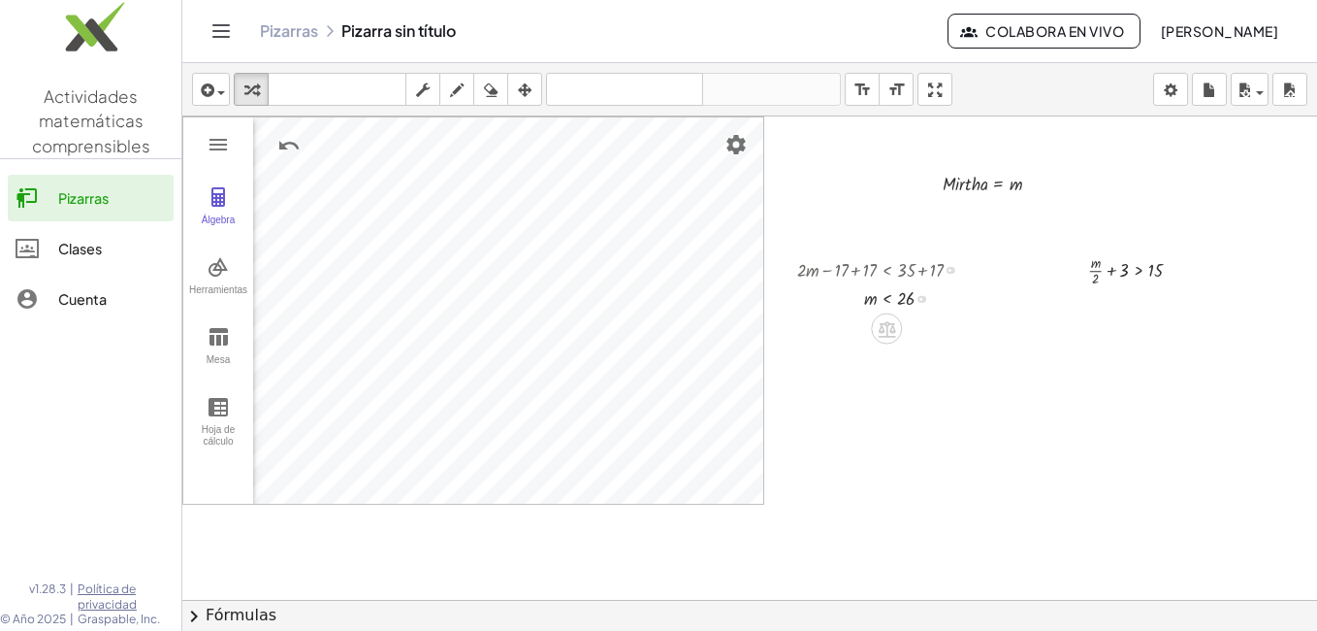
click at [899, 376] on div at bounding box center [749, 643] width 1135 height 1054
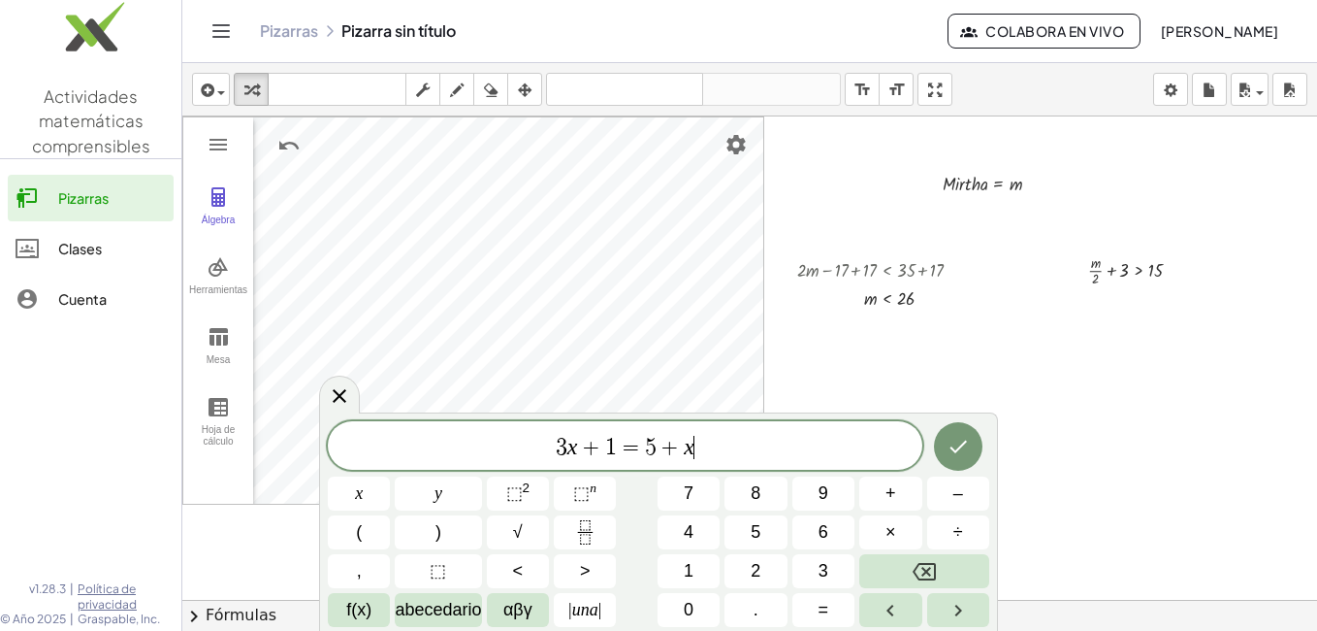
click at [1045, 307] on div at bounding box center [749, 643] width 1135 height 1054
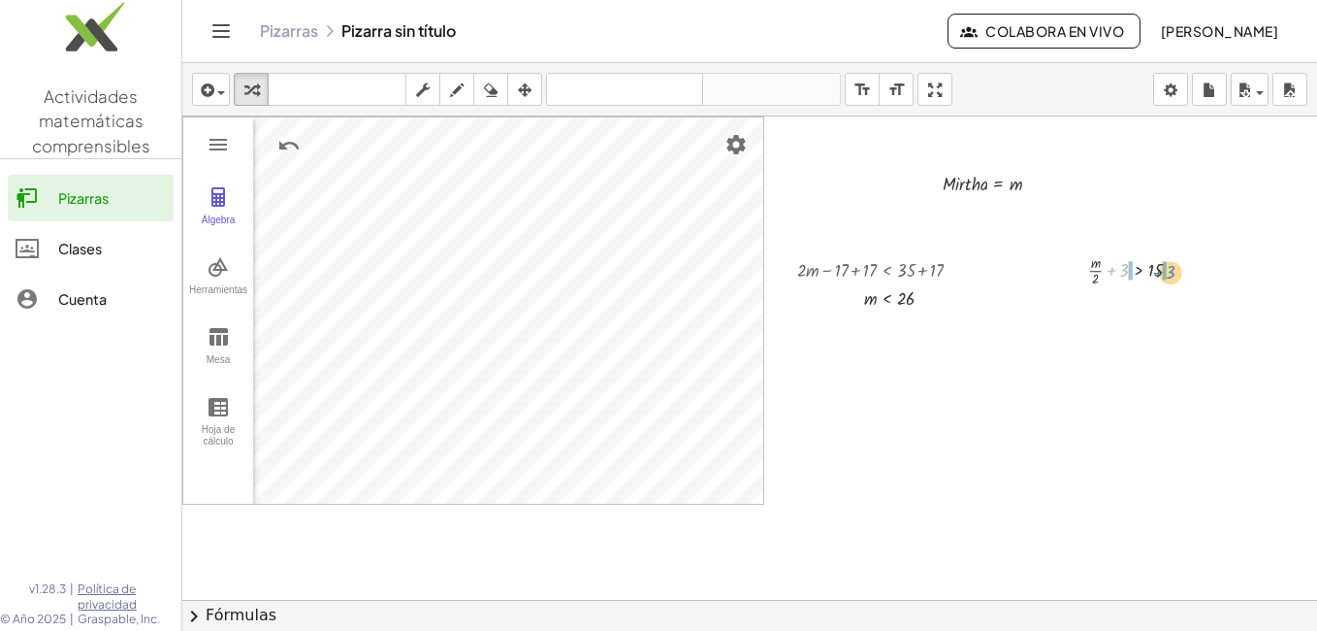
drag, startPoint x: 1121, startPoint y: 273, endPoint x: 1171, endPoint y: 271, distance: 49.5
click at [1171, 271] on div at bounding box center [1143, 269] width 128 height 40
click at [1197, 310] on div at bounding box center [1196, 310] width 7 height 7
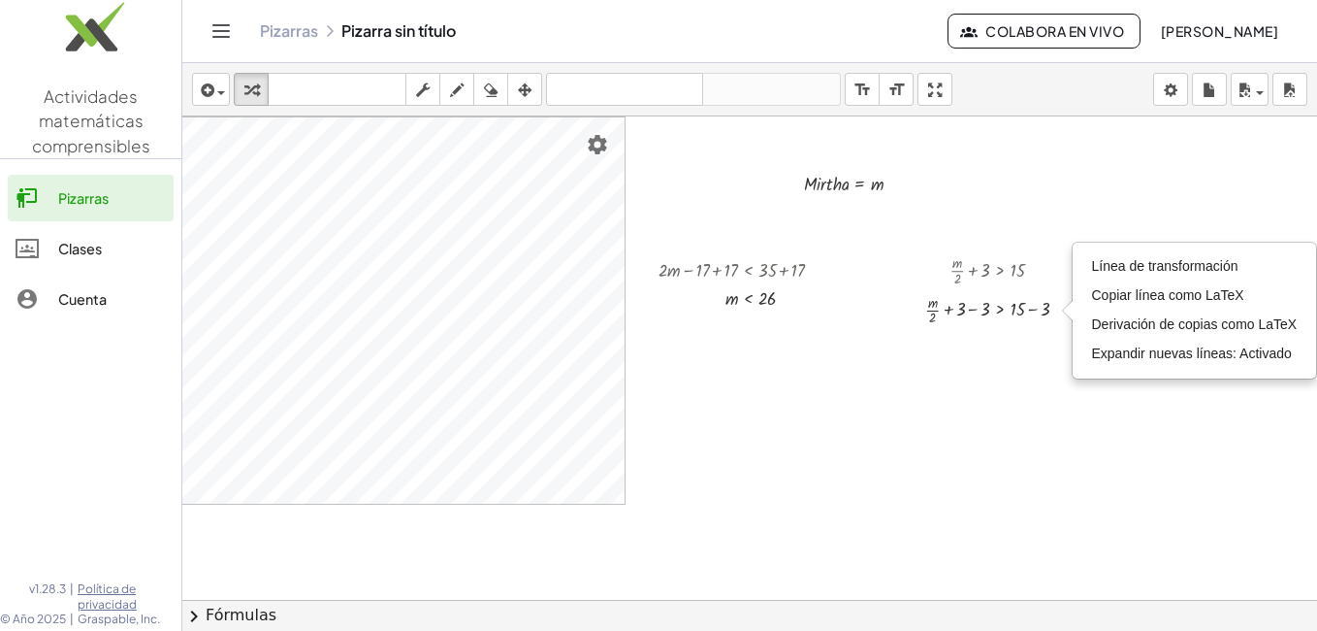
scroll to position [0, 153]
click at [1048, 478] on div at bounding box center [611, 643] width 1135 height 1054
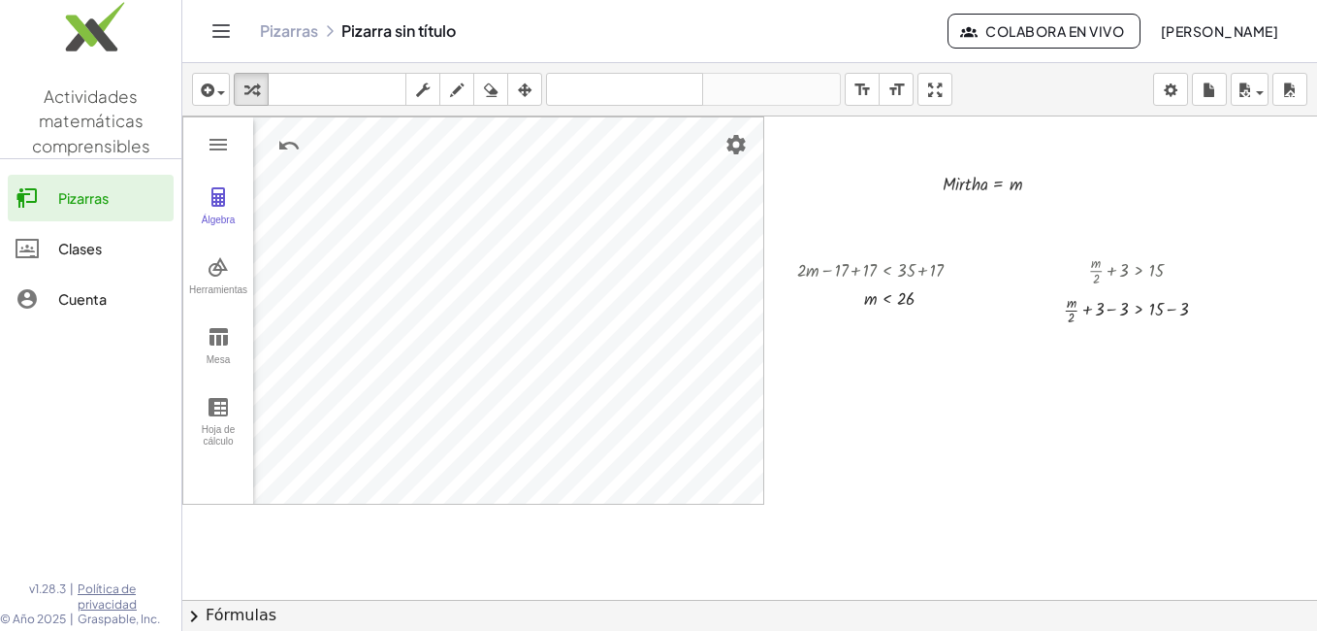
scroll to position [0, 6]
drag, startPoint x: 1120, startPoint y: 310, endPoint x: 1099, endPoint y: 309, distance: 20.4
click at [1099, 309] on div at bounding box center [1144, 309] width 178 height 40
drag, startPoint x: 1179, startPoint y: 348, endPoint x: 1157, endPoint y: 351, distance: 21.5
drag, startPoint x: 1117, startPoint y: 397, endPoint x: 1152, endPoint y: 386, distance: 36.5
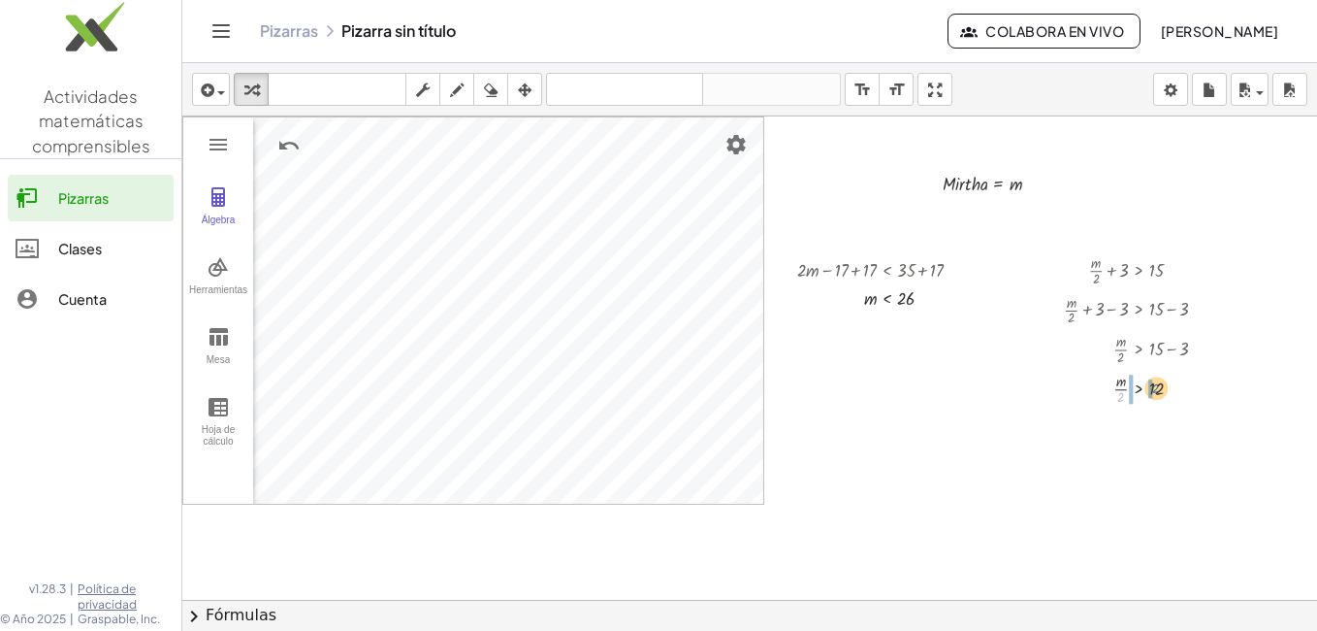
click at [1152, 386] on div at bounding box center [1144, 388] width 178 height 40
click at [1102, 437] on div at bounding box center [1144, 427] width 178 height 40
drag, startPoint x: 1102, startPoint y: 437, endPoint x: 1121, endPoint y: 424, distance: 23.1
click at [1150, 464] on div at bounding box center [1144, 460] width 178 height 29
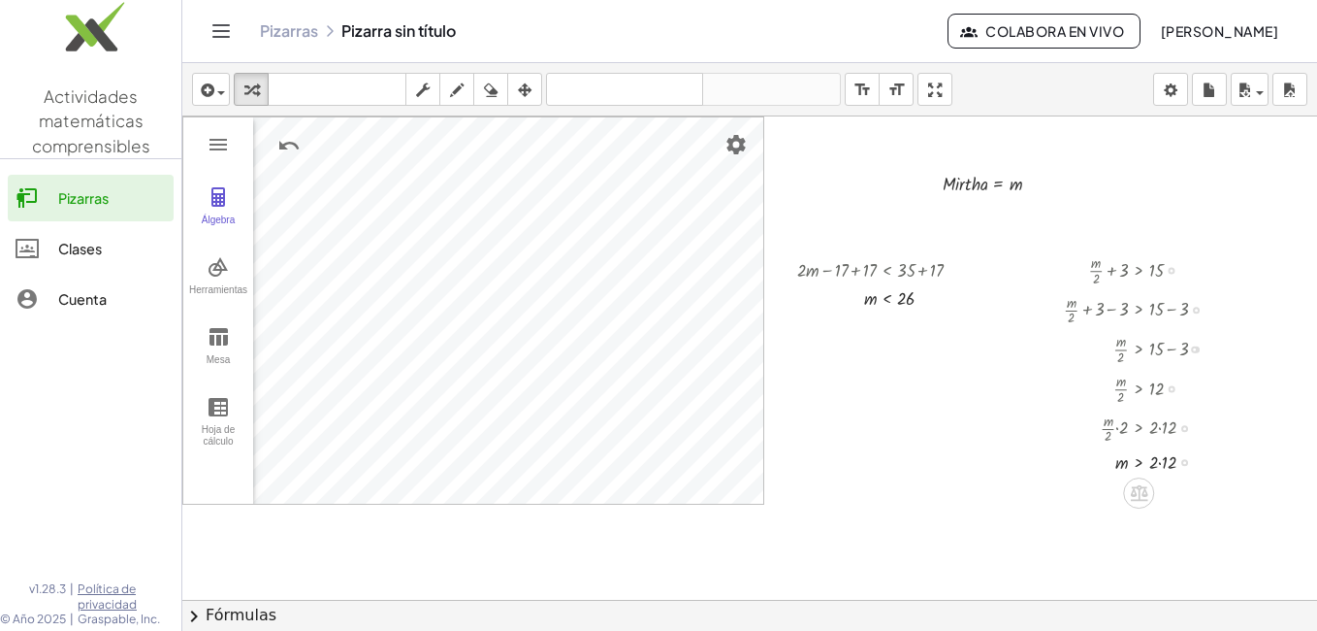
click at [1150, 464] on div at bounding box center [1144, 460] width 178 height 29
drag, startPoint x: 1150, startPoint y: 464, endPoint x: 1160, endPoint y: 460, distance: 11.4
click at [1182, 428] on div at bounding box center [1185, 428] width 7 height 7
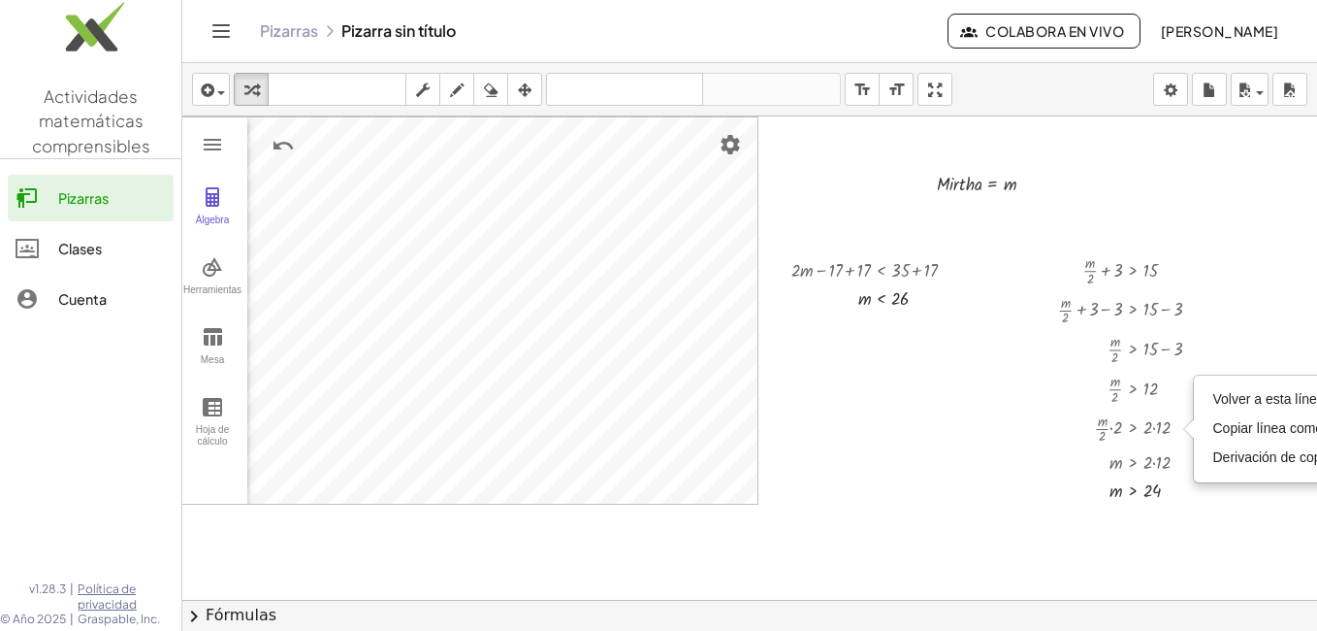
click at [1188, 521] on div at bounding box center [744, 643] width 1135 height 1054
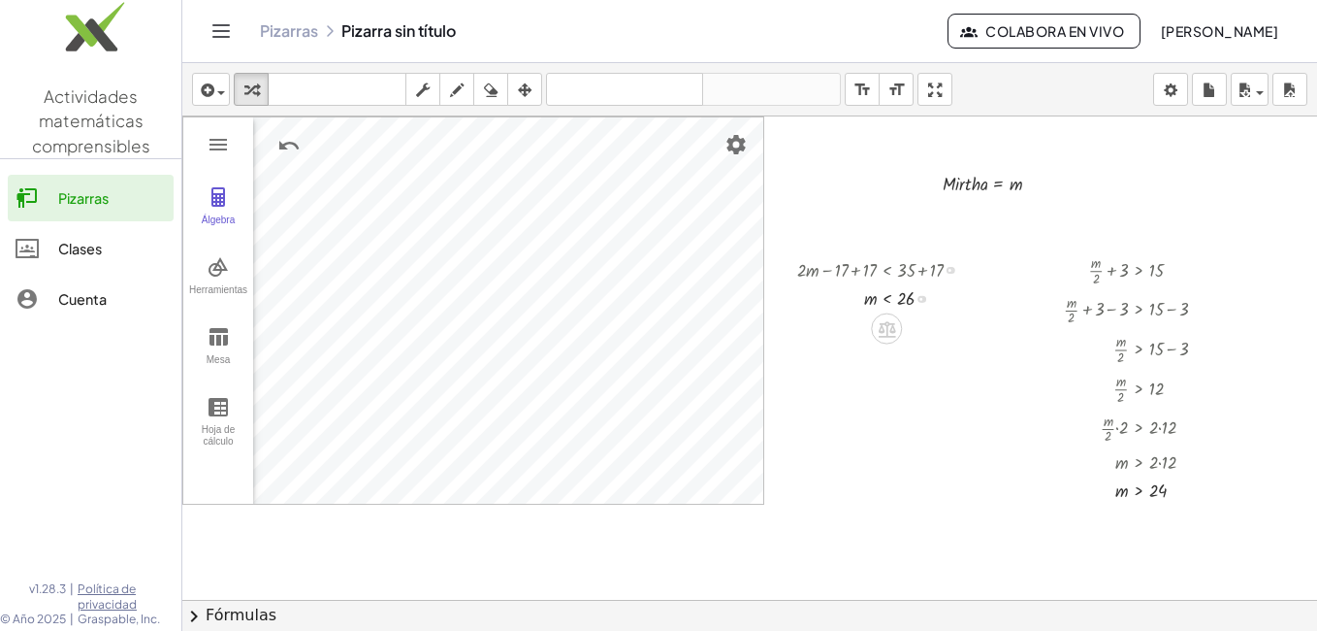
drag, startPoint x: 791, startPoint y: 240, endPoint x: 944, endPoint y: 305, distance: 166.5
click at [944, 305] on div "Álgebra Herramientas Mesa Hoja de cálculo A = (-3.06, -2.292) B = (4.284, -2.29…" at bounding box center [749, 643] width 1135 height 1054
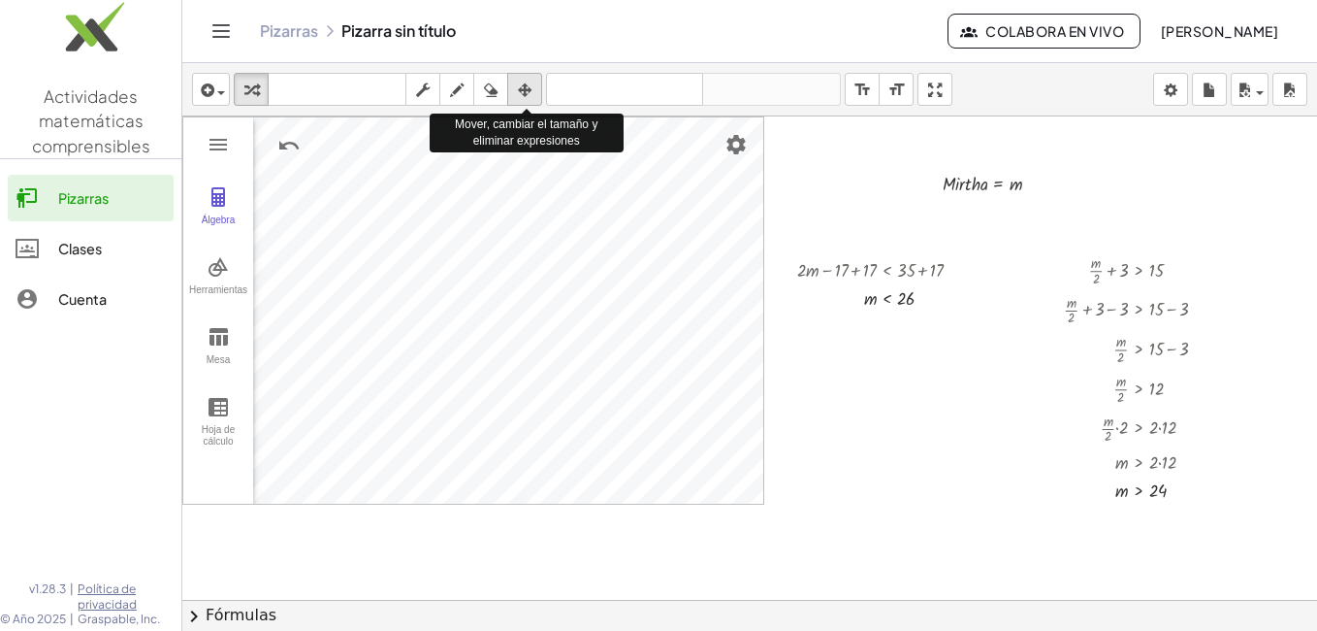
click at [531, 85] on icon "button" at bounding box center [525, 90] width 14 height 23
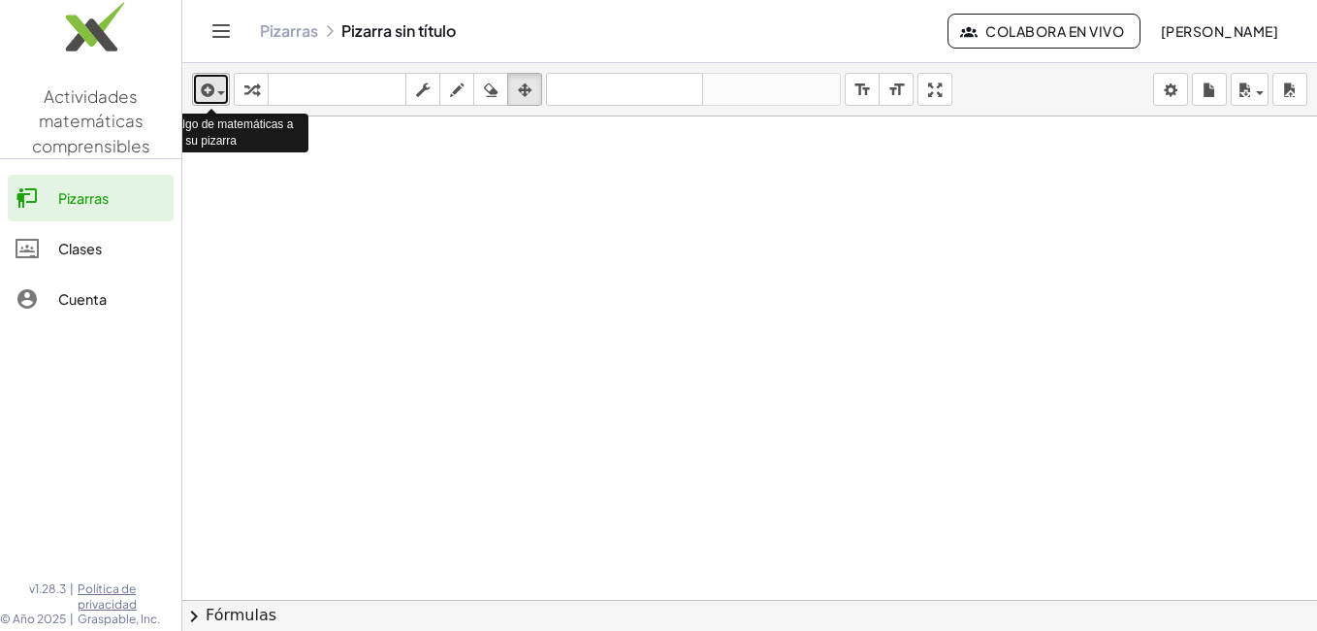
click at [229, 96] on button "insertar" at bounding box center [211, 89] width 38 height 33
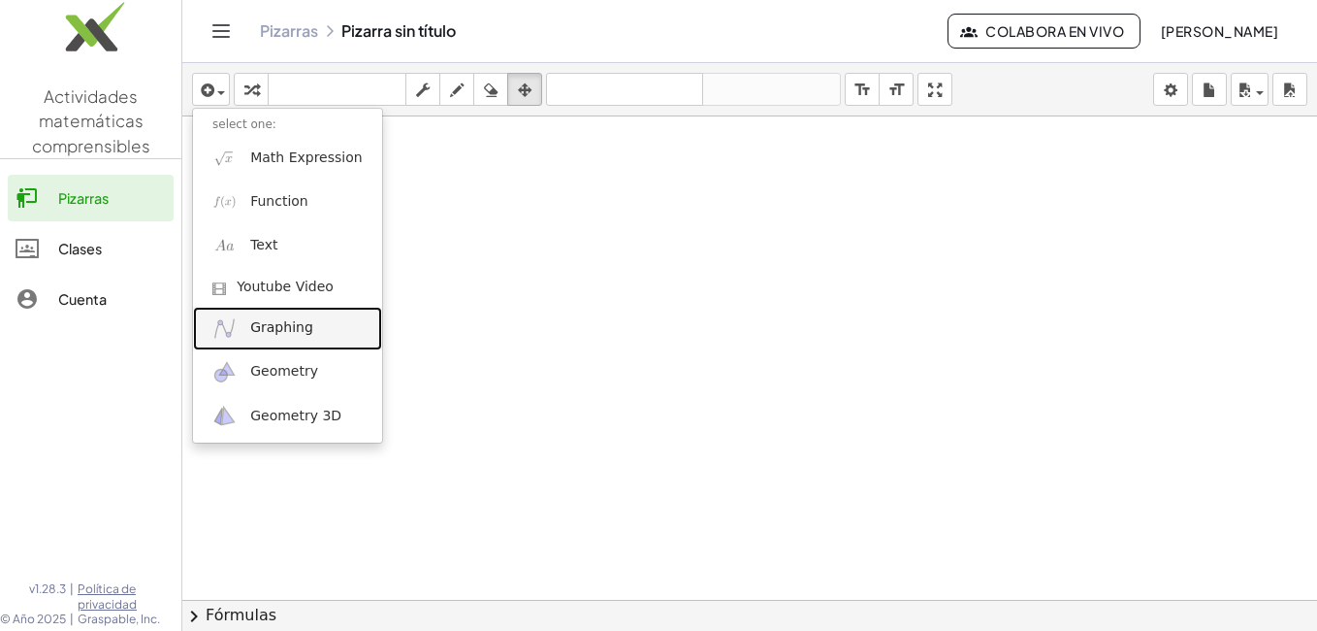
click at [299, 325] on span "Graphing" at bounding box center [281, 327] width 63 height 19
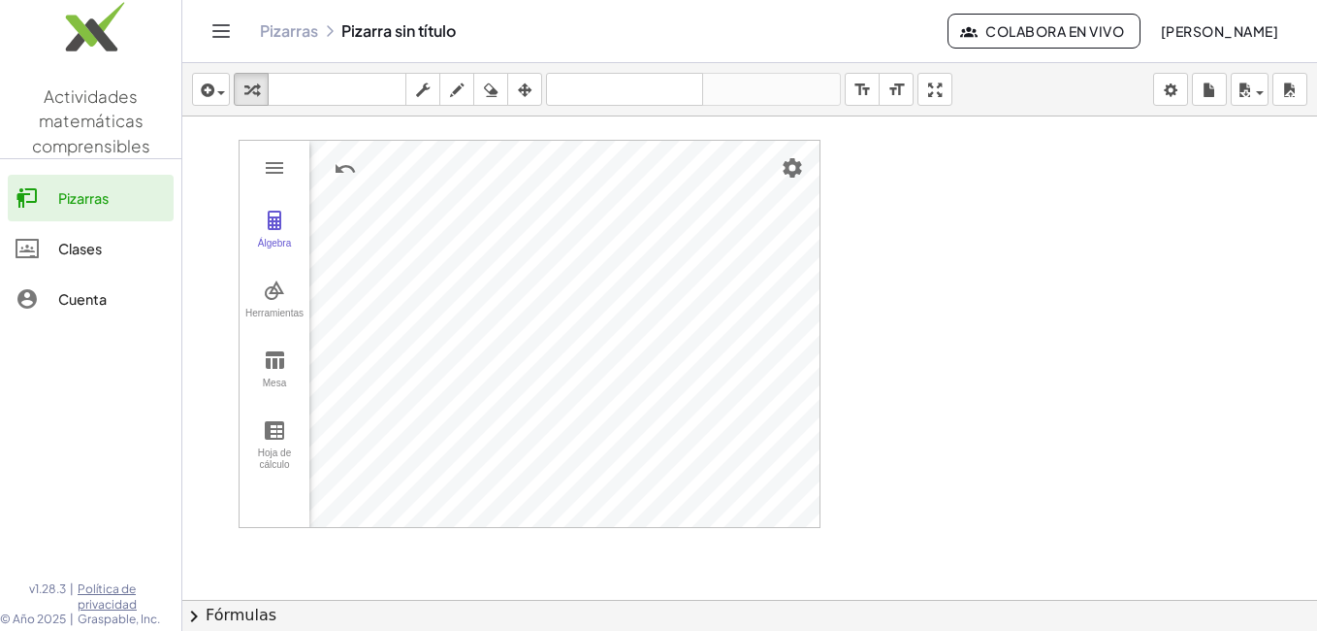
click at [865, 166] on div at bounding box center [749, 643] width 1135 height 1054
click at [929, 185] on div at bounding box center [964, 185] width 146 height 29
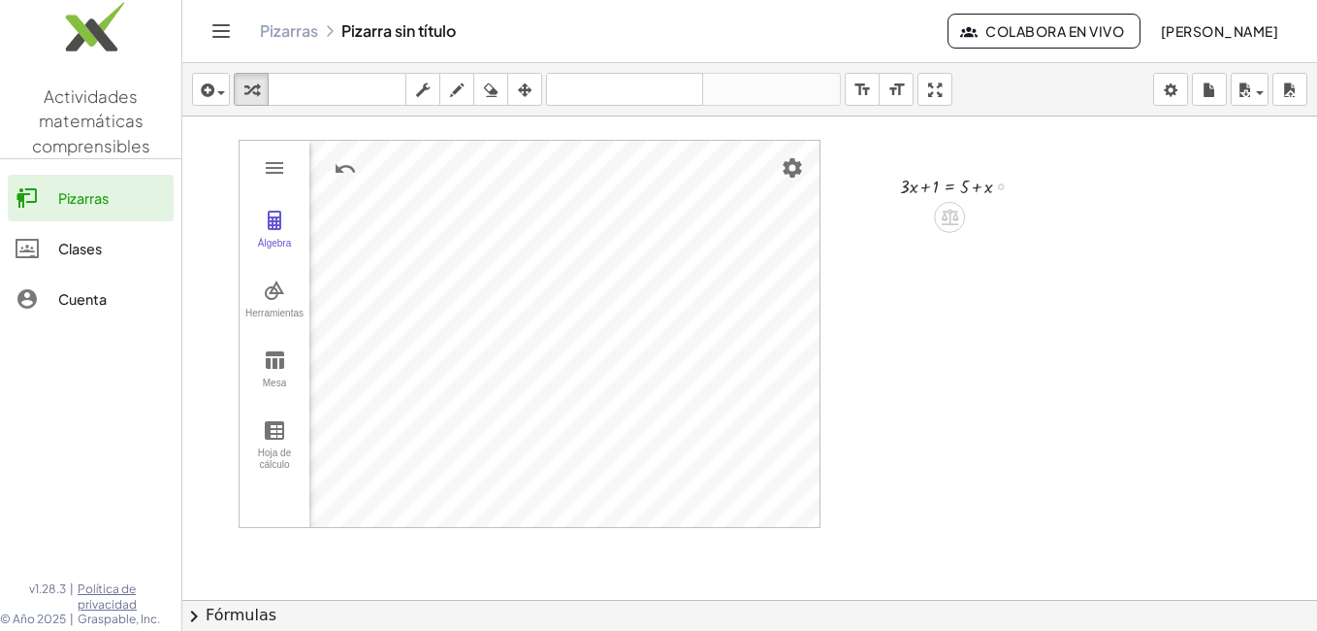
click at [998, 186] on div at bounding box center [1001, 186] width 7 height 7
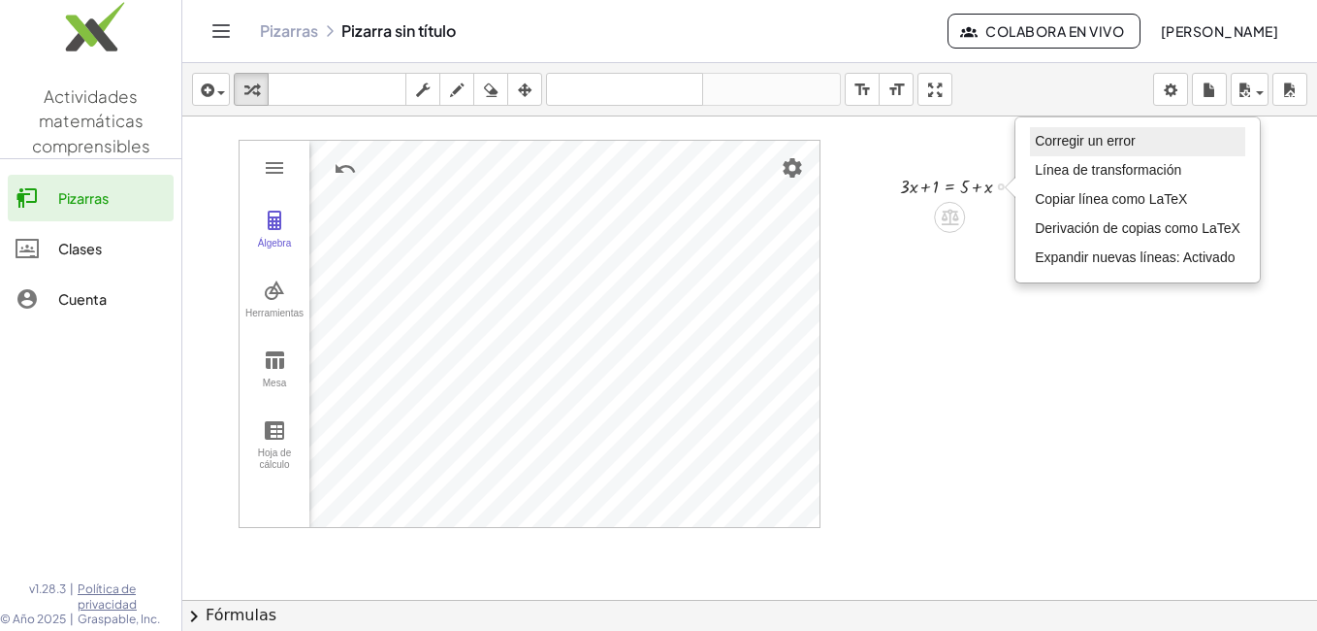
click at [1043, 144] on span "Corregir un error" at bounding box center [1085, 141] width 100 height 16
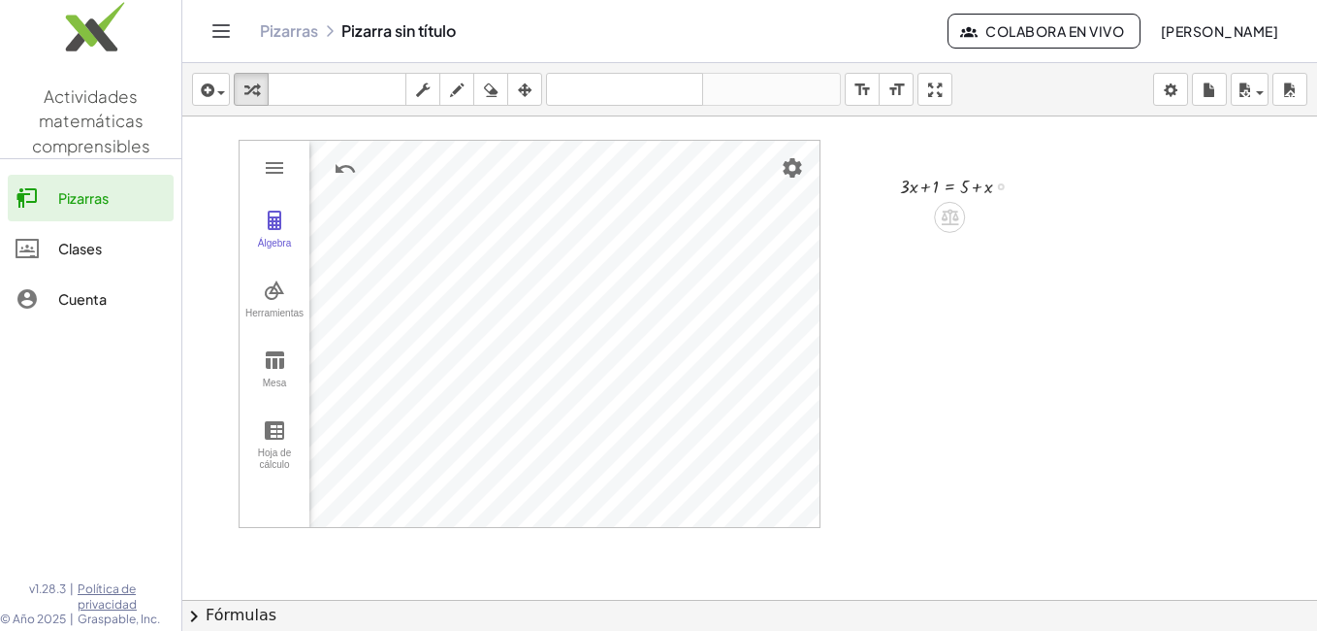
click at [998, 183] on div "Fix a mistake Transform line Copy line as LaTeX Copy derivation as LaTeX Expand…" at bounding box center [1001, 186] width 7 height 7
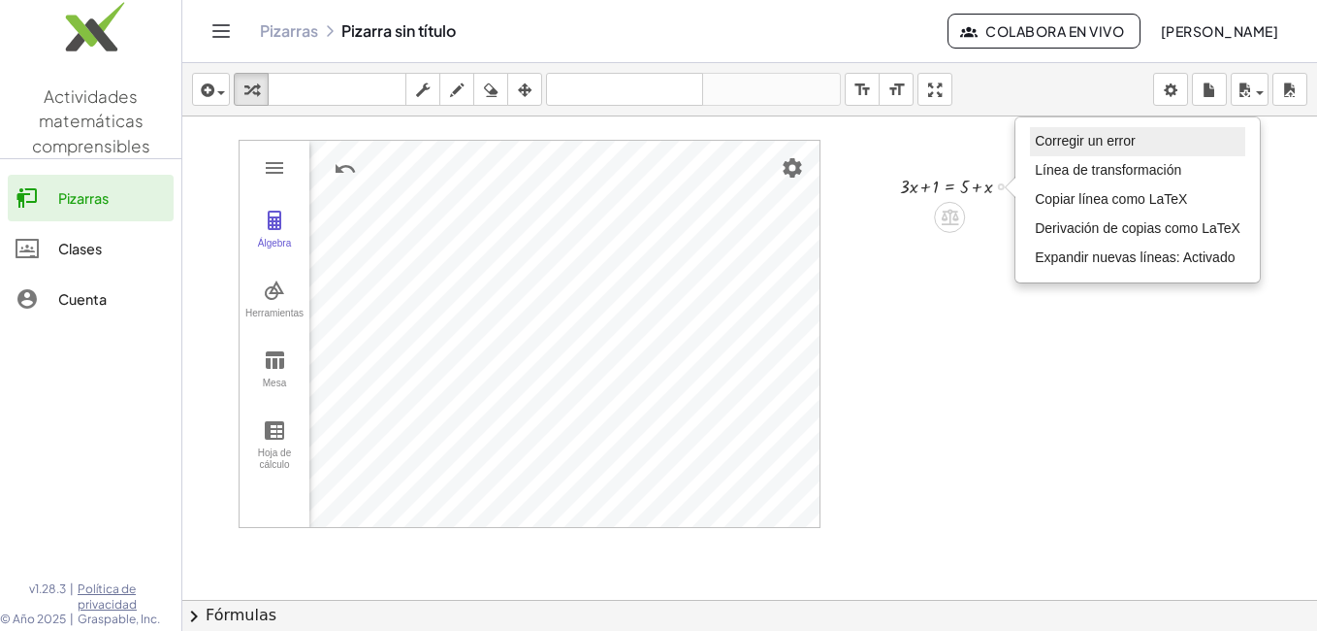
click at [1057, 141] on span "Corregir un error" at bounding box center [1085, 141] width 100 height 16
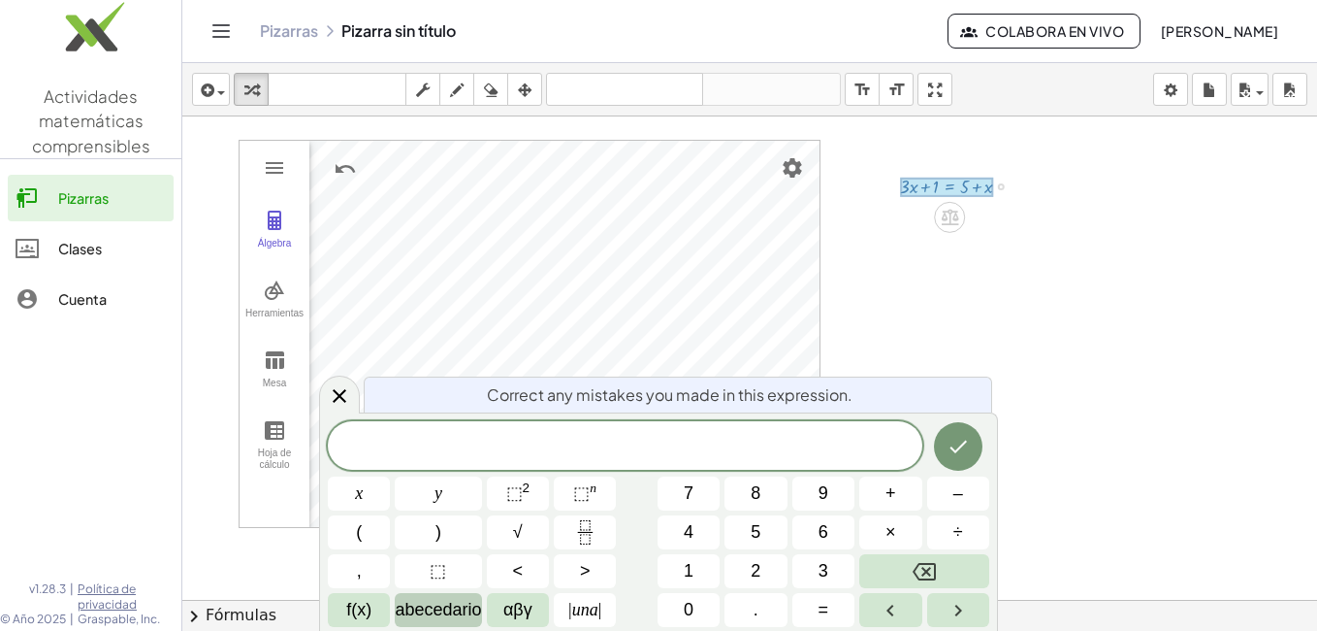
click at [461, 609] on span "abecedario" at bounding box center [438, 610] width 86 height 26
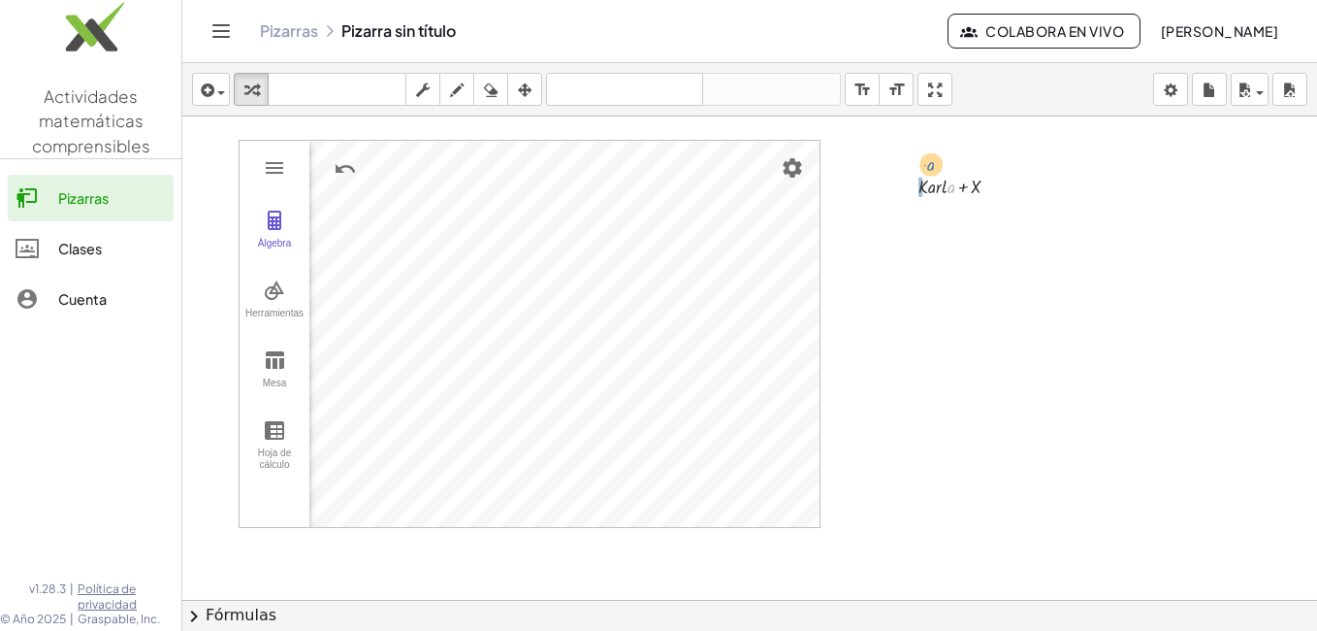
drag, startPoint x: 944, startPoint y: 188, endPoint x: 920, endPoint y: 166, distance: 33.0
click at [910, 284] on div at bounding box center [749, 643] width 1135 height 1054
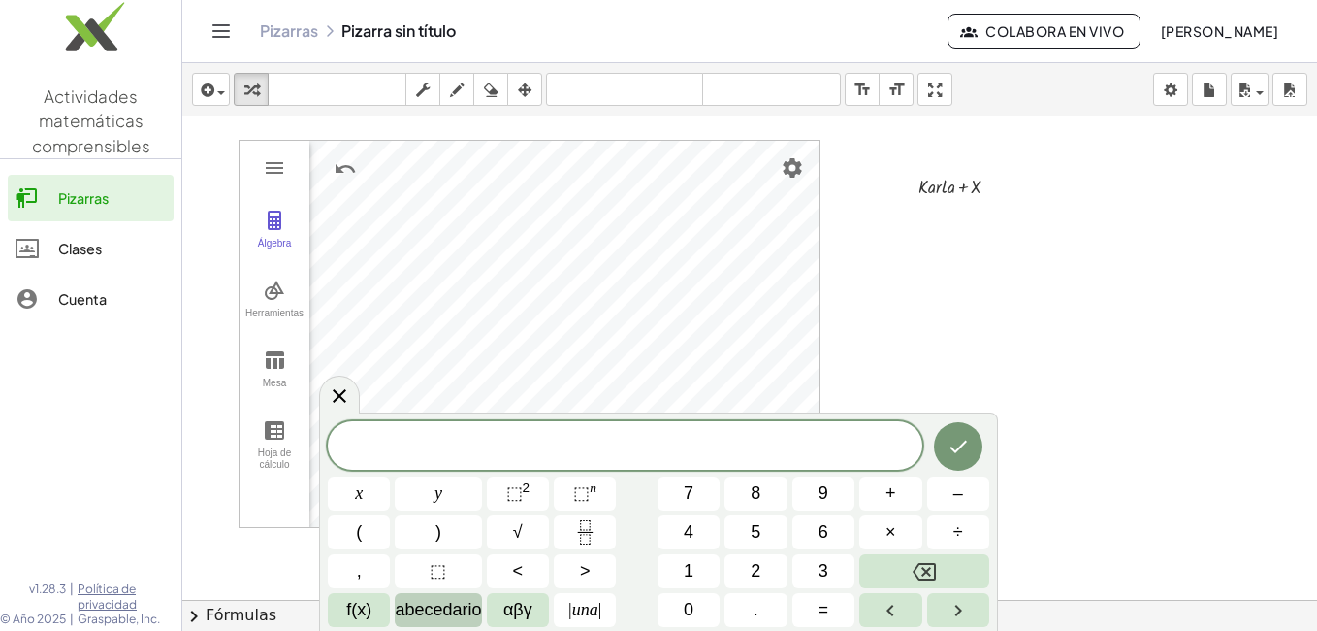
click at [457, 603] on span "abecedario" at bounding box center [438, 610] width 86 height 26
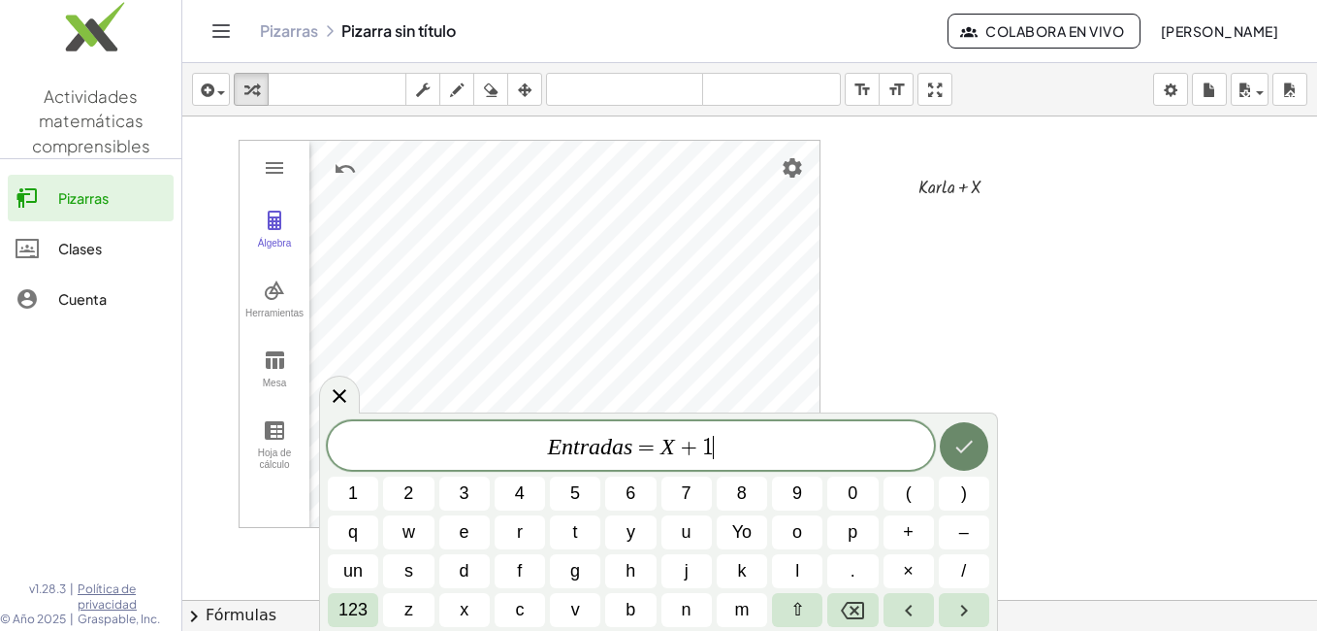
click at [960, 454] on icon "Hecho" at bounding box center [964, 446] width 23 height 23
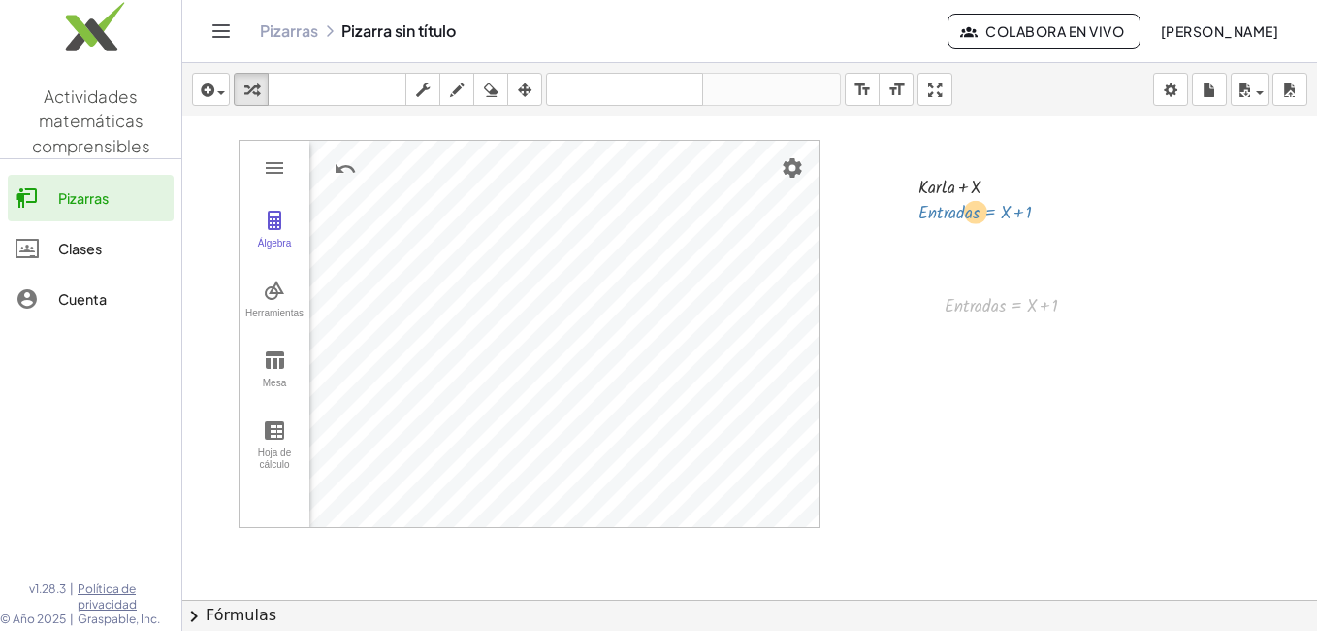
drag, startPoint x: 1013, startPoint y: 309, endPoint x: 987, endPoint y: 216, distance: 96.7
click at [987, 216] on div "Álgebra Herramientas Mesa Hoja de cálculo A = (-4.74, -0.552) B = (2.604, -0.55…" at bounding box center [749, 643] width 1135 height 1054
drag, startPoint x: 977, startPoint y: 309, endPoint x: 943, endPoint y: 219, distance: 95.5
click at [1055, 369] on div at bounding box center [749, 643] width 1135 height 1054
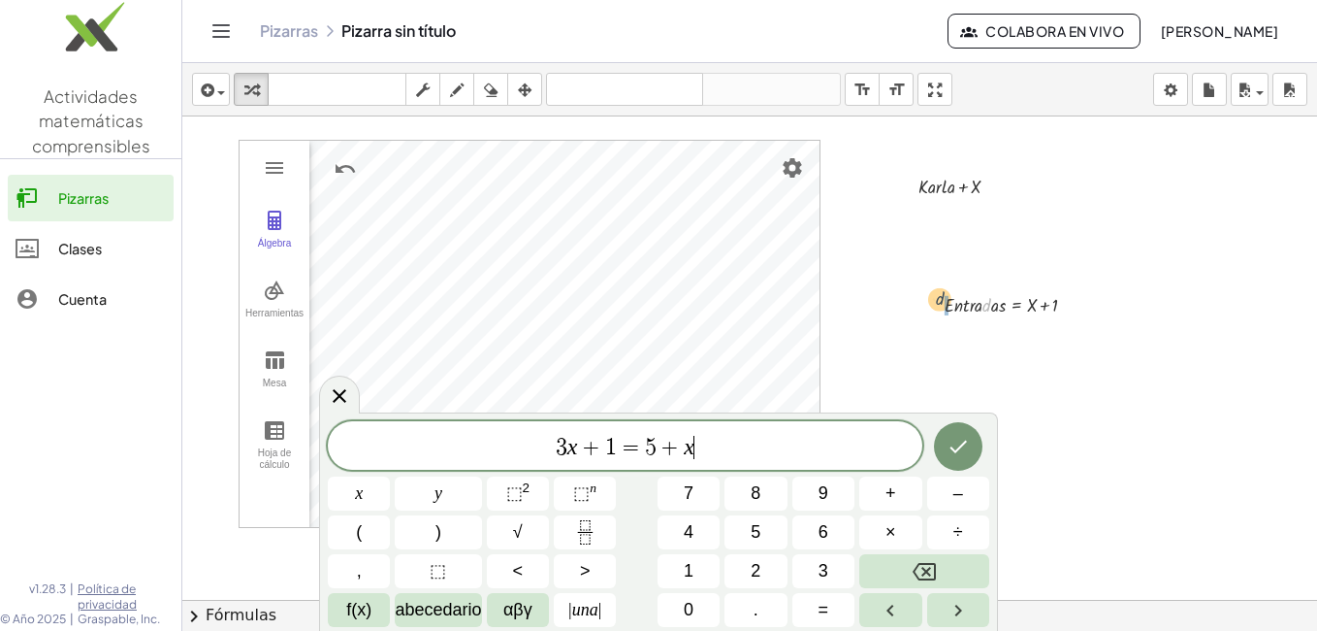
drag, startPoint x: 984, startPoint y: 312, endPoint x: 934, endPoint y: 308, distance: 49.7
click at [934, 308] on div "· d · E · n · t · r · a · d · a · s = + X + 1" at bounding box center [996, 303] width 161 height 39
click at [1140, 336] on div at bounding box center [749, 643] width 1135 height 1054
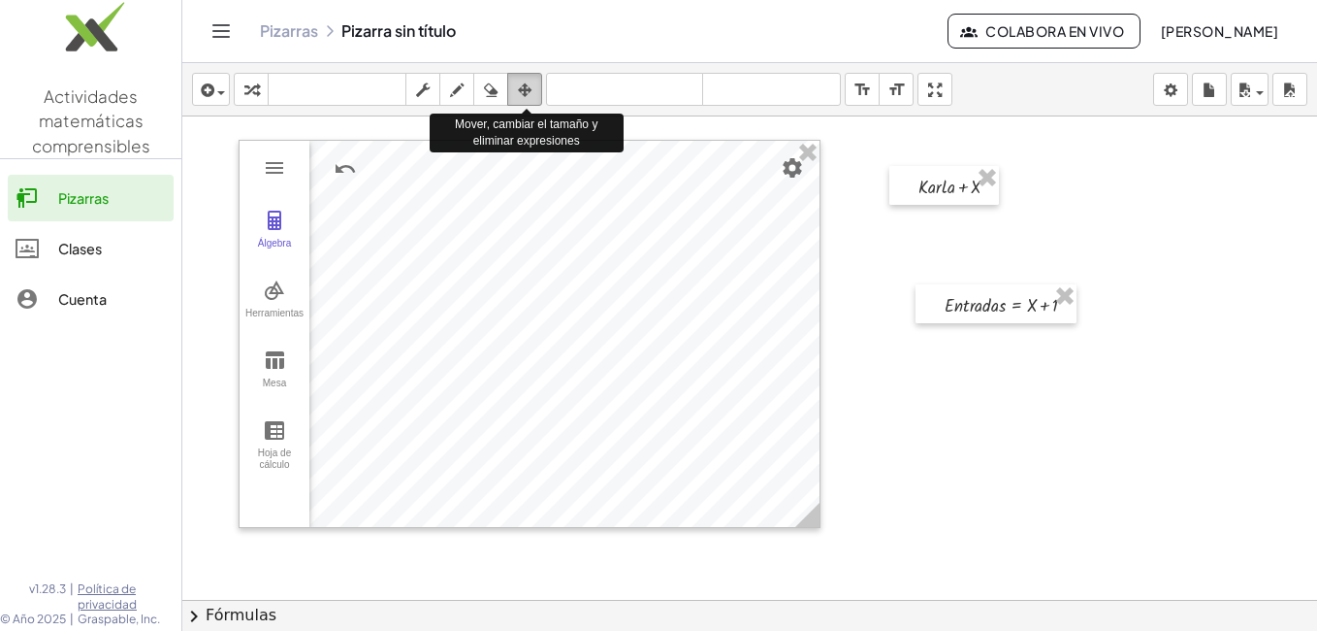
click at [519, 86] on icon "button" at bounding box center [525, 90] width 14 height 23
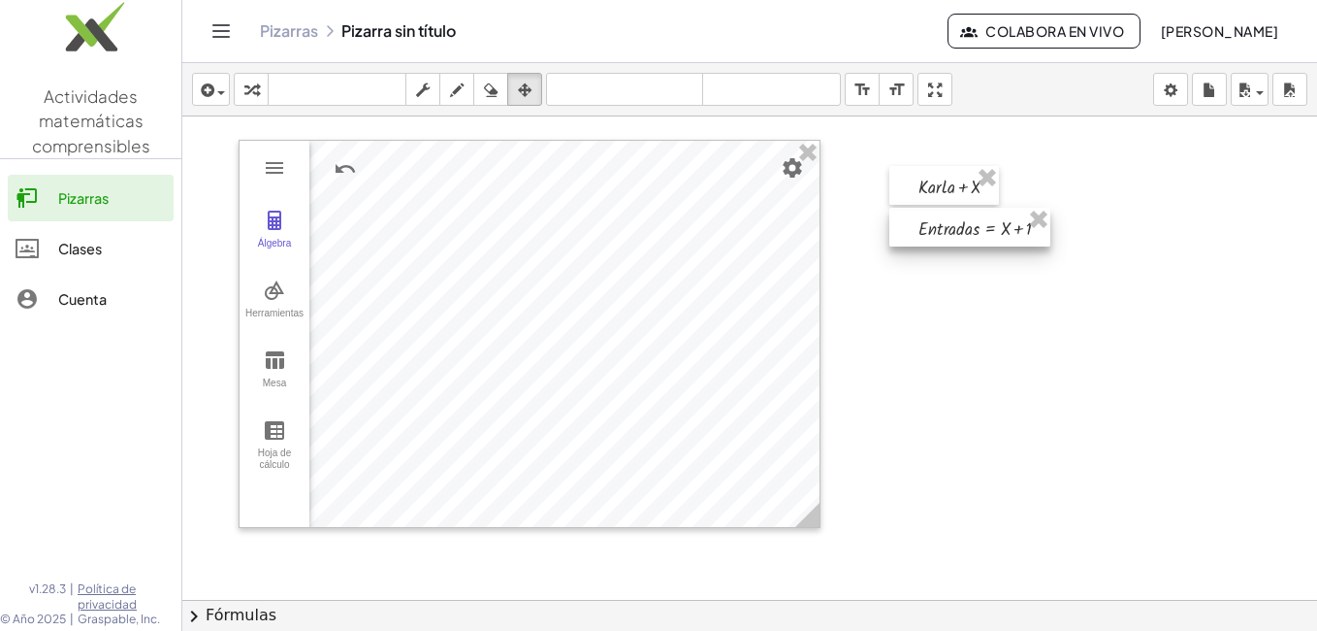
drag, startPoint x: 960, startPoint y: 305, endPoint x: 934, endPoint y: 228, distance: 81.0
click at [934, 228] on div at bounding box center [970, 227] width 161 height 39
click at [946, 322] on div at bounding box center [749, 643] width 1135 height 1054
click at [959, 191] on div at bounding box center [945, 185] width 110 height 39
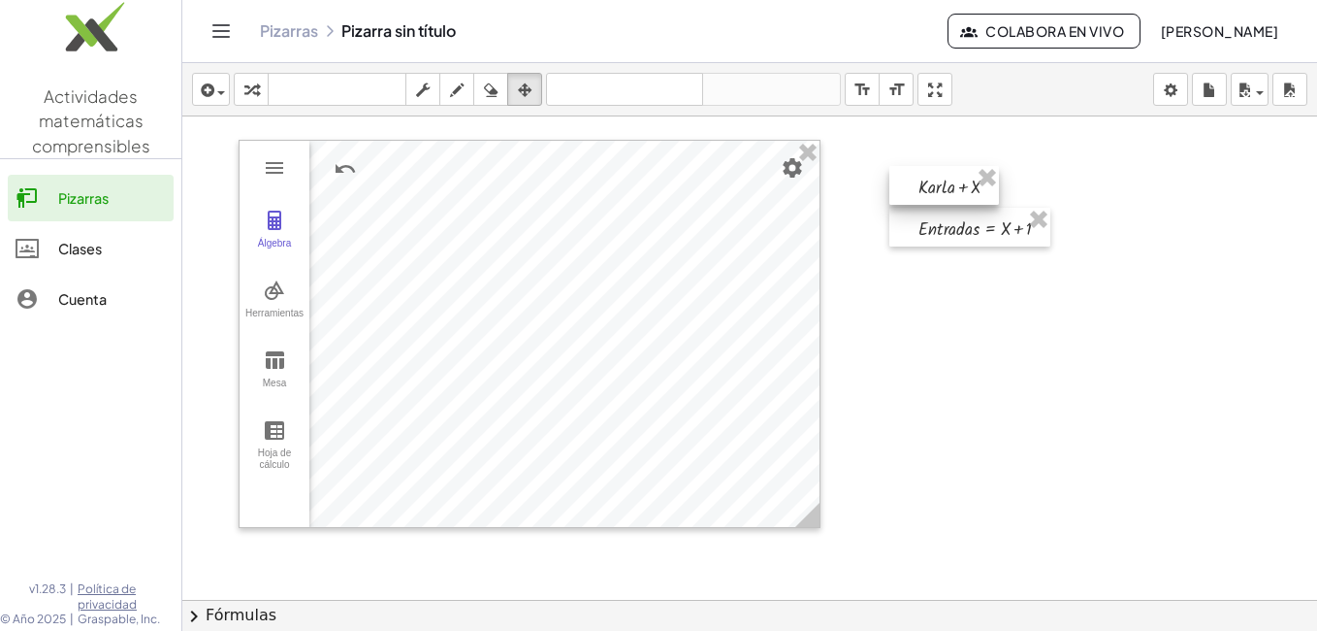
drag, startPoint x: 959, startPoint y: 192, endPoint x: 937, endPoint y: 184, distance: 23.6
click at [937, 184] on div at bounding box center [945, 185] width 110 height 39
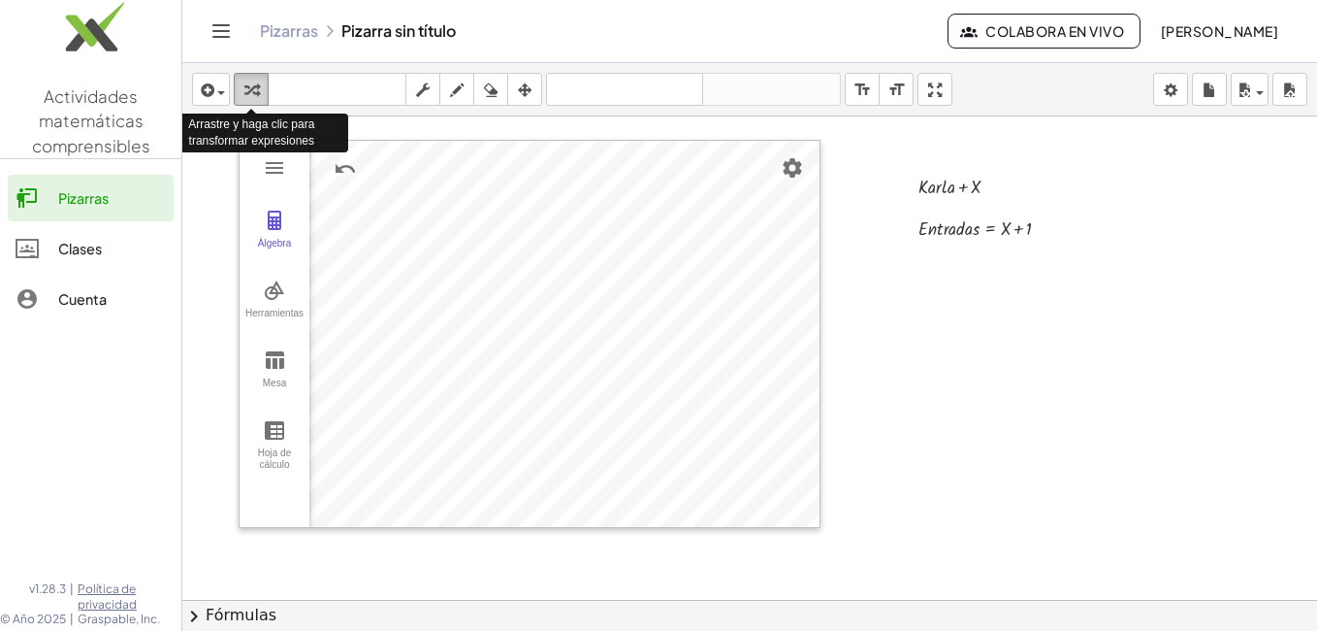
click at [253, 95] on icon "button" at bounding box center [251, 90] width 14 height 23
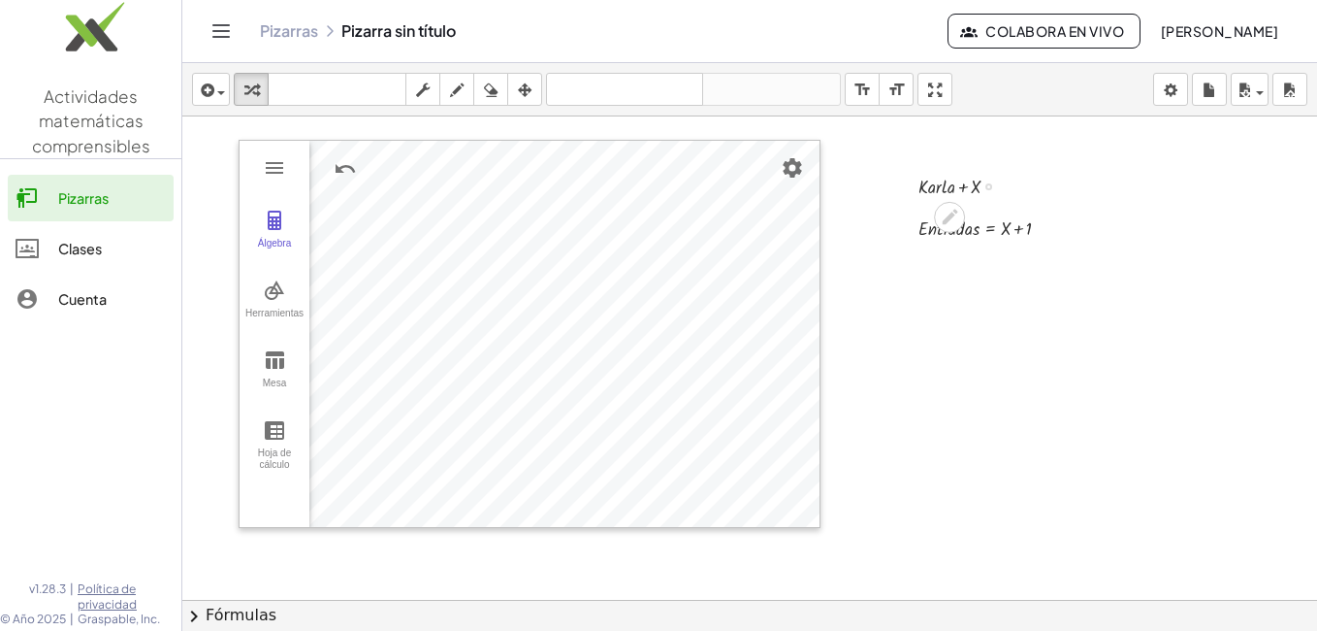
click at [963, 189] on div at bounding box center [966, 185] width 115 height 29
click at [949, 215] on icon at bounding box center [950, 218] width 16 height 16
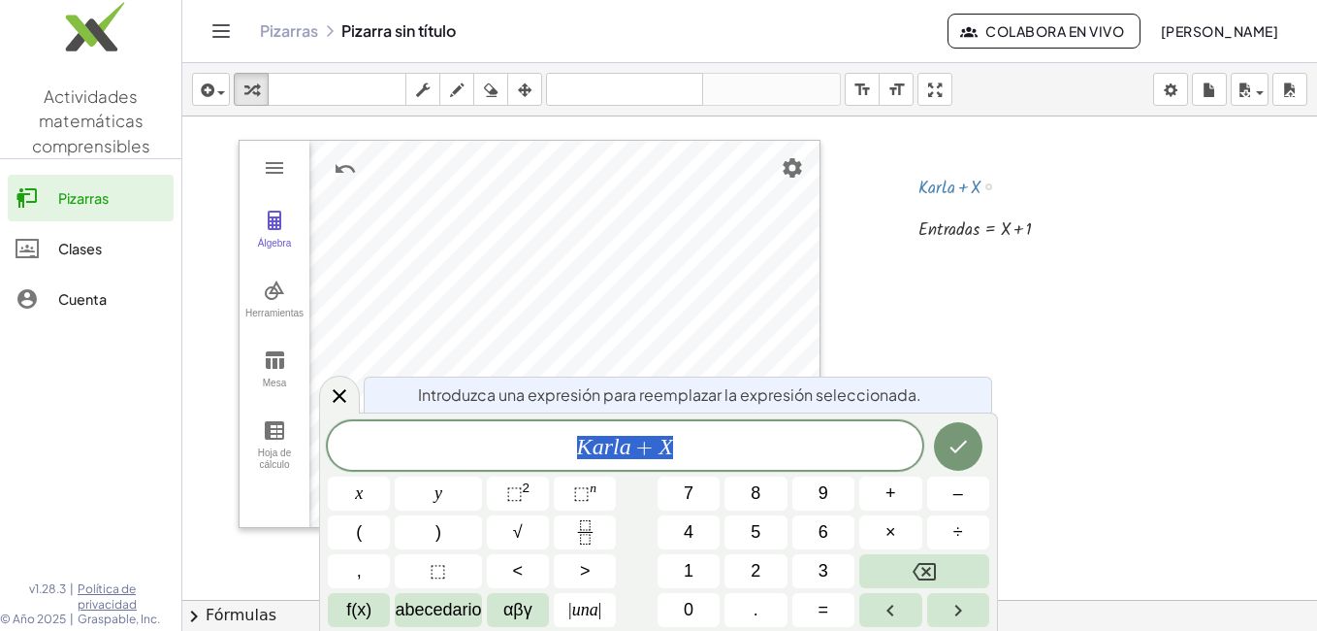
click at [691, 453] on span "K [PERSON_NAME] + X" at bounding box center [625, 447] width 595 height 27
click at [749, 611] on button "." at bounding box center [756, 610] width 62 height 34
click at [957, 447] on icon "Hecho" at bounding box center [958, 446] width 23 height 23
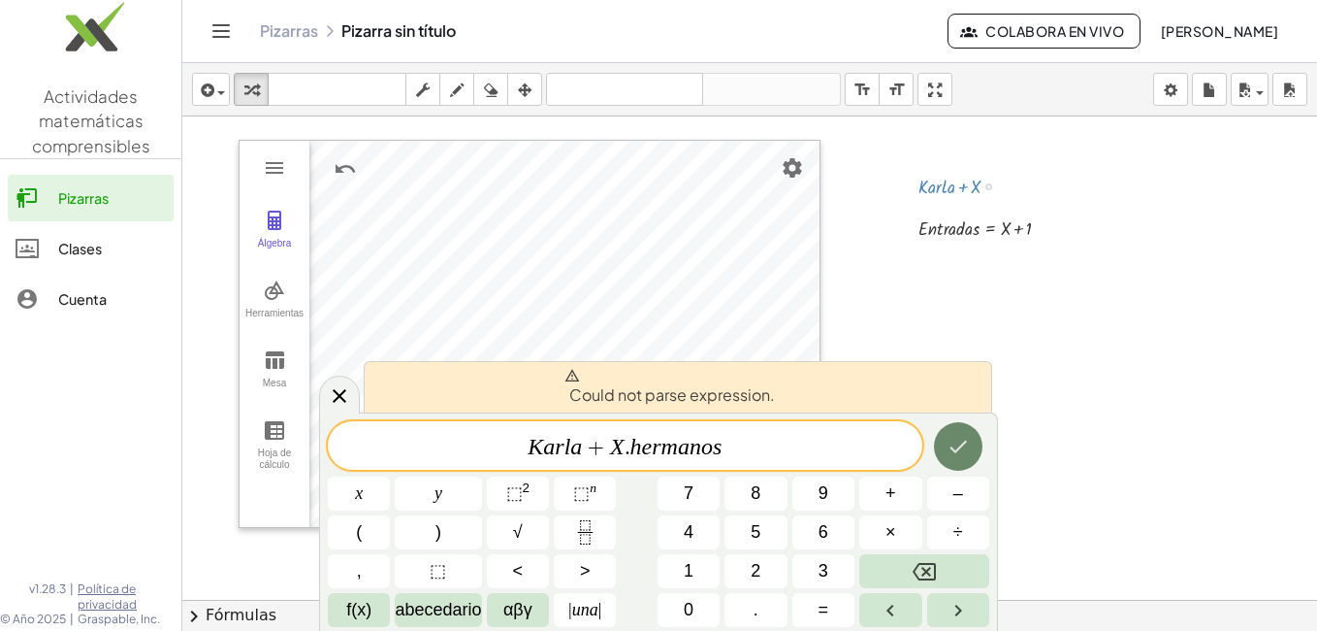
click at [957, 447] on icon "Hecho" at bounding box center [958, 446] width 23 height 23
click at [1141, 366] on div at bounding box center [749, 643] width 1135 height 1054
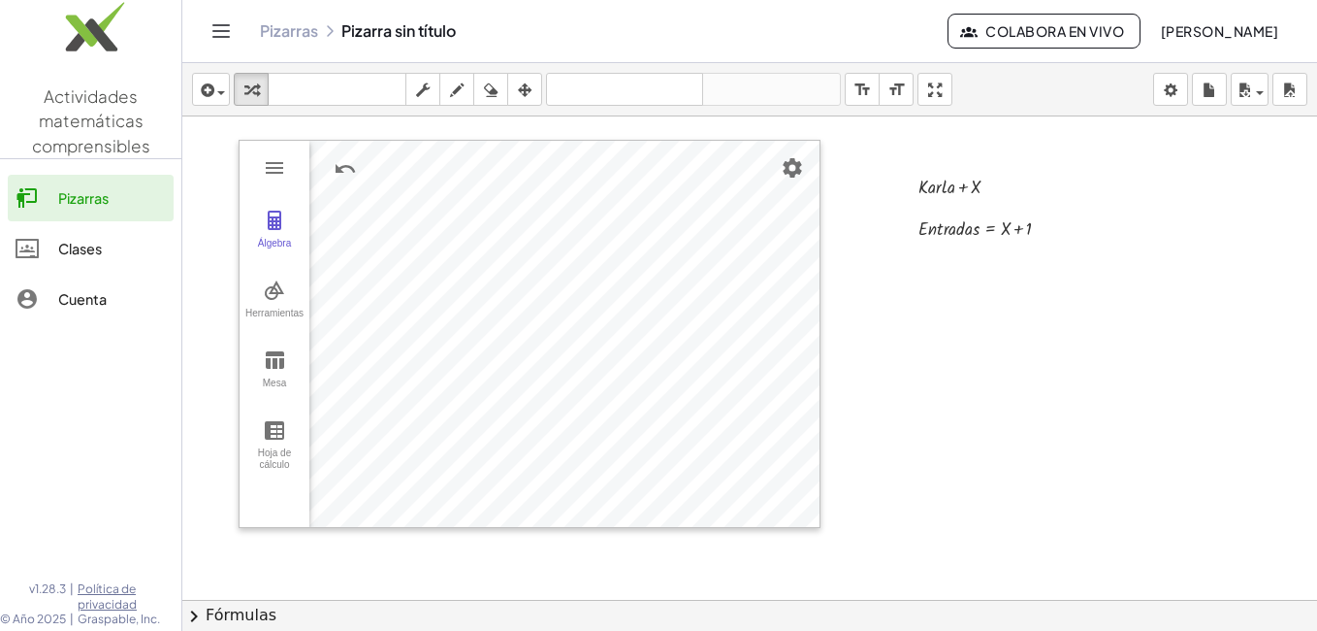
click at [892, 319] on div at bounding box center [749, 643] width 1135 height 1054
click at [977, 421] on div at bounding box center [749, 643] width 1135 height 1054
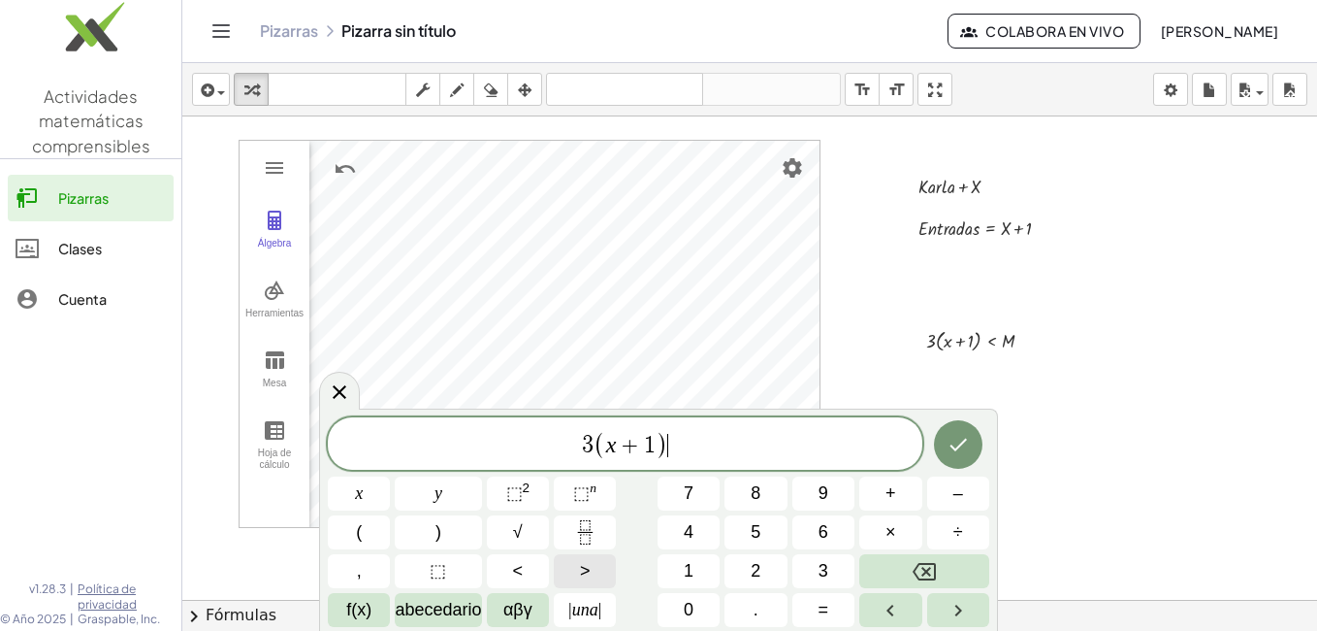
click at [589, 564] on span ">" at bounding box center [585, 571] width 11 height 26
click at [569, 441] on span "3 ( x + 1 ) > M ​" at bounding box center [625, 445] width 595 height 32
click at [948, 444] on icon "Hecho" at bounding box center [958, 444] width 23 height 23
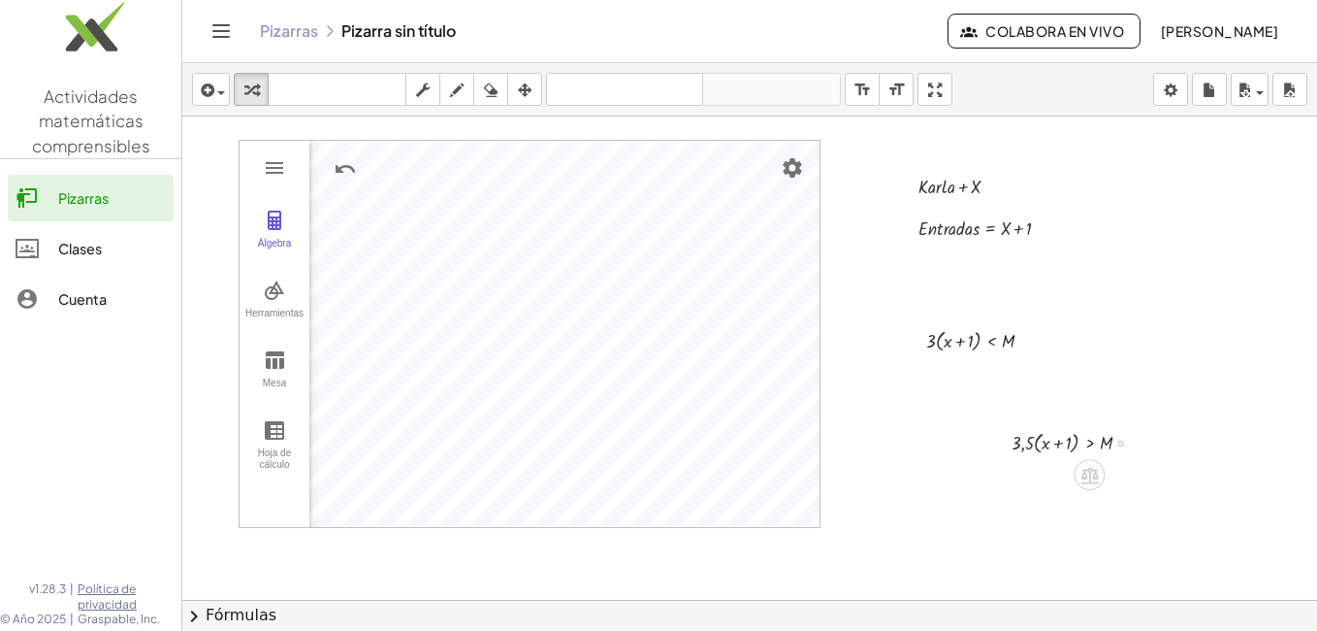
click at [1032, 451] on div at bounding box center [1079, 441] width 154 height 31
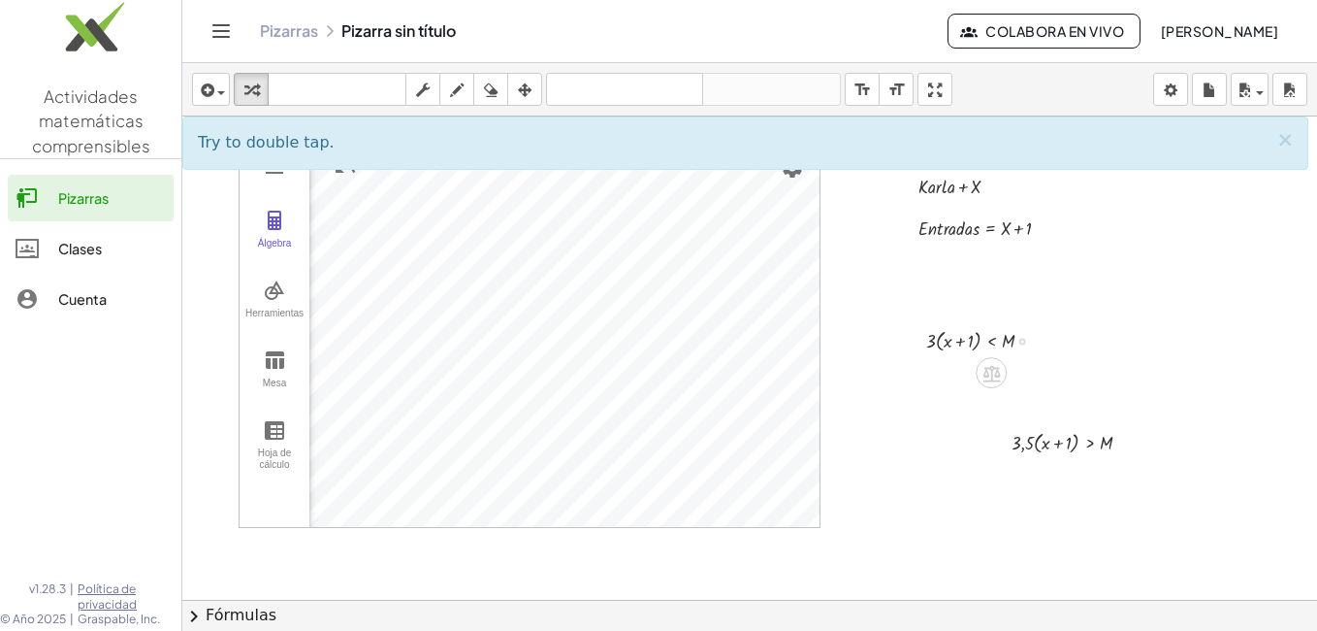
click at [947, 337] on div at bounding box center [988, 339] width 142 height 31
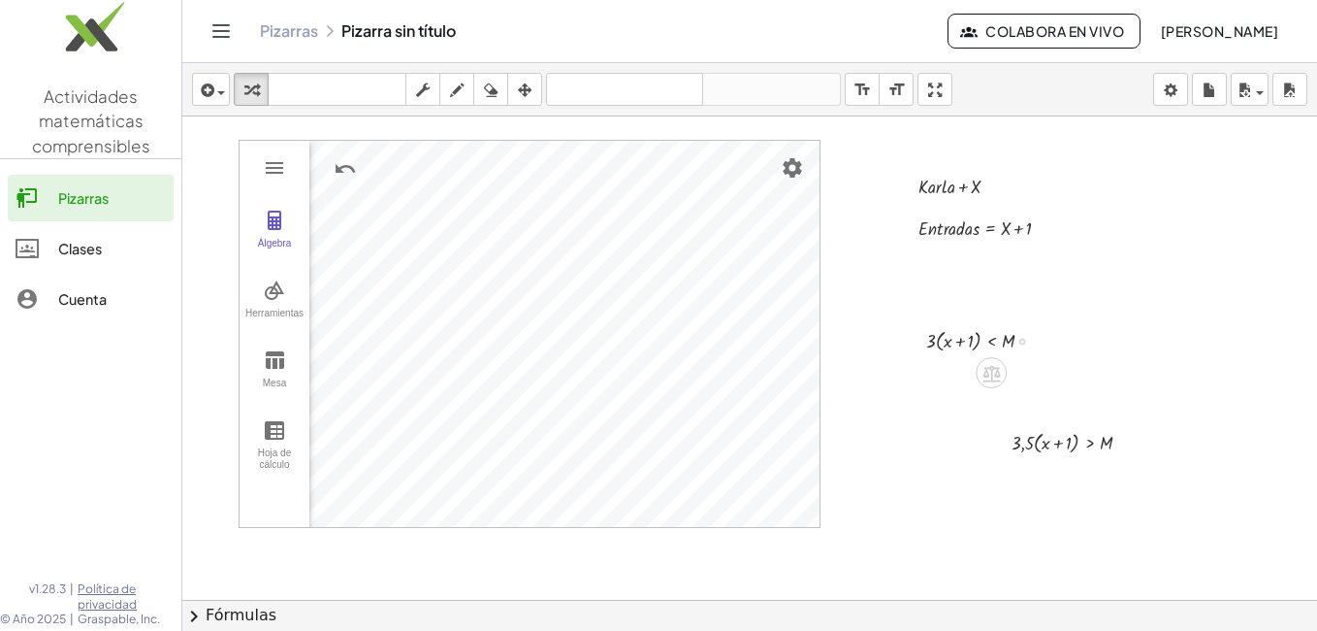
click at [1020, 341] on div at bounding box center [1023, 341] width 7 height 7
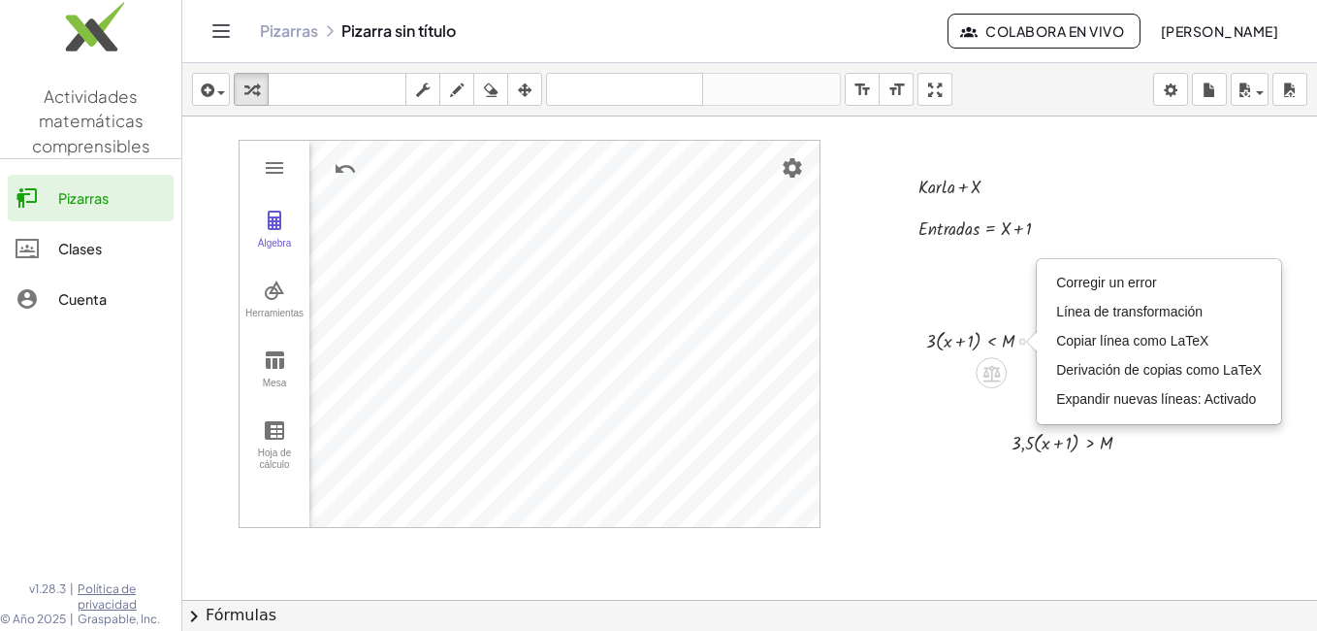
click at [1020, 341] on div "Fix a mistake Transform line Copy line as LaTeX Copy derivation as LaTeX Expand…" at bounding box center [1023, 341] width 7 height 7
click at [927, 341] on div at bounding box center [988, 339] width 142 height 31
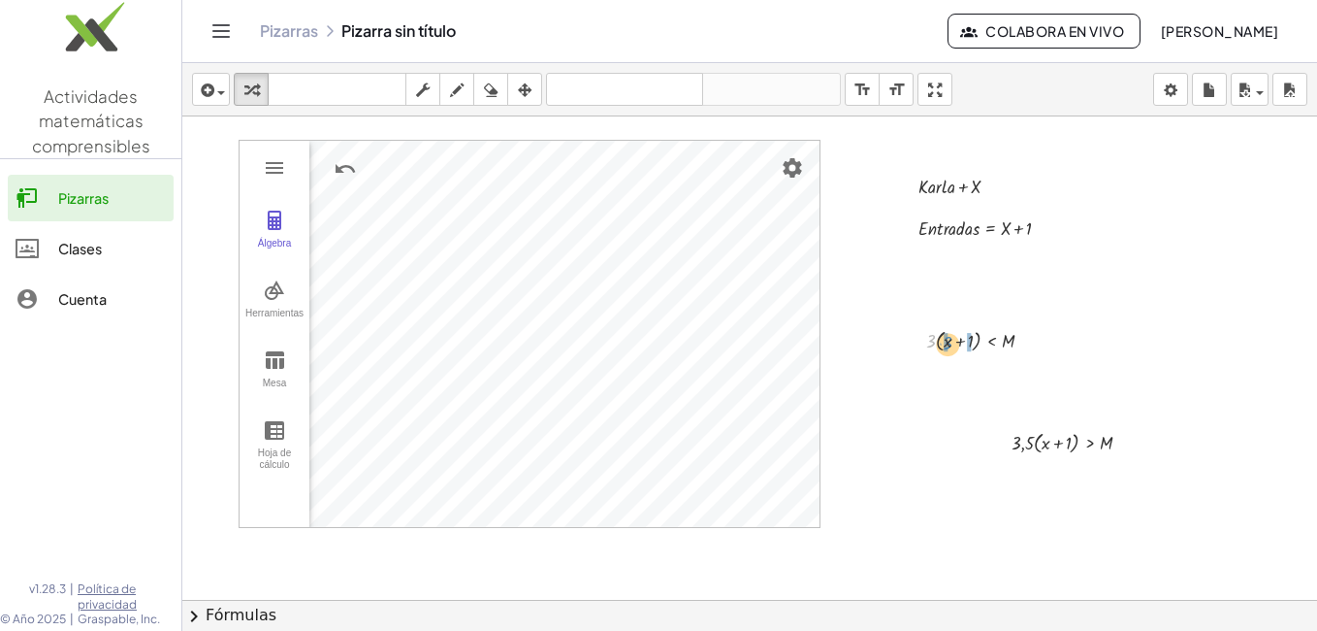
drag, startPoint x: 927, startPoint y: 341, endPoint x: 944, endPoint y: 342, distance: 16.6
click at [944, 342] on div at bounding box center [988, 339] width 142 height 31
drag, startPoint x: 1012, startPoint y: 446, endPoint x: 1033, endPoint y: 447, distance: 21.4
drag, startPoint x: 1048, startPoint y: 473, endPoint x: 1064, endPoint y: 474, distance: 16.5
click at [1064, 474] on div at bounding box center [1074, 471] width 164 height 29
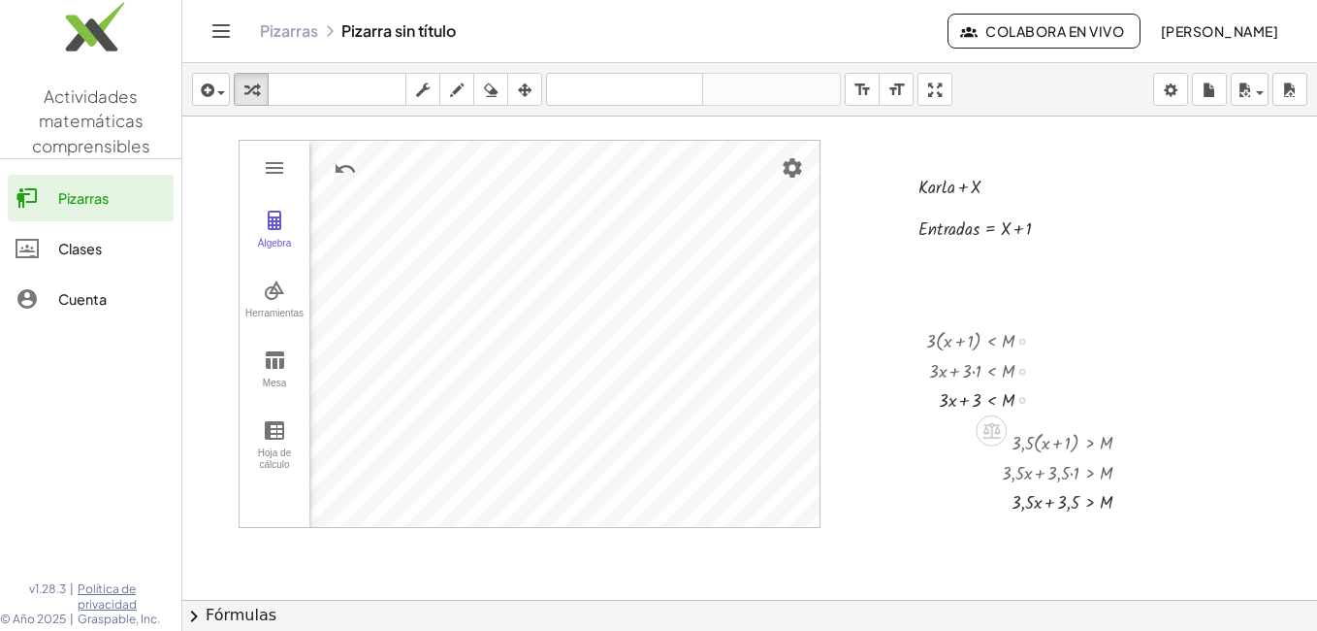
click at [973, 403] on div at bounding box center [988, 398] width 142 height 29
click at [1024, 400] on div at bounding box center [988, 398] width 142 height 29
click at [972, 406] on div at bounding box center [988, 398] width 142 height 29
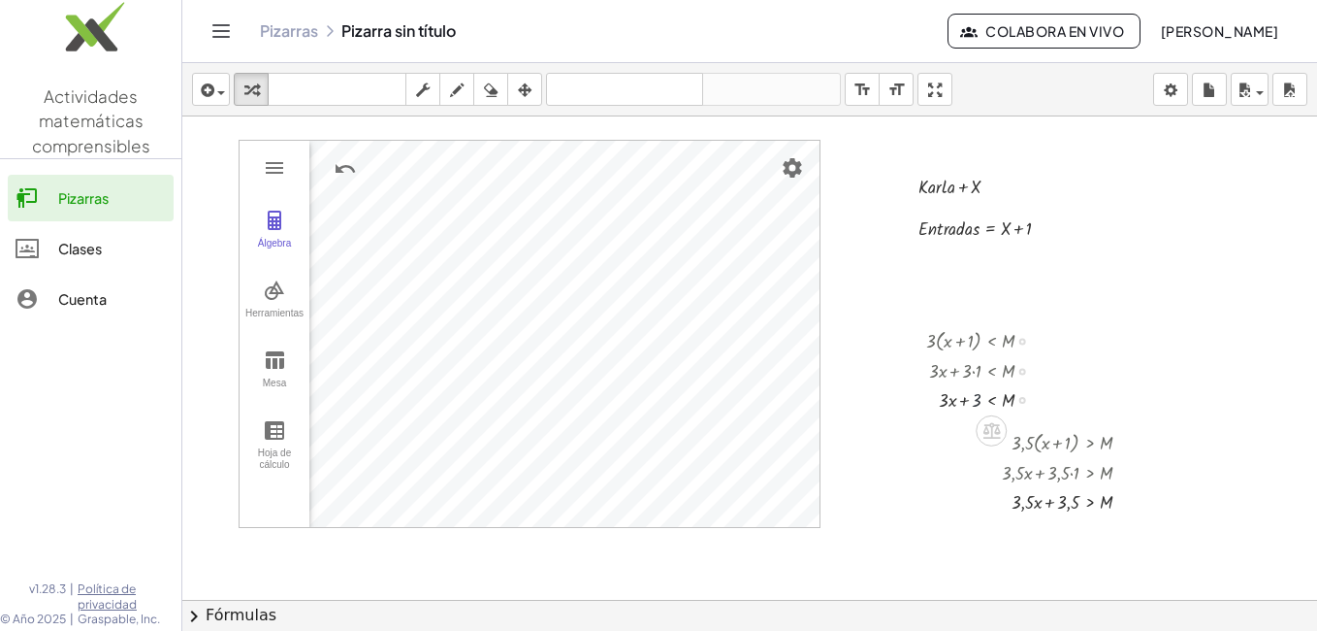
click at [972, 406] on div at bounding box center [988, 398] width 142 height 29
click at [1051, 476] on div at bounding box center [1074, 471] width 164 height 29
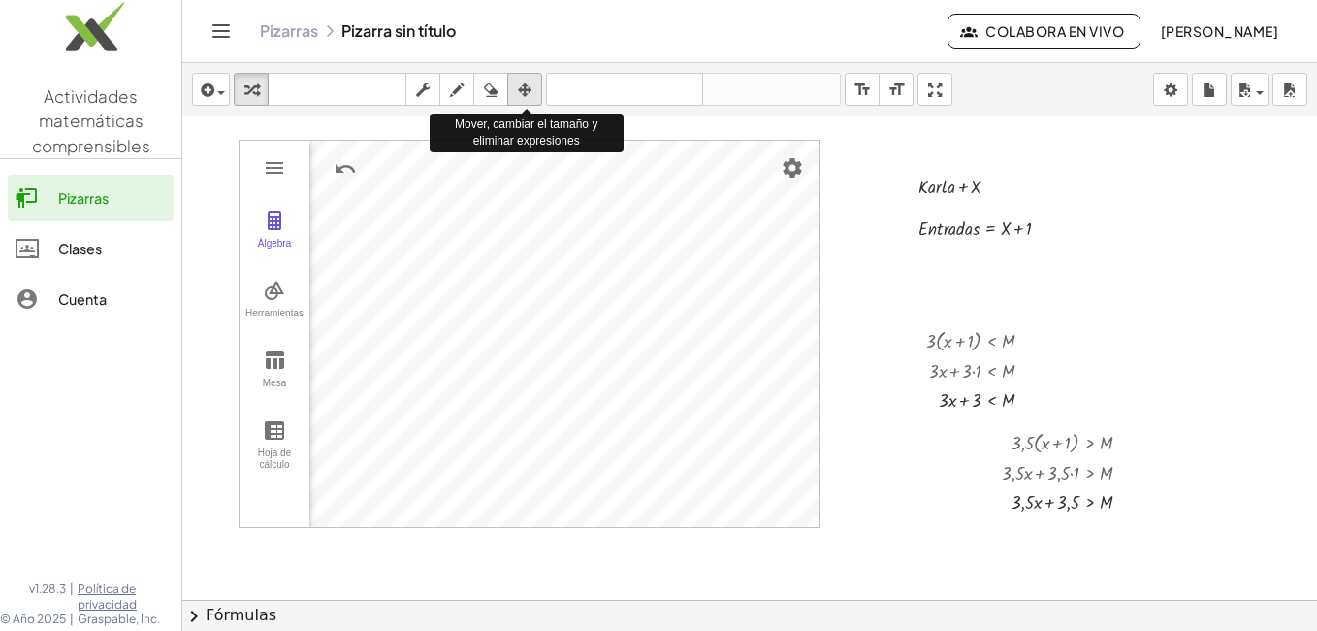
click at [535, 85] on div "button" at bounding box center [524, 89] width 25 height 23
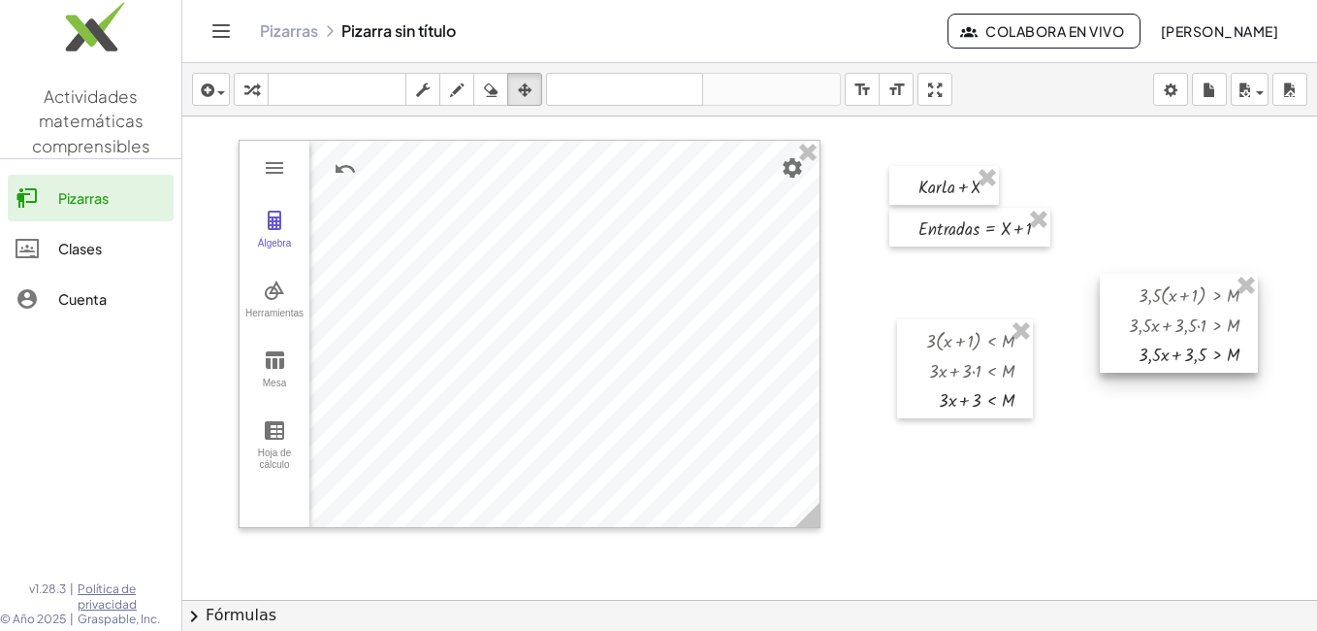
drag, startPoint x: 1068, startPoint y: 457, endPoint x: 1195, endPoint y: 309, distance: 194.7
click at [1195, 309] on div at bounding box center [1179, 323] width 158 height 99
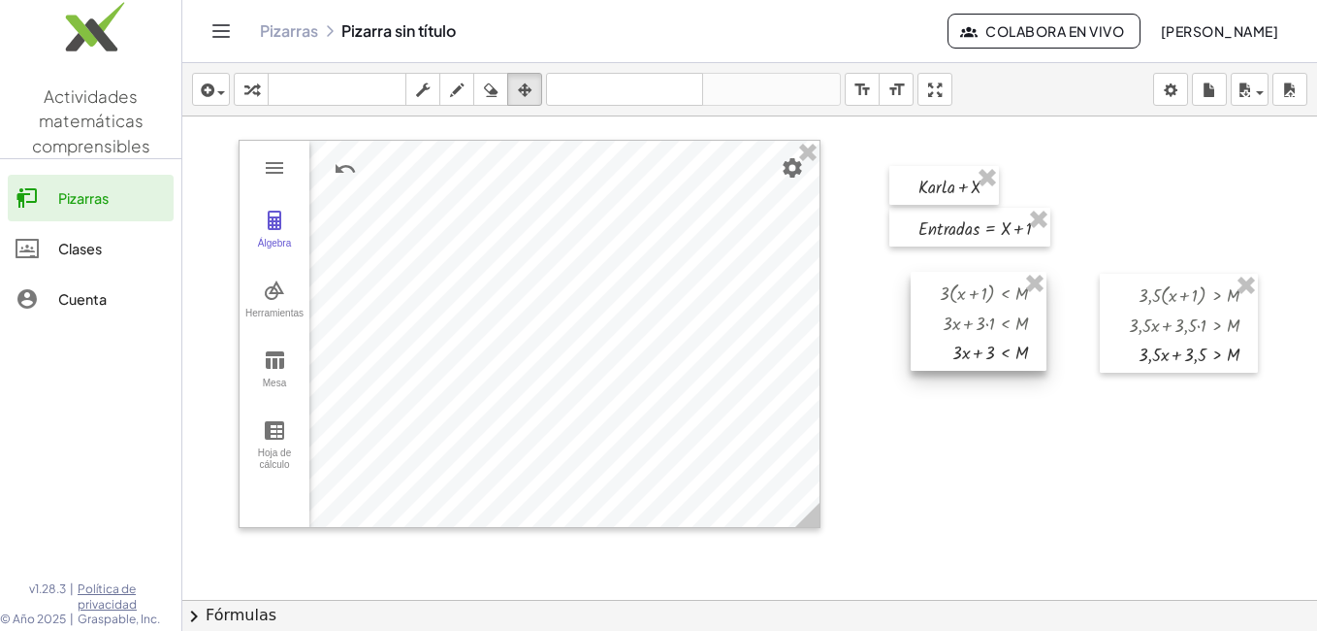
drag, startPoint x: 976, startPoint y: 365, endPoint x: 990, endPoint y: 318, distance: 48.5
click at [990, 318] on div at bounding box center [979, 321] width 136 height 99
click at [1095, 415] on div at bounding box center [749, 643] width 1135 height 1054
click at [528, 89] on icon "button" at bounding box center [525, 90] width 14 height 23
click at [973, 428] on div at bounding box center [749, 643] width 1135 height 1054
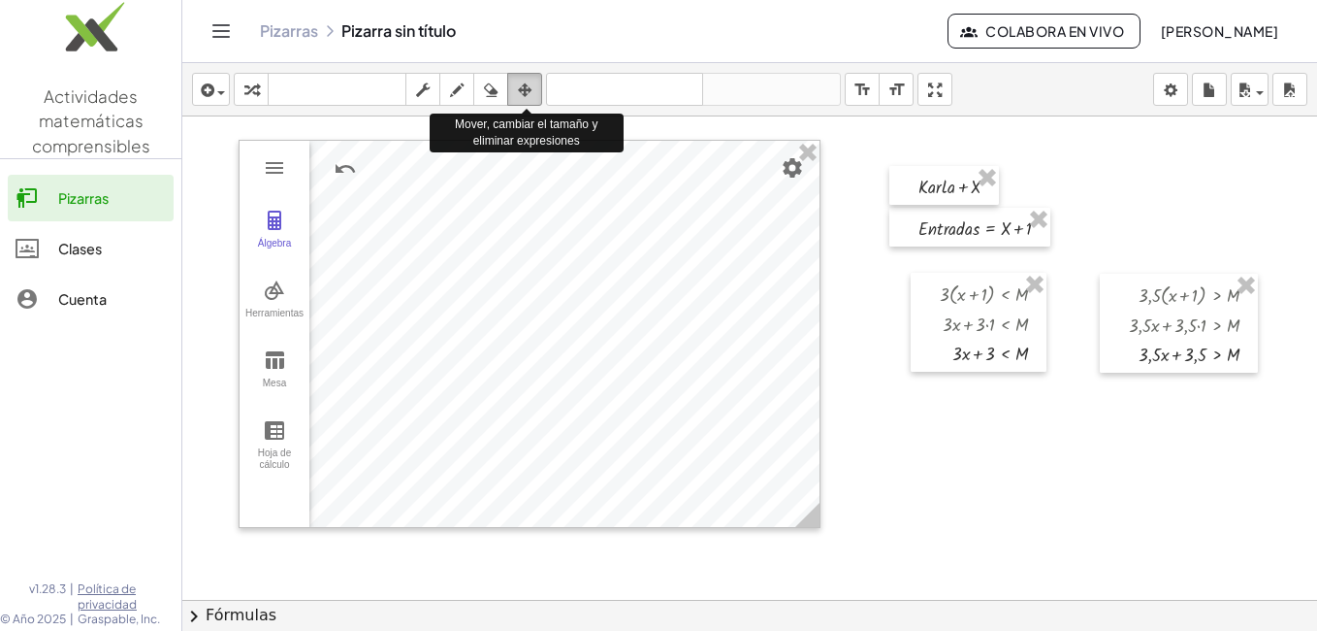
click at [527, 85] on icon "button" at bounding box center [525, 90] width 14 height 23
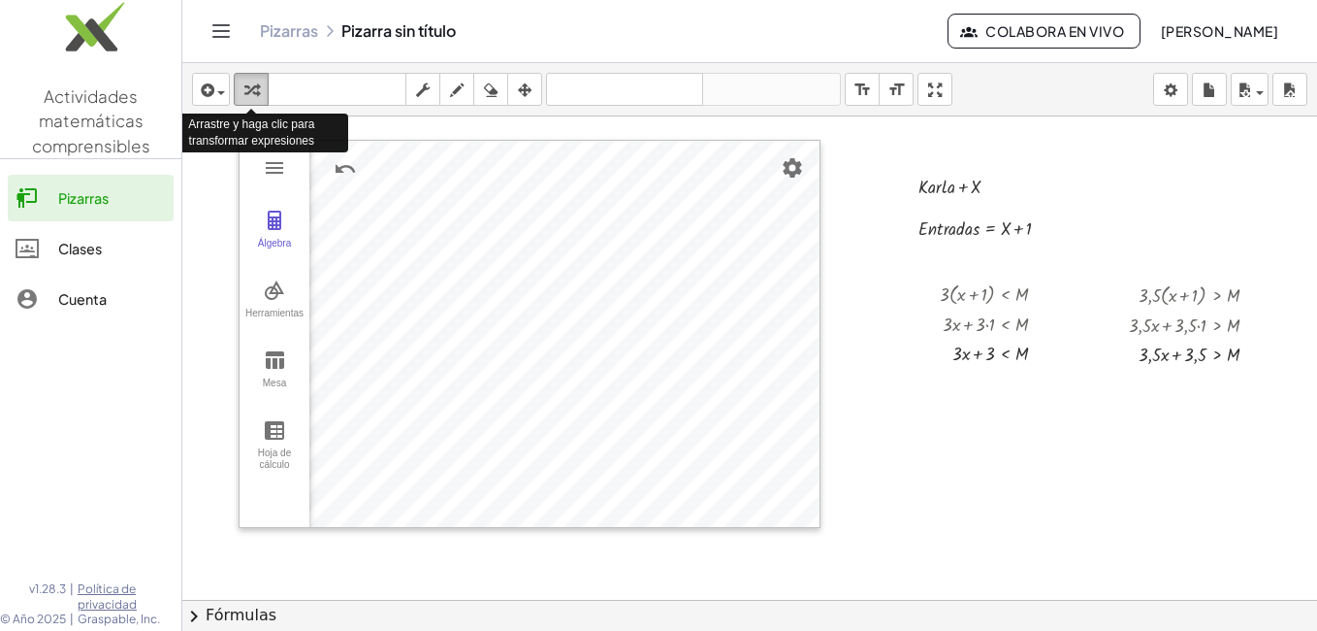
click at [244, 92] on icon "button" at bounding box center [251, 90] width 14 height 23
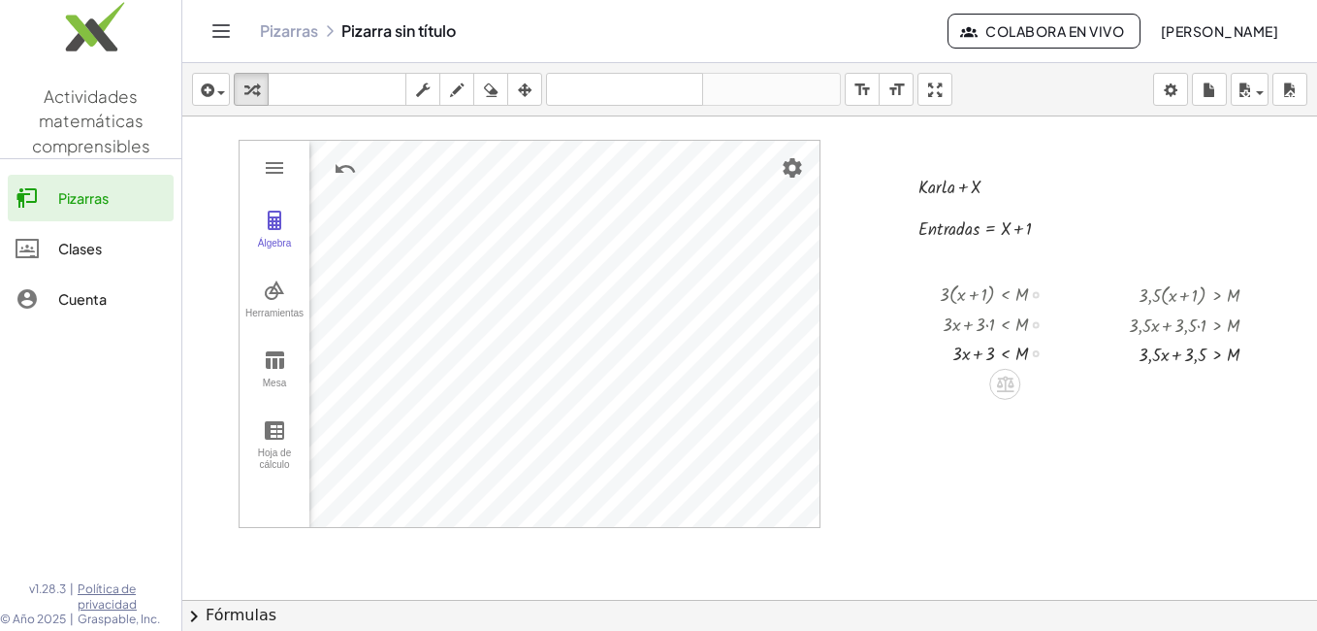
click at [959, 353] on div at bounding box center [1001, 352] width 142 height 29
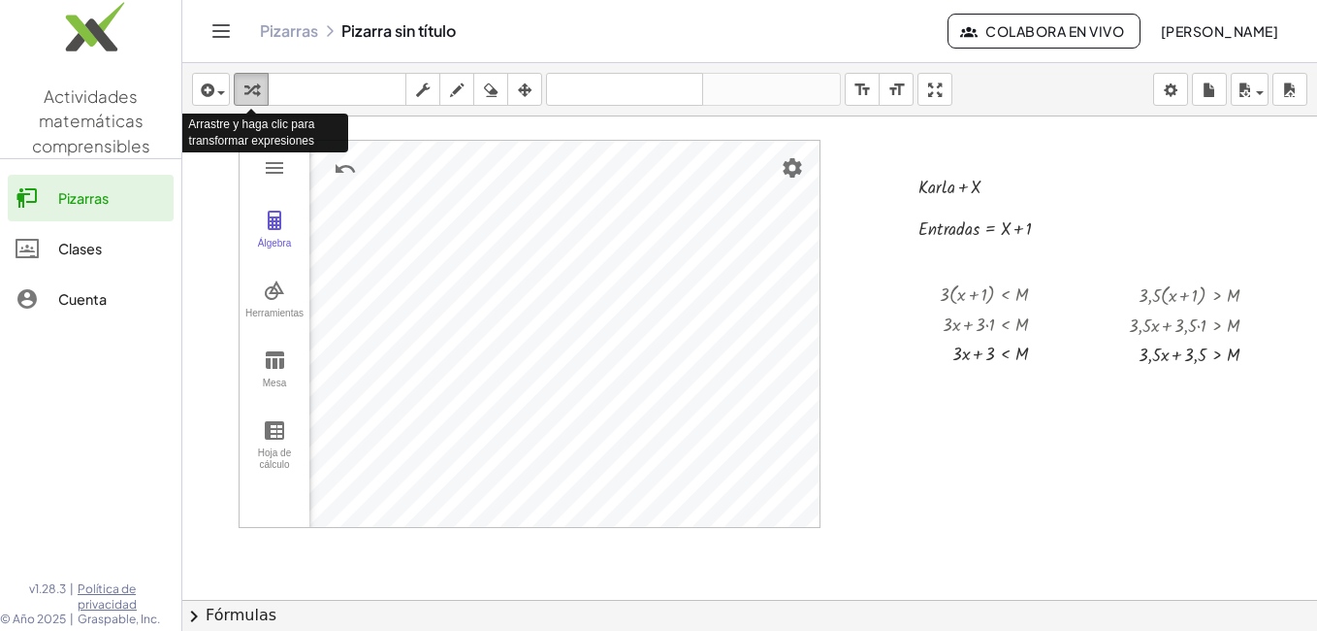
click at [252, 87] on icon "button" at bounding box center [251, 90] width 14 height 23
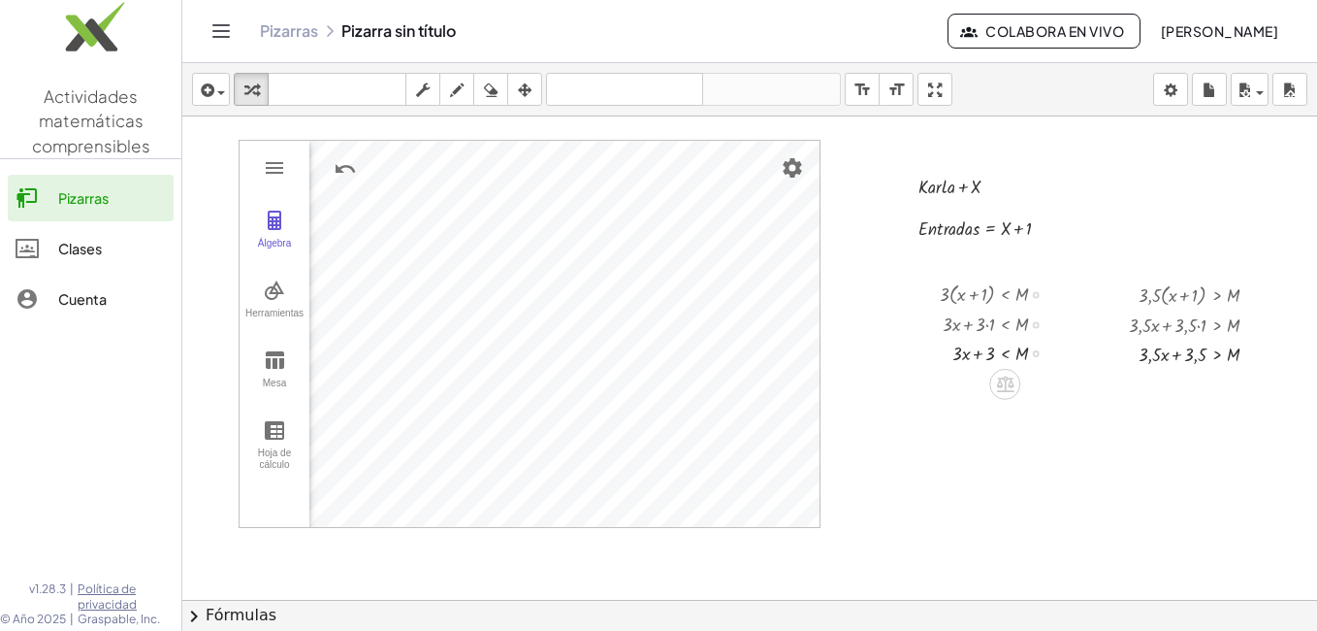
click at [970, 352] on div at bounding box center [1001, 352] width 142 height 29
click at [980, 356] on div at bounding box center [1001, 352] width 142 height 29
click at [982, 356] on div at bounding box center [1001, 352] width 142 height 29
click at [1033, 351] on div "Fix a mistake Transform line Copy line as LaTeX Copy derivation as LaTeX Expand…" at bounding box center [1036, 353] width 7 height 7
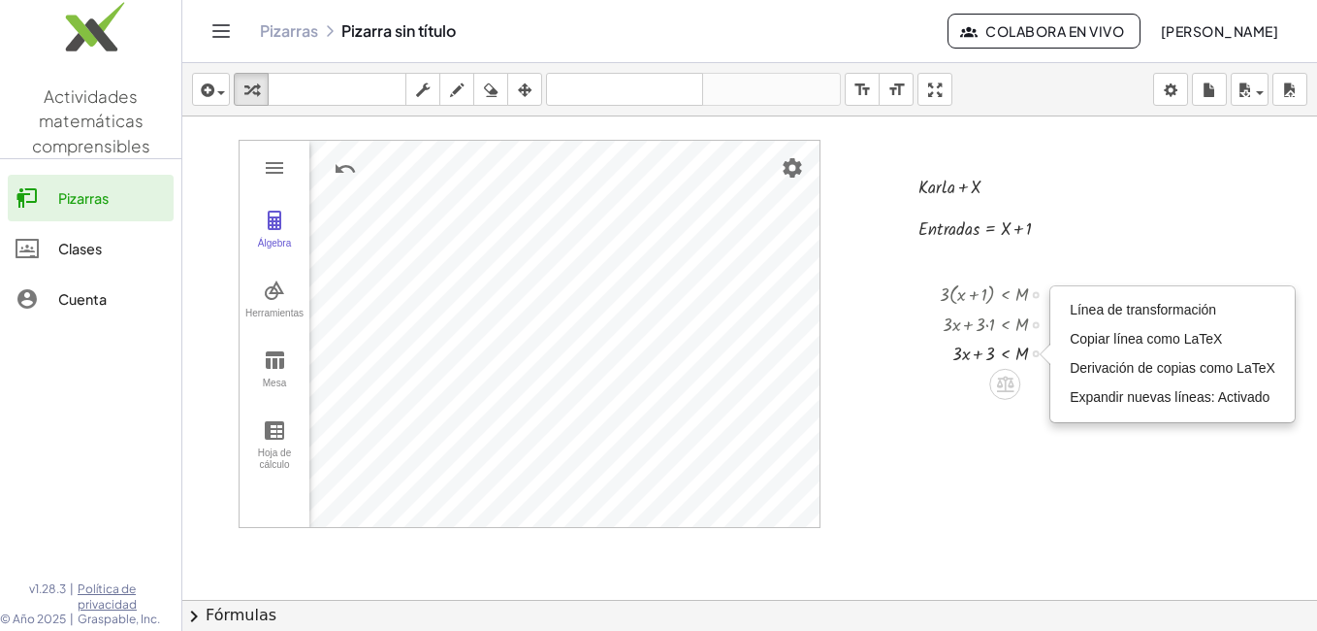
click at [990, 362] on div at bounding box center [1001, 352] width 142 height 29
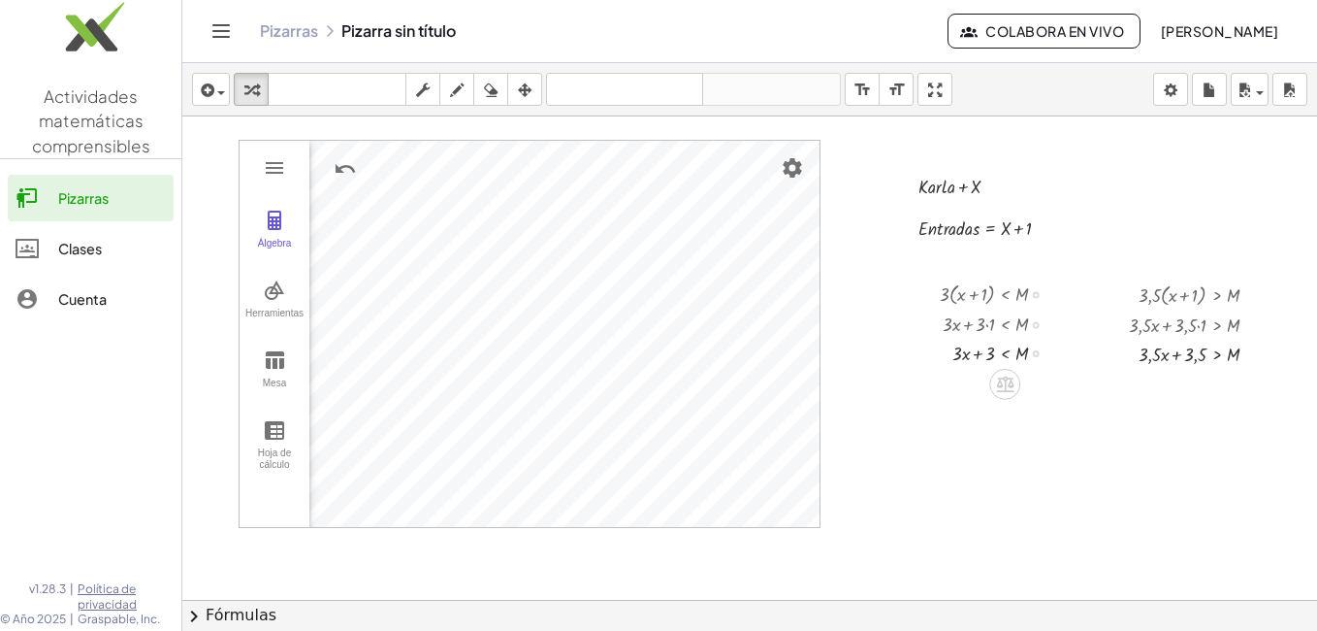
click at [958, 358] on div at bounding box center [1001, 352] width 142 height 29
click at [364, 88] on icon "teclado" at bounding box center [337, 90] width 129 height 23
click at [1033, 355] on div "Transform line Copy line as LaTeX Copy derivation as LaTeX Expand new lines: On" at bounding box center [1036, 353] width 7 height 7
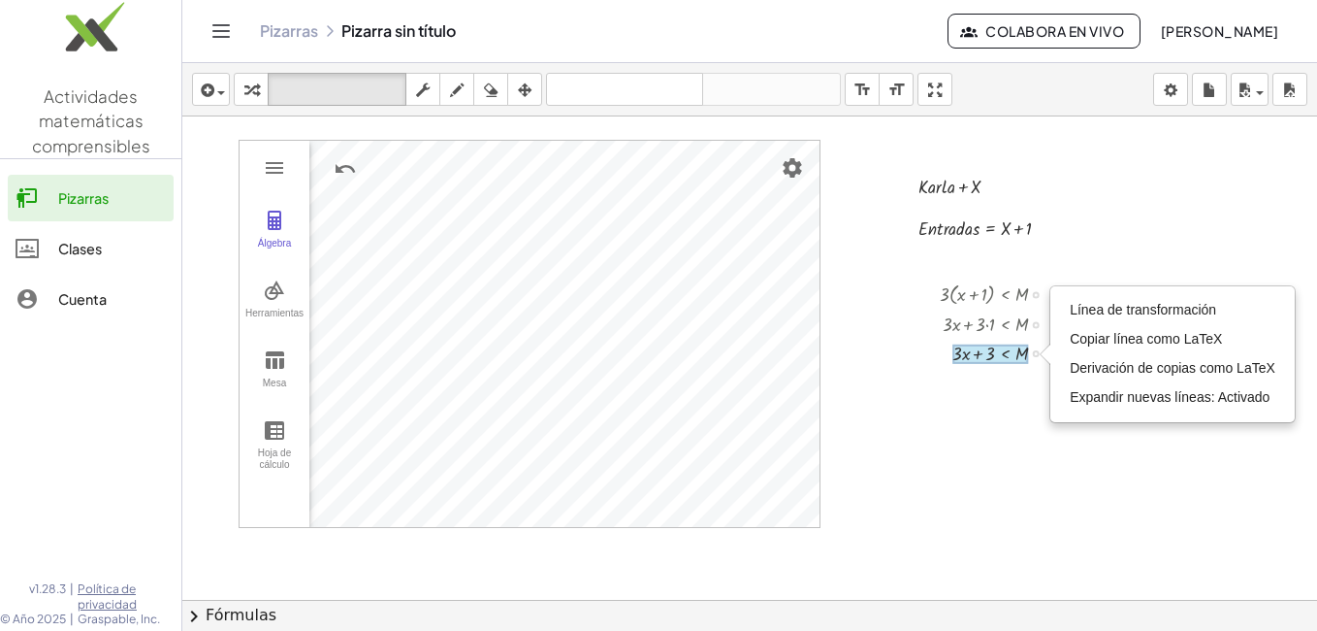
click at [1005, 351] on div at bounding box center [991, 353] width 76 height 19
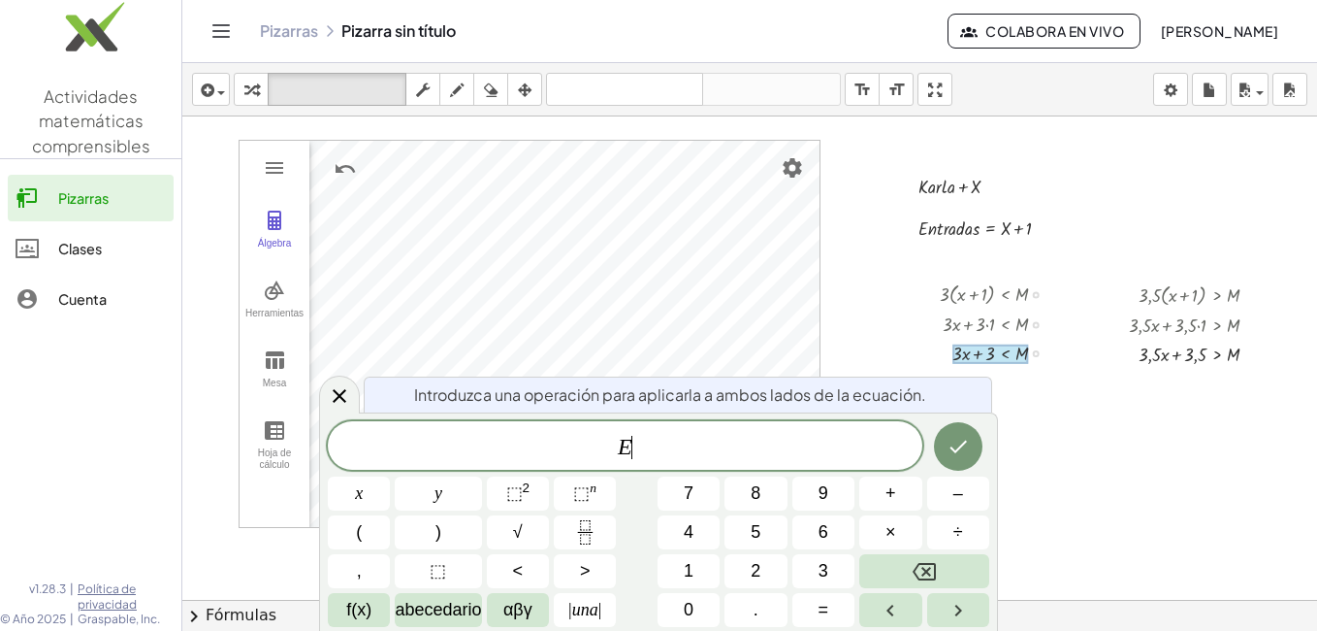
click at [758, 450] on span "E ​" at bounding box center [625, 447] width 595 height 27
click at [893, 529] on span "×" at bounding box center [891, 532] width 11 height 26
click at [962, 457] on icon "Hecho" at bounding box center [958, 446] width 23 height 23
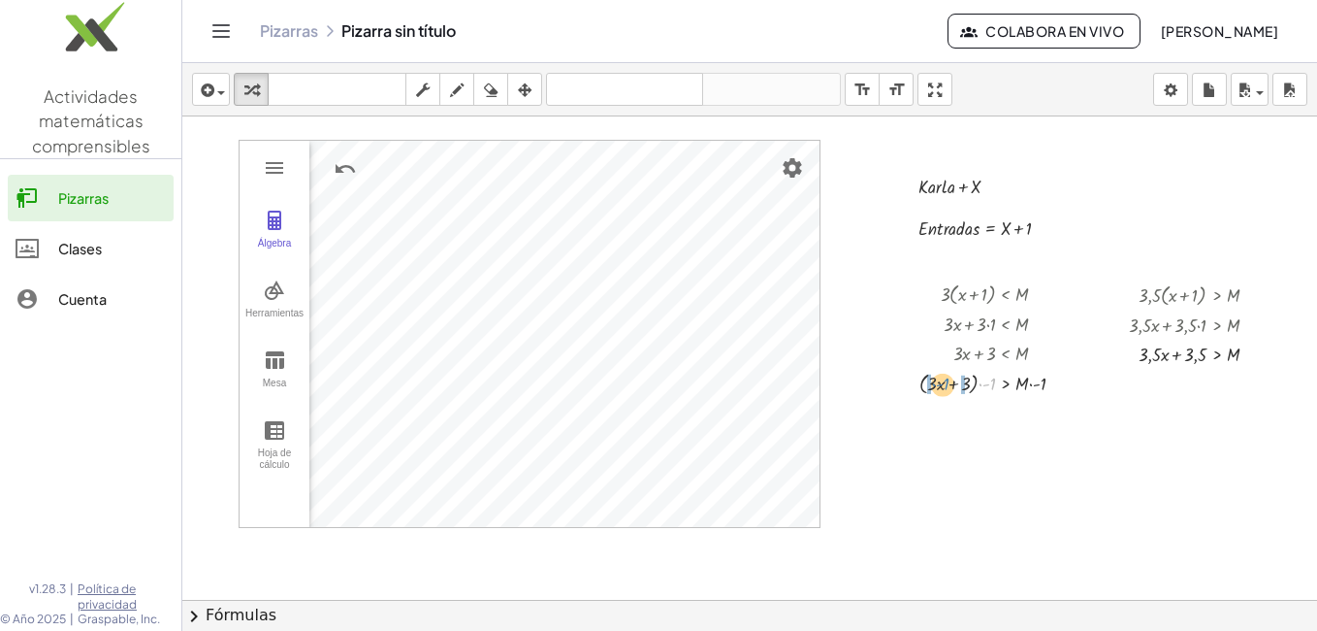
drag, startPoint x: 985, startPoint y: 383, endPoint x: 938, endPoint y: 383, distance: 46.6
click at [938, 383] on div at bounding box center [1000, 382] width 180 height 31
drag, startPoint x: 918, startPoint y: 415, endPoint x: 932, endPoint y: 415, distance: 14.6
drag, startPoint x: 915, startPoint y: 443, endPoint x: 943, endPoint y: 445, distance: 28.2
drag, startPoint x: 973, startPoint y: 472, endPoint x: 993, endPoint y: 472, distance: 20.4
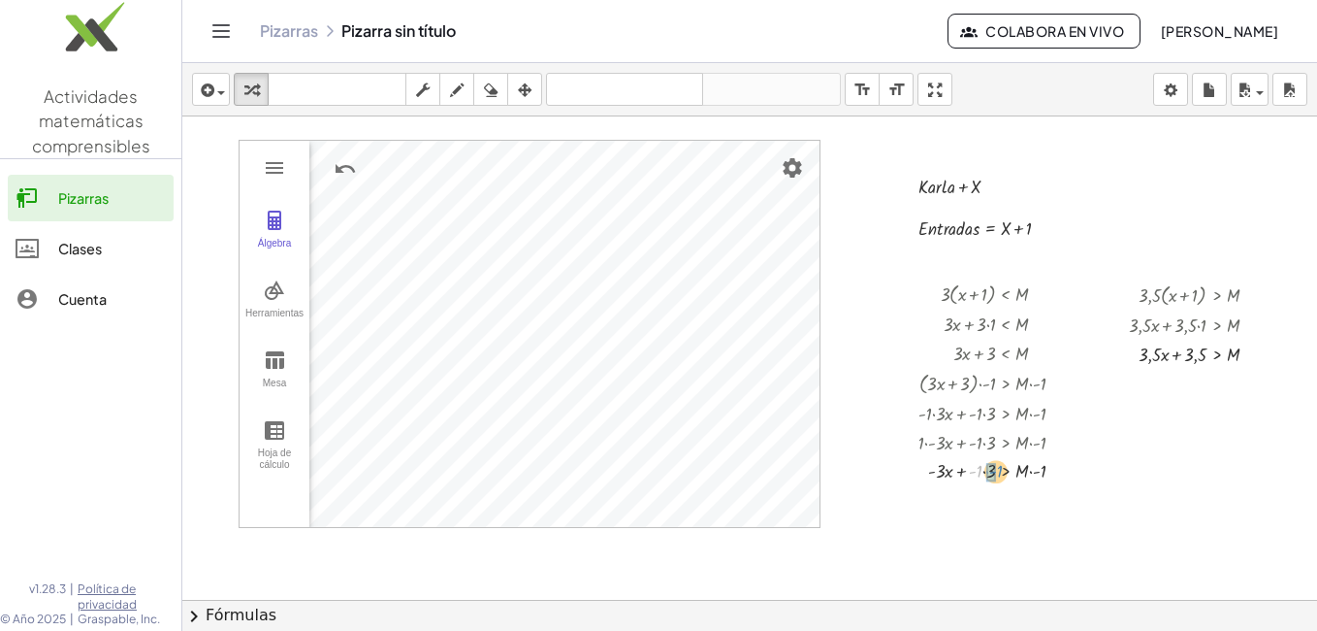
click at [993, 472] on div at bounding box center [999, 469] width 180 height 29
drag, startPoint x: 1038, startPoint y: 502, endPoint x: 1022, endPoint y: 504, distance: 16.6
click at [963, 530] on div at bounding box center [999, 527] width 180 height 29
click at [977, 553] on div at bounding box center [999, 556] width 180 height 29
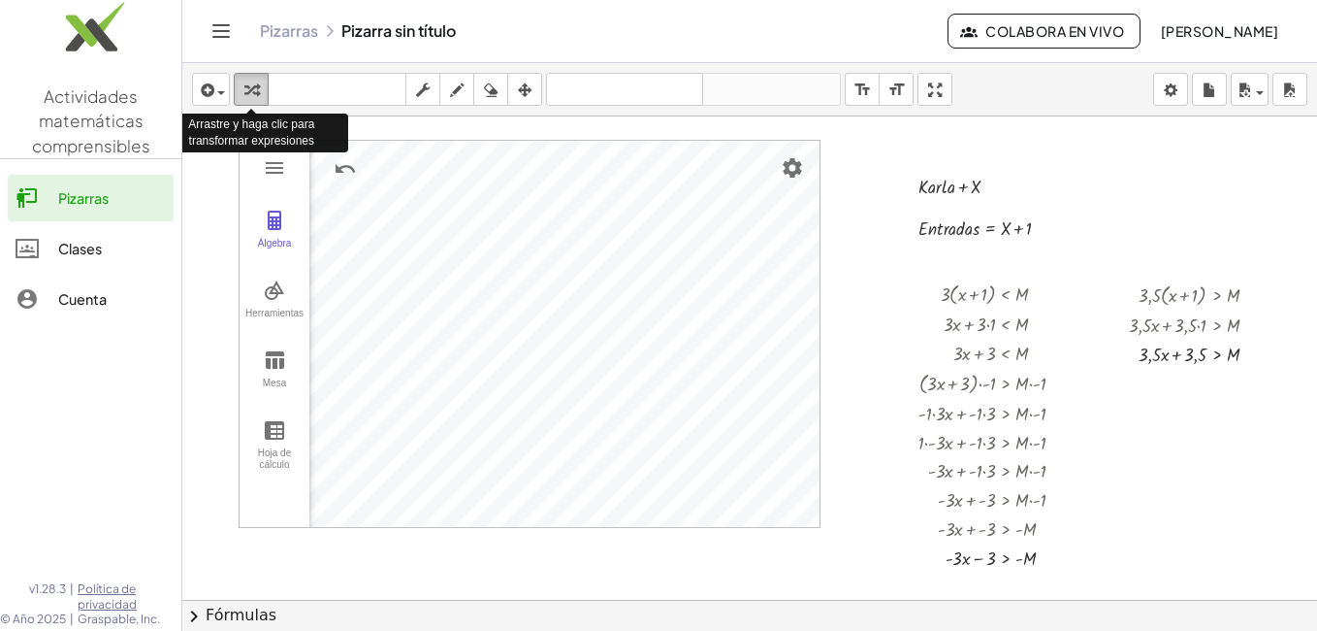
click at [256, 85] on icon "button" at bounding box center [251, 90] width 14 height 23
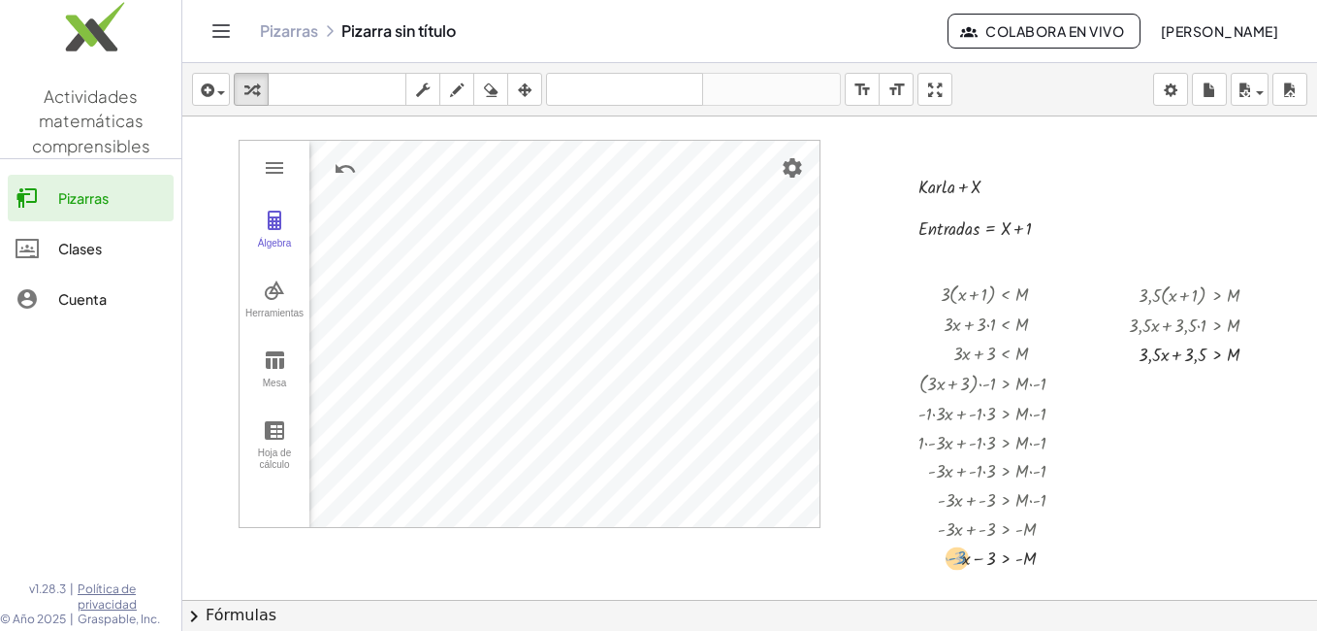
click at [915, 547] on div at bounding box center [999, 556] width 180 height 29
click at [957, 557] on div at bounding box center [999, 556] width 180 height 29
click at [340, 83] on icon "teclado" at bounding box center [337, 90] width 129 height 23
click at [922, 556] on div at bounding box center [999, 556] width 180 height 29
drag, startPoint x: 922, startPoint y: 556, endPoint x: 1031, endPoint y: 561, distance: 109.7
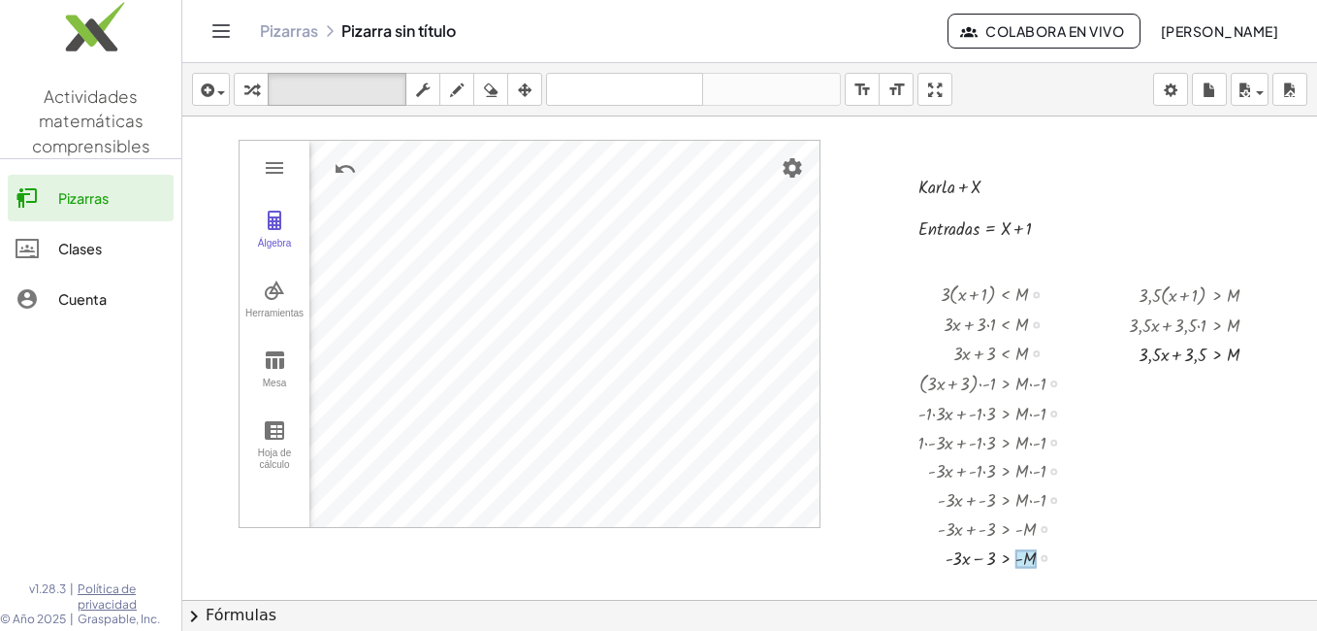
click at [1006, 558] on div "+ x M · 3 · > - - 3 −" at bounding box center [1006, 558] width 0 height 0
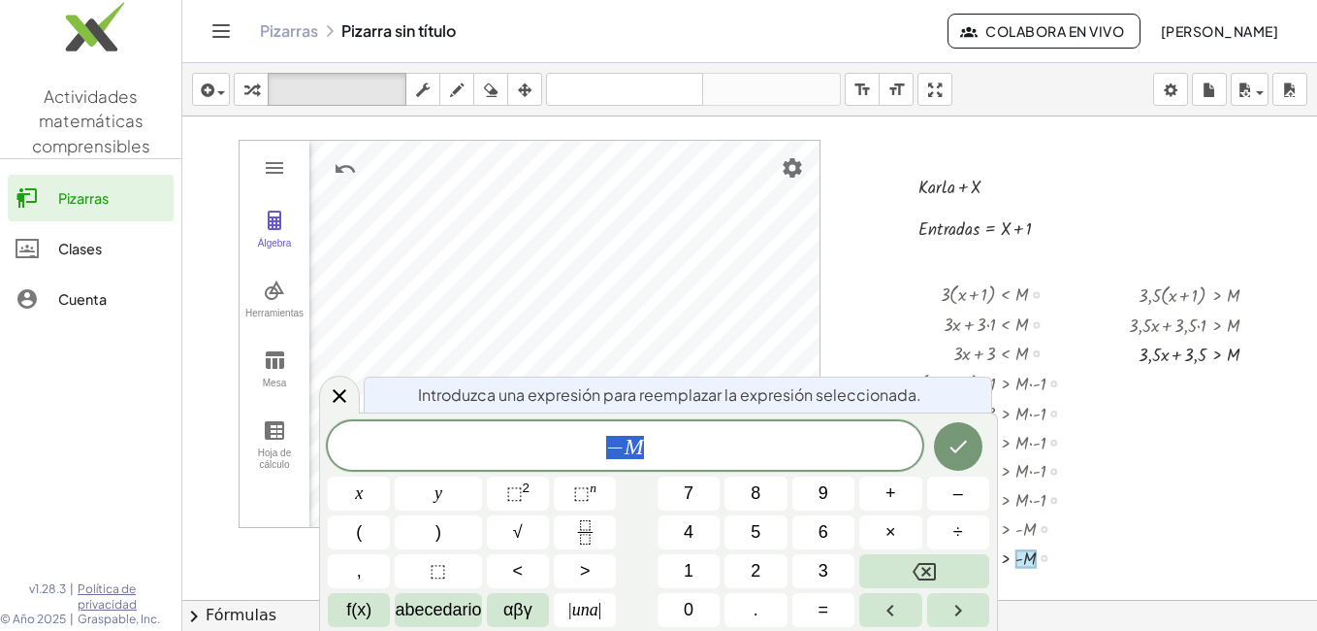
click at [1121, 559] on div at bounding box center [749, 643] width 1135 height 1054
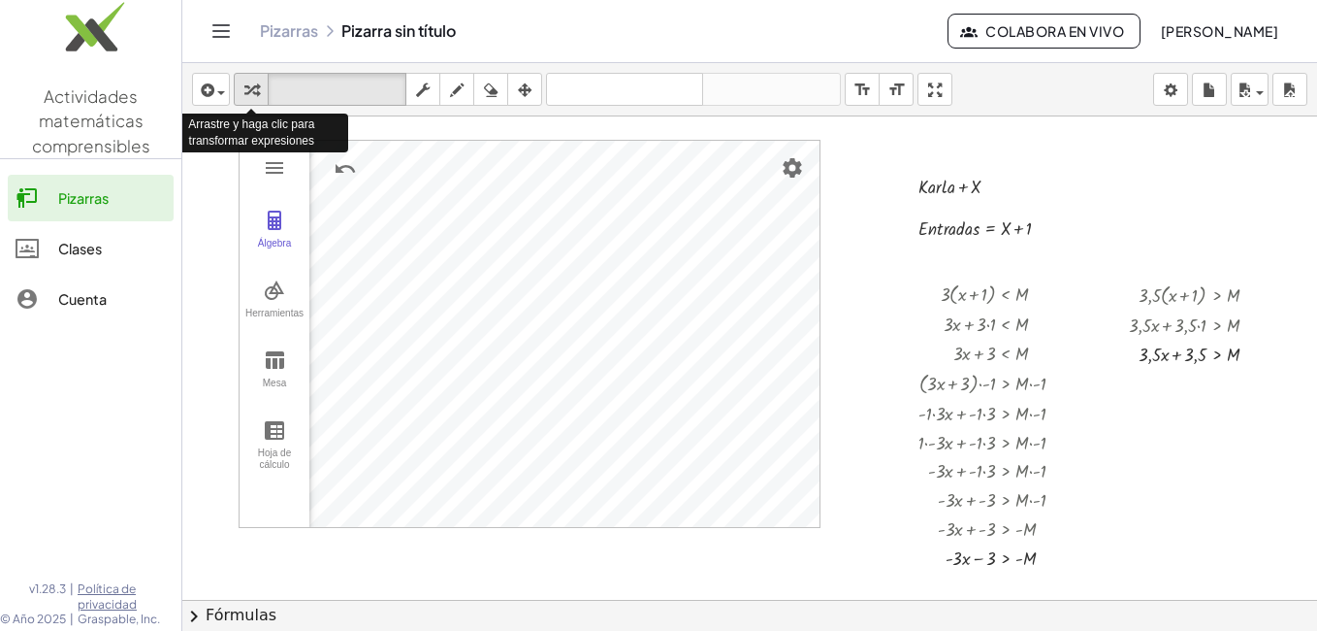
click at [248, 84] on icon "button" at bounding box center [251, 90] width 14 height 23
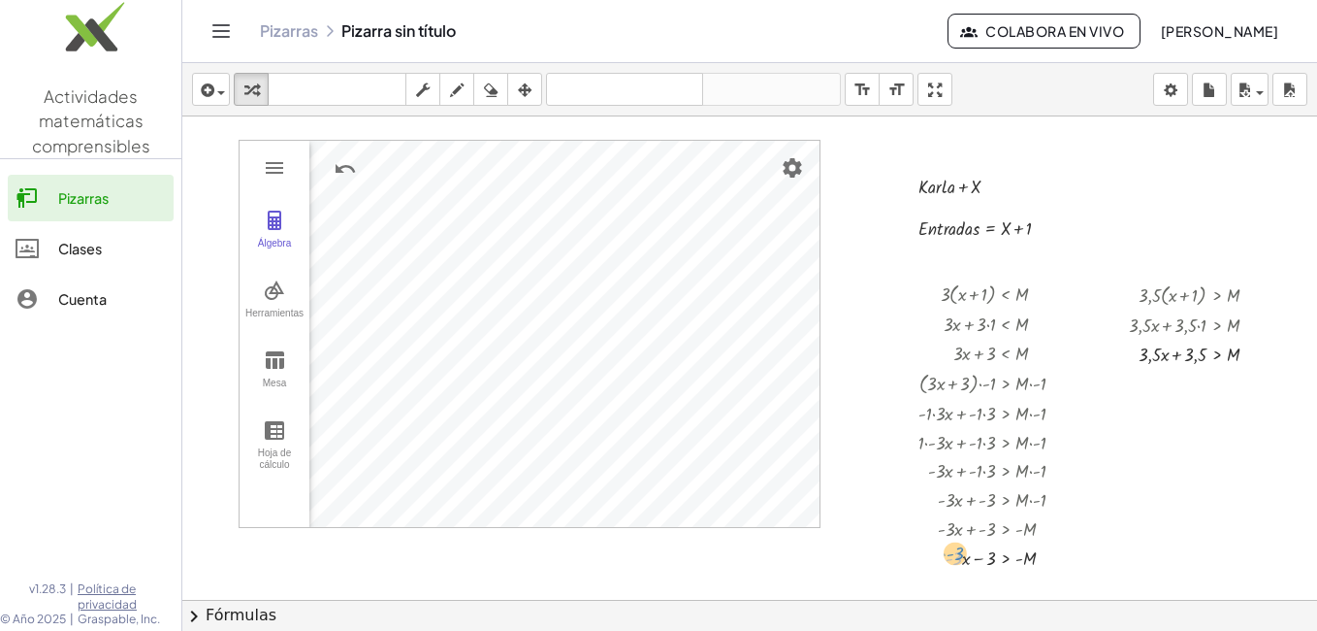
click at [917, 547] on div at bounding box center [999, 556] width 180 height 29
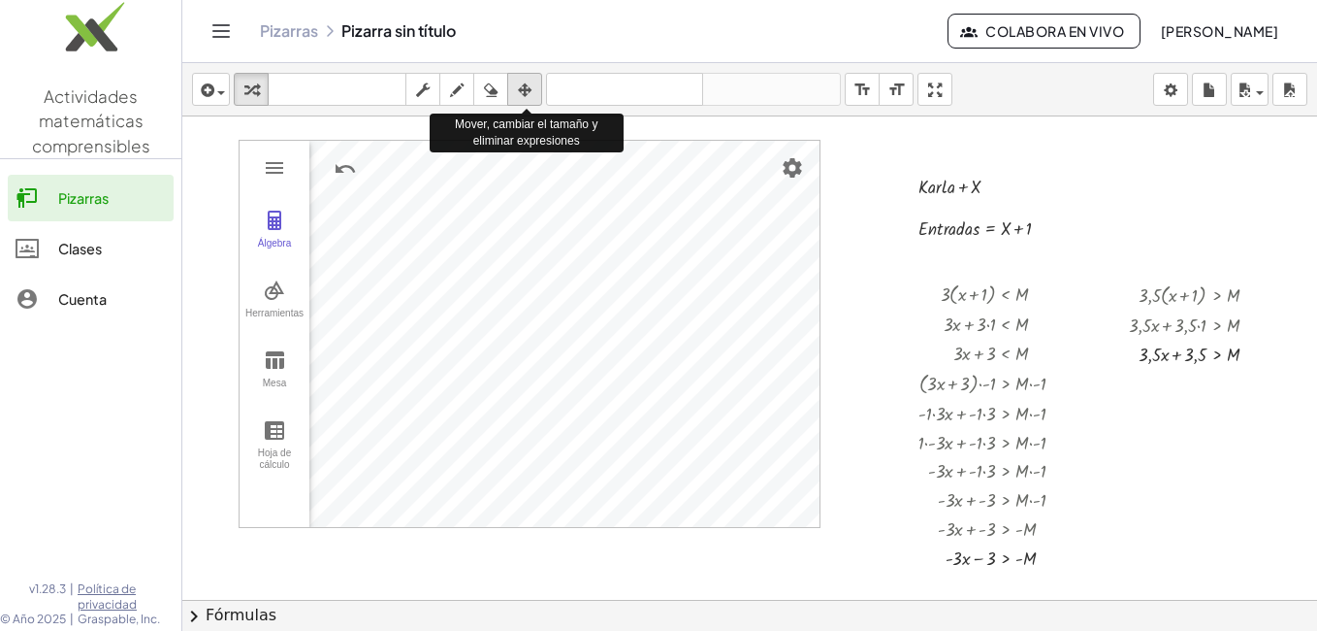
click at [522, 87] on icon "button" at bounding box center [525, 90] width 14 height 23
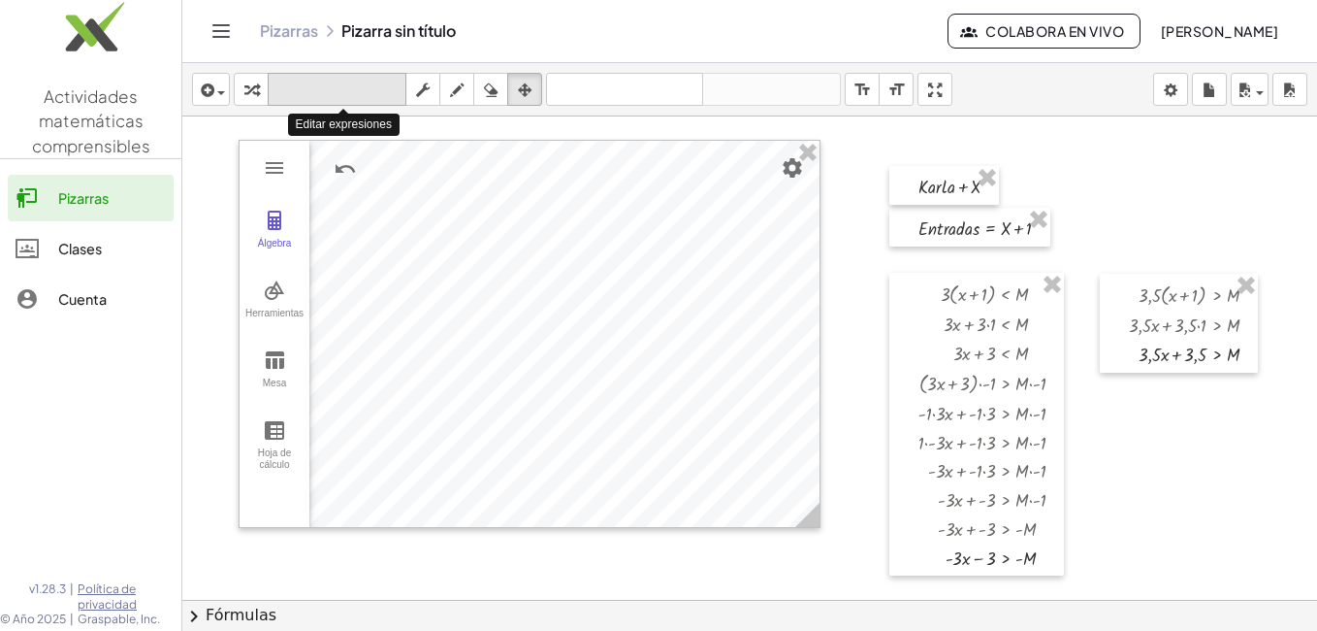
click at [297, 86] on icon "teclado" at bounding box center [337, 90] width 129 height 23
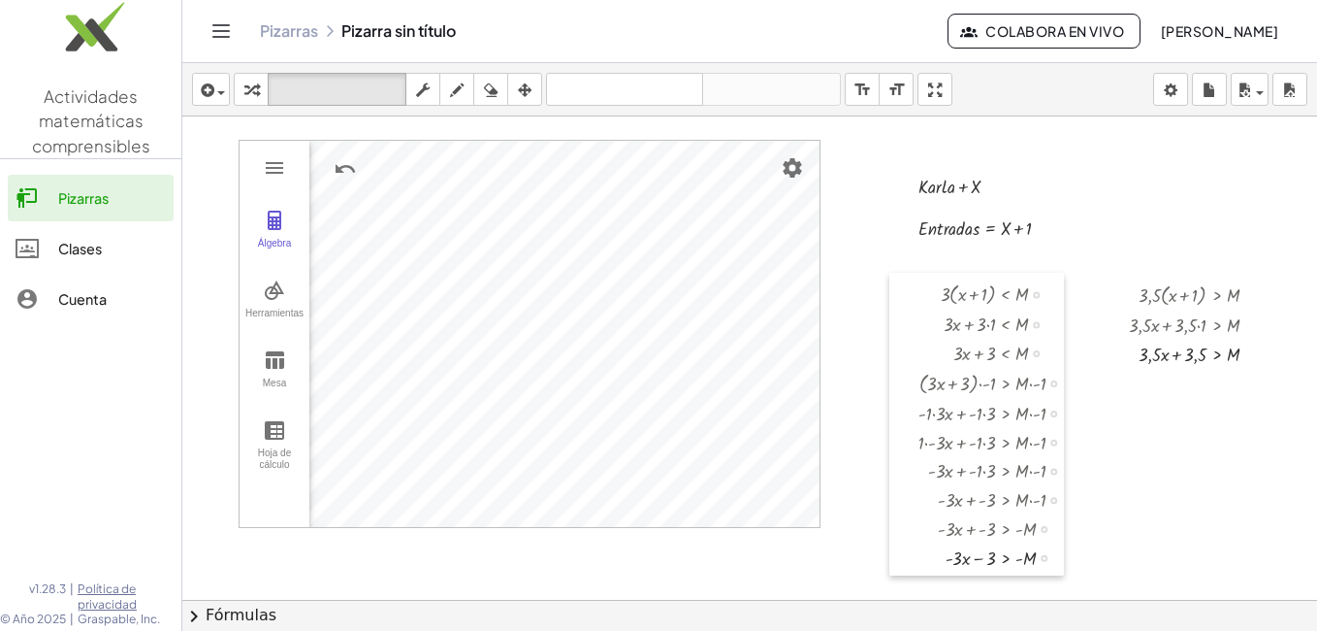
click at [896, 548] on div at bounding box center [904, 424] width 29 height 303
click at [1041, 555] on div "Transform line Copy line as LaTeX Copy derivation as LaTeX Expand new lines: On" at bounding box center [1044, 558] width 7 height 7
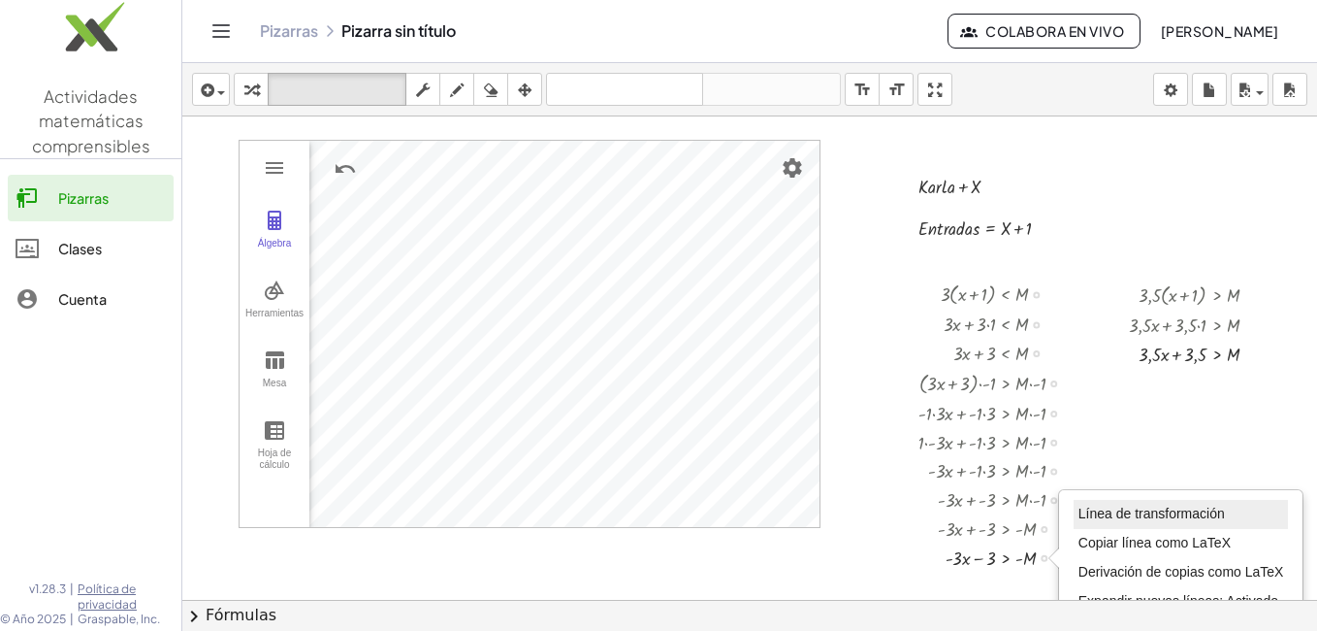
click at [1096, 519] on span "Línea de transformación" at bounding box center [1152, 513] width 146 height 16
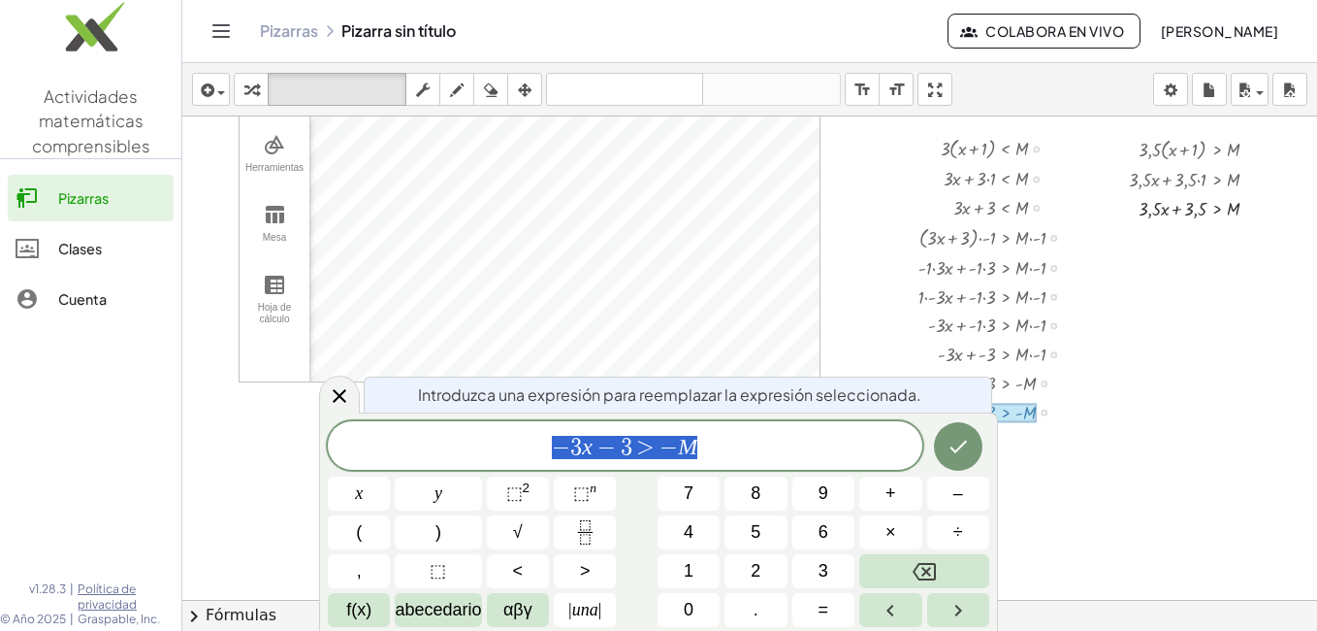
scroll to position [146, 6]
click at [960, 439] on icon "Hecho" at bounding box center [958, 446] width 23 height 23
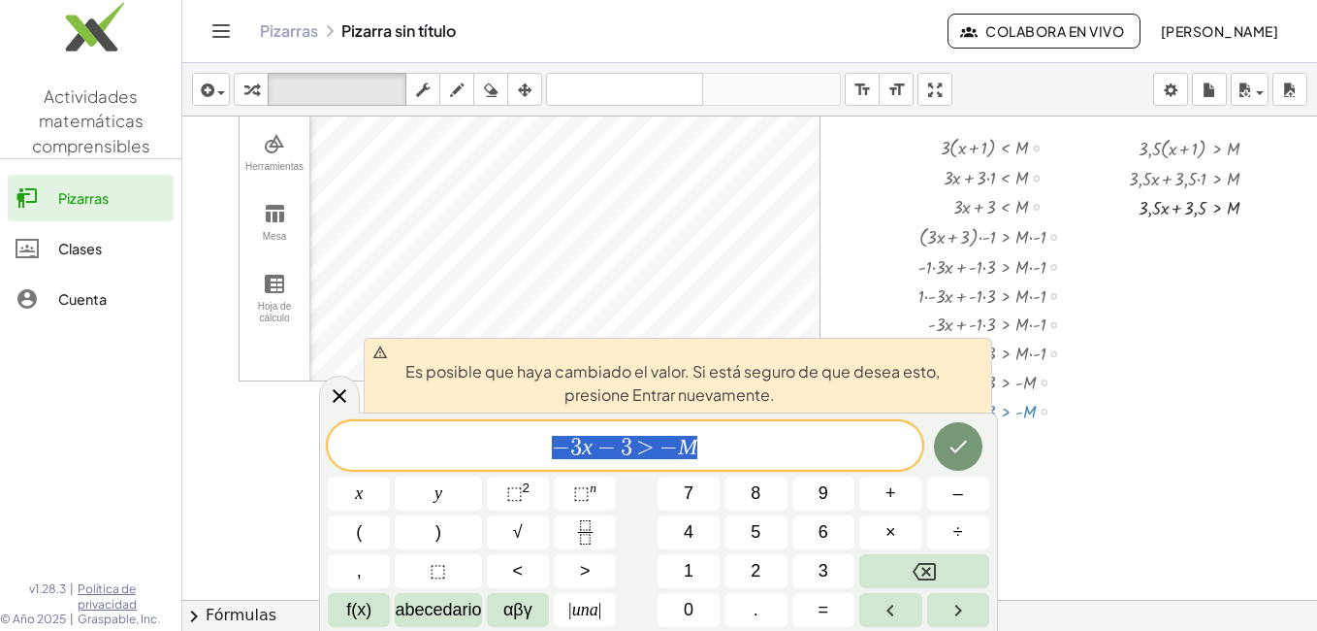
click at [1154, 249] on div at bounding box center [749, 497] width 1135 height 1054
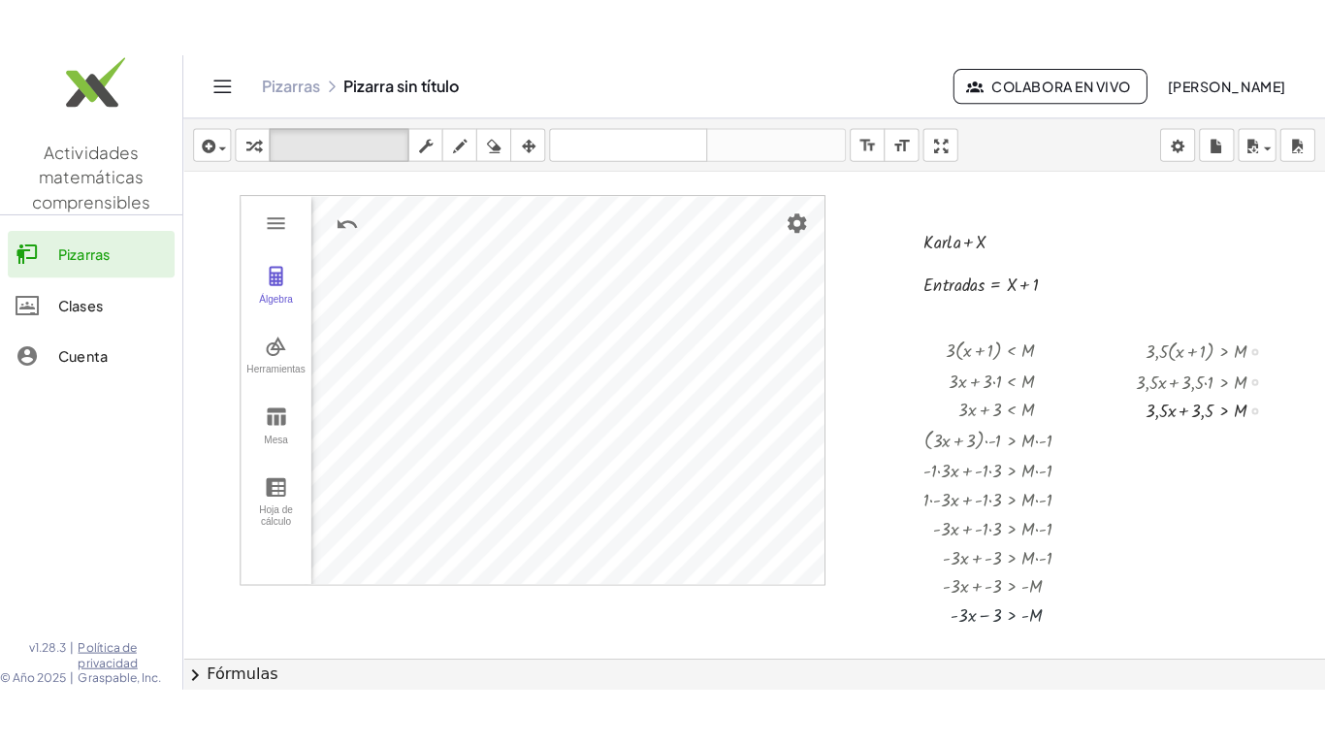
scroll to position [0, 6]
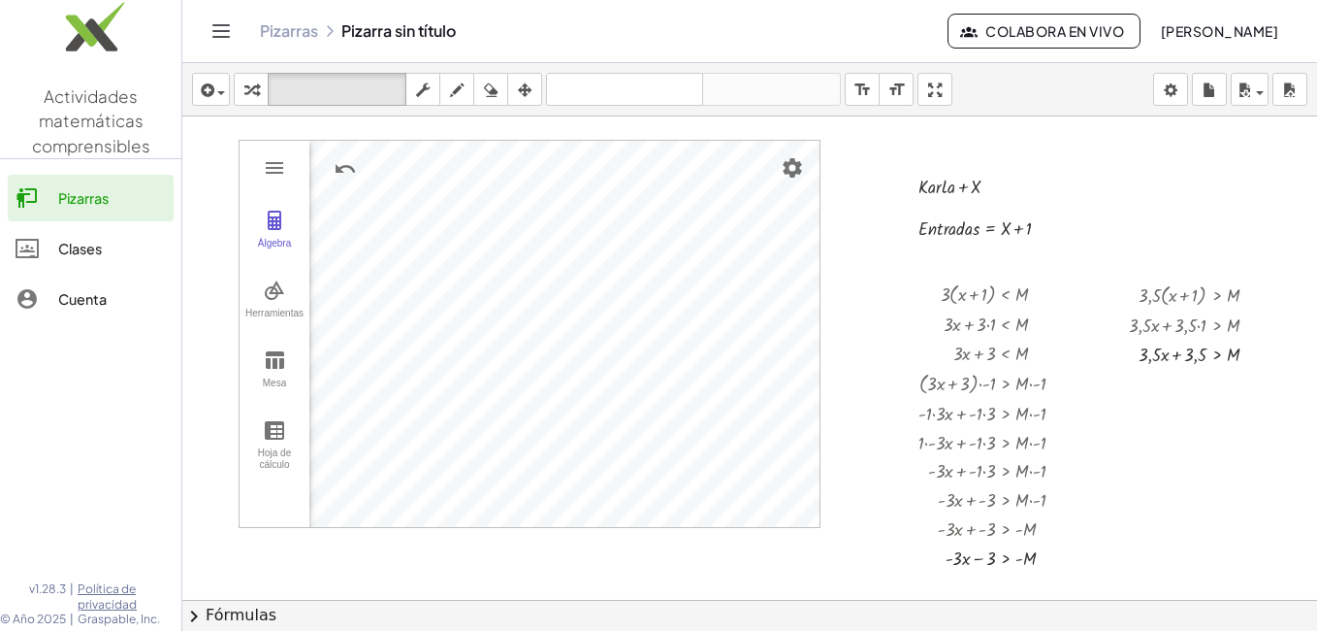
click at [1144, 439] on div at bounding box center [749, 643] width 1135 height 1054
click at [1151, 413] on div at bounding box center [749, 643] width 1135 height 1054
drag, startPoint x: 1173, startPoint y: 440, endPoint x: 848, endPoint y: 200, distance: 404.4
click at [848, 200] on div at bounding box center [749, 643] width 1135 height 1054
click at [259, 87] on div "button" at bounding box center [251, 89] width 25 height 23
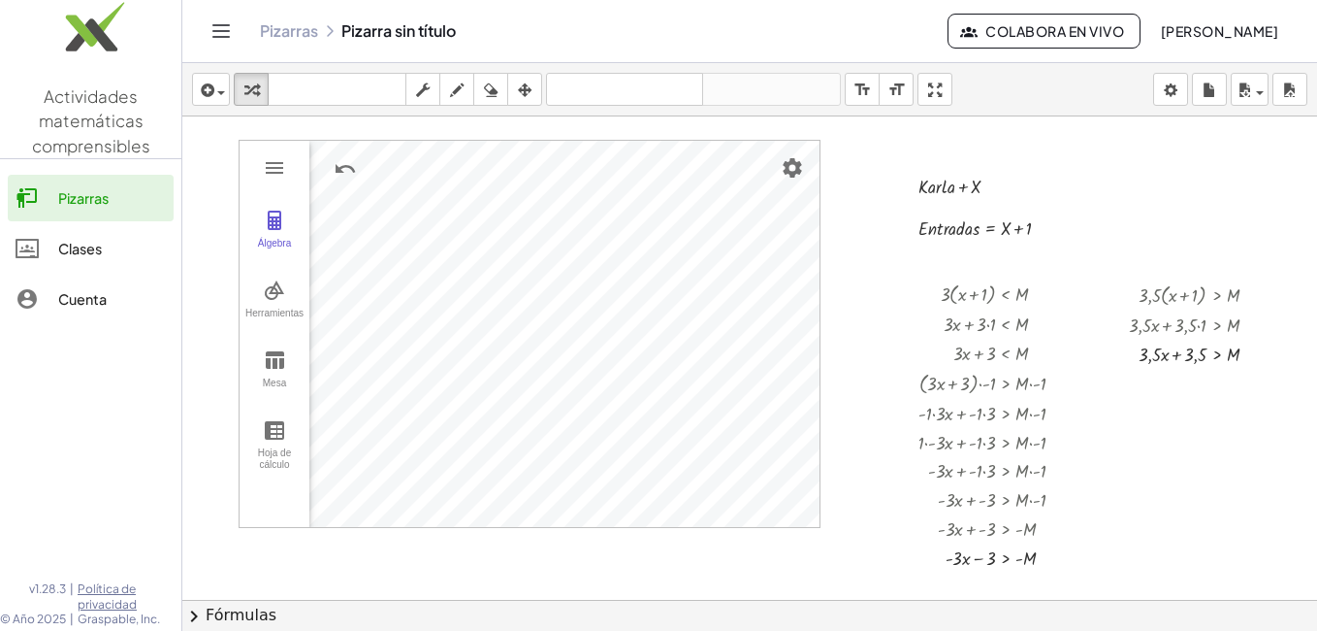
click at [699, 555] on div at bounding box center [749, 643] width 1135 height 1054
click at [532, 93] on icon "button" at bounding box center [525, 90] width 14 height 23
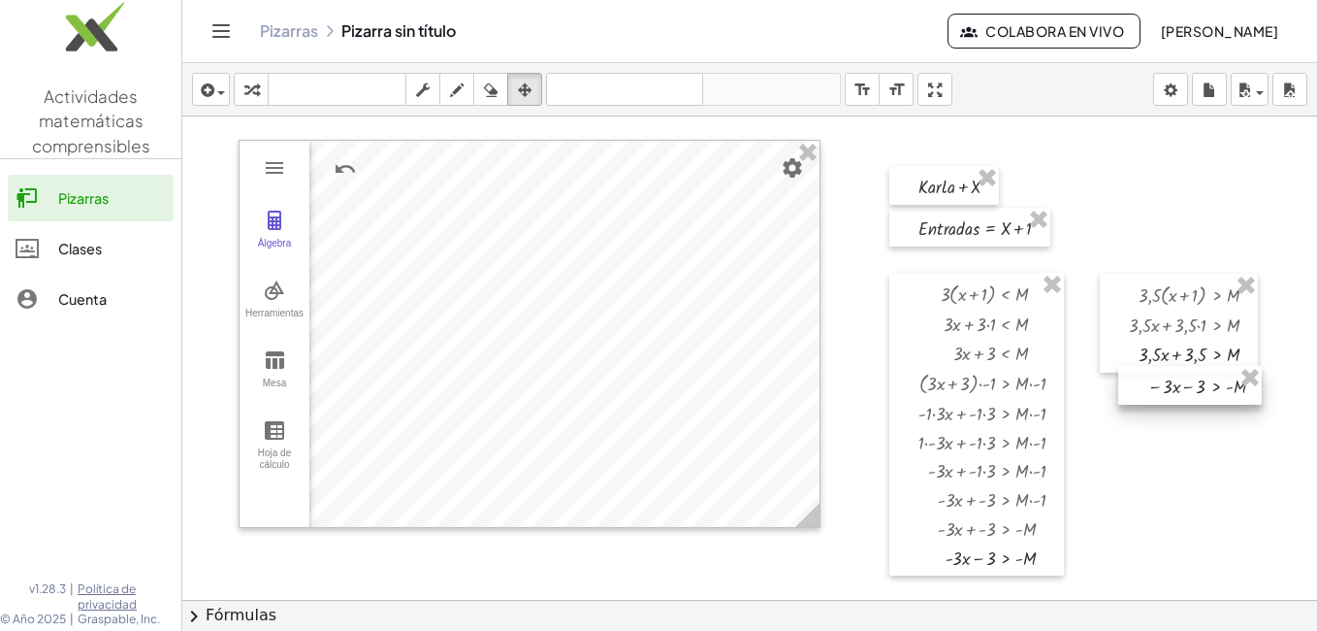
drag, startPoint x: 724, startPoint y: 572, endPoint x: 1137, endPoint y: 382, distance: 454.9
click at [1137, 382] on div at bounding box center [1191, 385] width 144 height 39
click at [1171, 481] on div at bounding box center [749, 643] width 1135 height 1054
click at [1123, 443] on div at bounding box center [749, 643] width 1135 height 1054
drag, startPoint x: 1137, startPoint y: 385, endPoint x: 1131, endPoint y: 394, distance: 10.5
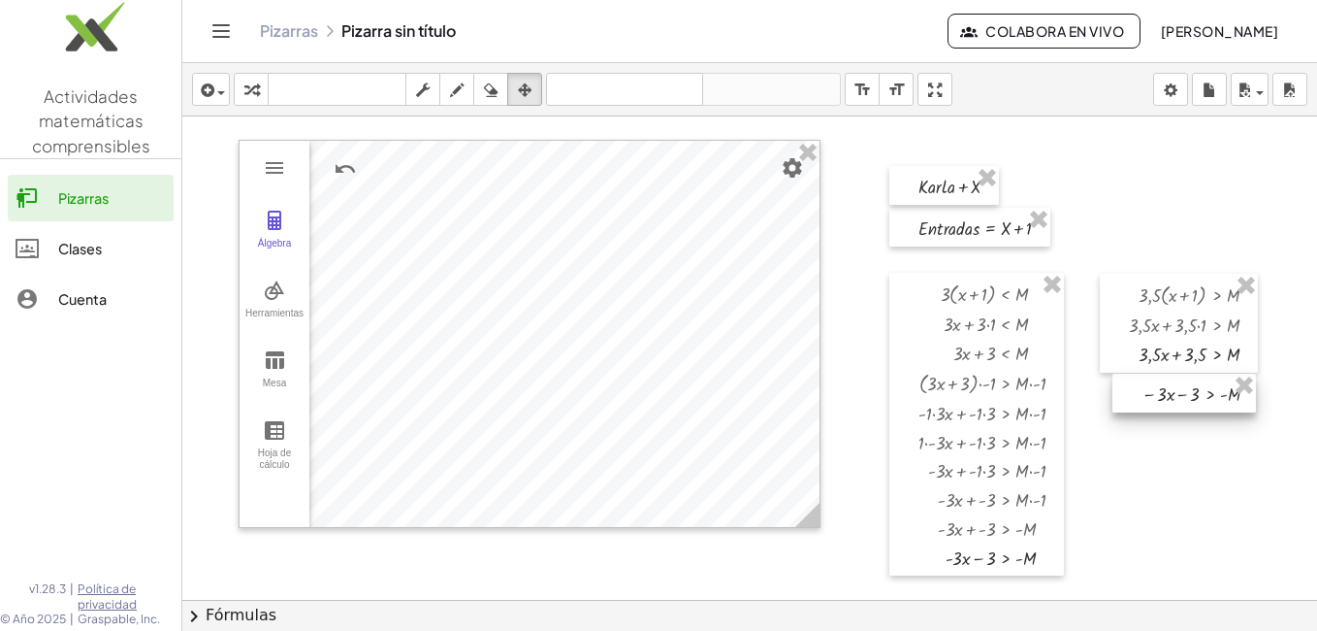
click at [1131, 394] on div at bounding box center [1185, 393] width 144 height 39
click at [1179, 472] on div at bounding box center [749, 643] width 1135 height 1054
click at [1171, 480] on div at bounding box center [749, 643] width 1135 height 1054
drag, startPoint x: 938, startPoint y: 89, endPoint x: 942, endPoint y: 161, distance: 71.9
click at [942, 161] on div "insertar select one: Math Expression Function Text Youtube Video Graphing Geome…" at bounding box center [749, 347] width 1135 height 568
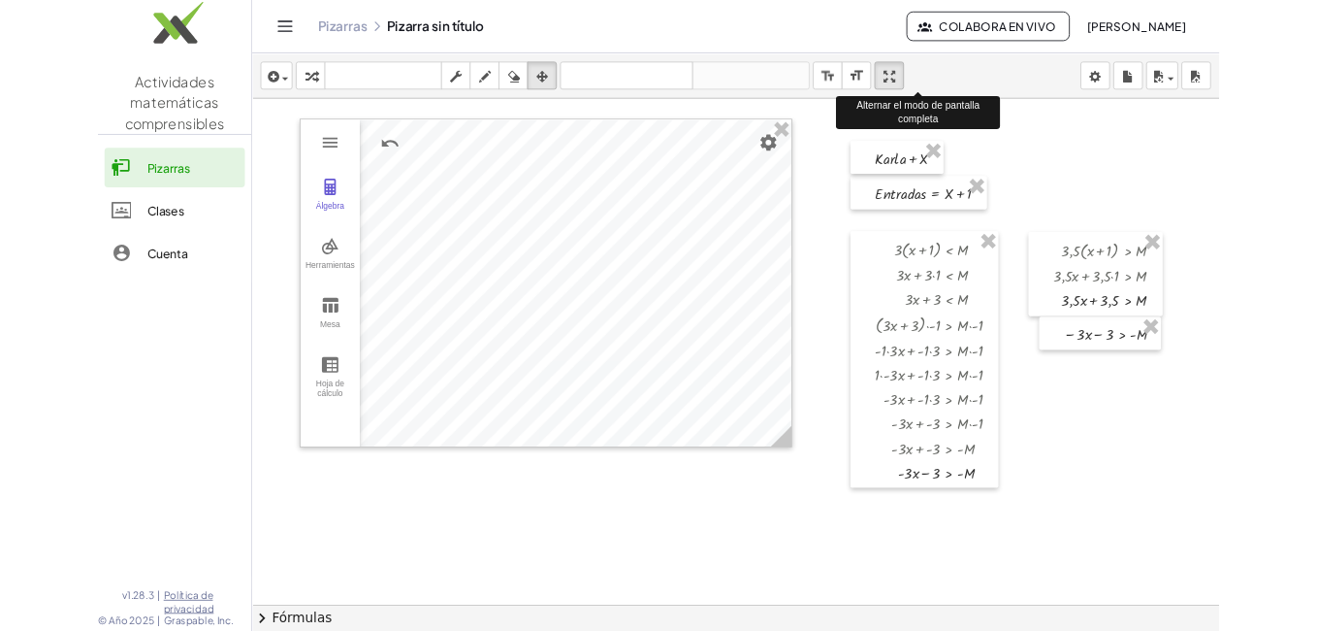
scroll to position [0, 0]
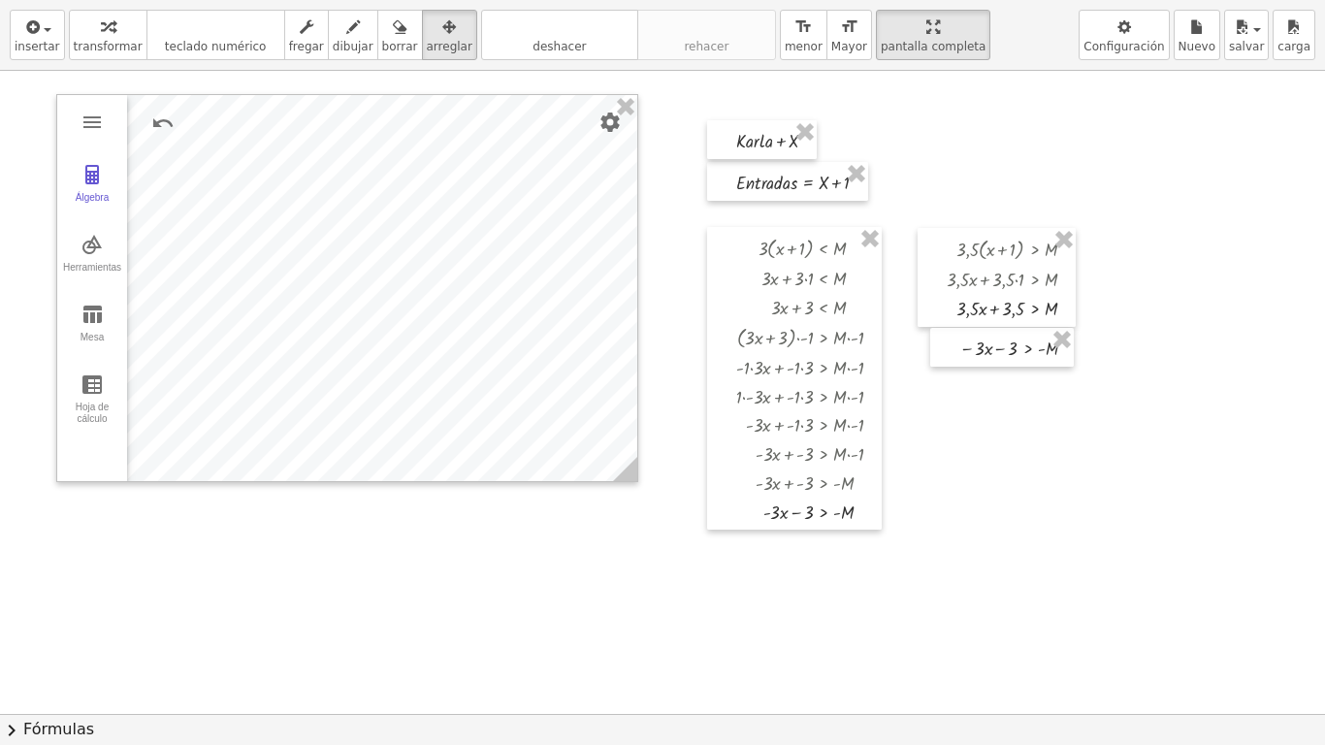
click at [1113, 512] on div at bounding box center [662, 714] width 1325 height 1286
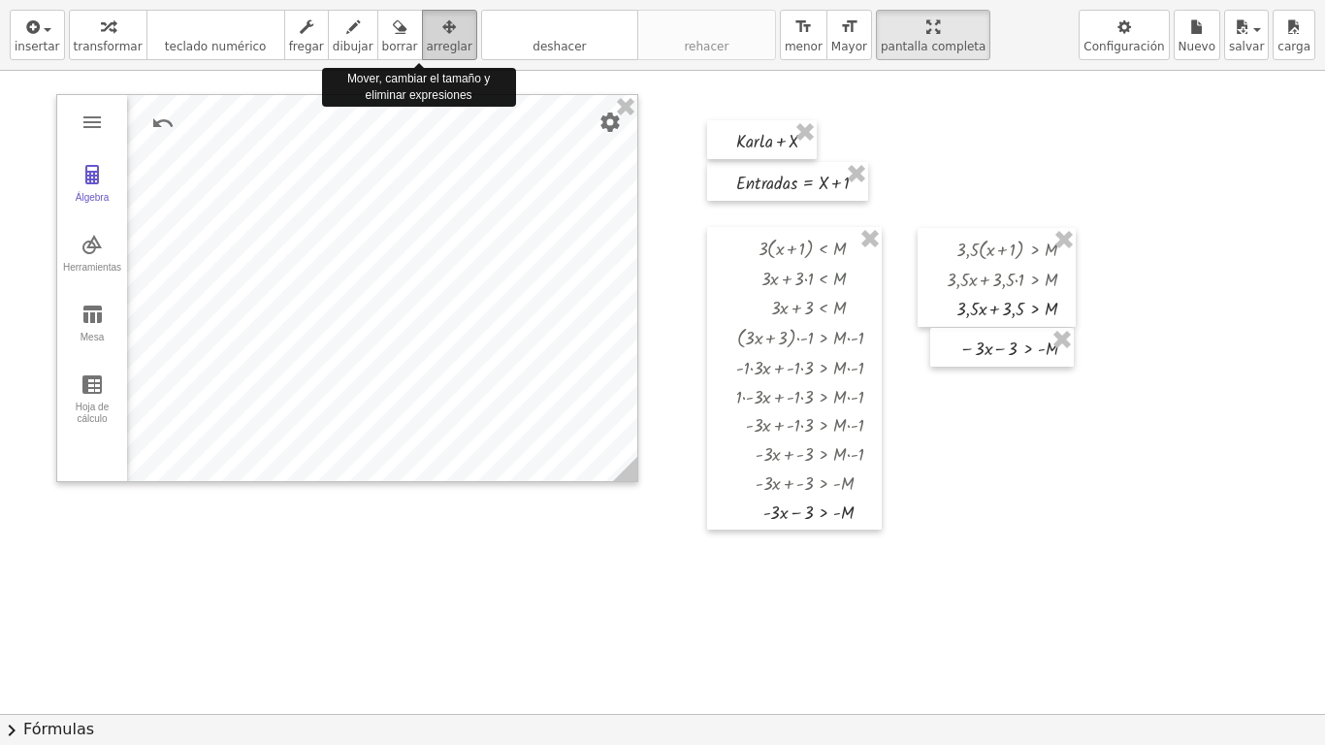
click at [430, 23] on div "button" at bounding box center [450, 26] width 46 height 23
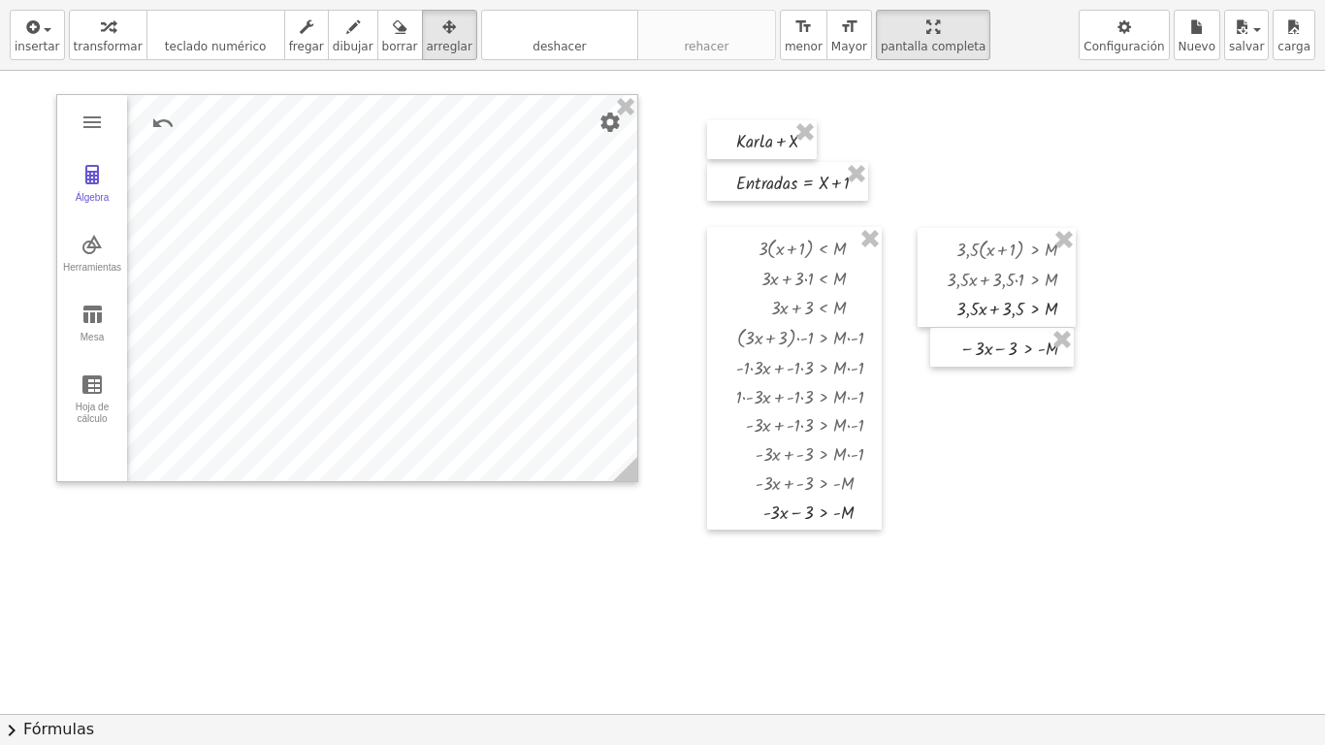
click at [1007, 467] on div at bounding box center [662, 714] width 1325 height 1286
click at [101, 32] on icon "button" at bounding box center [108, 27] width 14 height 23
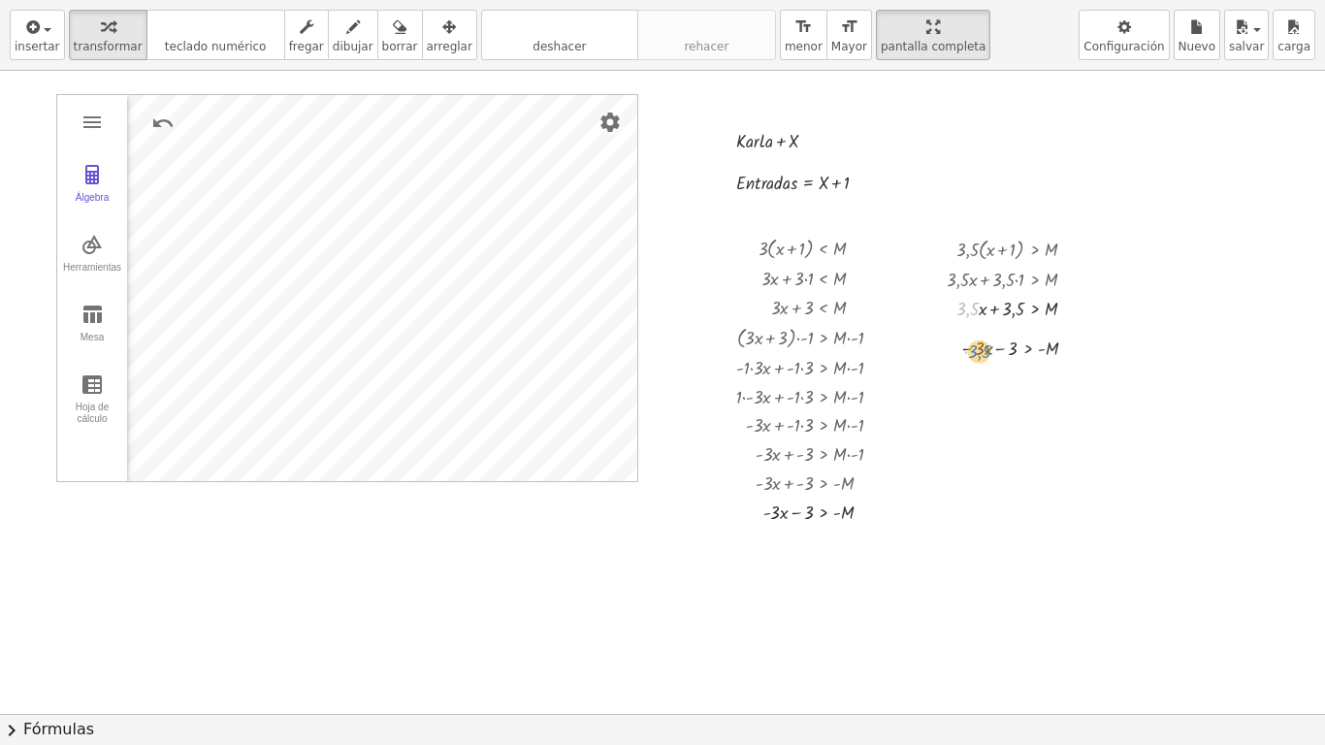
drag, startPoint x: 966, startPoint y: 309, endPoint x: 978, endPoint y: 351, distance: 44.2
drag, startPoint x: 963, startPoint y: 310, endPoint x: 978, endPoint y: 352, distance: 44.2
click at [948, 419] on div at bounding box center [662, 714] width 1325 height 1286
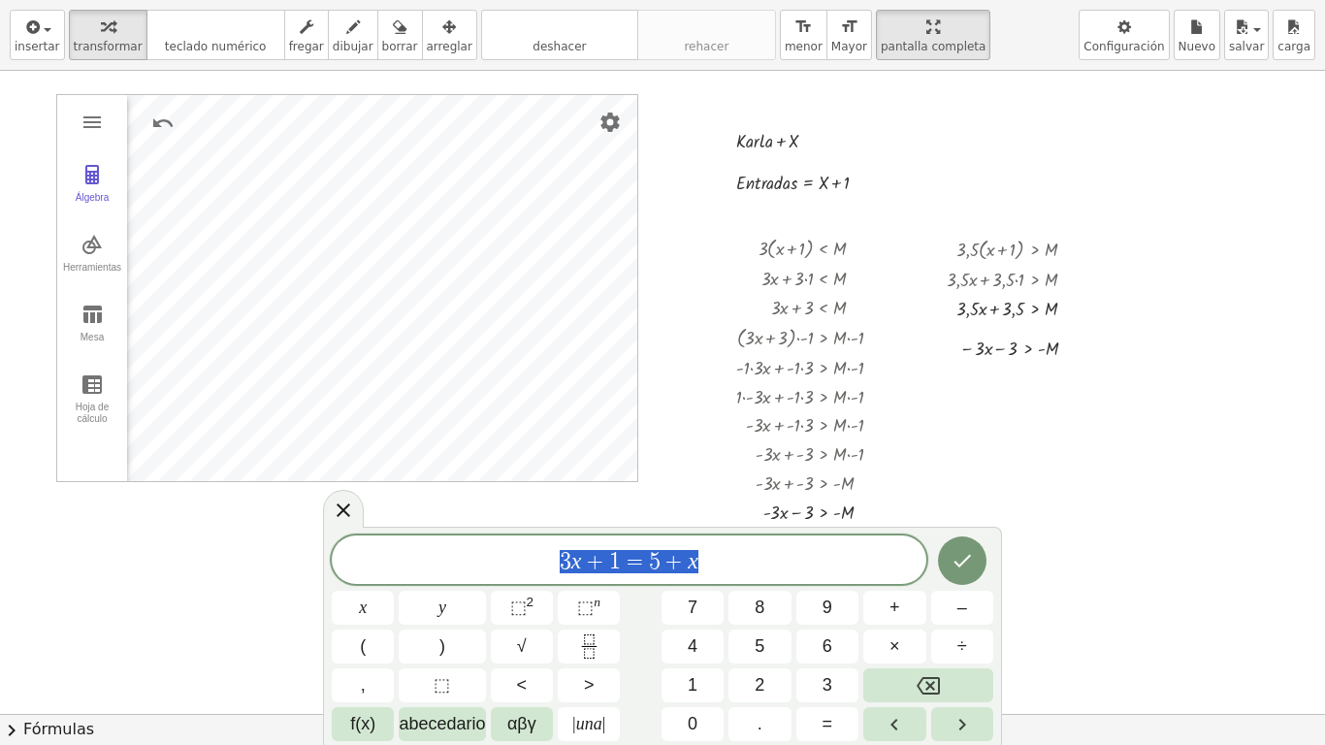
drag, startPoint x: 725, startPoint y: 558, endPoint x: 442, endPoint y: 573, distance: 282.7
click at [442, 573] on span "3 x + 1 = 5 + x" at bounding box center [629, 561] width 595 height 27
click at [972, 562] on icon "Hecho" at bounding box center [962, 560] width 23 height 23
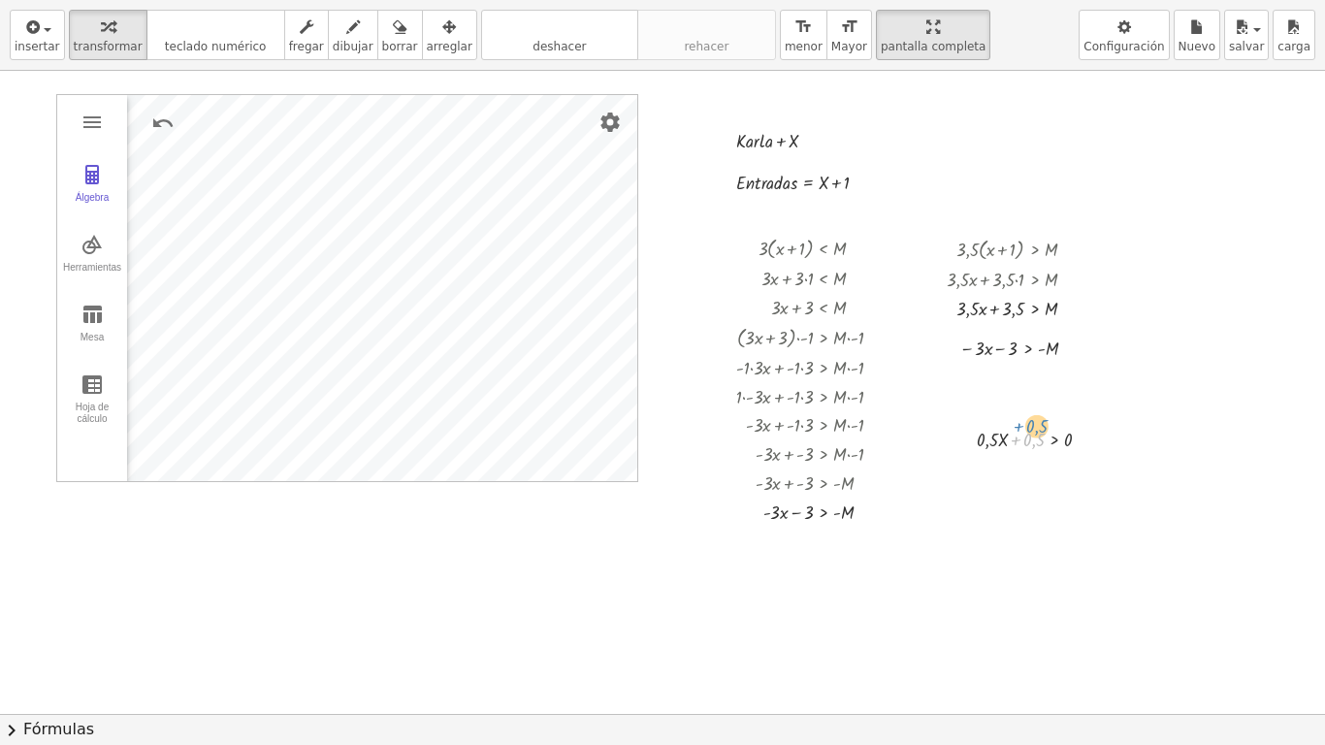
click at [1026, 439] on div at bounding box center [1041, 438] width 149 height 29
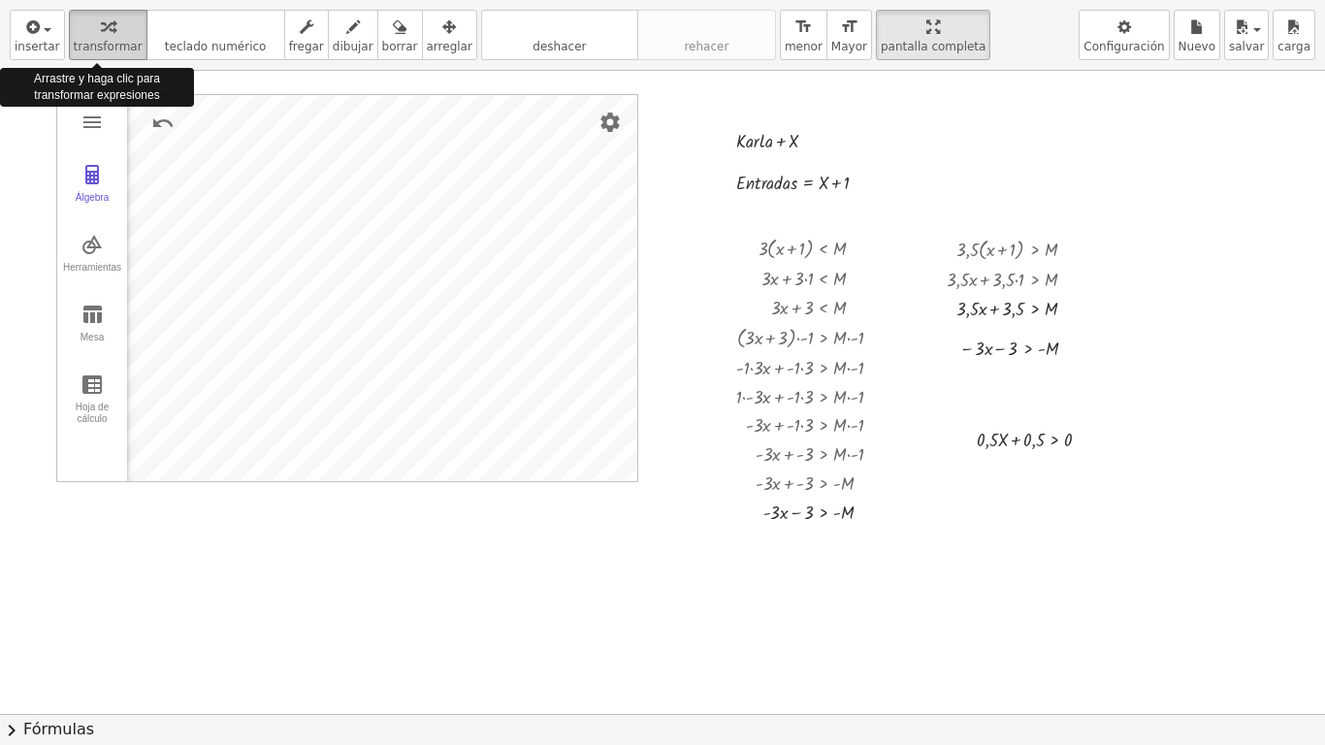
click at [101, 36] on icon "button" at bounding box center [108, 27] width 14 height 23
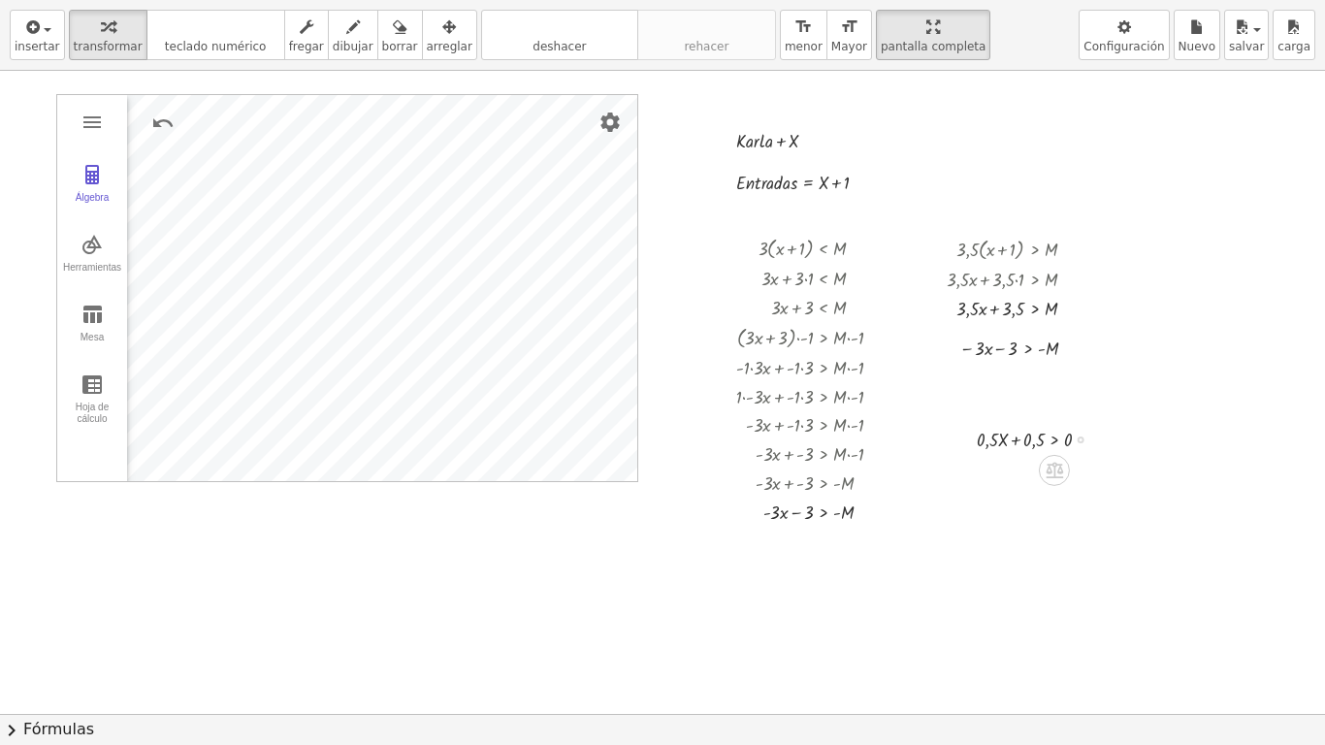
click at [983, 440] on div at bounding box center [1041, 438] width 149 height 29
click at [1023, 435] on div at bounding box center [1041, 438] width 149 height 29
click at [1032, 439] on div at bounding box center [1041, 438] width 149 height 29
drag, startPoint x: 1032, startPoint y: 439, endPoint x: 1078, endPoint y: 432, distance: 46.1
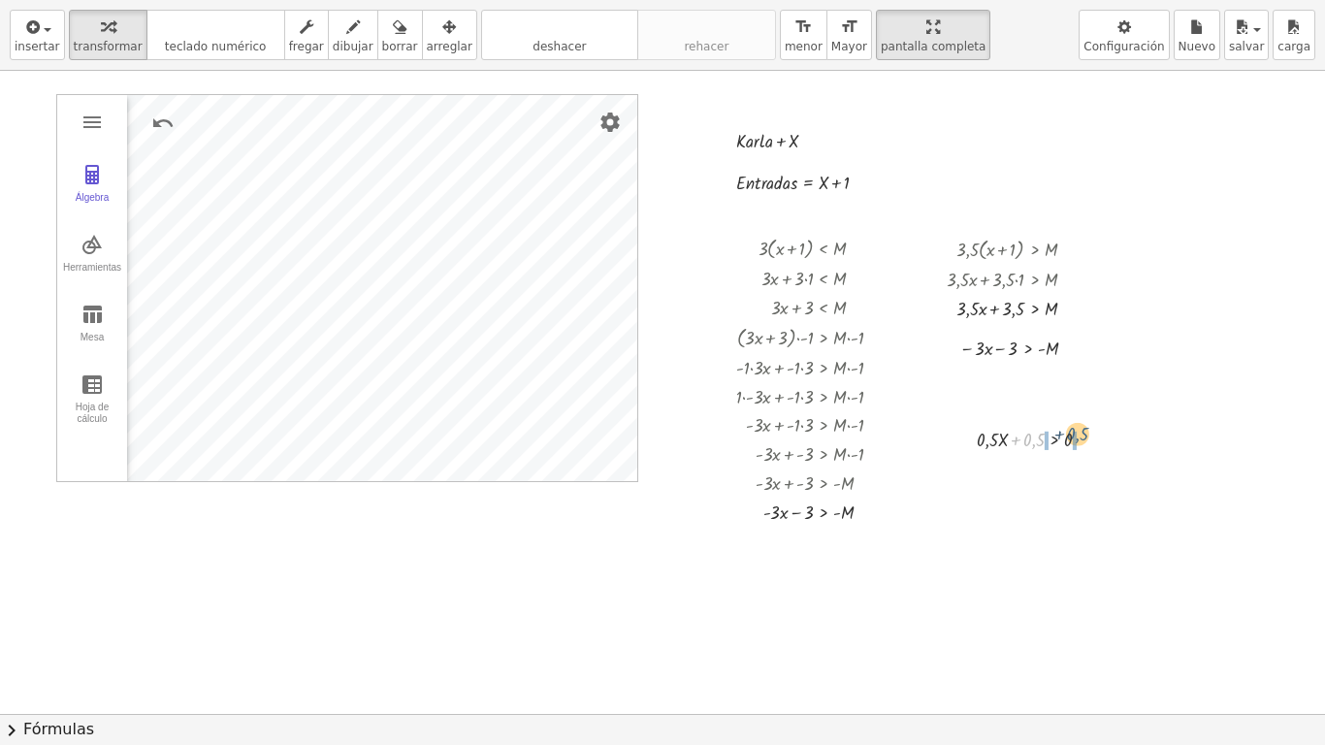
click at [1078, 432] on div at bounding box center [1041, 438] width 149 height 29
drag, startPoint x: 994, startPoint y: 466, endPoint x: 1029, endPoint y: 466, distance: 34.9
drag, startPoint x: 1020, startPoint y: 499, endPoint x: 1077, endPoint y: 500, distance: 57.2
click at [1077, 500] on div at bounding box center [1034, 495] width 206 height 29
drag, startPoint x: 1028, startPoint y: 537, endPoint x: 1024, endPoint y: 523, distance: 15.1
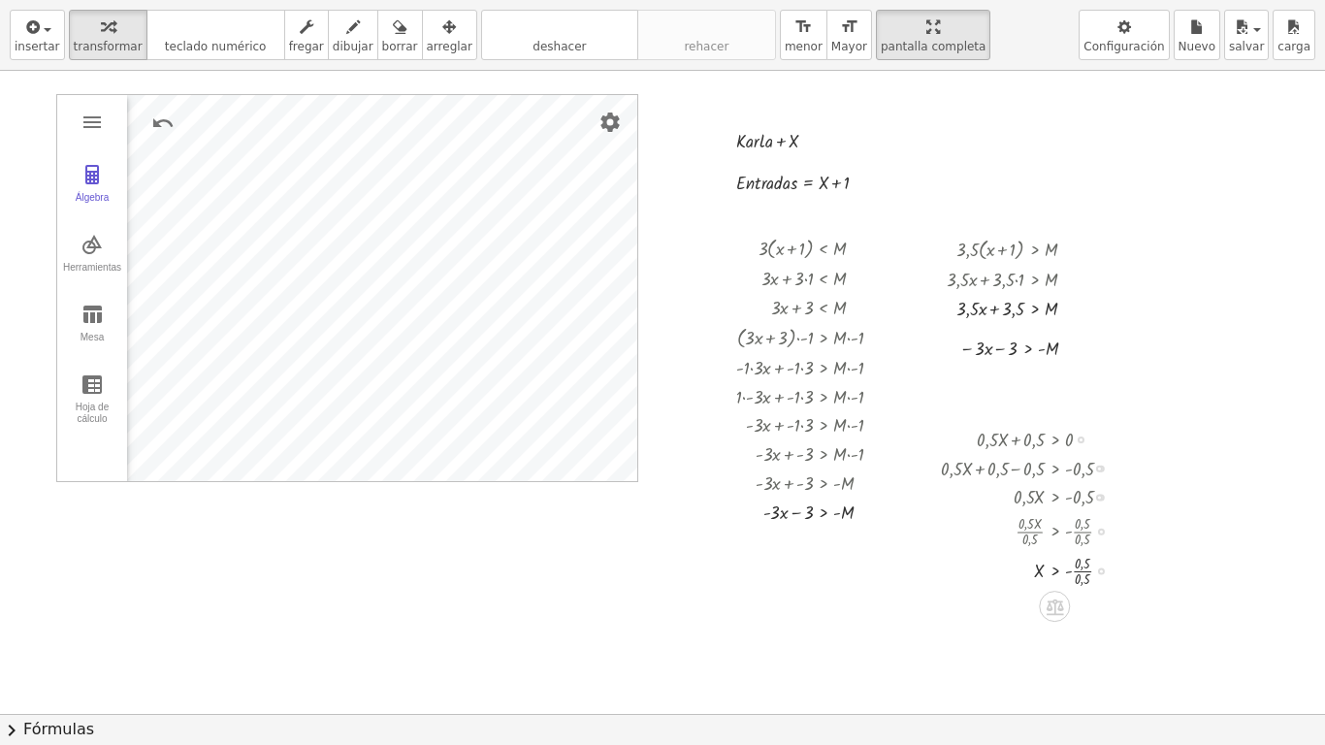
click at [1082, 575] on div at bounding box center [1034, 570] width 206 height 40
click at [854, 247] on div at bounding box center [854, 248] width 7 height 7
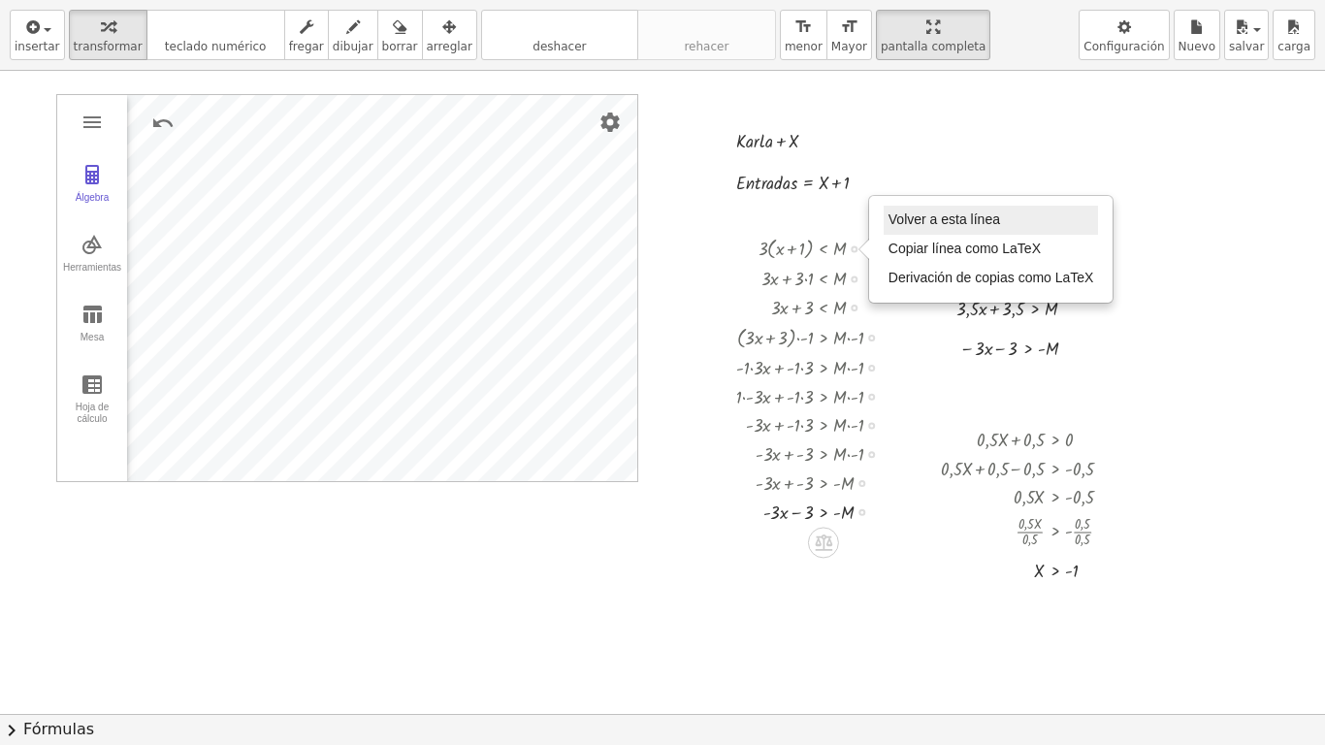
click at [907, 222] on span "Volver a esta línea" at bounding box center [945, 219] width 112 height 16
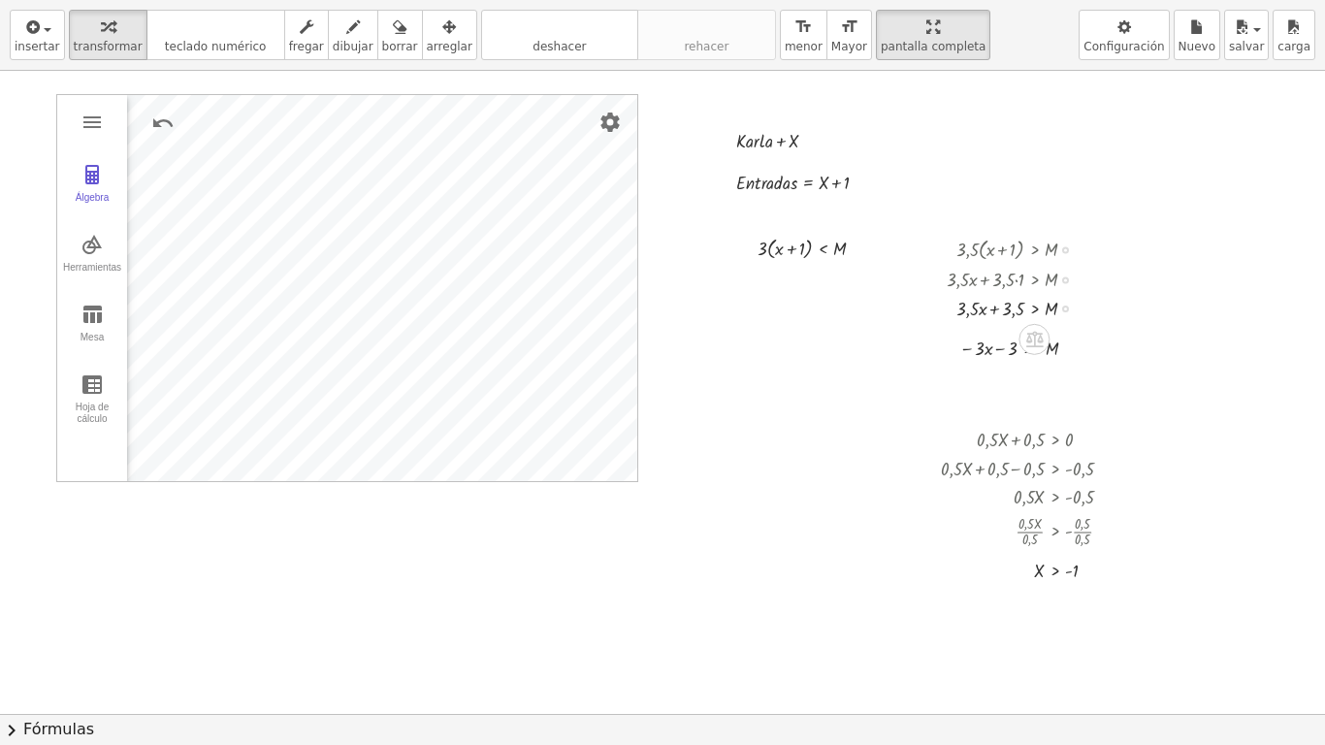
click at [1064, 251] on div at bounding box center [1065, 249] width 7 height 7
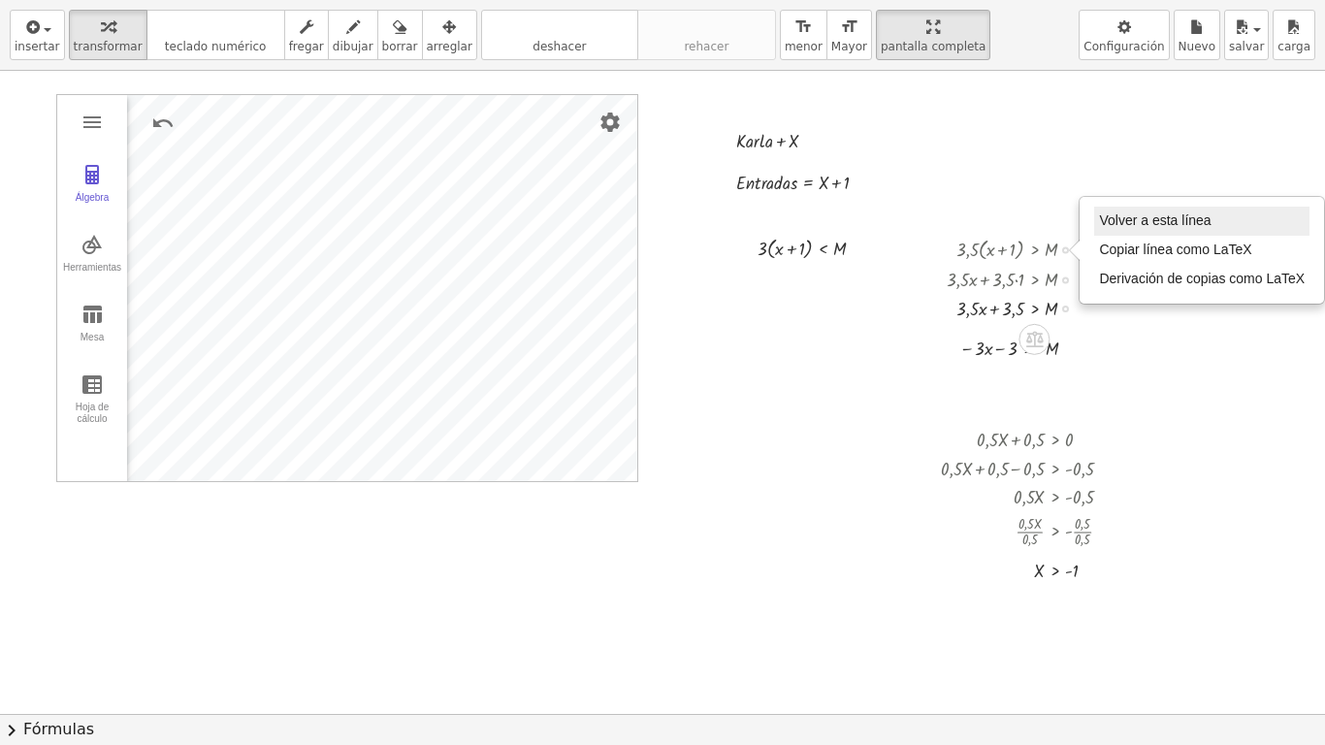
click at [1125, 215] on span "Volver a esta línea" at bounding box center [1155, 220] width 112 height 16
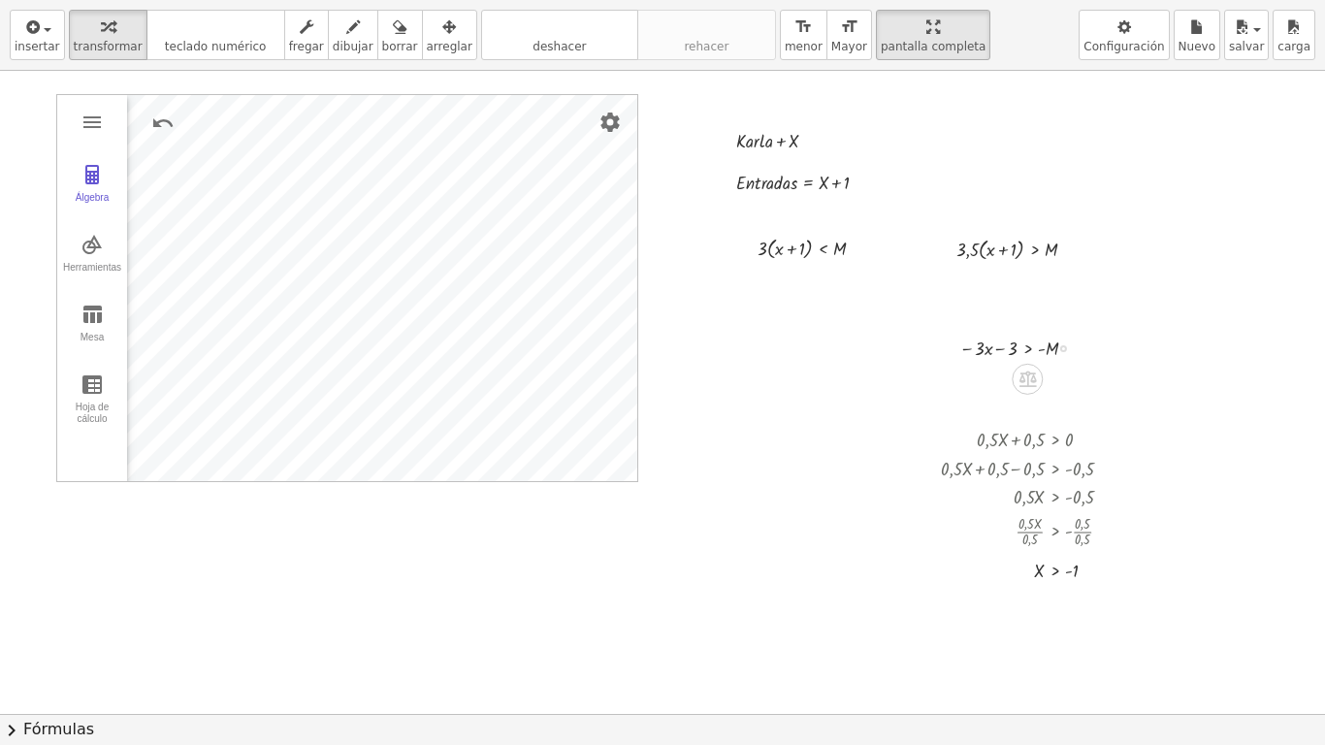
click at [1064, 347] on div at bounding box center [1063, 348] width 7 height 7
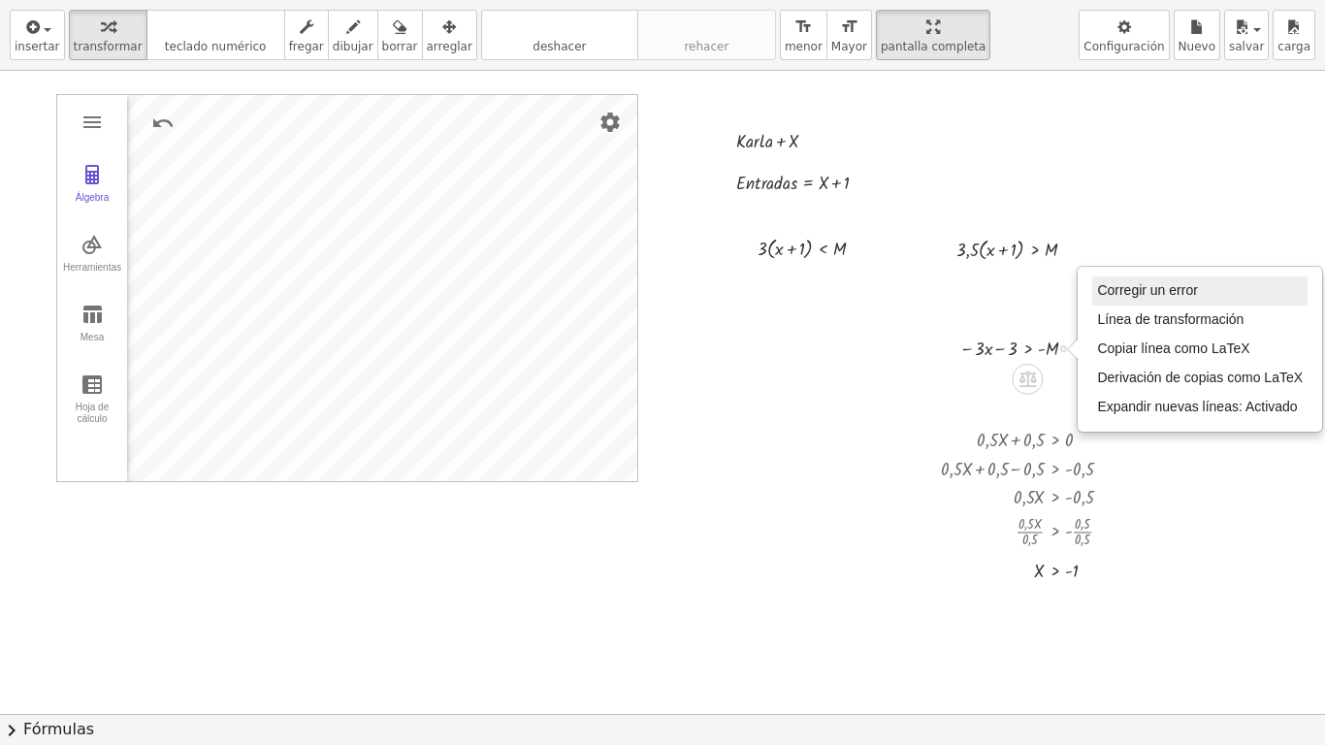
click at [1124, 297] on span "Corregir un error" at bounding box center [1147, 290] width 100 height 16
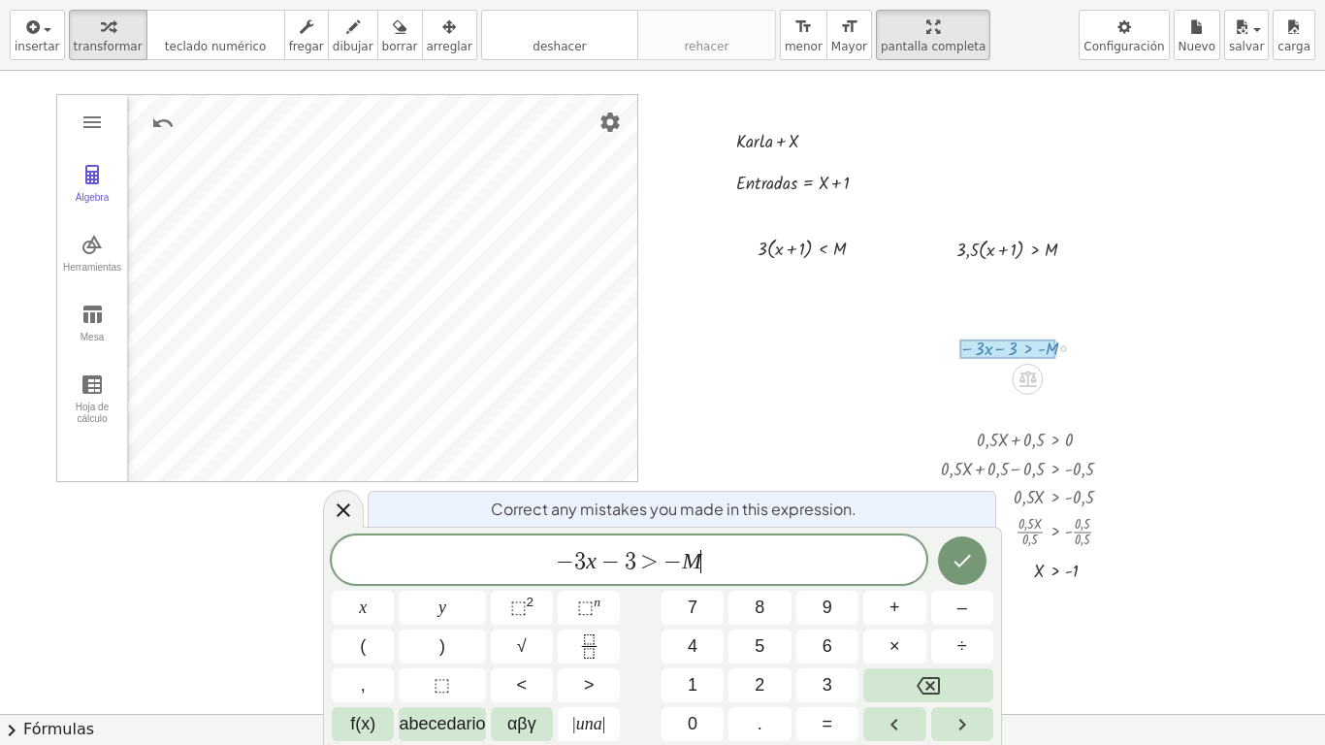
click at [891, 327] on div at bounding box center [662, 714] width 1325 height 1286
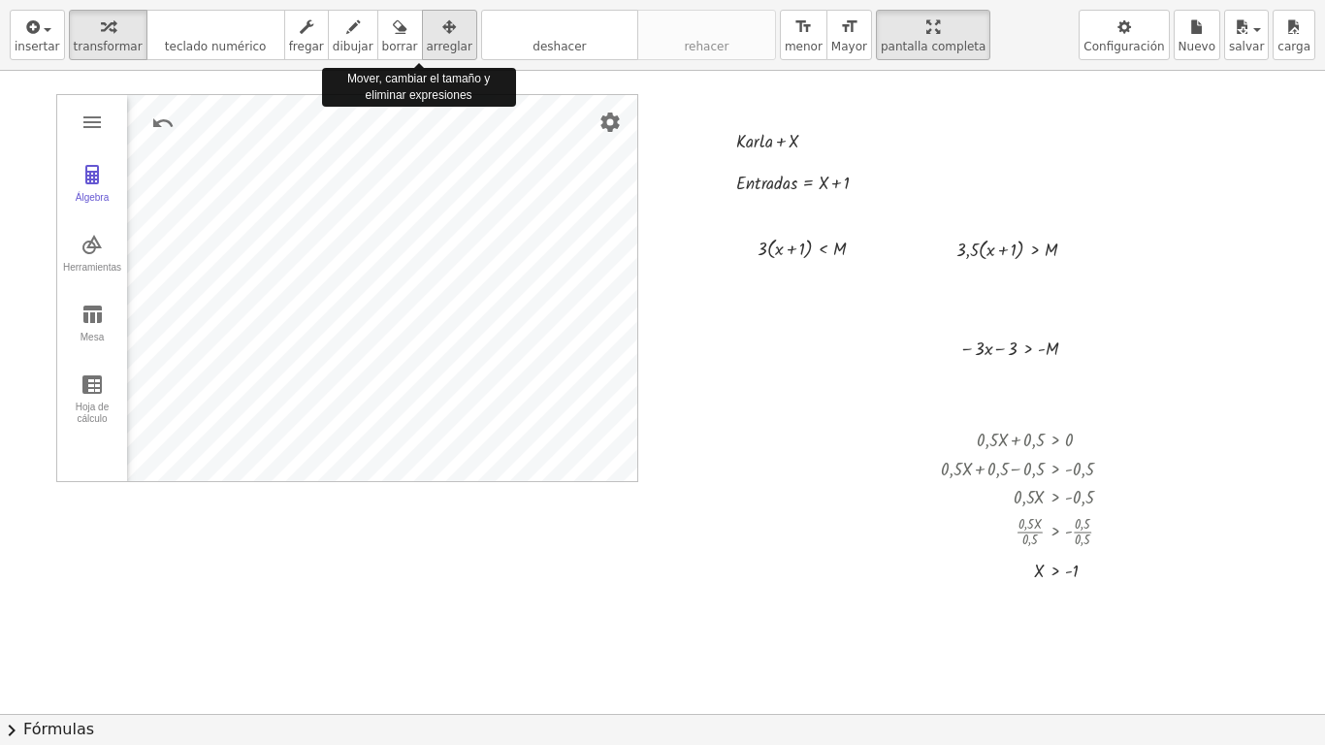
click at [442, 33] on icon "button" at bounding box center [449, 27] width 14 height 23
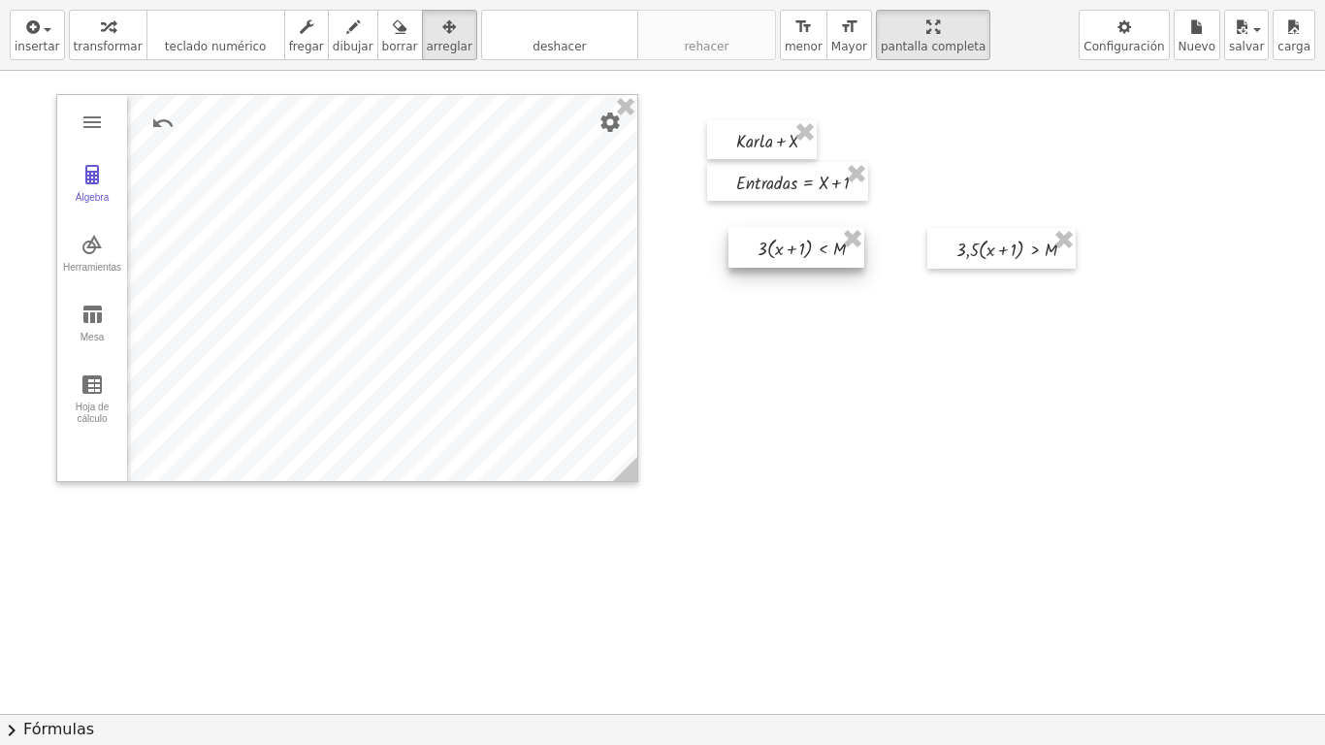
click at [760, 248] on div at bounding box center [797, 247] width 136 height 41
click at [832, 247] on div at bounding box center [797, 247] width 136 height 41
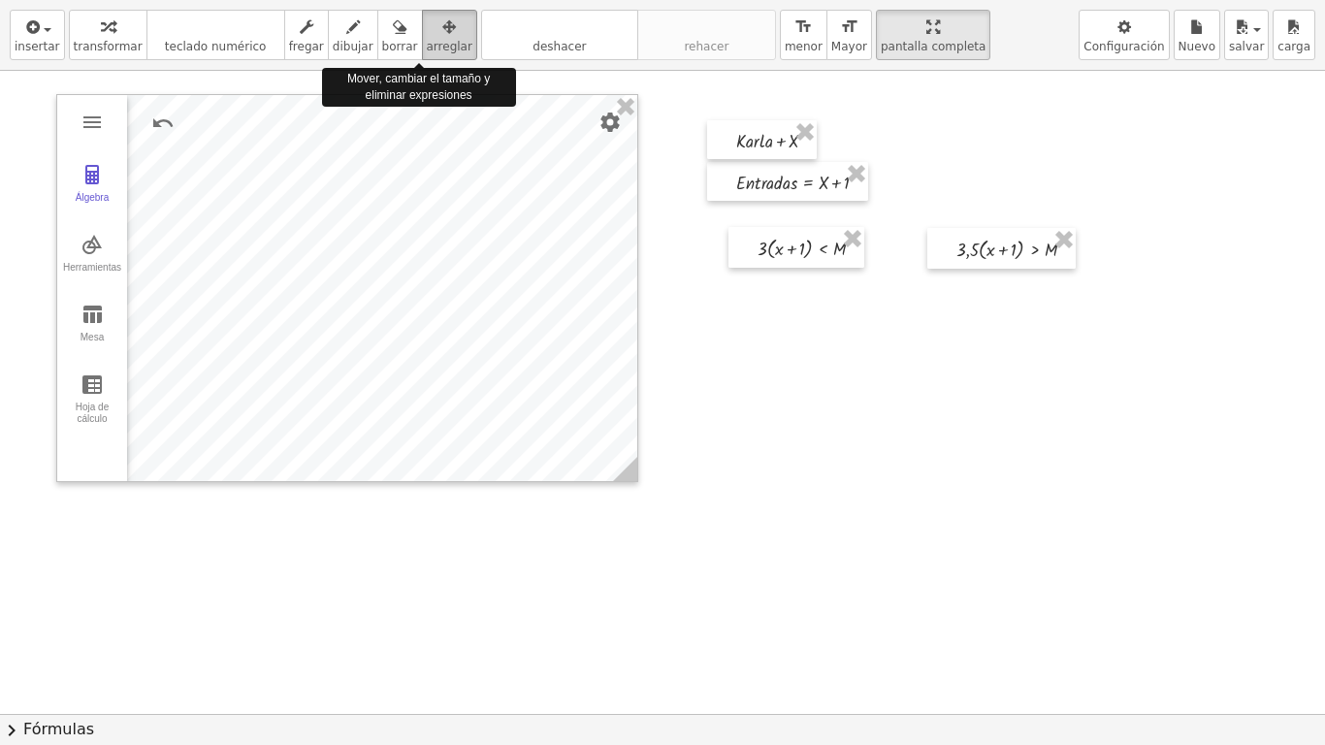
click at [442, 33] on icon "button" at bounding box center [449, 27] width 14 height 23
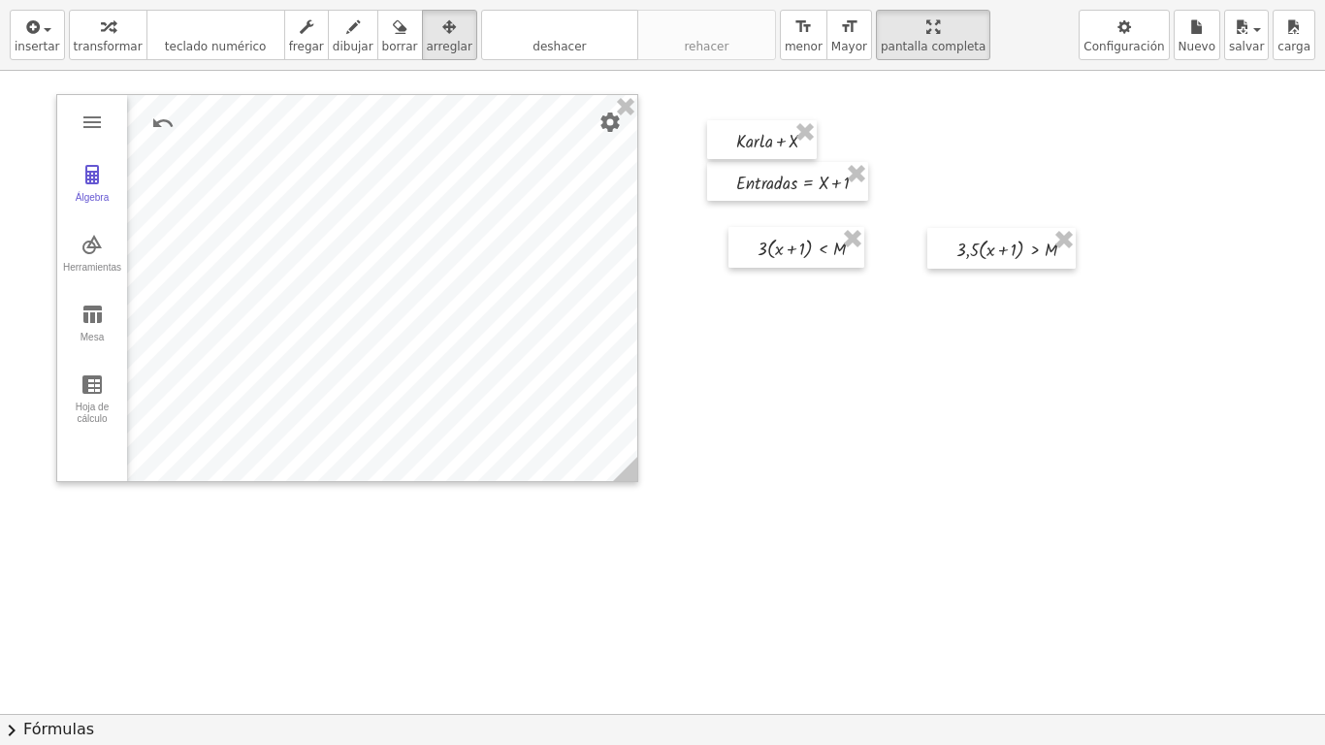
click at [823, 319] on div at bounding box center [662, 714] width 1325 height 1286
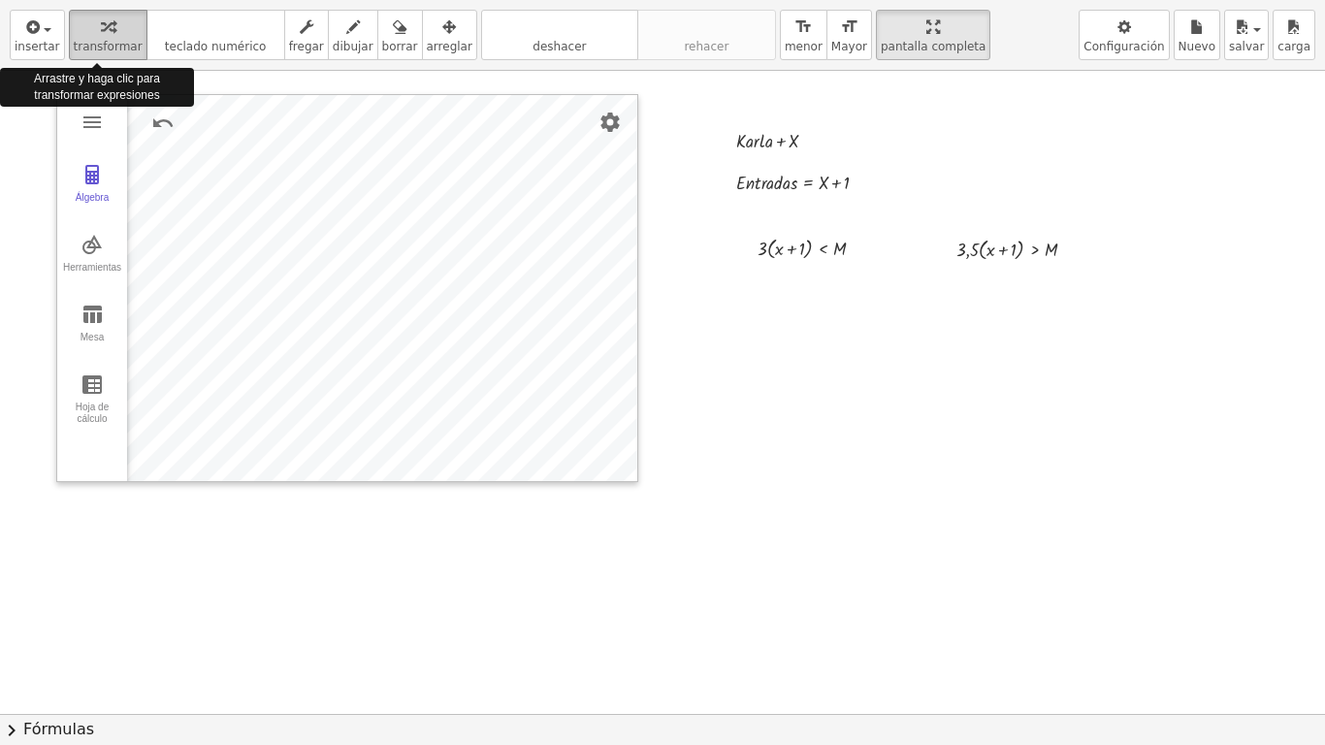
click at [103, 25] on icon "button" at bounding box center [108, 27] width 14 height 23
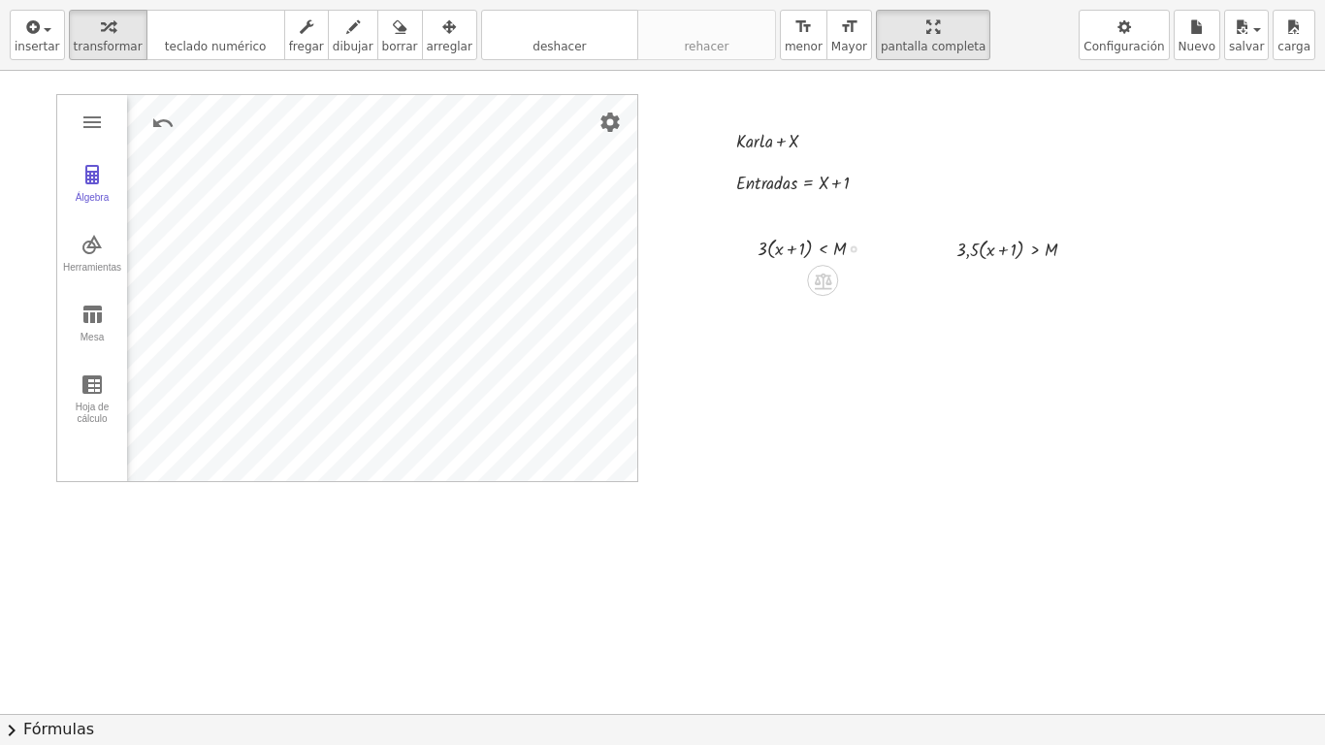
click at [851, 249] on div "Go back to this line Copy line as LaTeX Copy derivation as LaTeX" at bounding box center [854, 248] width 7 height 7
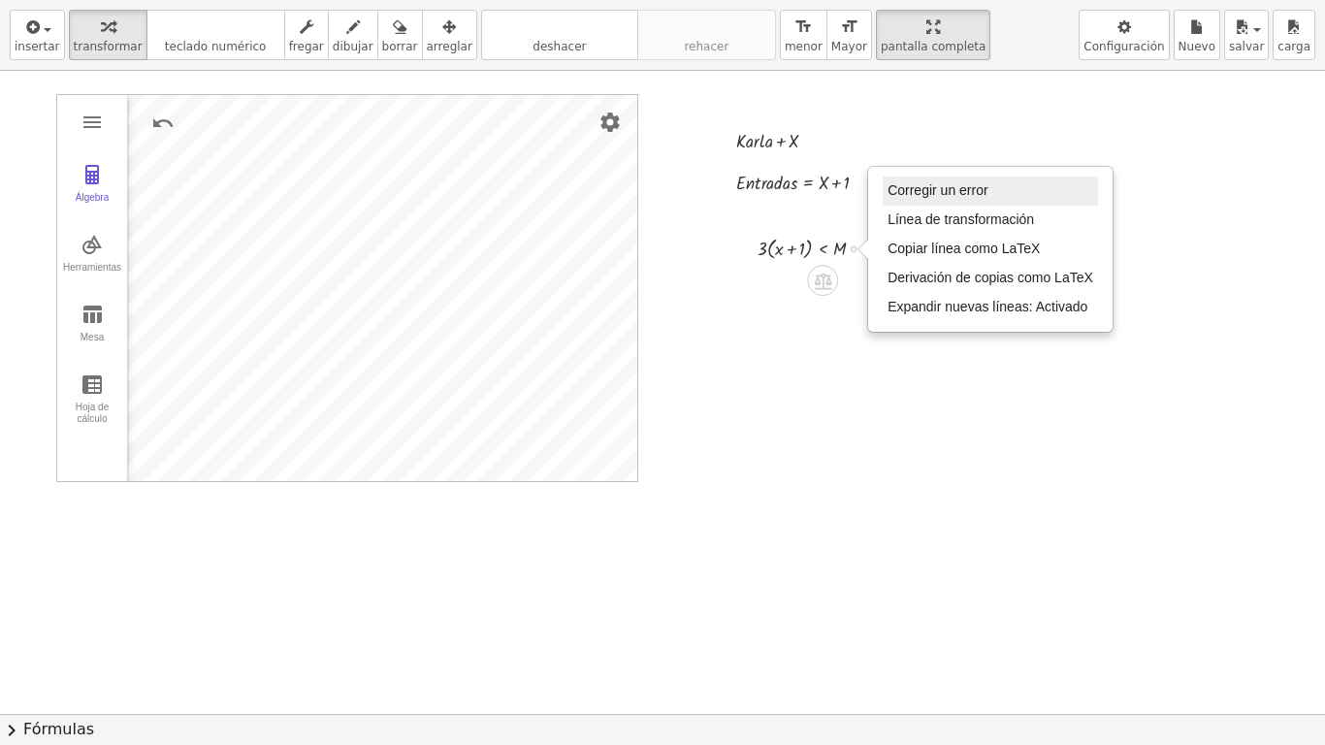
click at [920, 190] on span "Corregir un error" at bounding box center [938, 190] width 100 height 16
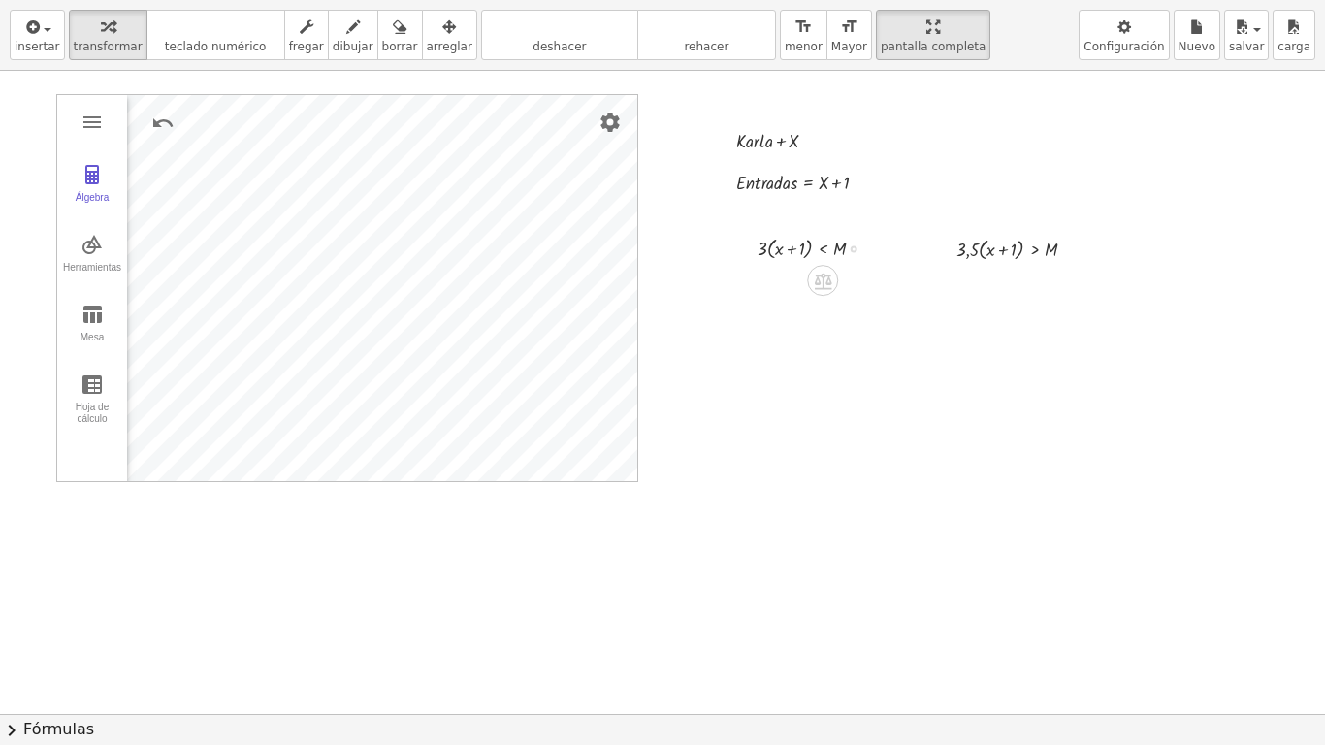
click at [853, 249] on div "Fix a mistake Transform line Copy line as LaTeX Copy derivation as LaTeX Expand…" at bounding box center [854, 248] width 7 height 7
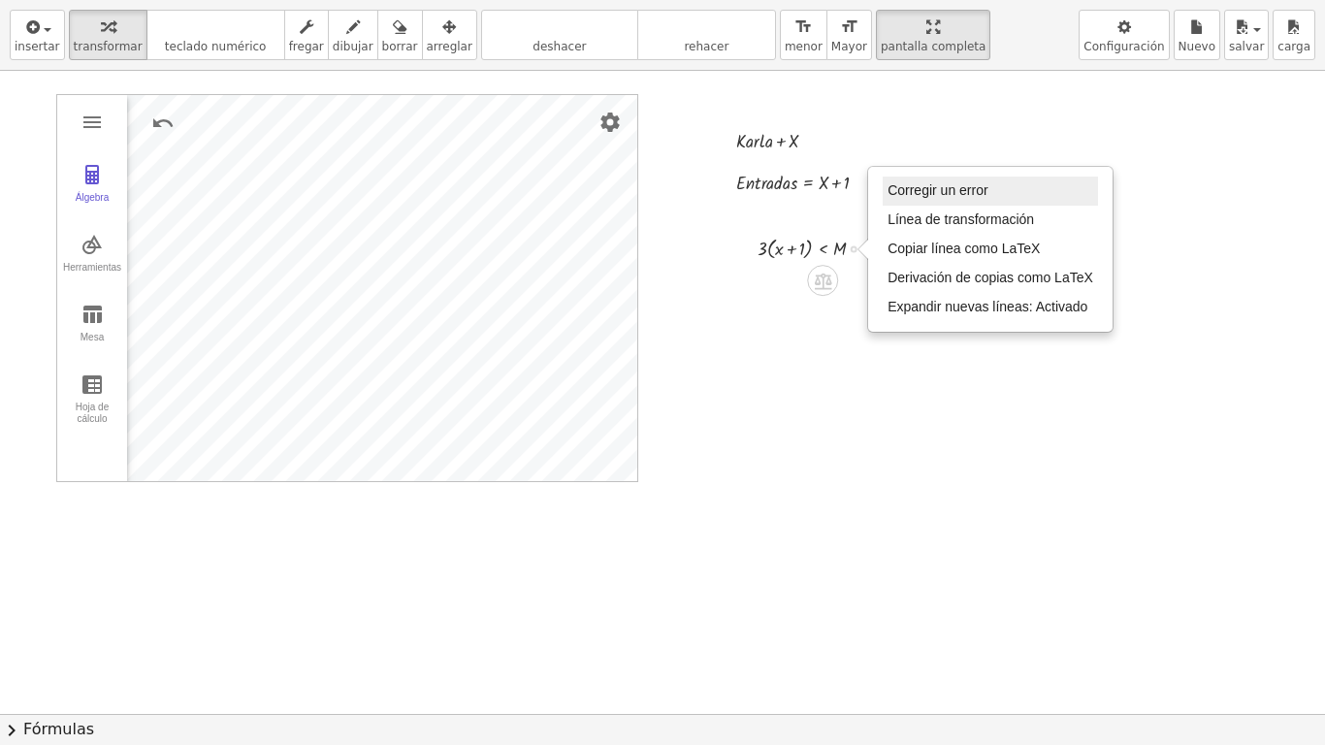
click at [925, 188] on span "Corregir un error" at bounding box center [938, 190] width 100 height 16
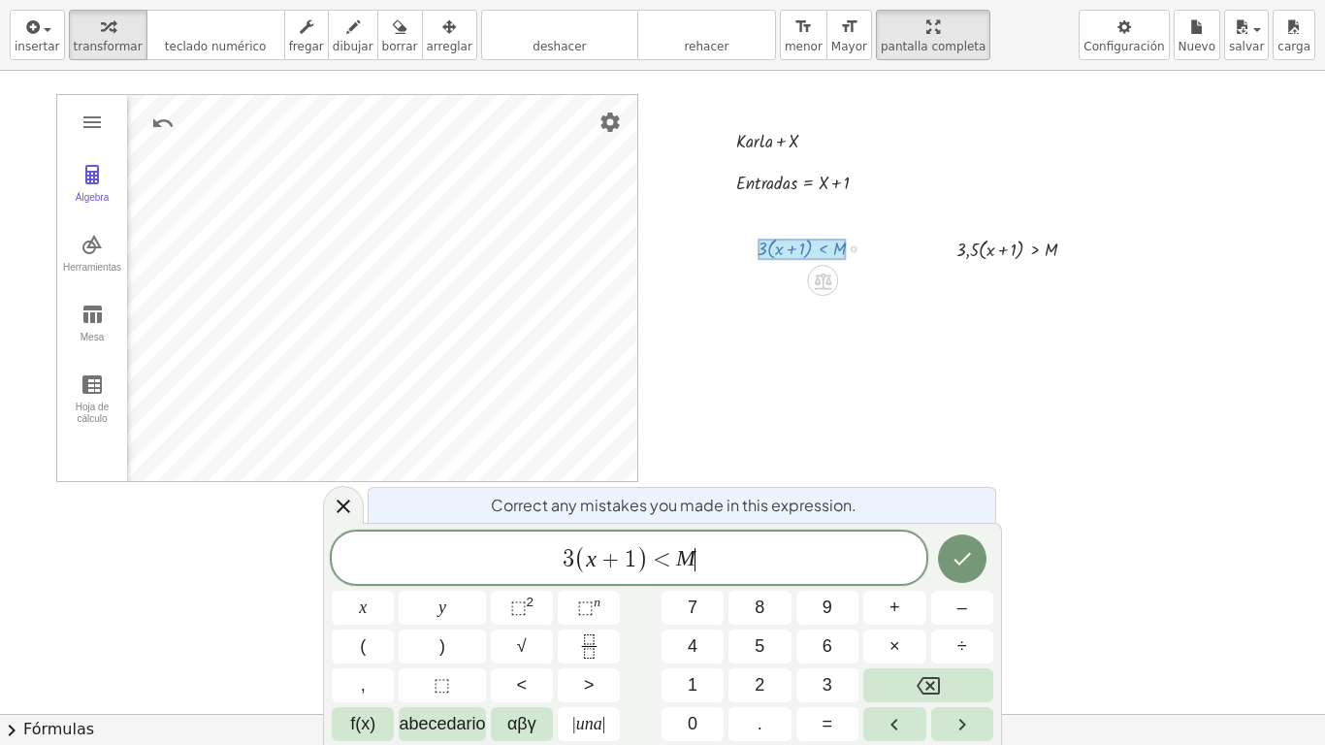
click at [698, 557] on span "3 ( x + 1 ) < M ​" at bounding box center [629, 559] width 595 height 32
click at [968, 568] on icon "Hecho" at bounding box center [962, 558] width 23 height 23
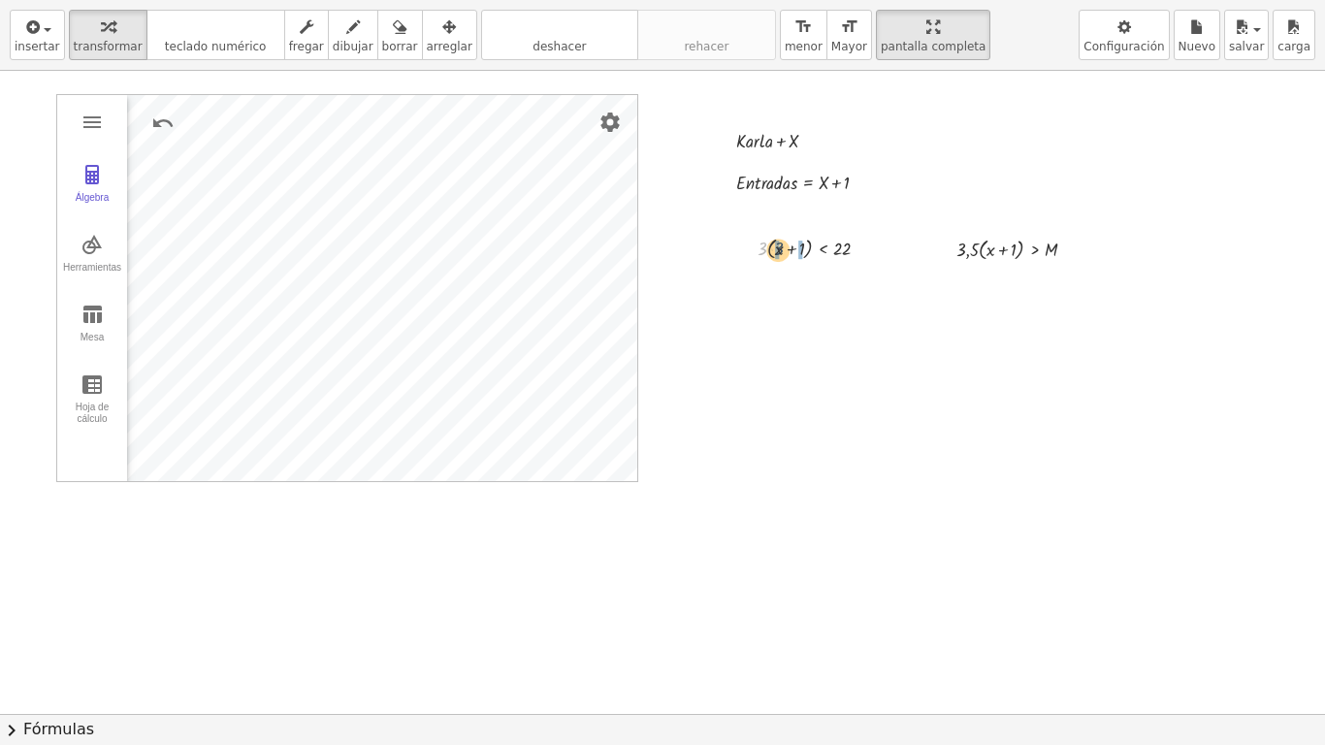
drag, startPoint x: 763, startPoint y: 250, endPoint x: 779, endPoint y: 250, distance: 16.5
click at [779, 250] on div at bounding box center [821, 247] width 146 height 31
drag, startPoint x: 800, startPoint y: 279, endPoint x: 810, endPoint y: 280, distance: 9.7
drag, startPoint x: 809, startPoint y: 309, endPoint x: 839, endPoint y: 309, distance: 30.1
click at [839, 309] on div at bounding box center [821, 306] width 146 height 29
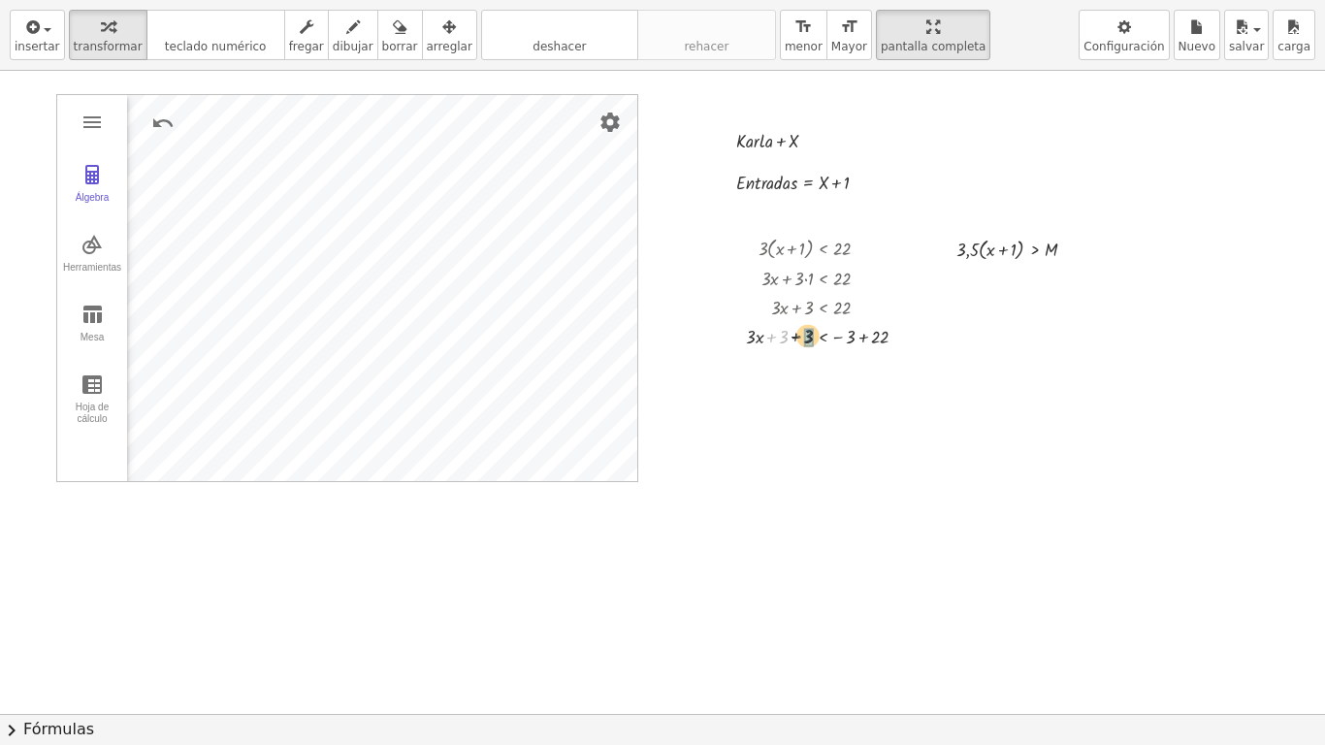
drag, startPoint x: 782, startPoint y: 341, endPoint x: 807, endPoint y: 340, distance: 25.3
drag, startPoint x: 848, startPoint y: 367, endPoint x: 874, endPoint y: 367, distance: 26.2
drag, startPoint x: 799, startPoint y: 392, endPoint x: 839, endPoint y: 392, distance: 39.8
click at [839, 392] on div at bounding box center [834, 392] width 196 height 29
click at [804, 438] on div at bounding box center [834, 427] width 196 height 40
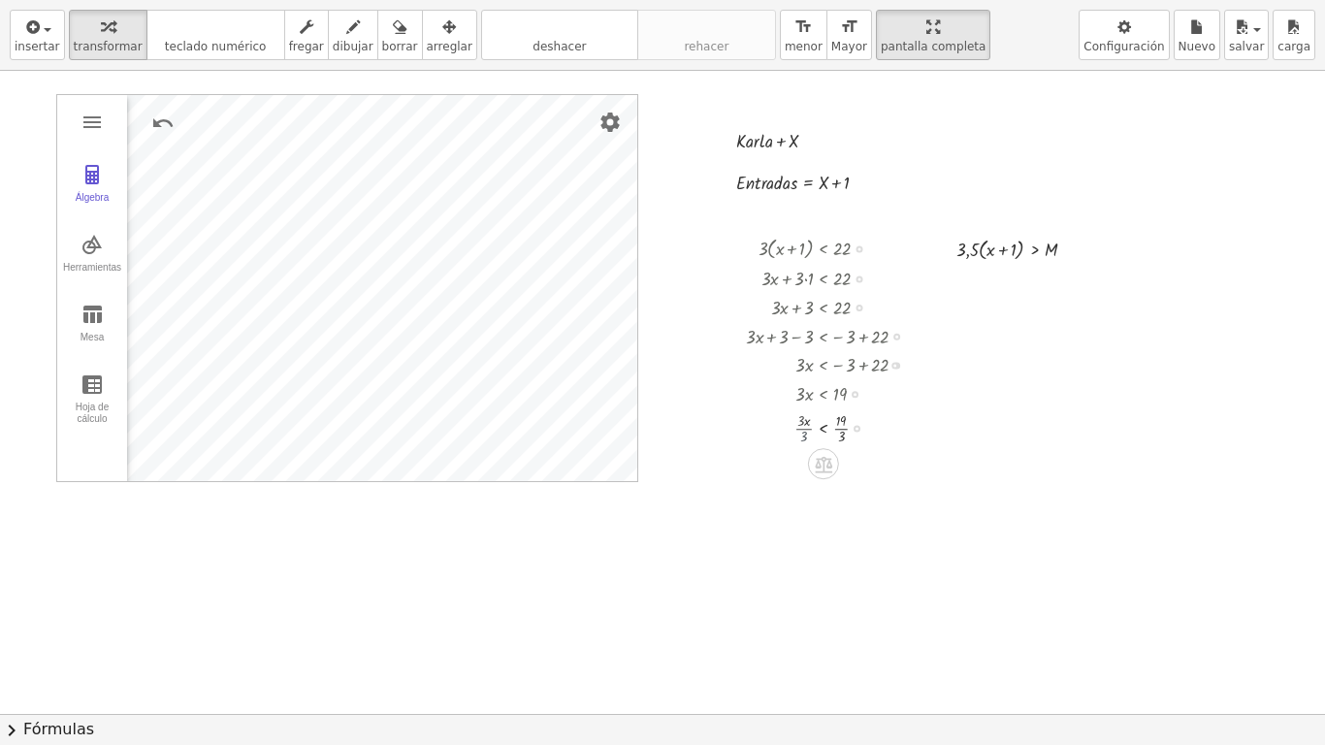
click at [804, 438] on div at bounding box center [834, 427] width 196 height 40
click at [843, 476] on div at bounding box center [834, 467] width 196 height 40
drag, startPoint x: 965, startPoint y: 245, endPoint x: 992, endPoint y: 246, distance: 27.2
click at [992, 246] on div at bounding box center [1024, 248] width 154 height 31
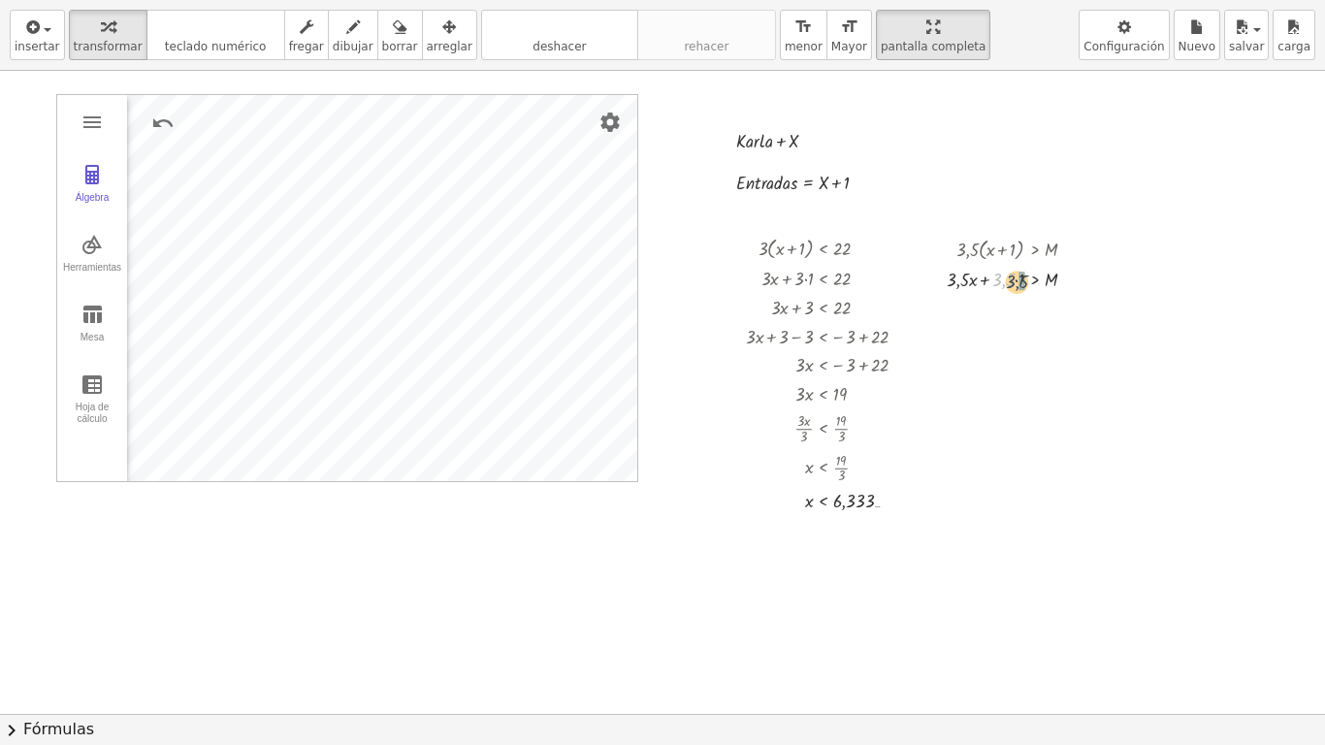
drag, startPoint x: 1003, startPoint y: 279, endPoint x: 1019, endPoint y: 282, distance: 15.8
click at [1065, 306] on div "Go back to this line Copy line as LaTeX Copy derivation as LaTeX" at bounding box center [1065, 309] width 7 height 7
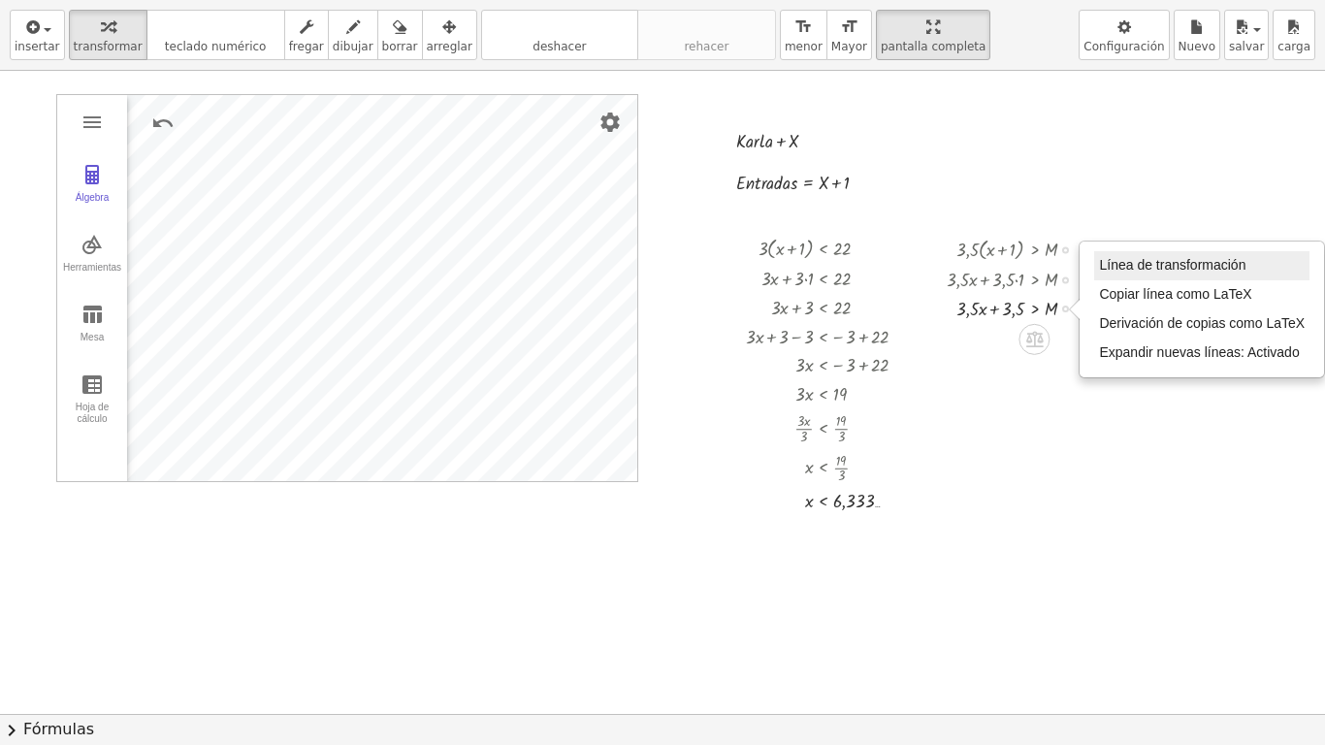
click at [1105, 268] on span "Línea de transformación" at bounding box center [1172, 265] width 146 height 16
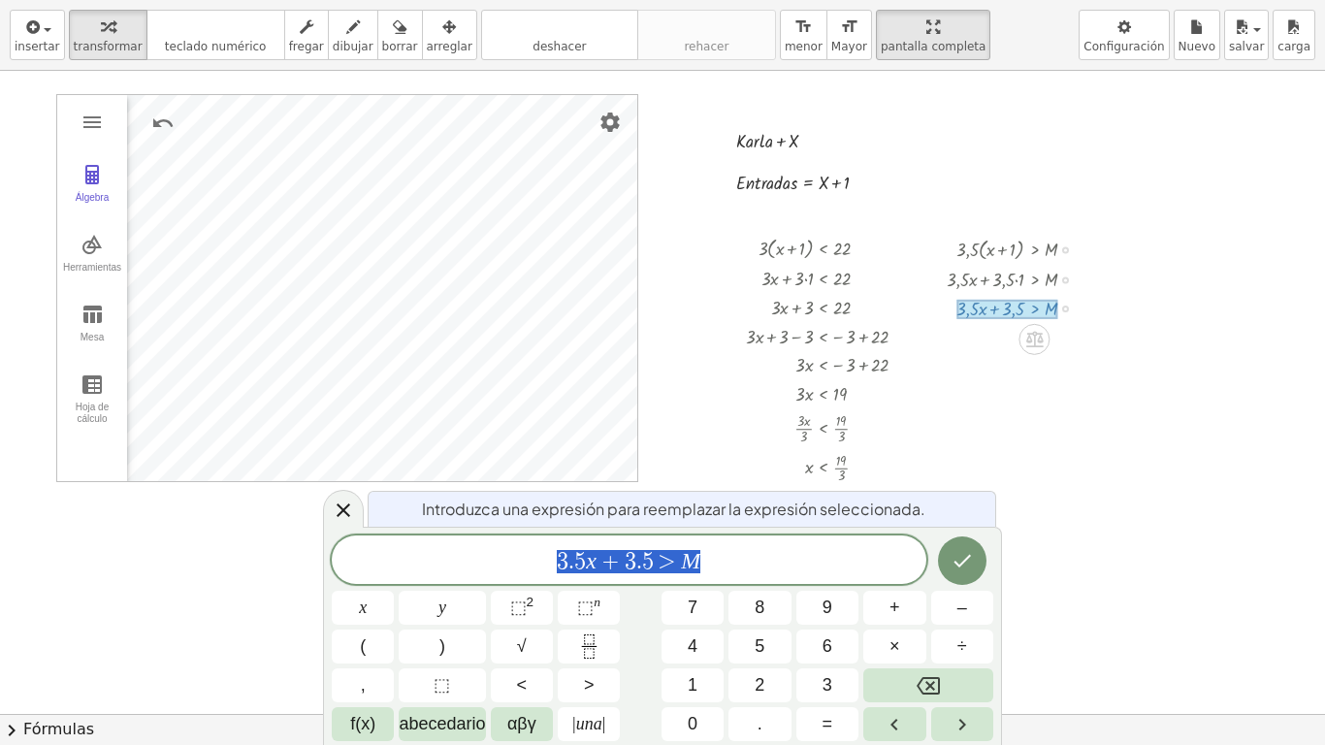
click at [704, 553] on span "3 . 5 x + 3 . 5 > M" at bounding box center [629, 561] width 595 height 27
click at [964, 564] on icon "Hecho" at bounding box center [962, 560] width 23 height 23
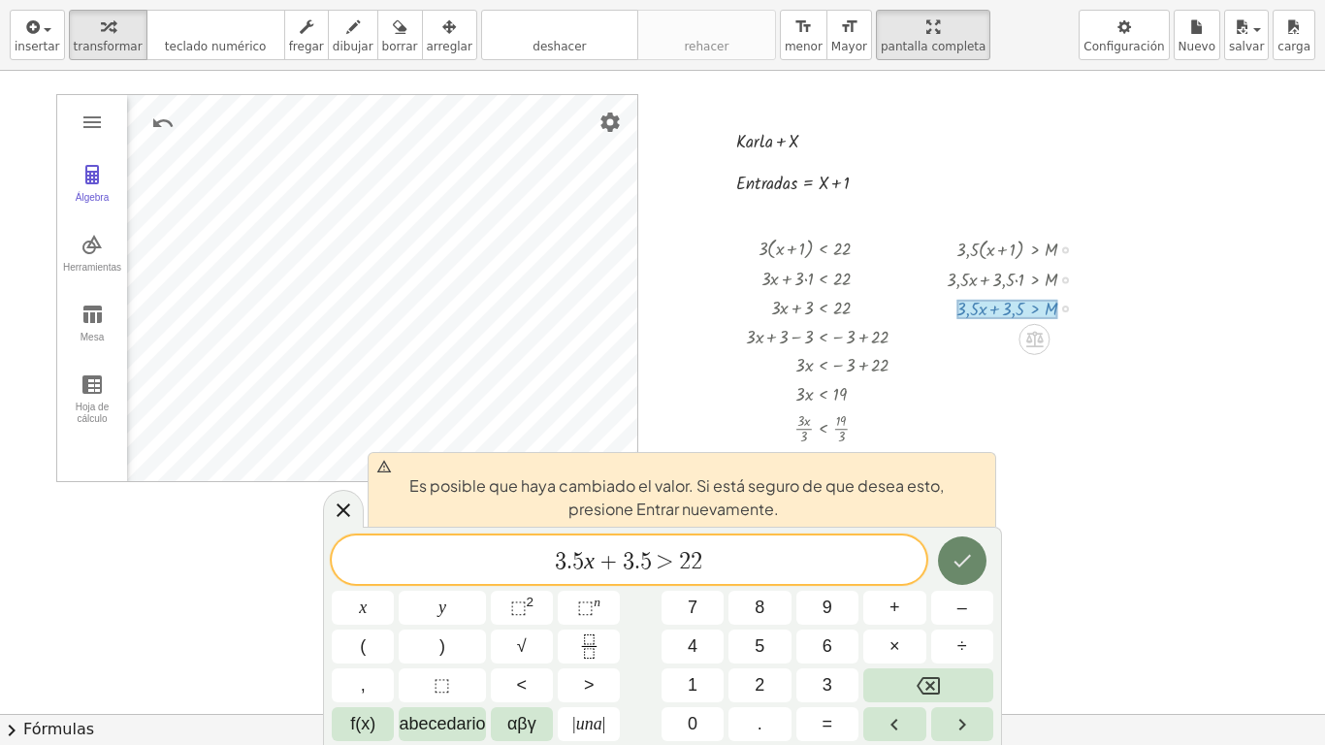
click at [964, 564] on icon "Hecho" at bounding box center [962, 560] width 23 height 23
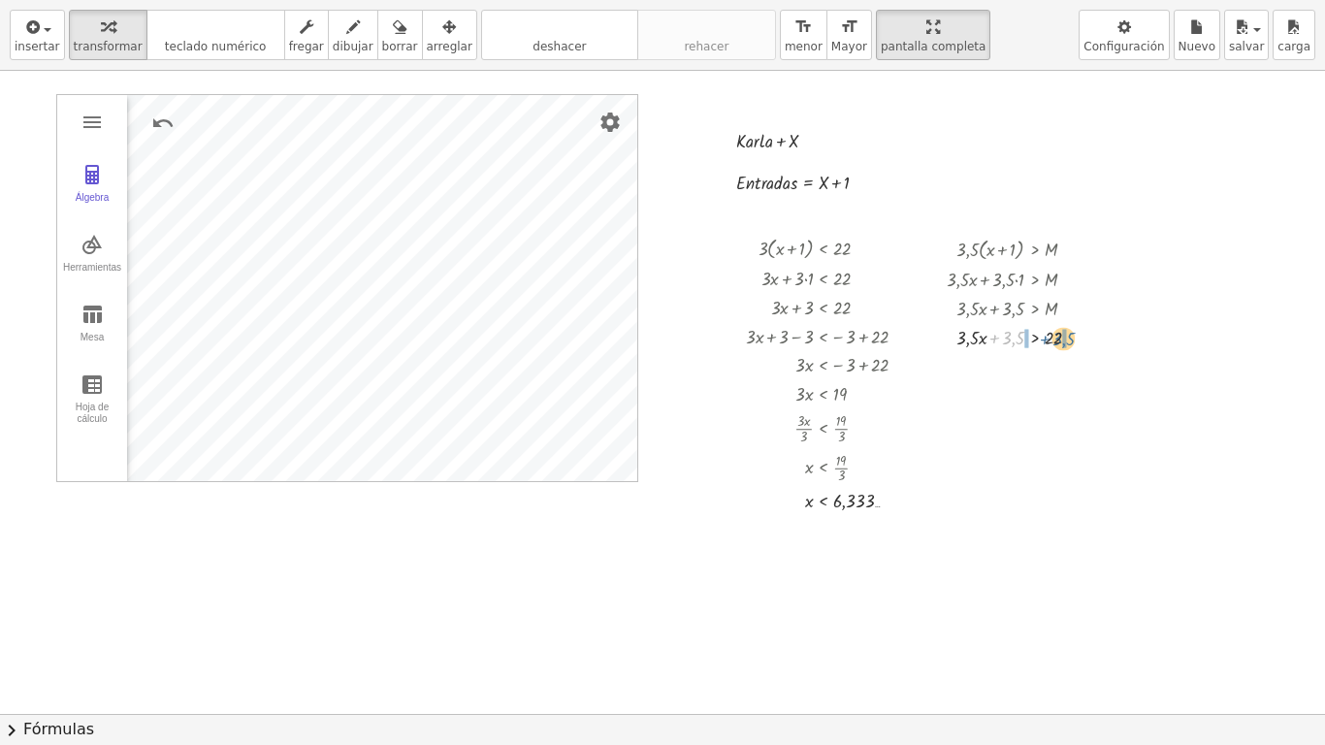
drag, startPoint x: 1013, startPoint y: 341, endPoint x: 1063, endPoint y: 341, distance: 50.4
drag, startPoint x: 974, startPoint y: 340, endPoint x: 1006, endPoint y: 340, distance: 32.0
drag, startPoint x: 1057, startPoint y: 365, endPoint x: 1087, endPoint y: 362, distance: 29.2
drag, startPoint x: 1006, startPoint y: 367, endPoint x: 1053, endPoint y: 370, distance: 46.7
click at [1053, 370] on div at bounding box center [1027, 364] width 235 height 29
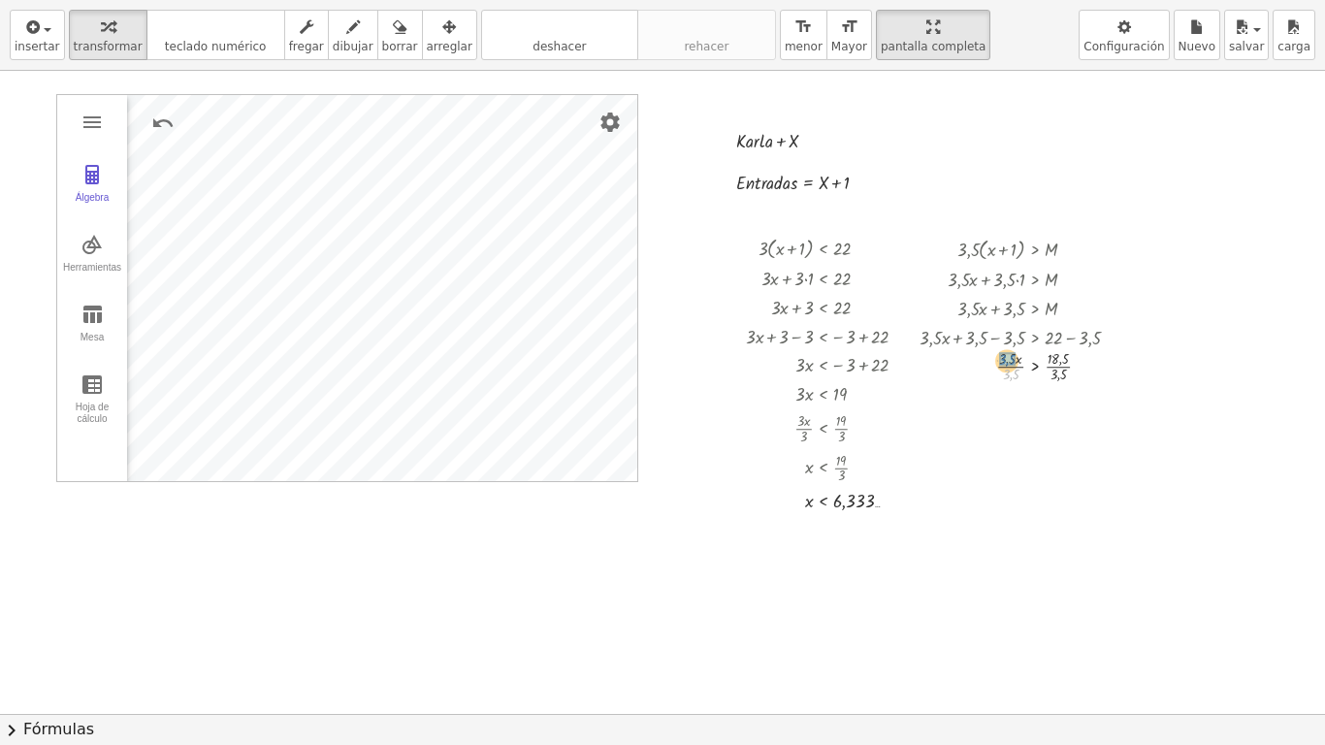
drag, startPoint x: 1012, startPoint y: 374, endPoint x: 1008, endPoint y: 360, distance: 15.1
drag, startPoint x: 970, startPoint y: 337, endPoint x: 1017, endPoint y: 340, distance: 46.7
click at [1017, 340] on div at bounding box center [1027, 336] width 235 height 29
drag, startPoint x: 1017, startPoint y: 340, endPoint x: 977, endPoint y: 338, distance: 39.8
click at [977, 338] on div at bounding box center [1027, 336] width 235 height 29
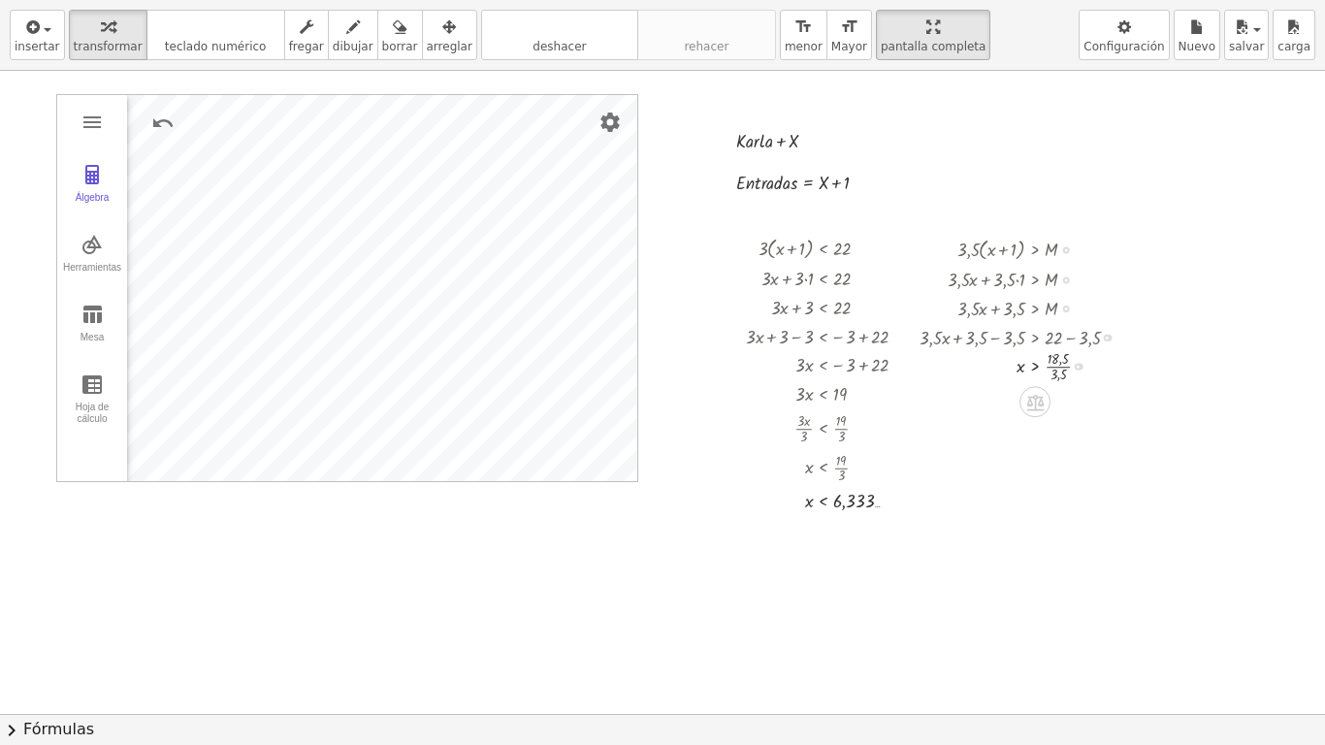
click at [1055, 374] on div at bounding box center [1027, 365] width 235 height 40
click at [1055, 374] on div at bounding box center [1027, 365] width 235 height 28
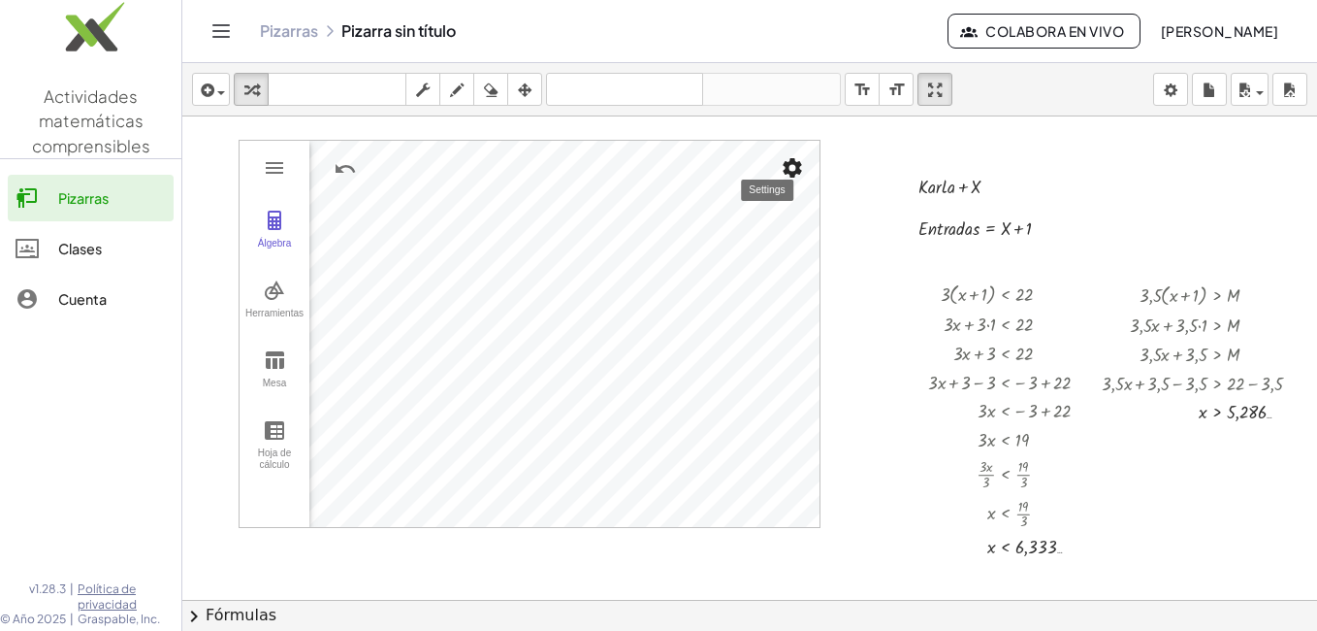
click at [792, 164] on img "Configuración" at bounding box center [792, 167] width 23 height 23
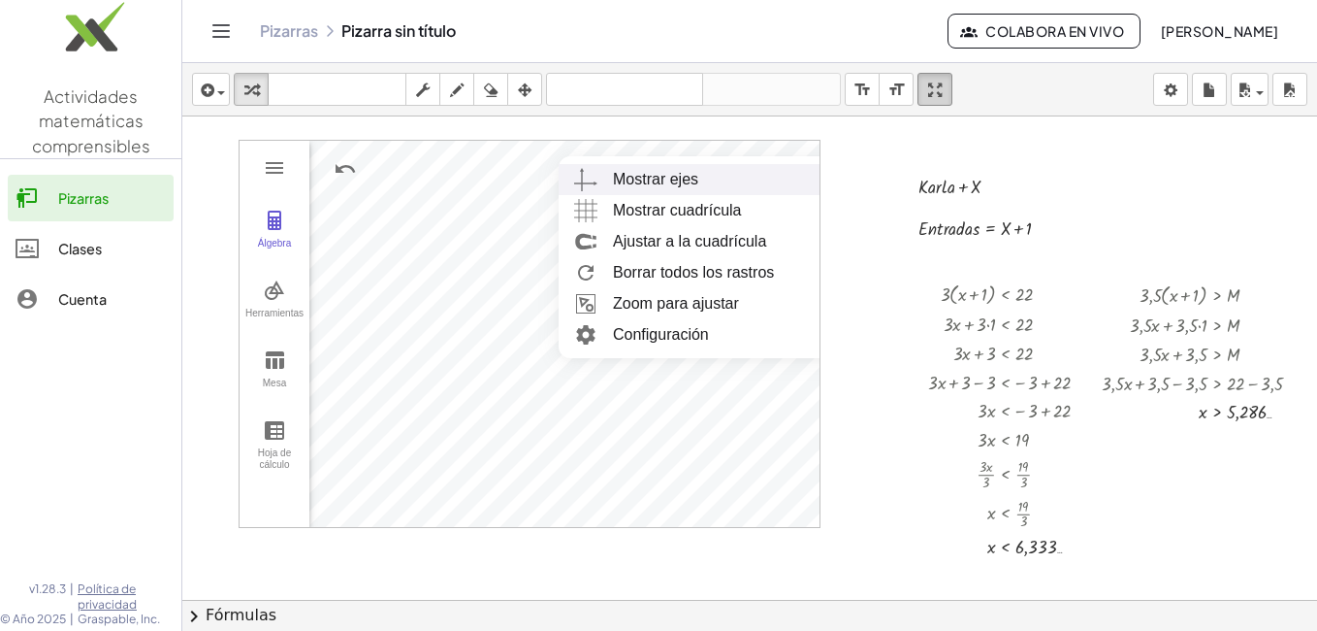
click at [936, 83] on icon "button" at bounding box center [935, 90] width 14 height 23
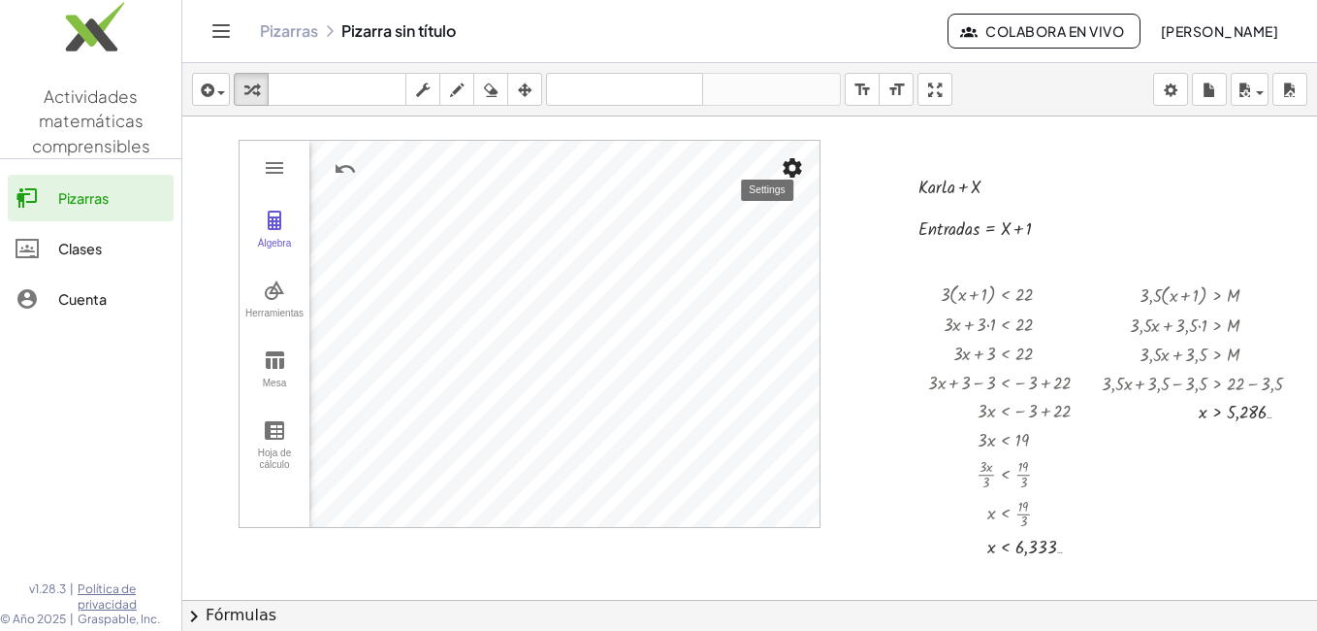
click at [802, 167] on img "Configuración" at bounding box center [792, 167] width 23 height 23
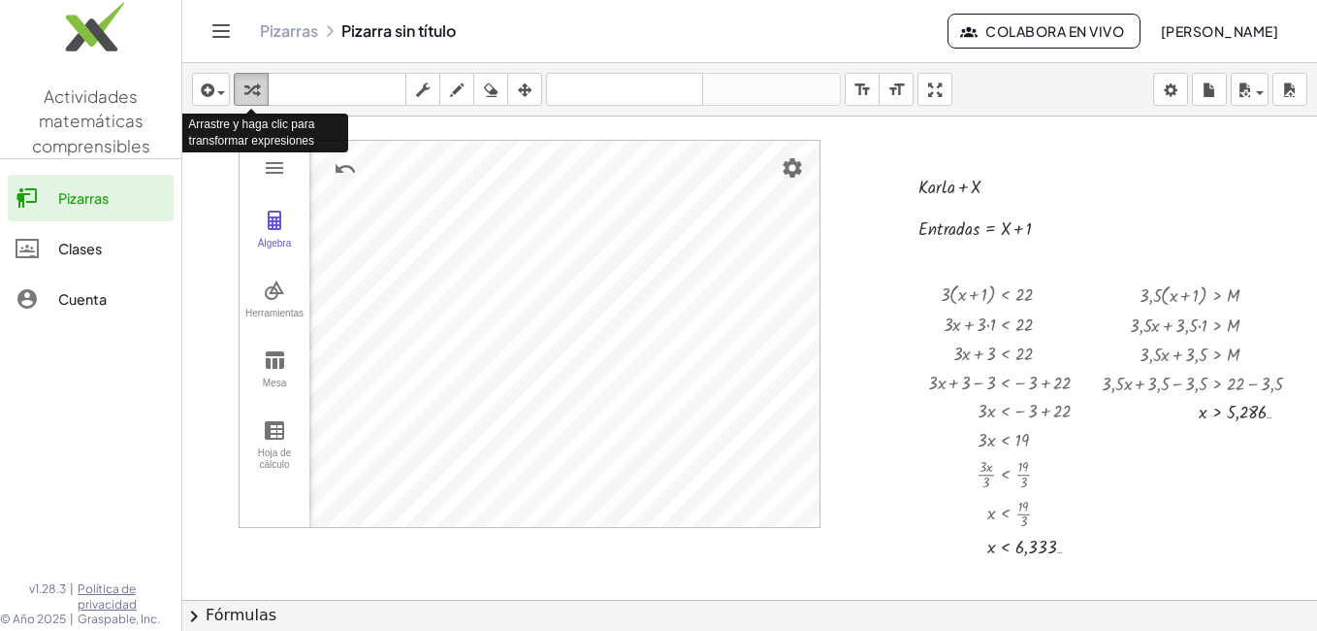
click at [253, 88] on icon "button" at bounding box center [251, 90] width 14 height 23
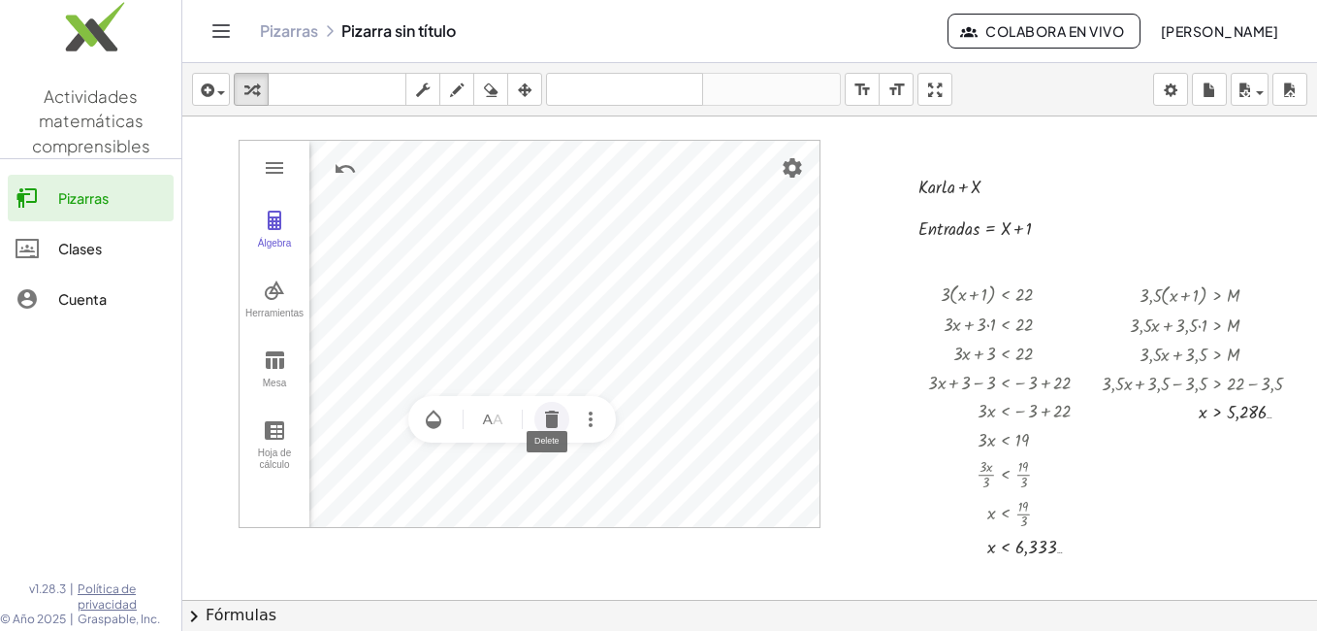
click at [568, 424] on button "Borrar" at bounding box center [552, 419] width 35 height 35
click at [796, 164] on img "Configuración" at bounding box center [792, 167] width 23 height 23
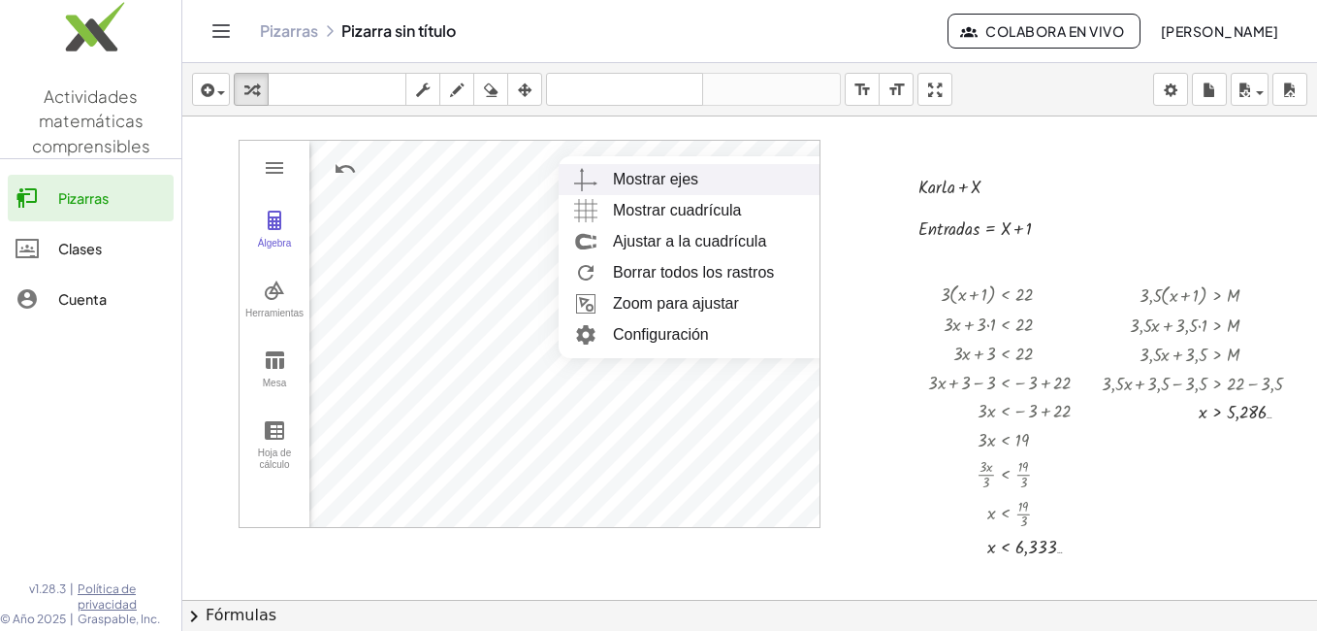
drag, startPoint x: 944, startPoint y: 91, endPoint x: 948, endPoint y: 163, distance: 71.9
click at [948, 163] on div "insertar select one: Math Expression Function Text Youtube Video Graphing Geome…" at bounding box center [749, 347] width 1135 height 568
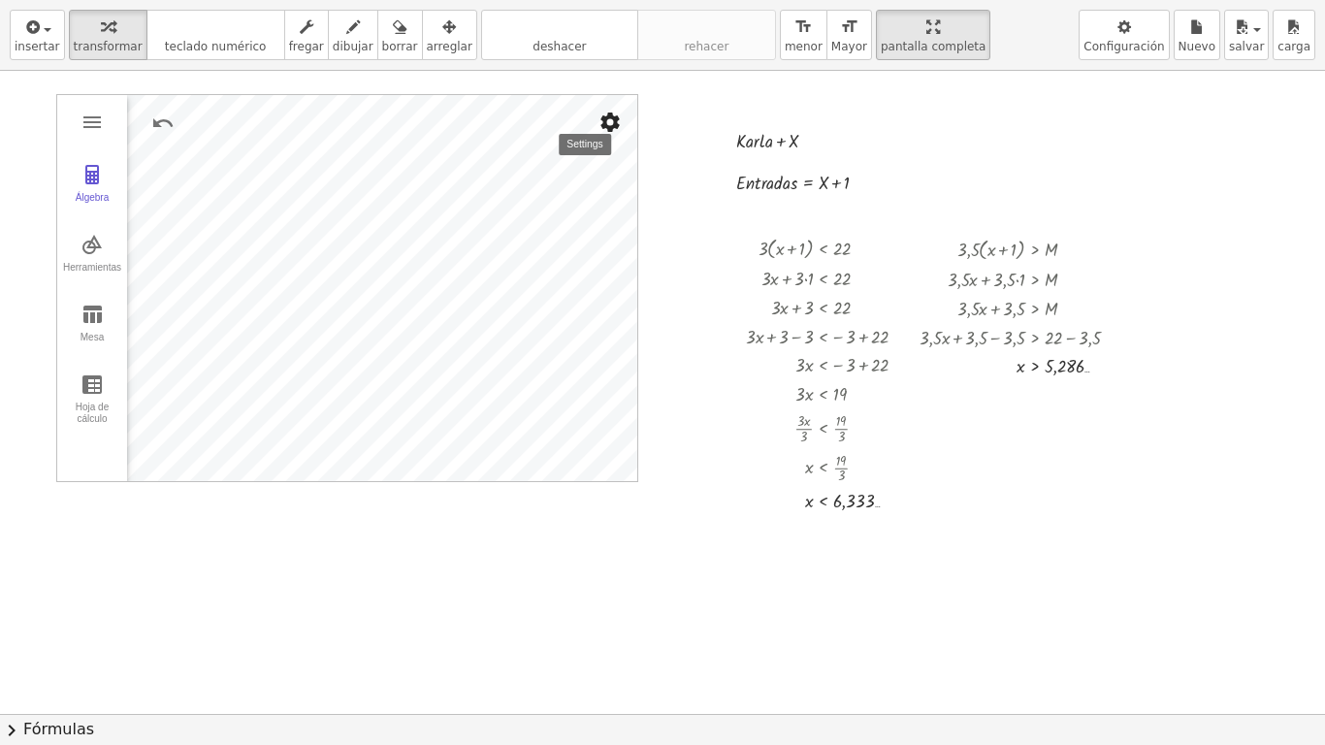
click at [606, 120] on img "Configuración" at bounding box center [610, 122] width 23 height 23
click at [613, 118] on img "Configuración" at bounding box center [610, 122] width 23 height 23
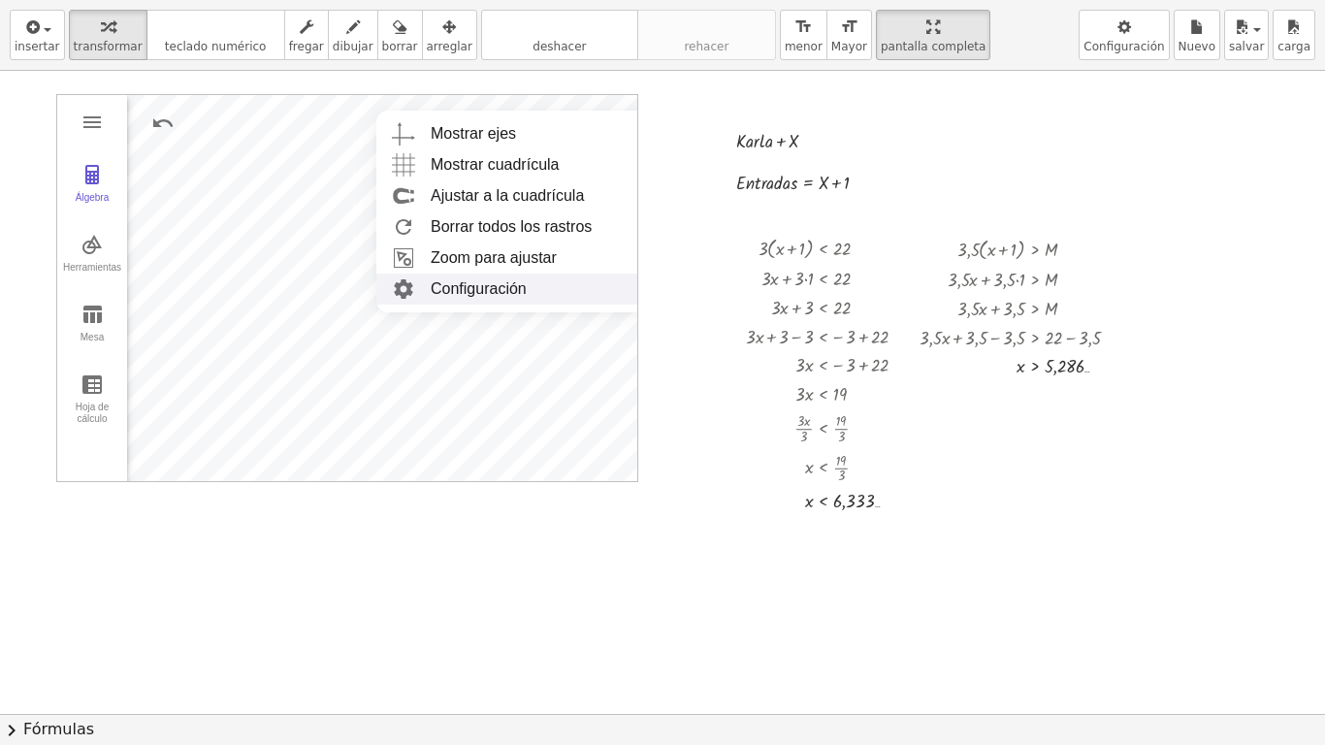
click at [515, 287] on font "Configuración" at bounding box center [479, 288] width 96 height 16
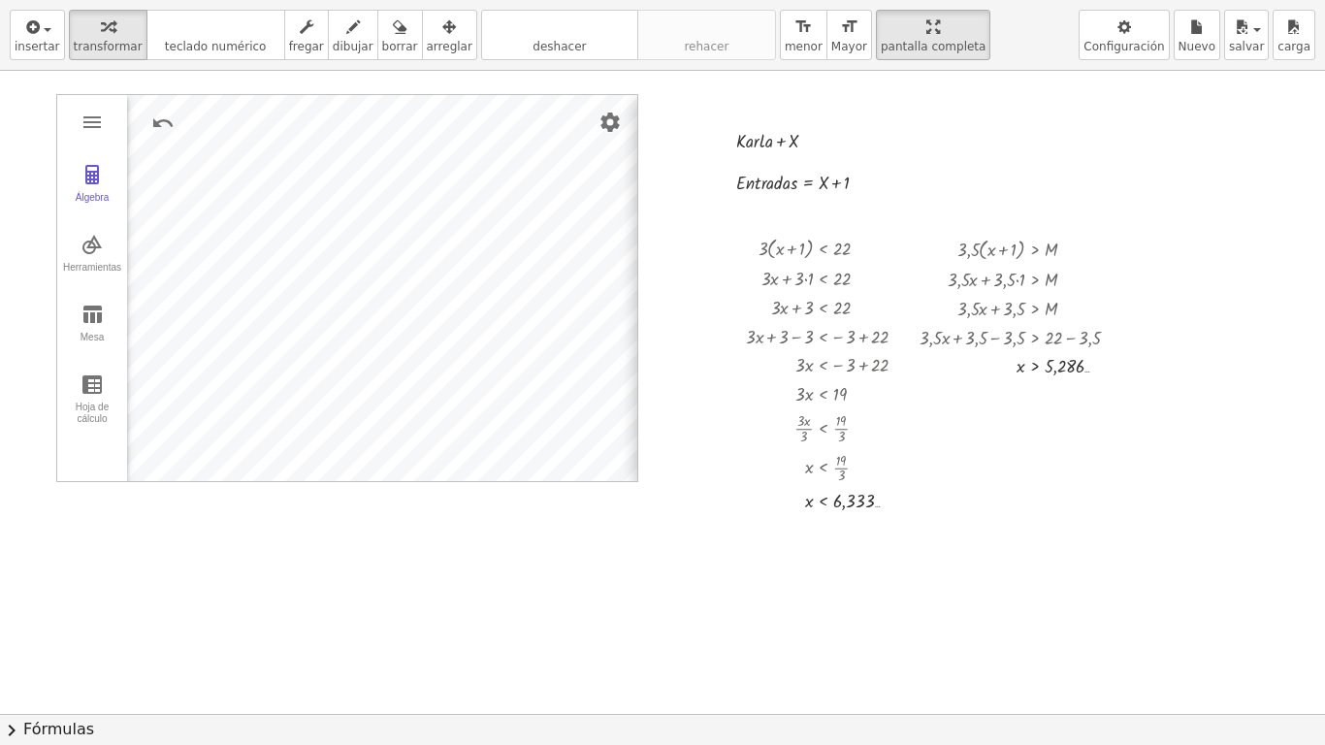
click at [637, 119] on div "Basic xAxis yAxis Grid Dimensions x Min: ***** x Max: **** y Min: ***** y Max: …" at bounding box center [879, 289] width 485 height 388
click at [383, 31] on div "button" at bounding box center [400, 26] width 36 height 23
click at [349, 159] on div at bounding box center [662, 714] width 1325 height 1286
click at [582, 157] on div at bounding box center [662, 714] width 1325 height 1286
click at [771, 134] on div at bounding box center [662, 714] width 1325 height 1286
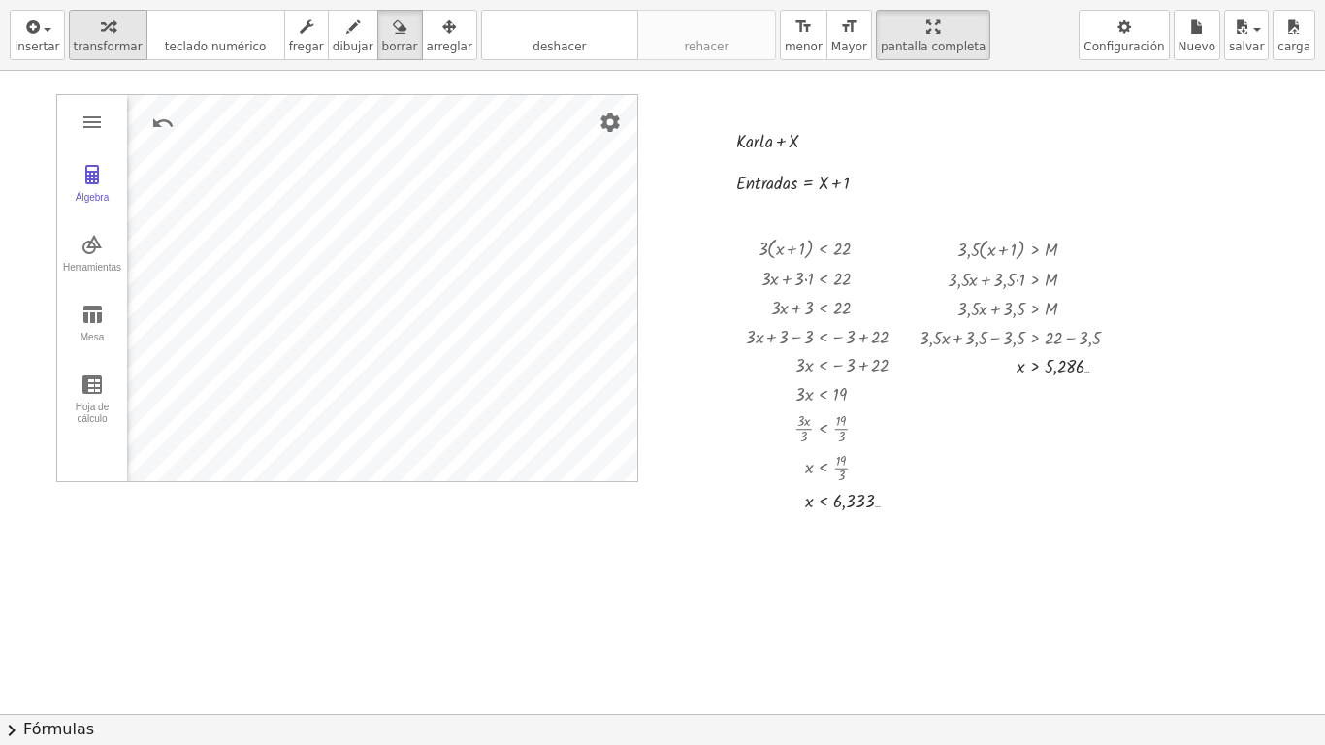
click at [98, 43] on span "transformar" at bounding box center [108, 47] width 69 height 14
click at [790, 254] on div at bounding box center [834, 247] width 196 height 31
click at [824, 376] on div at bounding box center [855, 363] width 238 height 29
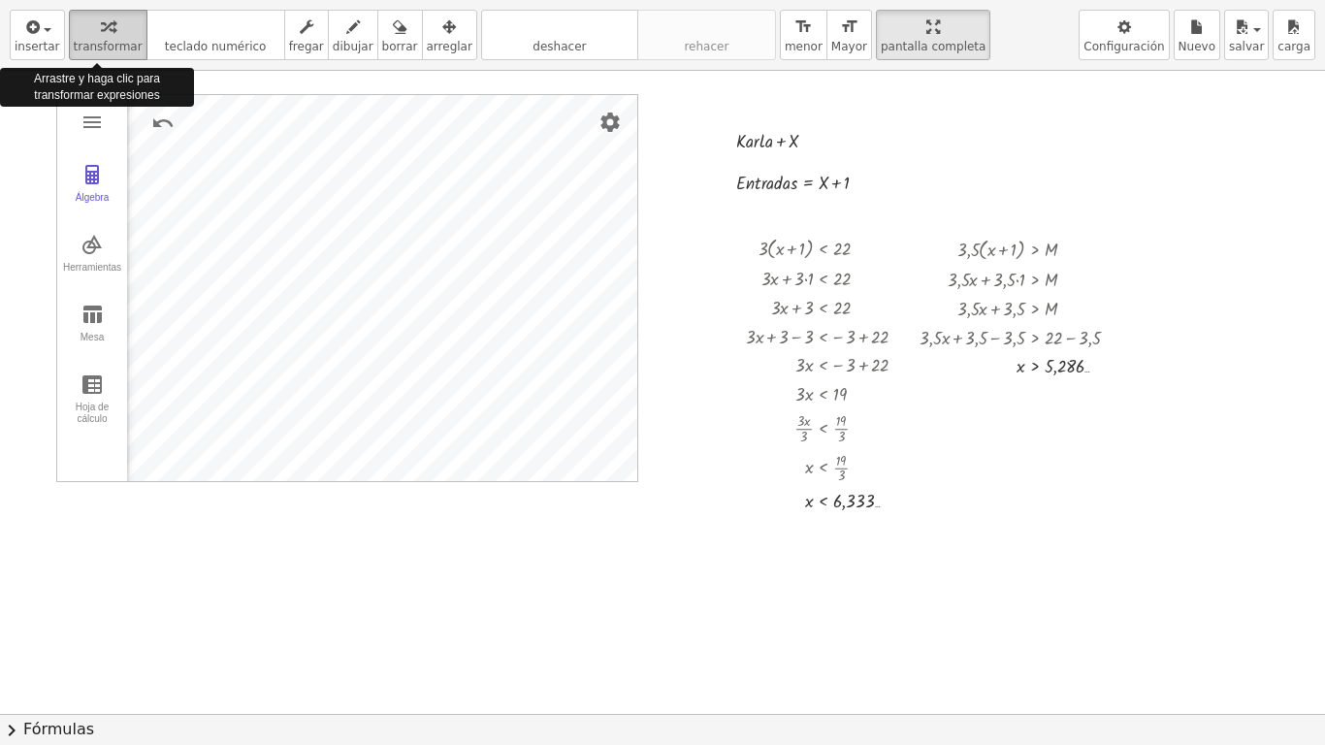
click at [104, 29] on div "button" at bounding box center [108, 26] width 69 height 23
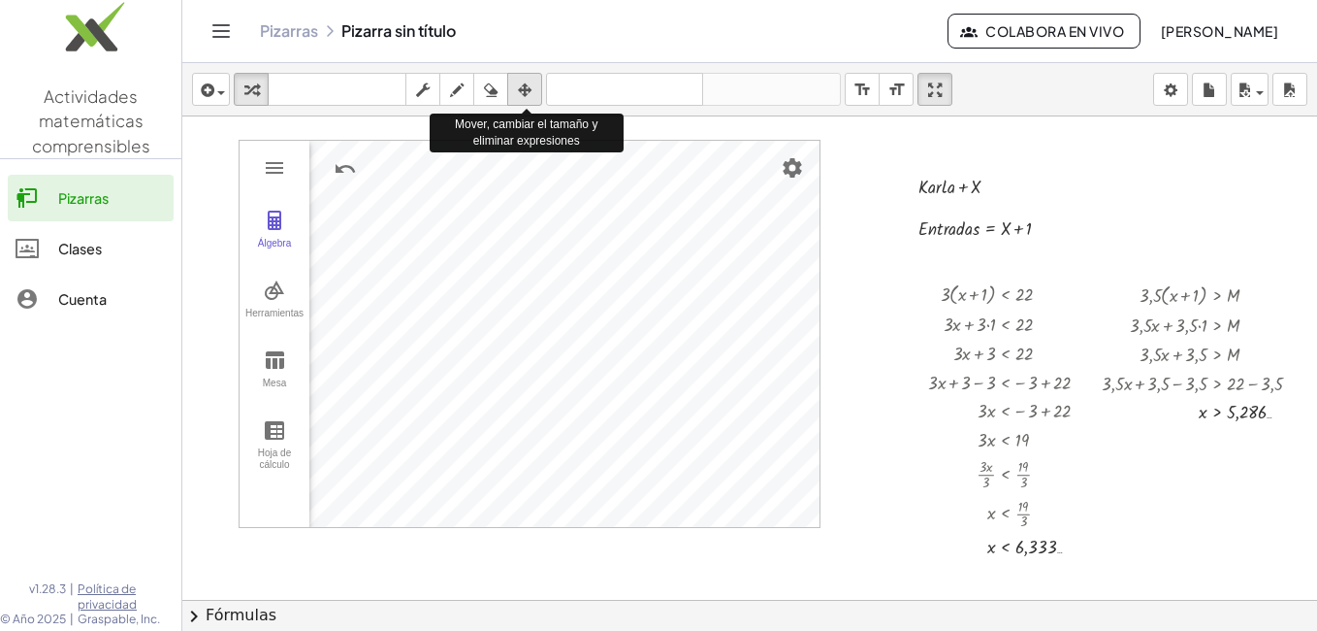
click at [529, 90] on icon "button" at bounding box center [525, 90] width 14 height 23
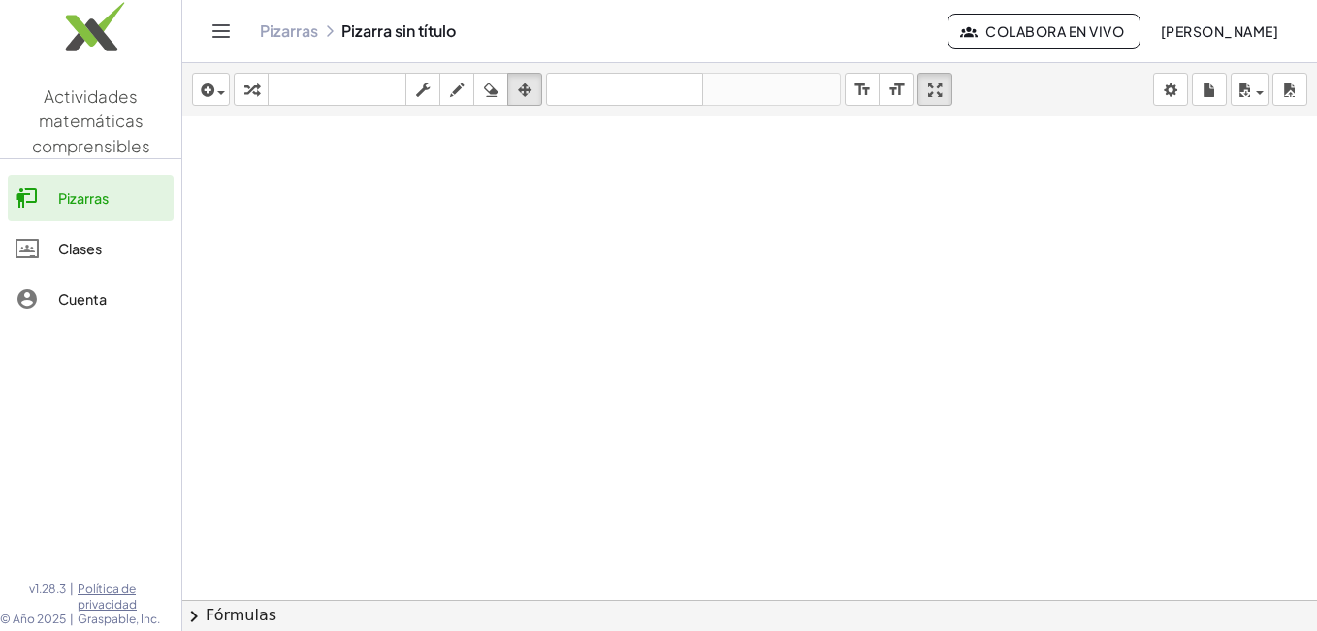
click at [308, 225] on div at bounding box center [749, 643] width 1135 height 1054
click at [404, 409] on div at bounding box center [749, 643] width 1135 height 1054
click at [225, 95] on div "button" at bounding box center [211, 89] width 28 height 23
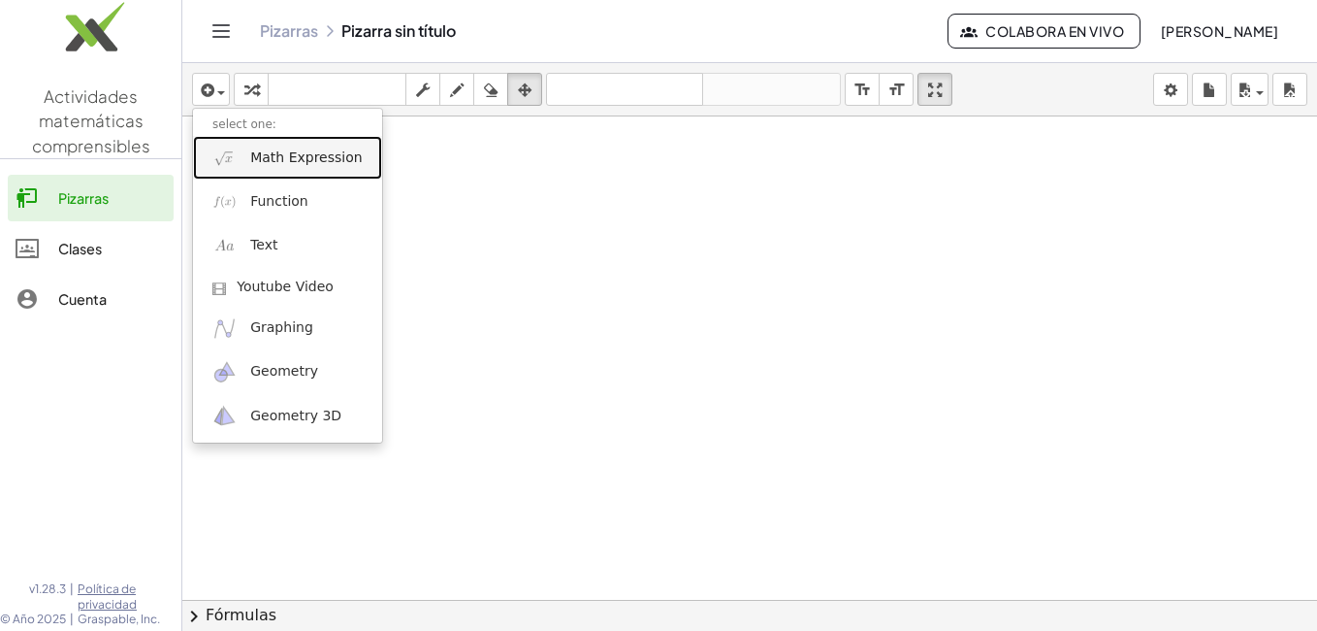
click at [276, 162] on span "Math Expression" at bounding box center [306, 157] width 112 height 19
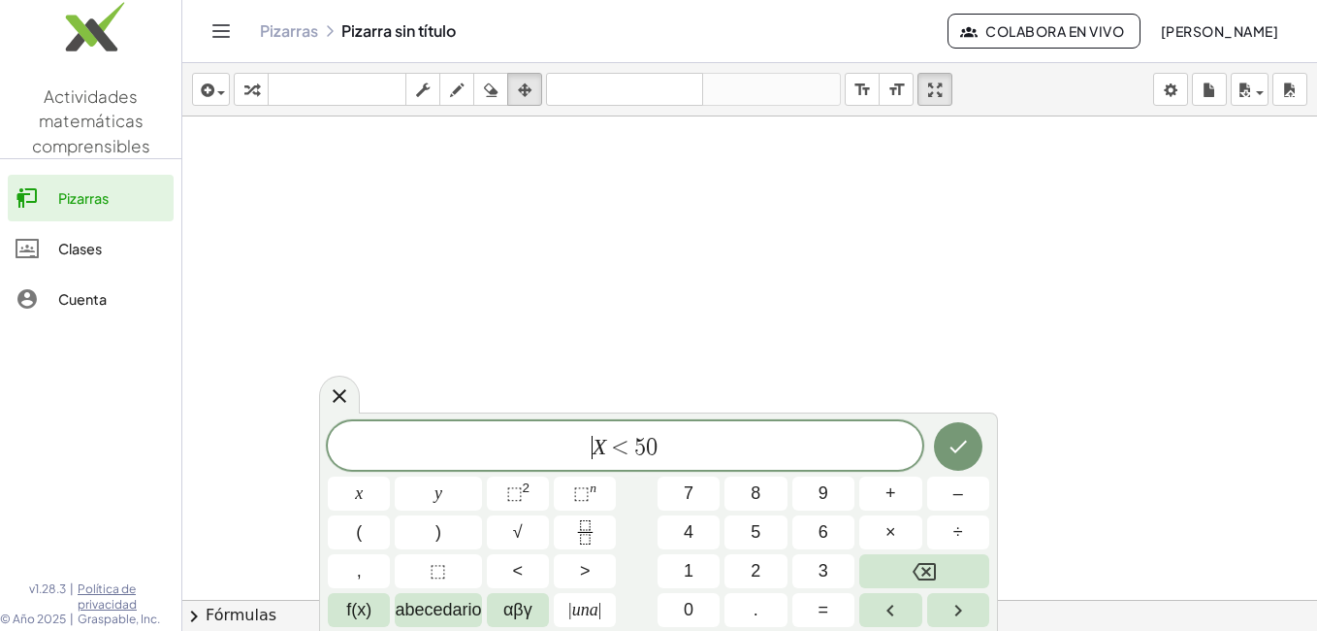
click at [585, 444] on span "​ X < 5 0" at bounding box center [625, 447] width 595 height 27
click at [960, 460] on button "Hecho" at bounding box center [958, 446] width 49 height 49
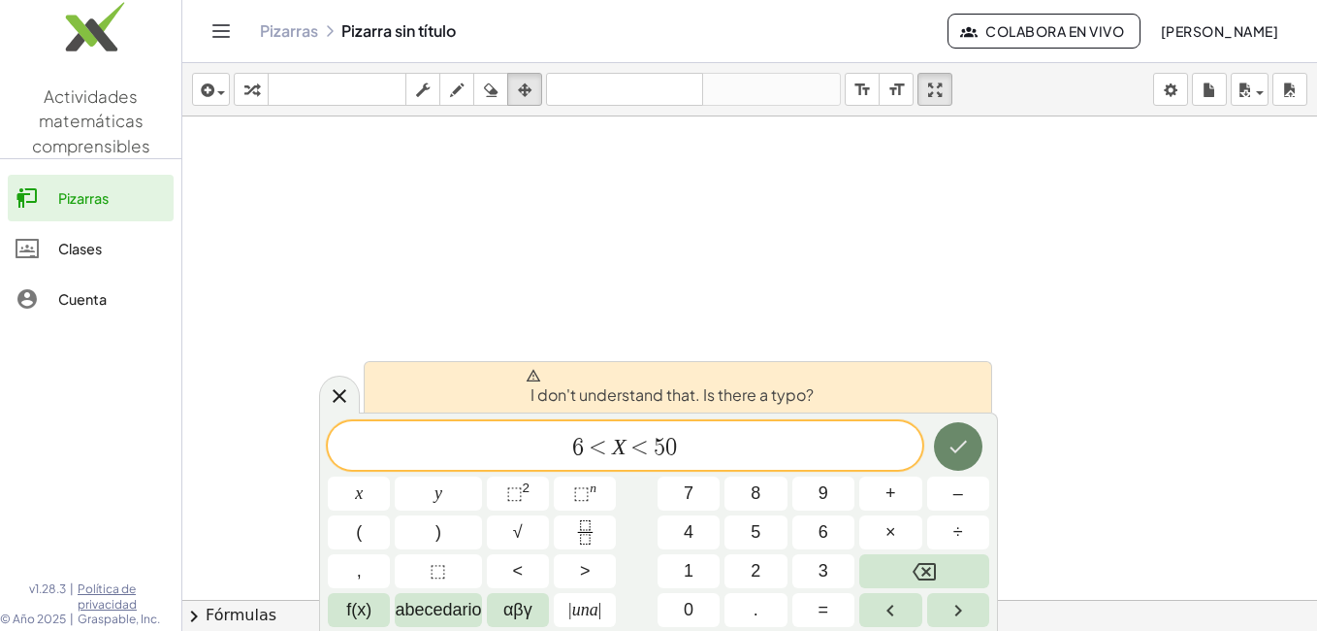
click at [960, 460] on button "Hecho" at bounding box center [958, 446] width 49 height 49
click at [955, 443] on icon "Hecho" at bounding box center [958, 446] width 23 height 23
click at [1073, 341] on div at bounding box center [749, 643] width 1135 height 1054
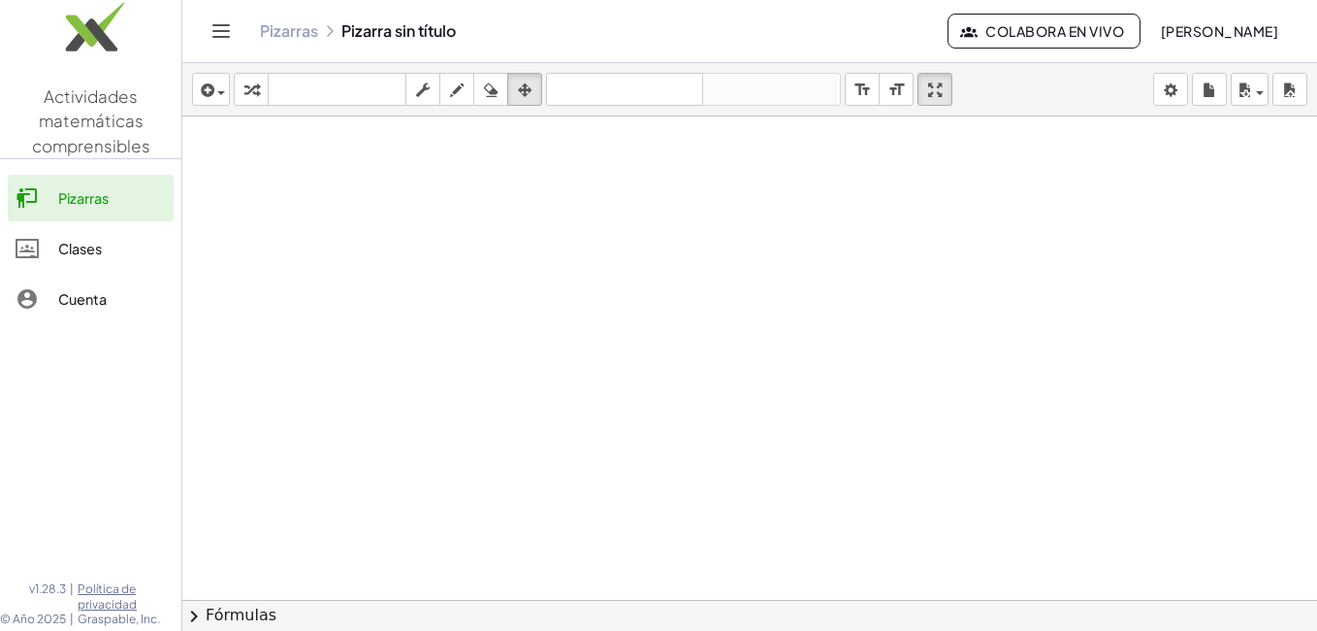
click at [537, 442] on div at bounding box center [749, 643] width 1135 height 1054
click at [601, 490] on div at bounding box center [749, 643] width 1135 height 1054
click at [219, 88] on div "button" at bounding box center [211, 89] width 28 height 23
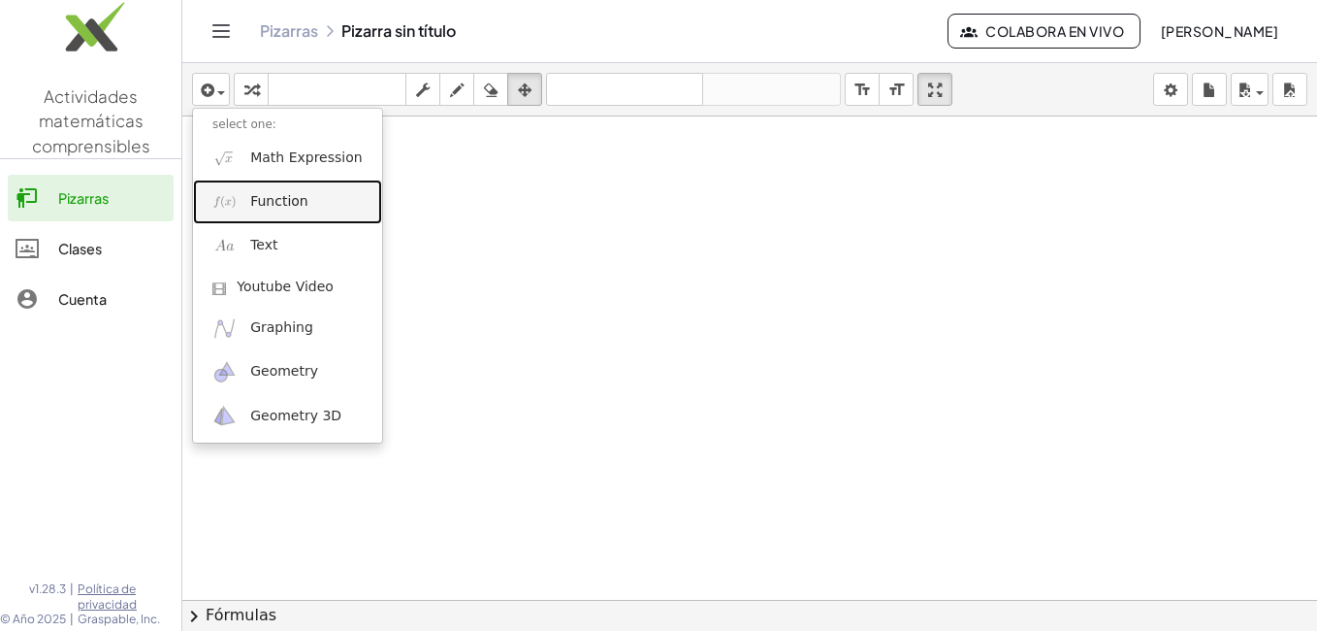
click at [265, 188] on link "Function" at bounding box center [287, 201] width 189 height 44
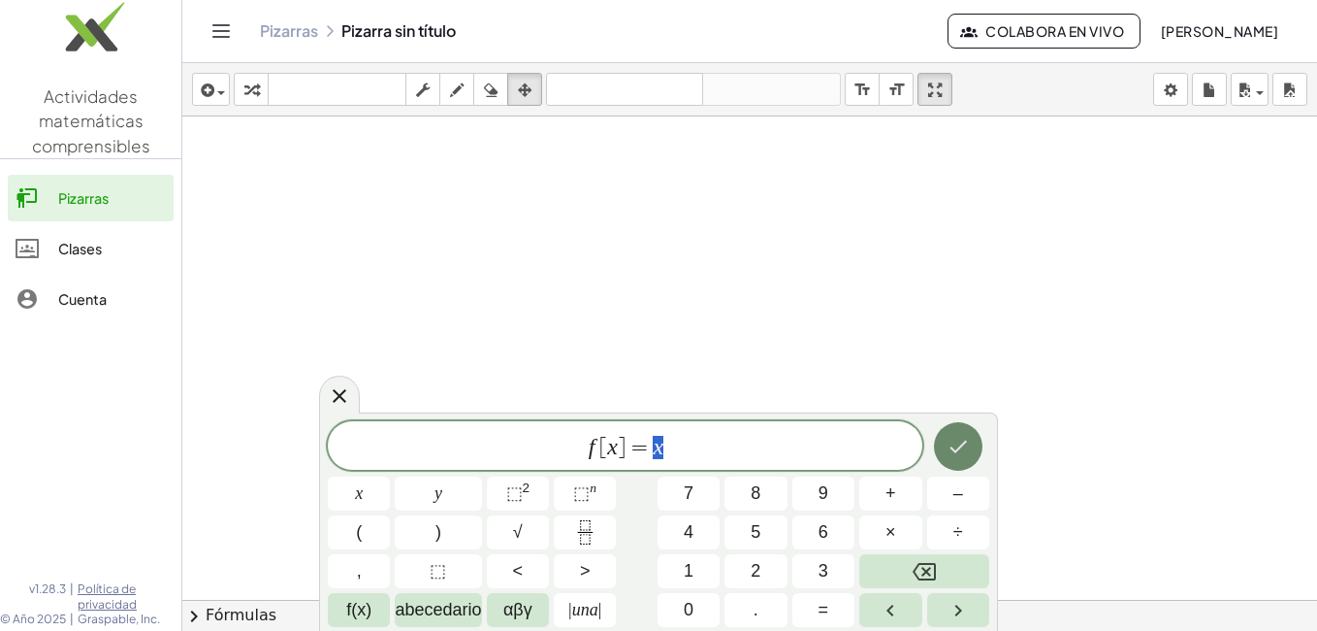
click at [958, 452] on icon "Hecho" at bounding box center [958, 446] width 23 height 23
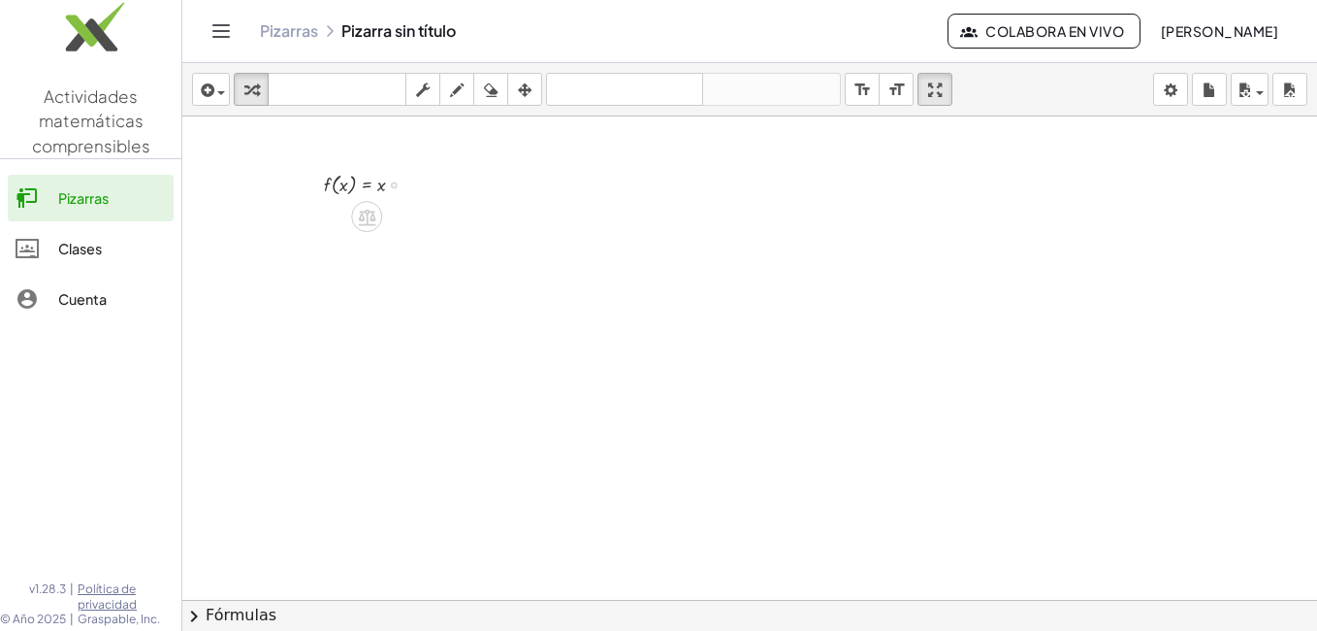
click at [343, 189] on div at bounding box center [371, 183] width 115 height 31
click at [393, 189] on div at bounding box center [371, 183] width 115 height 31
click at [394, 185] on div at bounding box center [394, 184] width 7 height 7
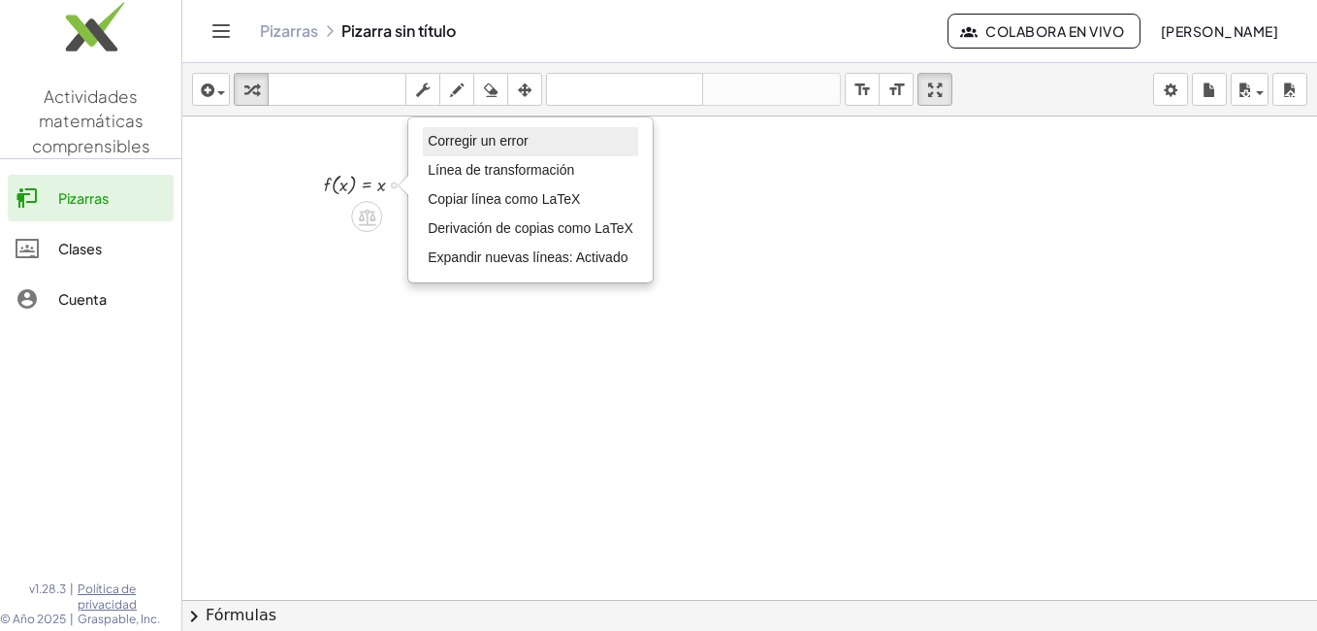
click at [464, 146] on span "Corregir un error" at bounding box center [478, 141] width 100 height 16
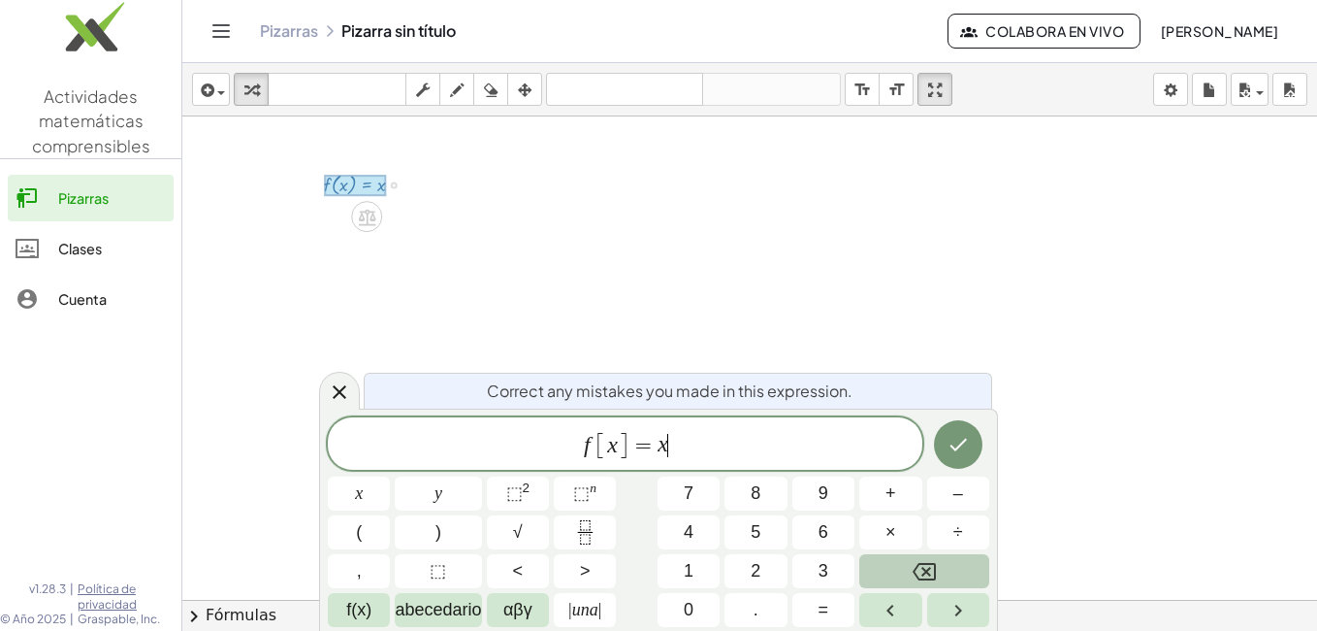
click at [923, 567] on icon "Retroceso" at bounding box center [924, 571] width 23 height 17
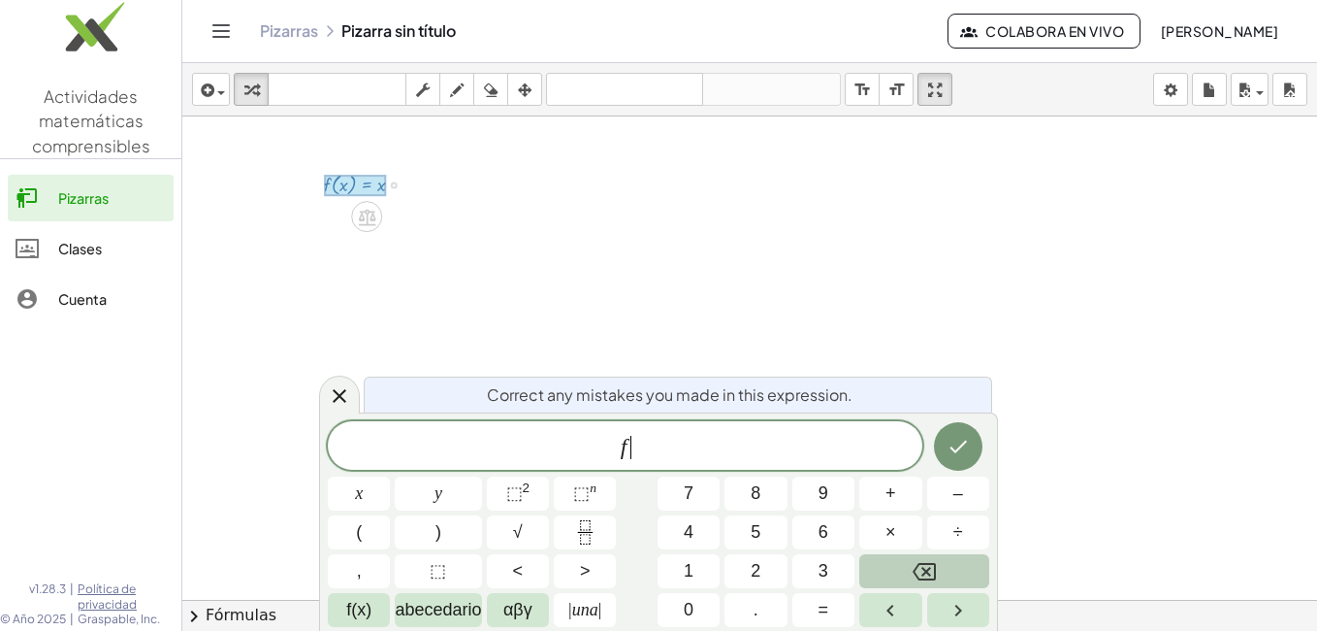
click at [923, 567] on icon "Retroceso" at bounding box center [924, 571] width 23 height 17
click at [962, 445] on icon "Hecho" at bounding box center [958, 446] width 17 height 13
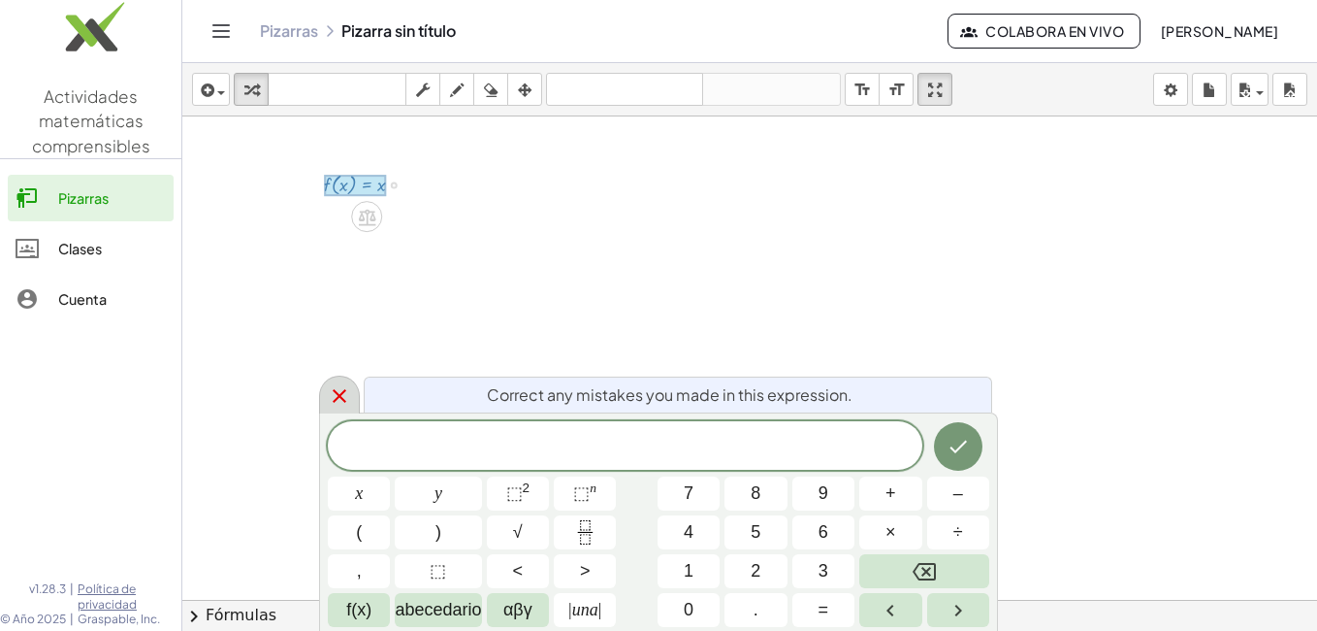
click at [344, 395] on icon at bounding box center [339, 395] width 23 height 23
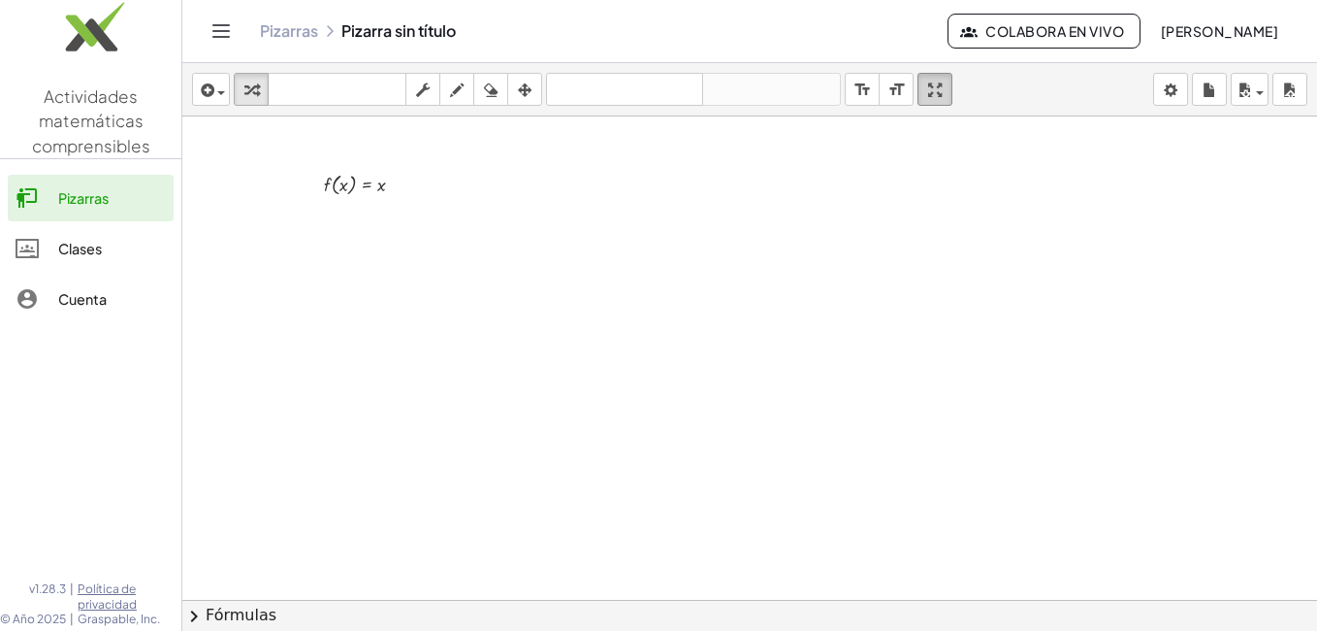
click at [942, 88] on icon "button" at bounding box center [935, 90] width 14 height 23
click at [335, 184] on div at bounding box center [371, 183] width 115 height 31
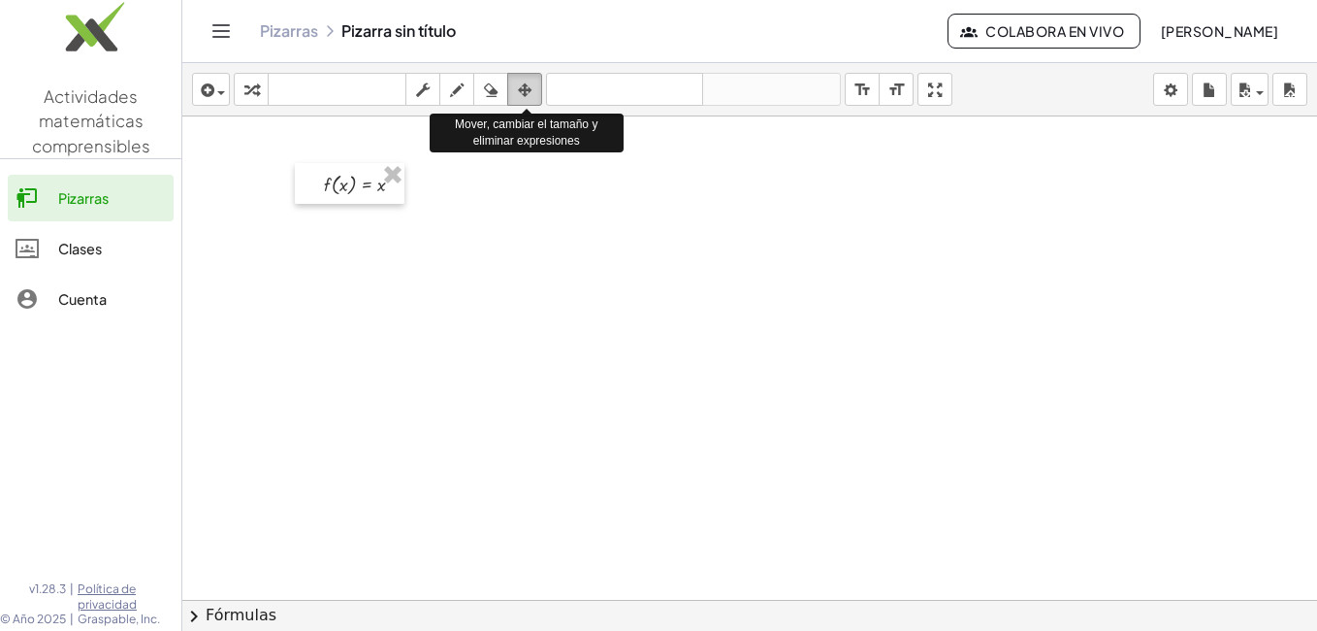
click at [521, 86] on icon "button" at bounding box center [525, 90] width 14 height 23
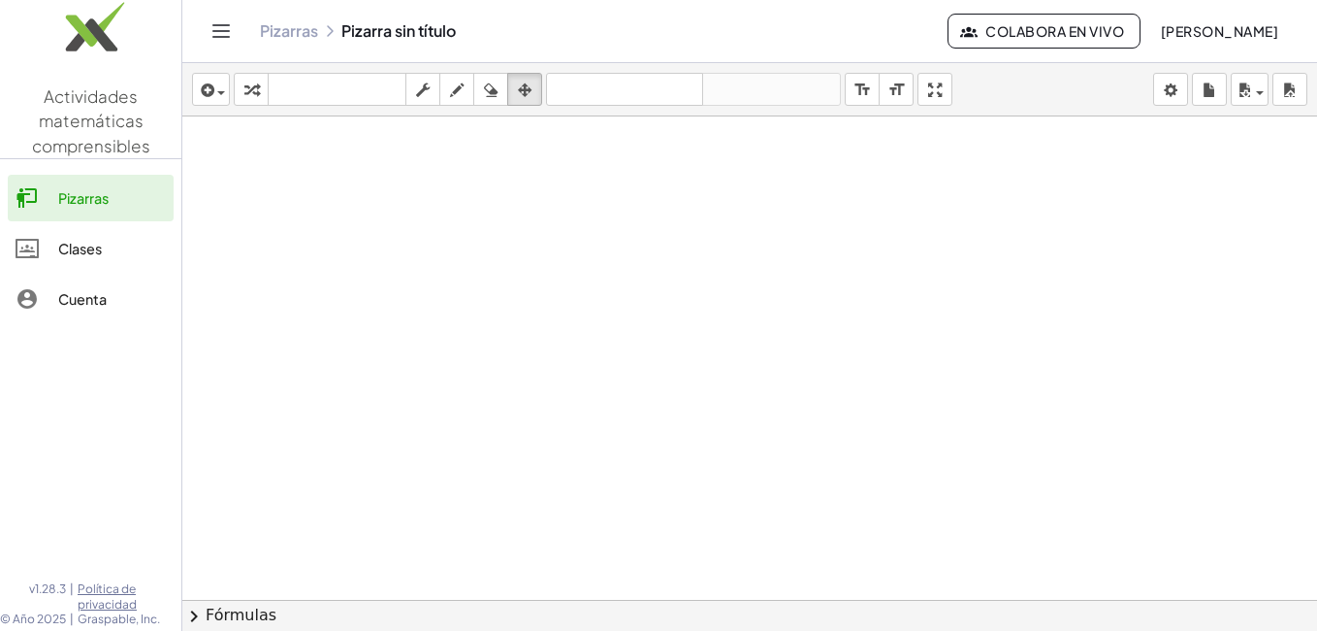
click at [441, 266] on div at bounding box center [749, 643] width 1135 height 1054
click at [219, 91] on span "button" at bounding box center [221, 93] width 8 height 4
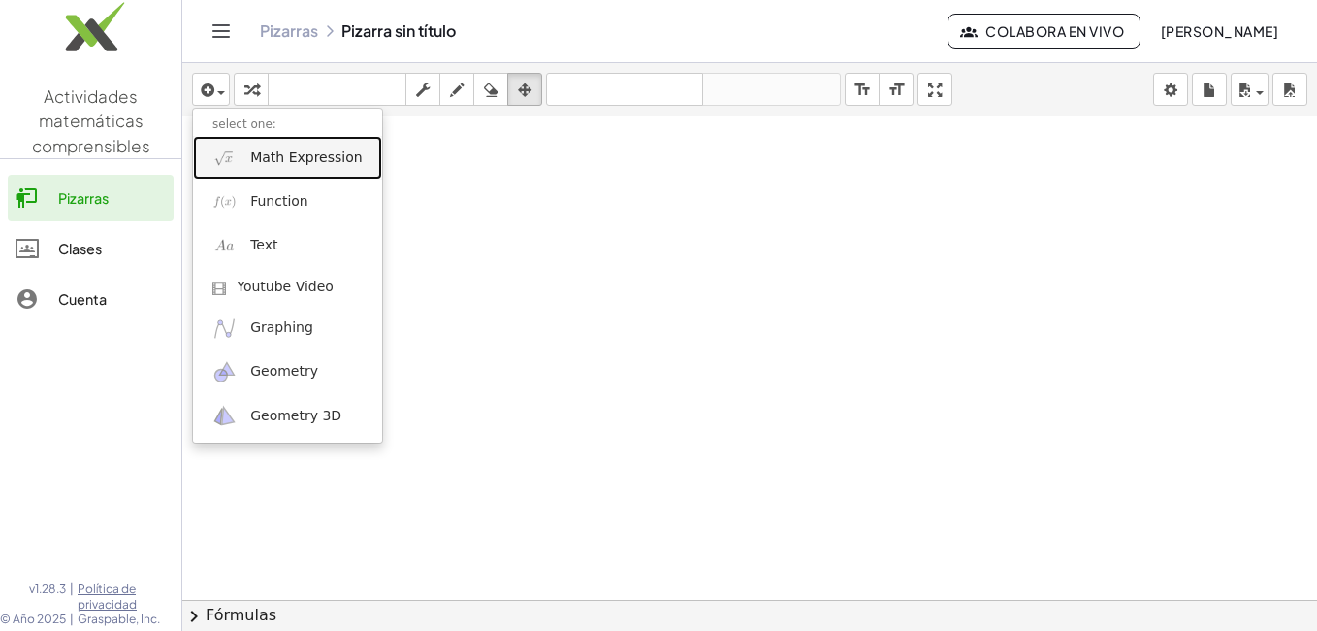
click at [255, 163] on span "Math Expression" at bounding box center [306, 157] width 112 height 19
